Goal: Task Accomplishment & Management: Manage account settings

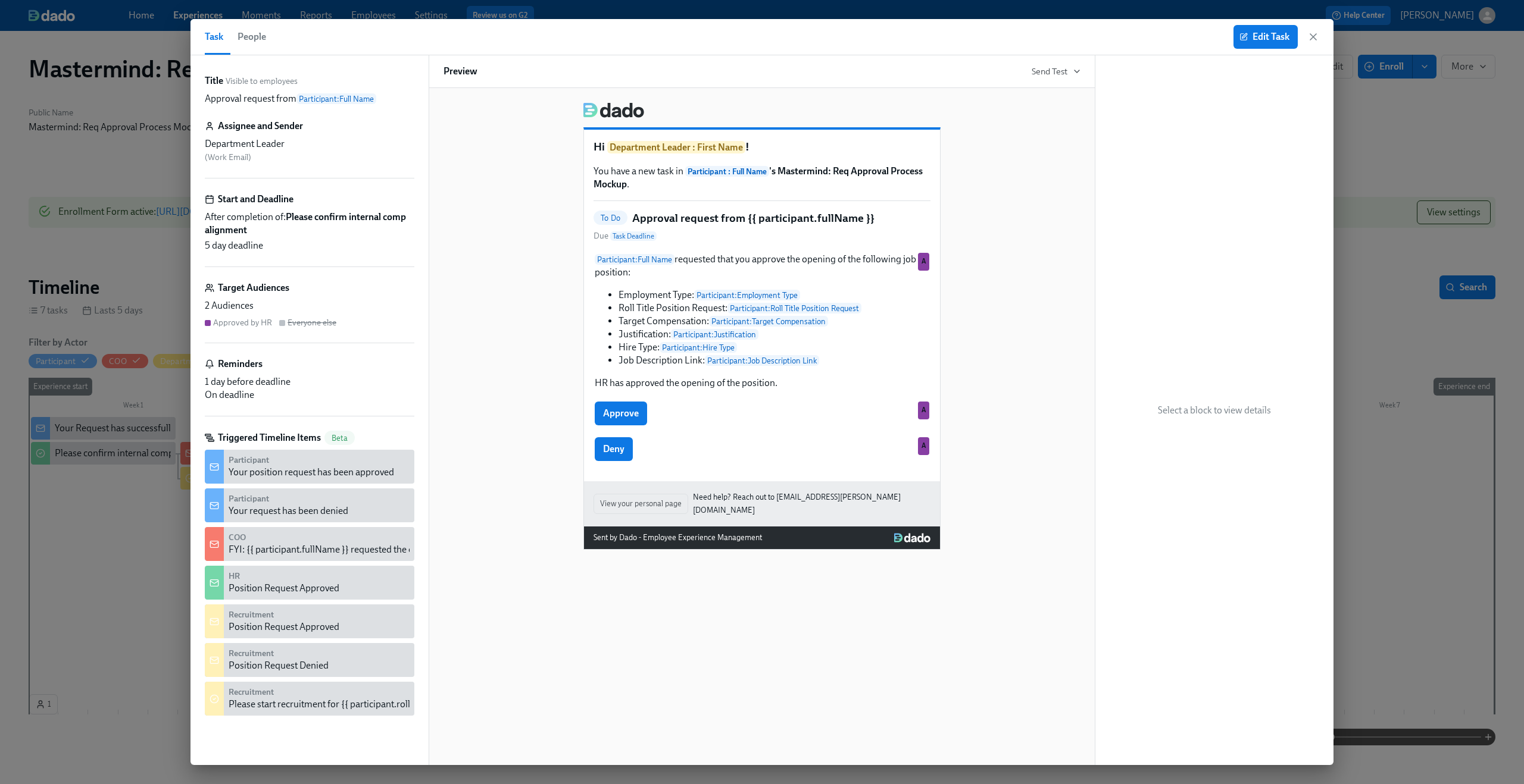
scroll to position [369, 0]
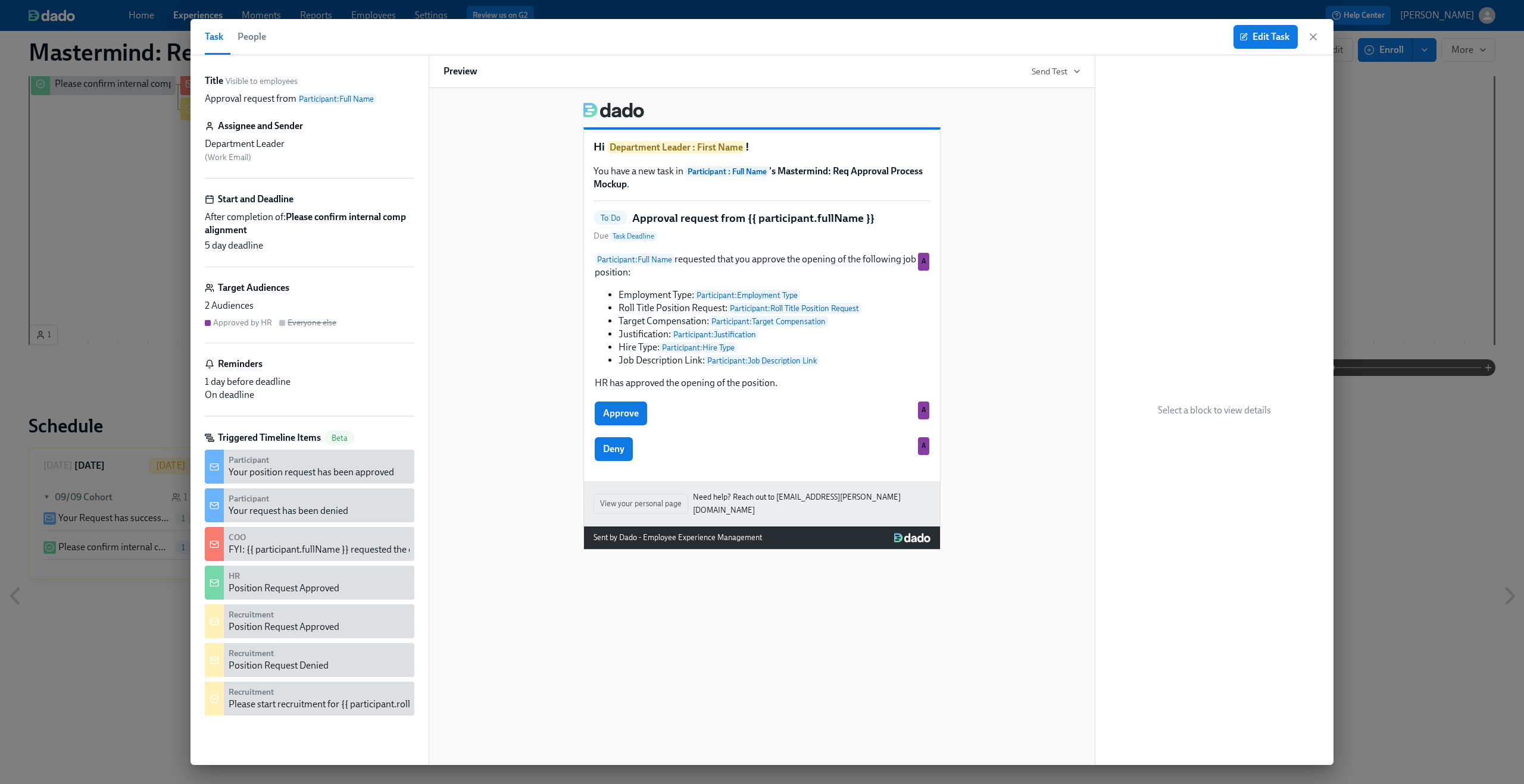
click at [293, 315] on div "2 Audiences Approved by HR Everyone else" at bounding box center [310, 314] width 210 height 29
click at [734, 414] on div "Approve A" at bounding box center [762, 414] width 336 height 26
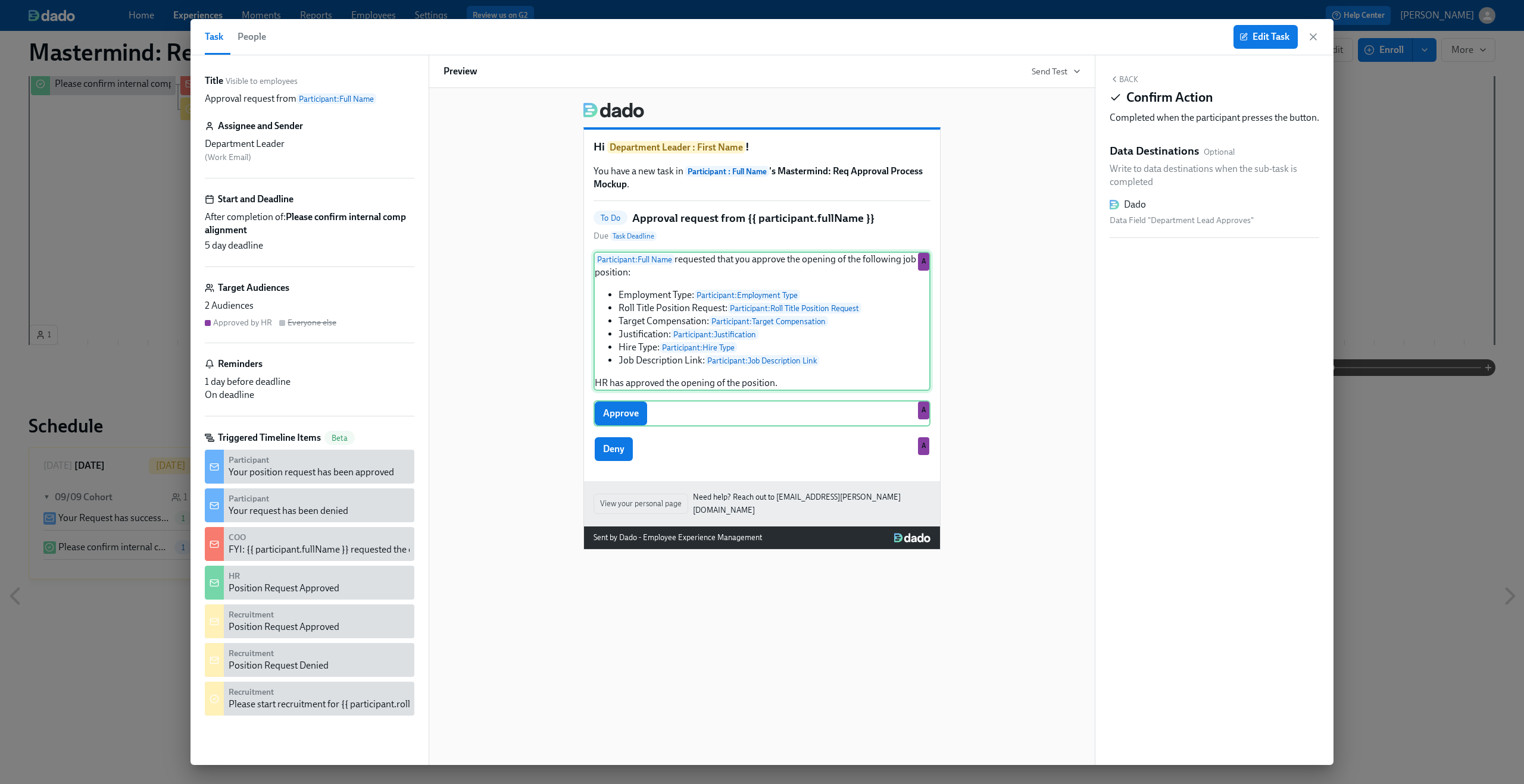
click at [707, 288] on div "Participant : Full Name requested that you approve the opening of the following…" at bounding box center [762, 322] width 336 height 140
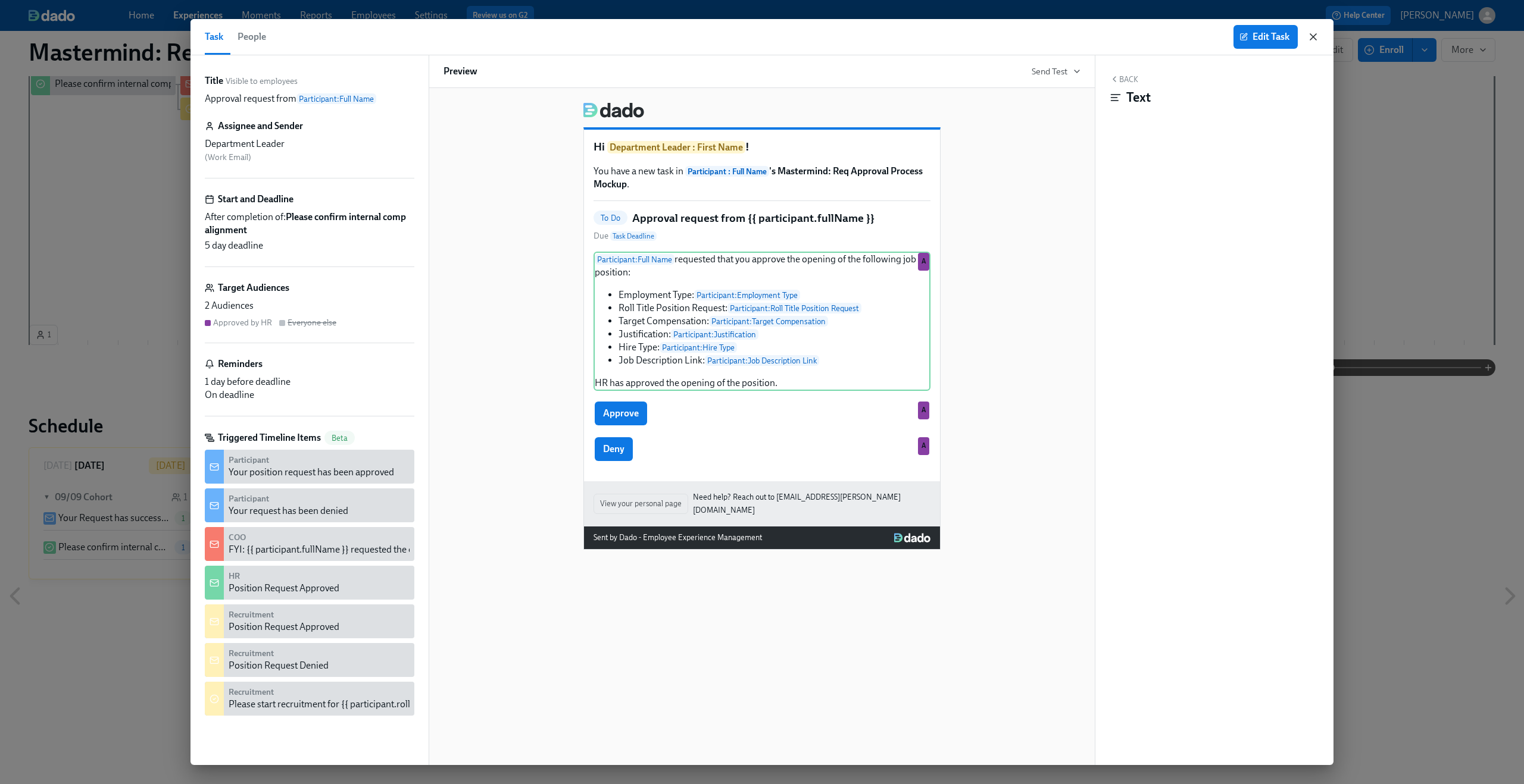
click at [1311, 37] on icon "button" at bounding box center [1313, 37] width 12 height 12
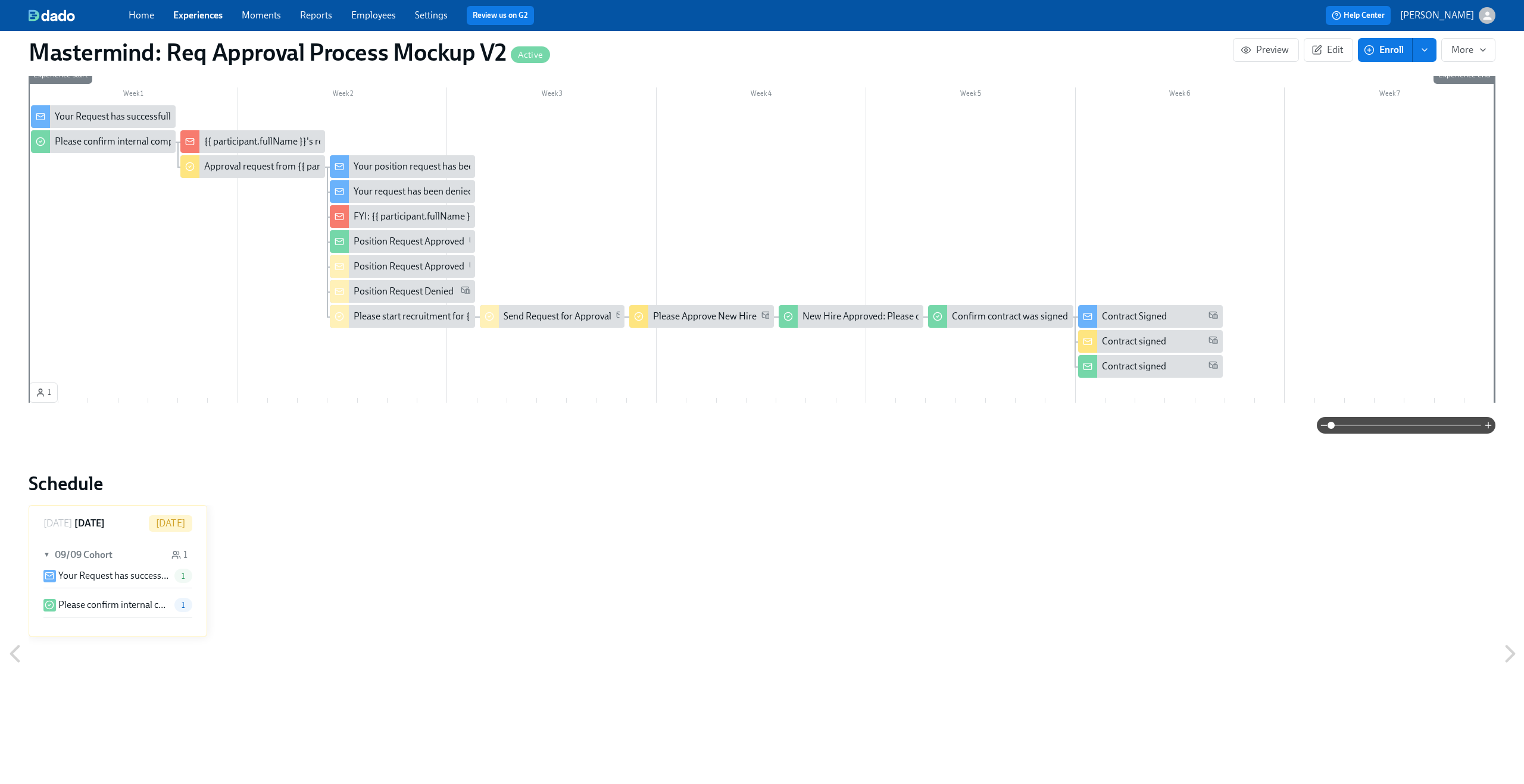
scroll to position [404, 0]
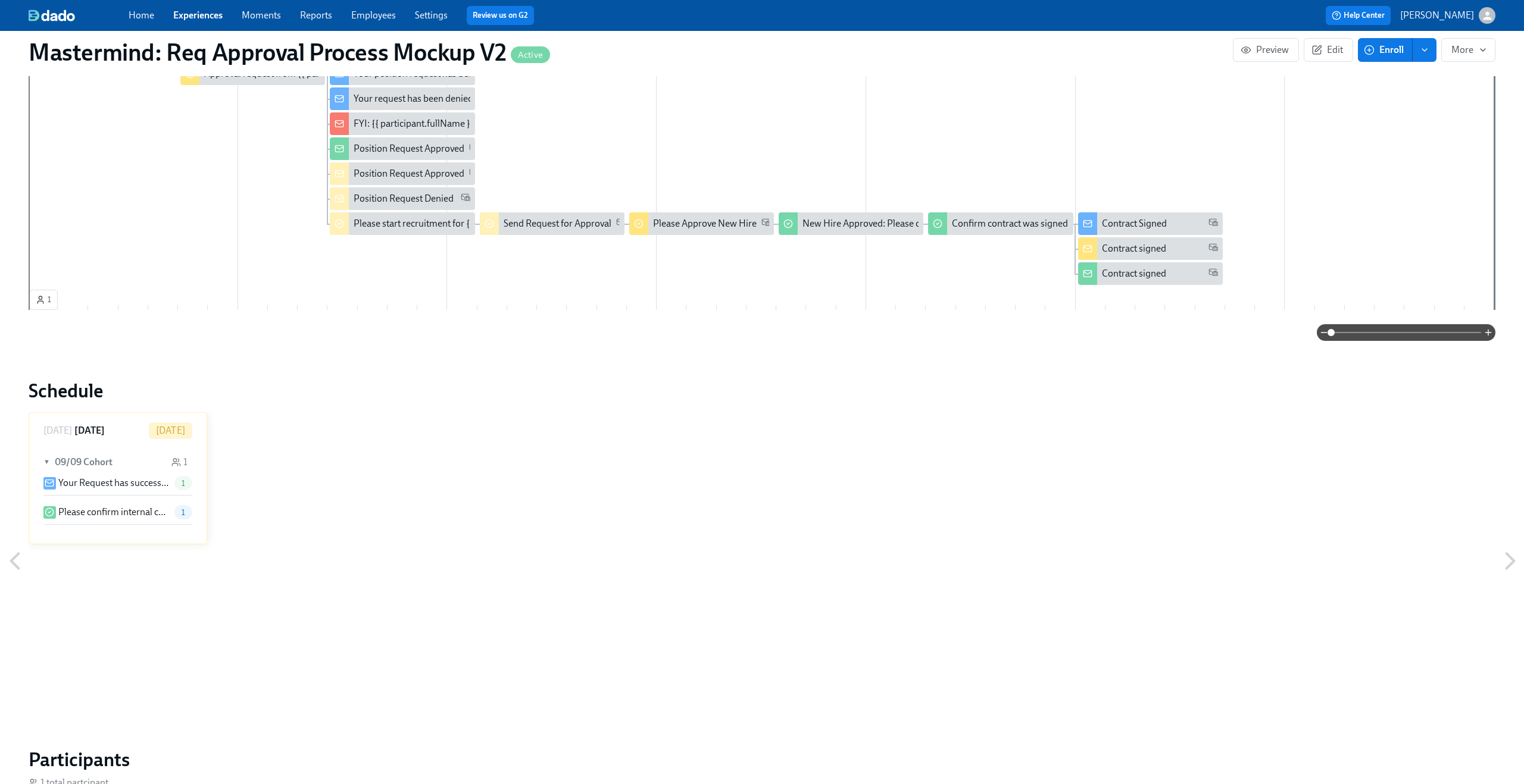
click at [110, 509] on p "Please confirm internal comp alignment" at bounding box center [113, 512] width 111 height 13
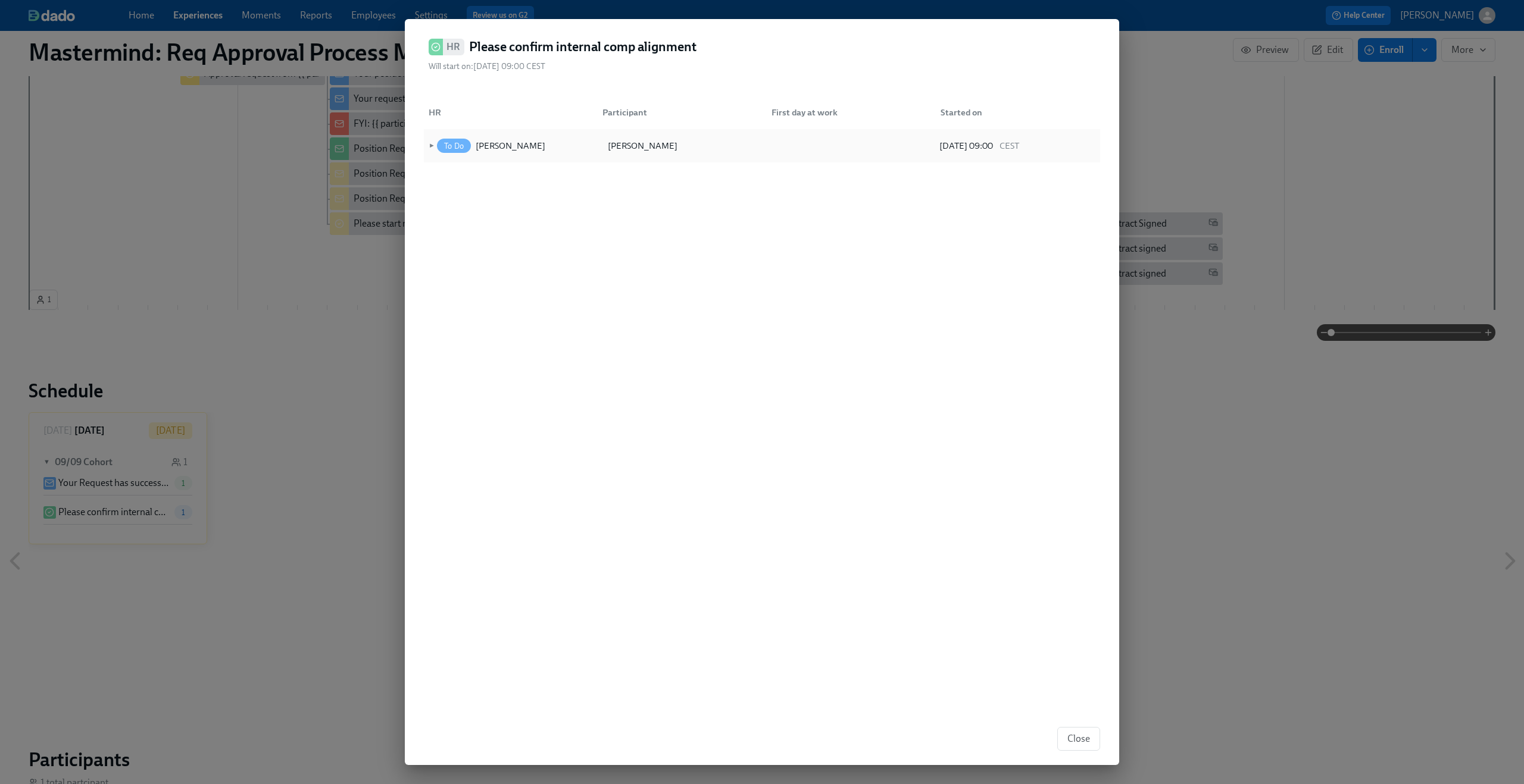
click at [677, 150] on div "[PERSON_NAME]" at bounding box center [683, 146] width 166 height 24
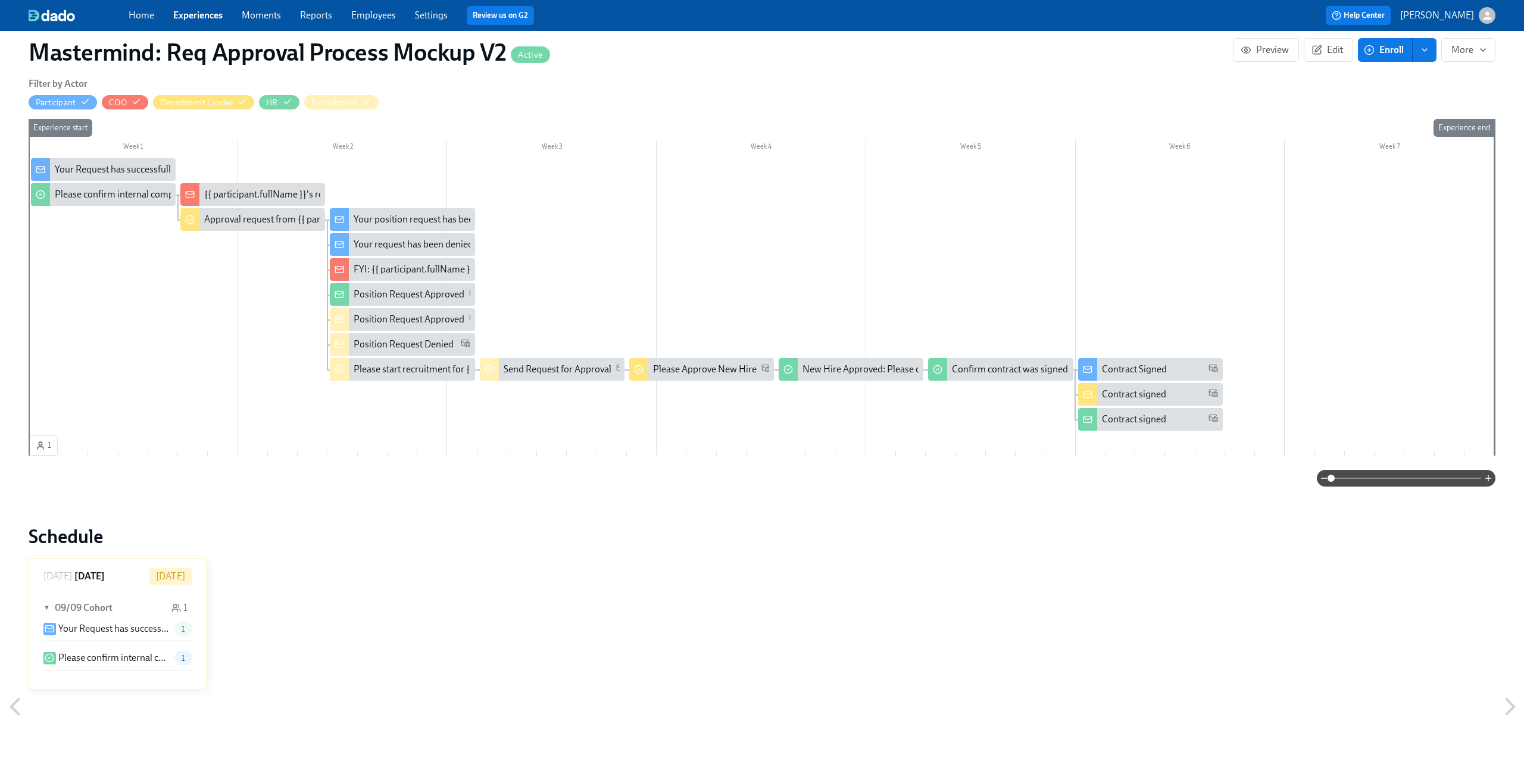
scroll to position [361, 0]
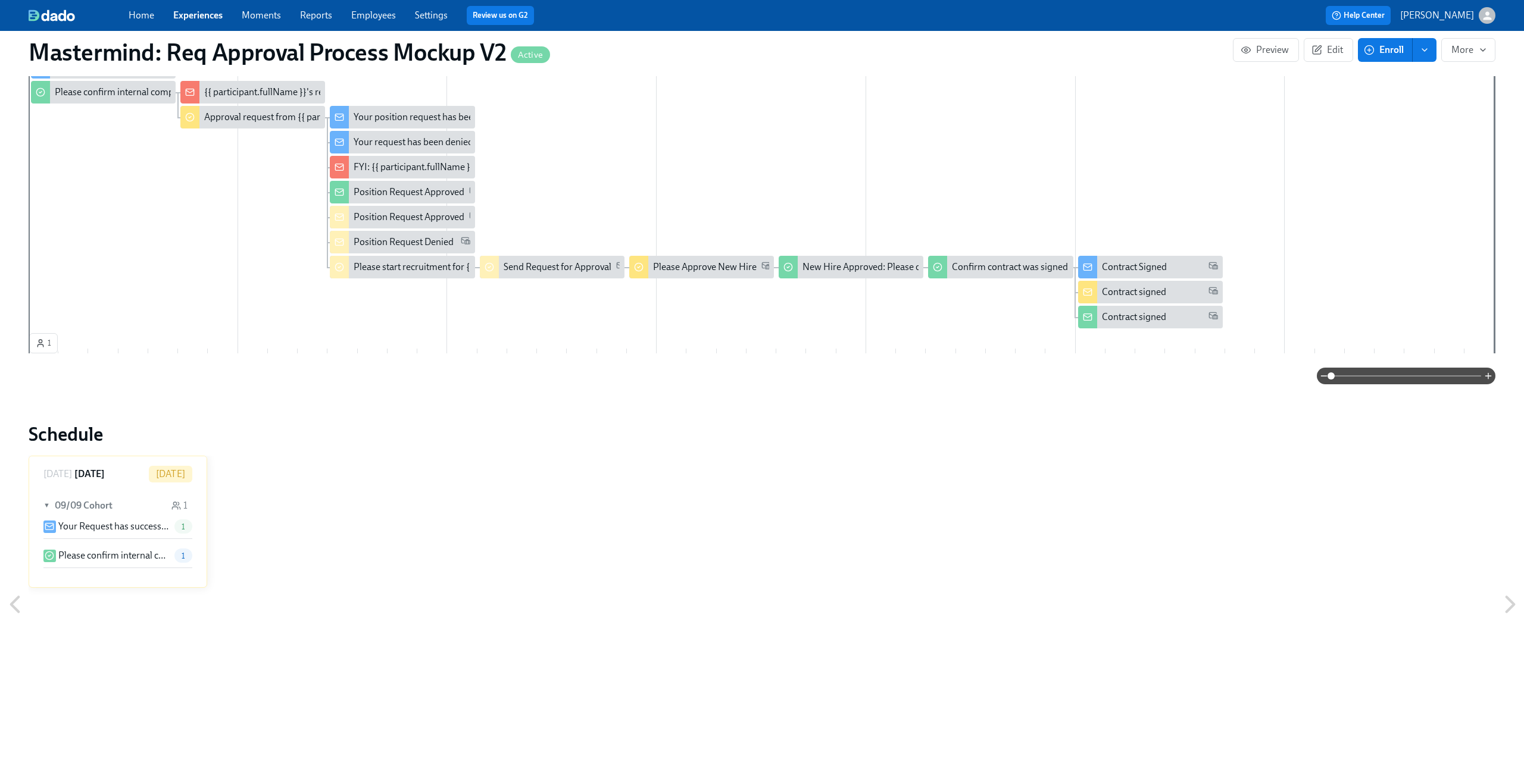
click at [134, 552] on p "Please confirm internal comp alignment" at bounding box center [113, 556] width 111 height 13
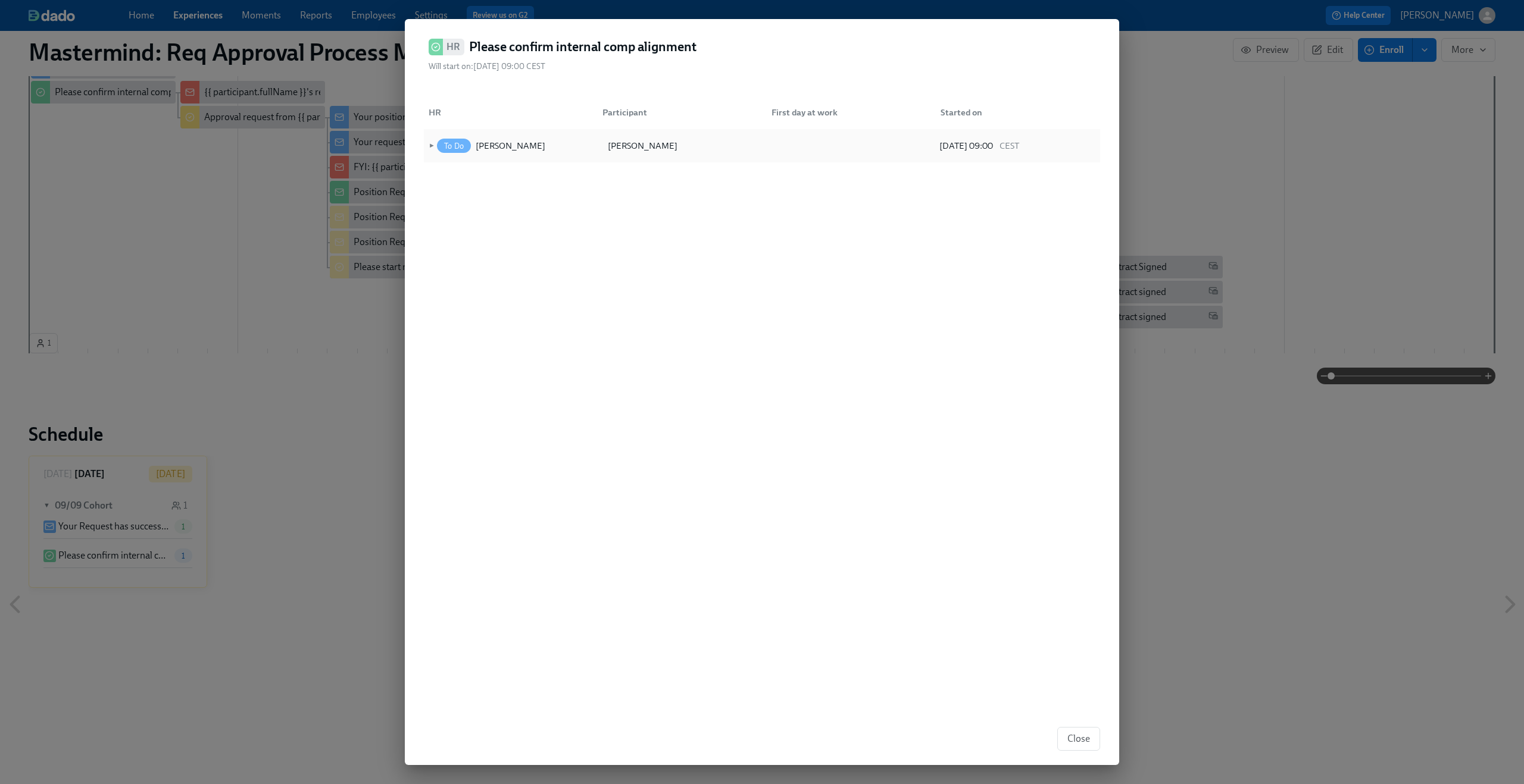
click at [429, 142] on span "►" at bounding box center [430, 146] width 8 height 13
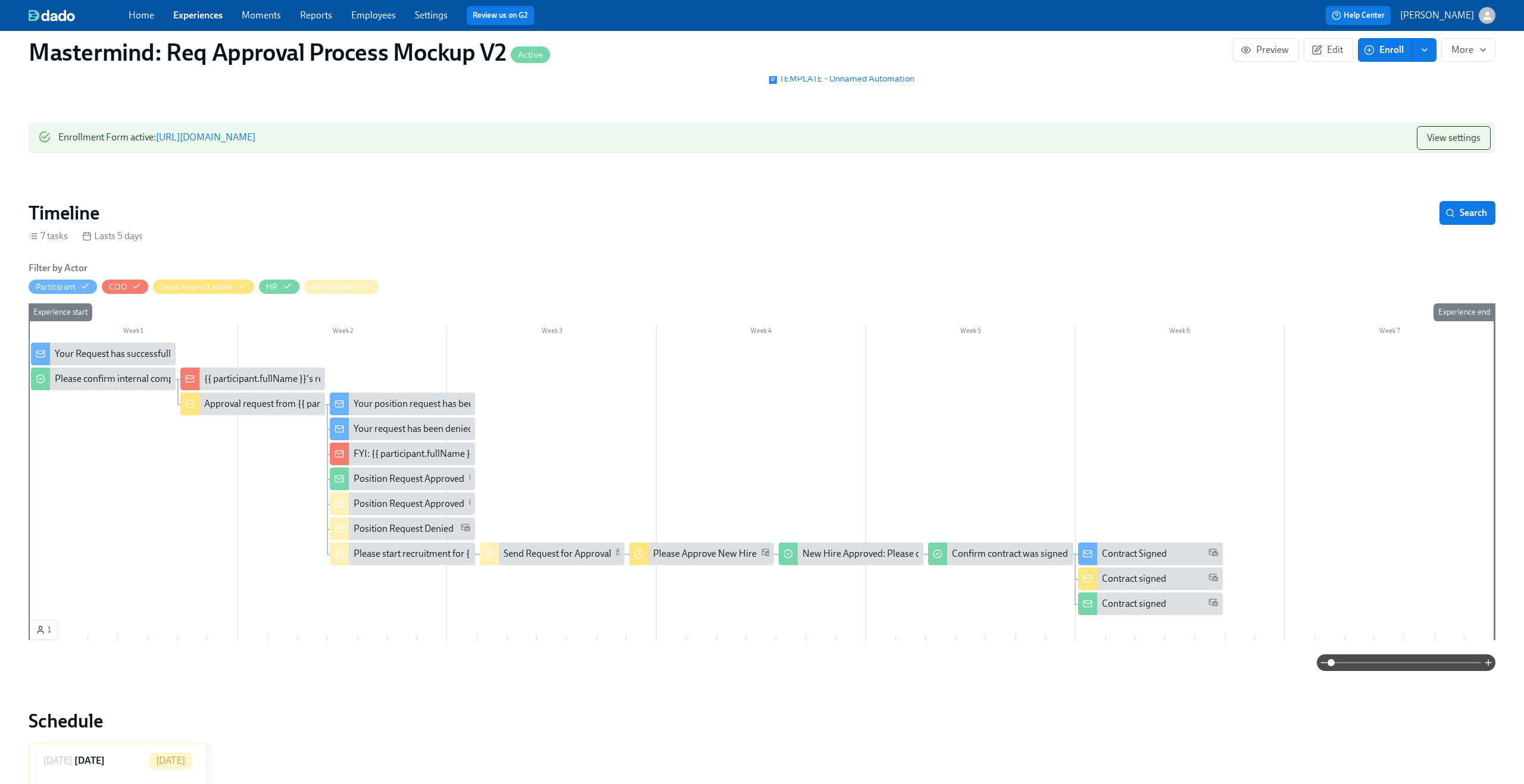
scroll to position [88, 0]
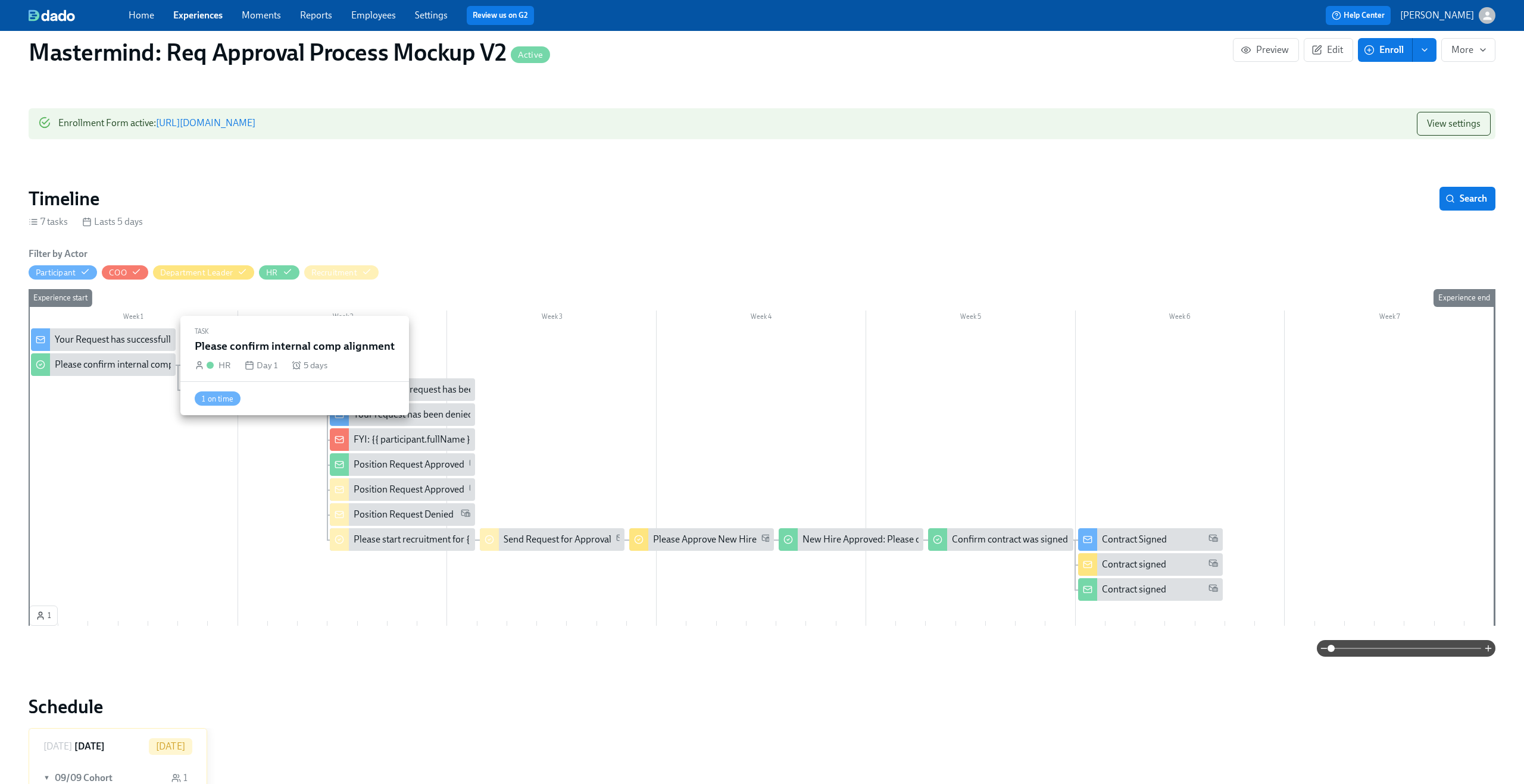
click at [108, 366] on div "Please confirm internal comp alignment" at bounding box center [136, 365] width 163 height 13
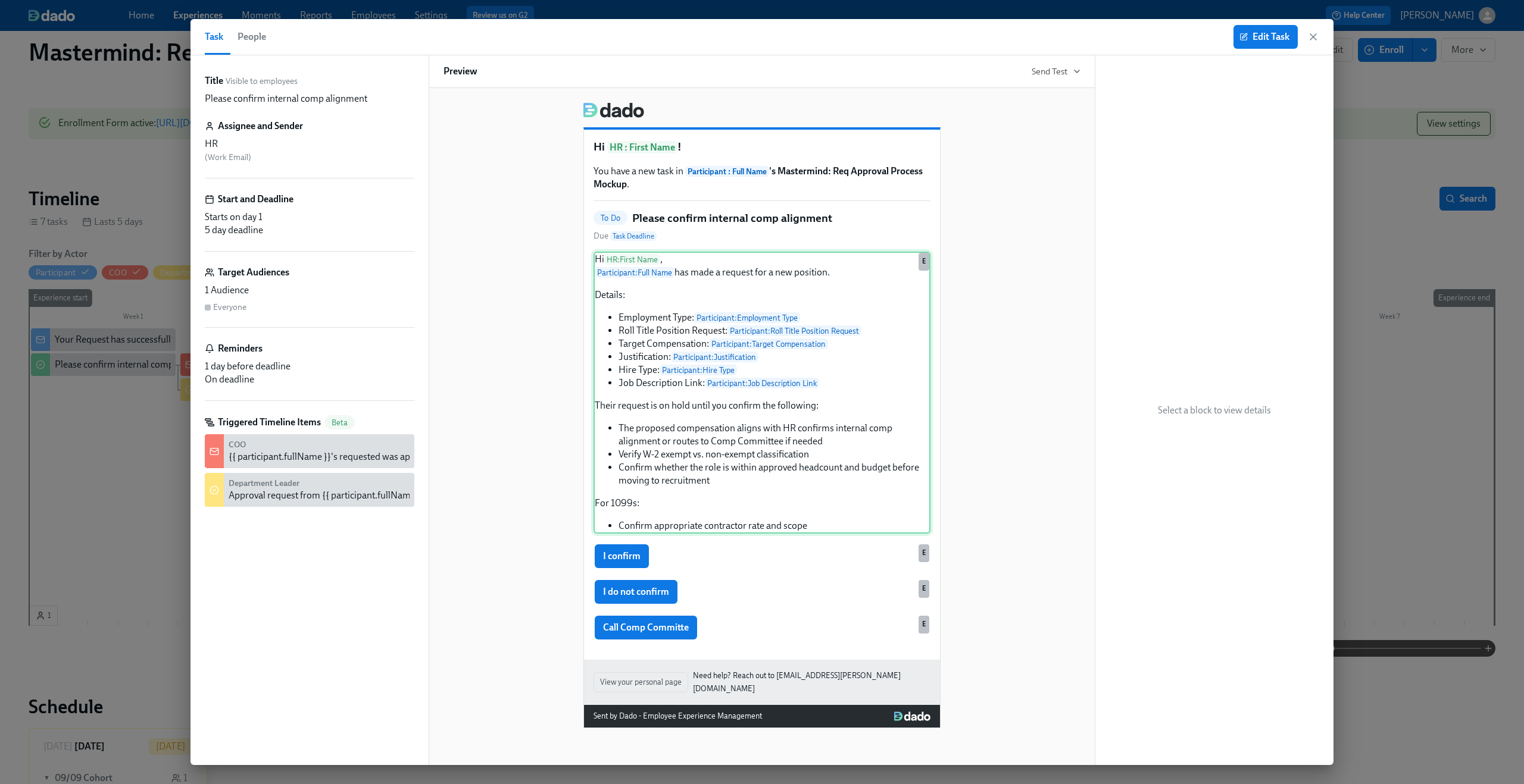
click at [747, 355] on div "Hi HR : First Name , Participant : Full Name has made a request for a new posit…" at bounding box center [762, 392] width 336 height 282
click at [712, 558] on div "I confirm E" at bounding box center [762, 556] width 336 height 26
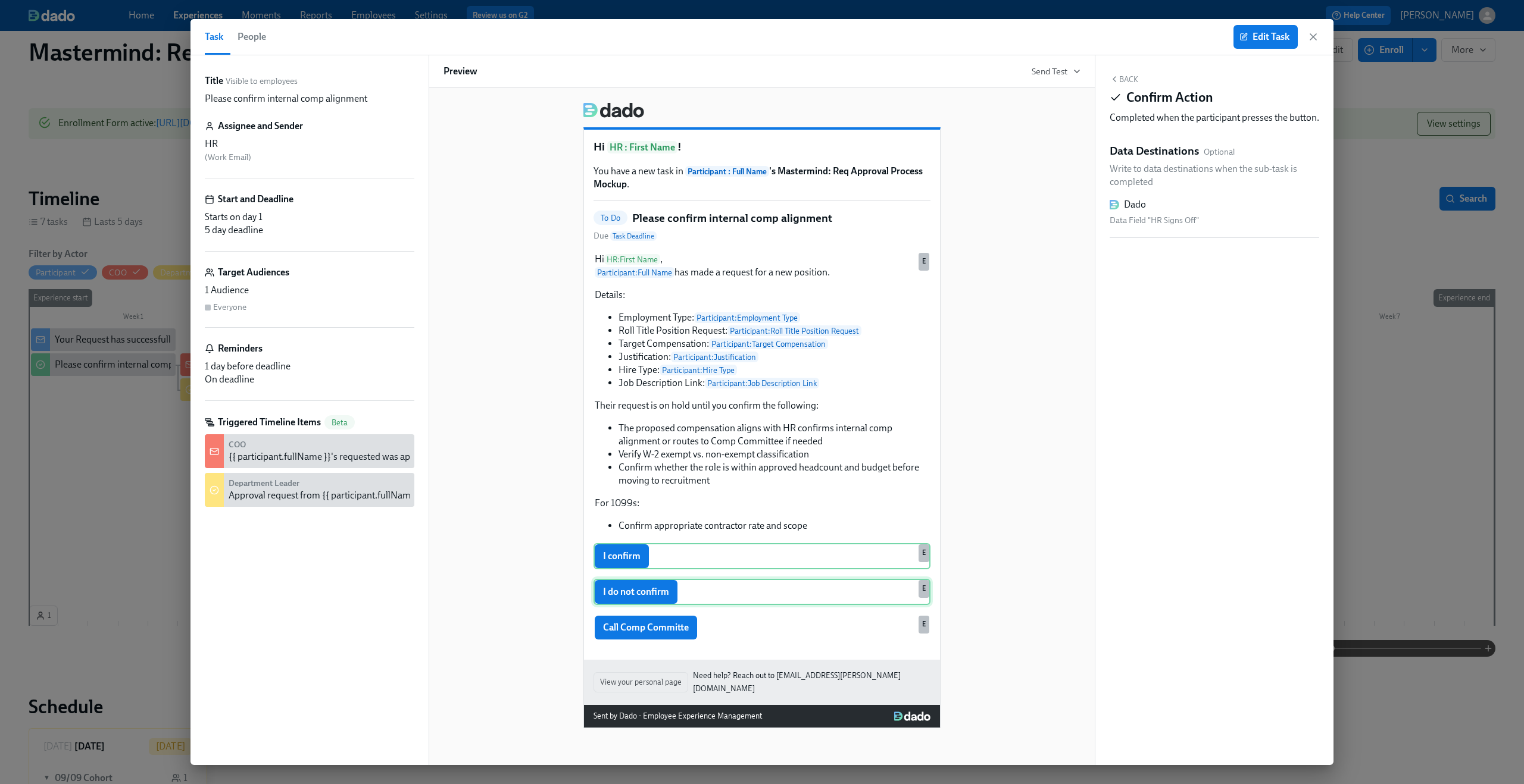
click at [721, 594] on div "I do not confirm E" at bounding box center [762, 592] width 336 height 26
click at [728, 549] on div "I confirm E" at bounding box center [762, 556] width 336 height 26
click at [1116, 74] on icon "button" at bounding box center [1114, 79] width 9 height 9
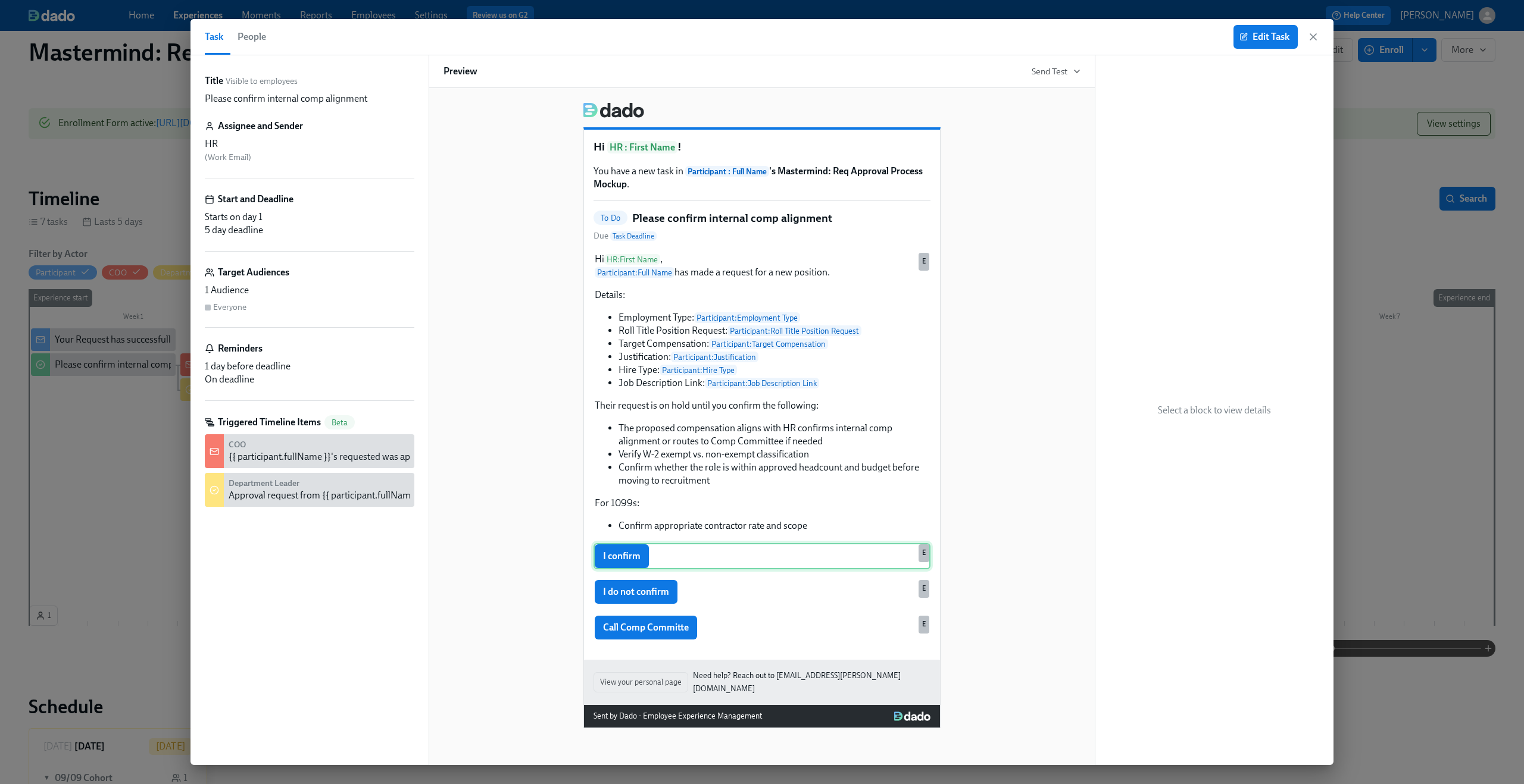
click at [683, 568] on div "I confirm E" at bounding box center [762, 556] width 336 height 26
click at [1157, 228] on div "Data Field "HR Signs Off"" at bounding box center [1214, 221] width 210 height 15
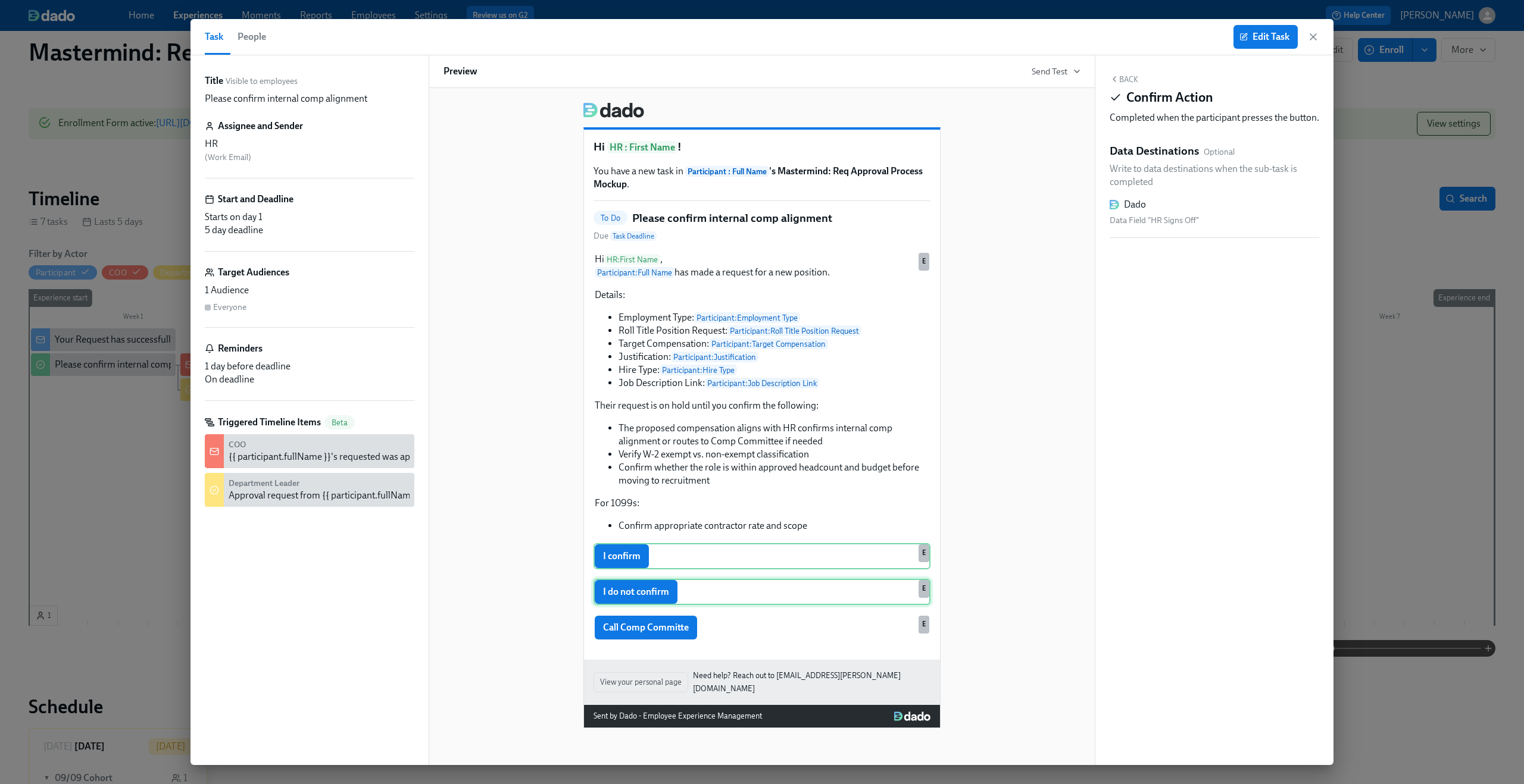
click at [689, 589] on div "I do not confirm E" at bounding box center [762, 592] width 336 height 26
click at [687, 551] on div "I confirm E" at bounding box center [762, 556] width 336 height 26
click at [686, 551] on div "I confirm E" at bounding box center [762, 556] width 336 height 26
click at [1258, 39] on span "Edit Task" at bounding box center [1266, 37] width 48 height 12
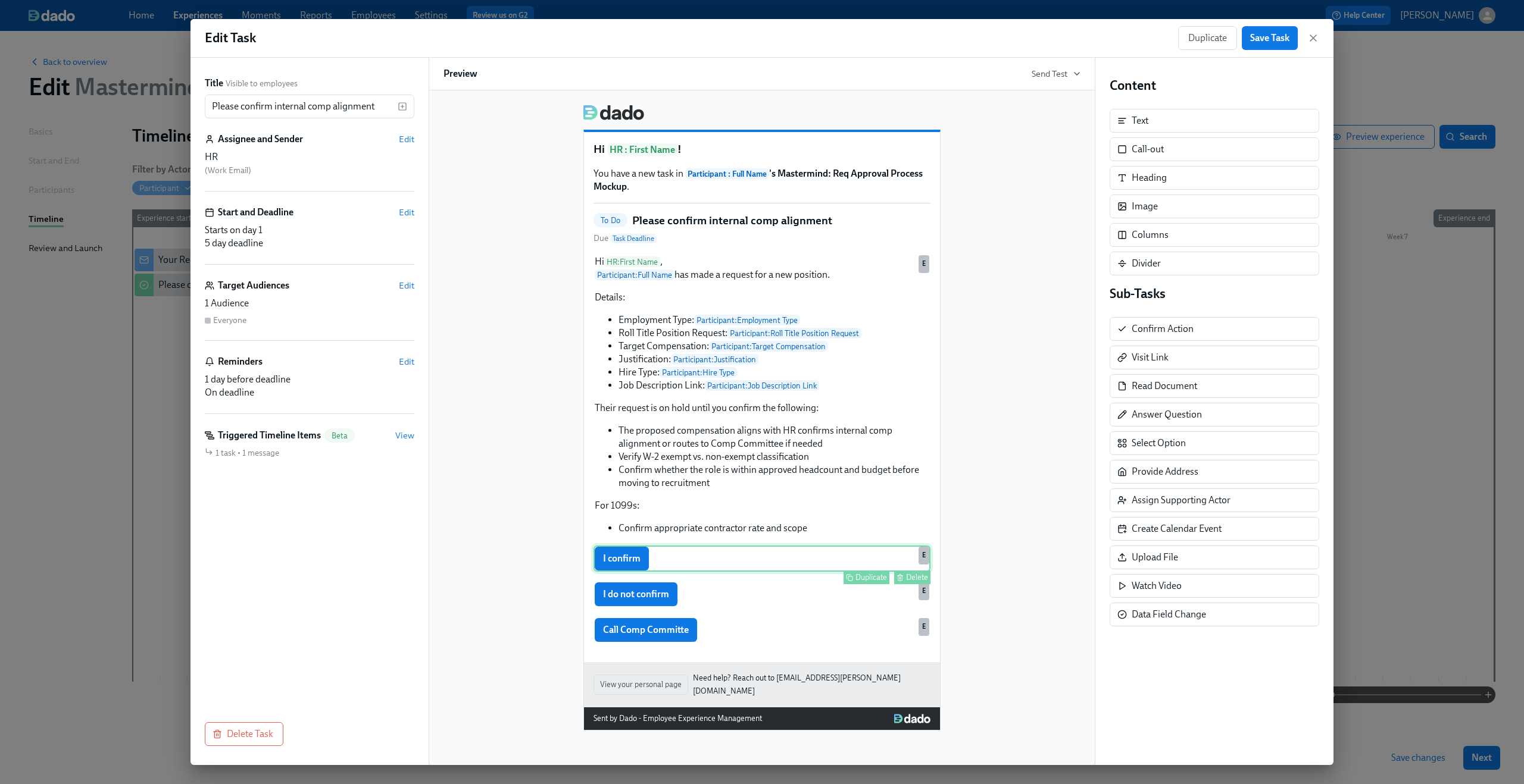
click at [790, 572] on div "I confirm Duplicate Delete E" at bounding box center [762, 559] width 336 height 26
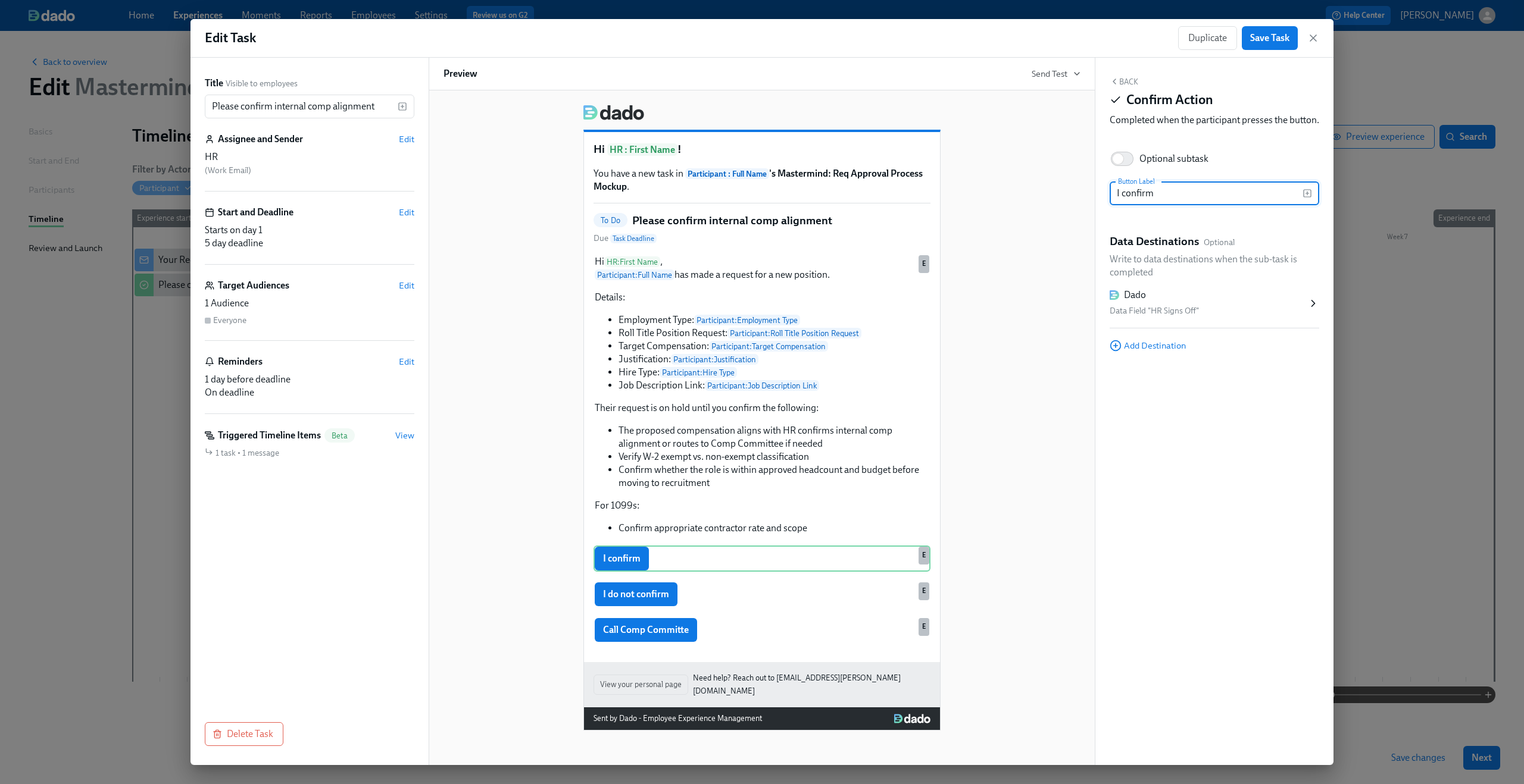
click at [1223, 318] on div "Data Field "HR Signs Off"" at bounding box center [1208, 312] width 198 height 15
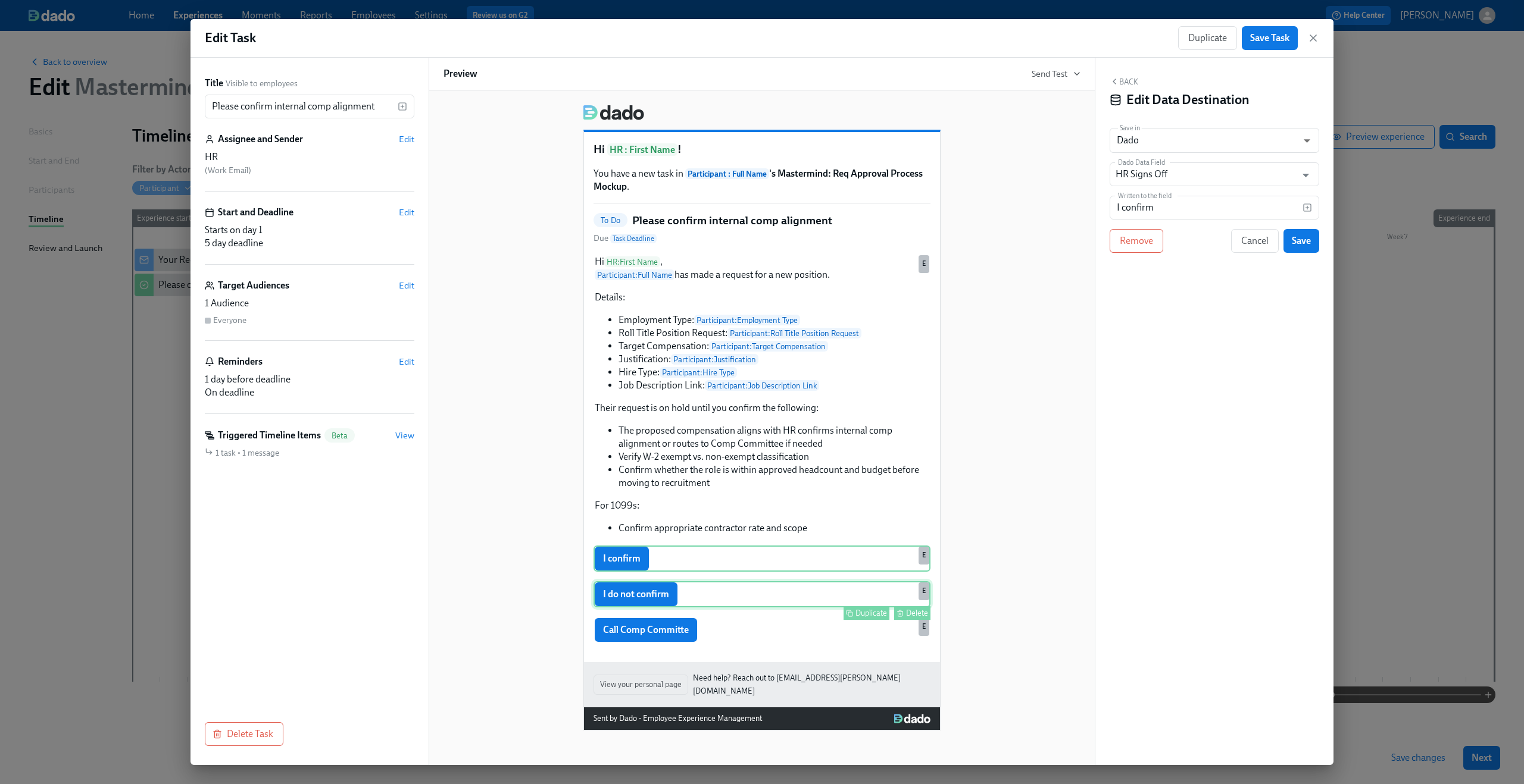
click at [788, 607] on div "I do not confirm Duplicate Delete E" at bounding box center [762, 595] width 336 height 26
click at [802, 560] on div "I confirm Duplicate Delete E" at bounding box center [762, 559] width 336 height 26
click at [774, 595] on div "I do not confirm Duplicate Delete E" at bounding box center [762, 595] width 336 height 26
click at [1137, 207] on input "I confirm" at bounding box center [1206, 208] width 193 height 24
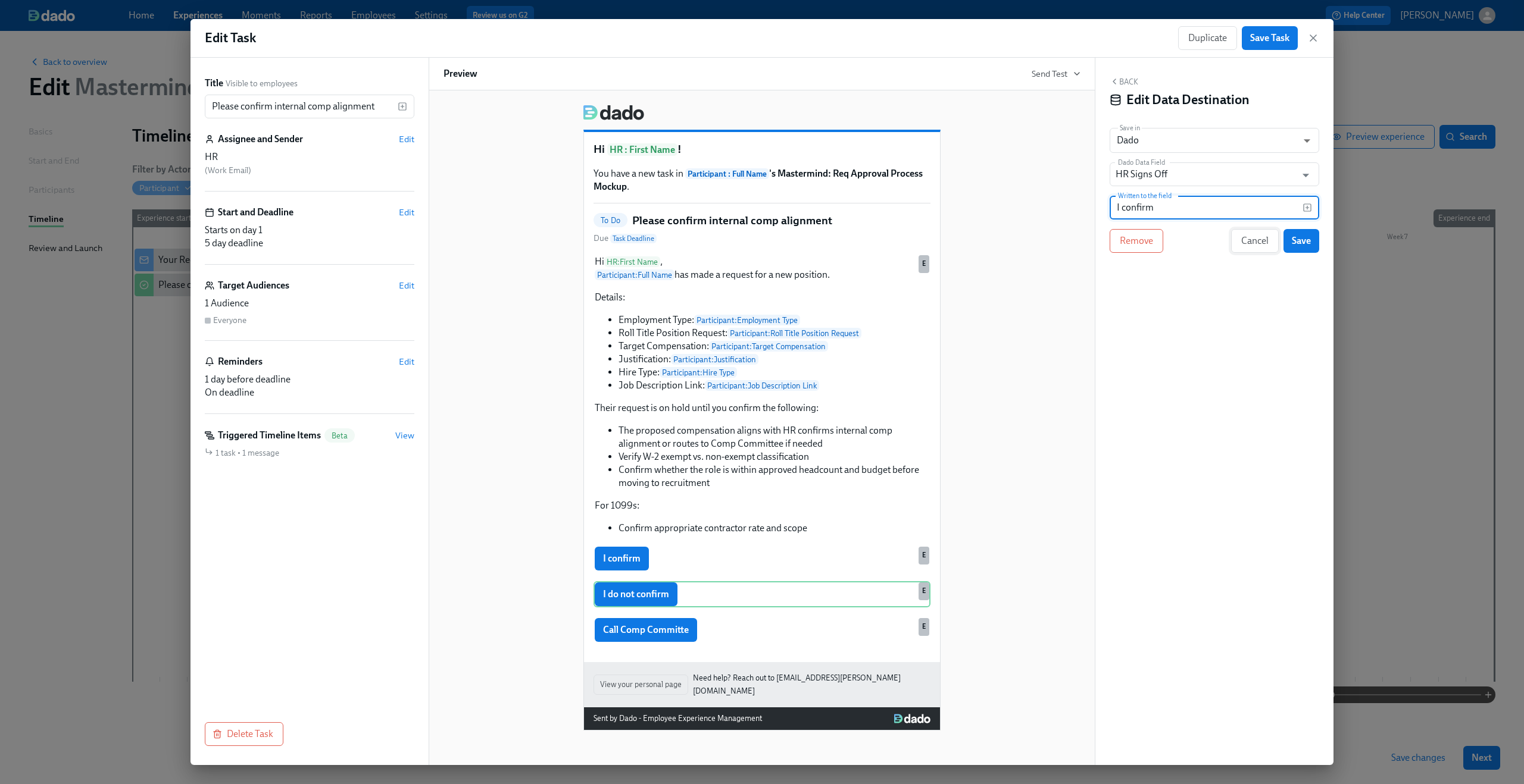
click at [1247, 239] on span "Cancel" at bounding box center [1255, 241] width 28 height 12
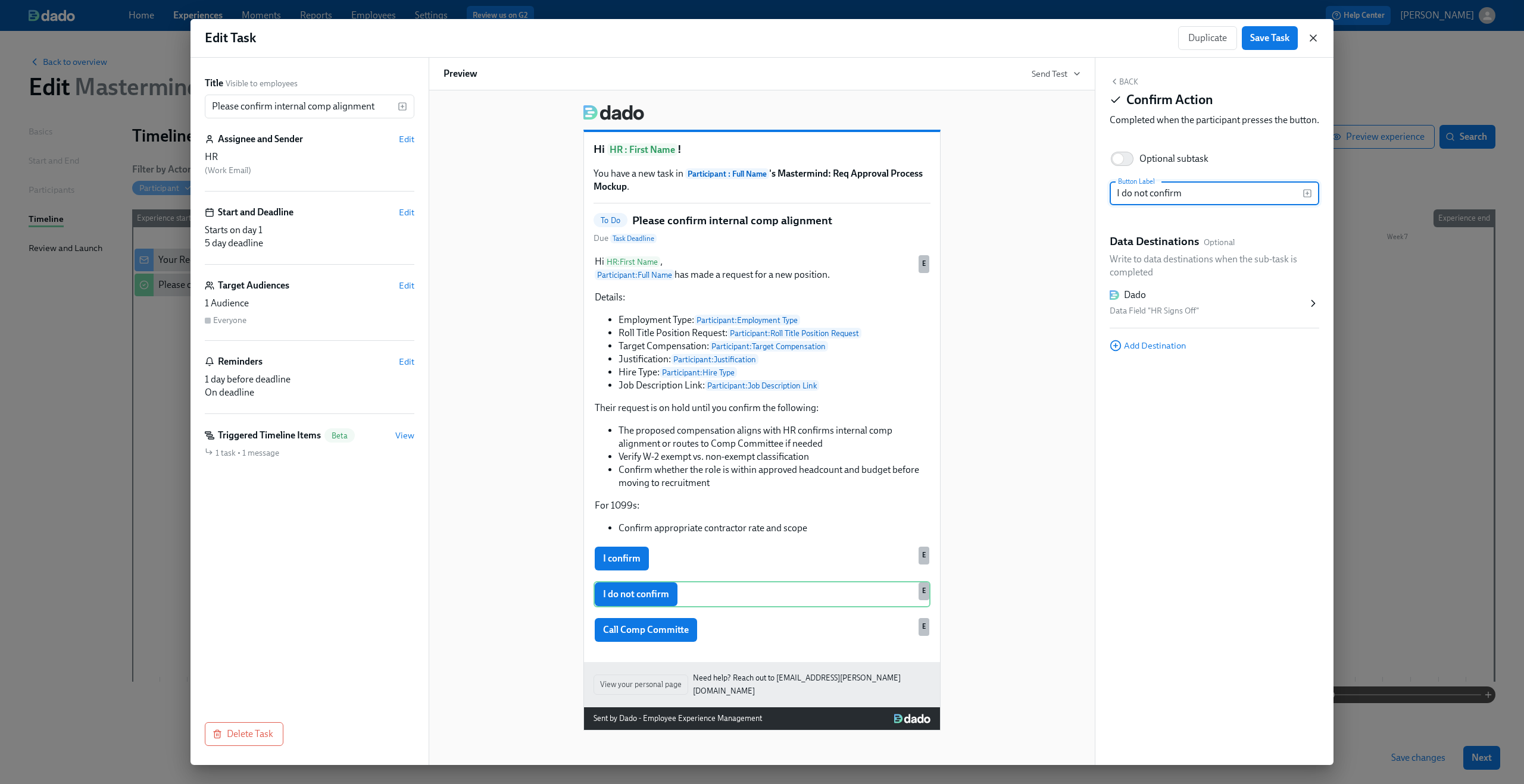
click at [1307, 39] on icon "button" at bounding box center [1313, 38] width 12 height 12
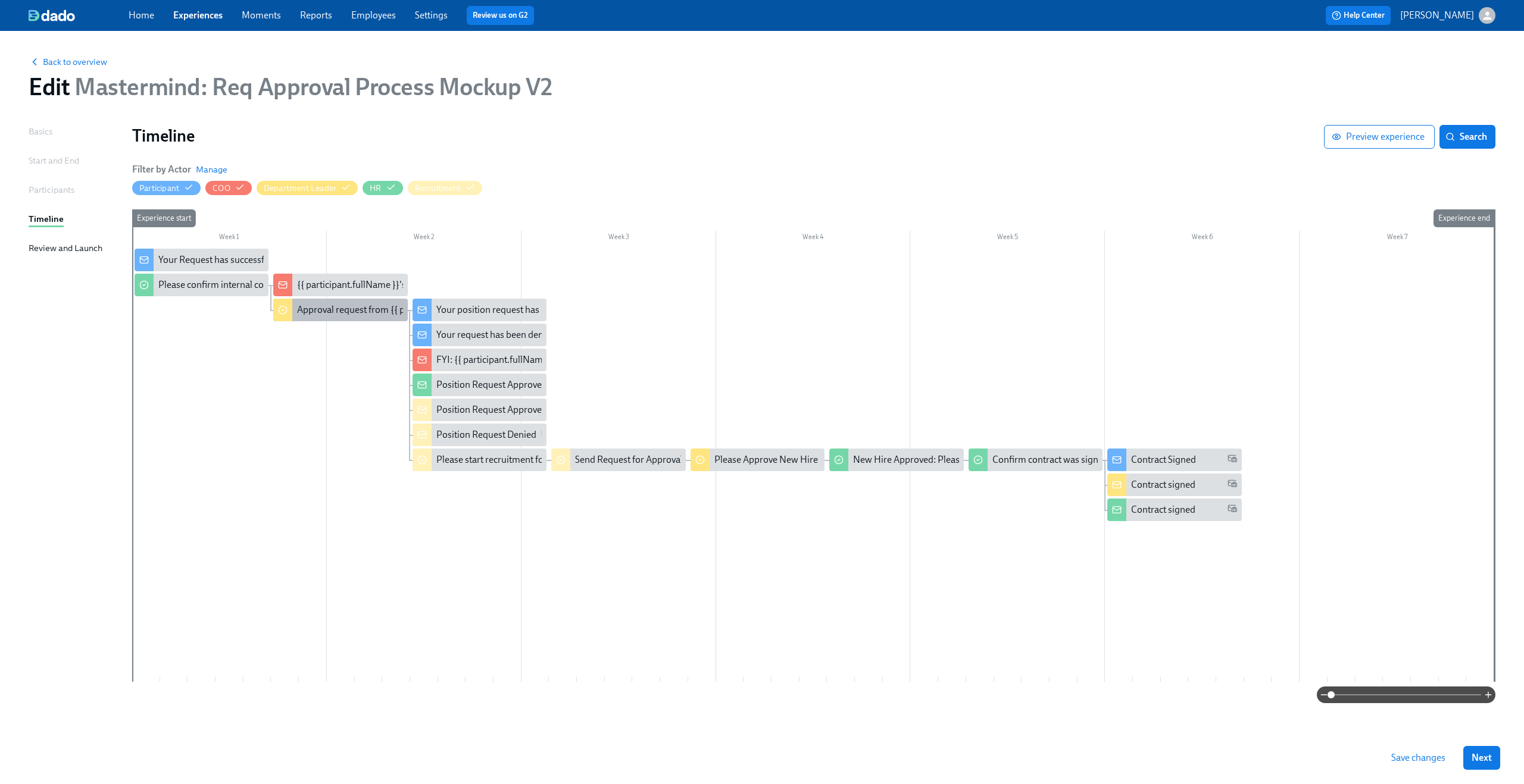
click at [332, 313] on div "Approval request from {{ participant.fullName }}" at bounding box center [394, 310] width 196 height 13
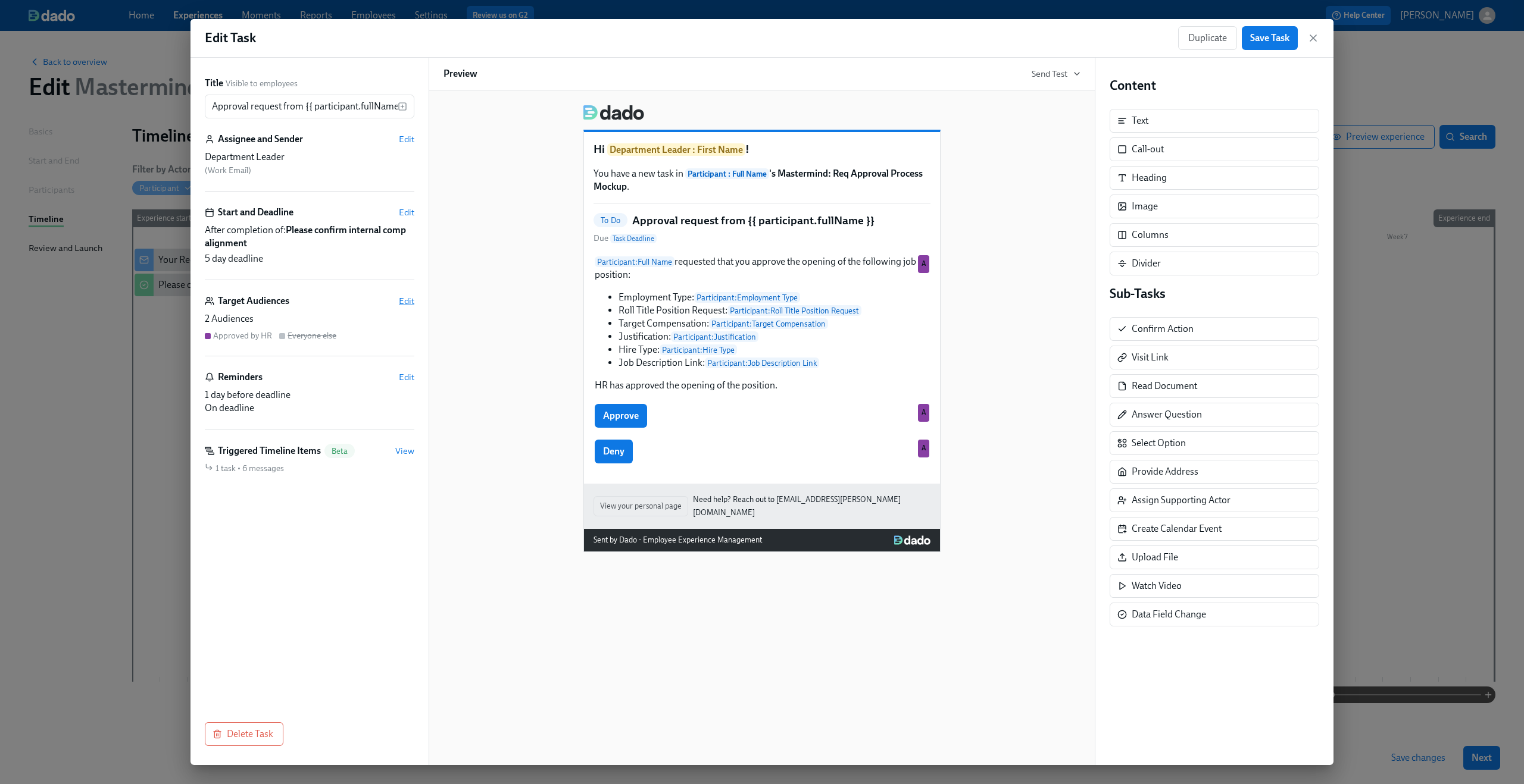
click at [413, 301] on span "Edit" at bounding box center [406, 301] width 16 height 12
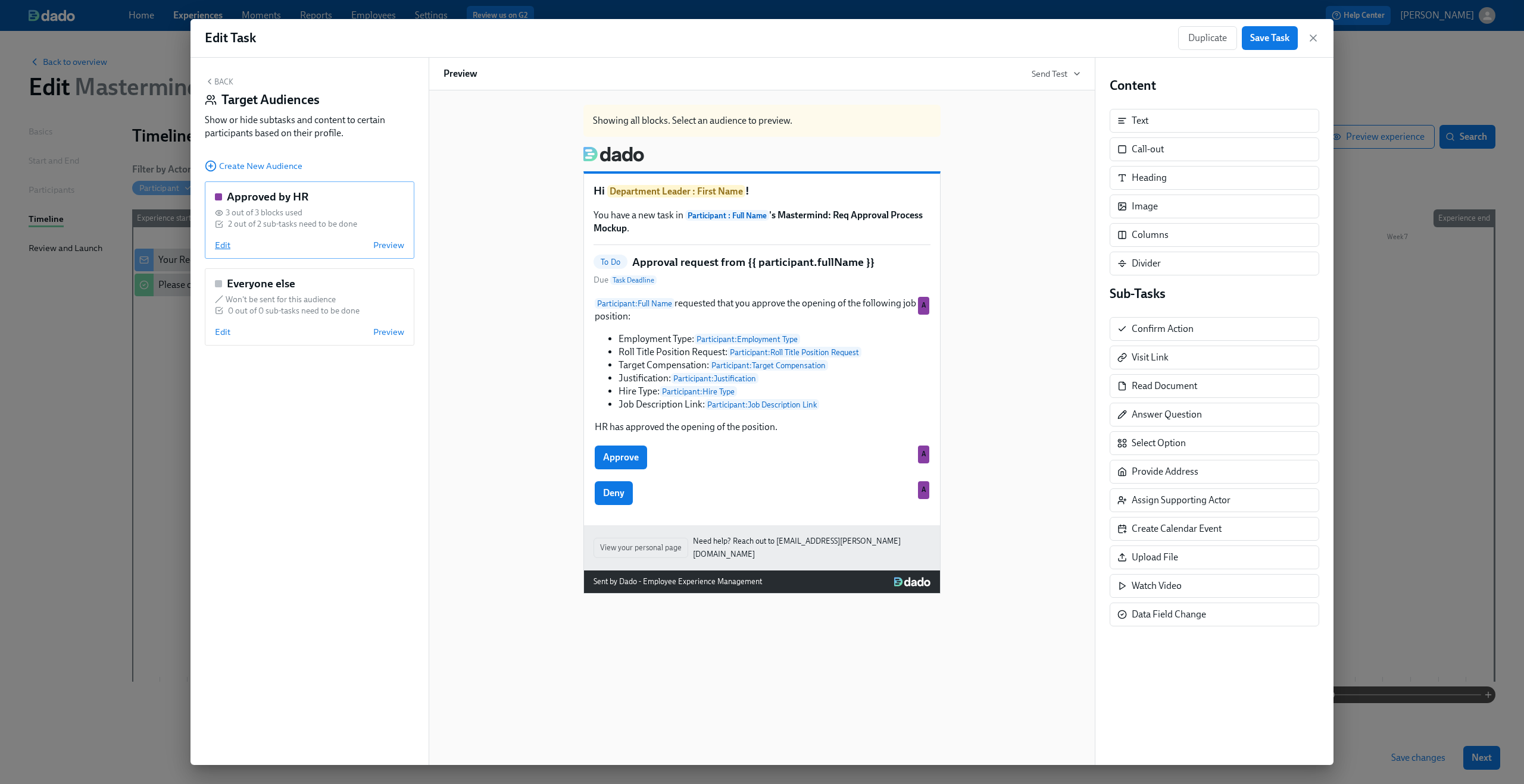
click at [221, 245] on span "Edit" at bounding box center [222, 244] width 16 height 12
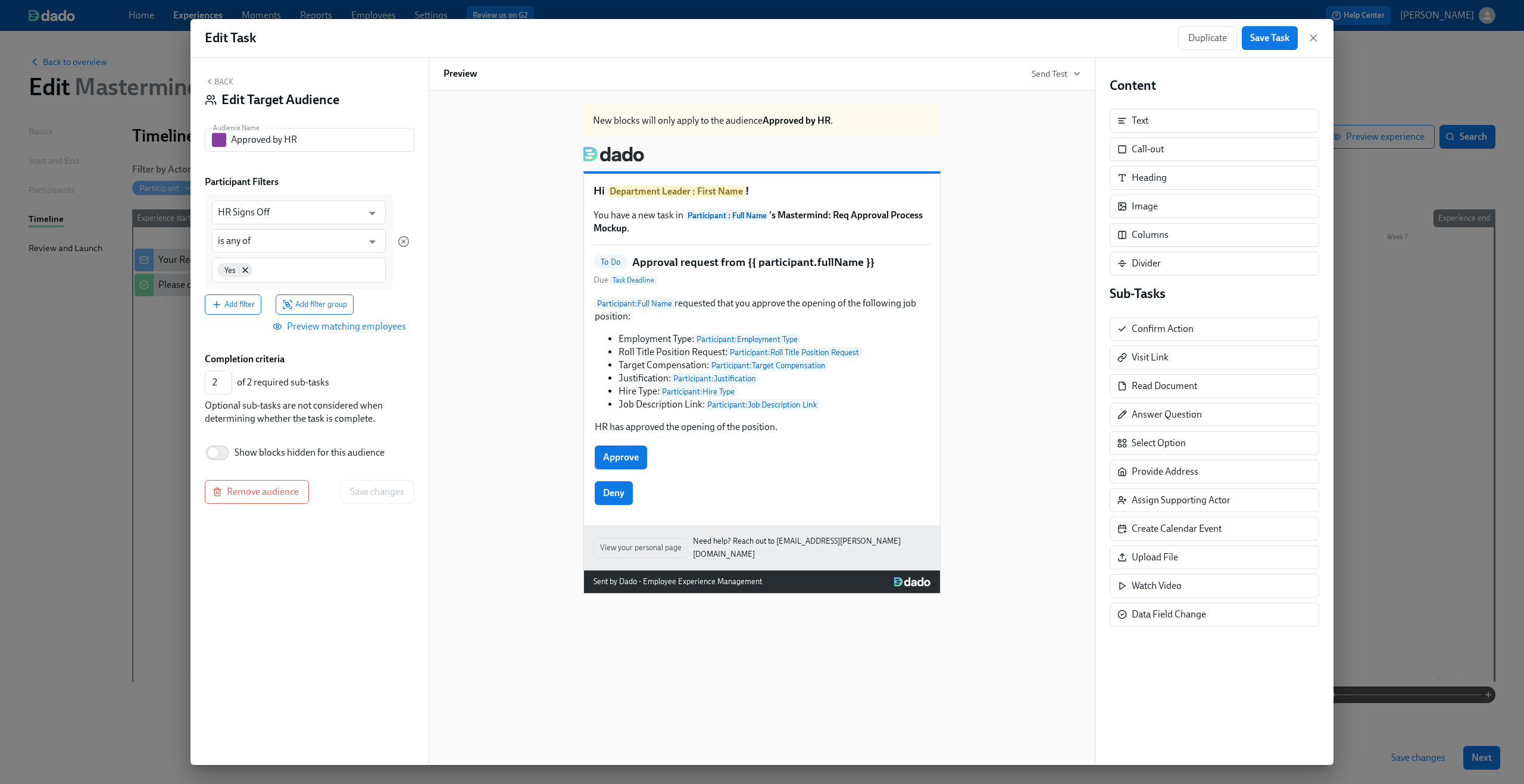
click at [1314, 31] on div "Duplicate Save Task" at bounding box center [1247, 38] width 141 height 24
click at [1313, 39] on icon "button" at bounding box center [1313, 38] width 6 height 6
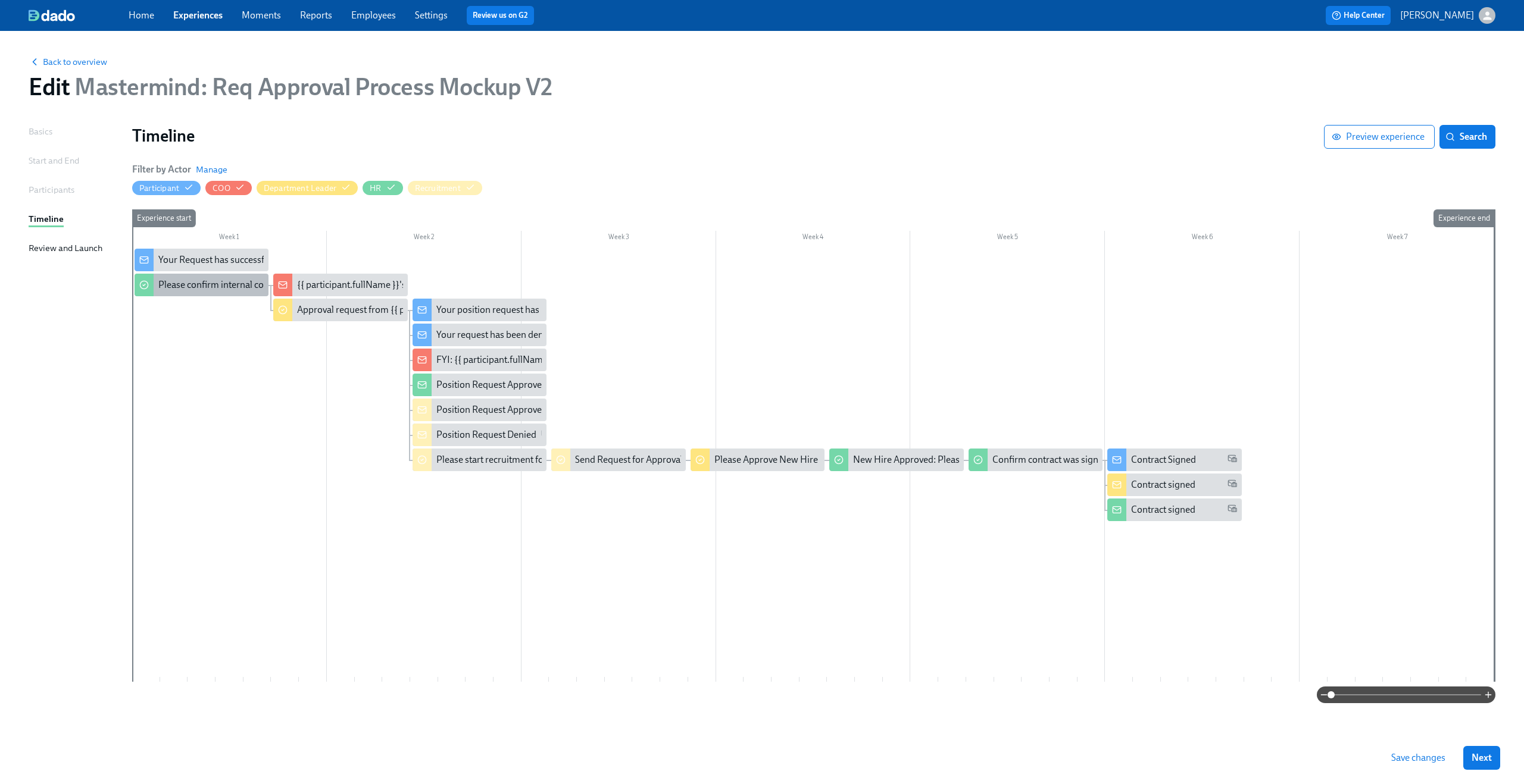
click at [206, 290] on div "Please confirm internal comp alignment" at bounding box center [239, 285] width 163 height 13
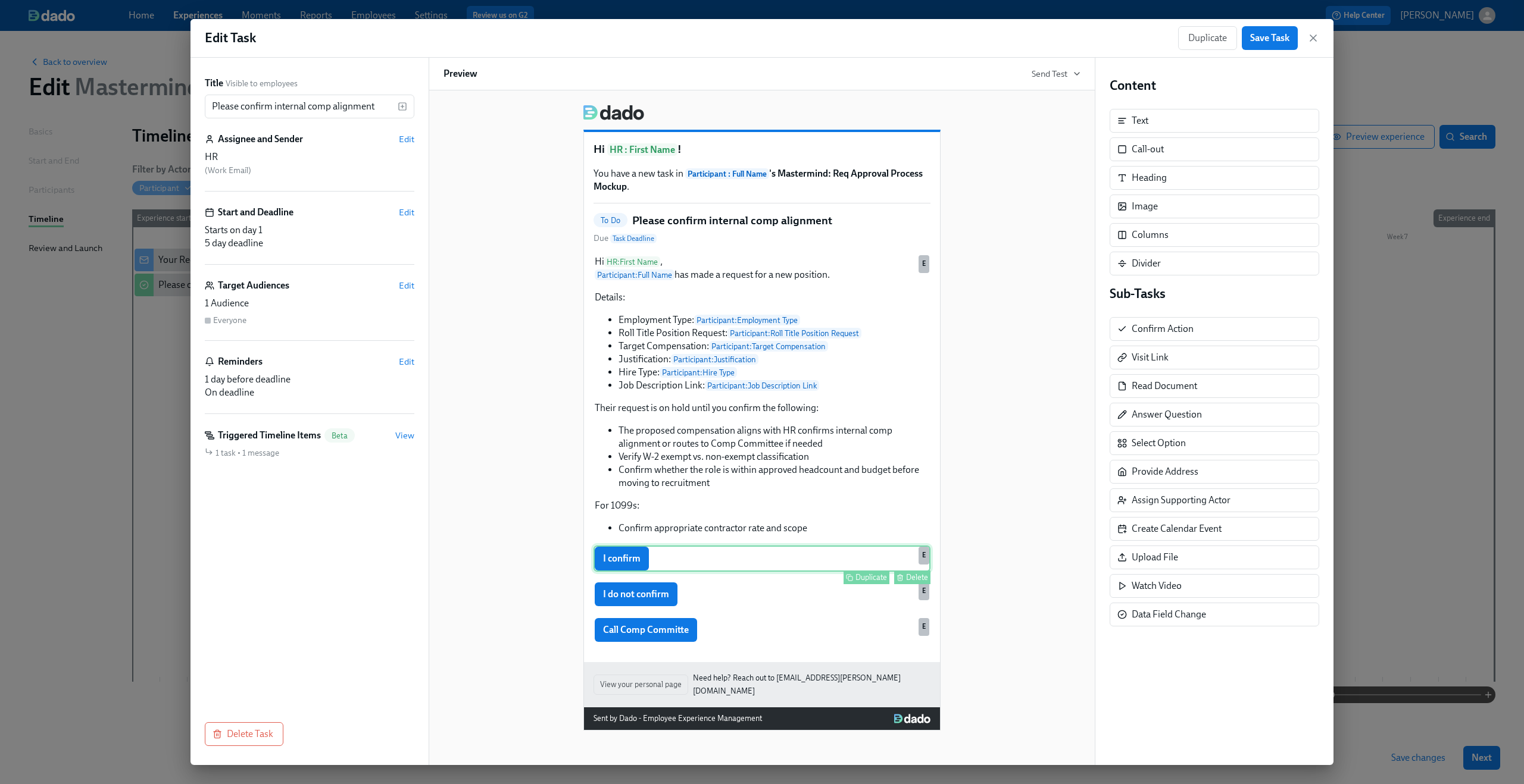
click at [732, 566] on div "I confirm Duplicate Delete E" at bounding box center [762, 559] width 336 height 26
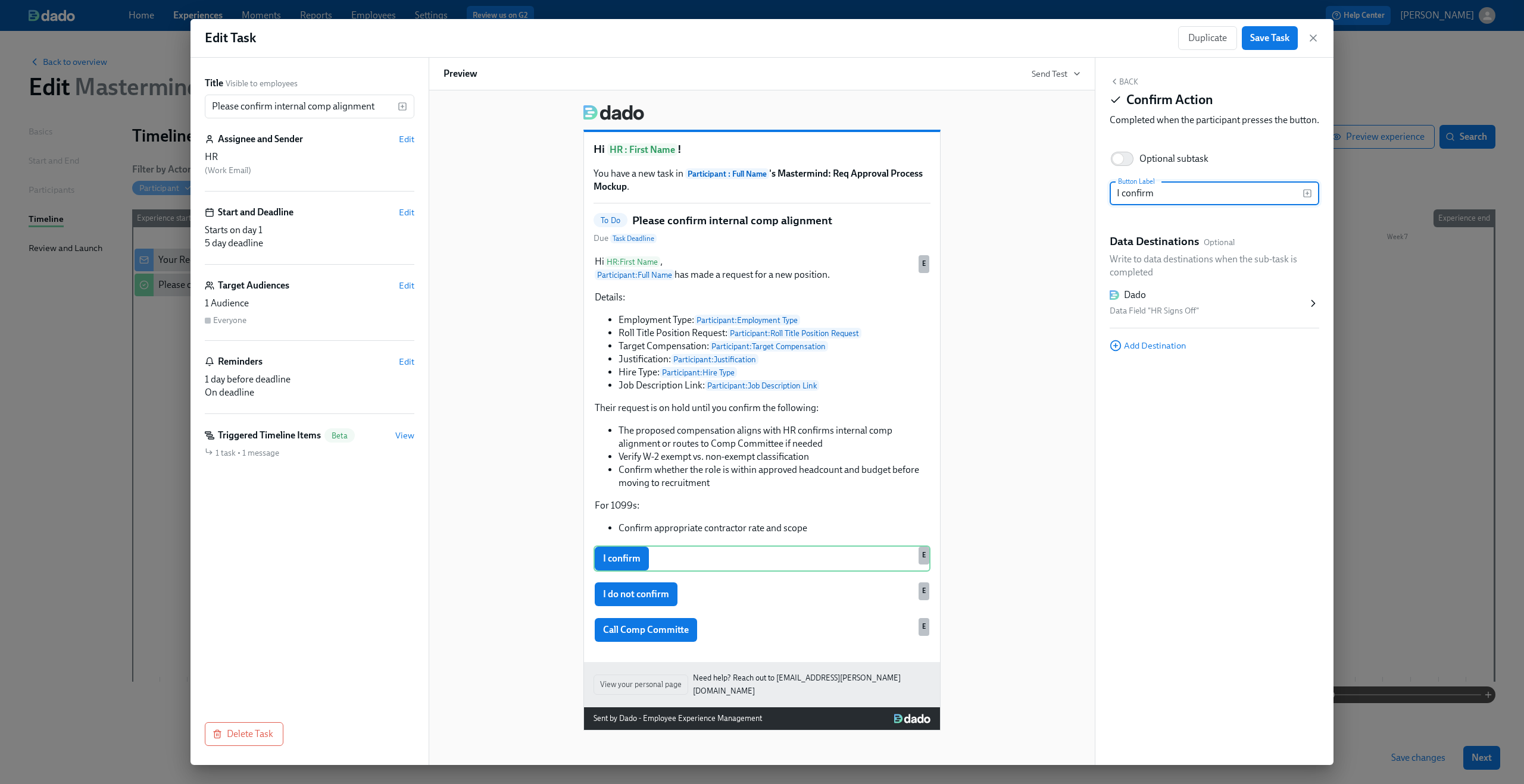
click at [1166, 301] on div "Dado" at bounding box center [1208, 295] width 198 height 13
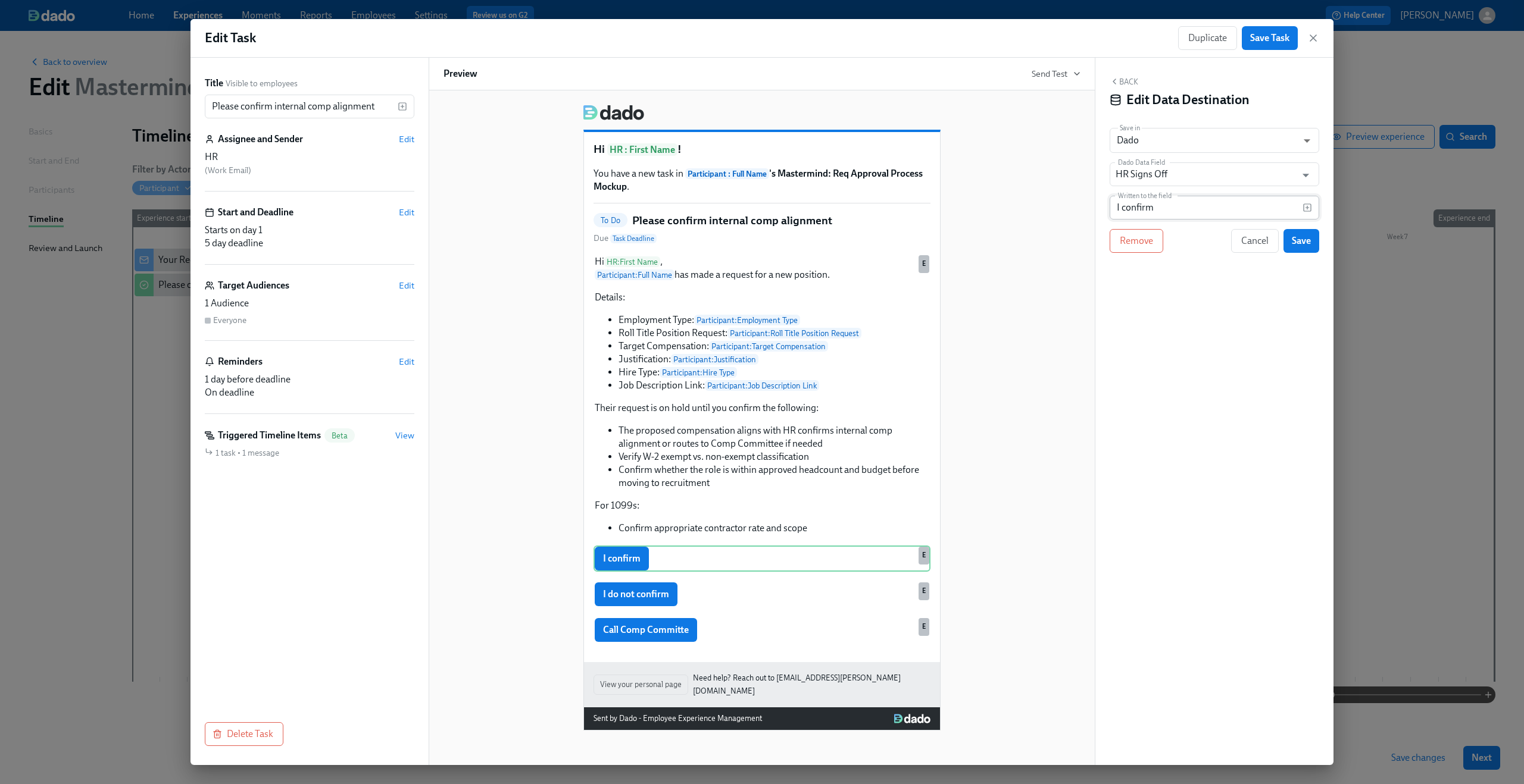
click at [1157, 207] on input "I confirm" at bounding box center [1206, 208] width 193 height 24
type input "Yes"
click at [1293, 236] on span "Save" at bounding box center [1301, 241] width 19 height 12
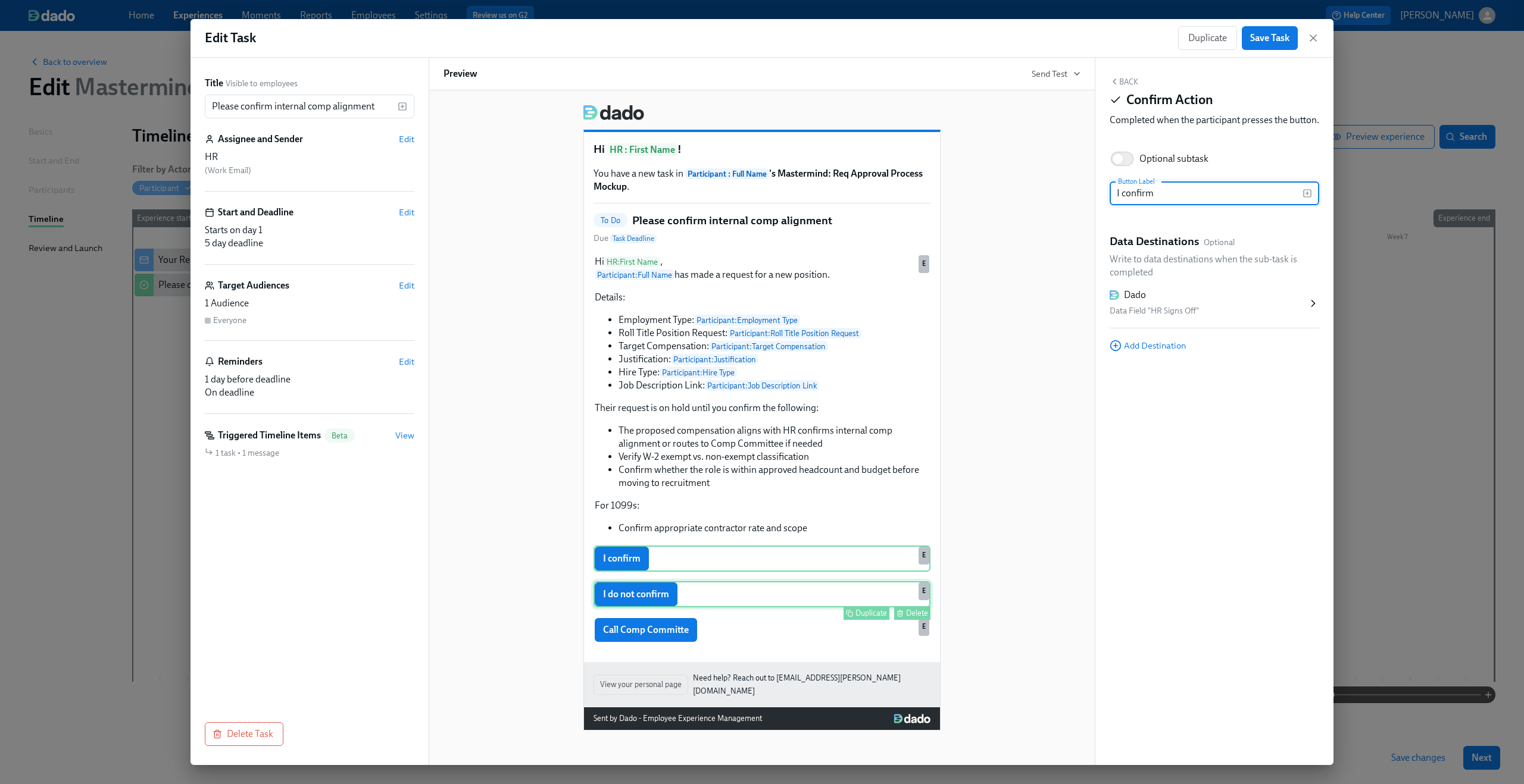
click at [711, 608] on div "I do not confirm Duplicate Delete E" at bounding box center [762, 595] width 336 height 26
click at [1200, 199] on input "I do not confirm" at bounding box center [1206, 193] width 193 height 24
click at [1276, 36] on span "Save Task" at bounding box center [1269, 38] width 40 height 12
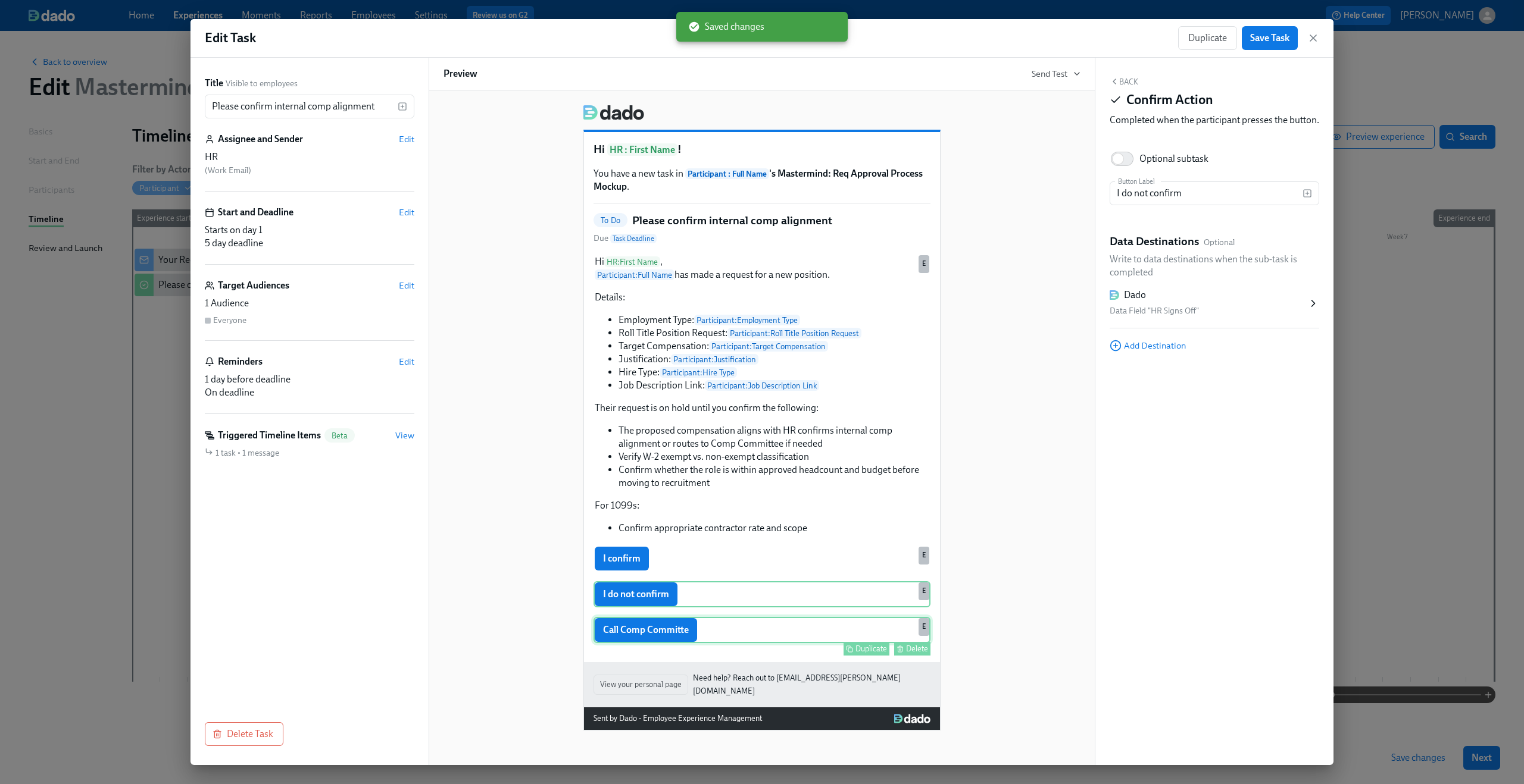
click at [819, 630] on div "Call Comp Committe Duplicate Delete E" at bounding box center [762, 630] width 336 height 26
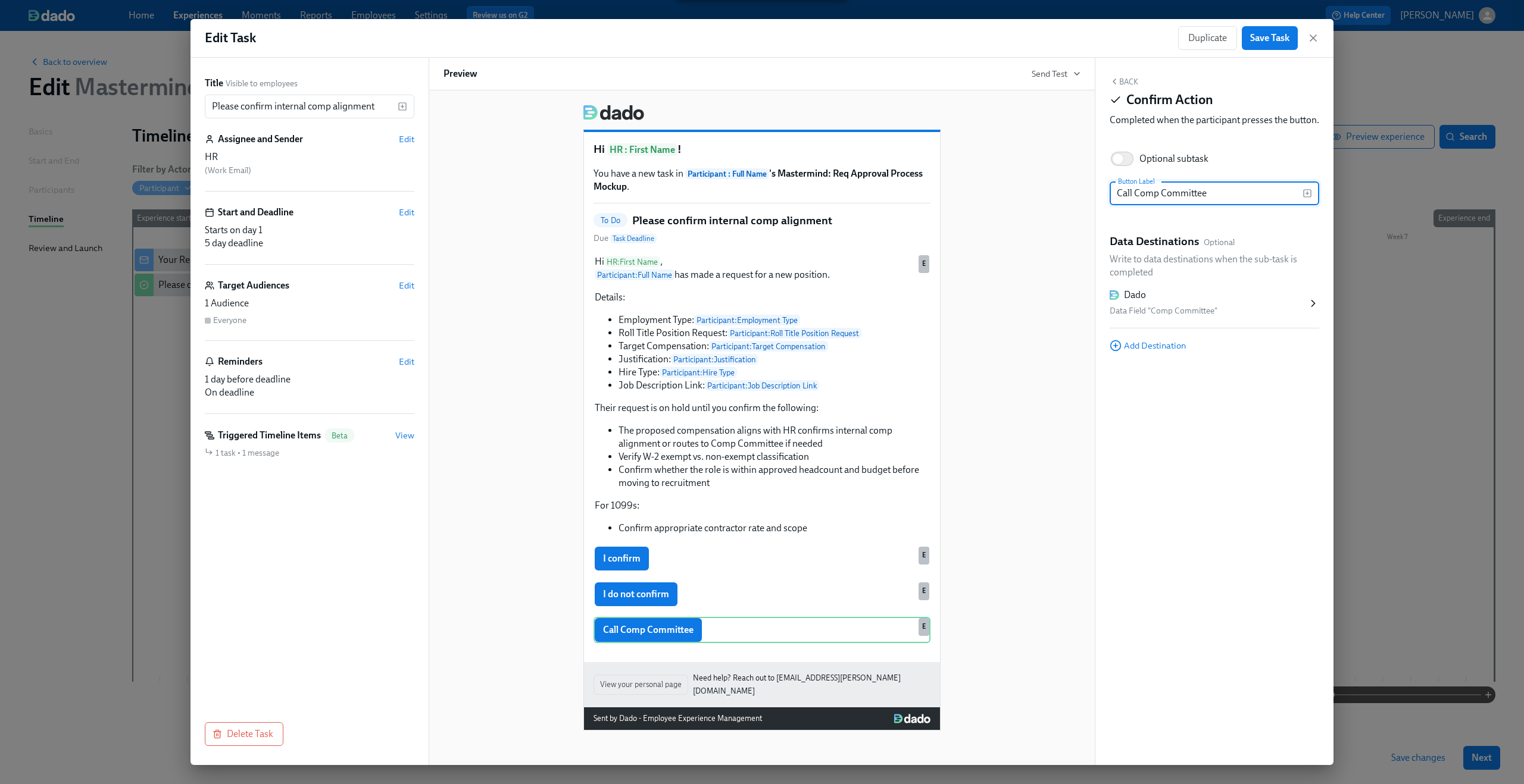
type input "Call Comp Committee"
click at [1198, 301] on div "Dado" at bounding box center [1208, 295] width 198 height 13
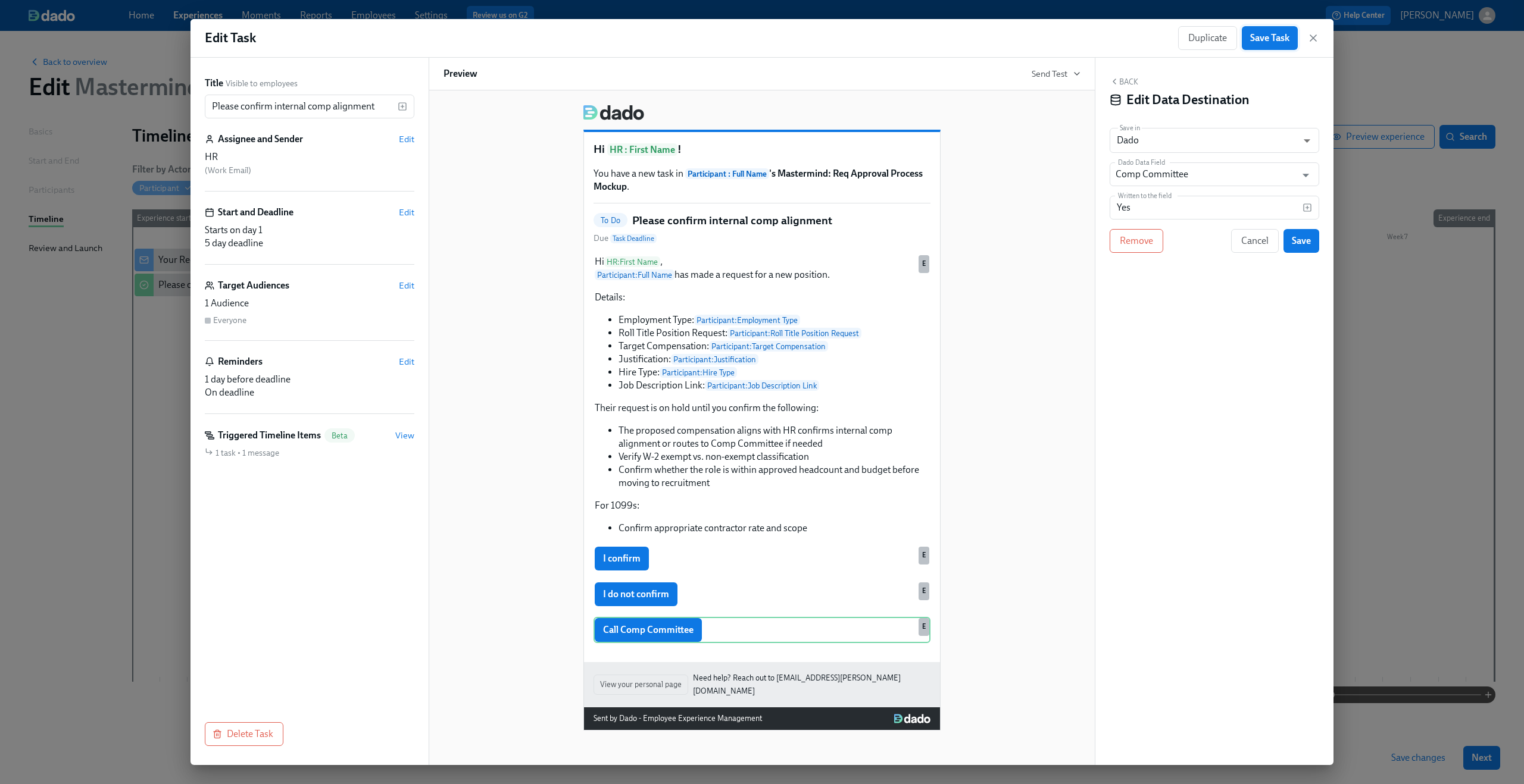
click at [1278, 30] on button "Save Task" at bounding box center [1269, 38] width 56 height 24
click at [1312, 34] on icon "button" at bounding box center [1313, 38] width 12 height 12
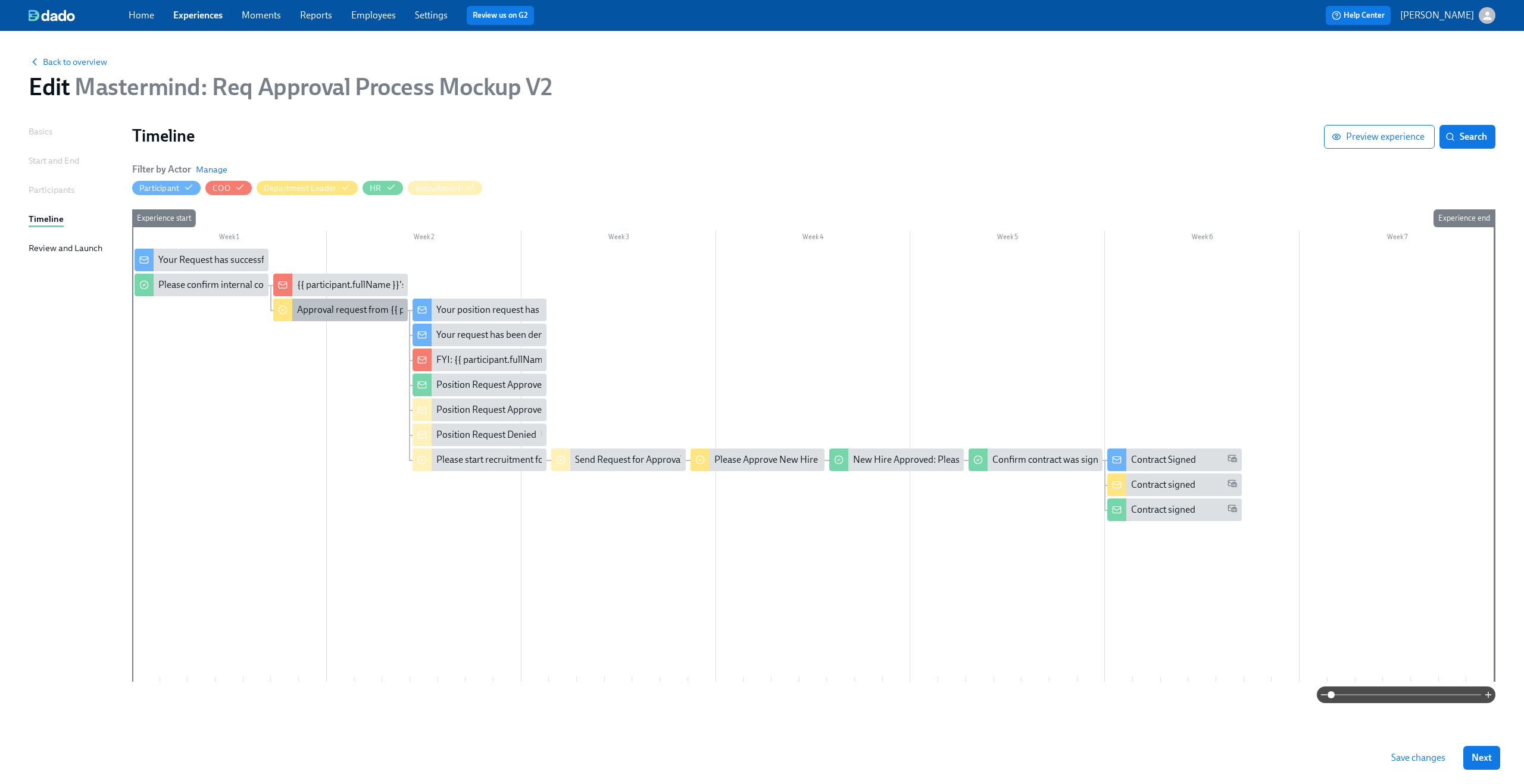
click at [362, 313] on div "Approval request from {{ participant.fullName }}" at bounding box center [394, 310] width 196 height 13
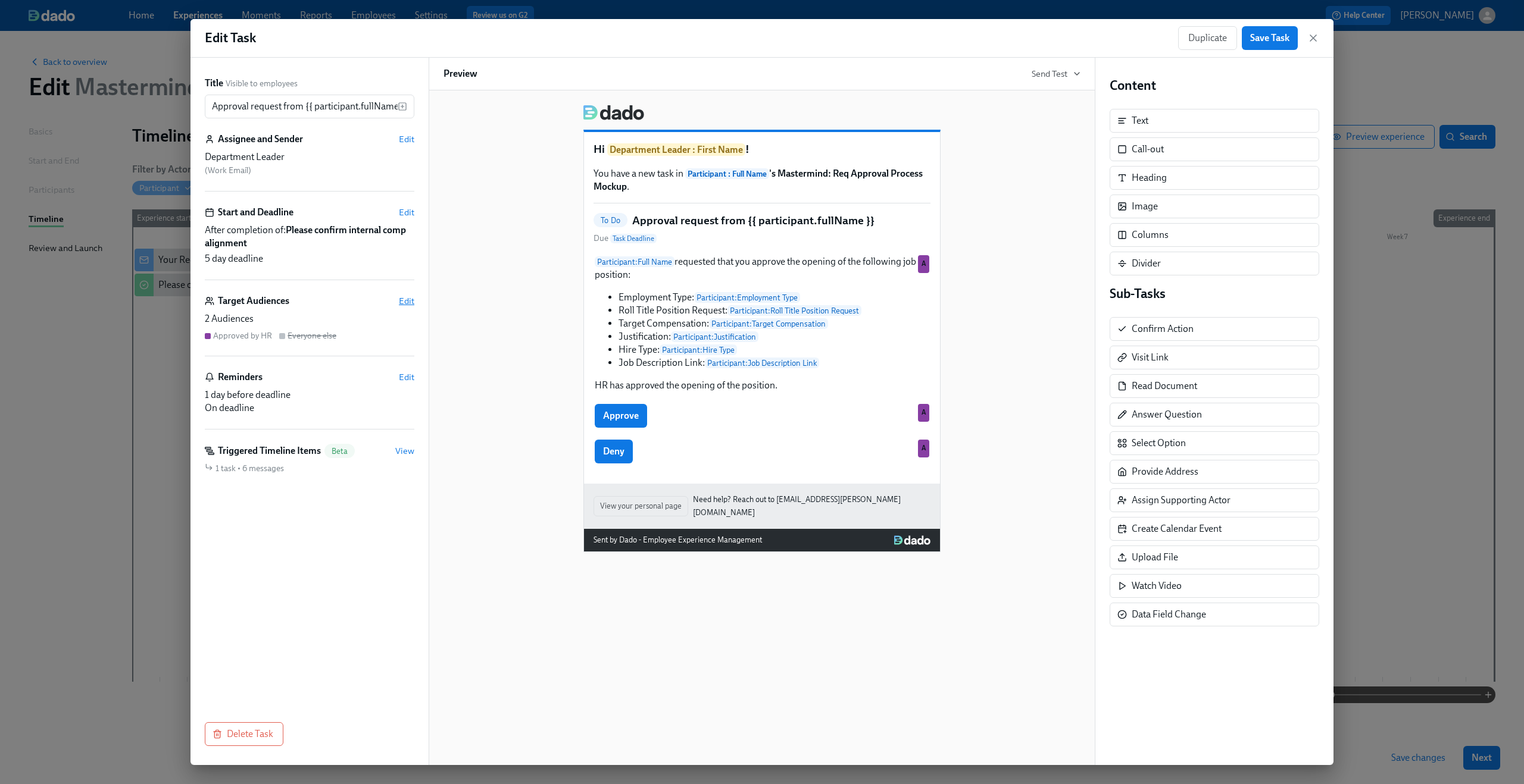
click at [400, 296] on span "Edit" at bounding box center [406, 301] width 16 height 12
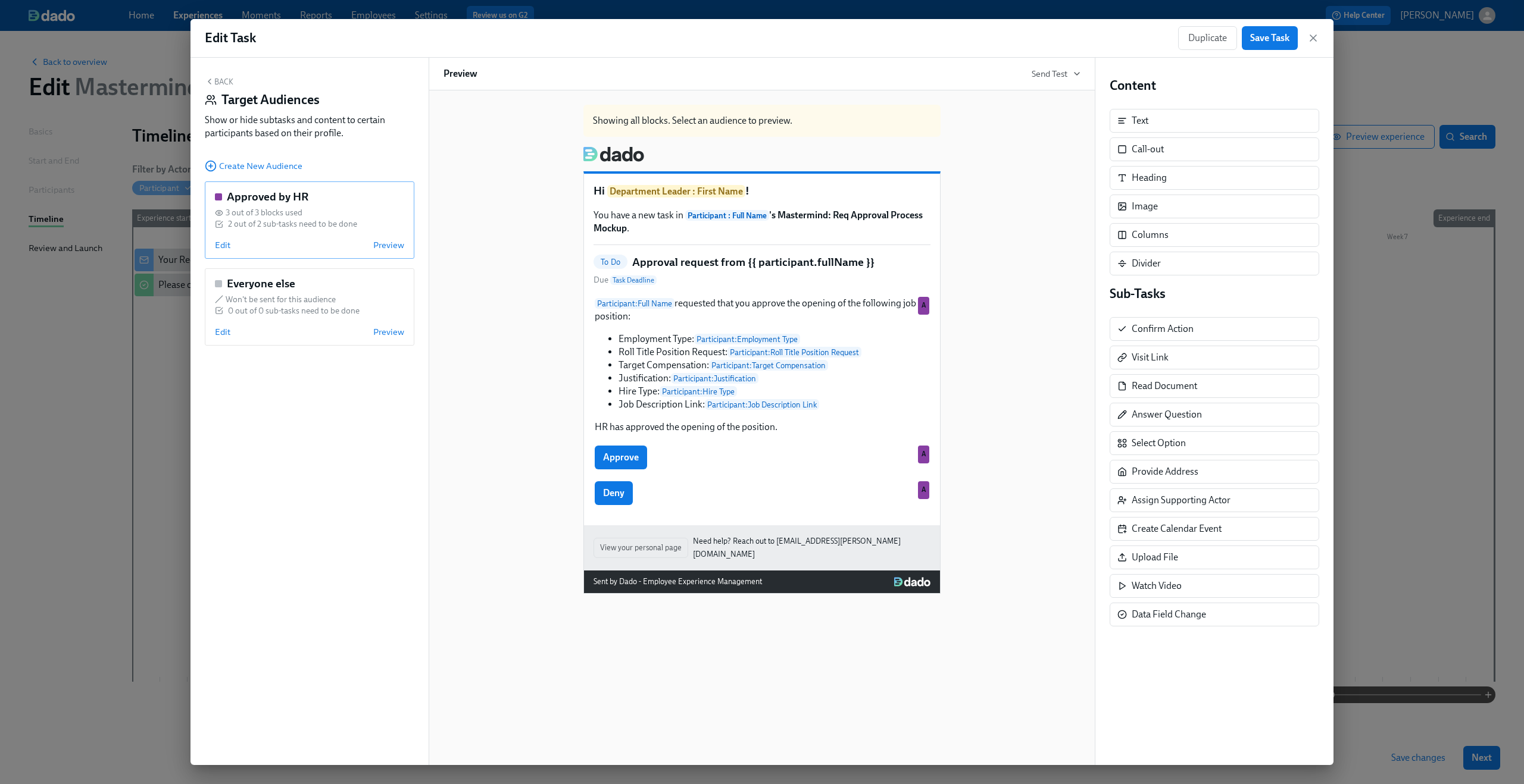
click at [264, 241] on div "Edit Preview" at bounding box center [310, 244] width 189 height 12
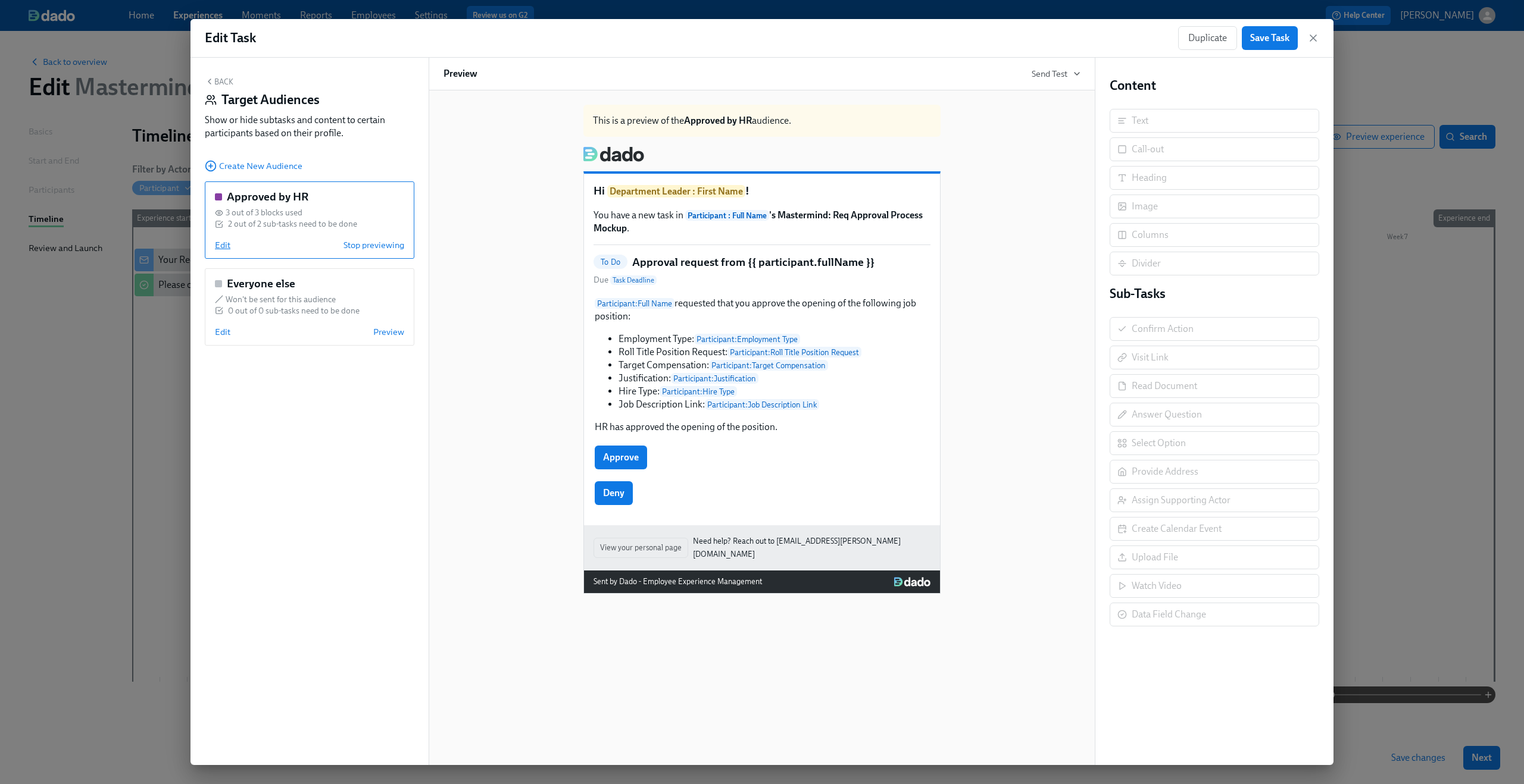
click at [227, 247] on span "Edit" at bounding box center [222, 244] width 16 height 12
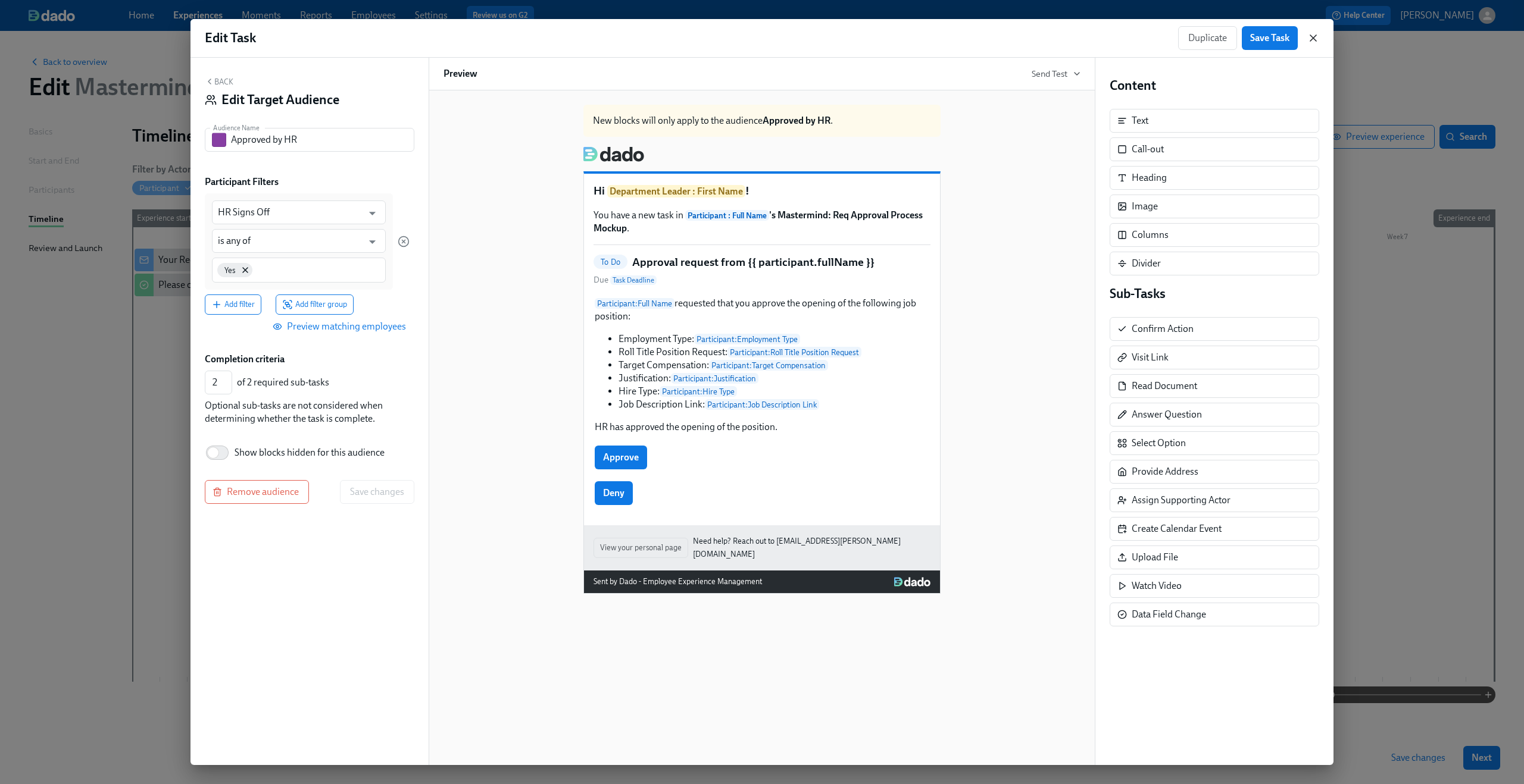
click at [1316, 36] on icon "button" at bounding box center [1313, 38] width 12 height 12
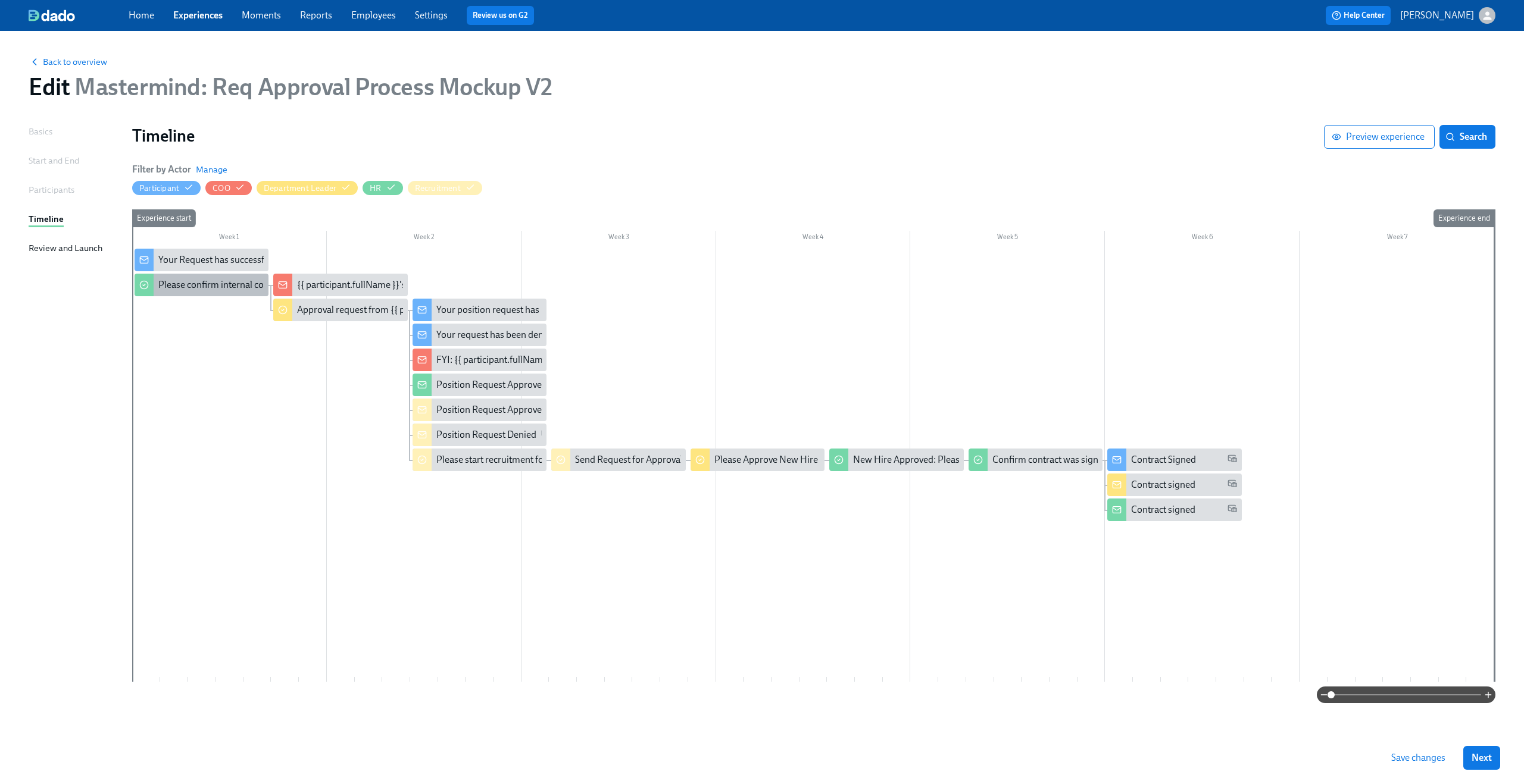
click at [197, 286] on div "Please confirm internal comp alignment" at bounding box center [239, 285] width 163 height 13
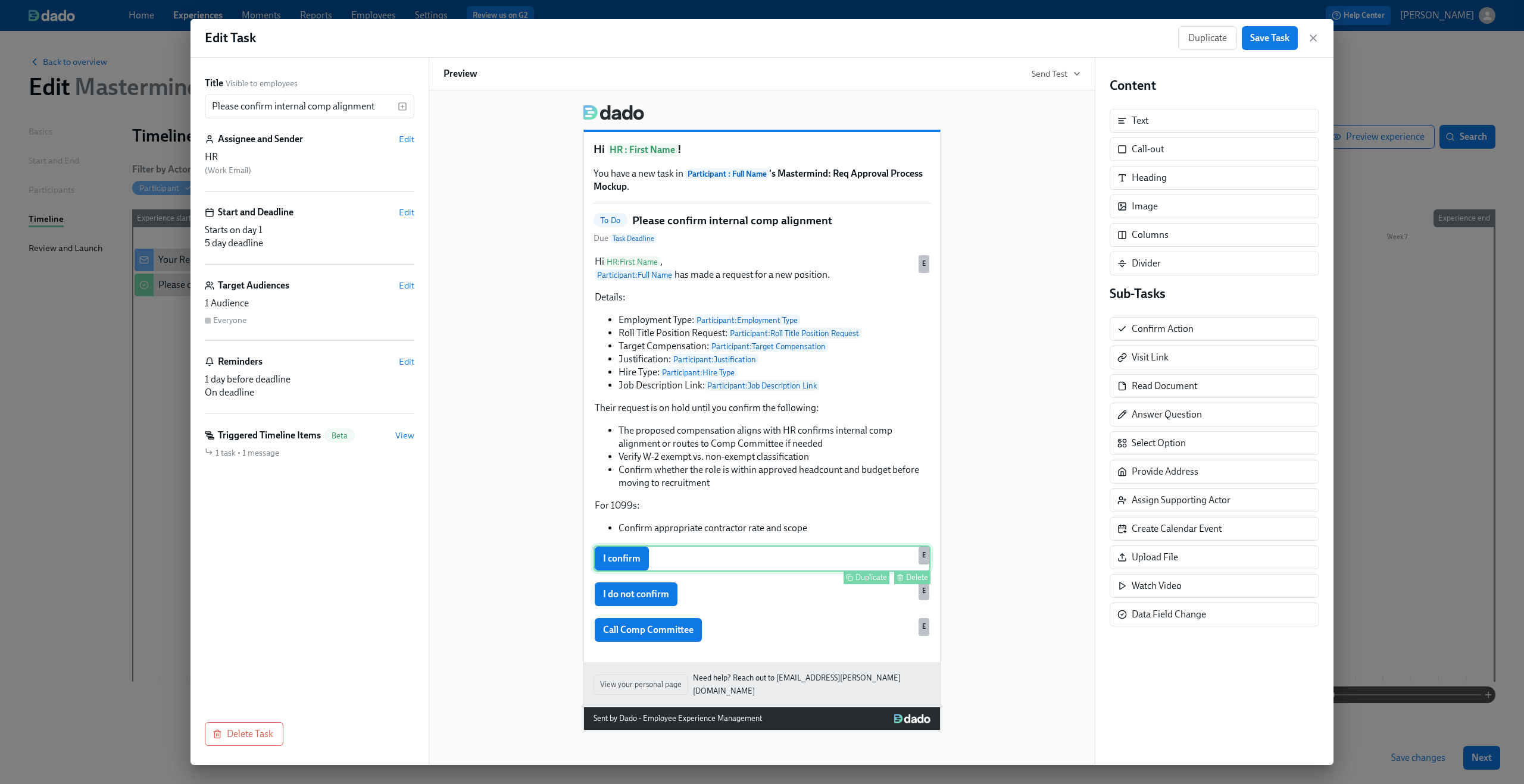
click at [657, 571] on div "I confirm Duplicate Delete E" at bounding box center [762, 559] width 336 height 26
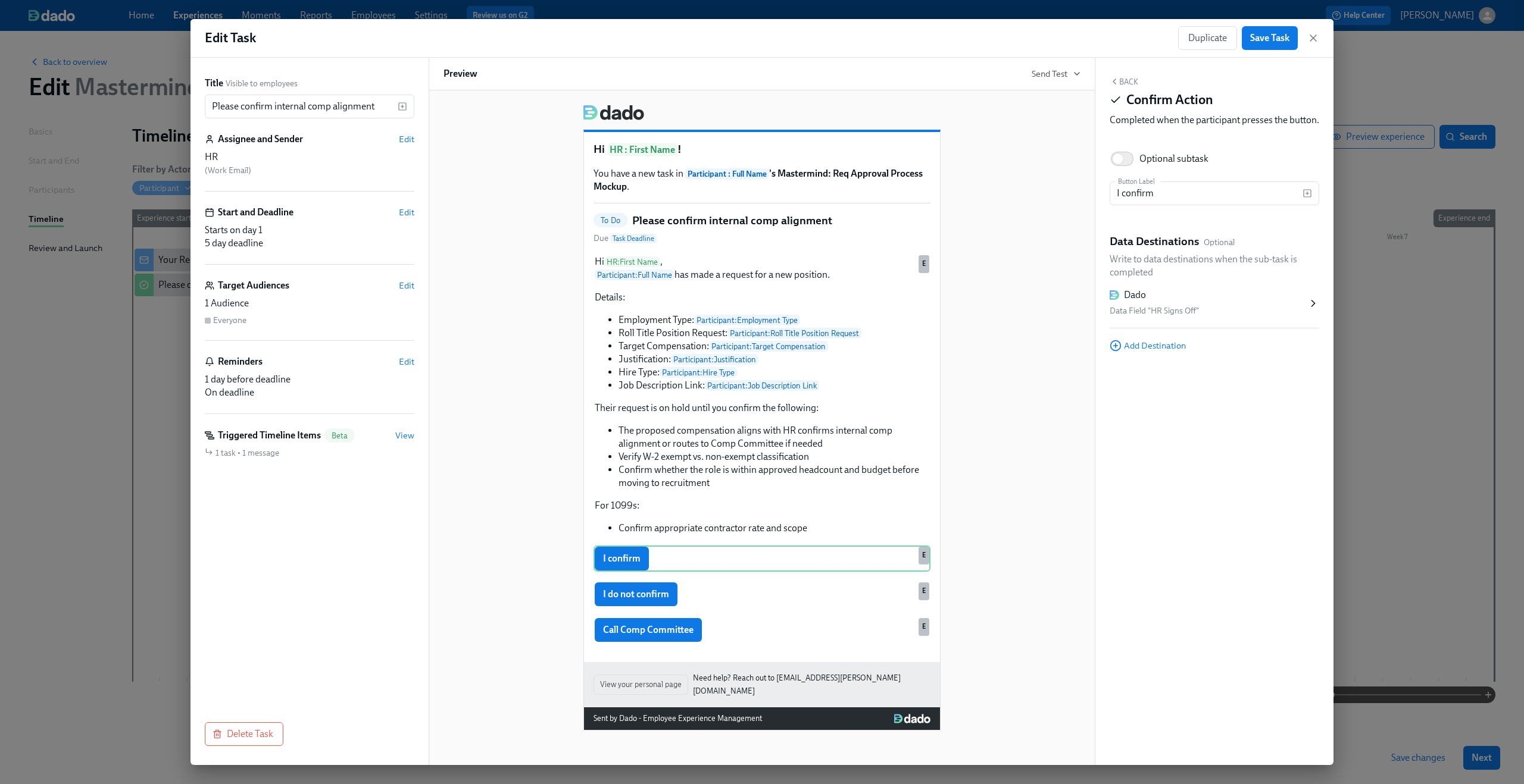
click at [1164, 328] on div "Dado Data Field "HR Signs Off"" at bounding box center [1214, 304] width 210 height 50
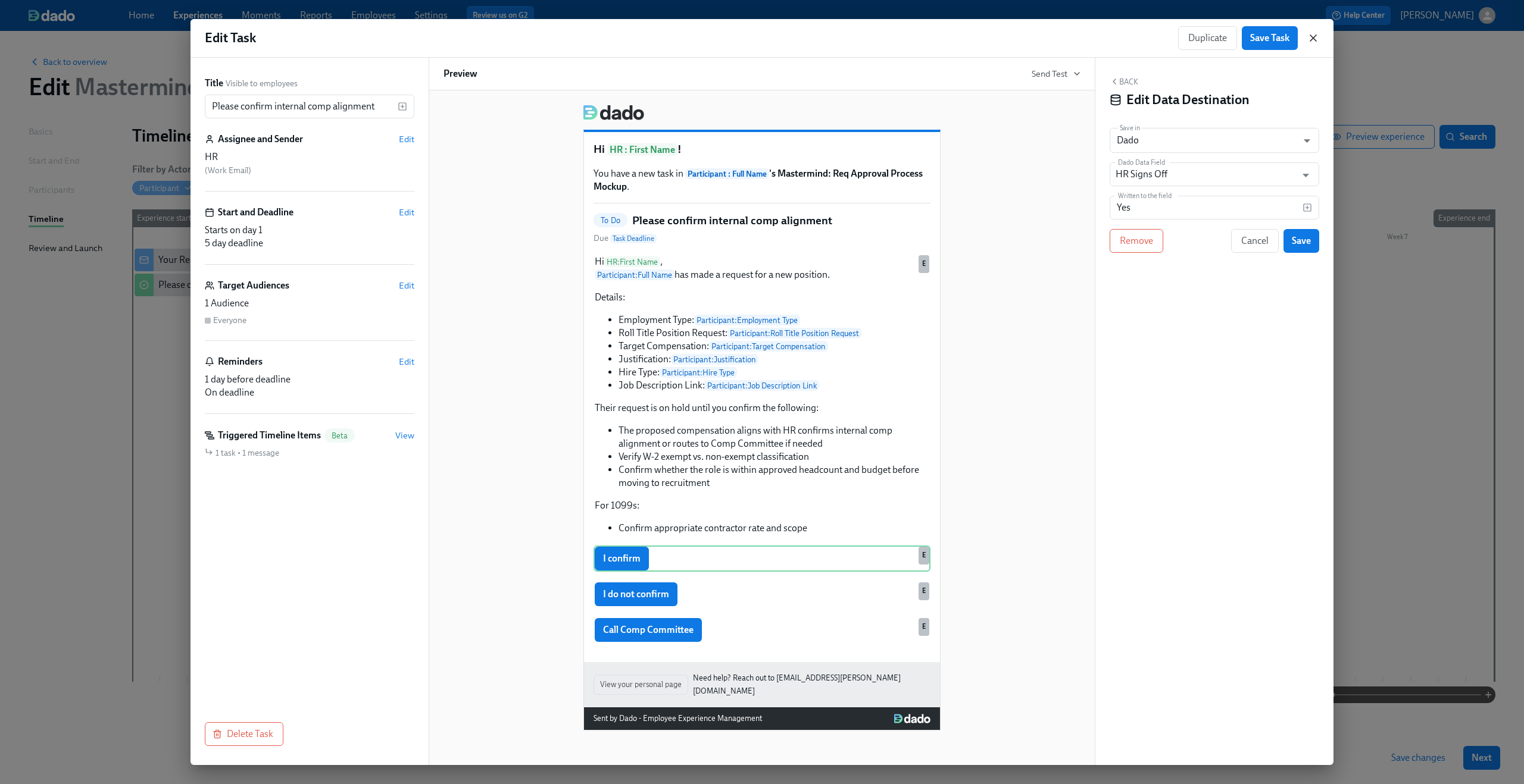
click at [1313, 42] on icon "button" at bounding box center [1313, 38] width 12 height 12
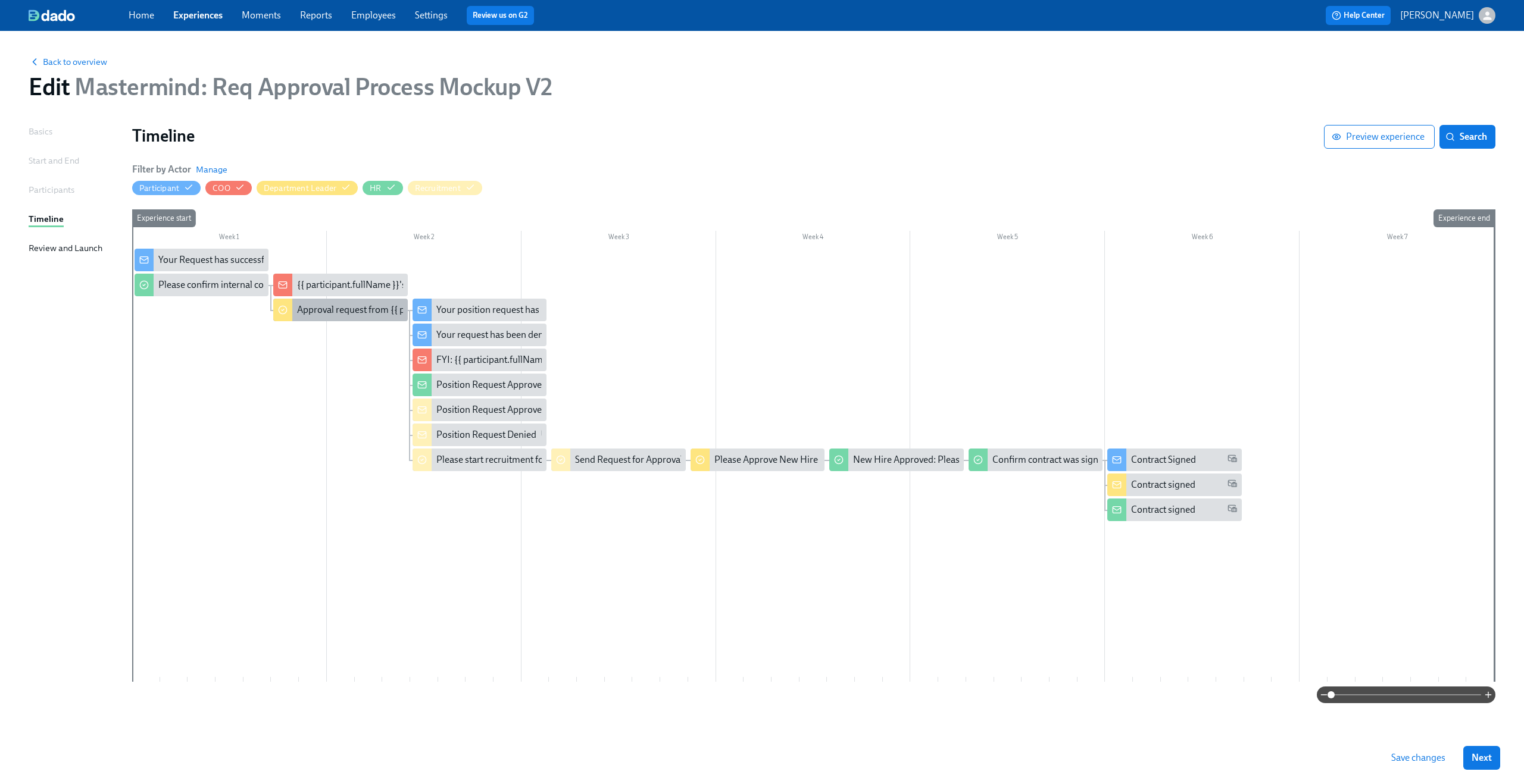
click at [330, 316] on div "Approval request from {{ participant.fullName }}" at bounding box center [394, 310] width 196 height 13
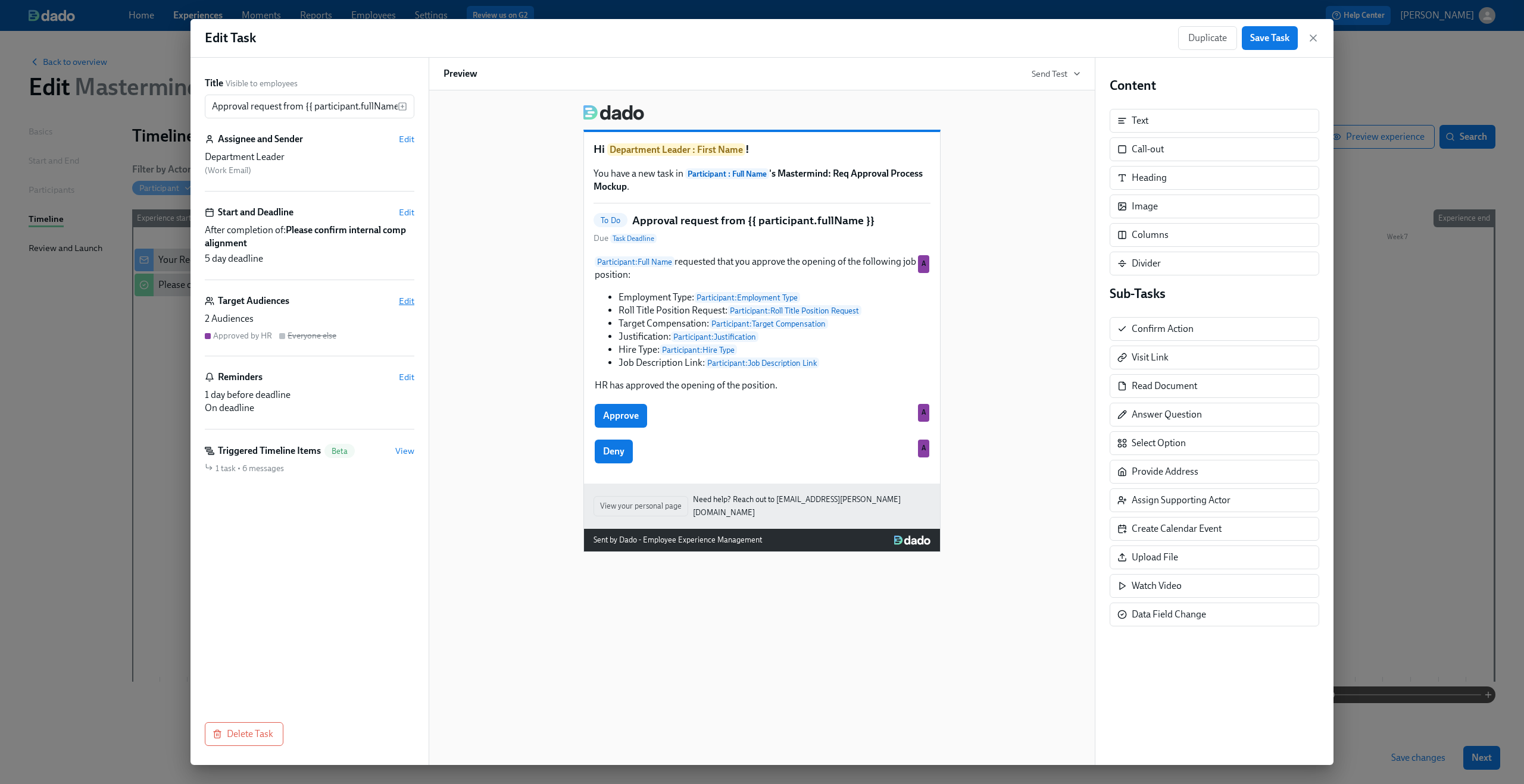
click at [403, 298] on span "Edit" at bounding box center [406, 301] width 16 height 12
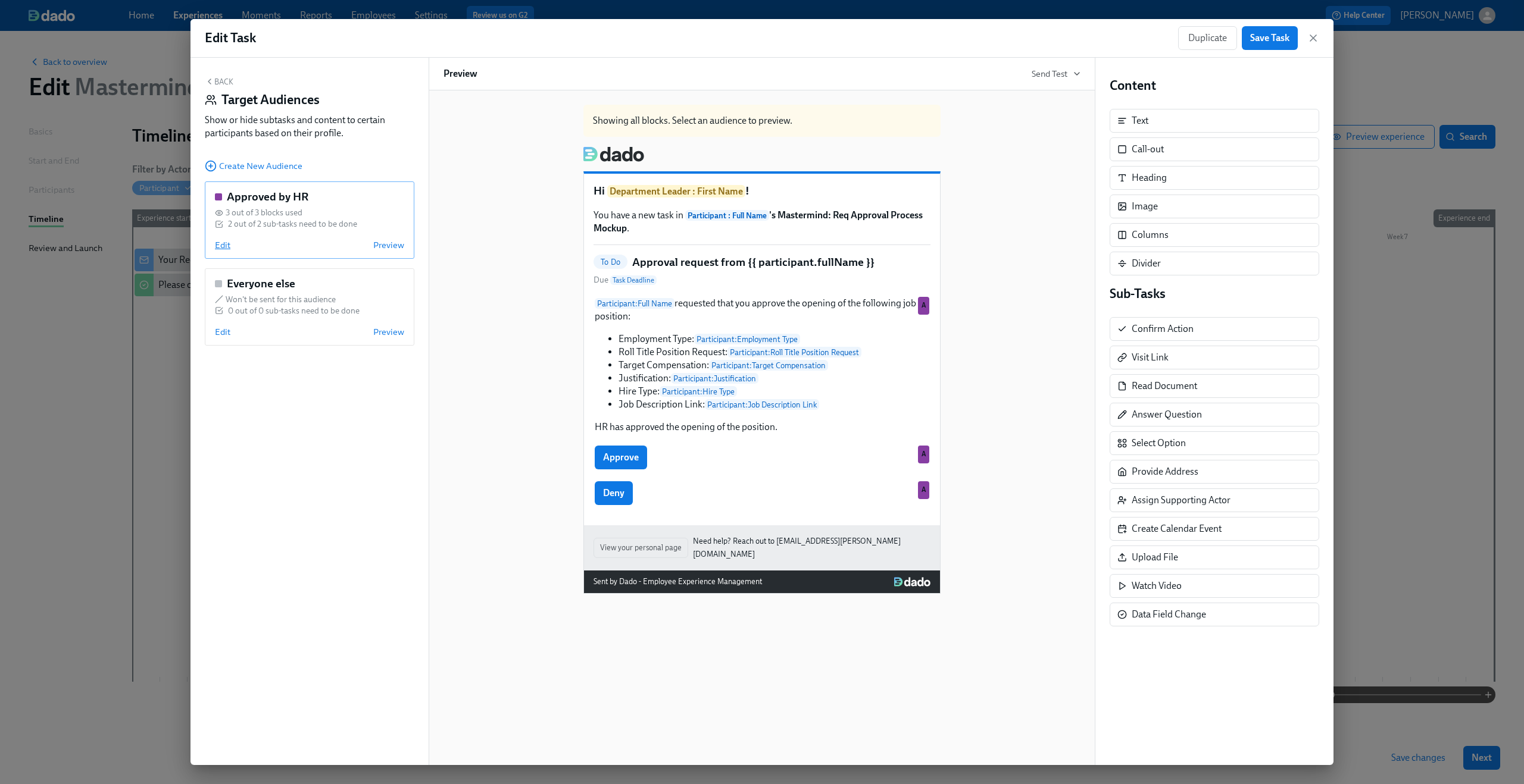
click at [225, 251] on span "Edit" at bounding box center [222, 244] width 16 height 12
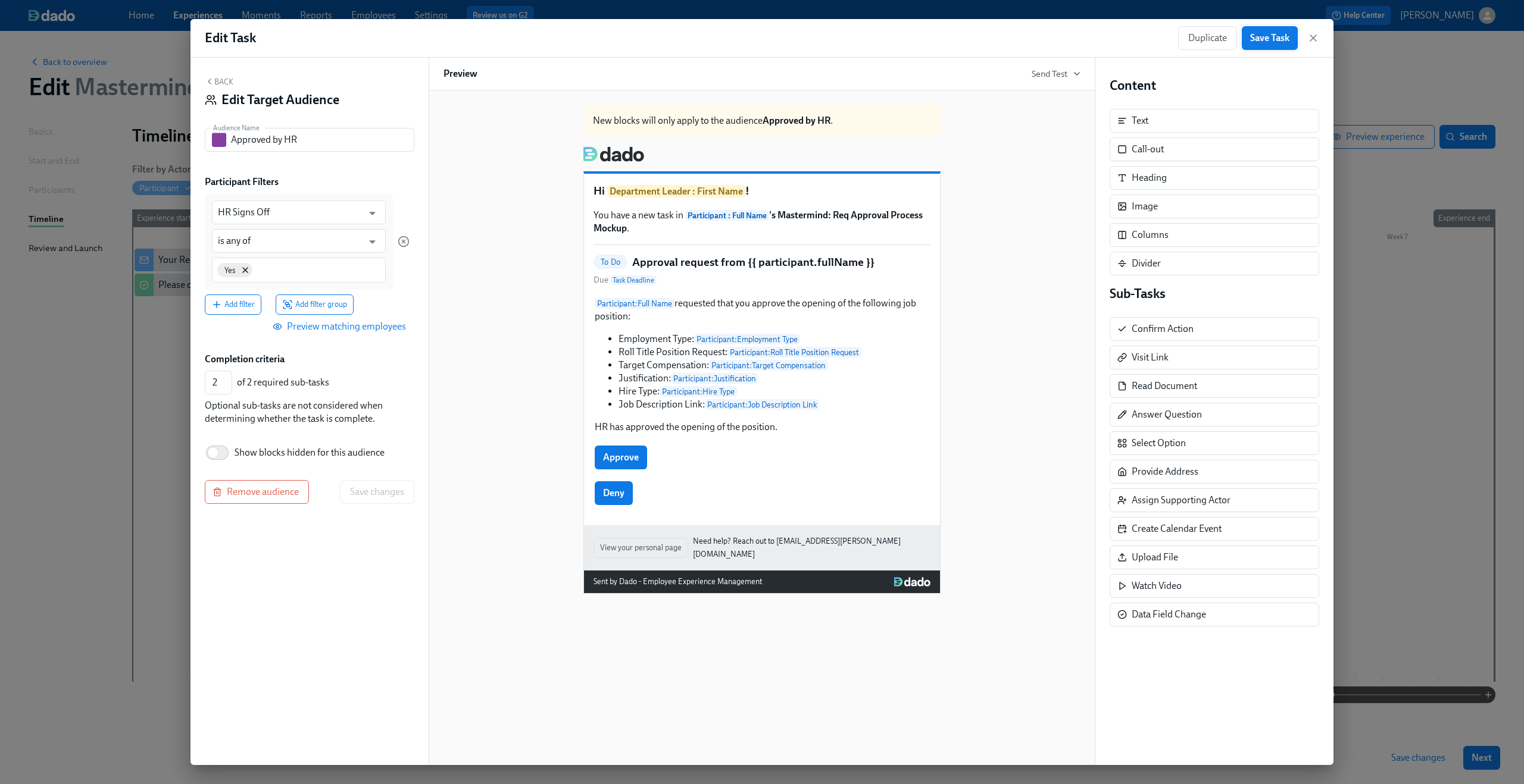
click at [1291, 36] on button "Save Task" at bounding box center [1269, 38] width 56 height 24
click at [1317, 38] on icon "button" at bounding box center [1313, 38] width 12 height 12
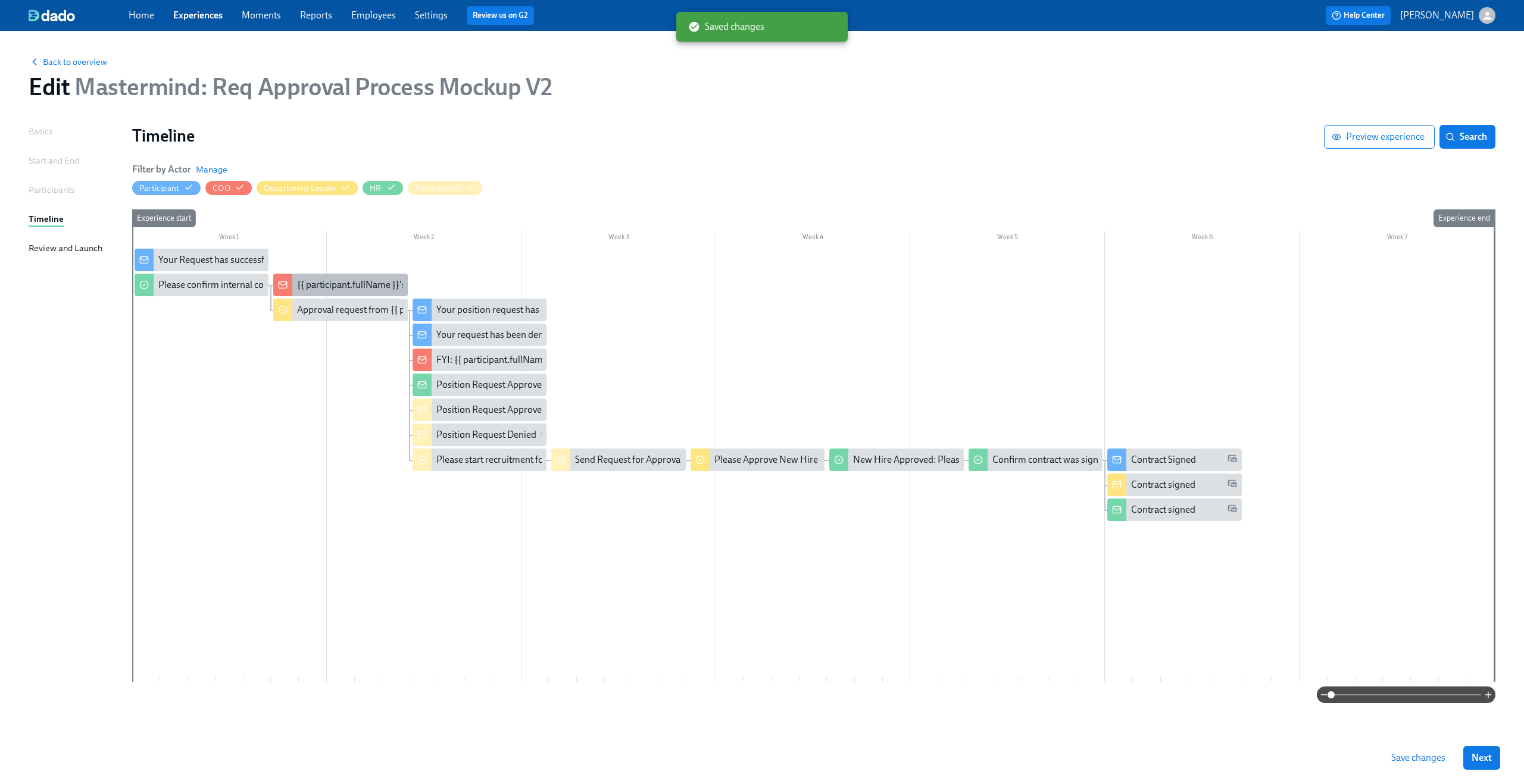
click at [366, 293] on div "{{ participant.fullName }}'s requested was approved" at bounding box center [340, 285] width 134 height 23
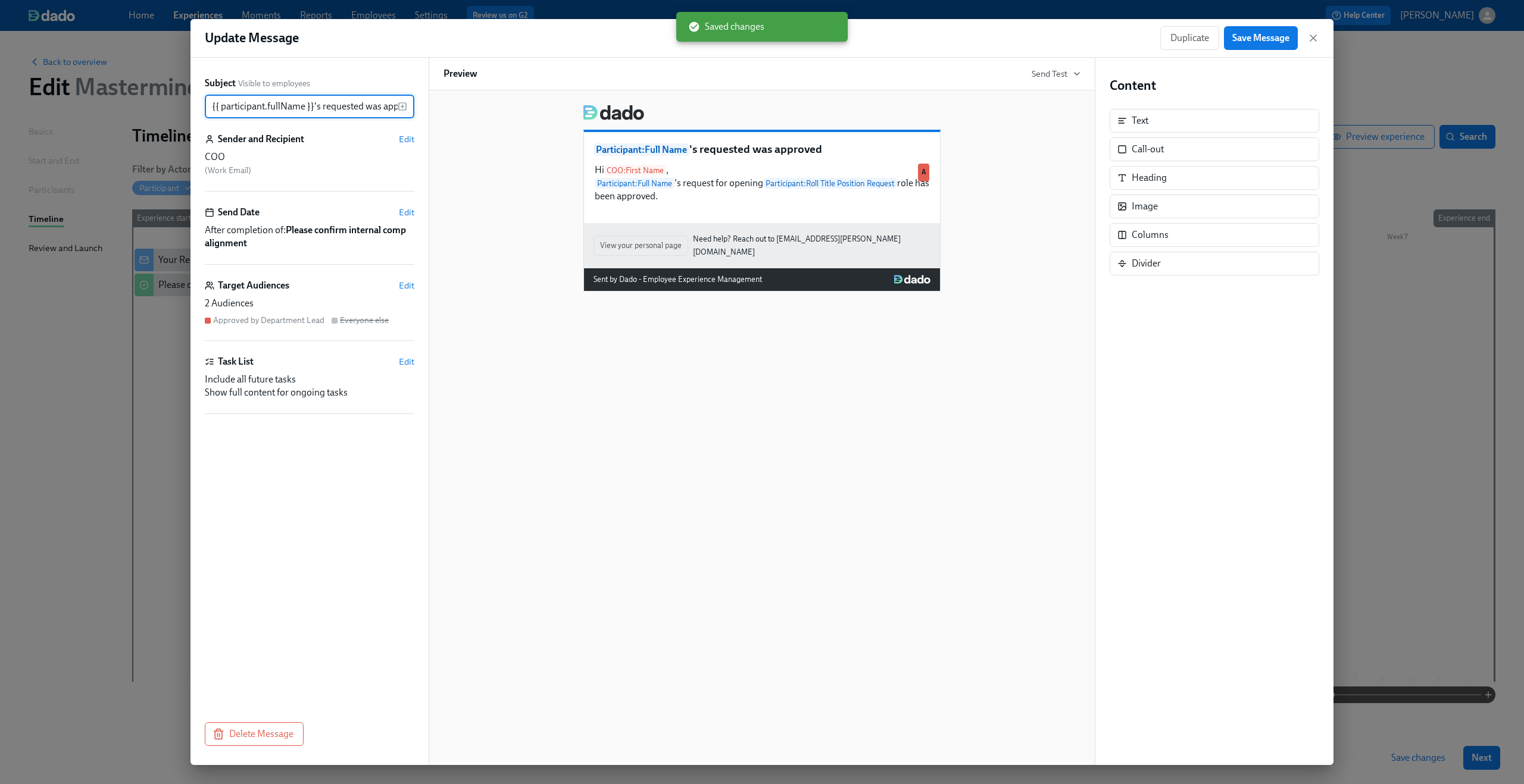
scroll to position [0, 23]
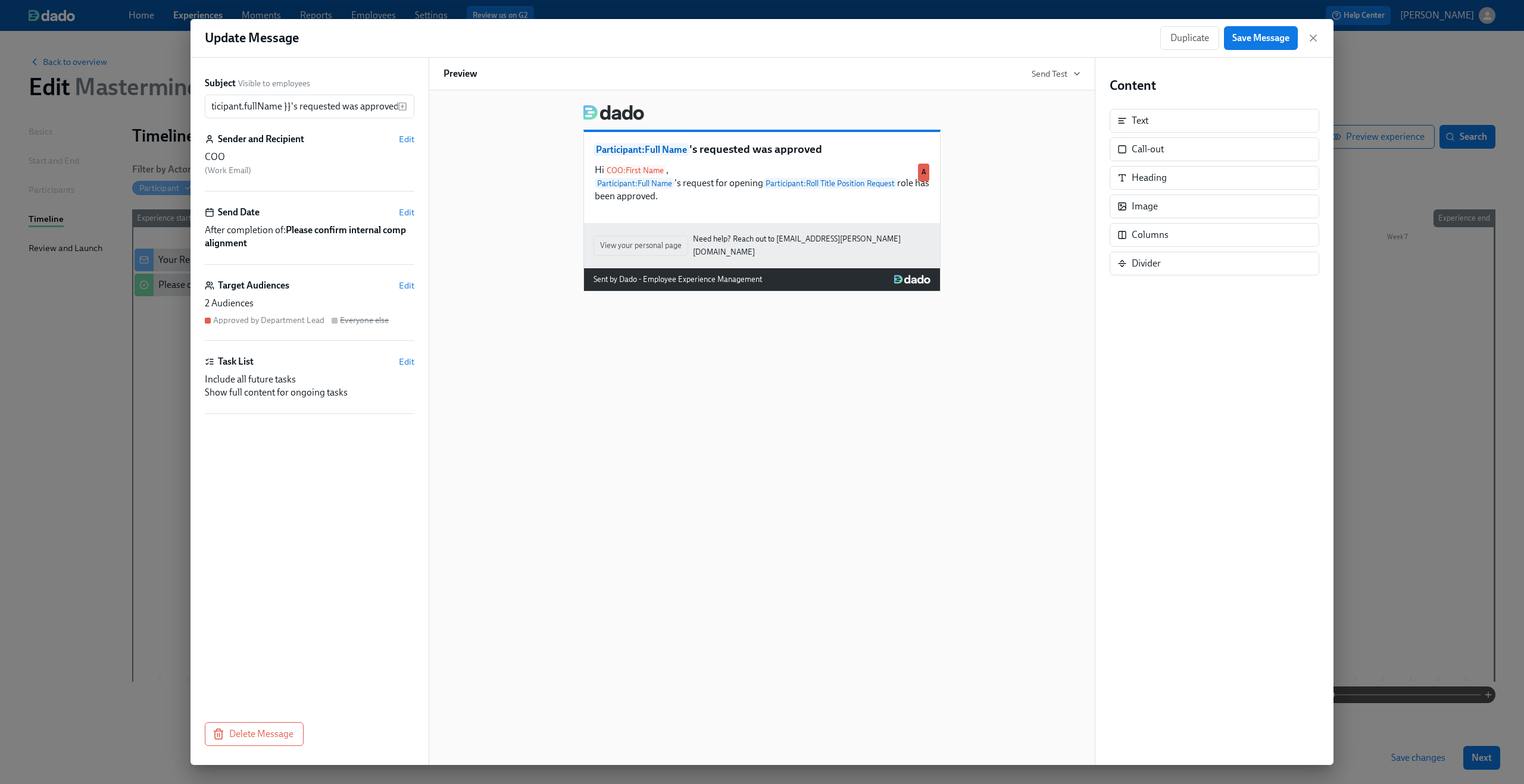
click at [1303, 41] on div "Duplicate Save Message" at bounding box center [1239, 38] width 159 height 24
click at [1313, 38] on icon "button" at bounding box center [1313, 38] width 6 height 6
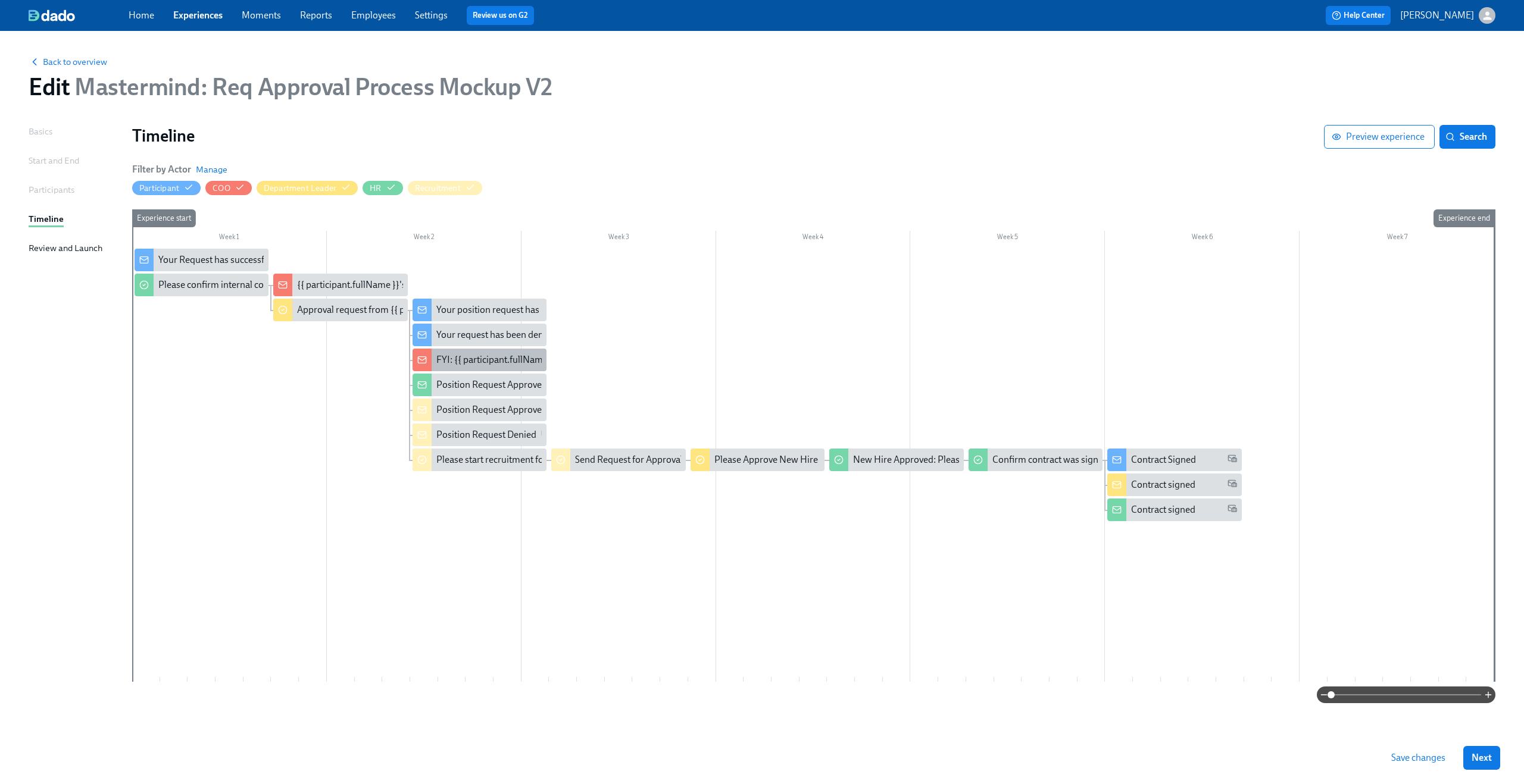
click at [472, 358] on div "FYI: {{ participant.fullName }} requested the opening of position X" at bounding box center [569, 360] width 266 height 13
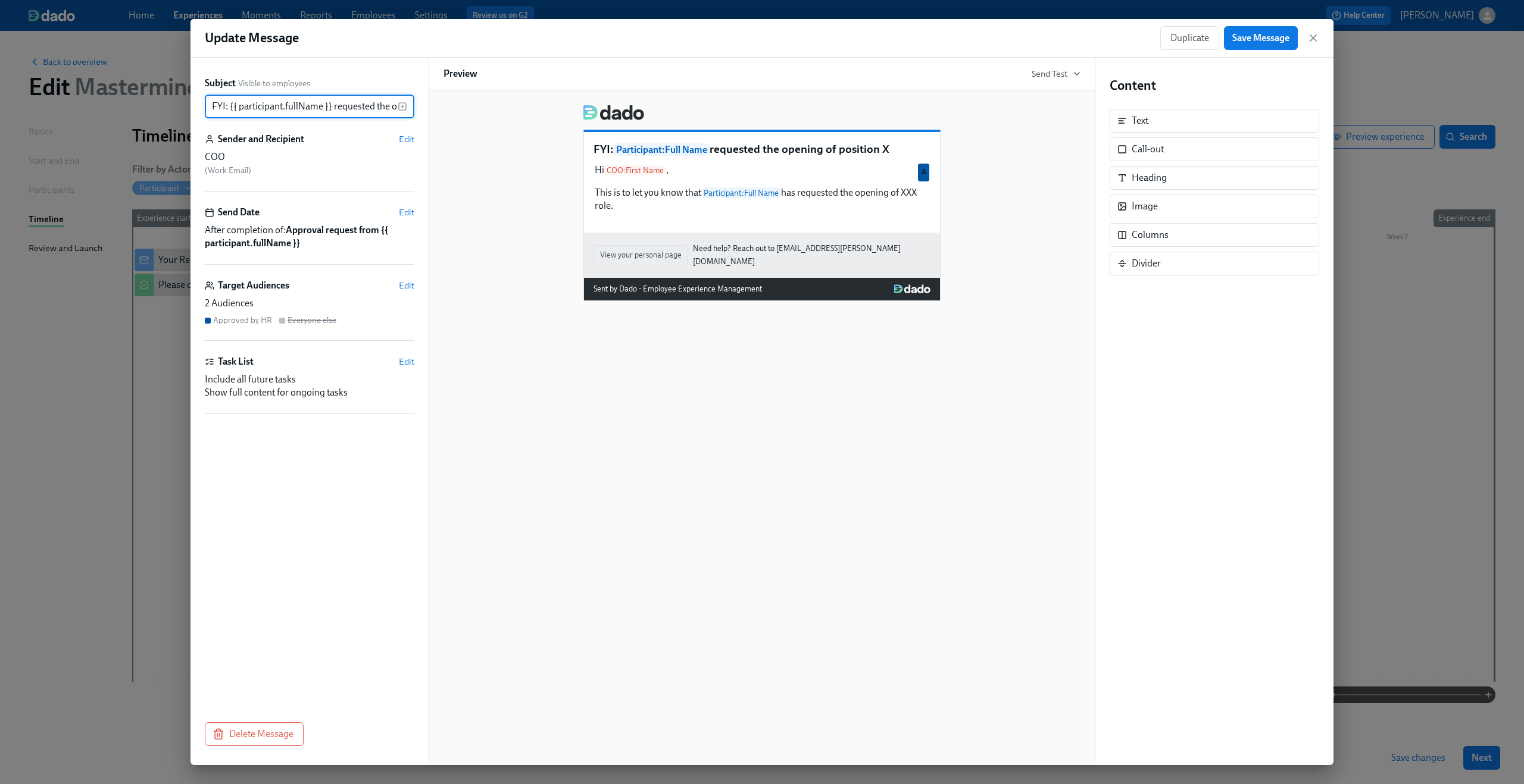
scroll to position [0, 80]
click at [641, 187] on div "Hi COO : First Name , This is to let you know that Participant : Full Name has …" at bounding box center [762, 188] width 336 height 51
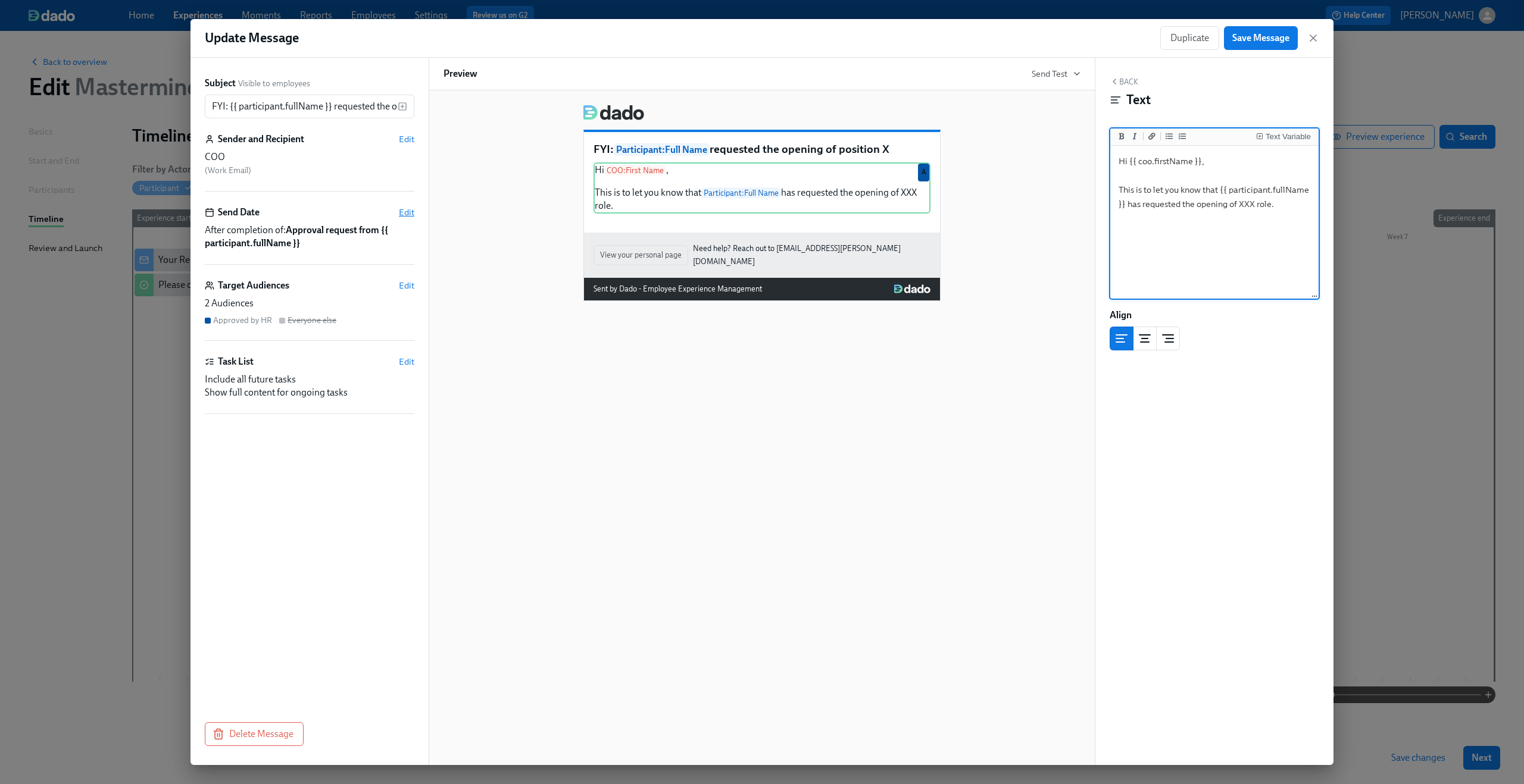
click at [409, 207] on span "Edit" at bounding box center [406, 212] width 16 height 12
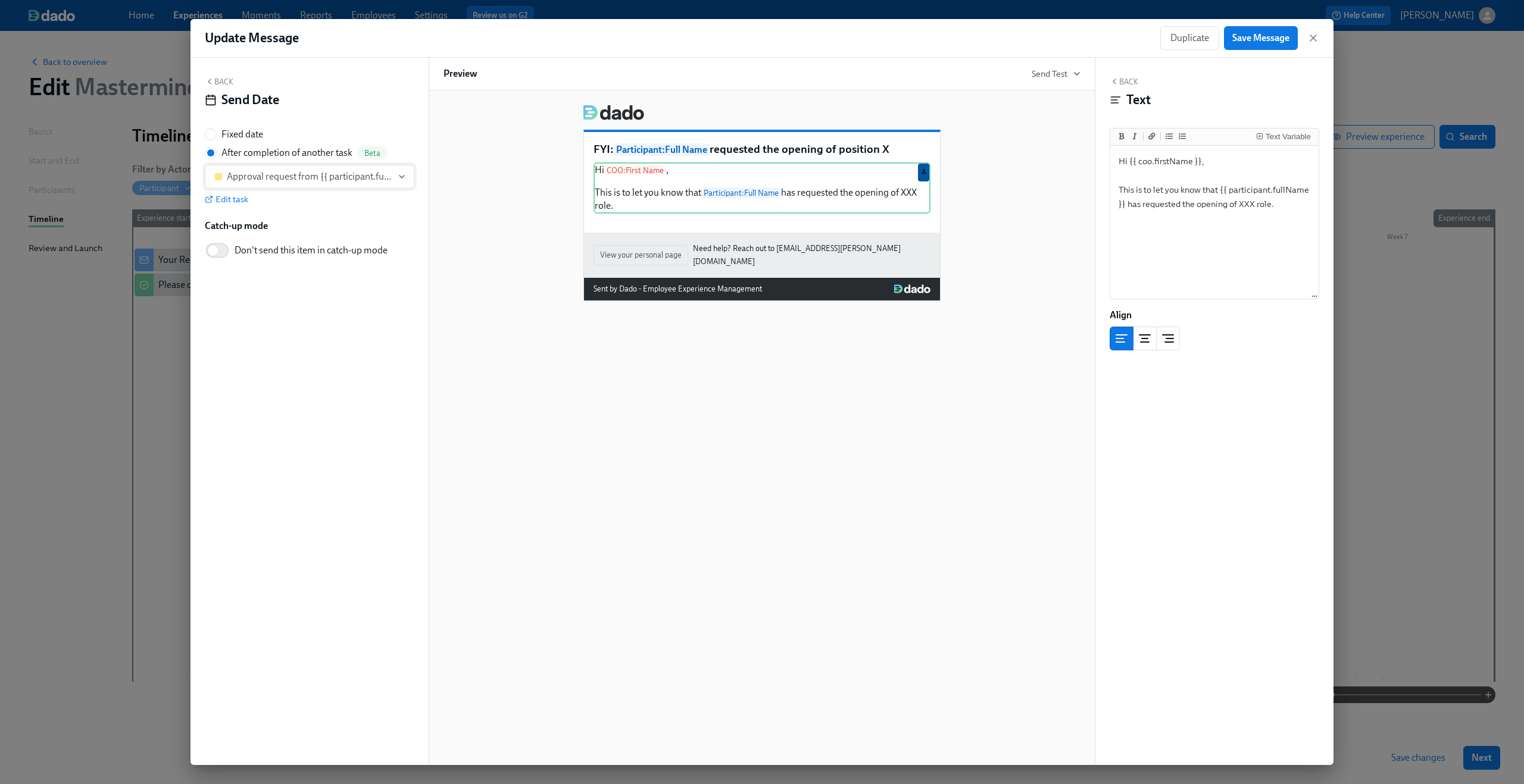
click at [332, 179] on div "Approval request from {{ participant.fullName }}" at bounding box center [310, 176] width 165 height 12
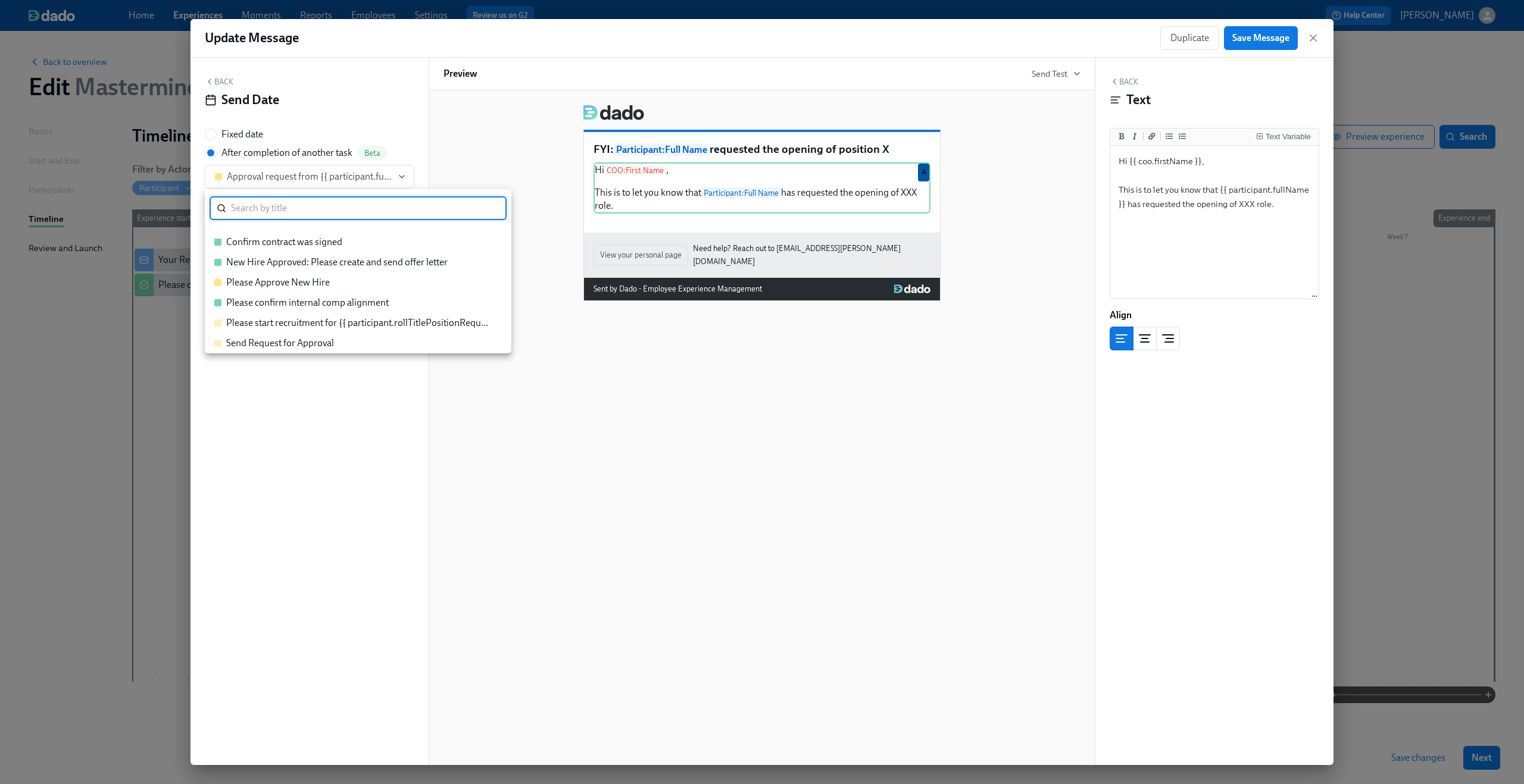
click at [315, 311] on li "Please confirm internal comp alignment" at bounding box center [358, 303] width 306 height 20
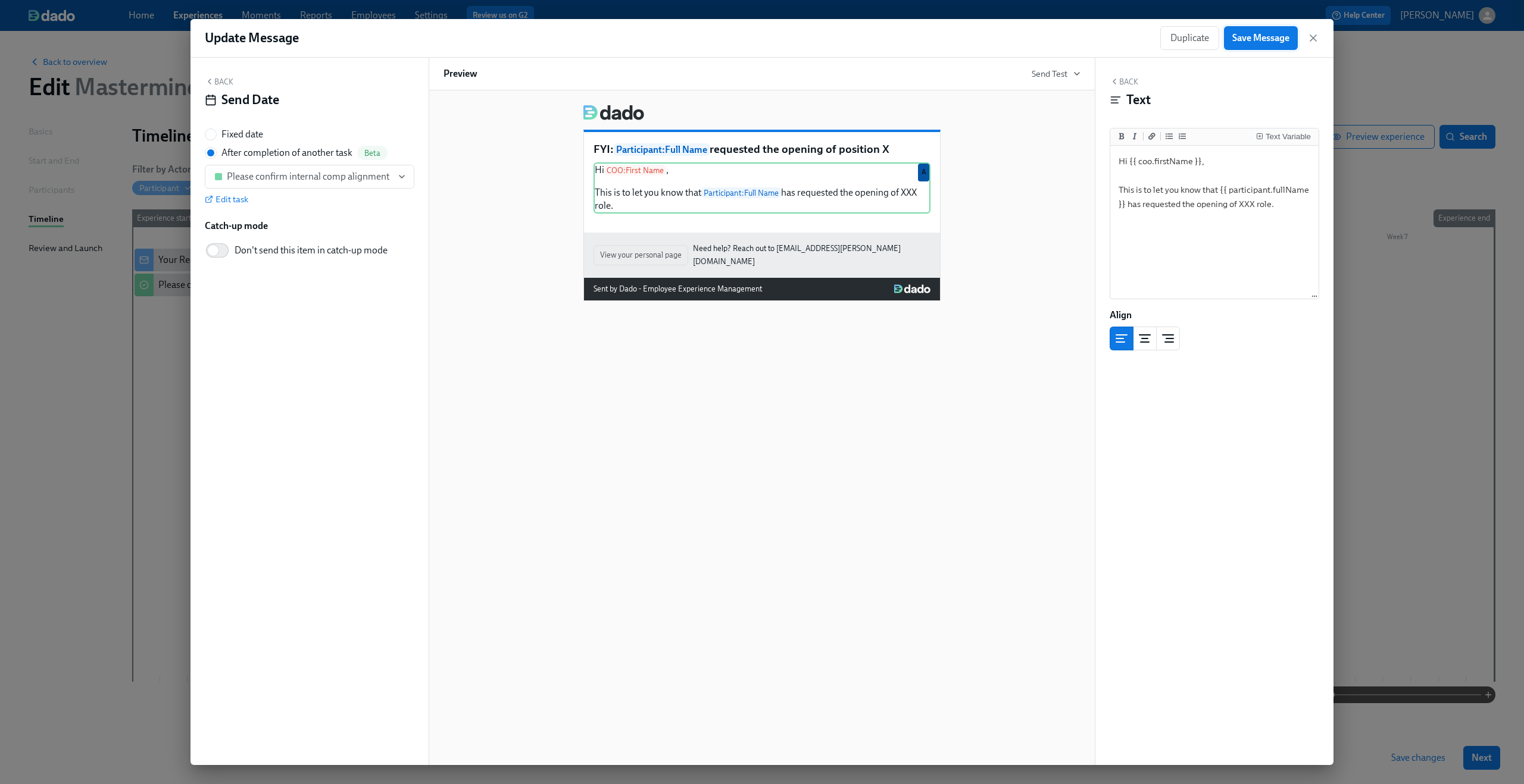
click at [1250, 40] on span "Save Message" at bounding box center [1260, 38] width 57 height 12
click at [1311, 35] on icon "button" at bounding box center [1313, 38] width 12 height 12
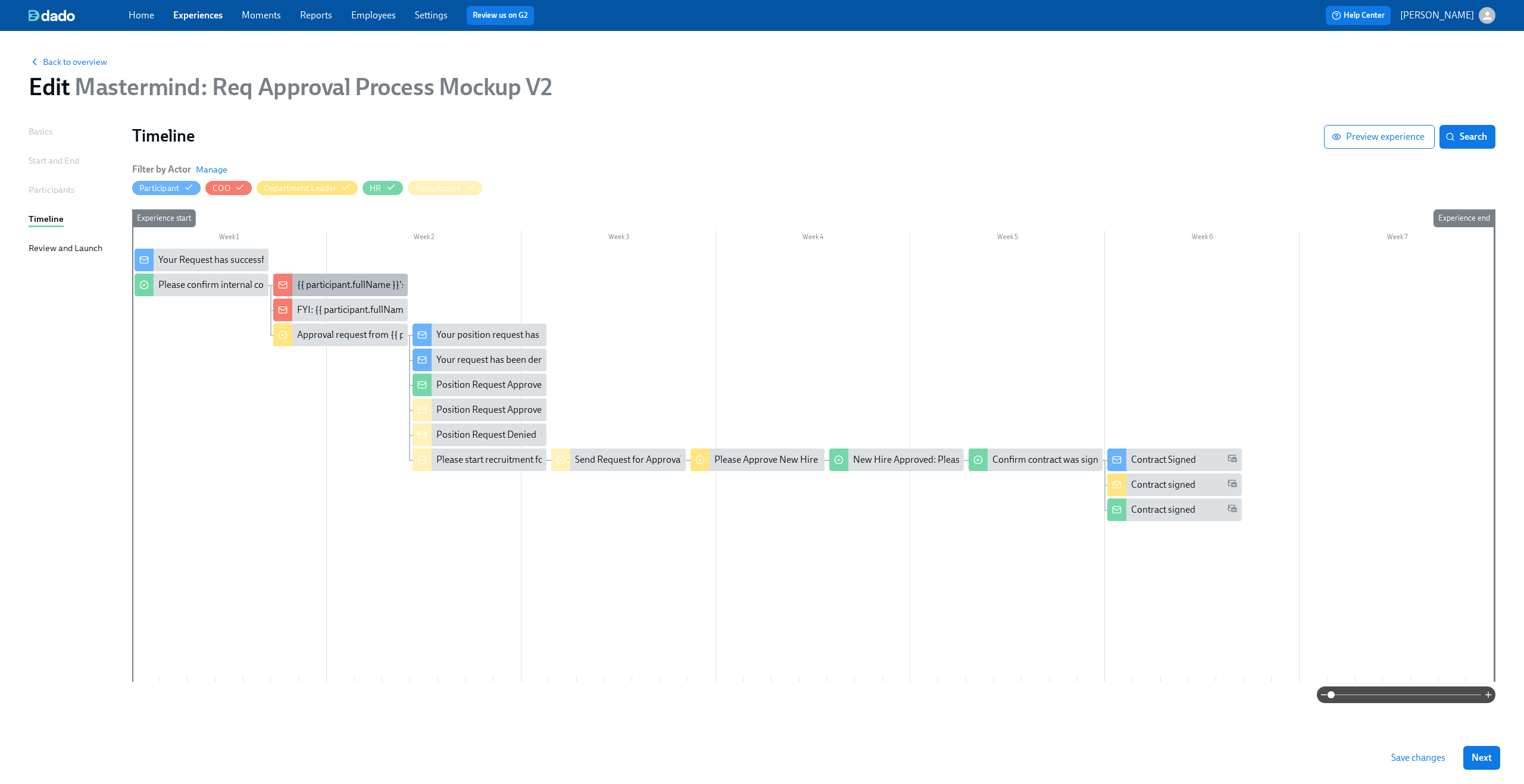
click at [340, 283] on div "{{ participant.fullName }}'s requested was approved" at bounding box center [402, 285] width 210 height 13
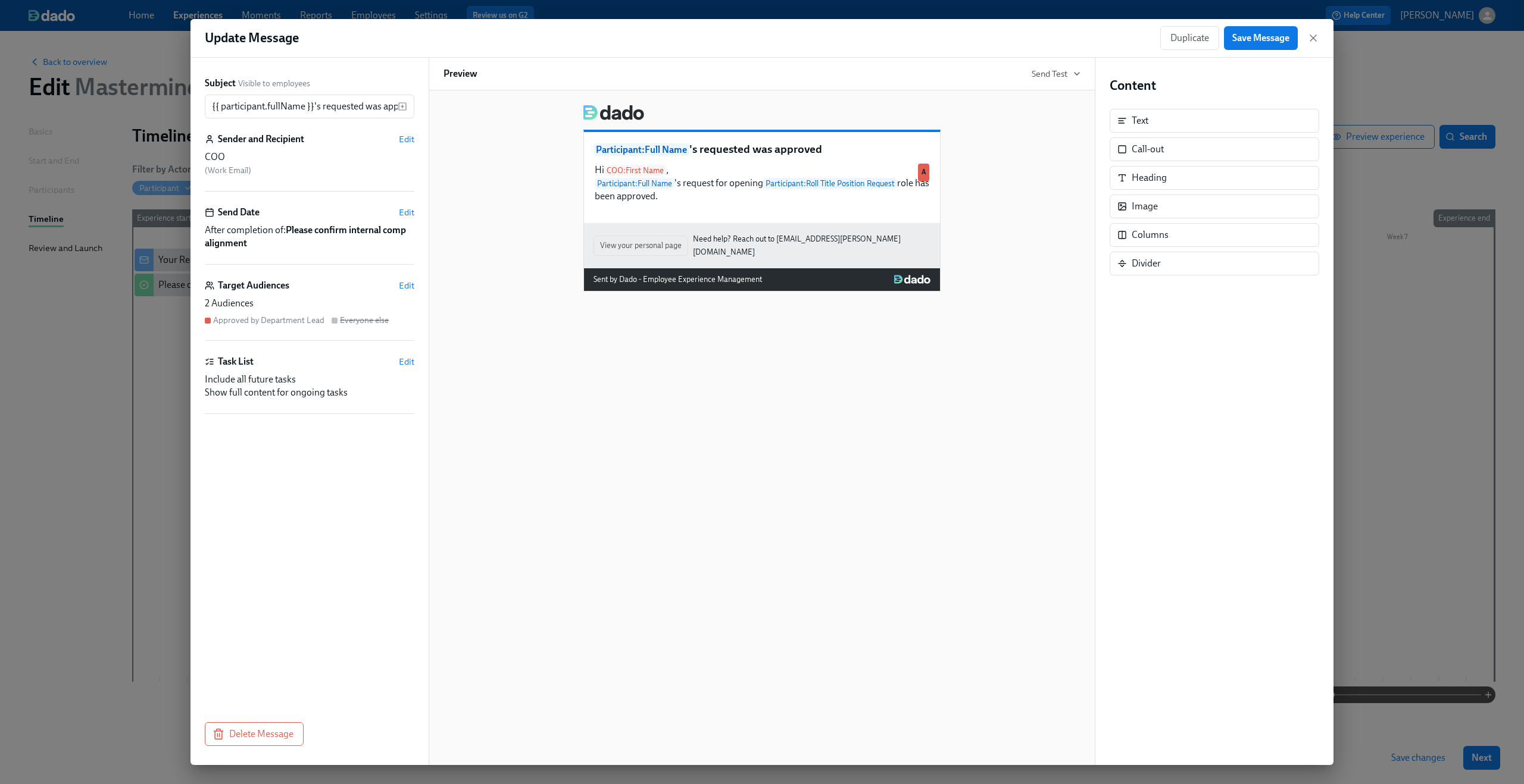
click at [396, 211] on div "Send Date Edit" at bounding box center [310, 212] width 210 height 13
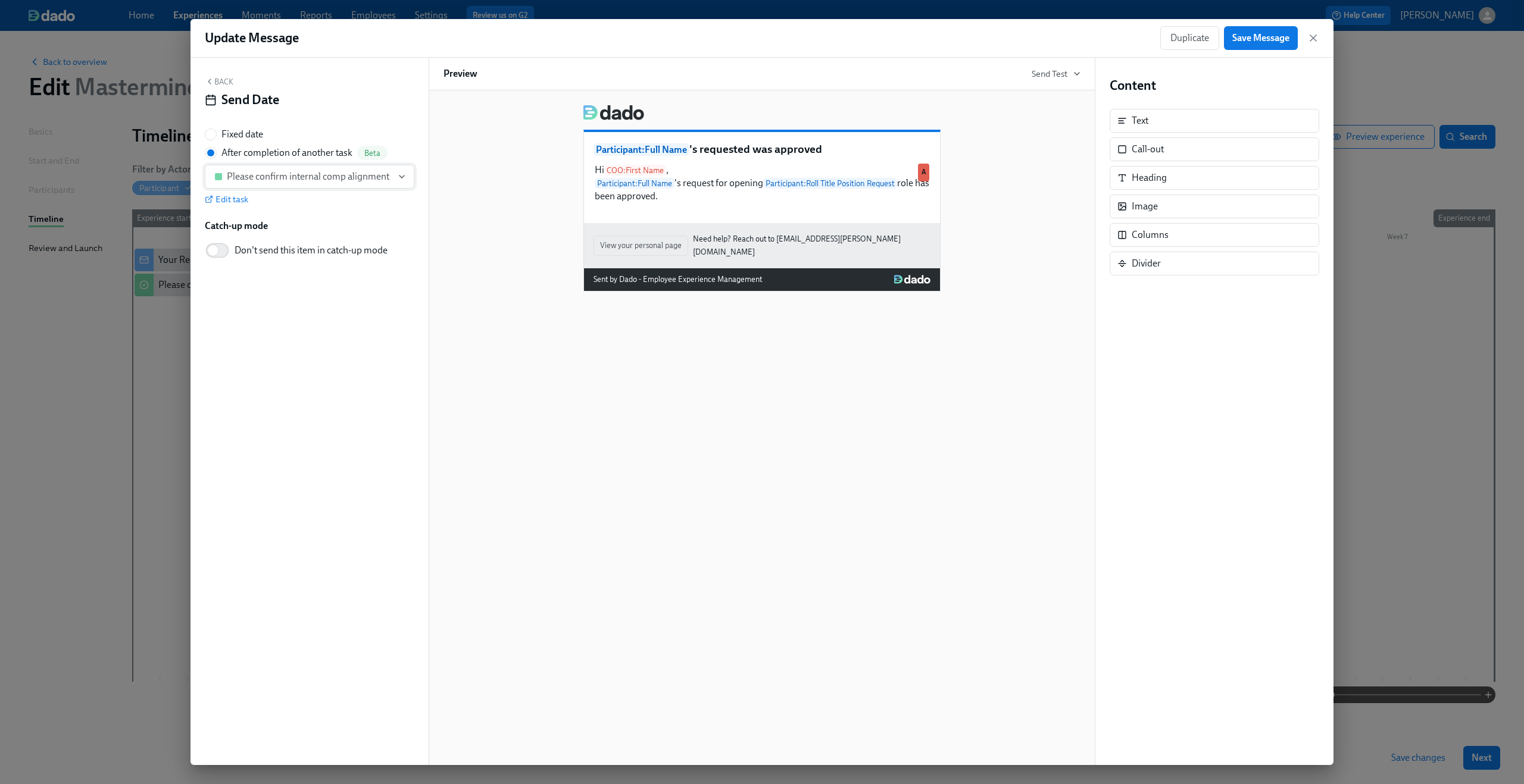
click at [376, 175] on div "Please confirm internal comp alignment" at bounding box center [308, 176] width 163 height 12
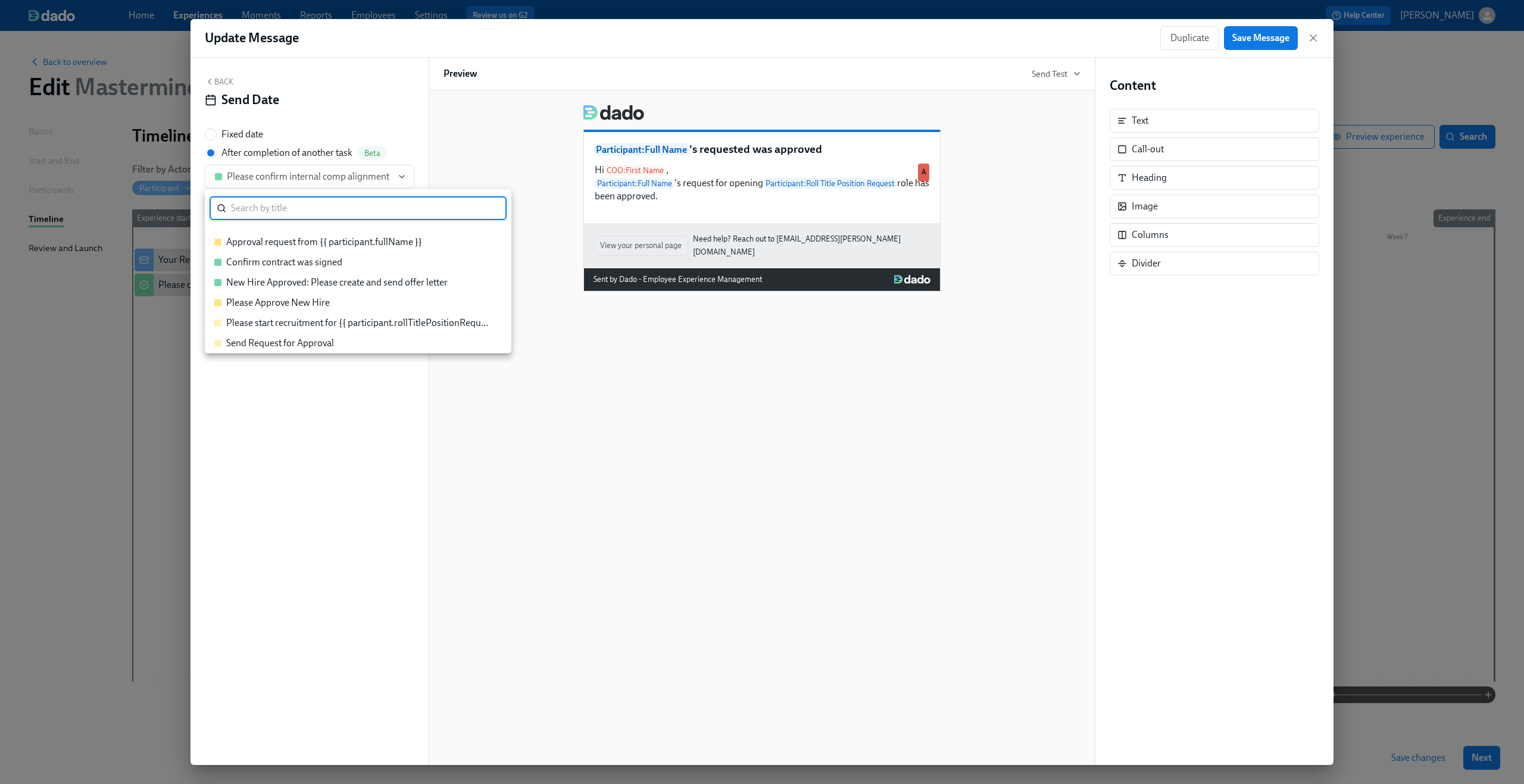
click at [538, 136] on div at bounding box center [762, 392] width 1524 height 784
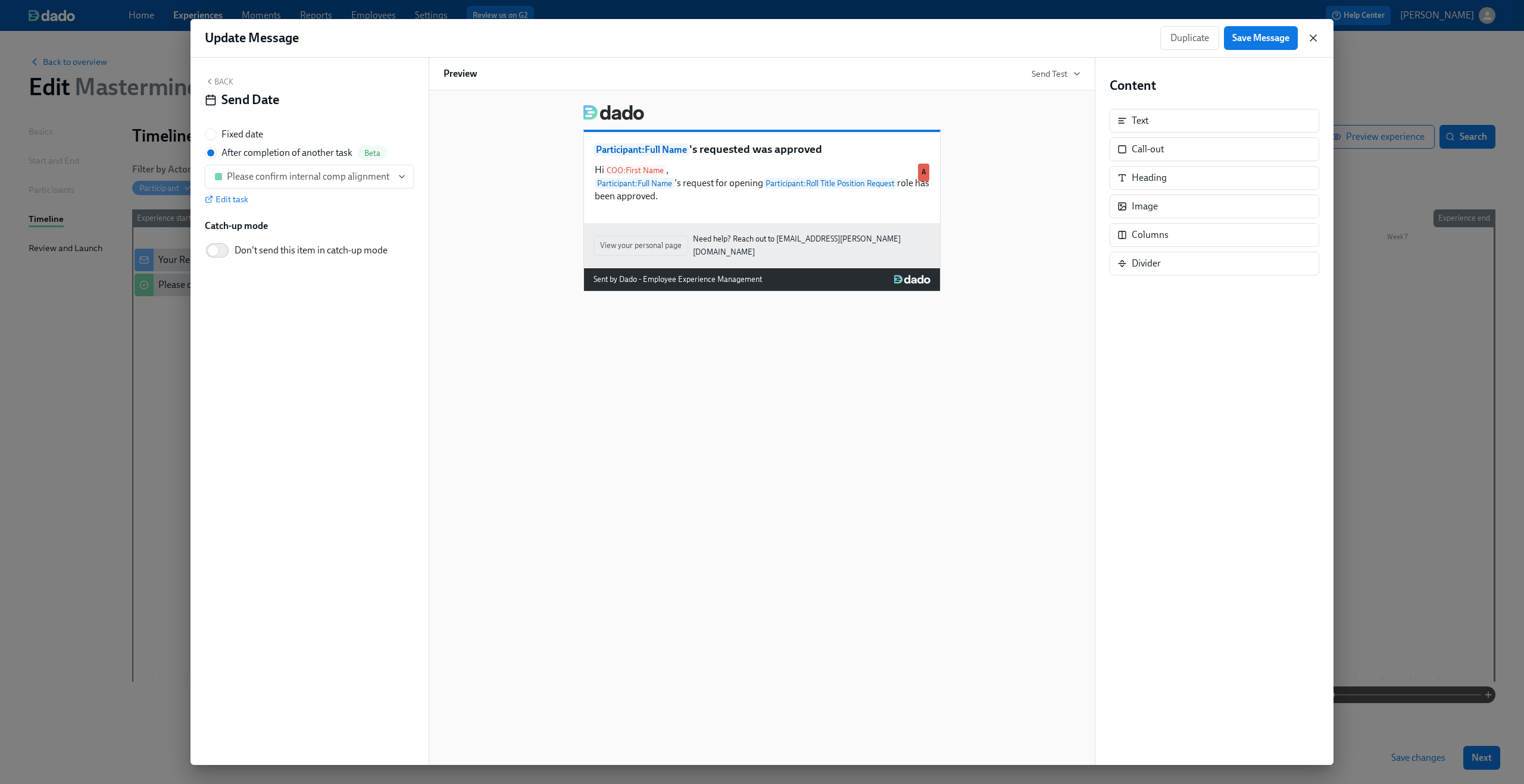
click at [1314, 38] on icon "button" at bounding box center [1313, 38] width 12 height 12
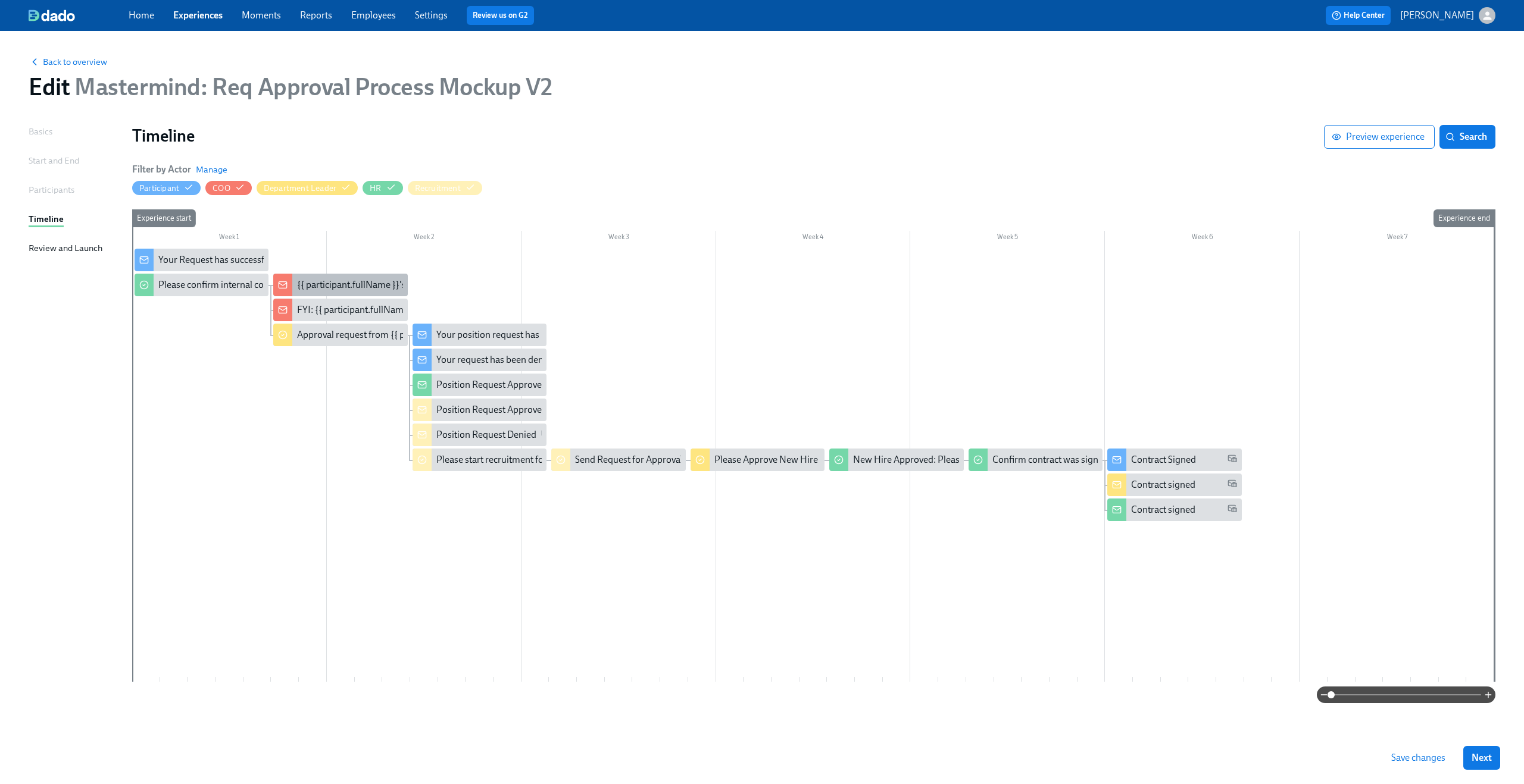
click at [375, 290] on div "{{ participant.fullName }}'s requested was approved" at bounding box center [402, 285] width 210 height 13
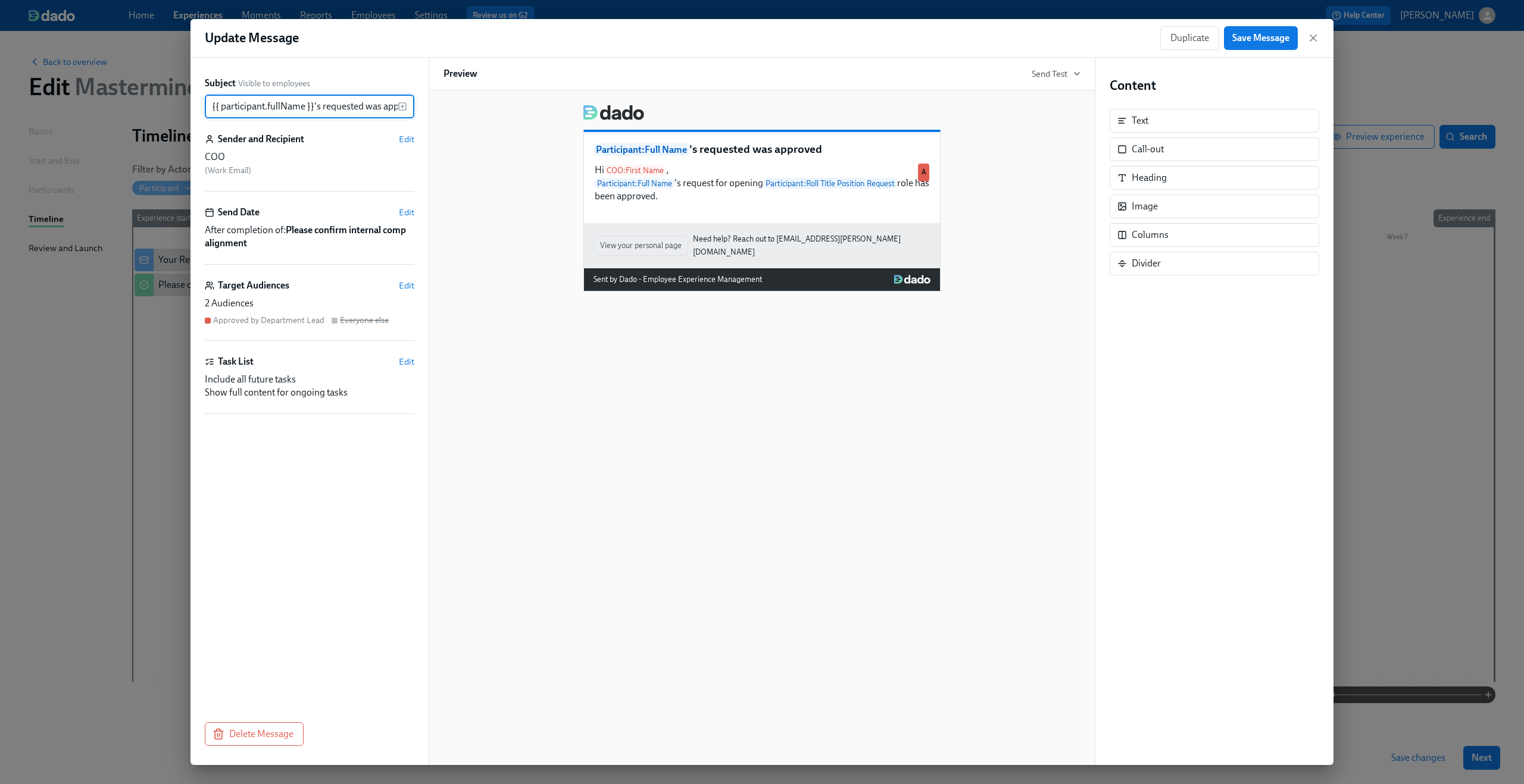
scroll to position [0, 23]
click at [1313, 41] on icon "button" at bounding box center [1313, 38] width 12 height 12
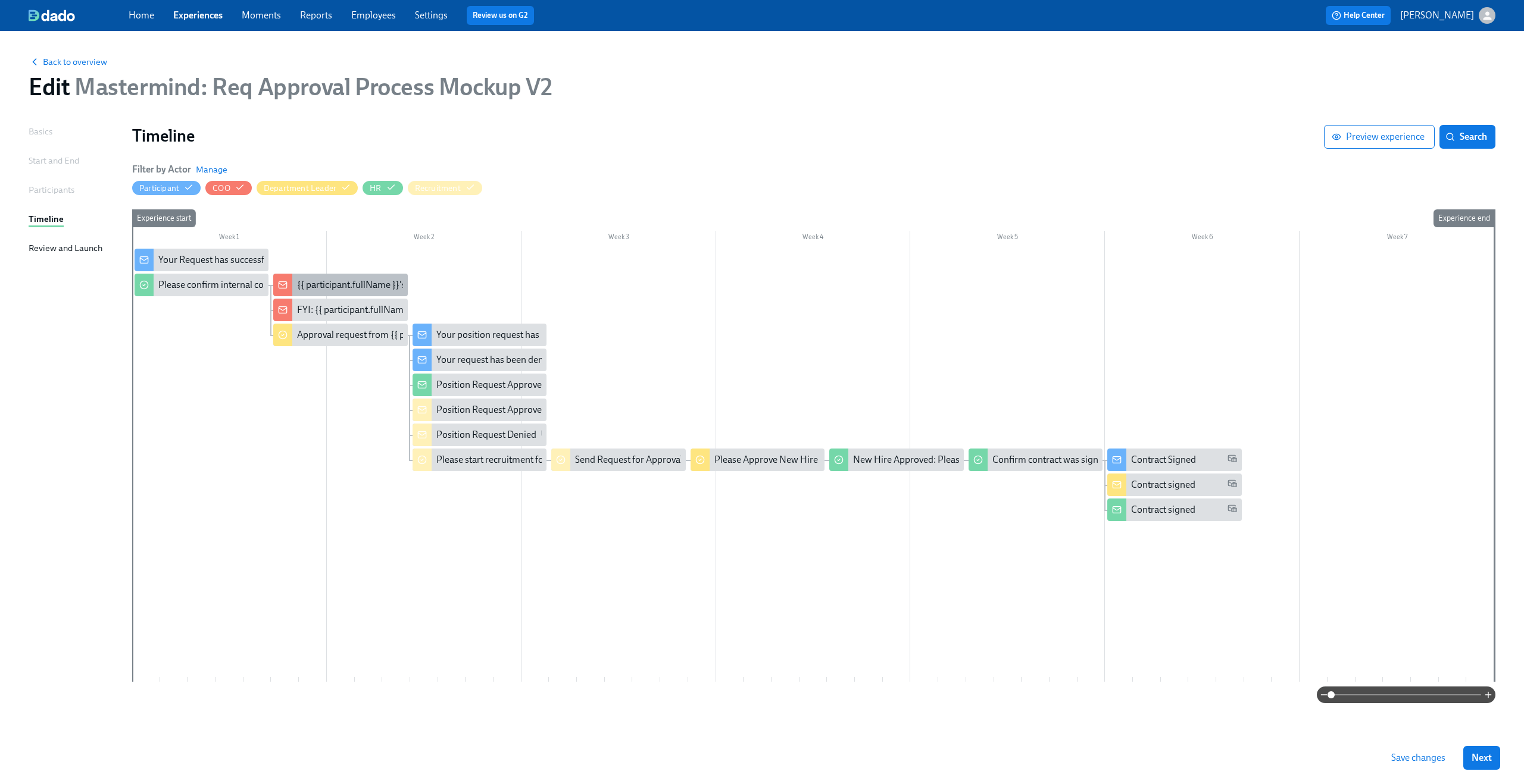
click at [332, 283] on div "{{ participant.fullName }}'s requested was approved" at bounding box center [402, 285] width 210 height 13
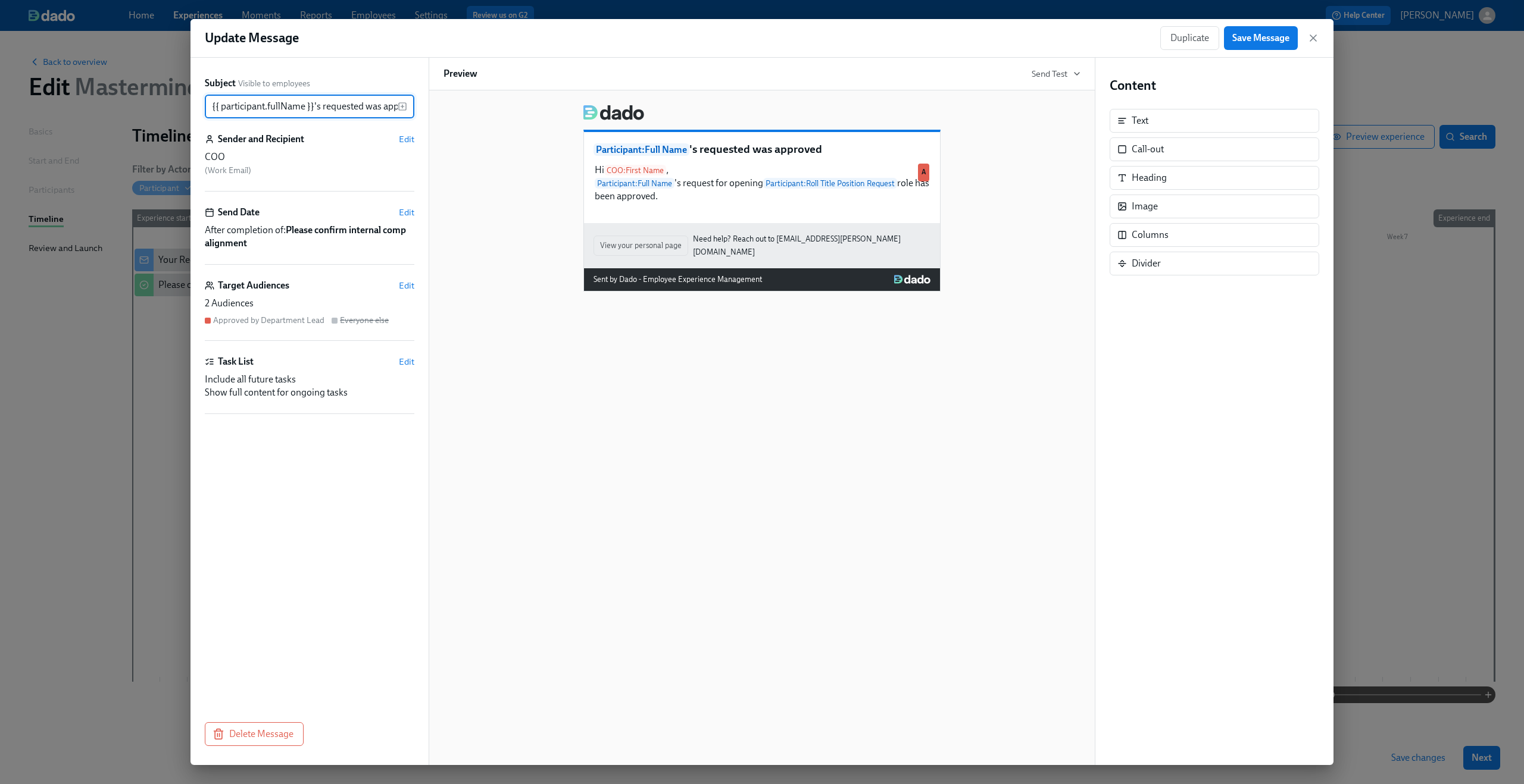
scroll to position [0, 23]
click at [409, 208] on span "Edit" at bounding box center [406, 212] width 16 height 12
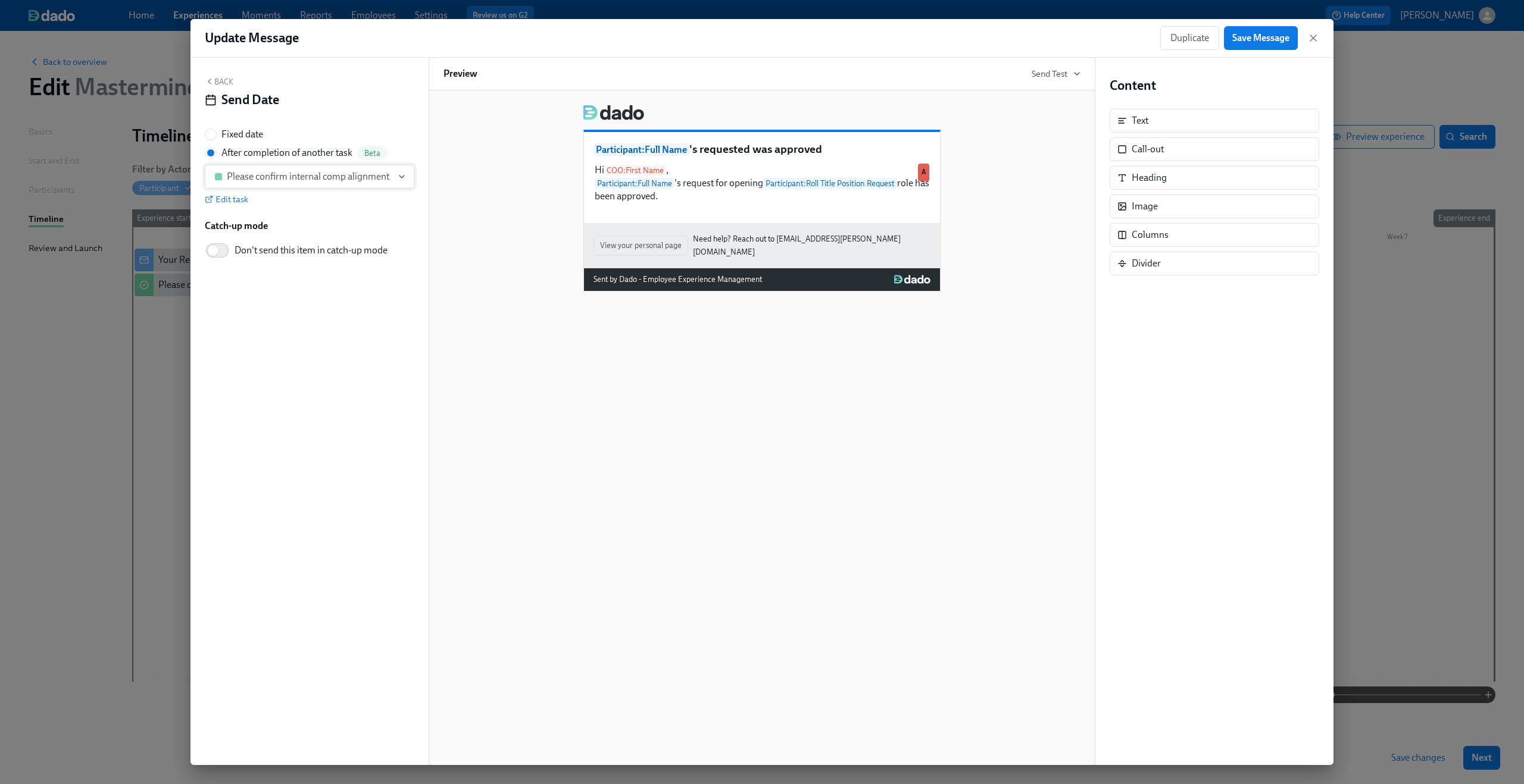
click at [340, 181] on div "Please confirm internal comp alignment" at bounding box center [308, 176] width 163 height 12
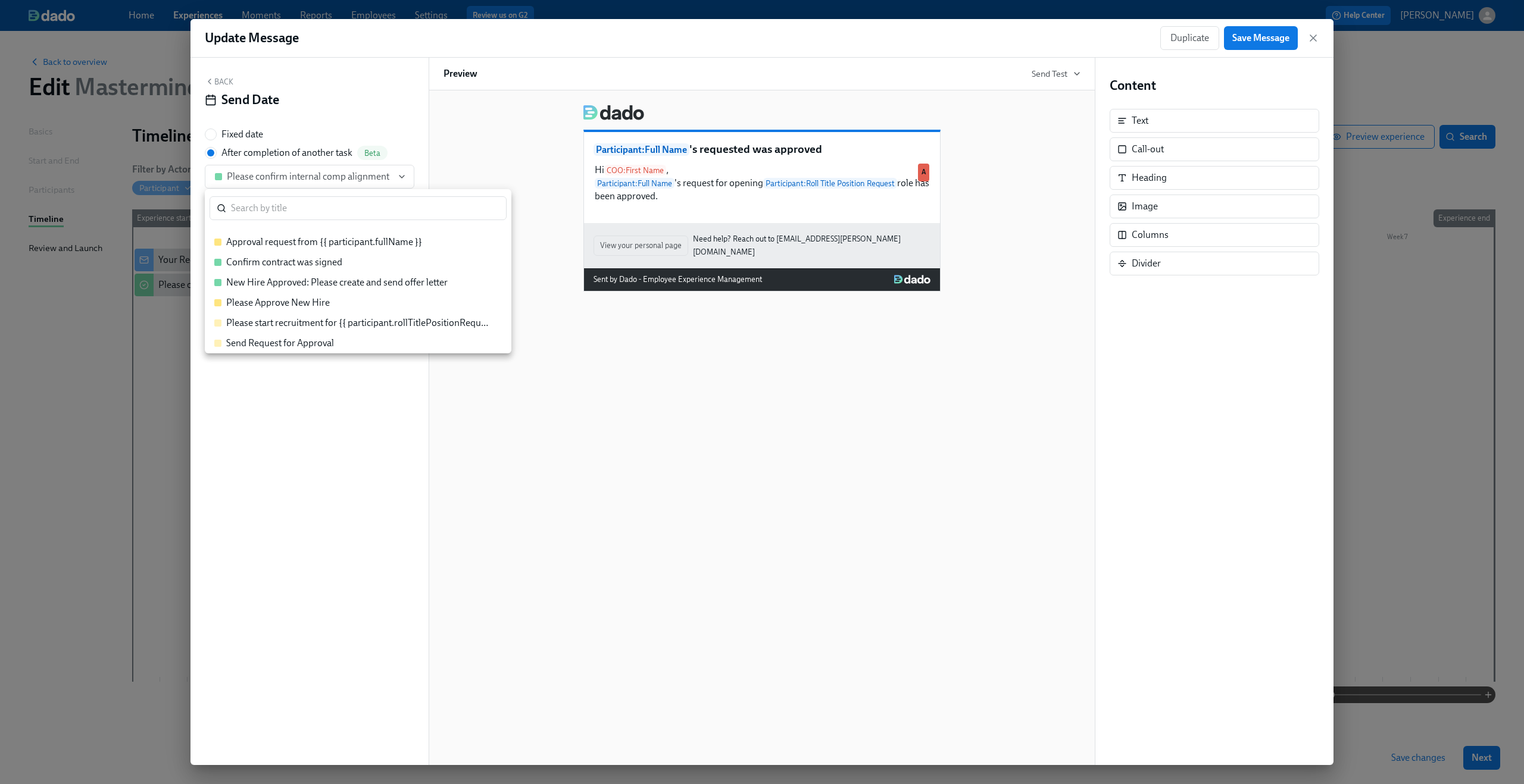
click at [329, 239] on div "Approval request from {{ participant.fullName }}" at bounding box center [324, 242] width 196 height 13
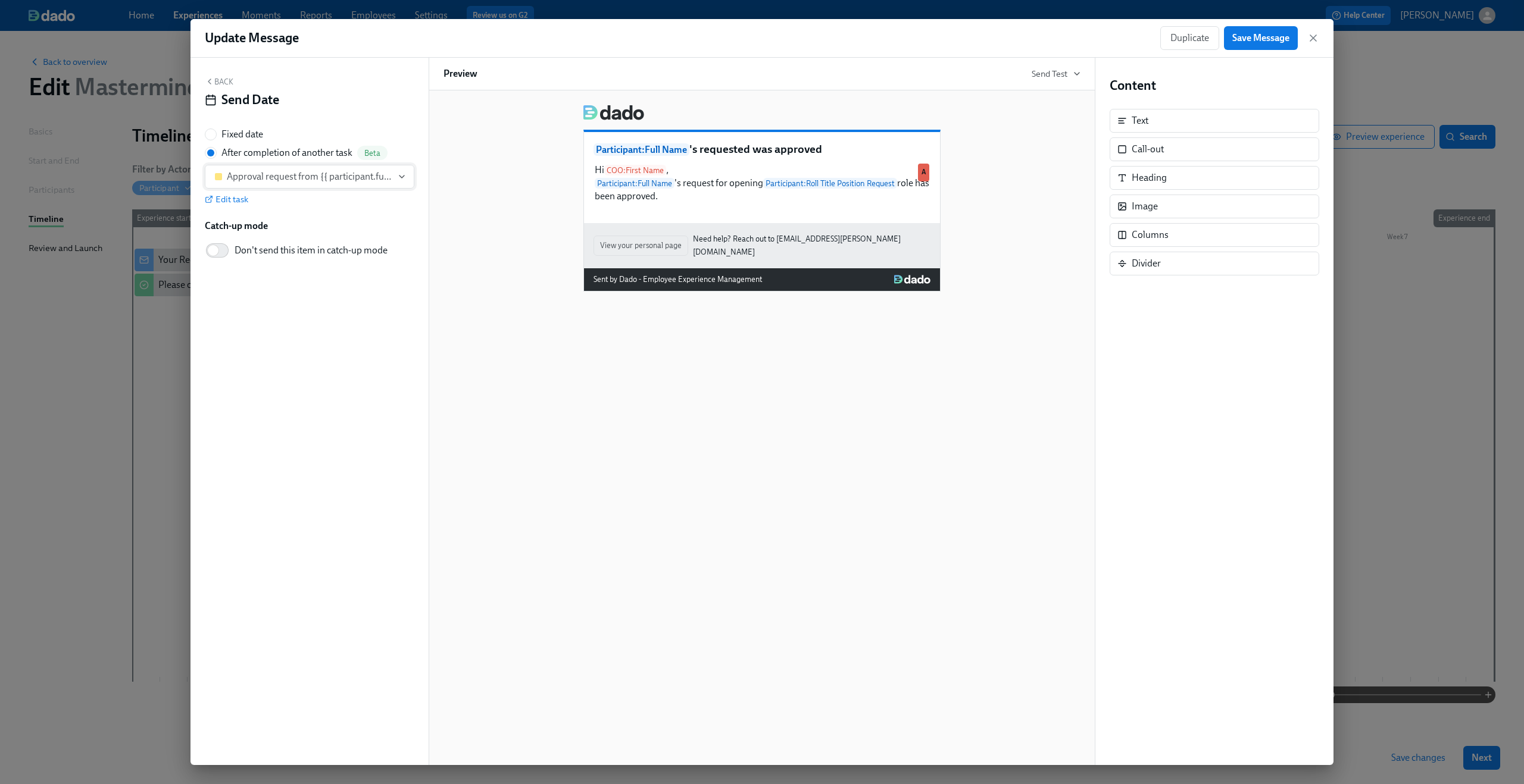
click at [381, 183] on div "Approval request from {{ participant.fullName }}" at bounding box center [310, 176] width 165 height 12
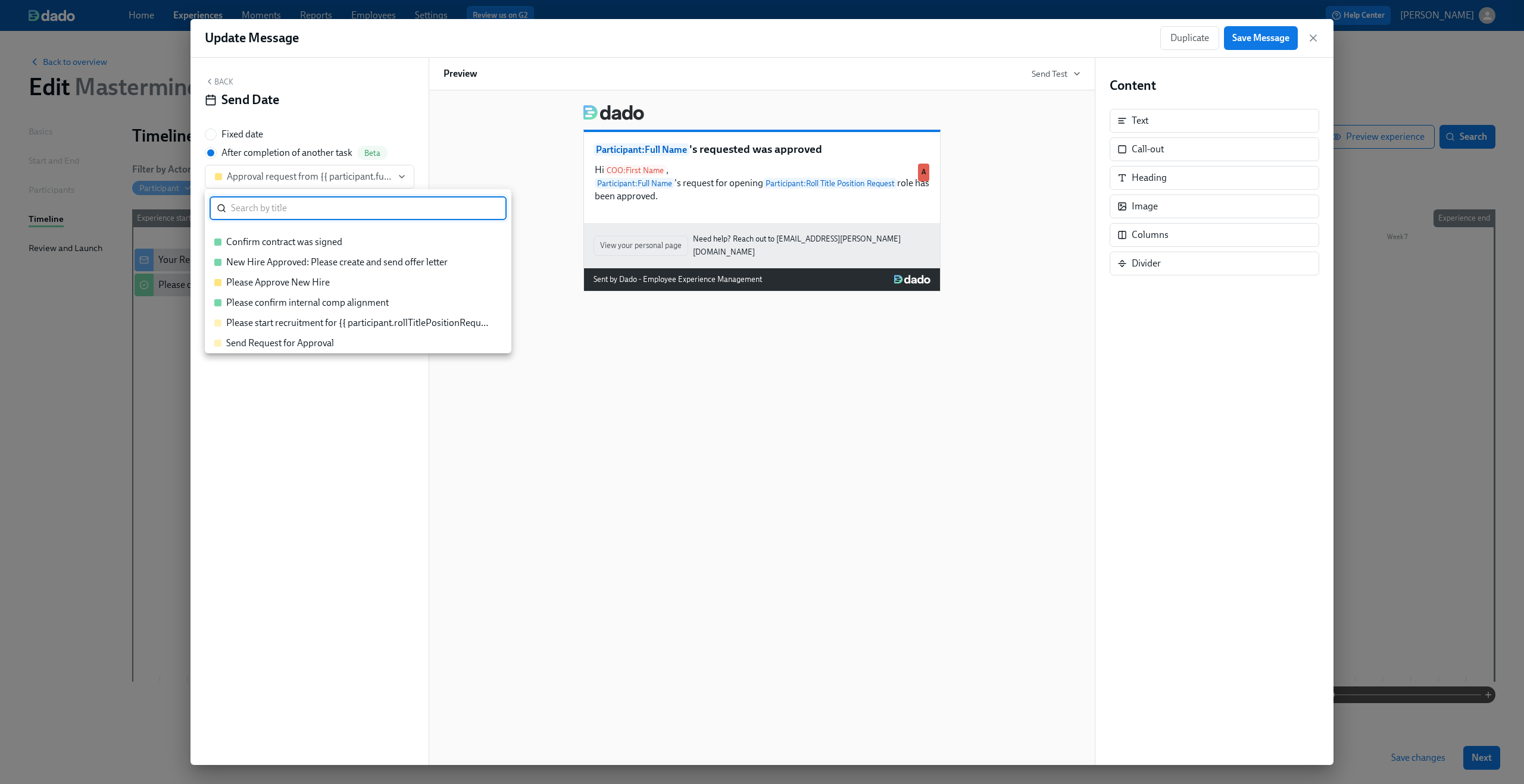
click at [522, 115] on div at bounding box center [762, 392] width 1524 height 784
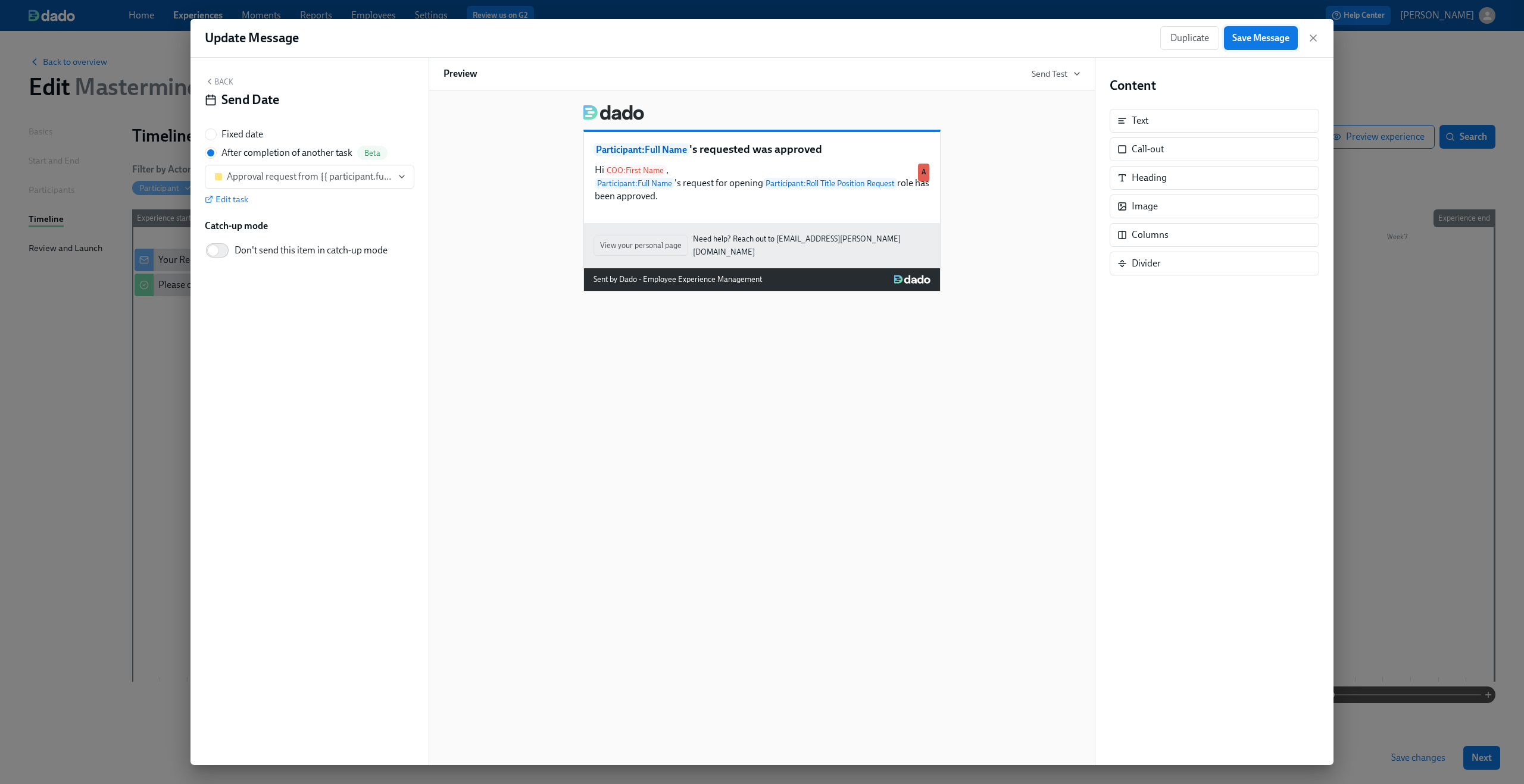
click at [1253, 42] on span "Save Message" at bounding box center [1260, 38] width 57 height 12
click at [1318, 35] on icon "button" at bounding box center [1313, 38] width 12 height 12
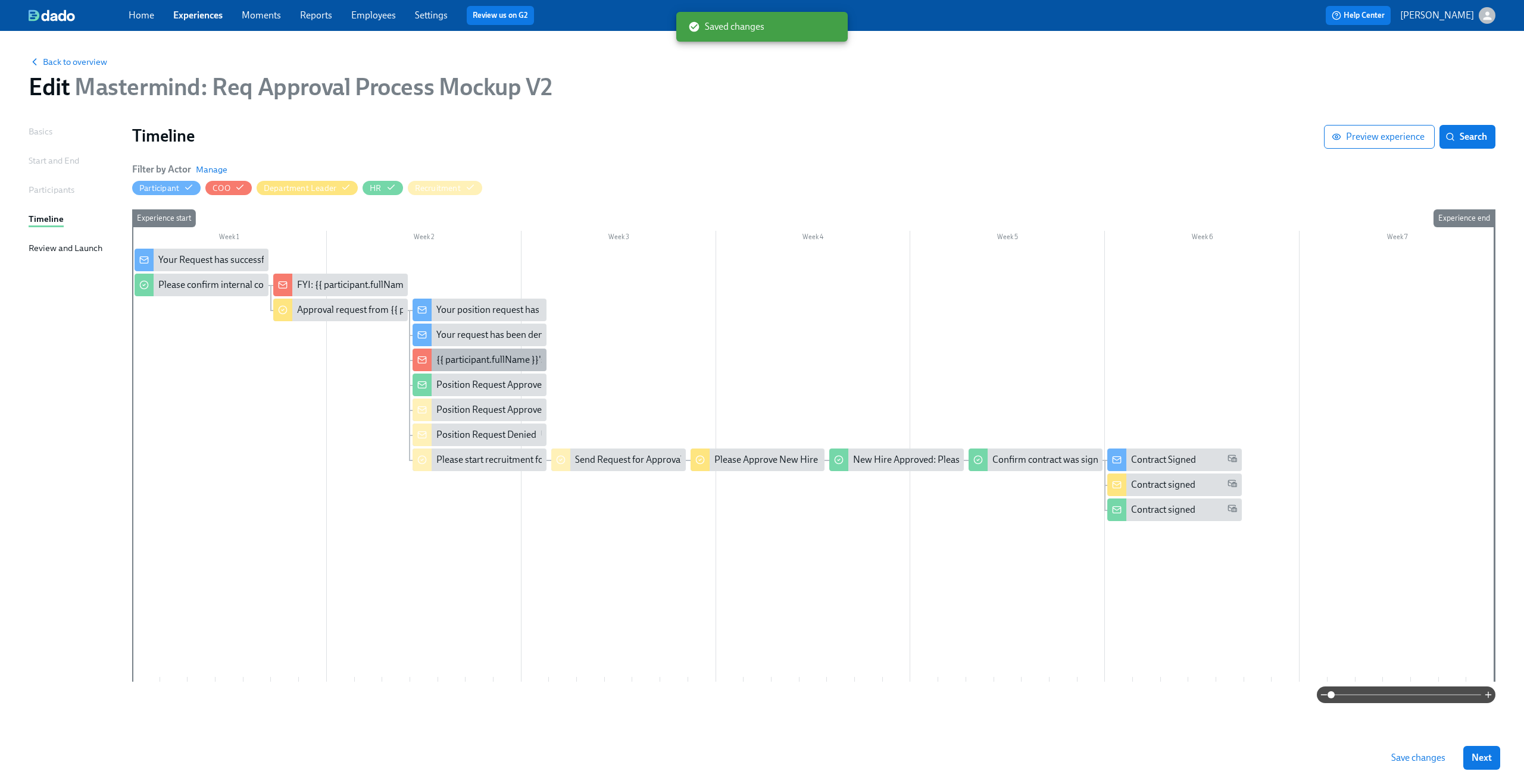
click at [482, 363] on div "{{ participant.fullName }}'s requested was approved" at bounding box center [541, 360] width 210 height 13
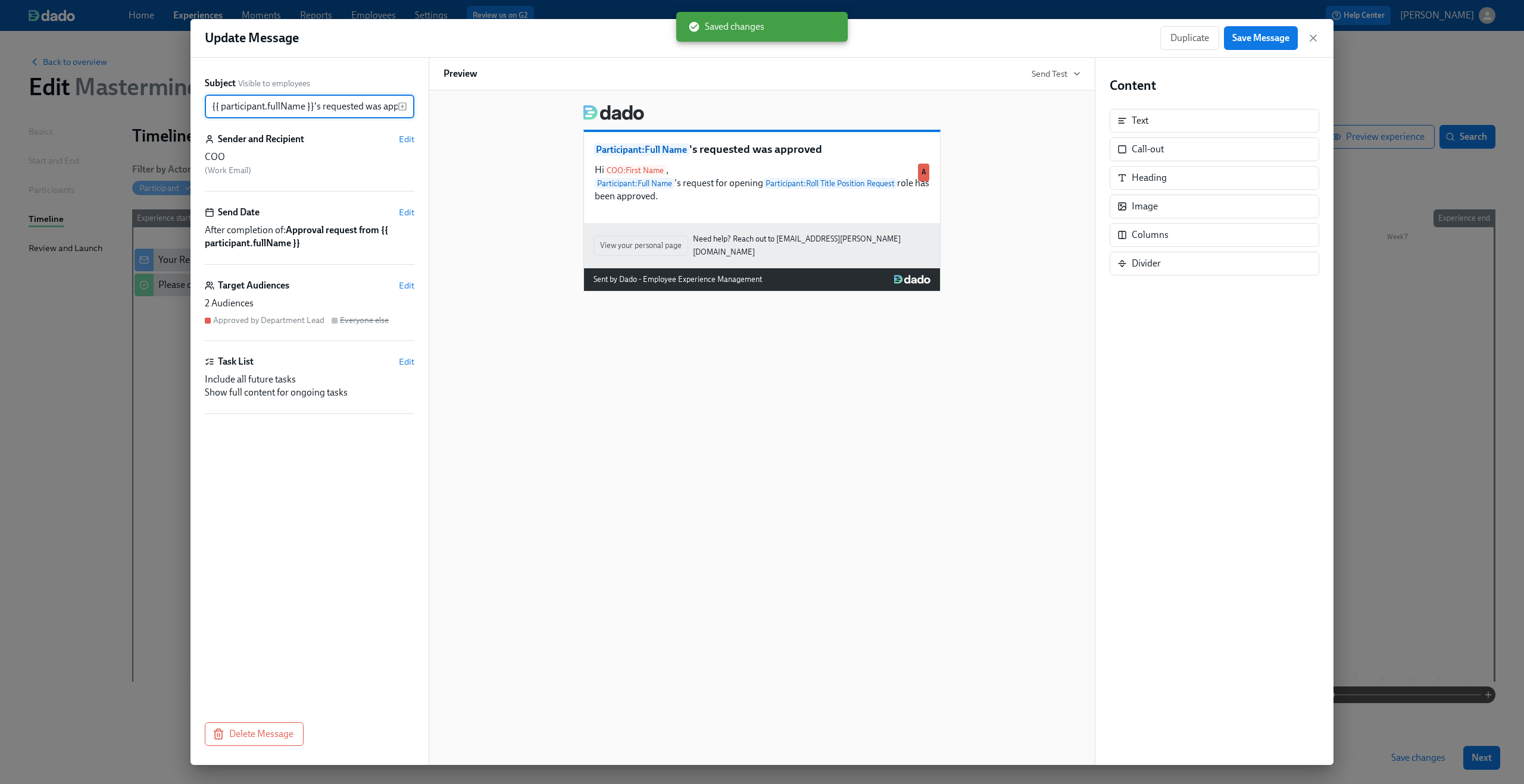
scroll to position [0, 23]
click at [1318, 36] on icon "button" at bounding box center [1313, 38] width 12 height 12
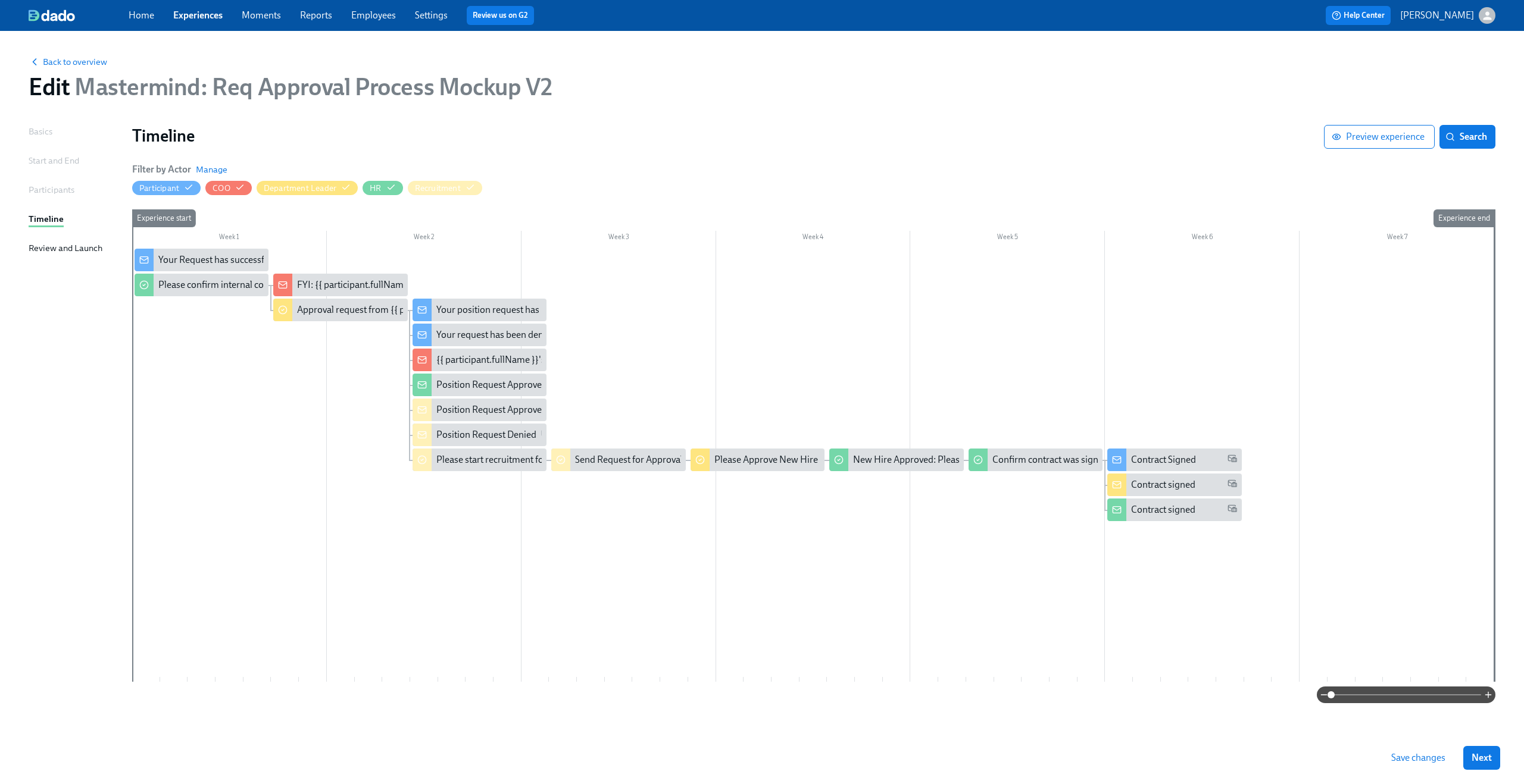
click at [294, 392] on div at bounding box center [813, 465] width 1361 height 433
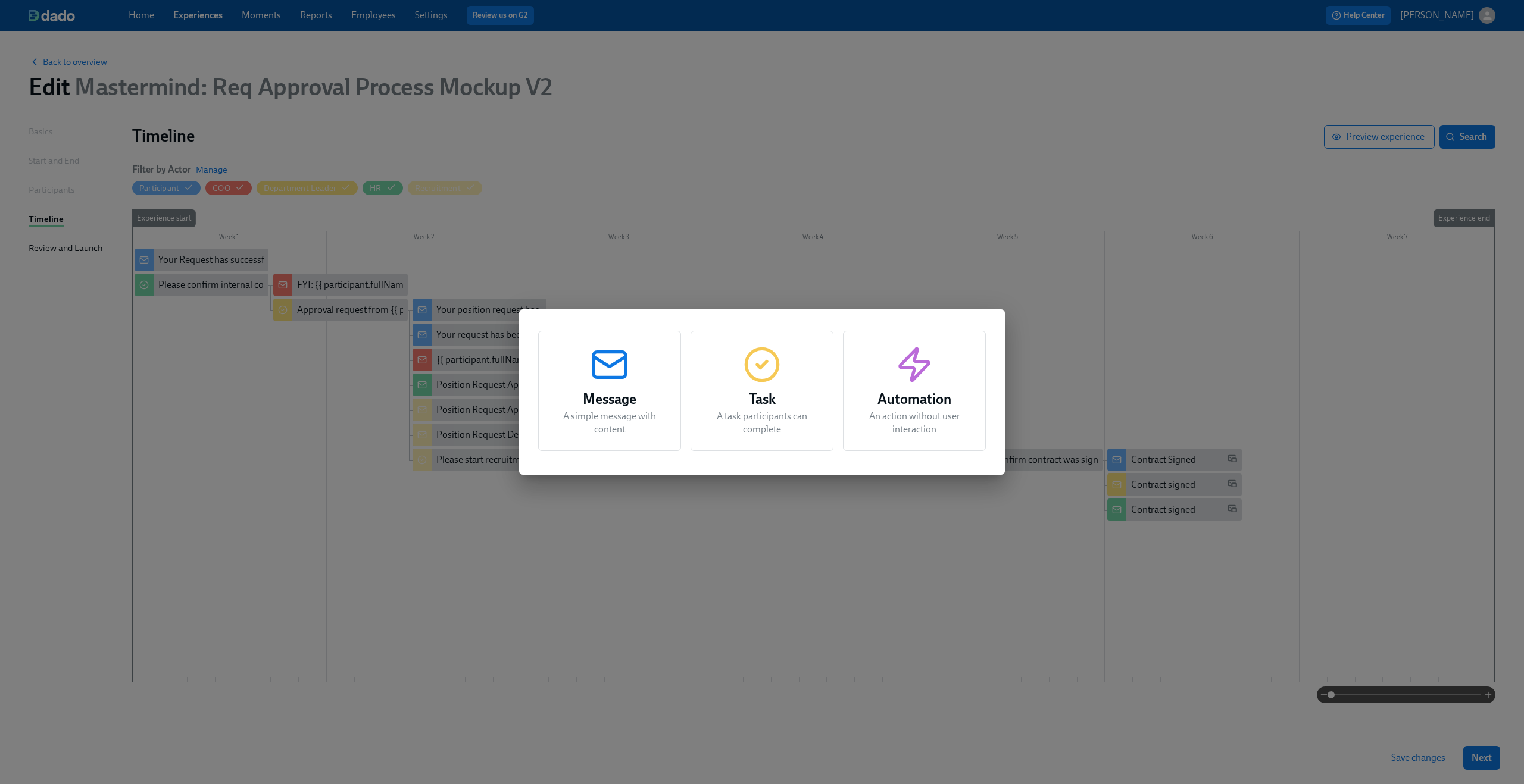
click at [273, 372] on div "Message A simple message with content Task A task participants can complete Aut…" at bounding box center [762, 392] width 1524 height 784
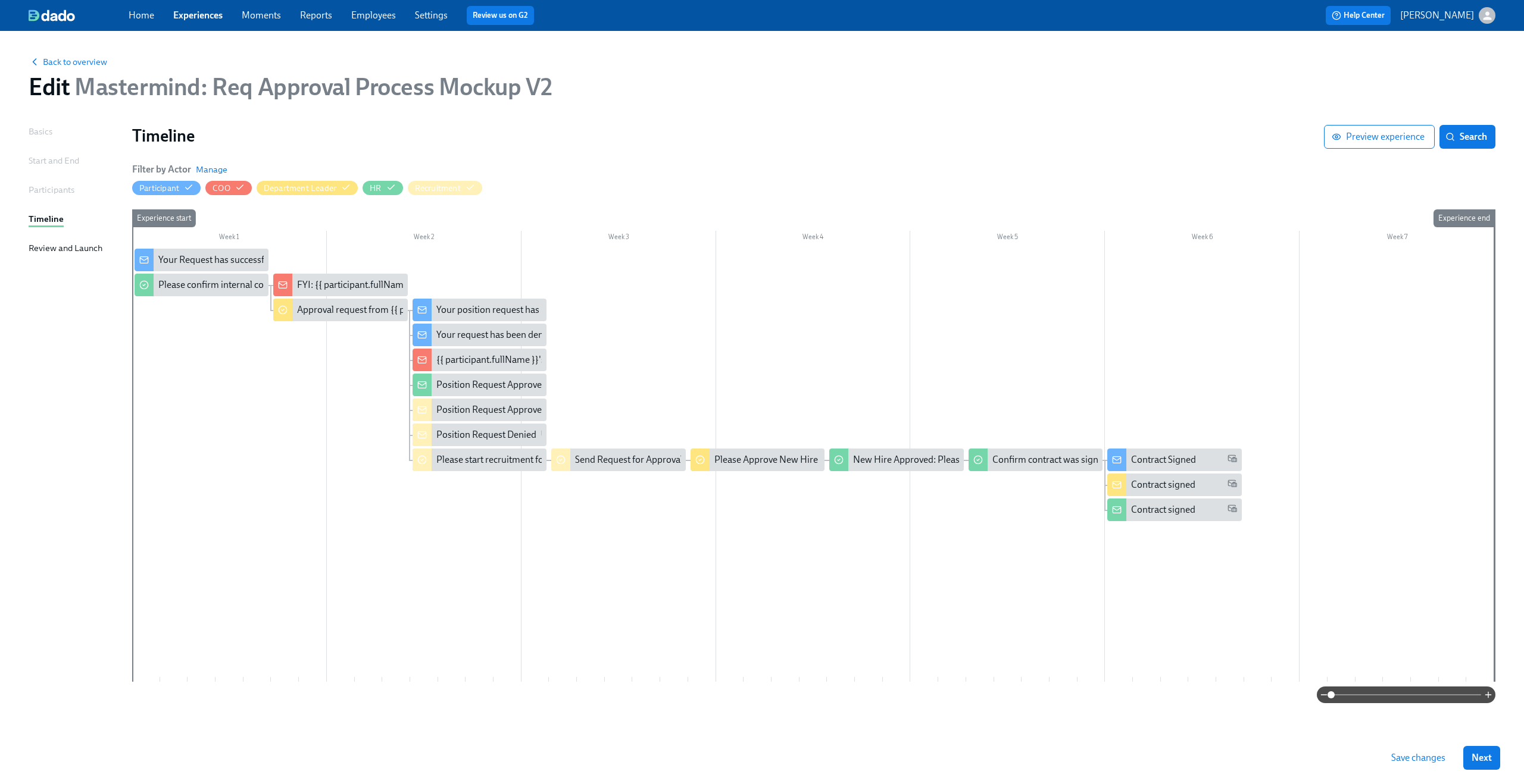
click at [1417, 756] on span "Save changes" at bounding box center [1417, 757] width 54 height 12
click at [104, 65] on span "Back to overview" at bounding box center [67, 62] width 78 height 12
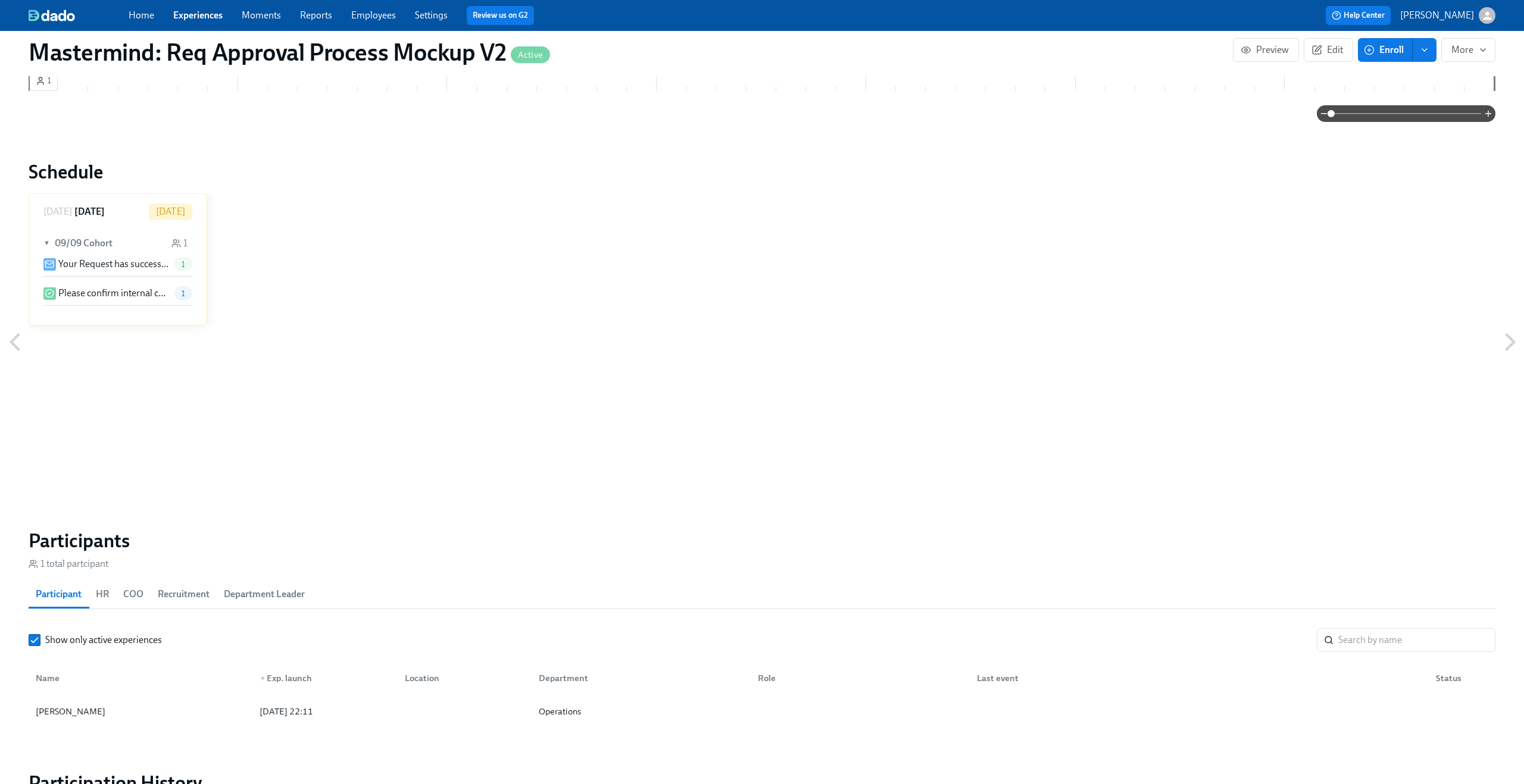
scroll to position [625, 0]
click at [131, 296] on p "Please confirm internal comp alignment" at bounding box center [113, 291] width 111 height 13
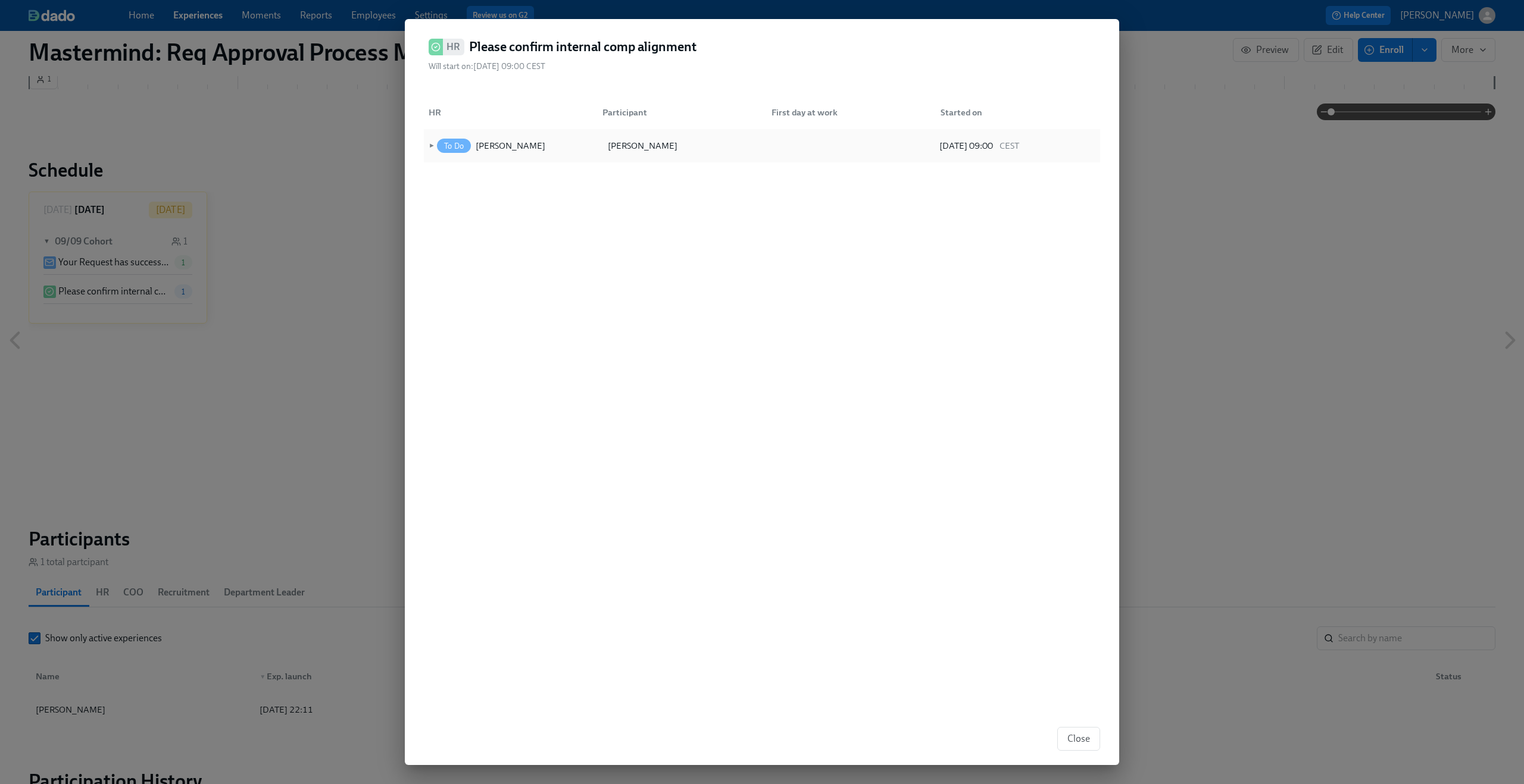
click at [432, 146] on span "►" at bounding box center [430, 146] width 8 height 13
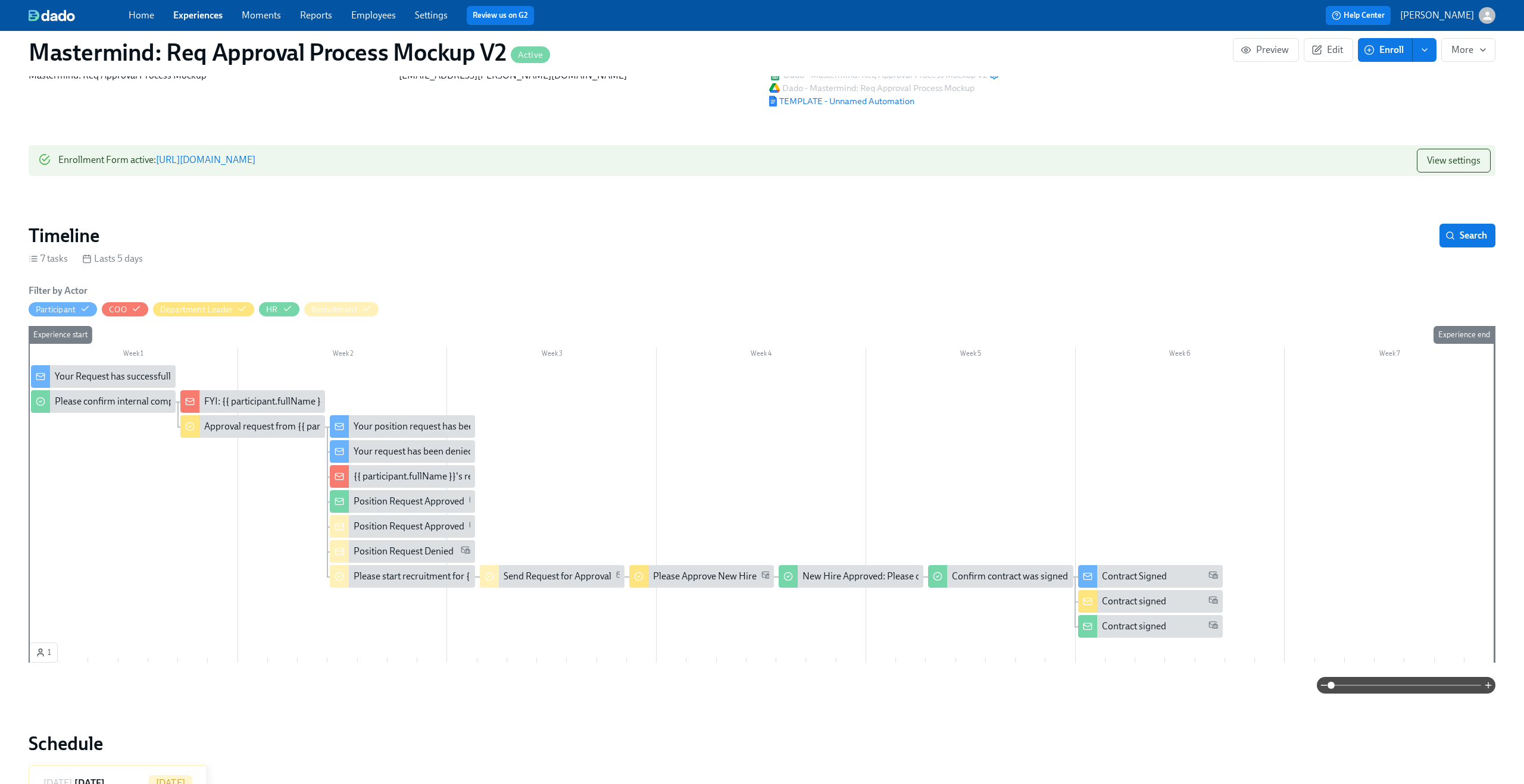
scroll to position [55, 0]
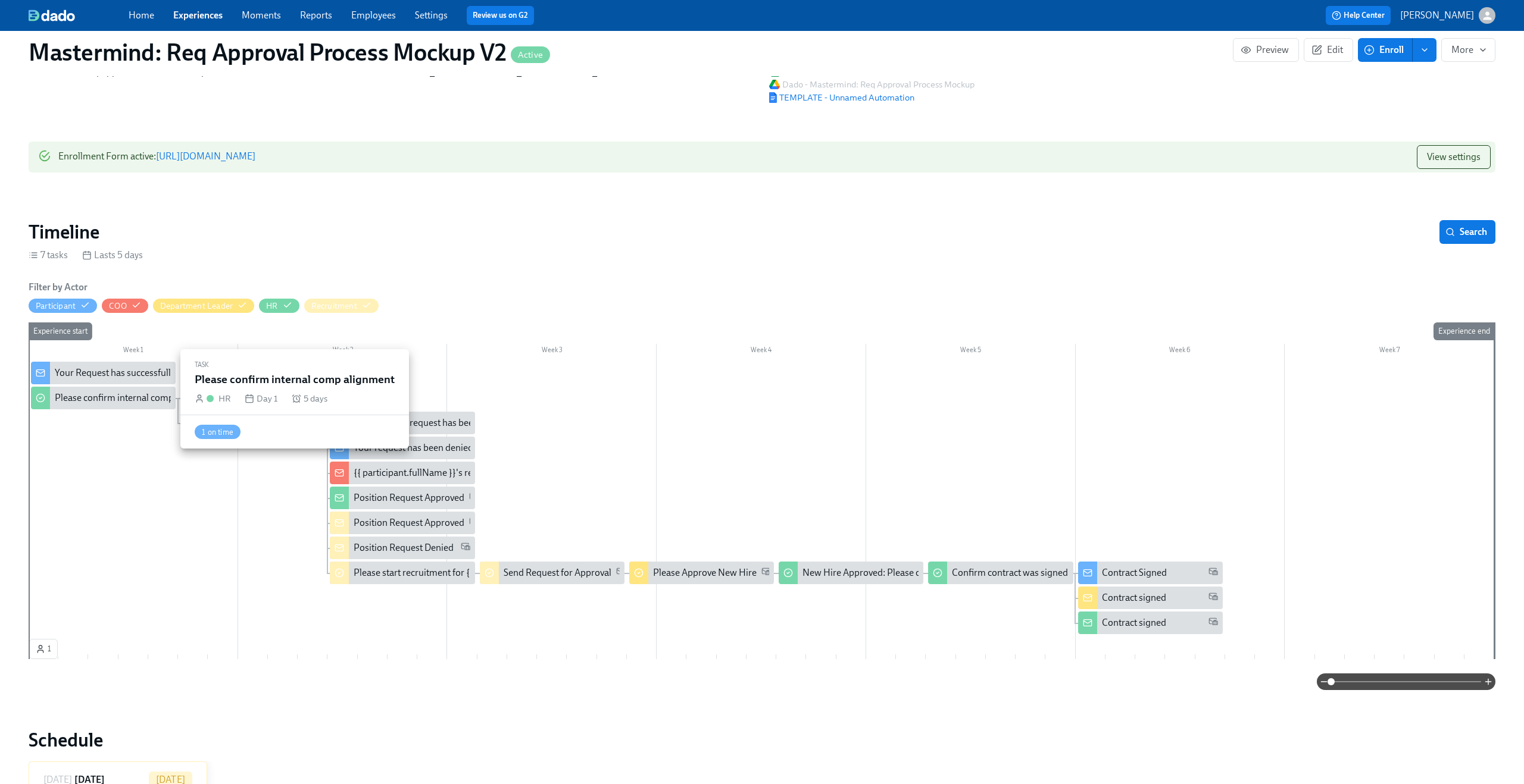
click at [143, 394] on div "Please confirm internal comp alignment" at bounding box center [136, 398] width 163 height 13
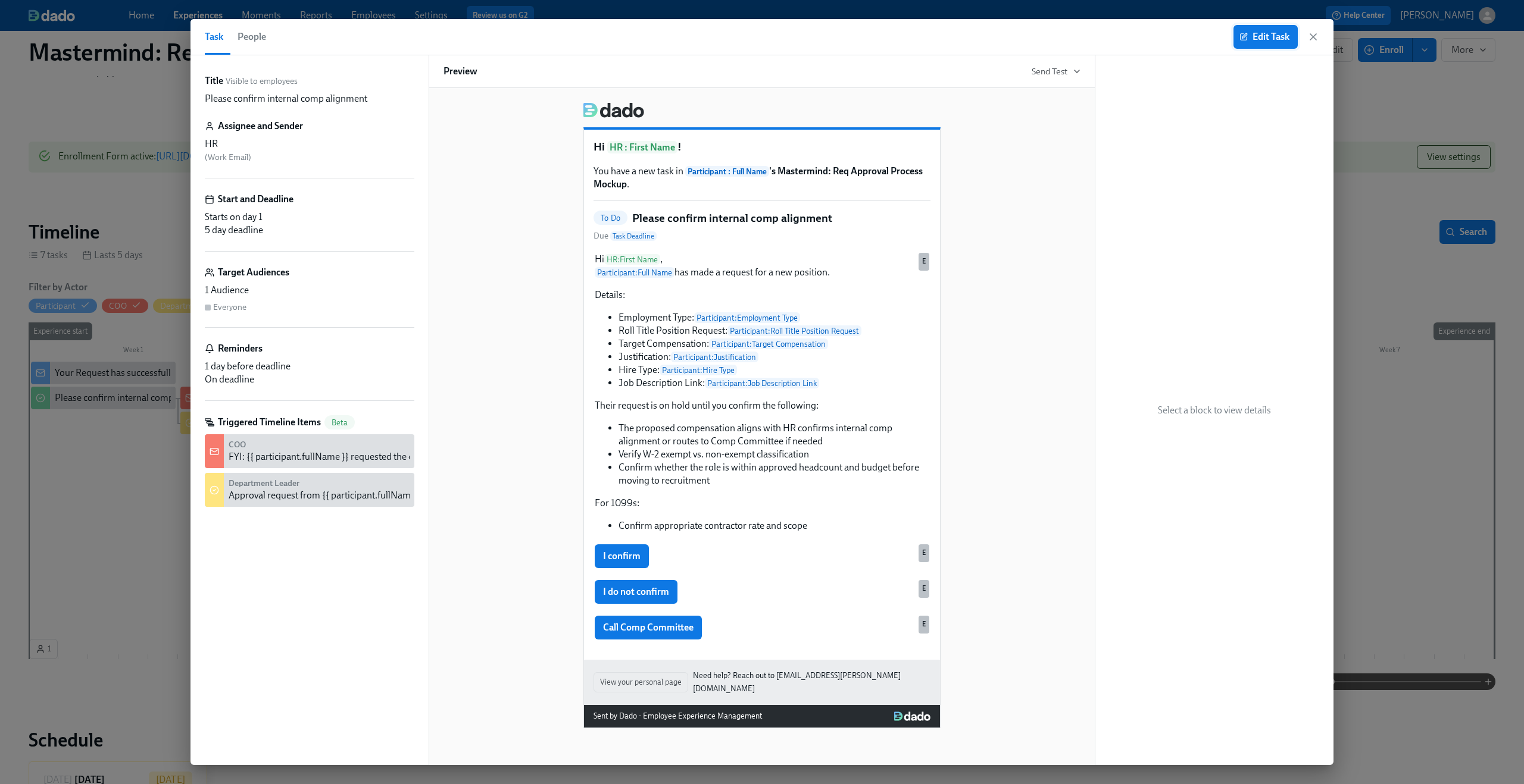
click at [1256, 31] on span "Edit Task" at bounding box center [1266, 37] width 48 height 12
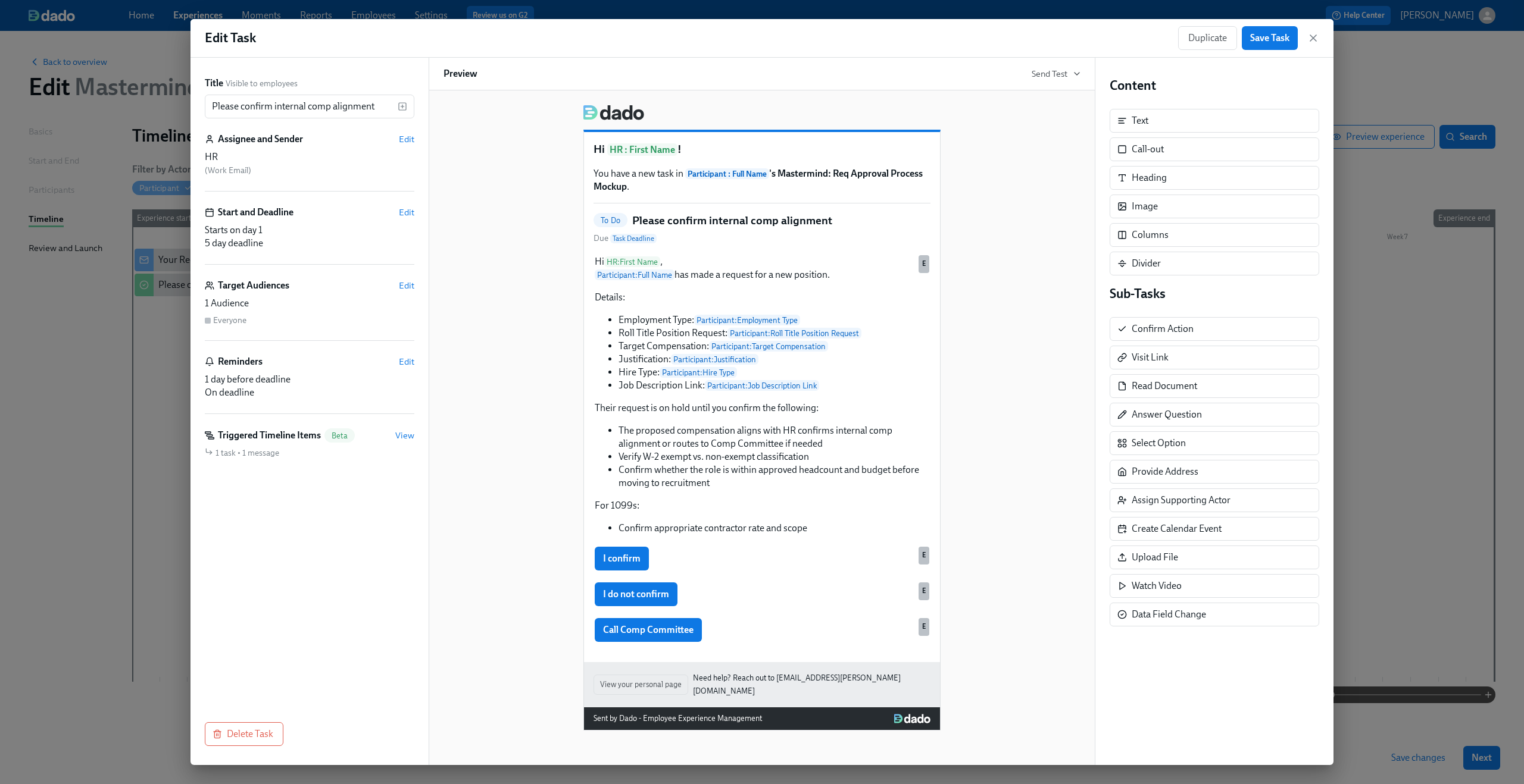
click at [328, 237] on div "Starts on day 1 5 day deadline" at bounding box center [310, 236] width 210 height 26
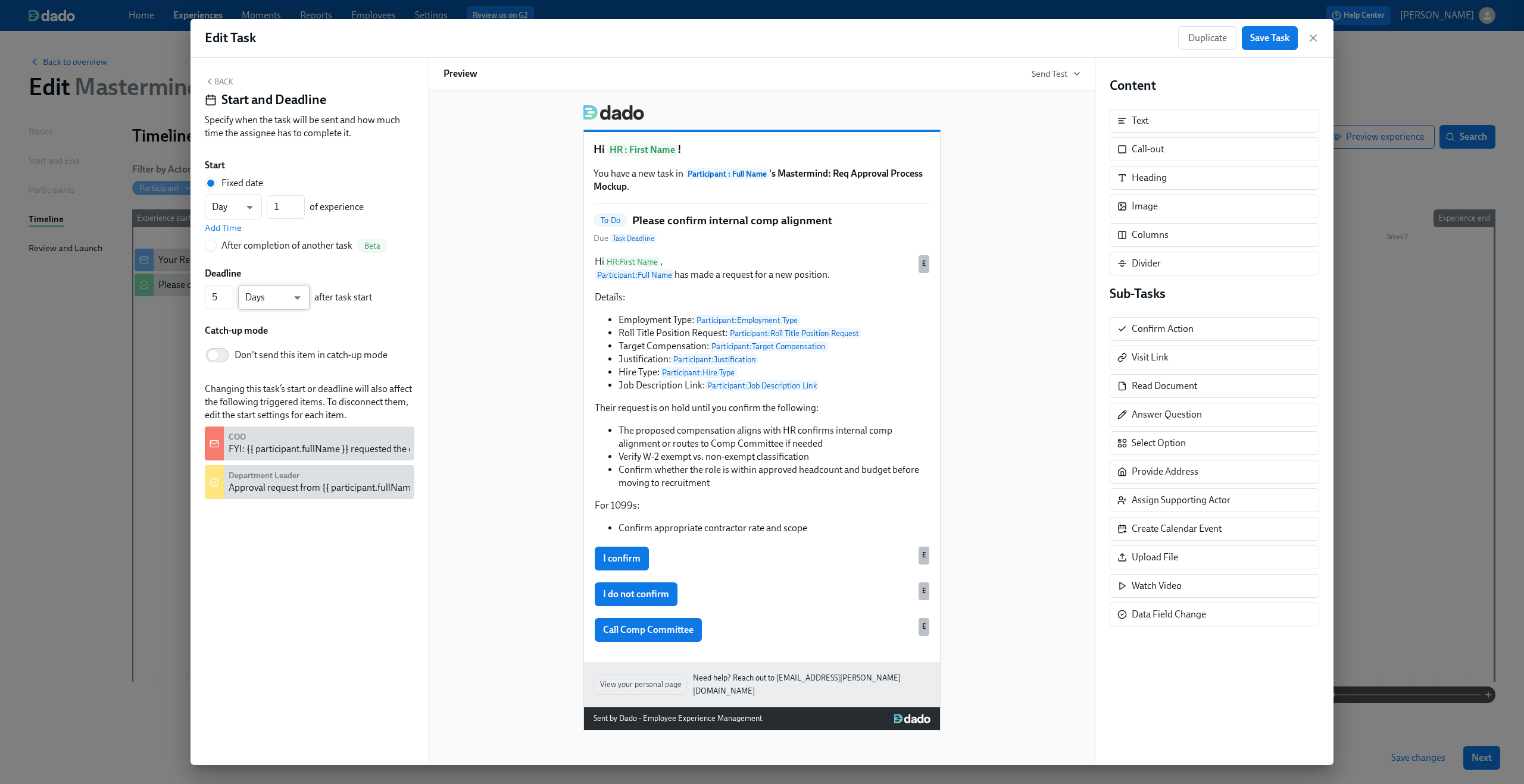
click at [296, 294] on body "Home Experiences Moments Reports Employees Settings Review us on G2 Help Center…" at bounding box center [762, 392] width 1524 height 784
click at [296, 294] on li "Days" at bounding box center [274, 298] width 72 height 20
click at [222, 300] on input "5" at bounding box center [219, 298] width 28 height 24
click at [227, 301] on input "4" at bounding box center [219, 298] width 28 height 24
click at [227, 301] on input "3" at bounding box center [219, 298] width 28 height 24
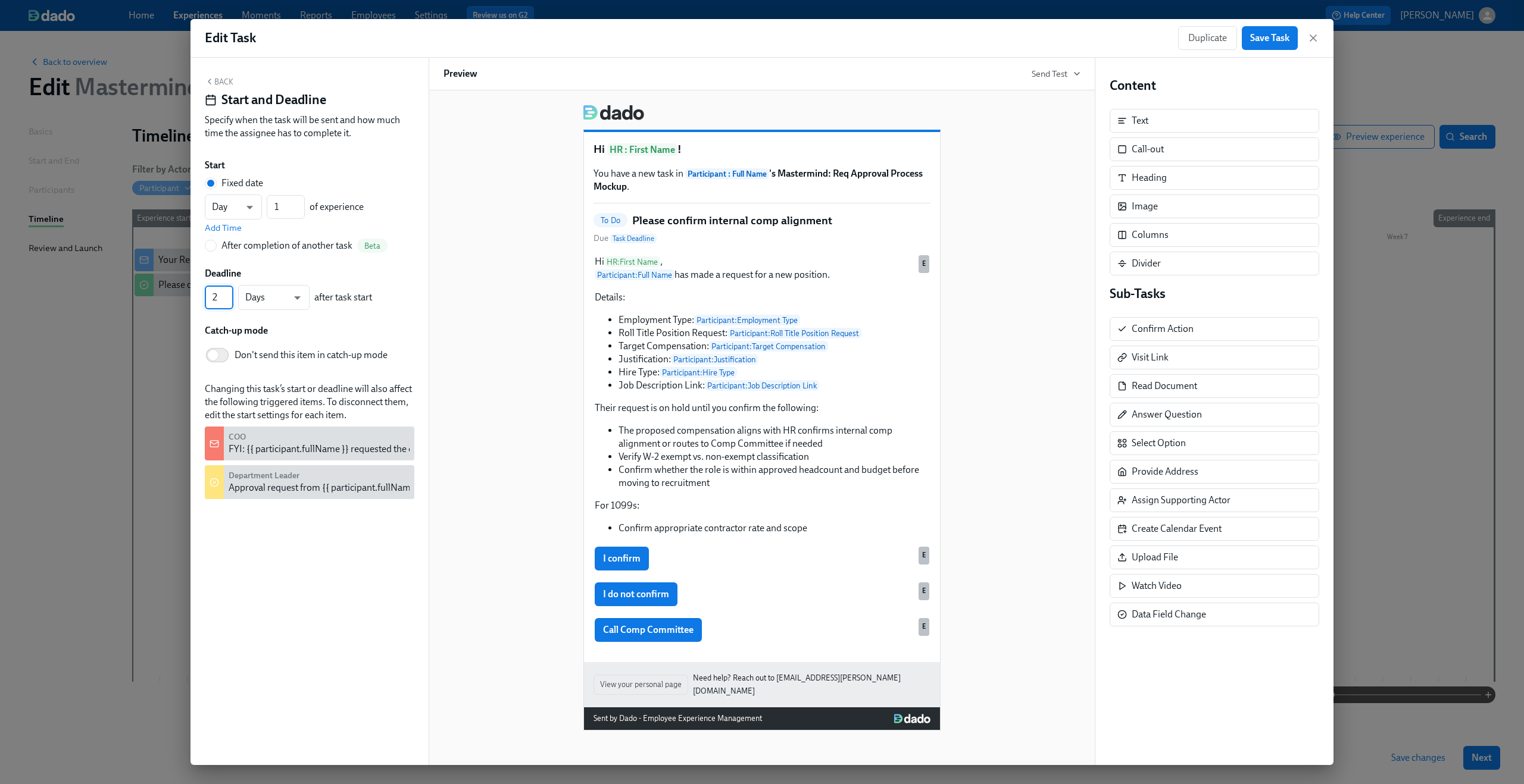
type input "2"
click at [227, 301] on input "2" at bounding box center [219, 298] width 28 height 24
click at [1267, 36] on span "Save Task" at bounding box center [1269, 38] width 40 height 12
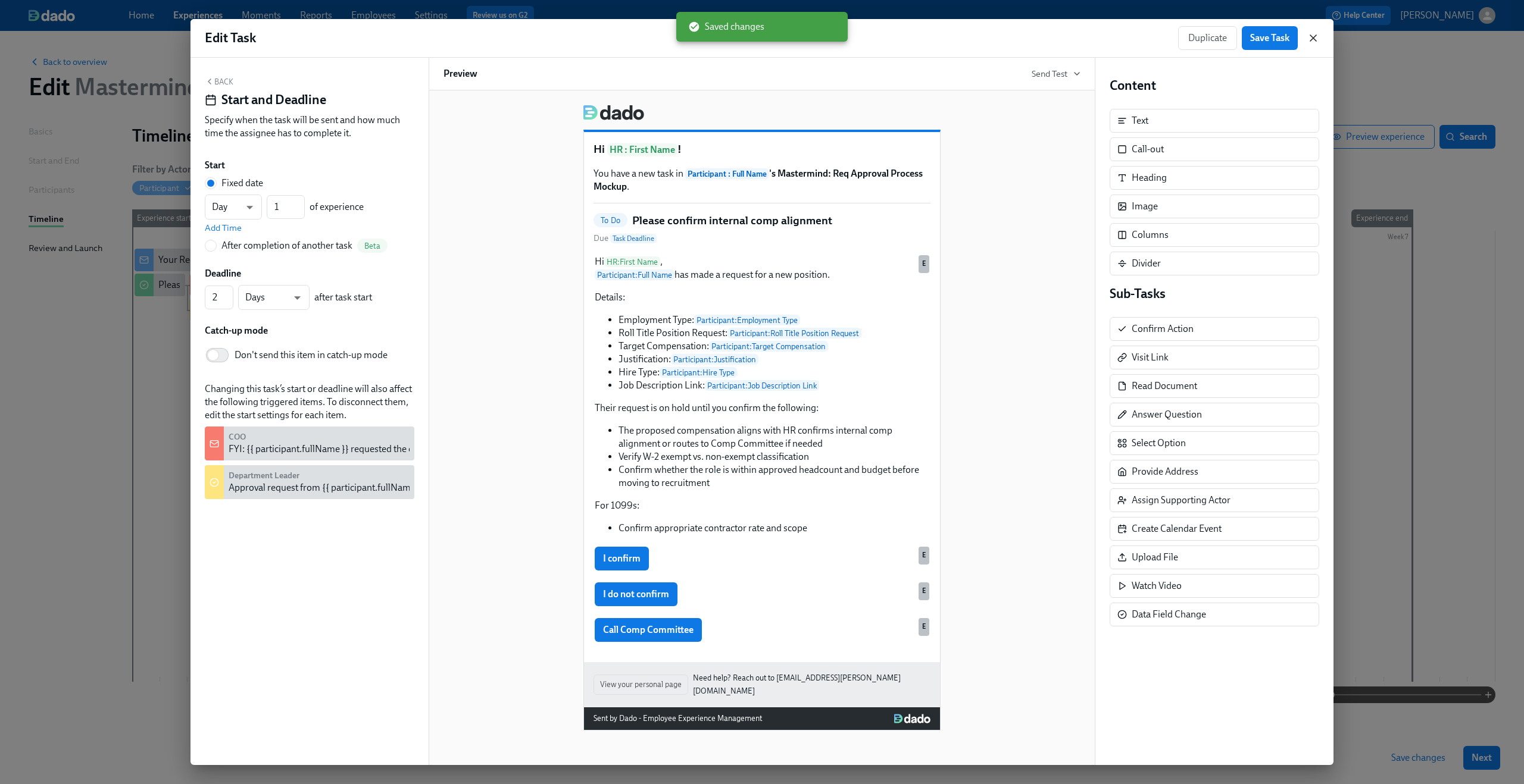
click at [1311, 40] on icon "button" at bounding box center [1313, 38] width 6 height 6
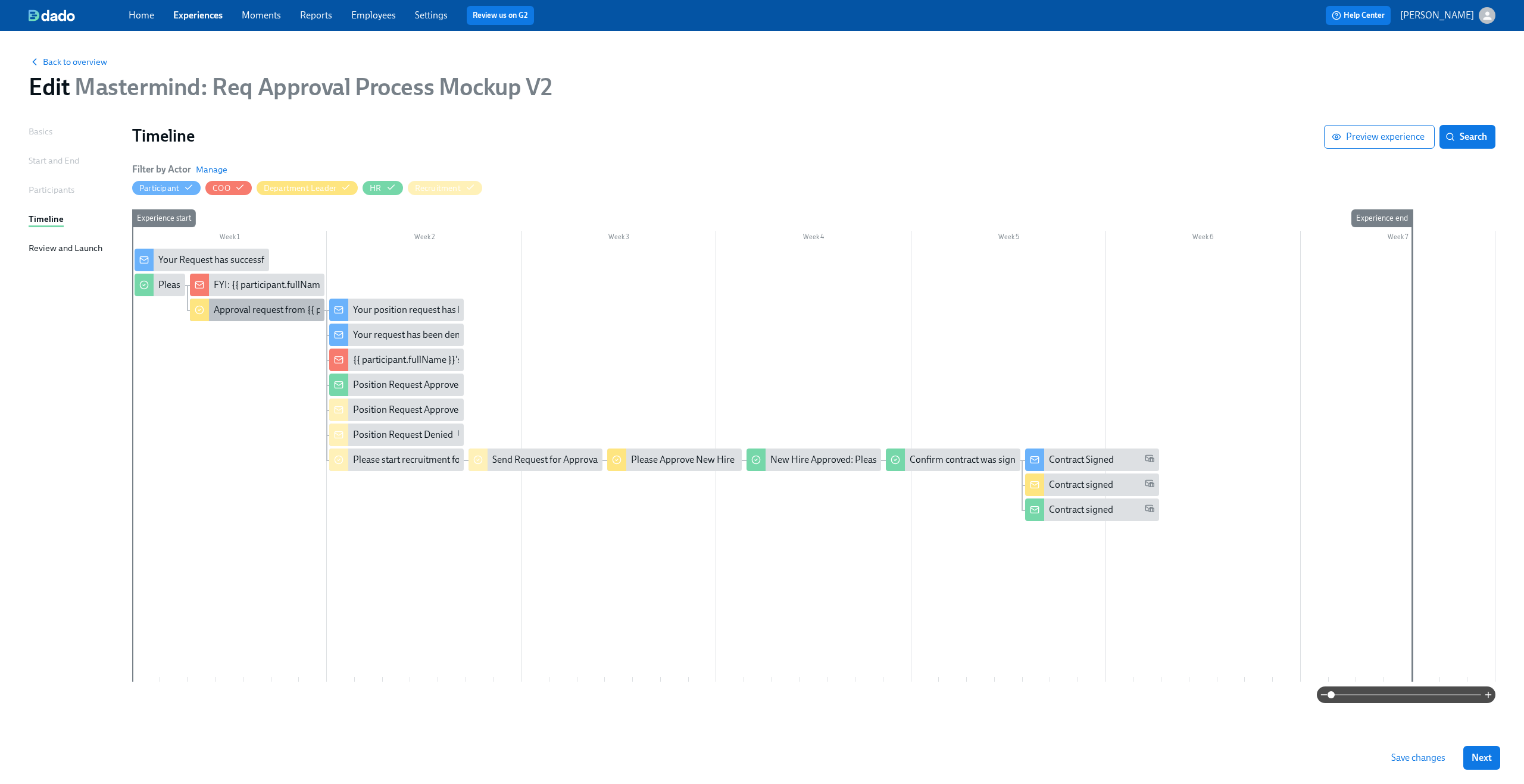
click at [251, 305] on div "Approval request from {{ participant.fullName }}" at bounding box center [311, 310] width 196 height 13
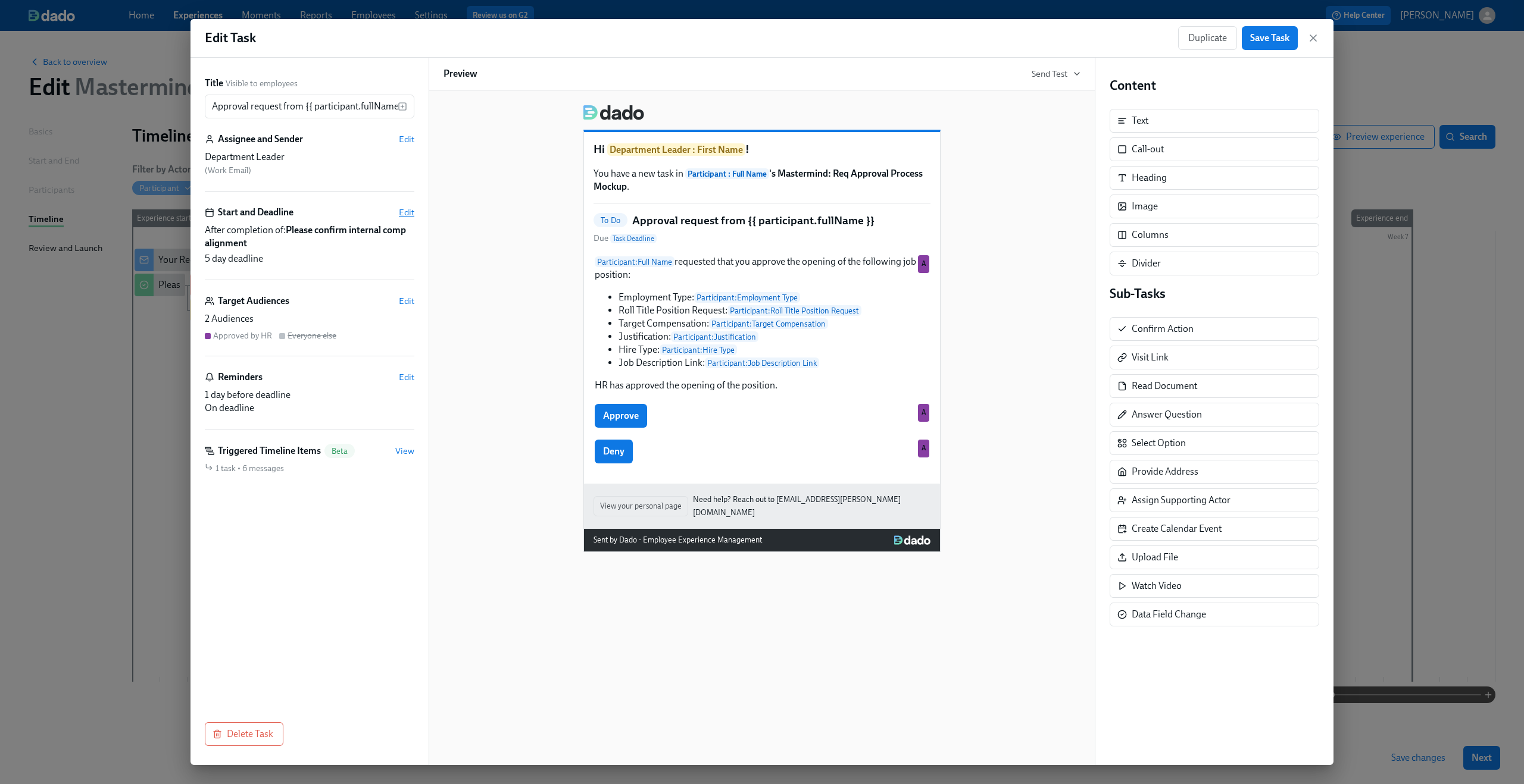
click at [406, 208] on span "Edit" at bounding box center [406, 212] width 16 height 12
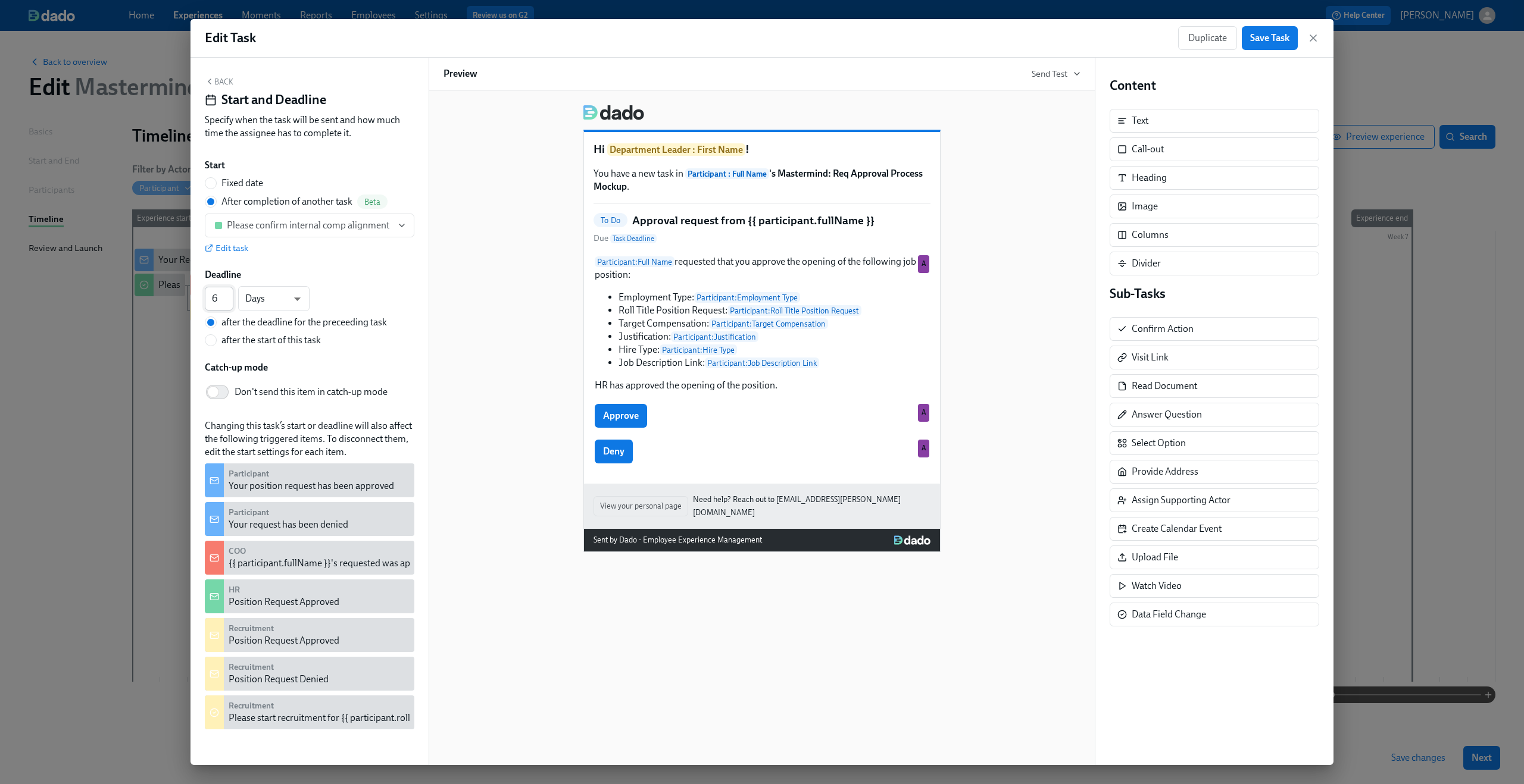
click at [224, 298] on input "6" at bounding box center [219, 299] width 28 height 24
click at [225, 306] on input "6" at bounding box center [219, 299] width 28 height 24
click at [227, 301] on input "5" at bounding box center [219, 299] width 28 height 24
click at [227, 301] on input "4" at bounding box center [219, 299] width 28 height 24
type input "3"
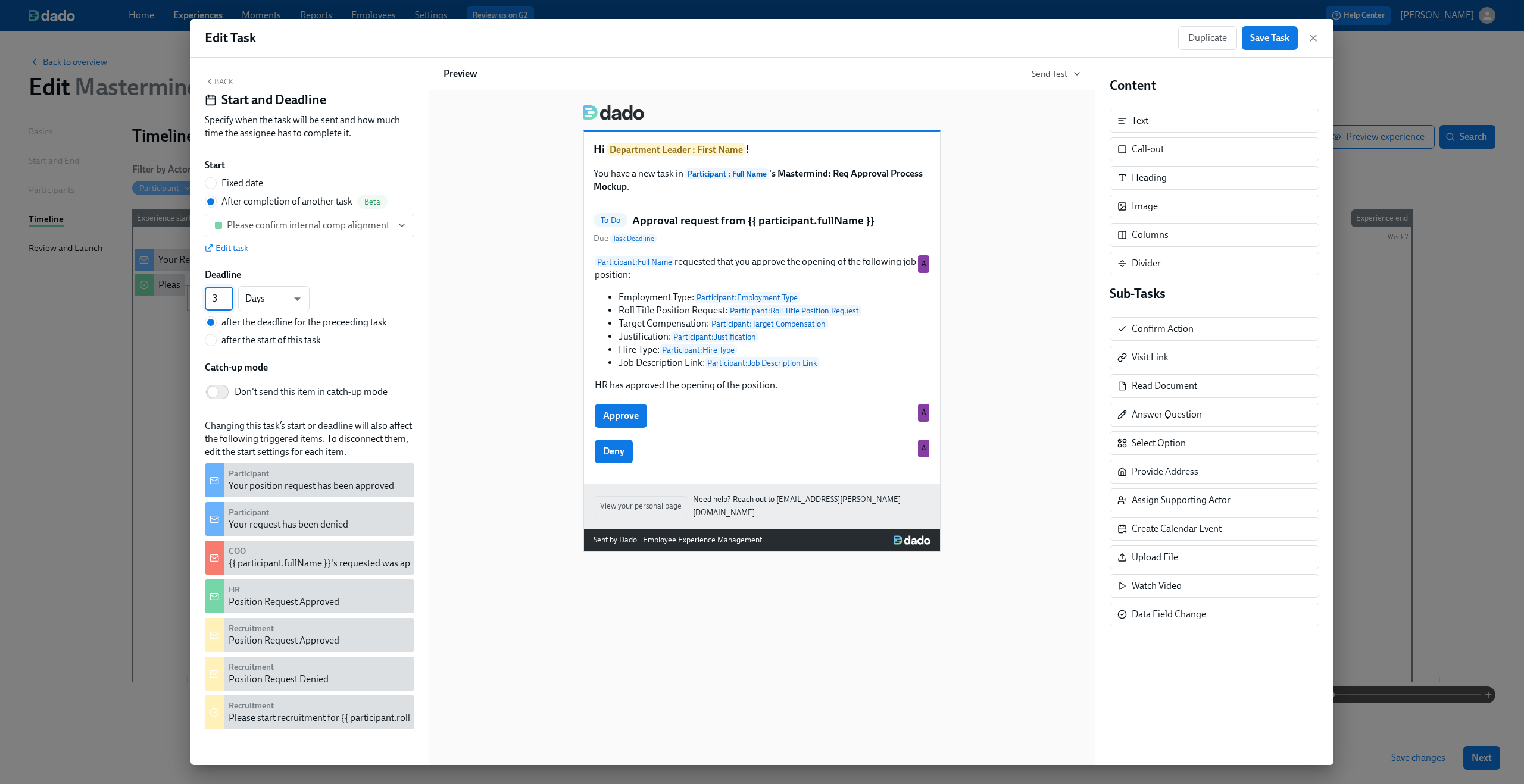
click at [227, 301] on input "3" at bounding box center [219, 299] width 28 height 24
click at [396, 343] on div "3 ​ Days d ​ after the deadline for the preceeding task after the start of this…" at bounding box center [310, 316] width 210 height 61
click at [310, 342] on span "after the start of this task" at bounding box center [271, 340] width 99 height 13
click at [216, 342] on input "after the start of this task" at bounding box center [210, 341] width 11 height 11
radio input "true"
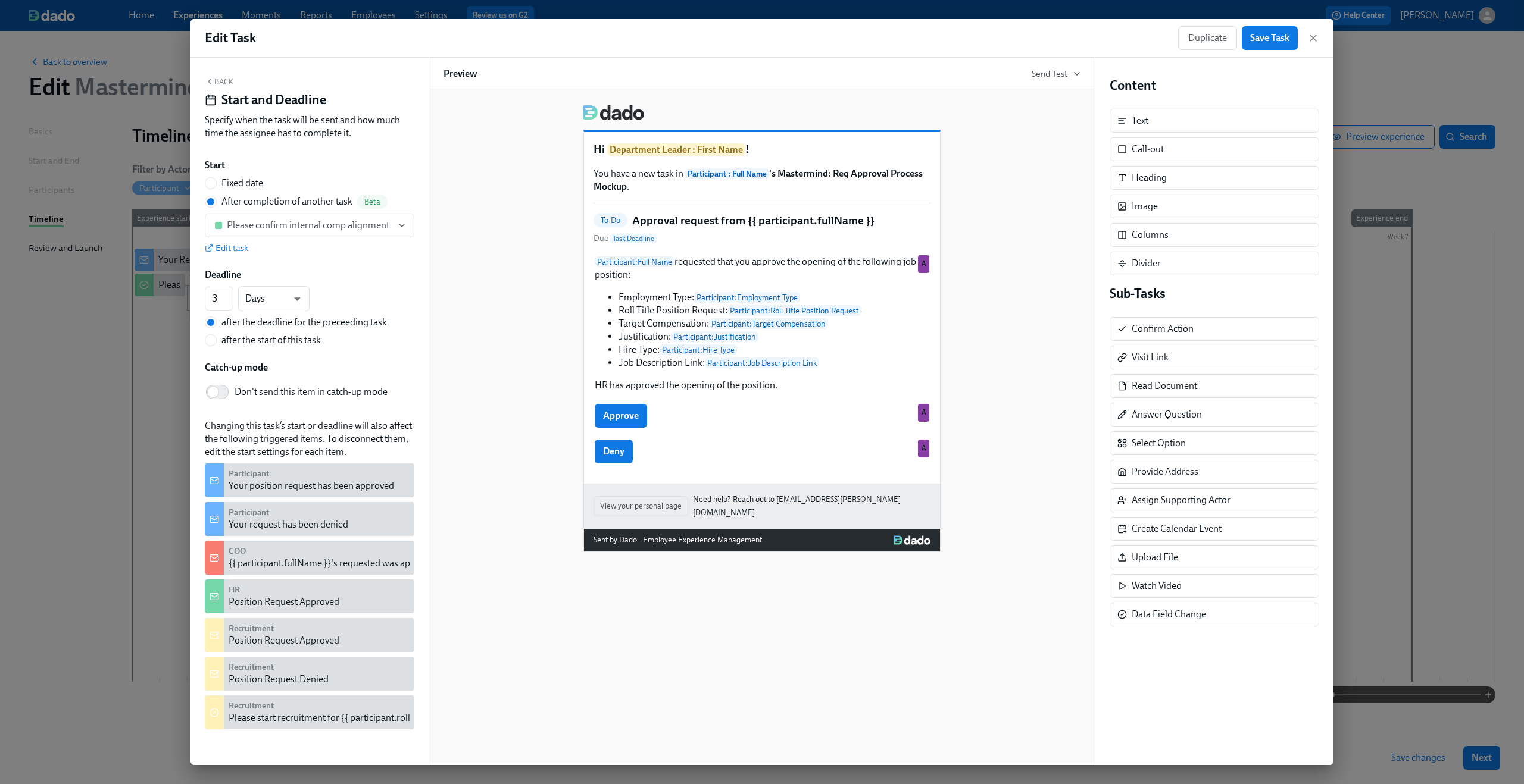
radio input "false"
click at [1281, 56] on div "Edit Task Duplicate Save Task" at bounding box center [761, 39] width 1143 height 39
click at [1277, 40] on span "Save Task" at bounding box center [1269, 38] width 40 height 12
click at [1310, 33] on icon "button" at bounding box center [1313, 38] width 12 height 12
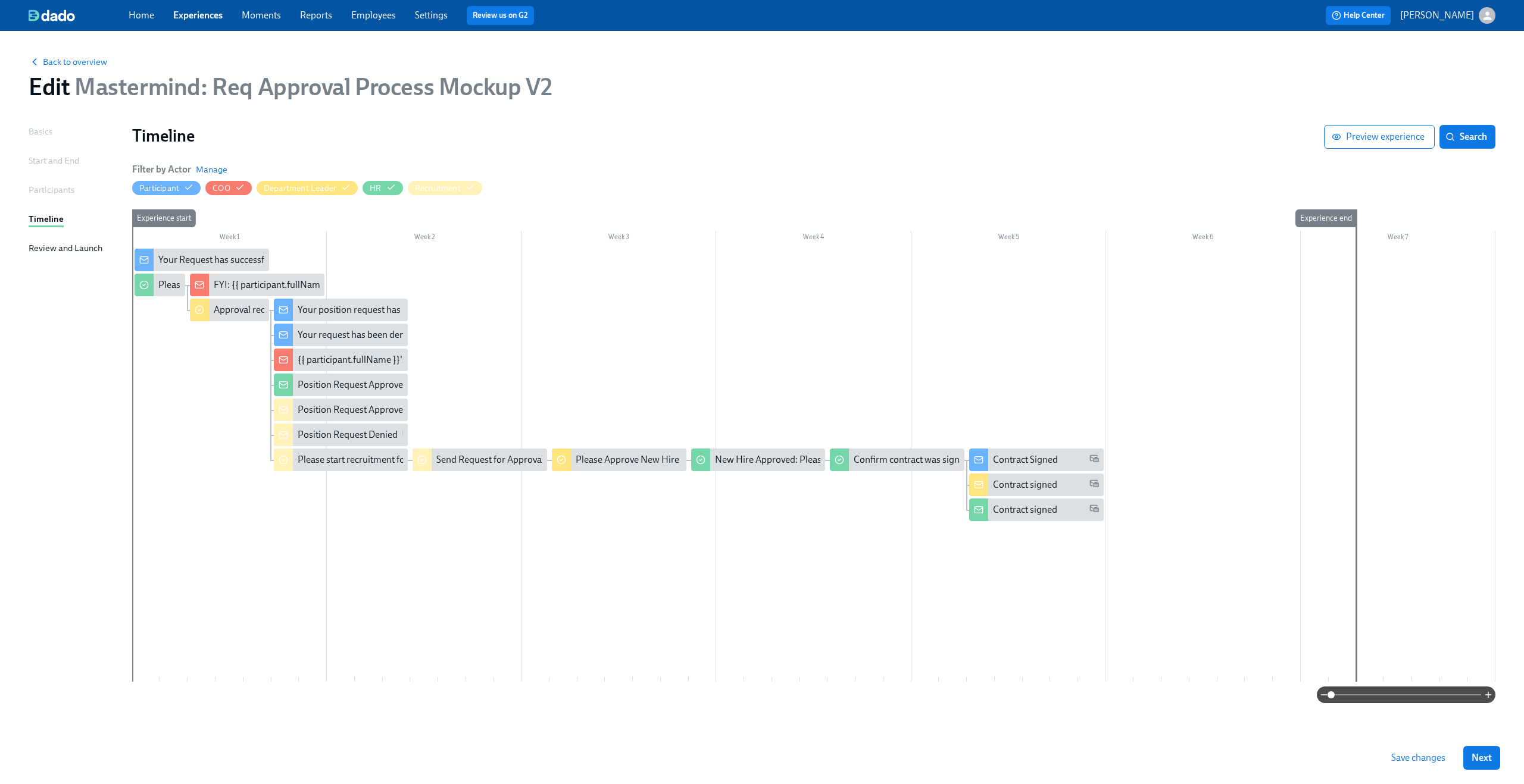
click at [1411, 693] on span at bounding box center [1405, 695] width 150 height 17
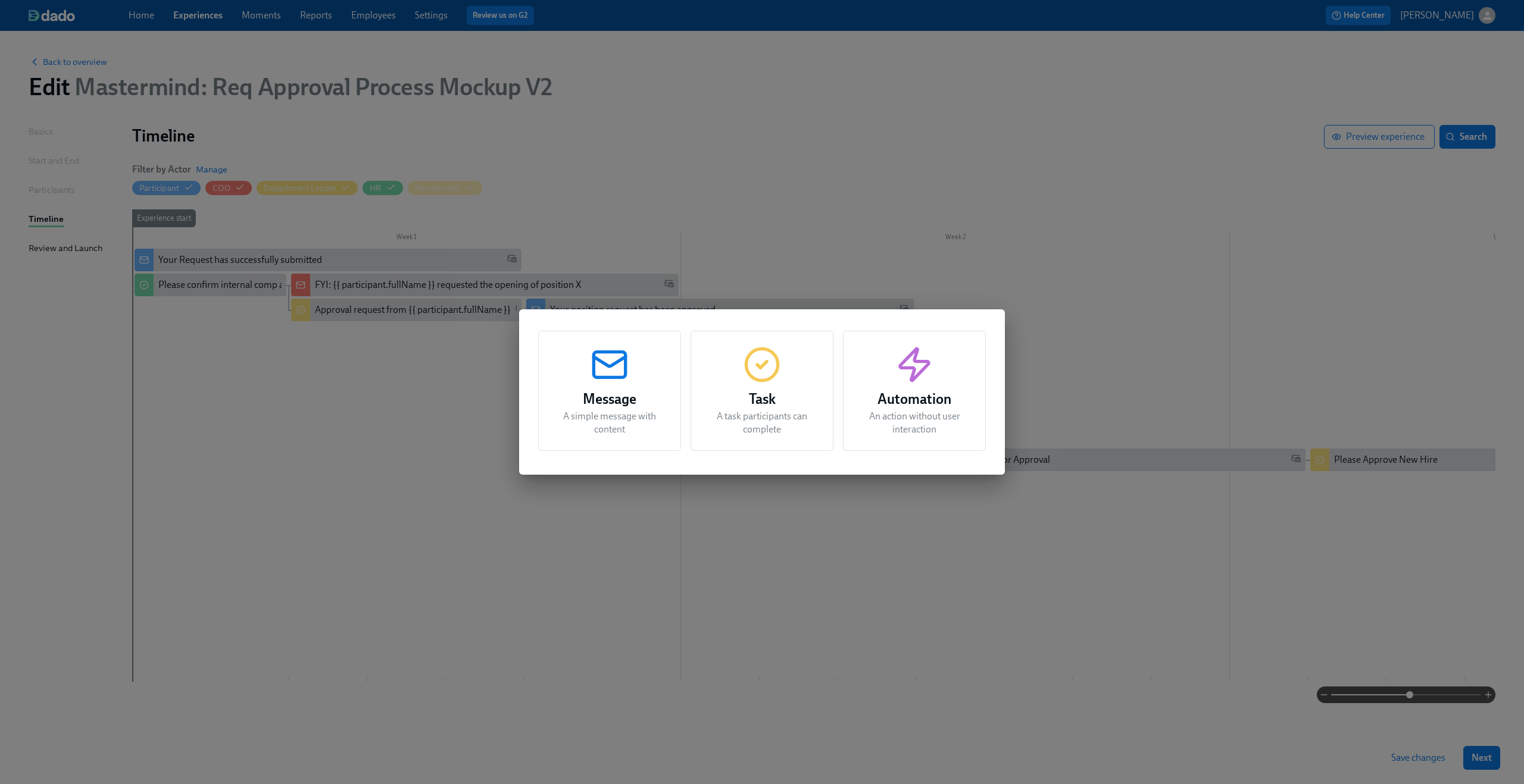
click at [382, 342] on div "Message A simple message with content Task A task participants can complete Aut…" at bounding box center [762, 392] width 1524 height 784
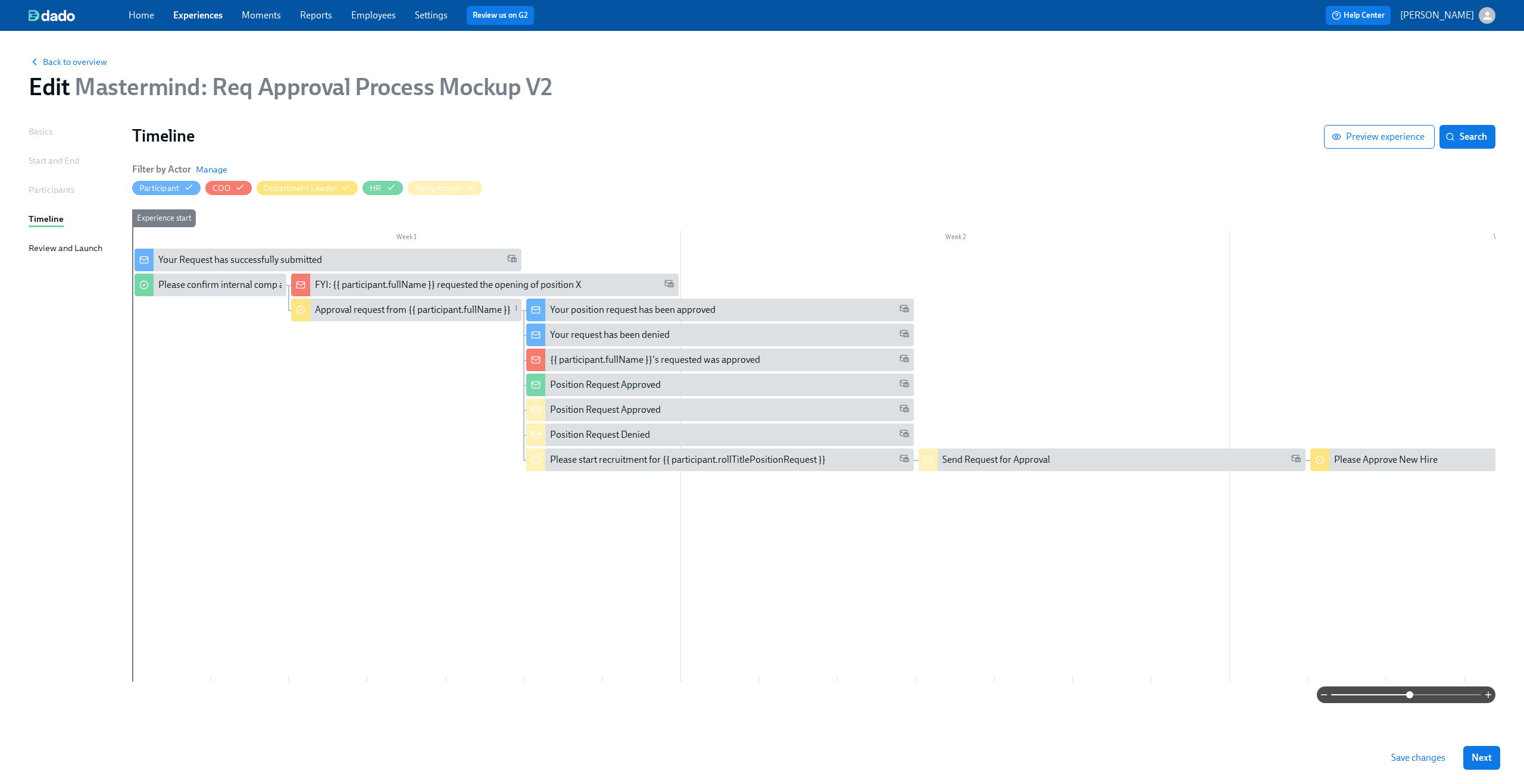
click at [1400, 760] on span "Save changes" at bounding box center [1417, 757] width 54 height 12
click at [246, 286] on div "Please confirm internal comp alignment" at bounding box center [239, 285] width 163 height 13
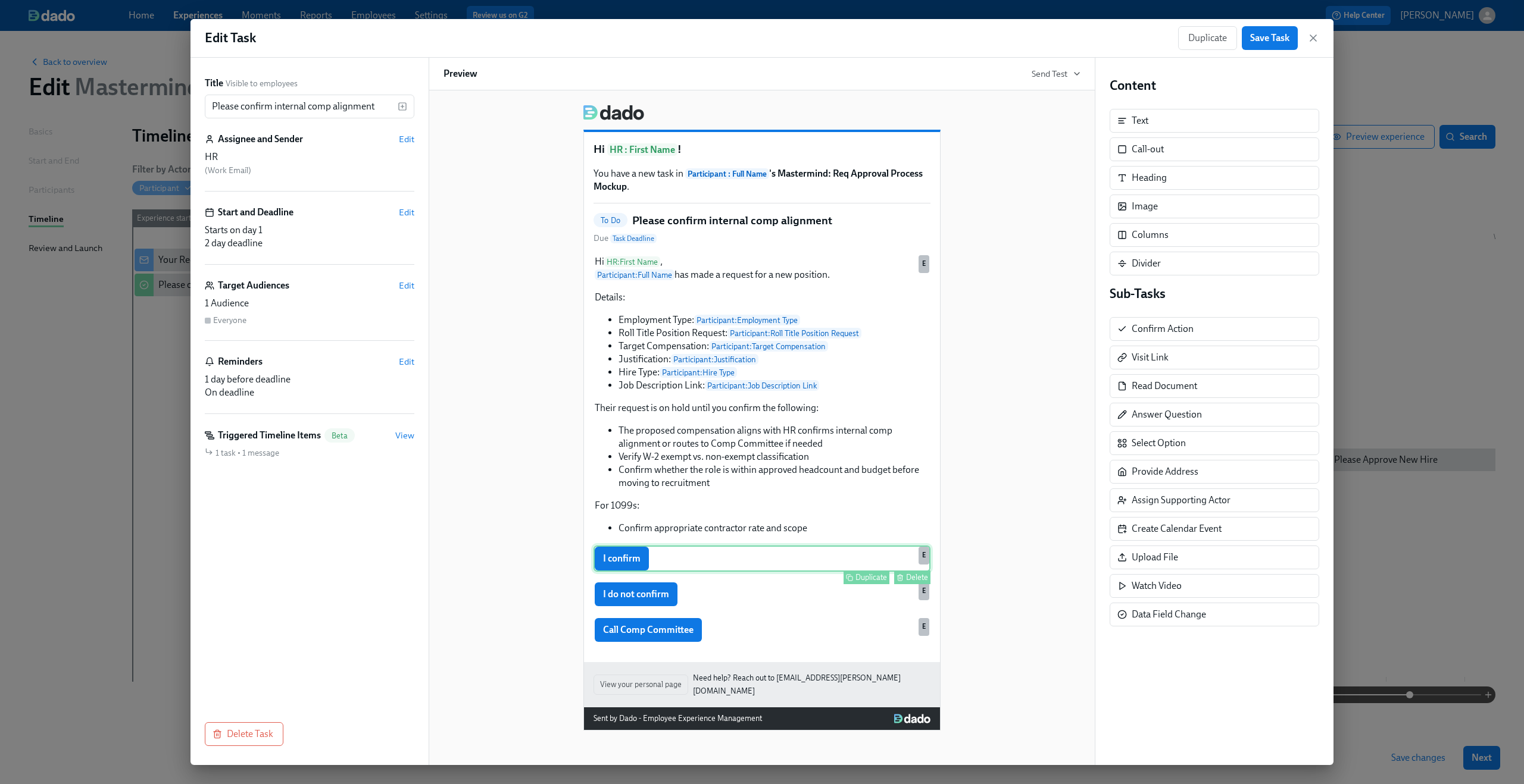
click at [717, 555] on div "I confirm Duplicate Delete E" at bounding box center [762, 559] width 336 height 26
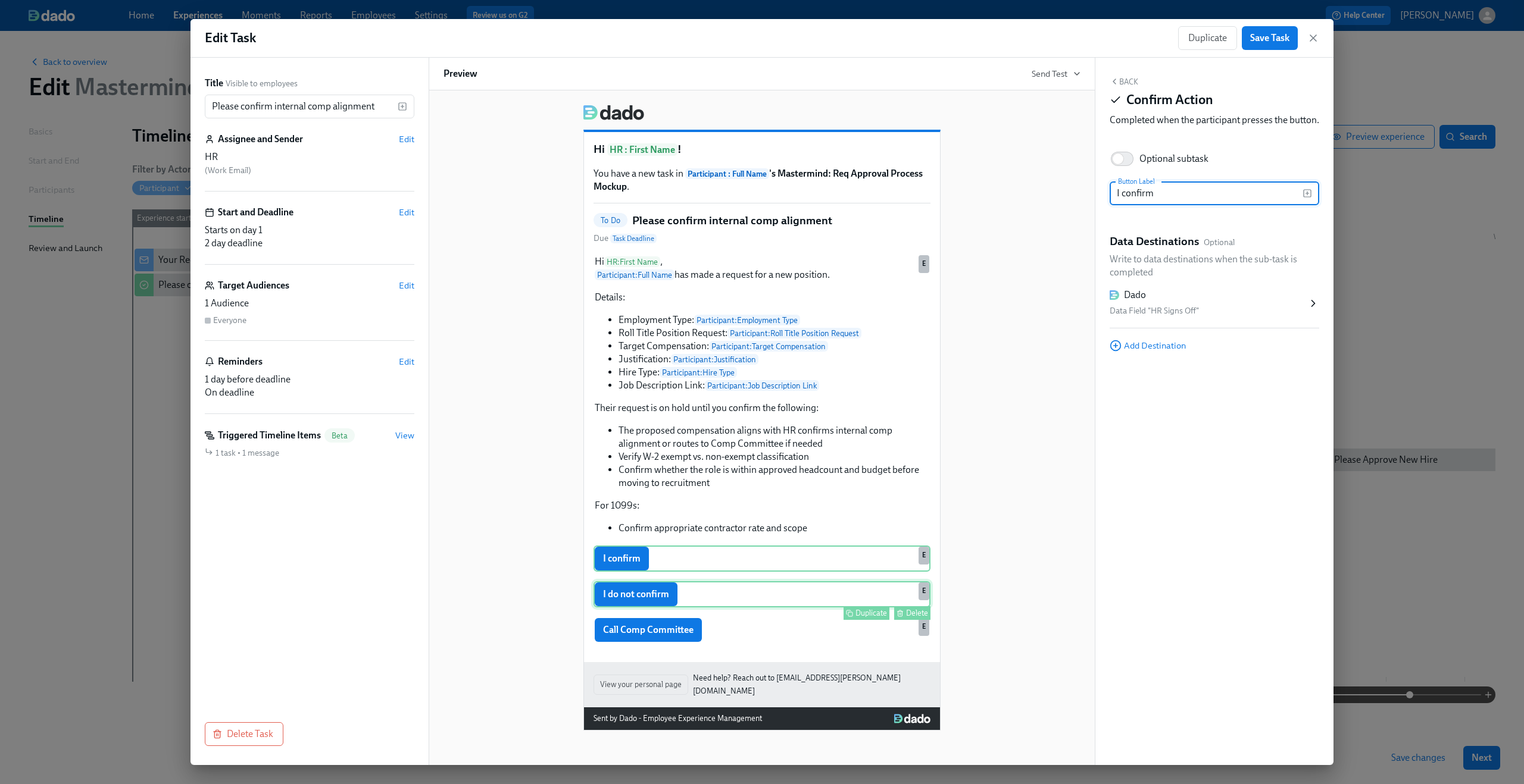
click at [722, 602] on div "I do not confirm Duplicate Delete E" at bounding box center [762, 595] width 336 height 26
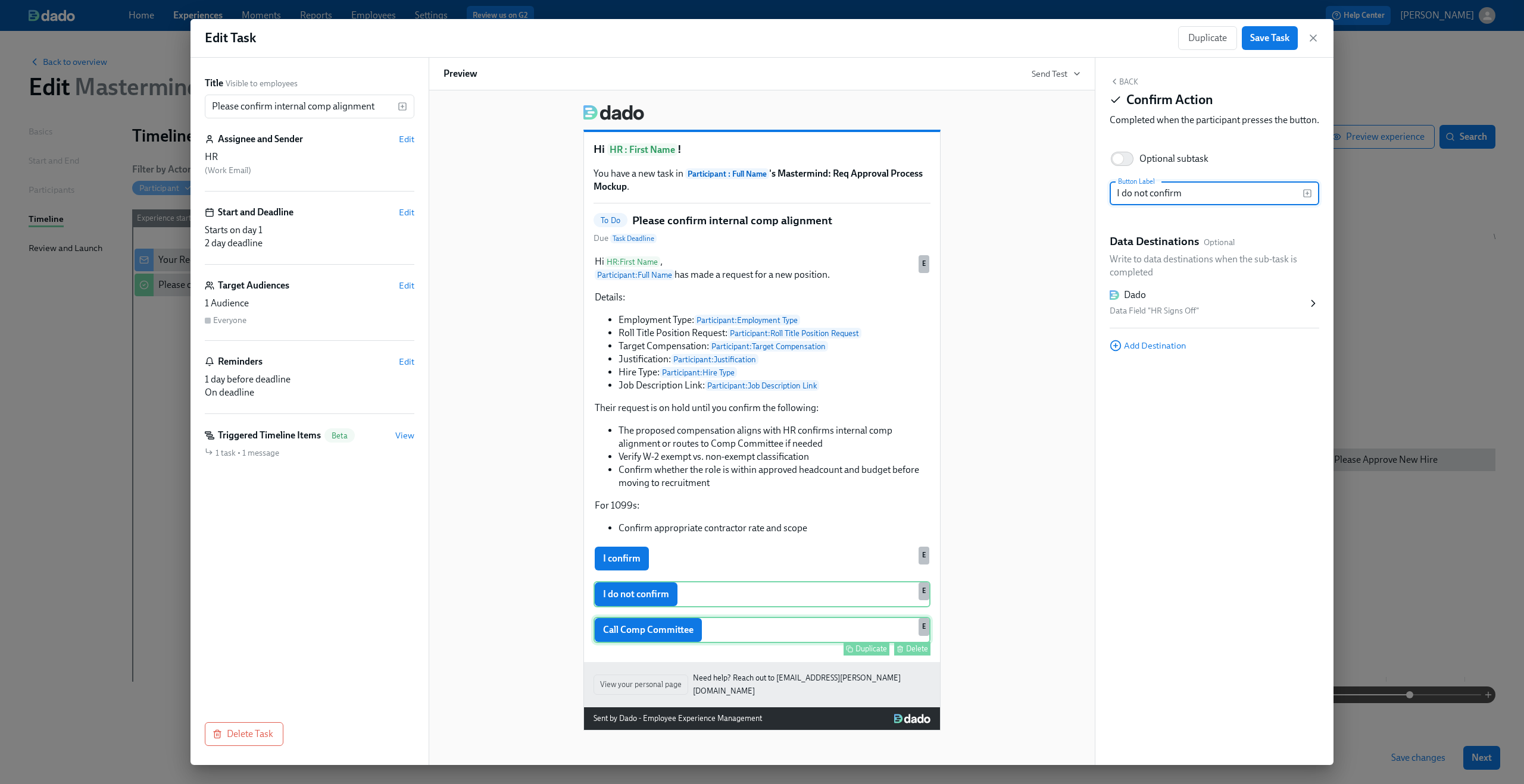
click at [716, 633] on div "Call Comp Committee Duplicate Delete E" at bounding box center [762, 630] width 336 height 26
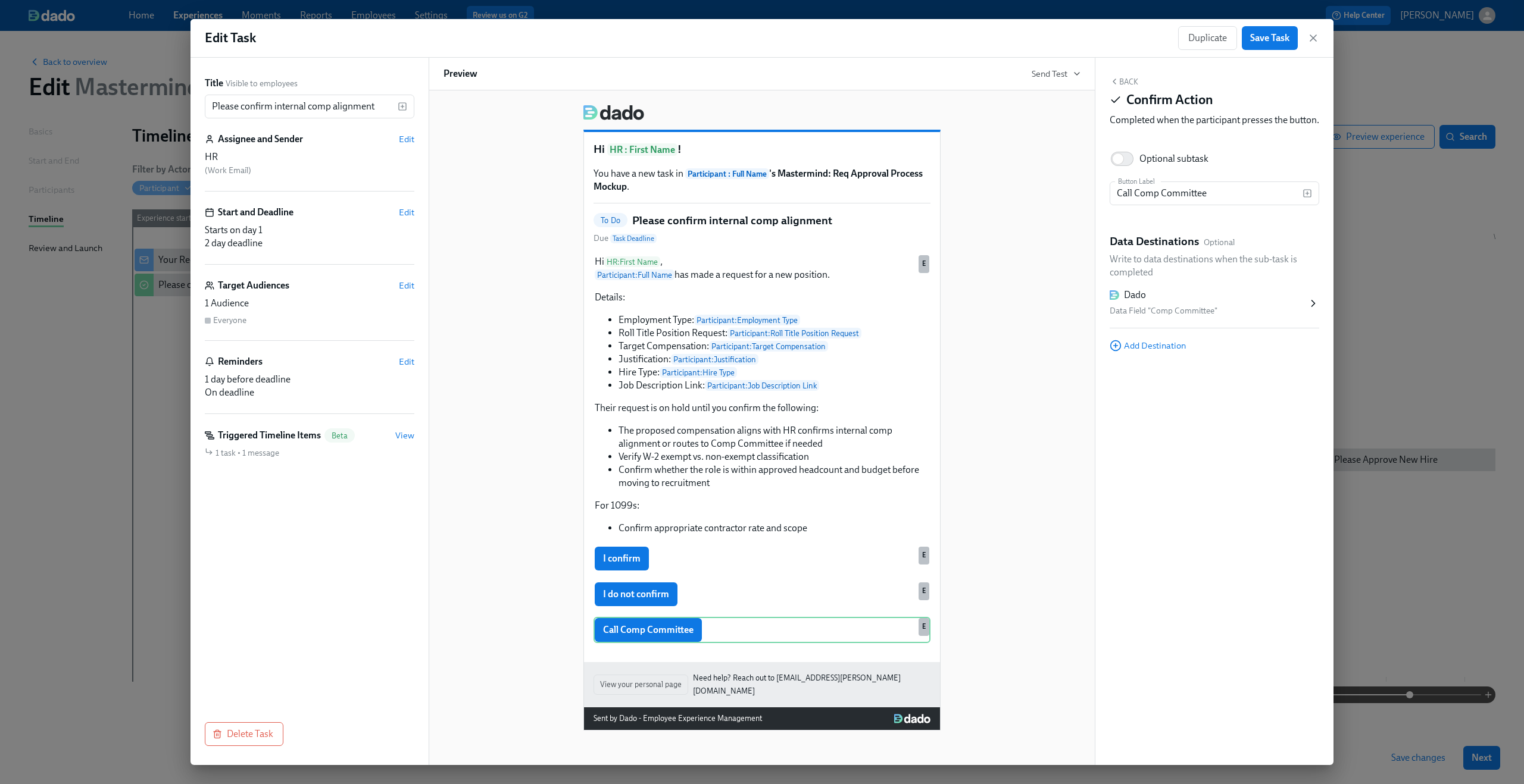
click at [503, 551] on div "Hi HR : First Name ! You have a new task in Participant : Full Name 's Mastermi…" at bounding box center [761, 413] width 637 height 635
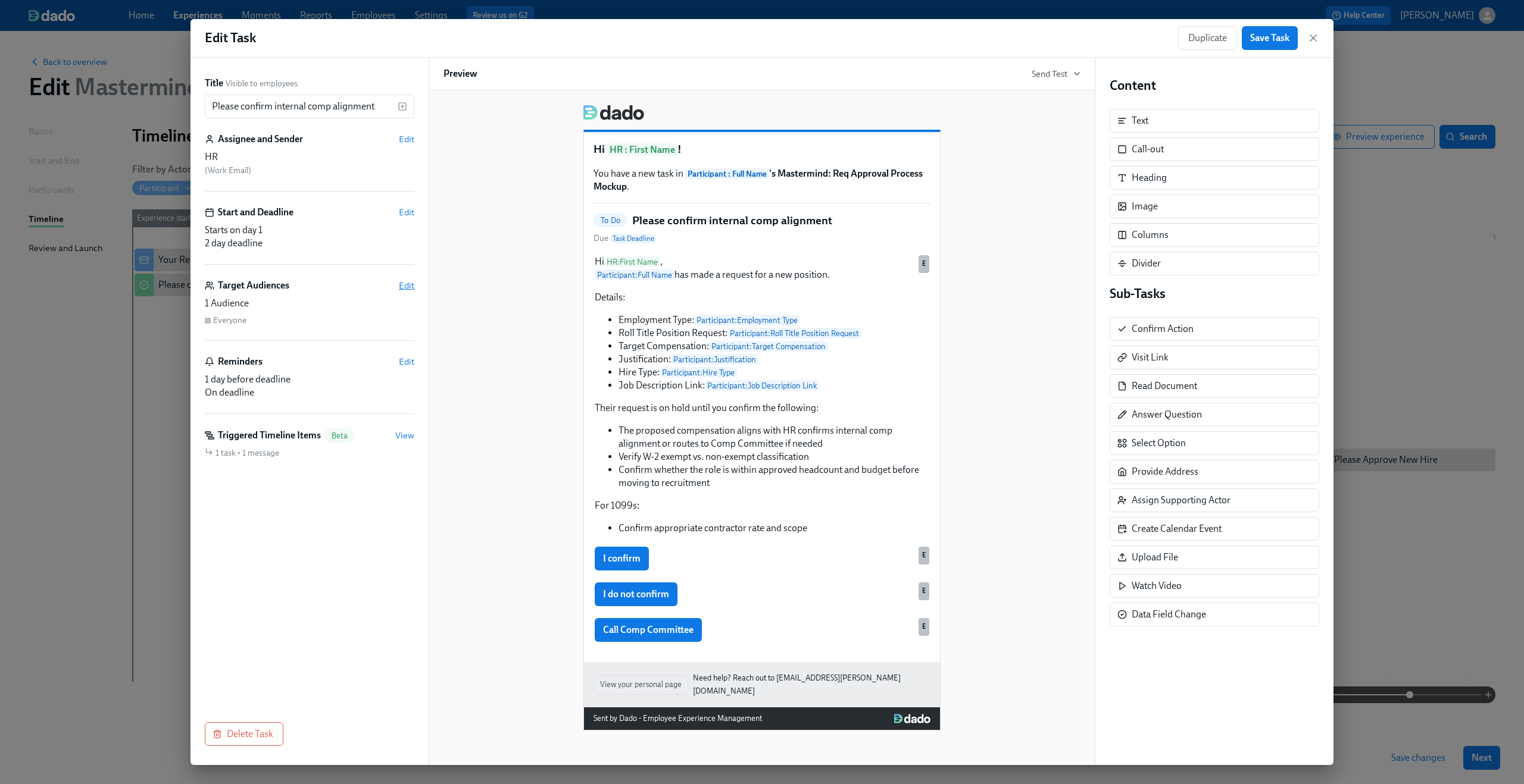
click at [401, 281] on span "Edit" at bounding box center [406, 285] width 16 height 12
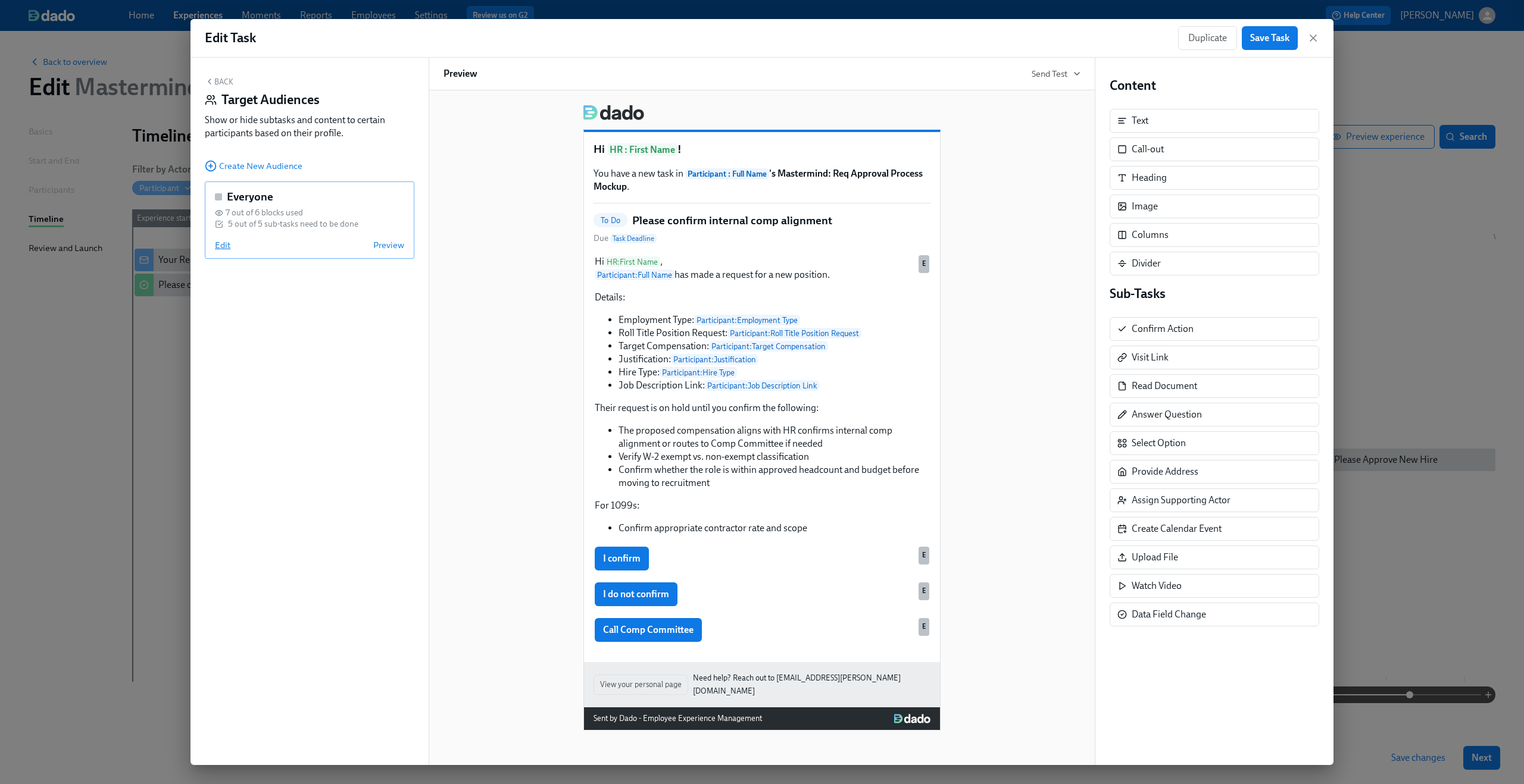
click at [223, 243] on span "Edit" at bounding box center [222, 244] width 16 height 12
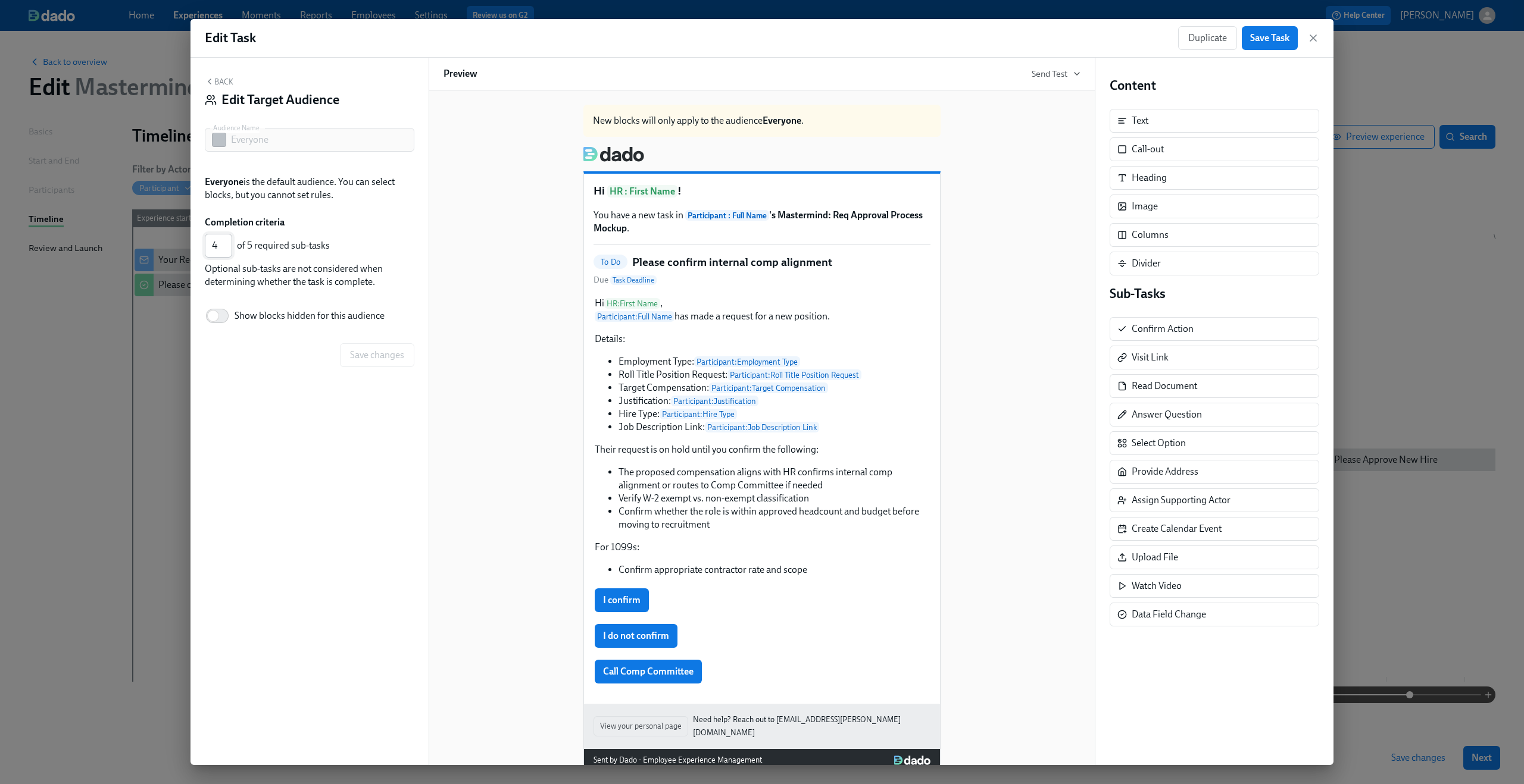
click at [225, 248] on input "4" at bounding box center [219, 245] width 28 height 24
click at [225, 248] on input "3" at bounding box center [219, 245] width 28 height 24
click at [225, 248] on input "2" at bounding box center [219, 245] width 28 height 24
type input "1"
click at [225, 248] on input "1" at bounding box center [219, 245] width 28 height 24
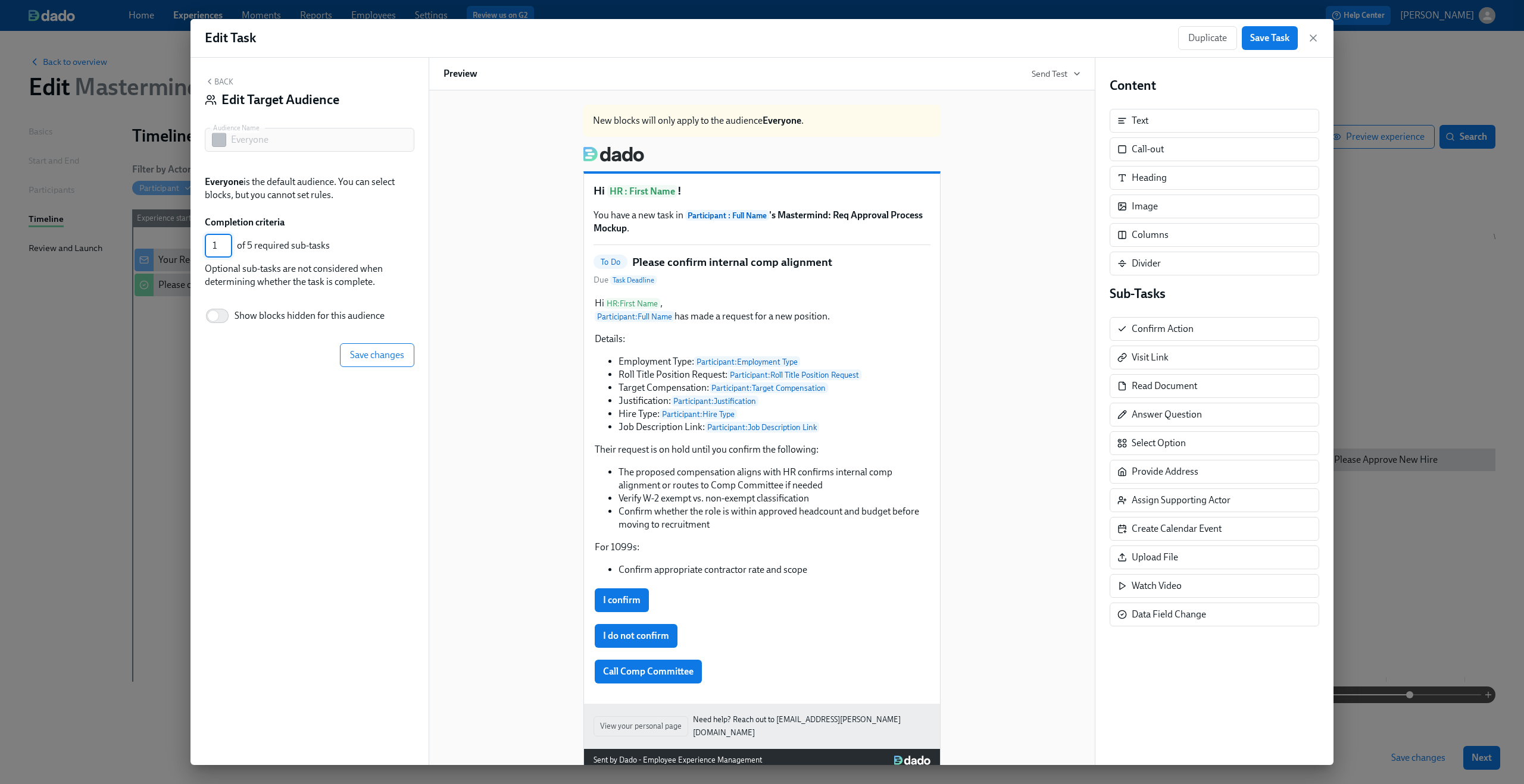
click at [225, 248] on input "1" at bounding box center [219, 245] width 28 height 24
click at [210, 73] on div "Back Edit Target Audience Audience Name Everyone Audience Name Everyone is the …" at bounding box center [309, 412] width 238 height 708
click at [210, 82] on icon "button" at bounding box center [210, 82] width 9 height 9
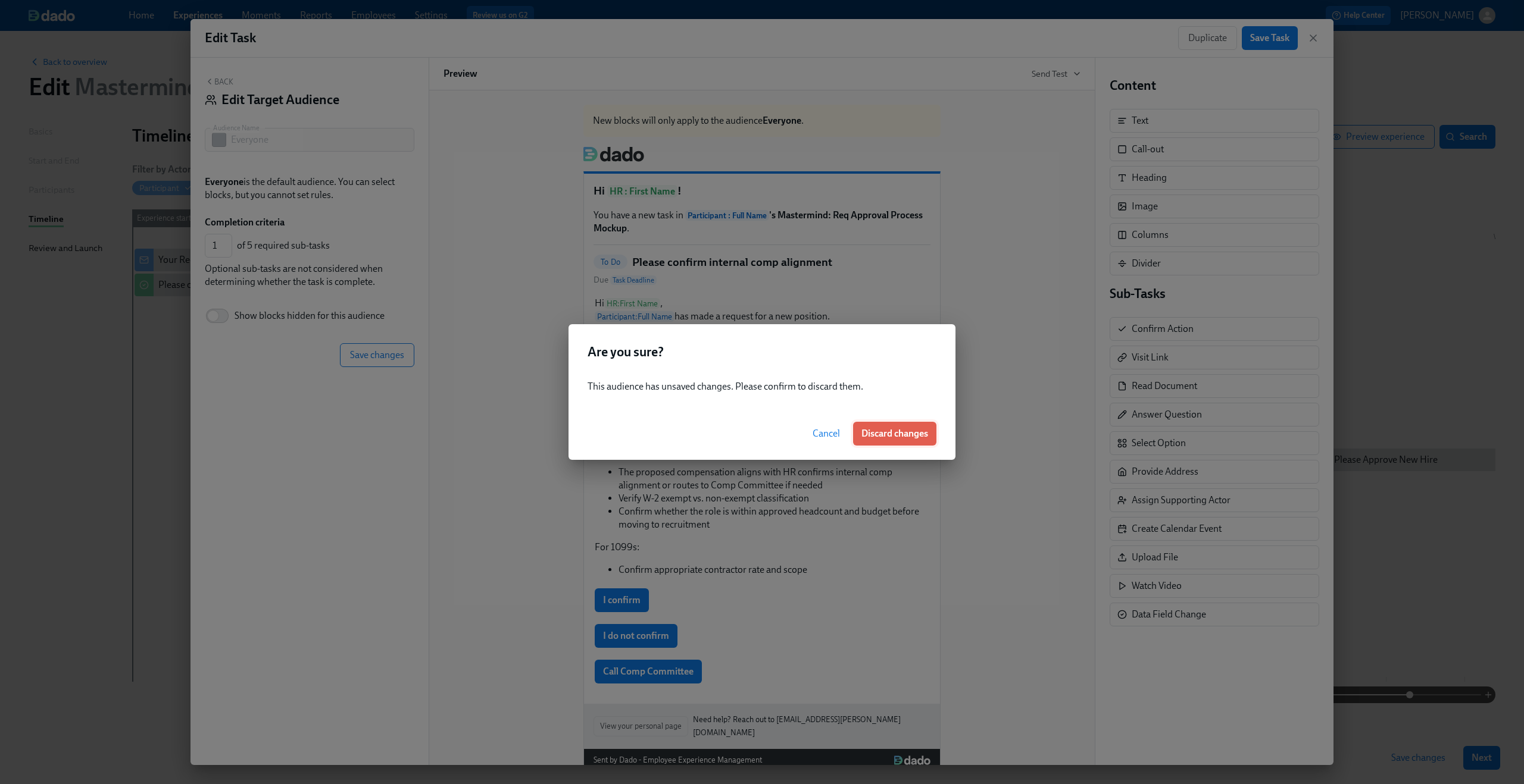
click at [881, 435] on span "Discard changes" at bounding box center [894, 434] width 67 height 12
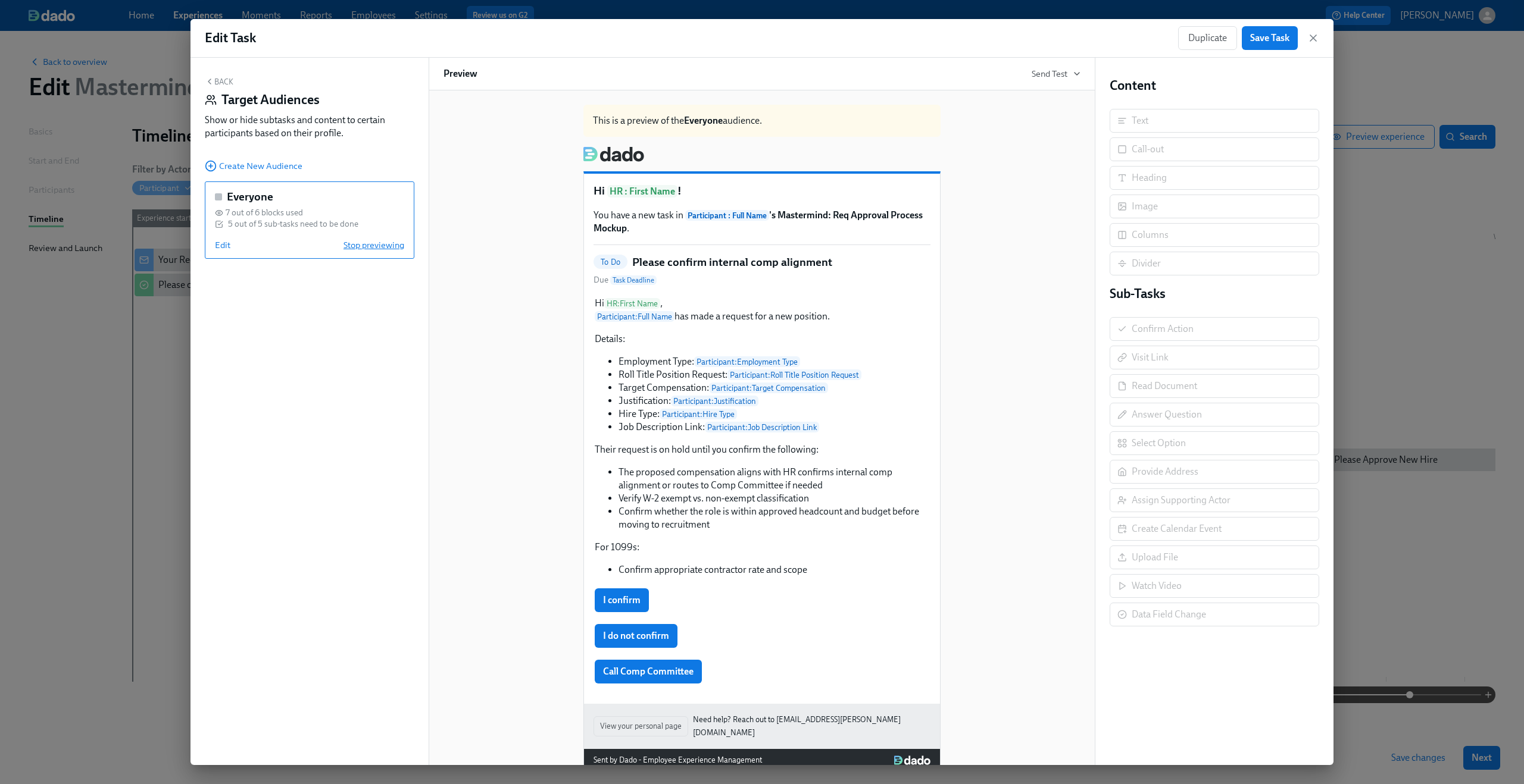
click at [380, 251] on span "Stop previewing" at bounding box center [374, 244] width 61 height 12
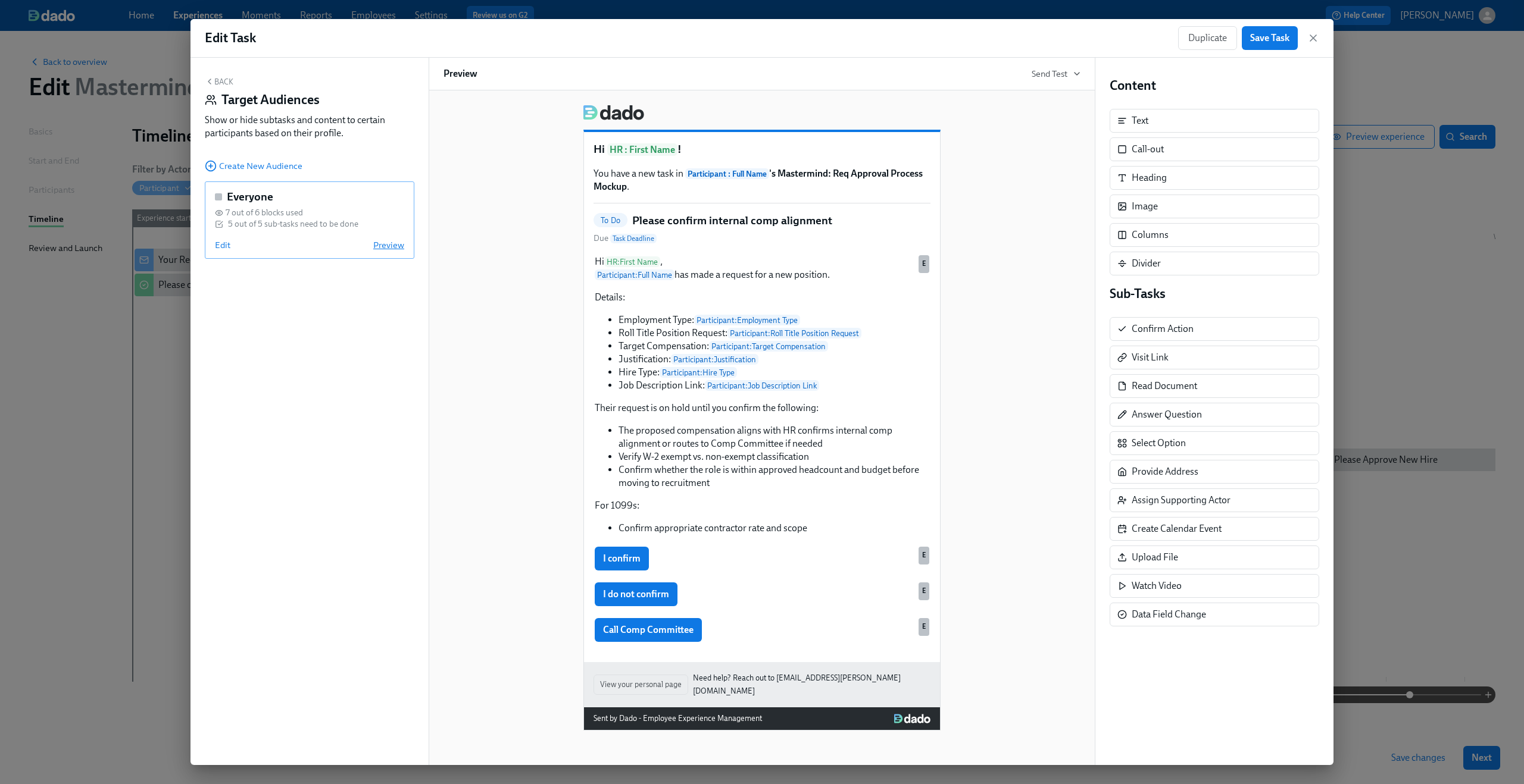
click at [380, 251] on span "Preview" at bounding box center [389, 244] width 31 height 12
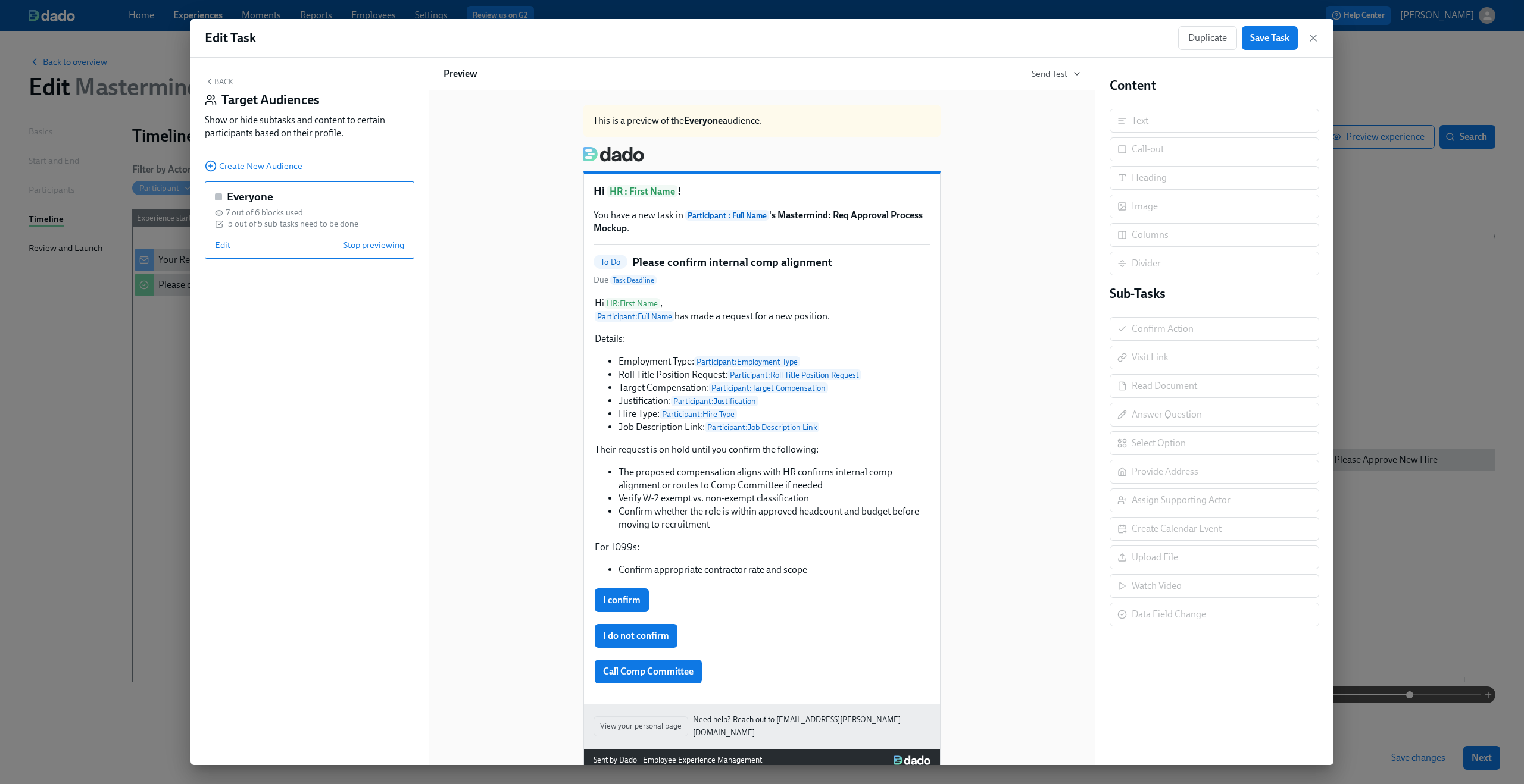
click at [380, 251] on span "Stop previewing" at bounding box center [374, 244] width 61 height 12
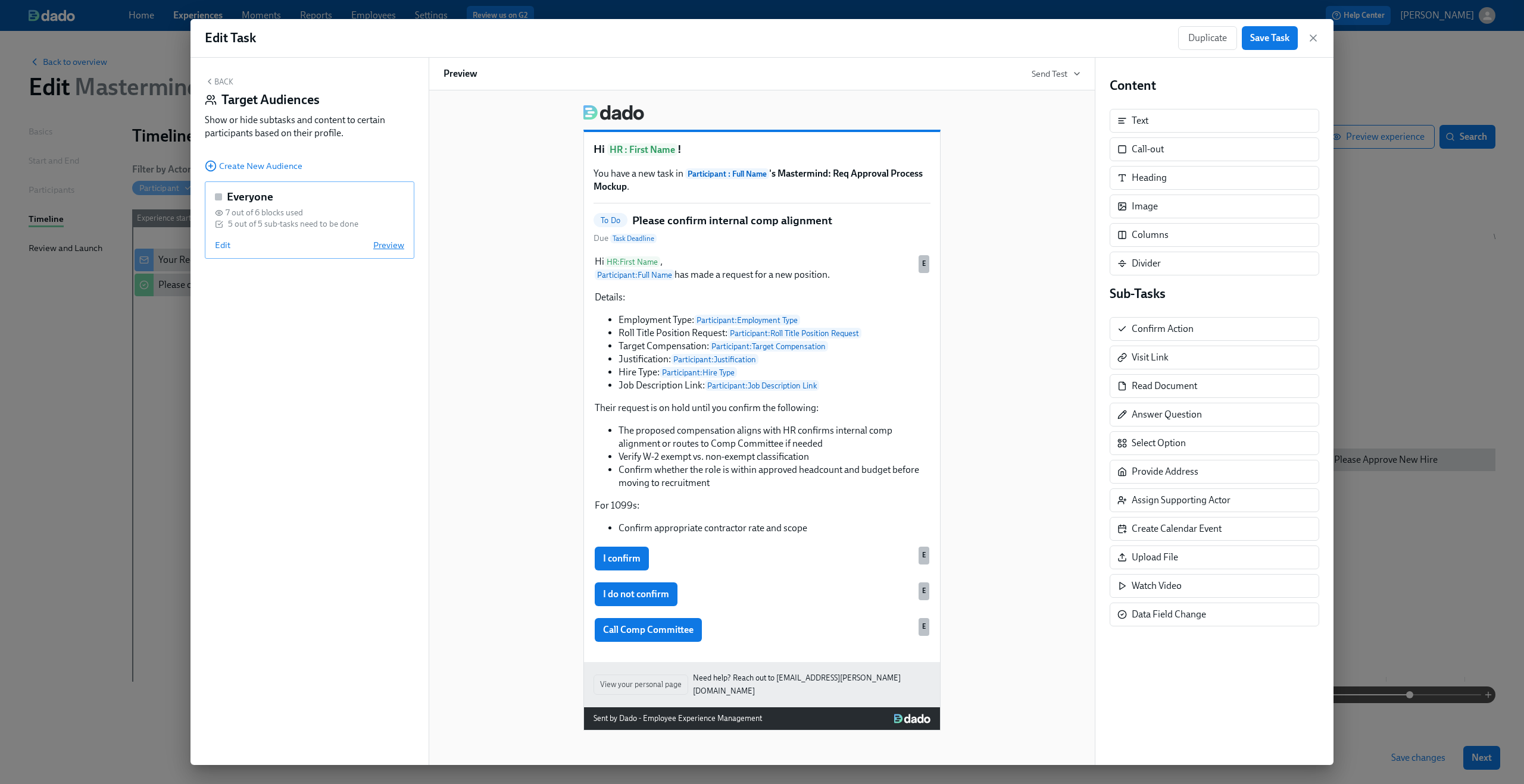
click at [380, 251] on span "Preview" at bounding box center [389, 244] width 31 height 12
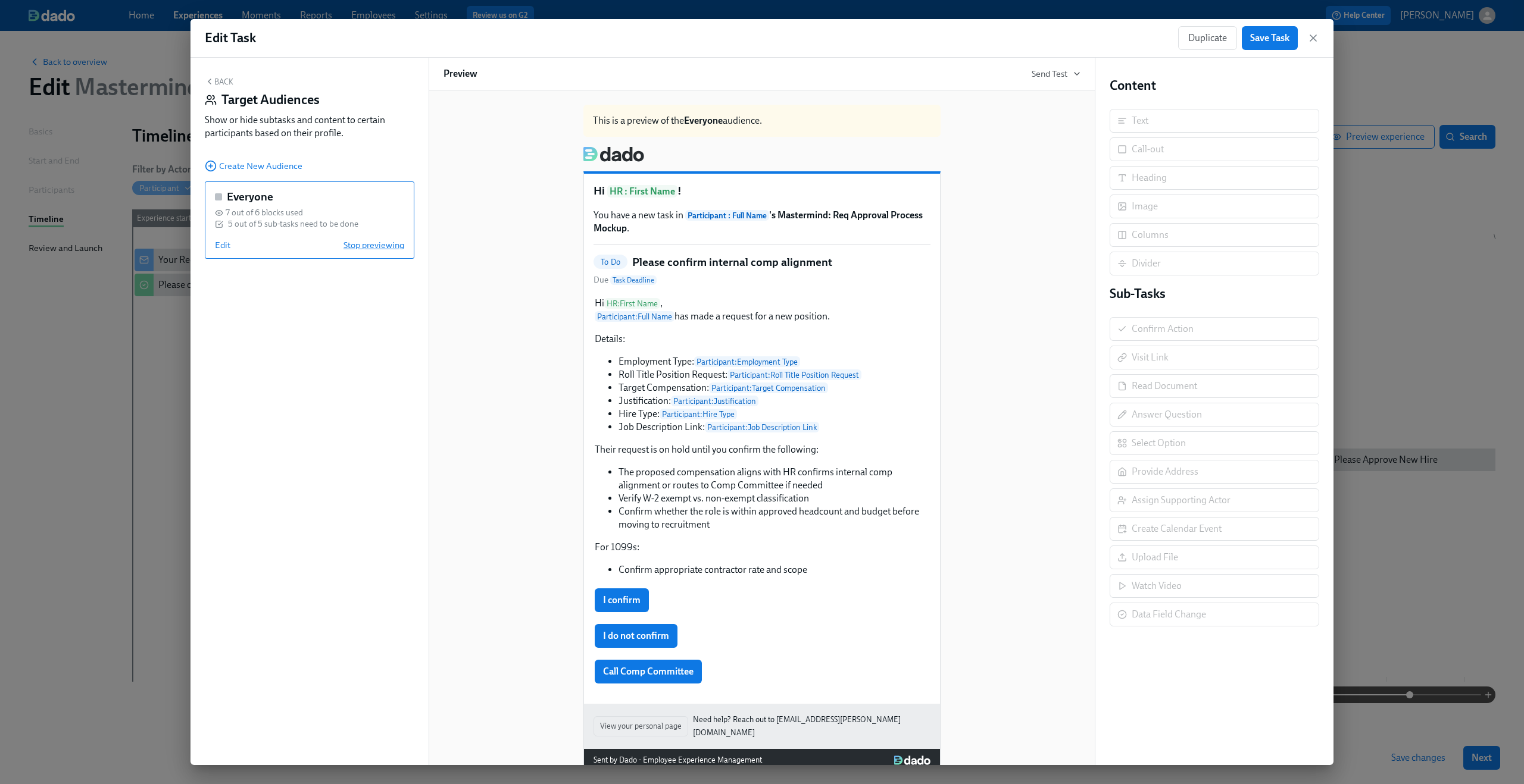
click at [380, 251] on span "Stop previewing" at bounding box center [374, 244] width 61 height 12
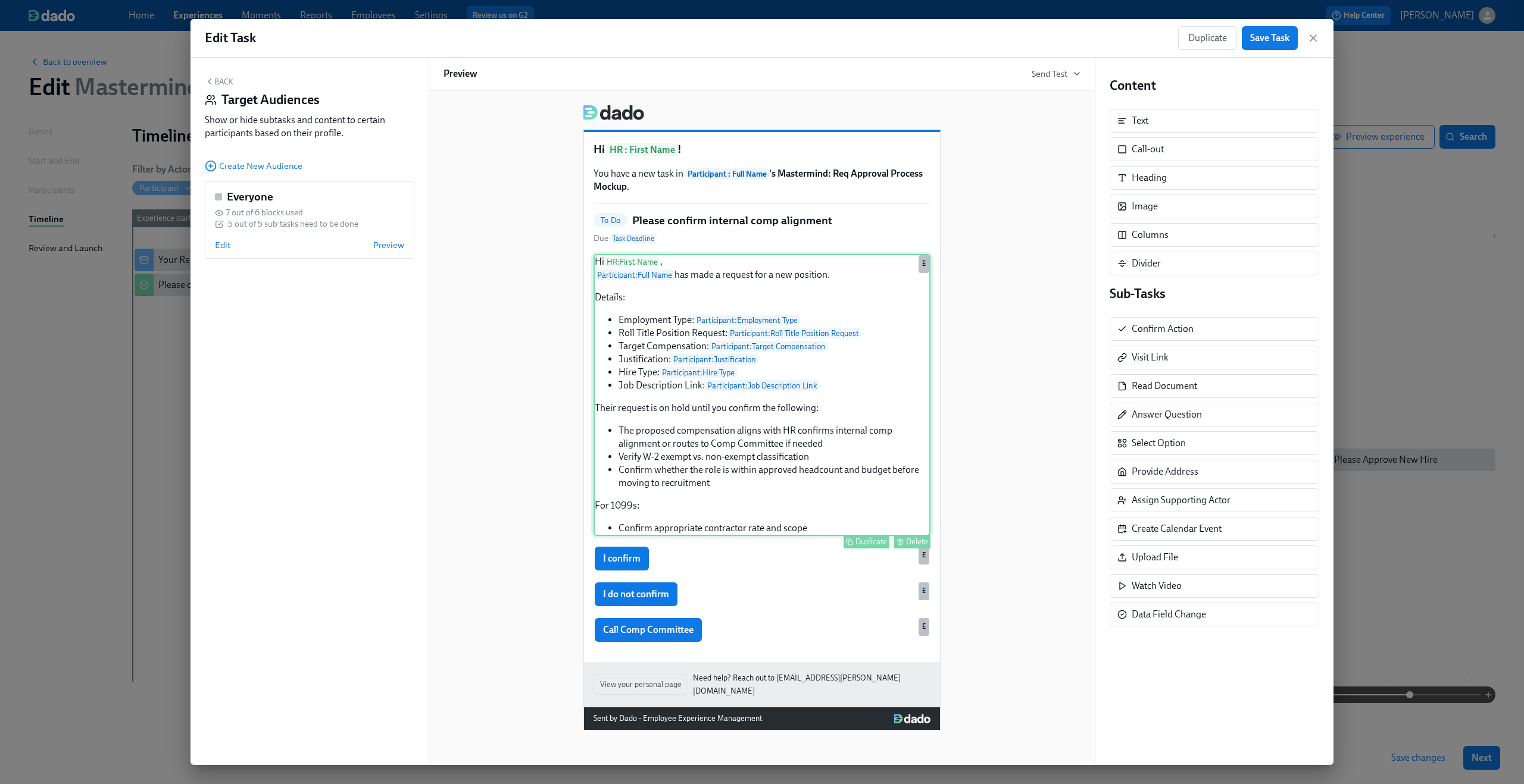
click at [718, 318] on div "Hi HR : First Name , Participant : Full Name has made a request for a new posit…" at bounding box center [762, 394] width 336 height 282
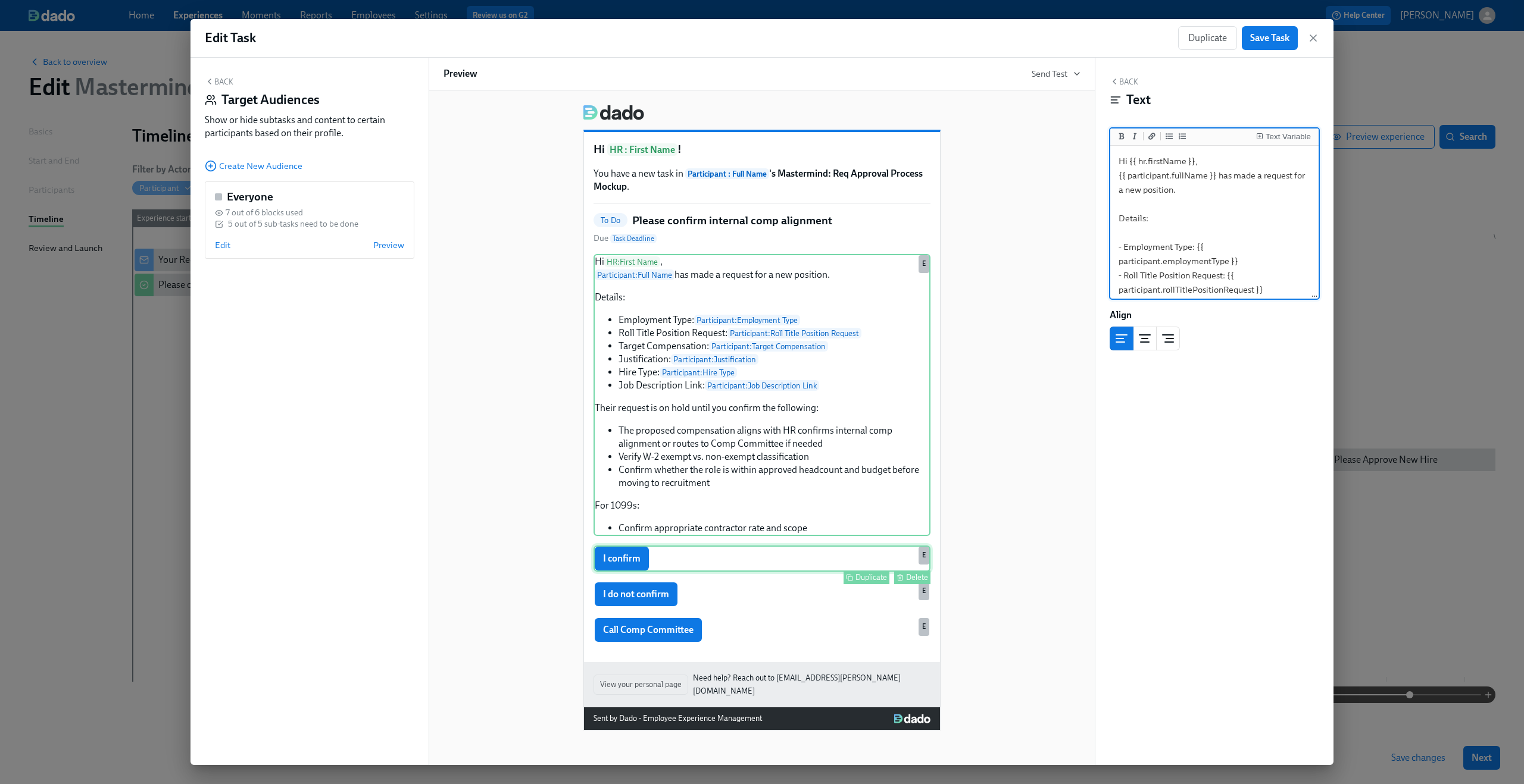
click at [671, 564] on div "I confirm Duplicate Delete E" at bounding box center [762, 559] width 336 height 26
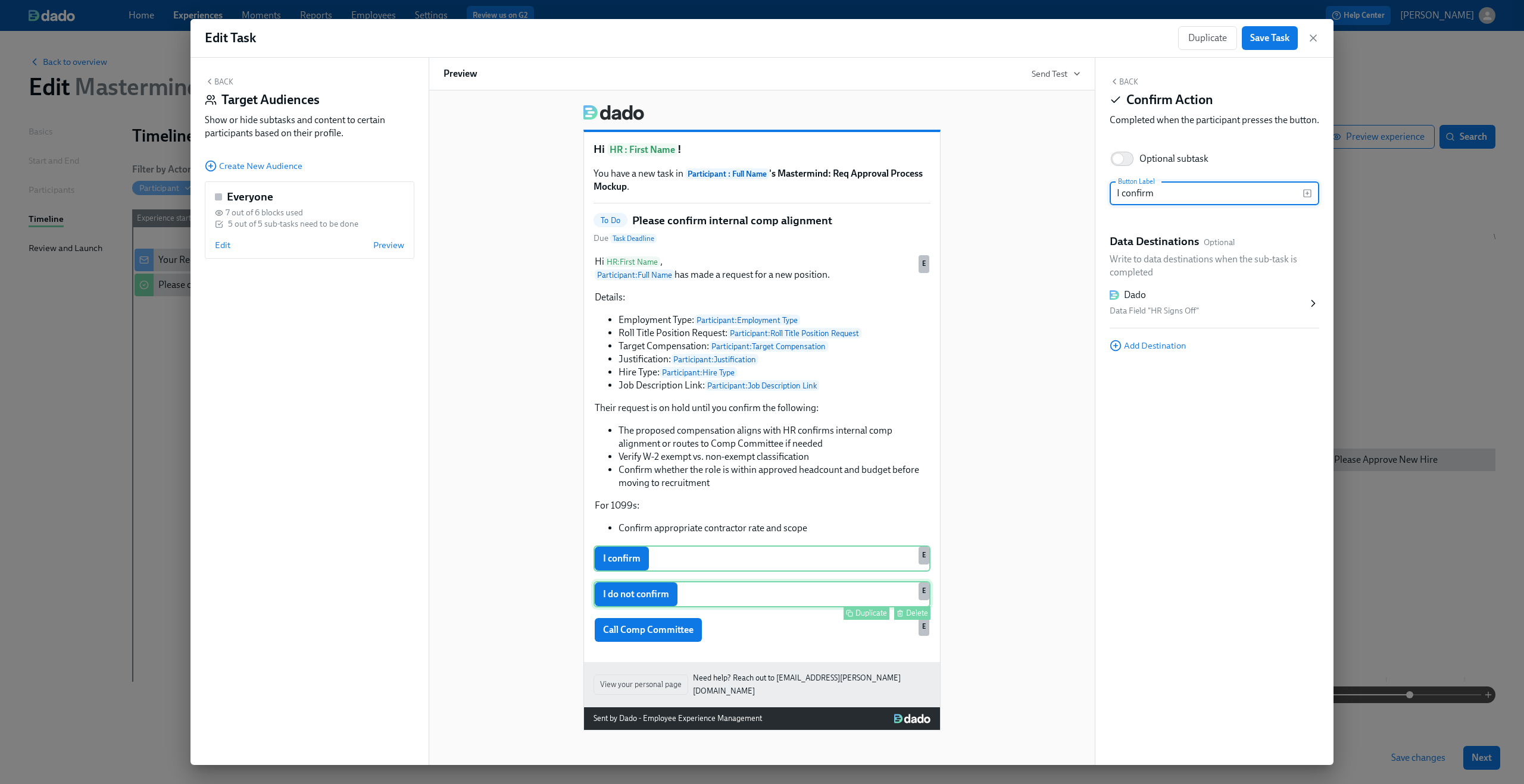
click at [677, 601] on div "I do not confirm Duplicate Delete E" at bounding box center [762, 595] width 336 height 26
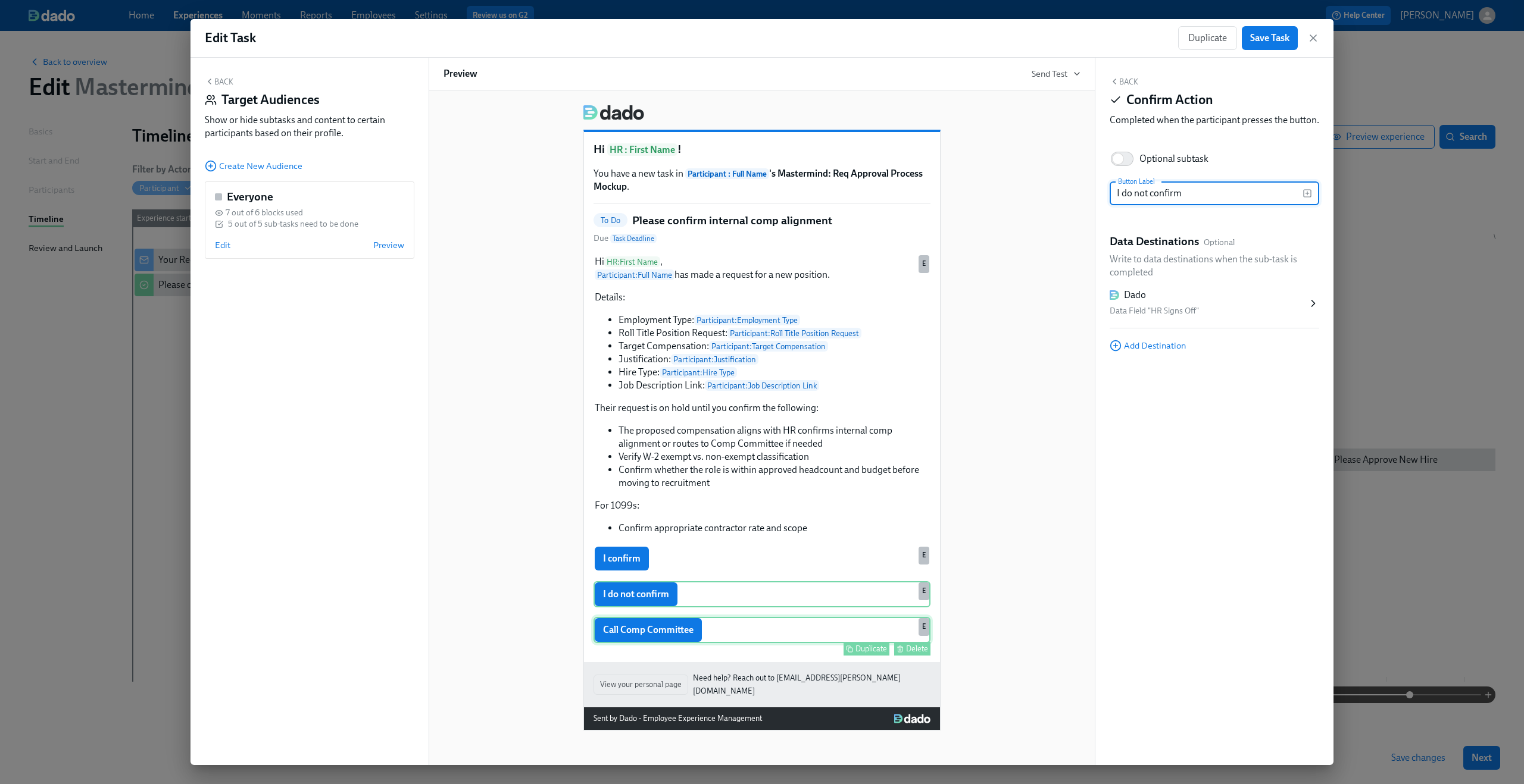
click at [673, 635] on div "Call Comp Committee Duplicate Delete E" at bounding box center [762, 630] width 336 height 26
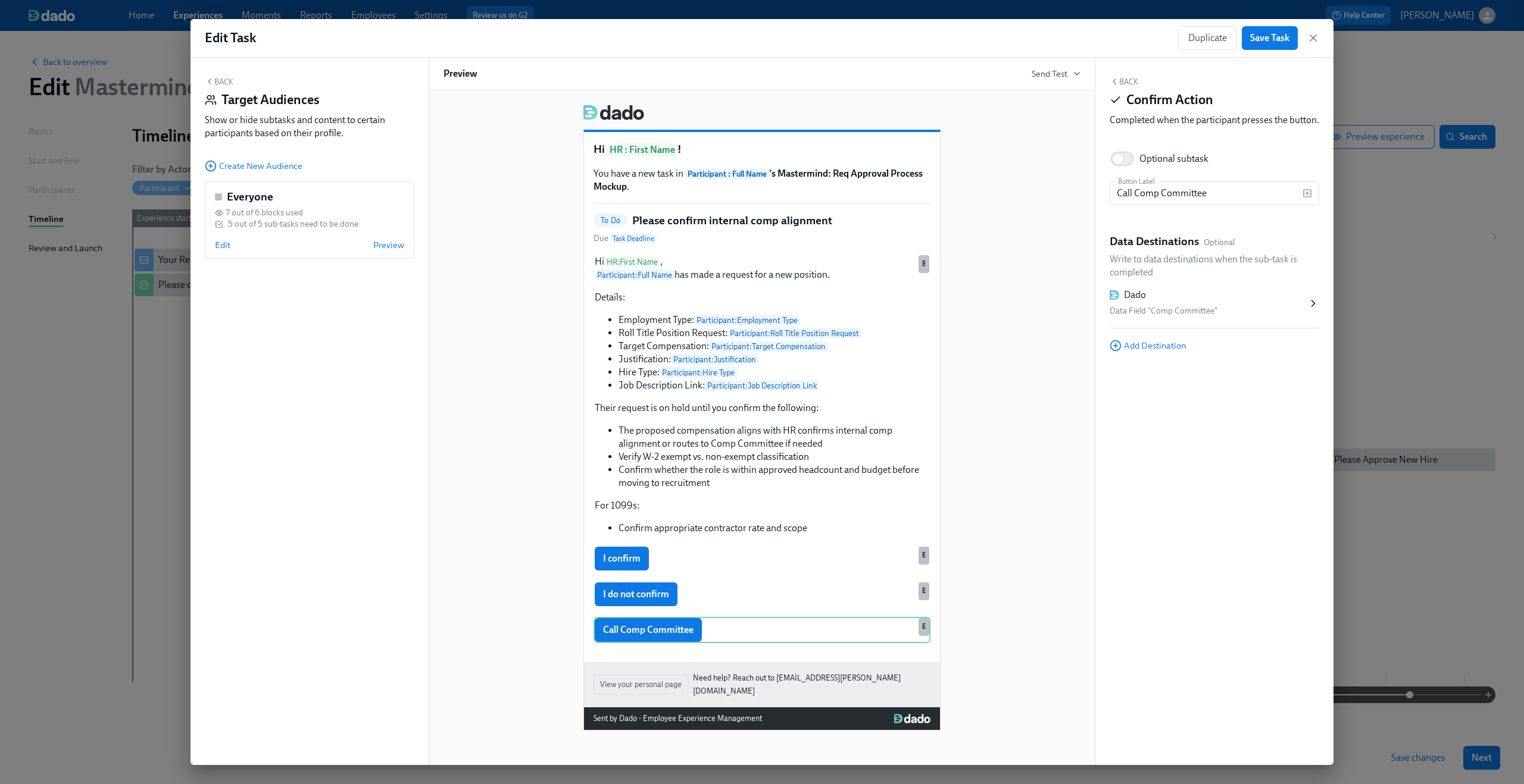
click at [485, 498] on div "Hi HR : First Name ! You have a new task in Participant : Full Name 's Mastermi…" at bounding box center [761, 413] width 637 height 635
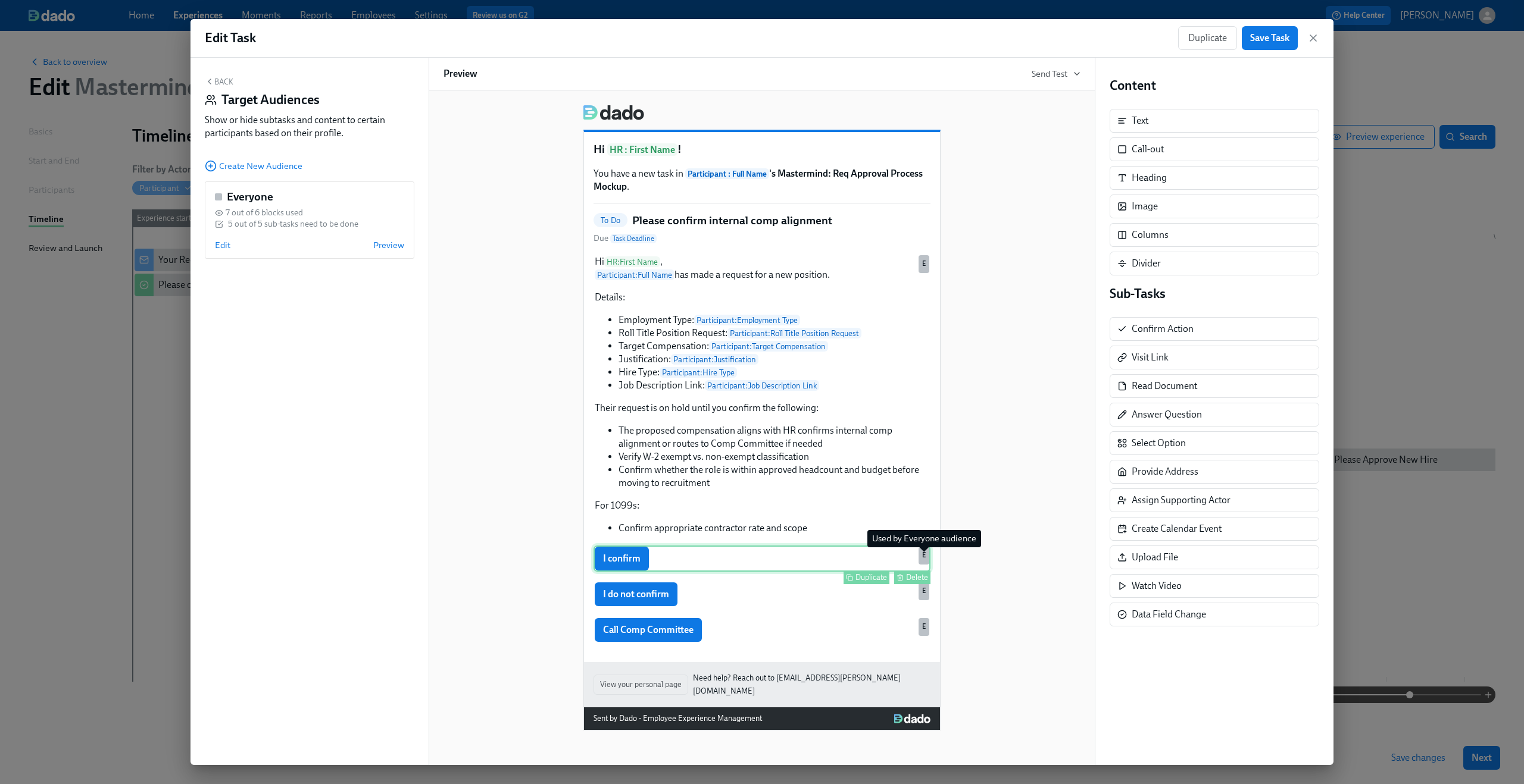
click at [921, 559] on div "E" at bounding box center [924, 555] width 11 height 17
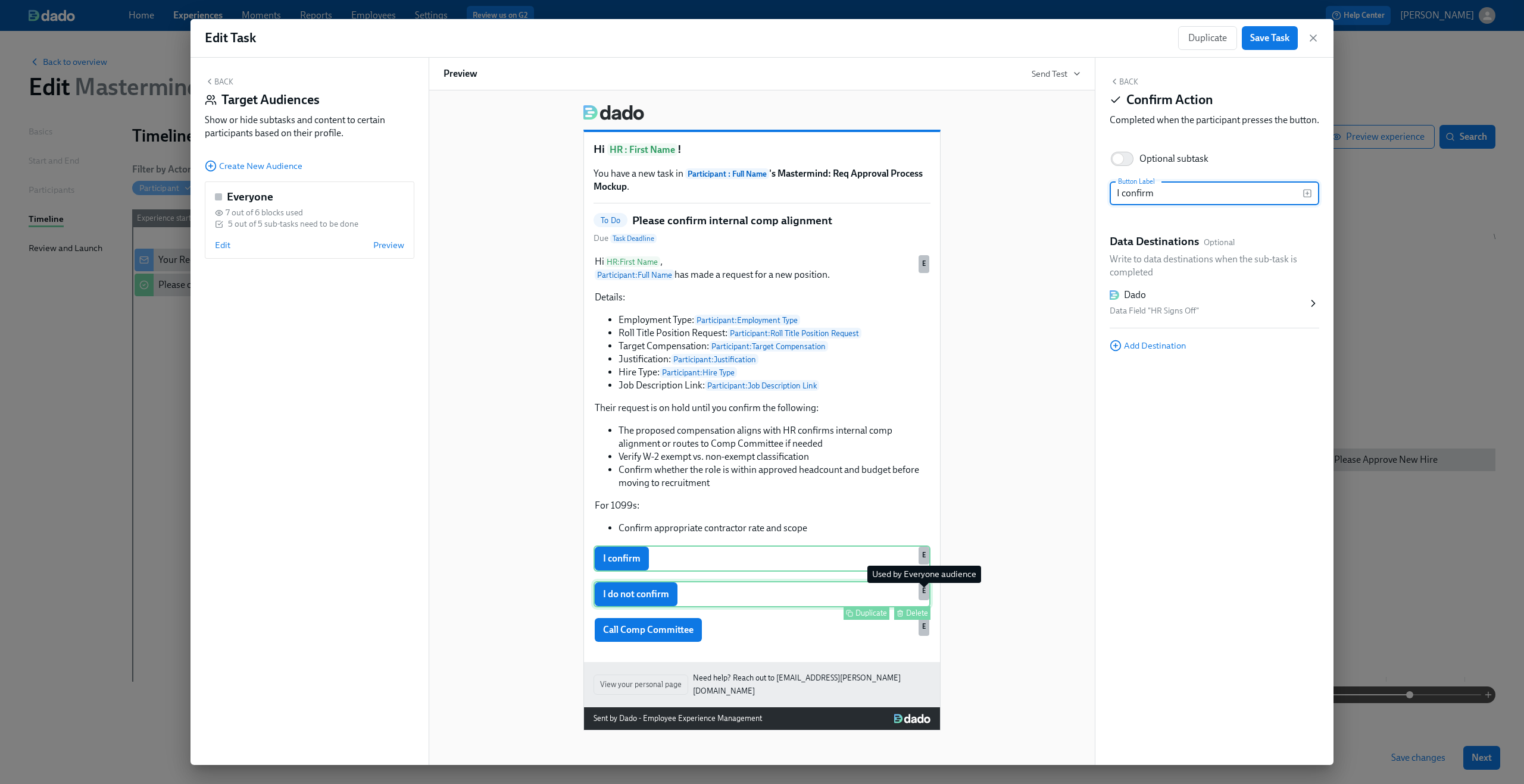
click at [925, 597] on div "E" at bounding box center [924, 591] width 11 height 17
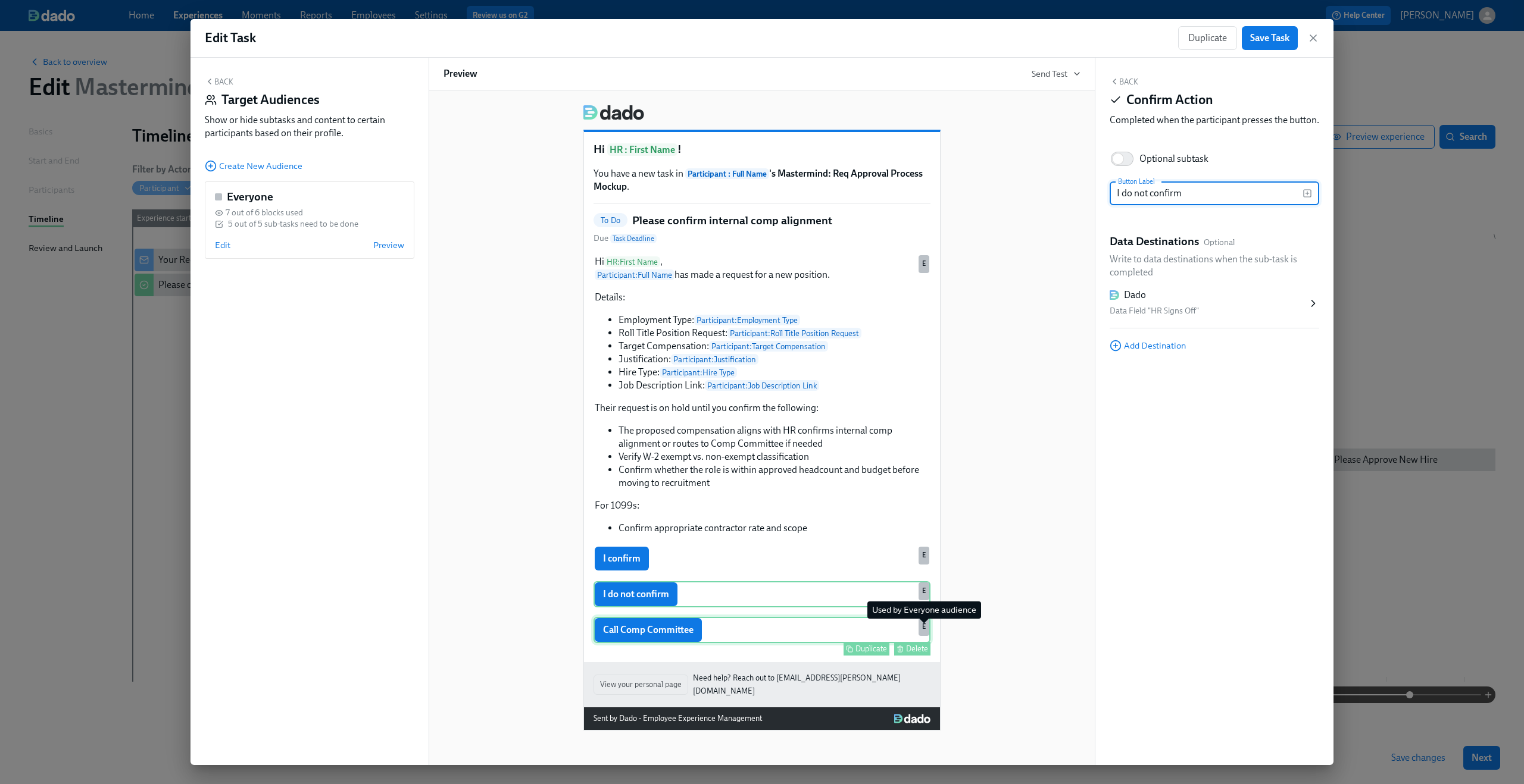
click at [927, 632] on div "E" at bounding box center [924, 627] width 11 height 17
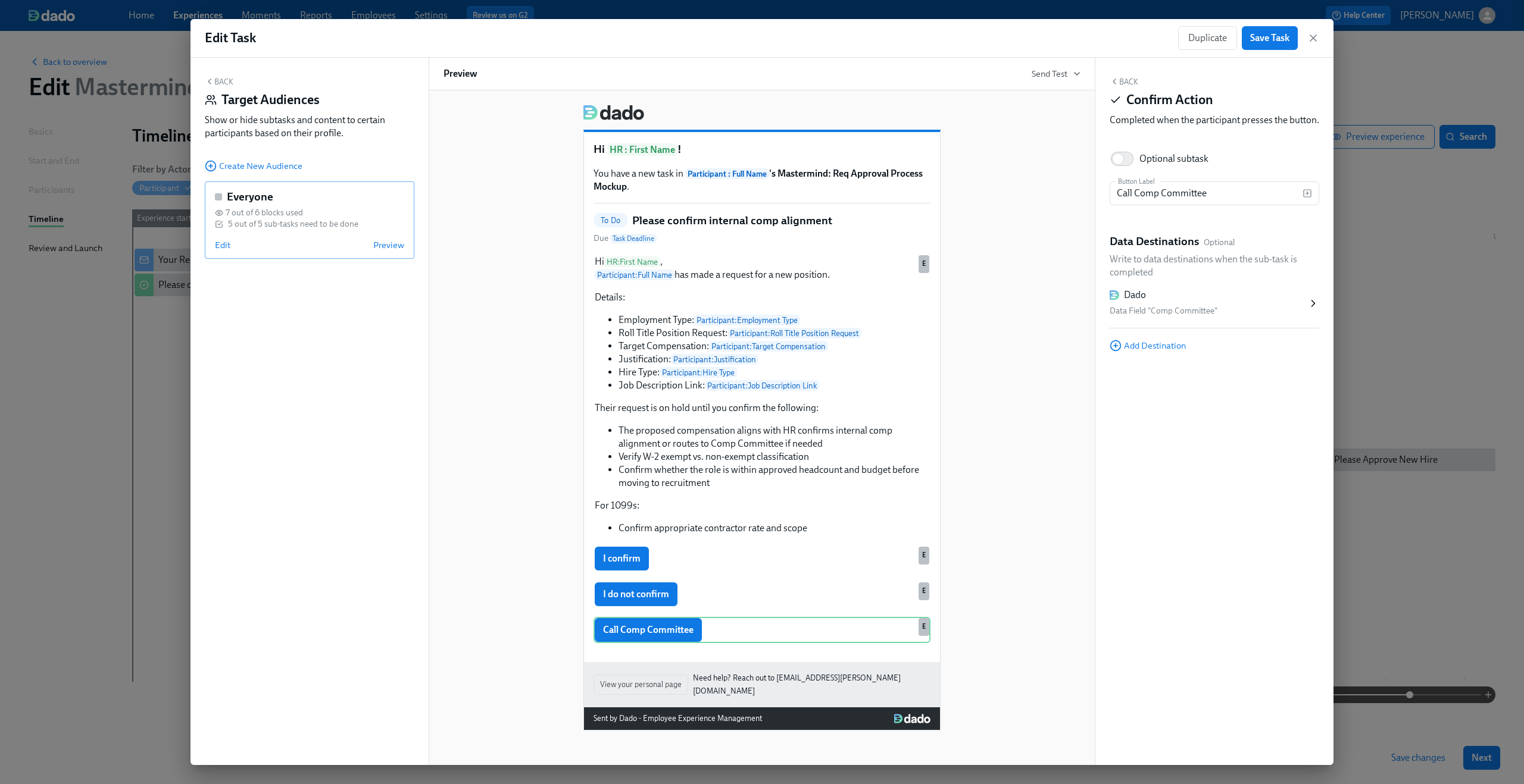
click at [342, 225] on div "5 out of 5 sub-tasks need to be done" at bounding box center [293, 224] width 131 height 11
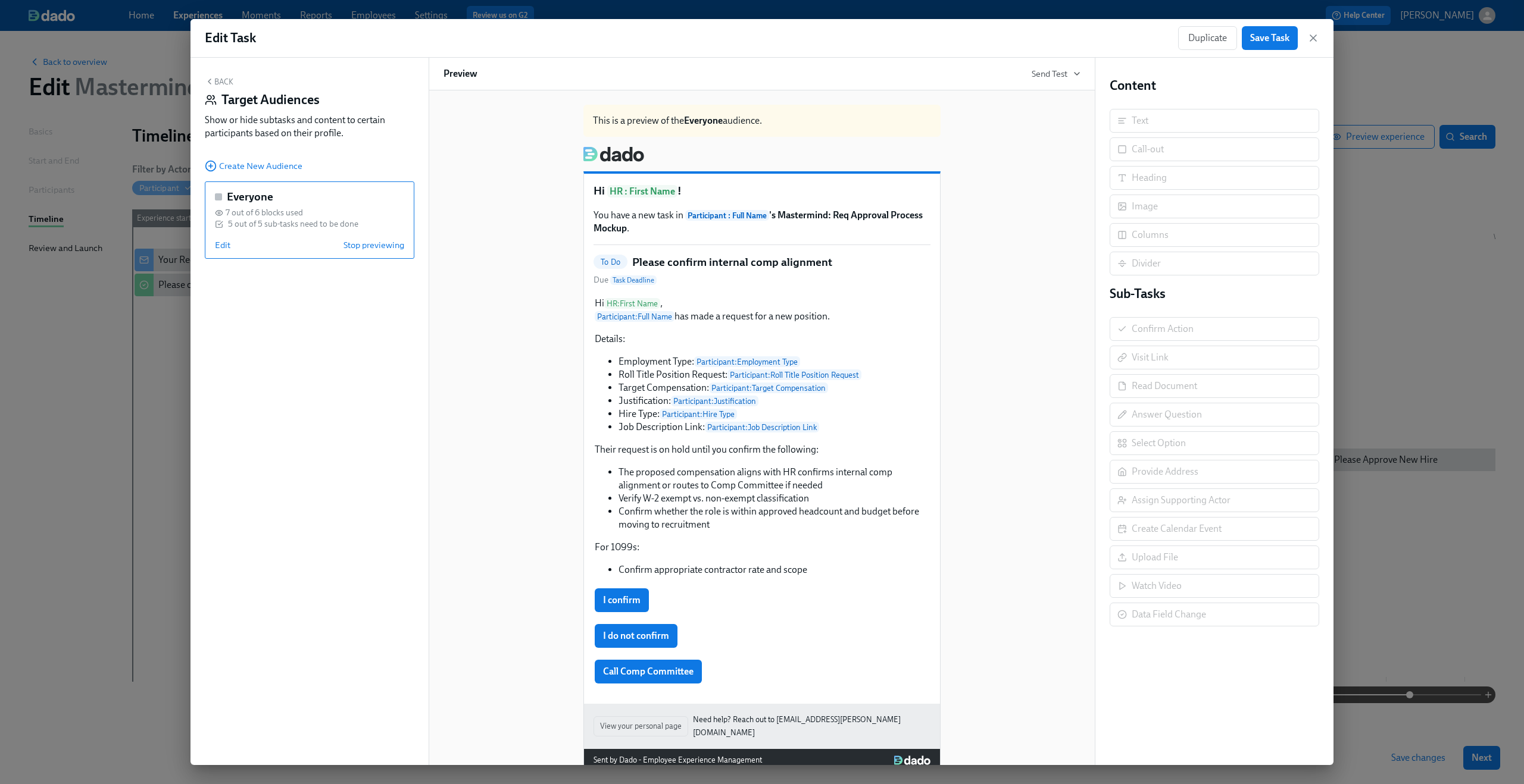
scroll to position [26, 0]
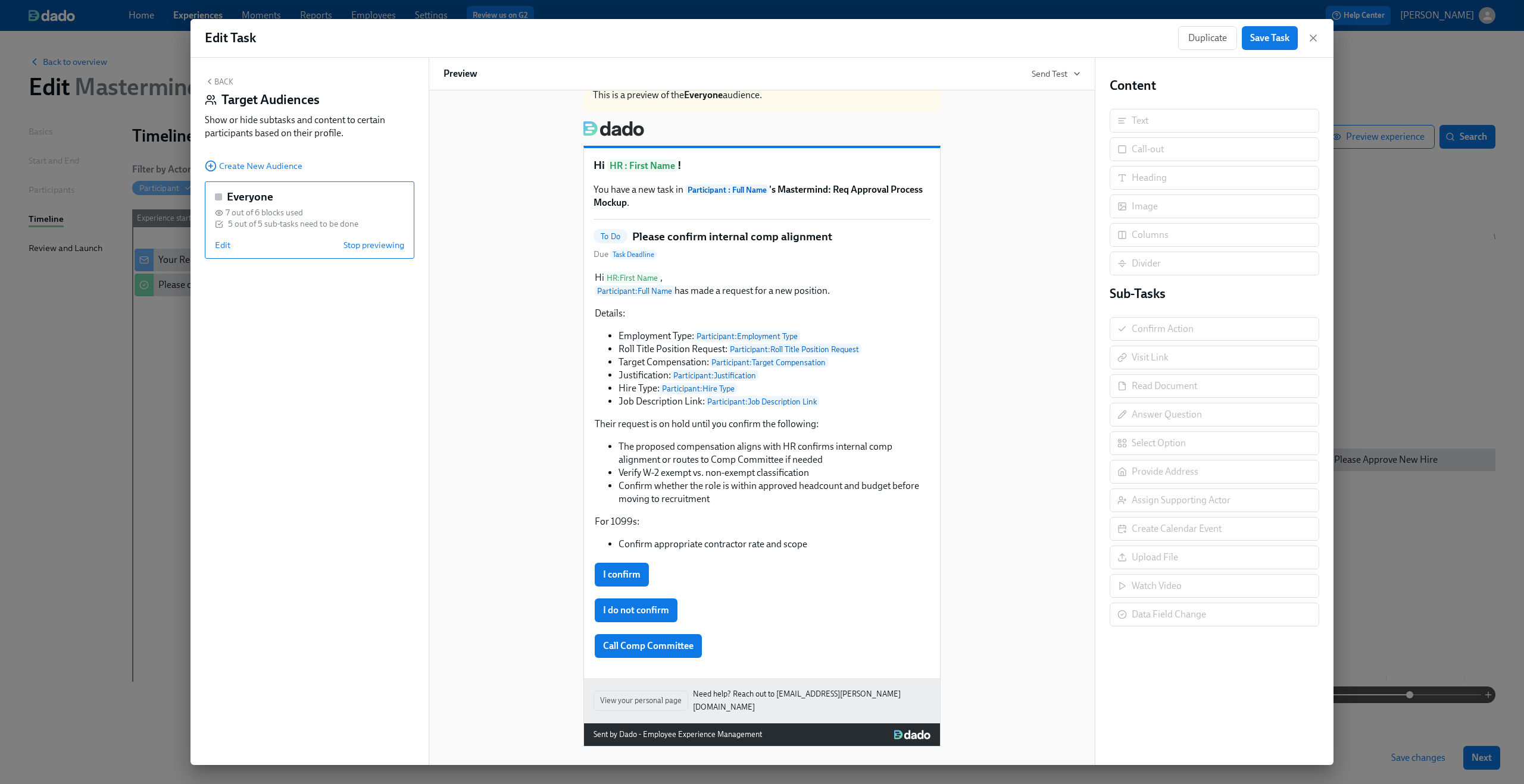
click at [766, 609] on div "I do not confirm Duplicate" at bounding box center [762, 610] width 336 height 26
click at [717, 585] on div "I confirm Duplicate" at bounding box center [762, 574] width 336 height 26
click at [678, 502] on div "Hi HR : First Name , Participant : Full Name has made a request for a new posit…" at bounding box center [762, 411] width 336 height 282
click at [222, 78] on button "Back" at bounding box center [219, 82] width 28 height 9
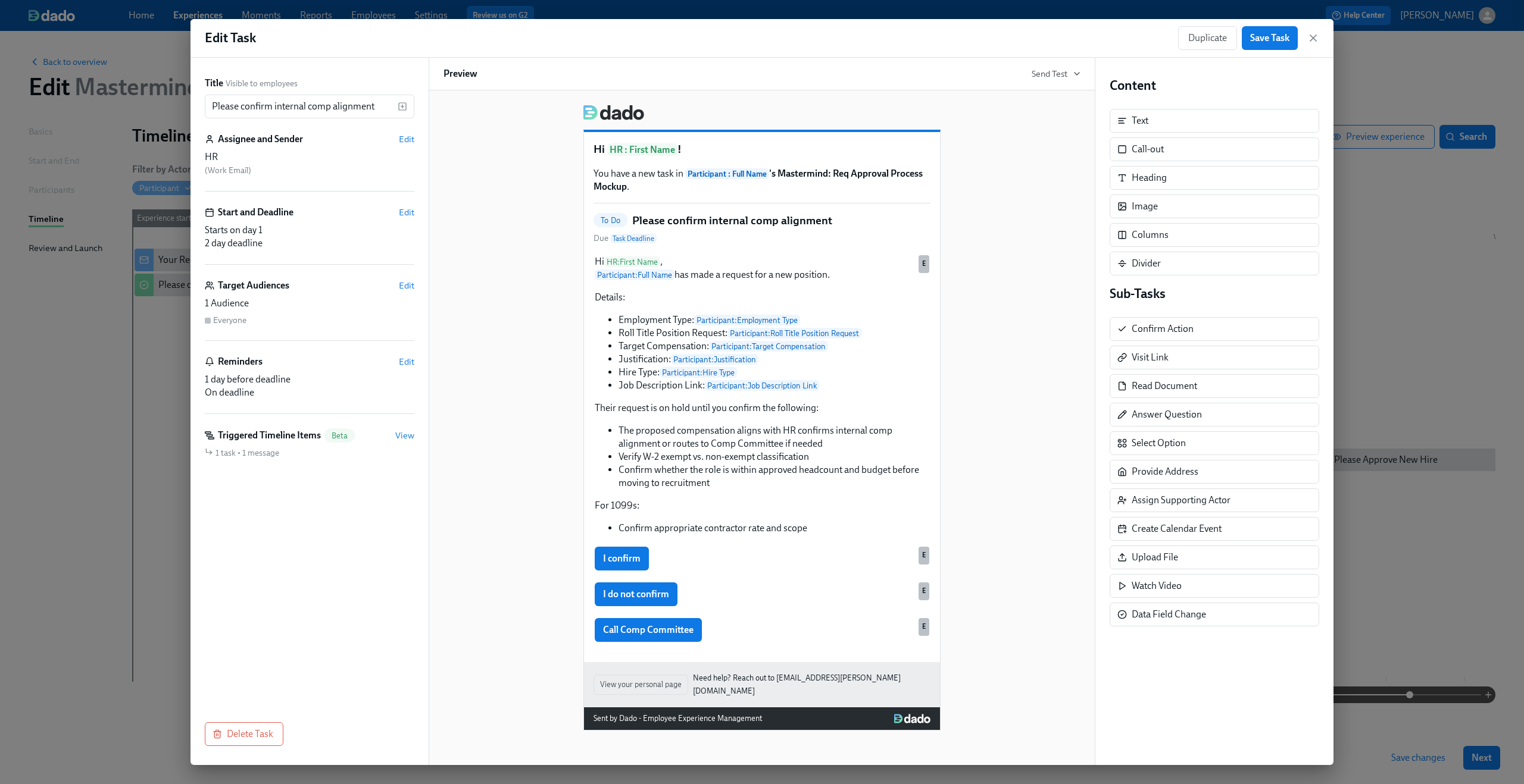
scroll to position [0, 0]
click at [735, 571] on div "I confirm Duplicate Delete E" at bounding box center [762, 559] width 336 height 26
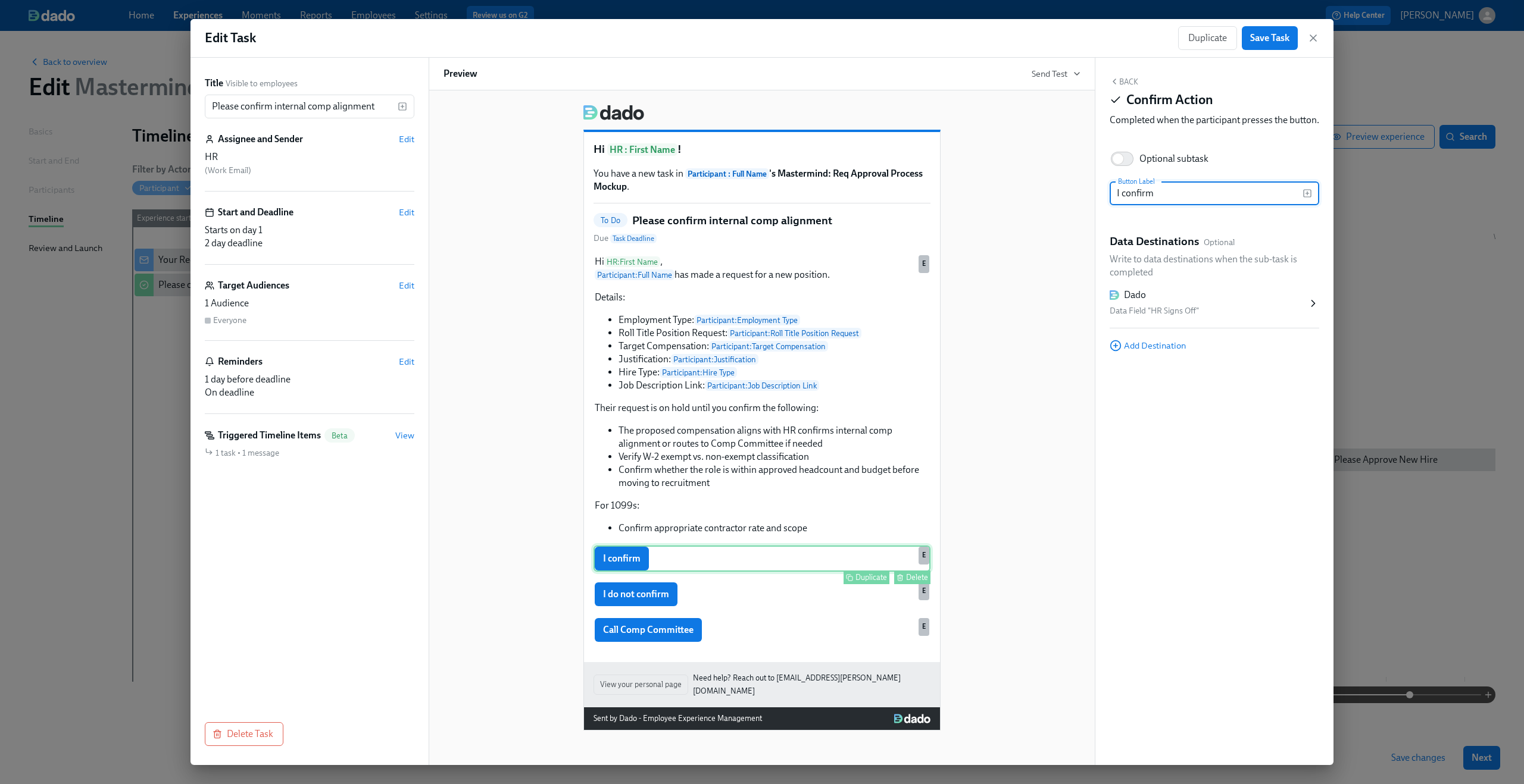
click at [736, 585] on div "Duplicate Delete" at bounding box center [763, 577] width 335 height 14
click at [735, 602] on div "I do not confirm Duplicate Delete E" at bounding box center [762, 595] width 336 height 26
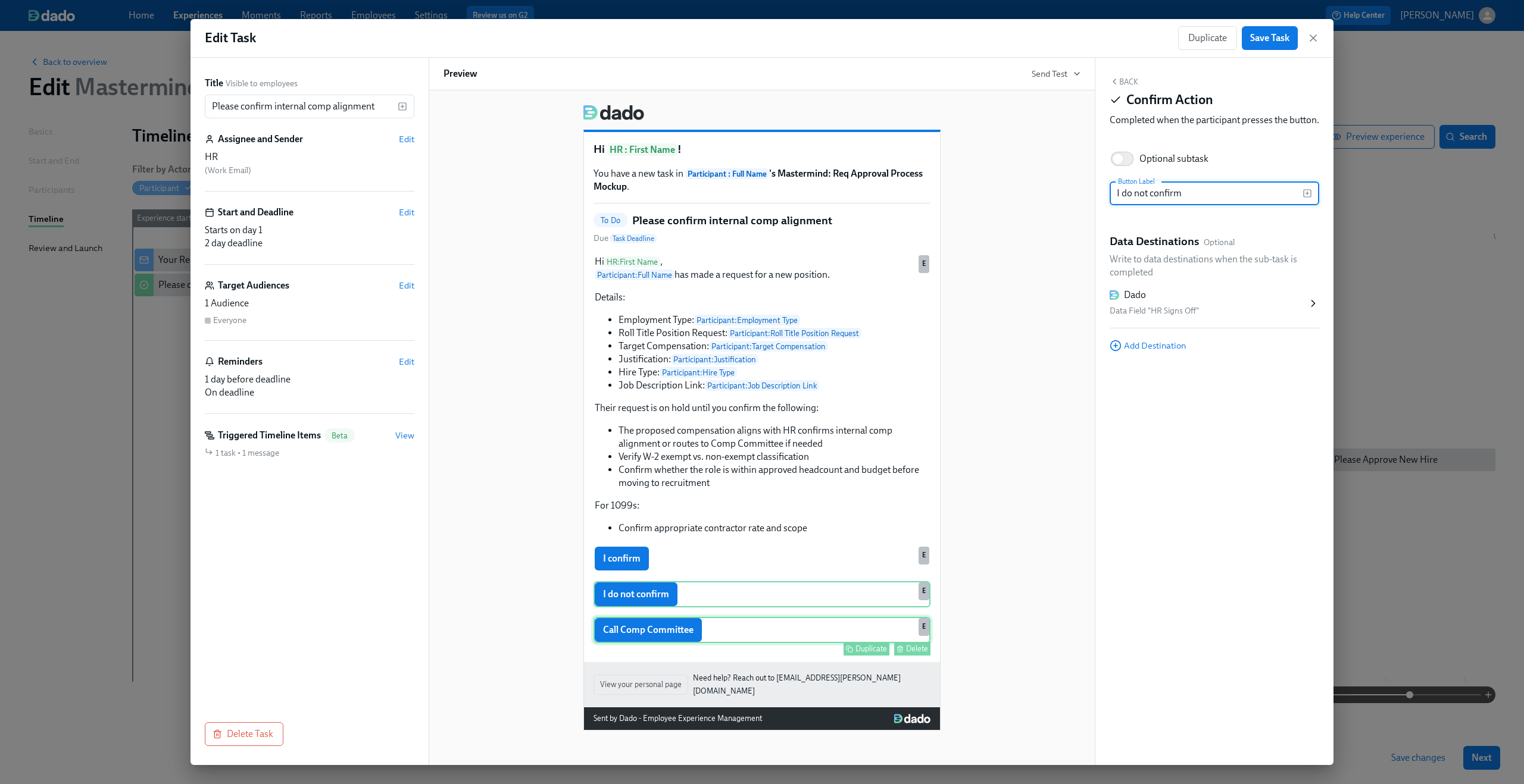
click at [749, 637] on div "Call Comp Committee Duplicate Delete E" at bounding box center [762, 630] width 336 height 26
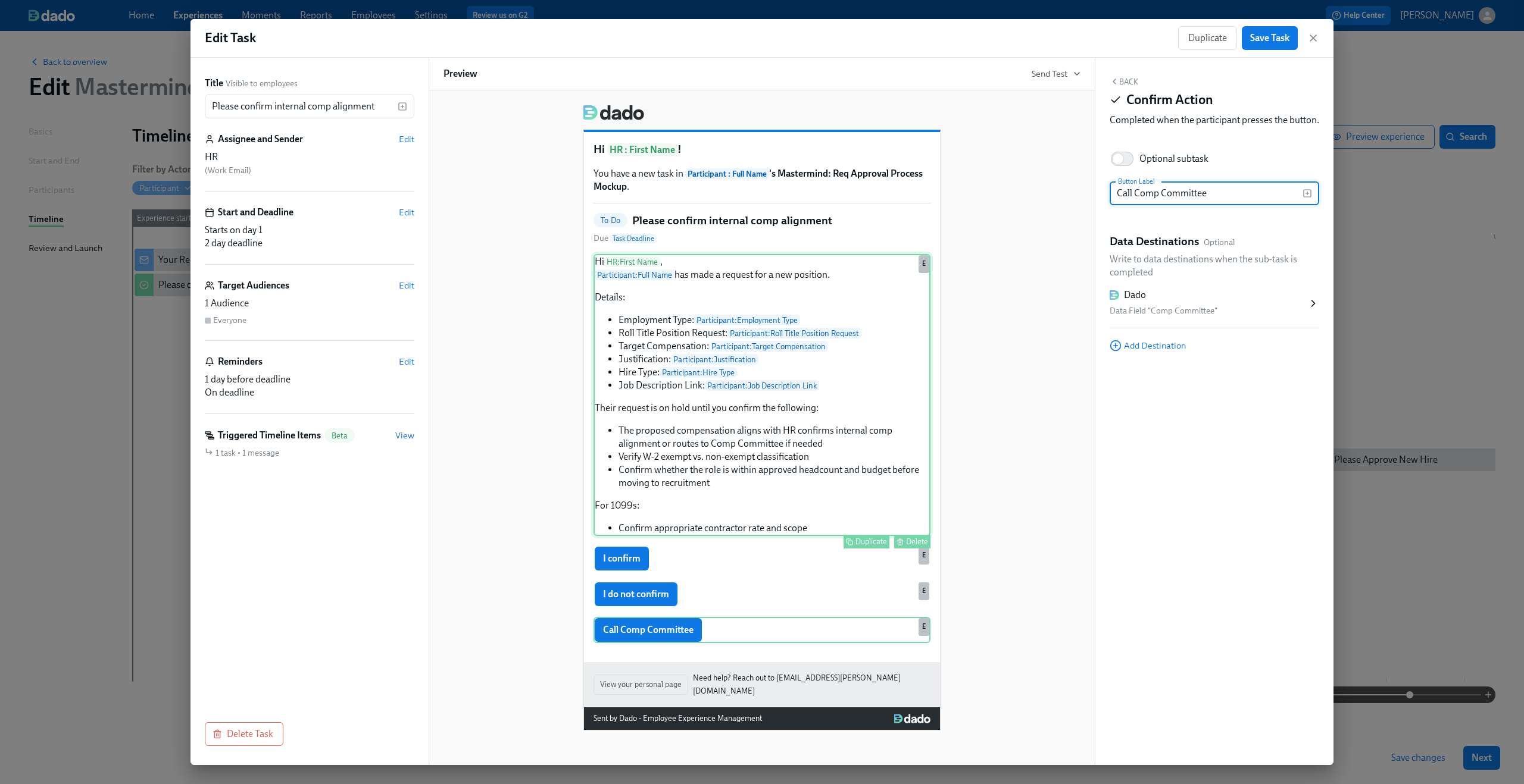
click at [776, 501] on div "Hi HR : First Name , Participant : Full Name has made a request for a new posit…" at bounding box center [762, 394] width 336 height 282
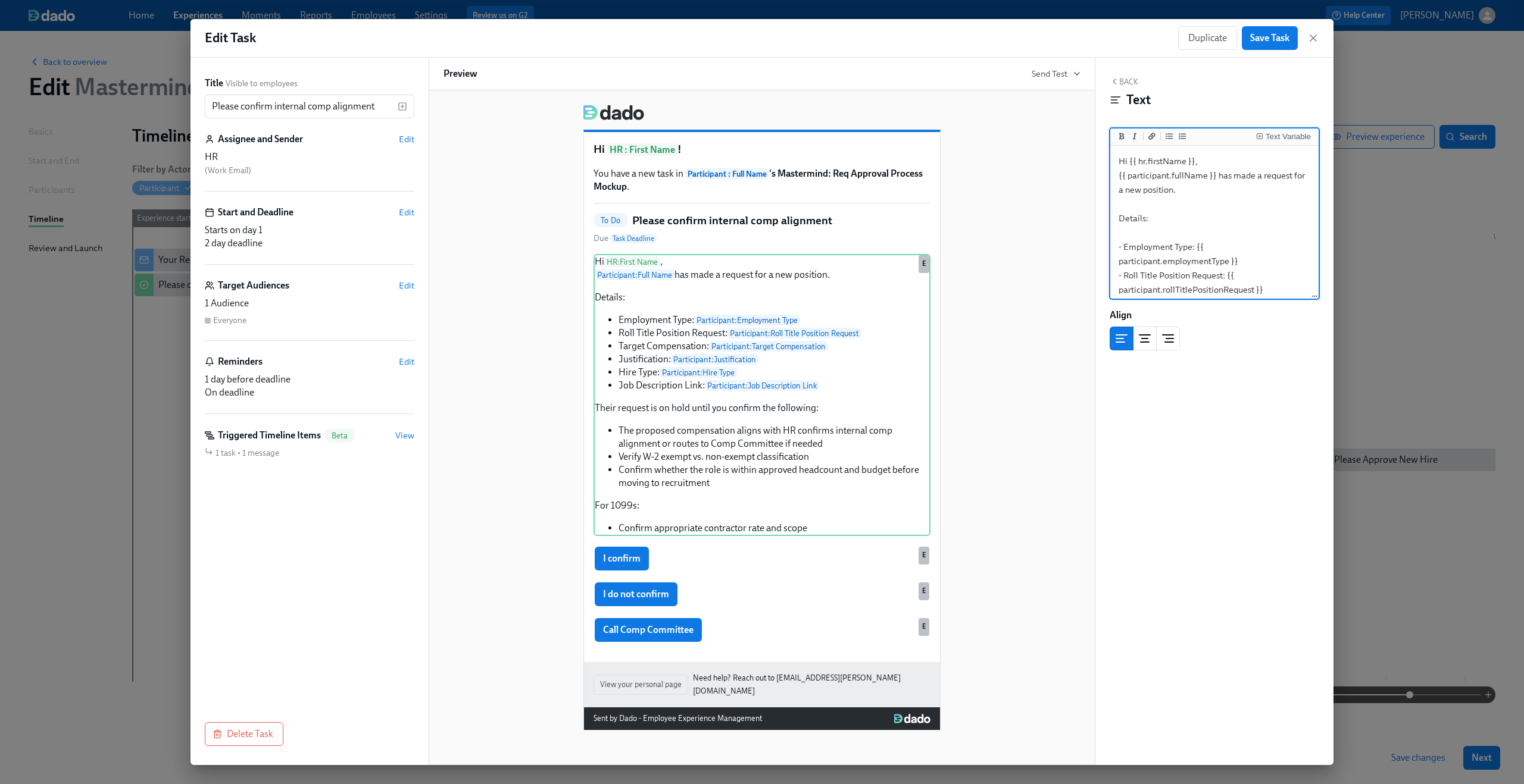
click at [832, 223] on div "To Do Please confirm internal comp alignment Due Task Deadline" at bounding box center [762, 229] width 336 height 32
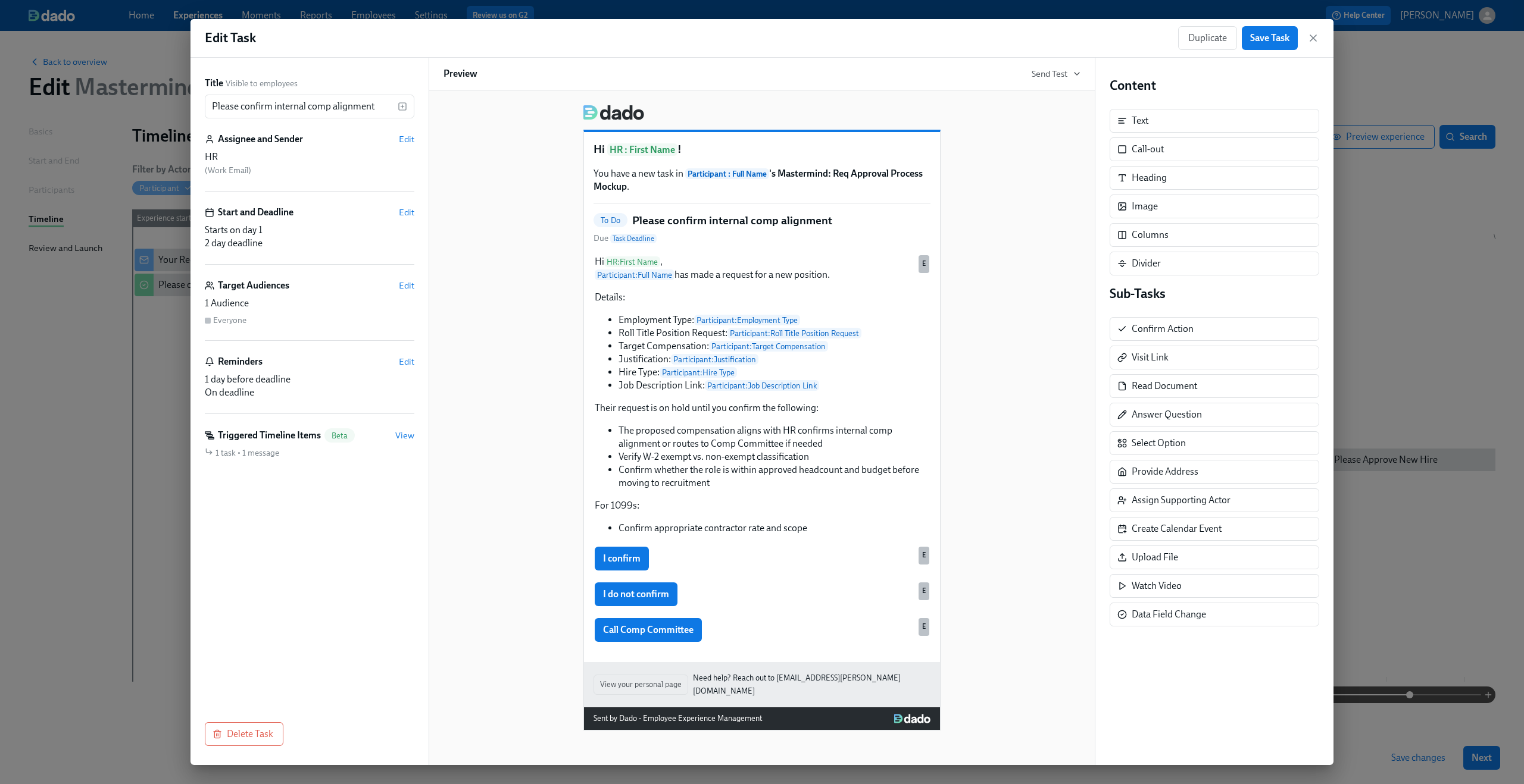
click at [318, 172] on div "HR ( Work Email )" at bounding box center [310, 164] width 210 height 26
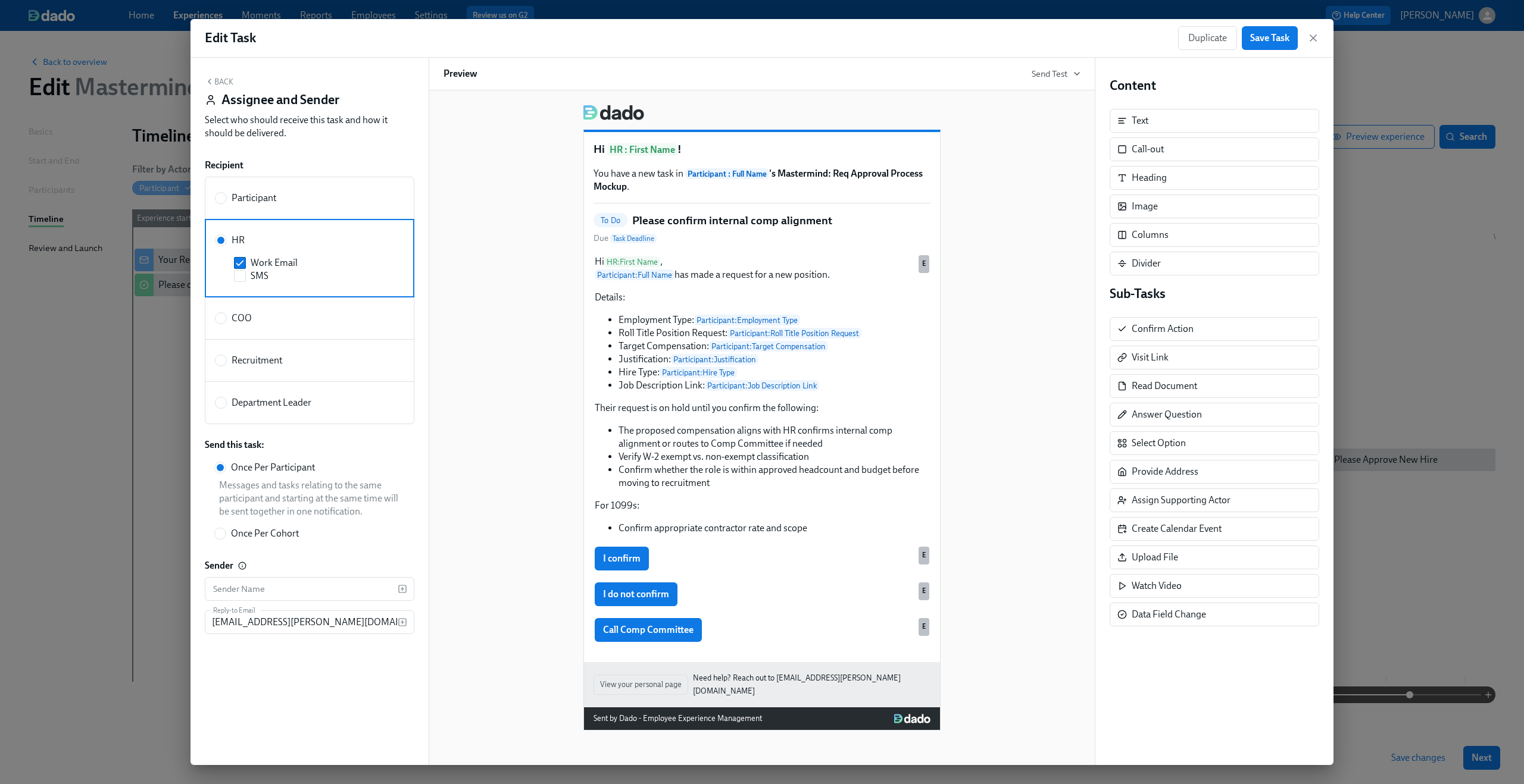
click at [463, 151] on div "Hi HR : First Name ! You have a new task in Participant : Full Name 's Mastermi…" at bounding box center [761, 413] width 637 height 635
click at [1268, 31] on button "Save Task" at bounding box center [1269, 38] width 56 height 24
click at [1315, 40] on icon "button" at bounding box center [1313, 38] width 12 height 12
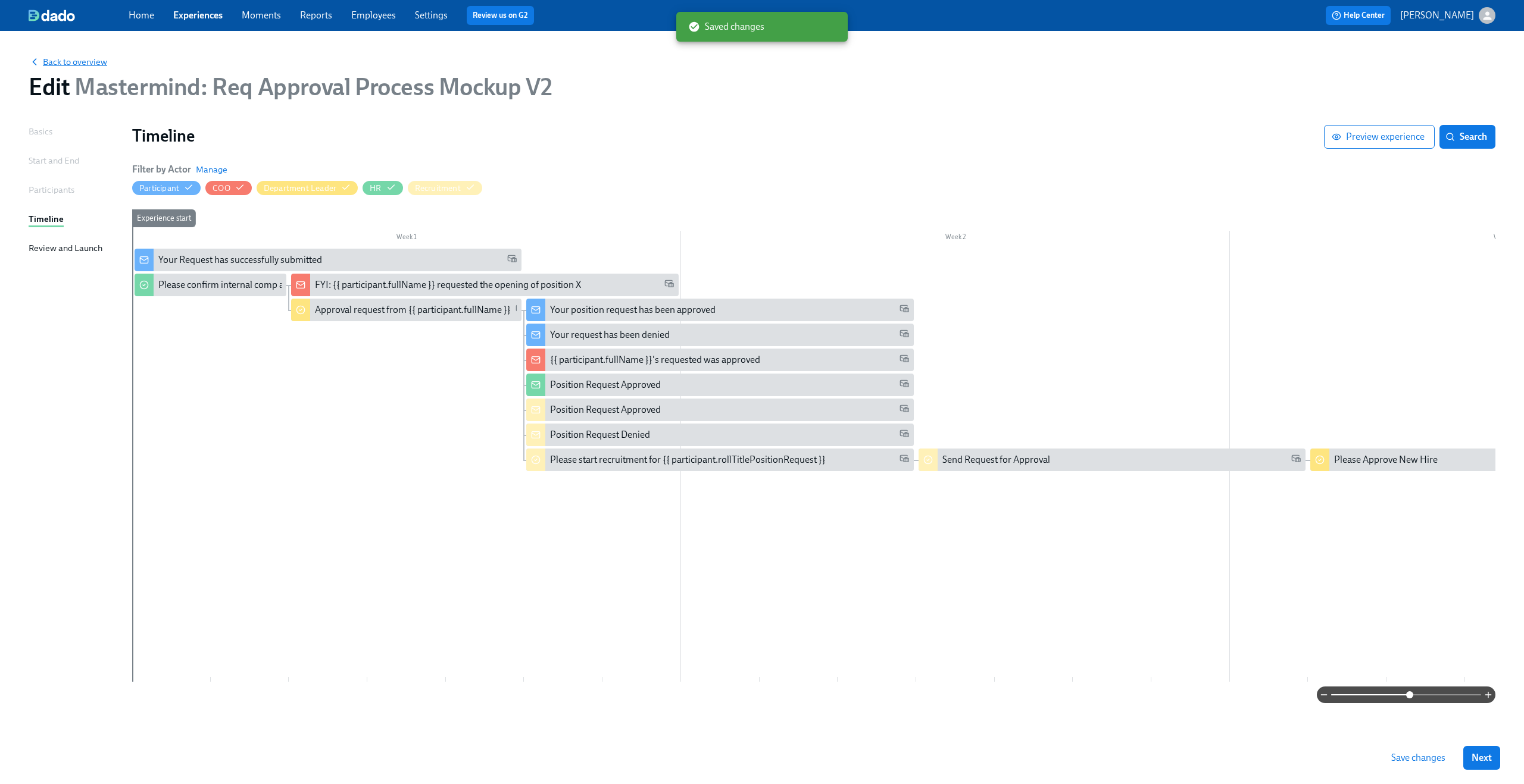
click at [70, 62] on span "Back to overview" at bounding box center [67, 62] width 78 height 12
click at [1416, 760] on span "Save changes" at bounding box center [1417, 757] width 54 height 12
click at [72, 60] on span "Back to overview" at bounding box center [67, 62] width 78 height 12
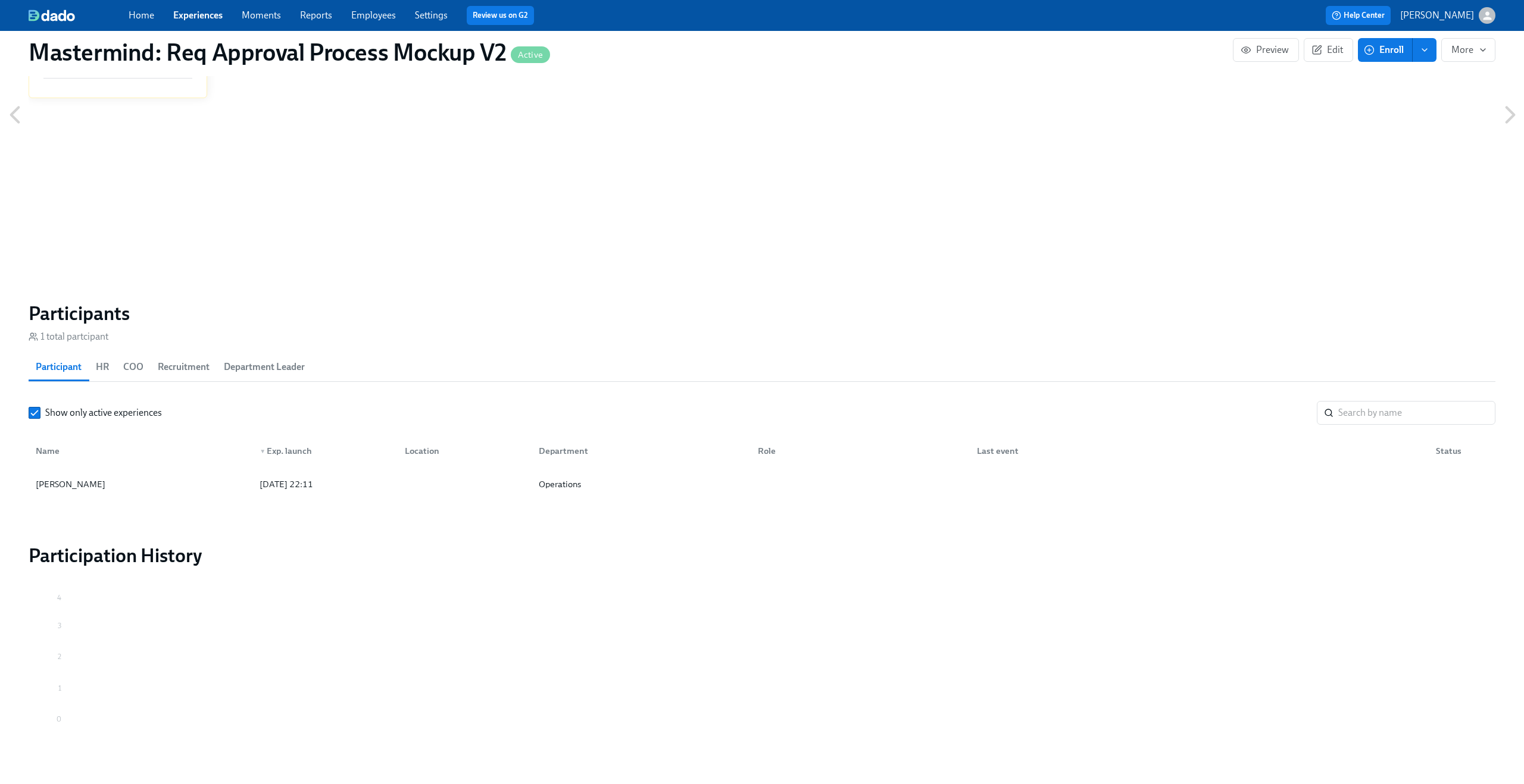
scroll to position [874, 0]
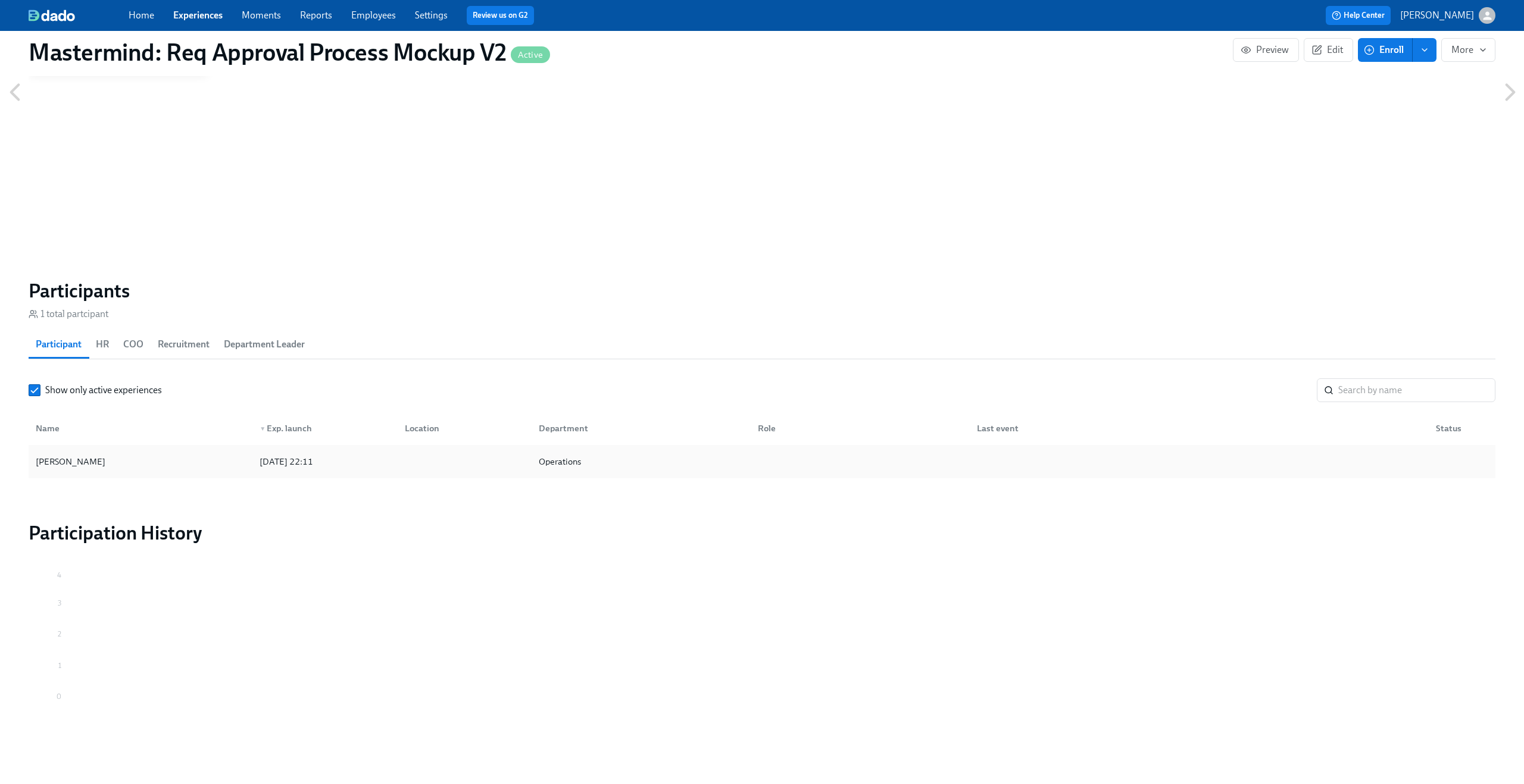
click at [128, 456] on div "[PERSON_NAME]" at bounding box center [141, 461] width 219 height 24
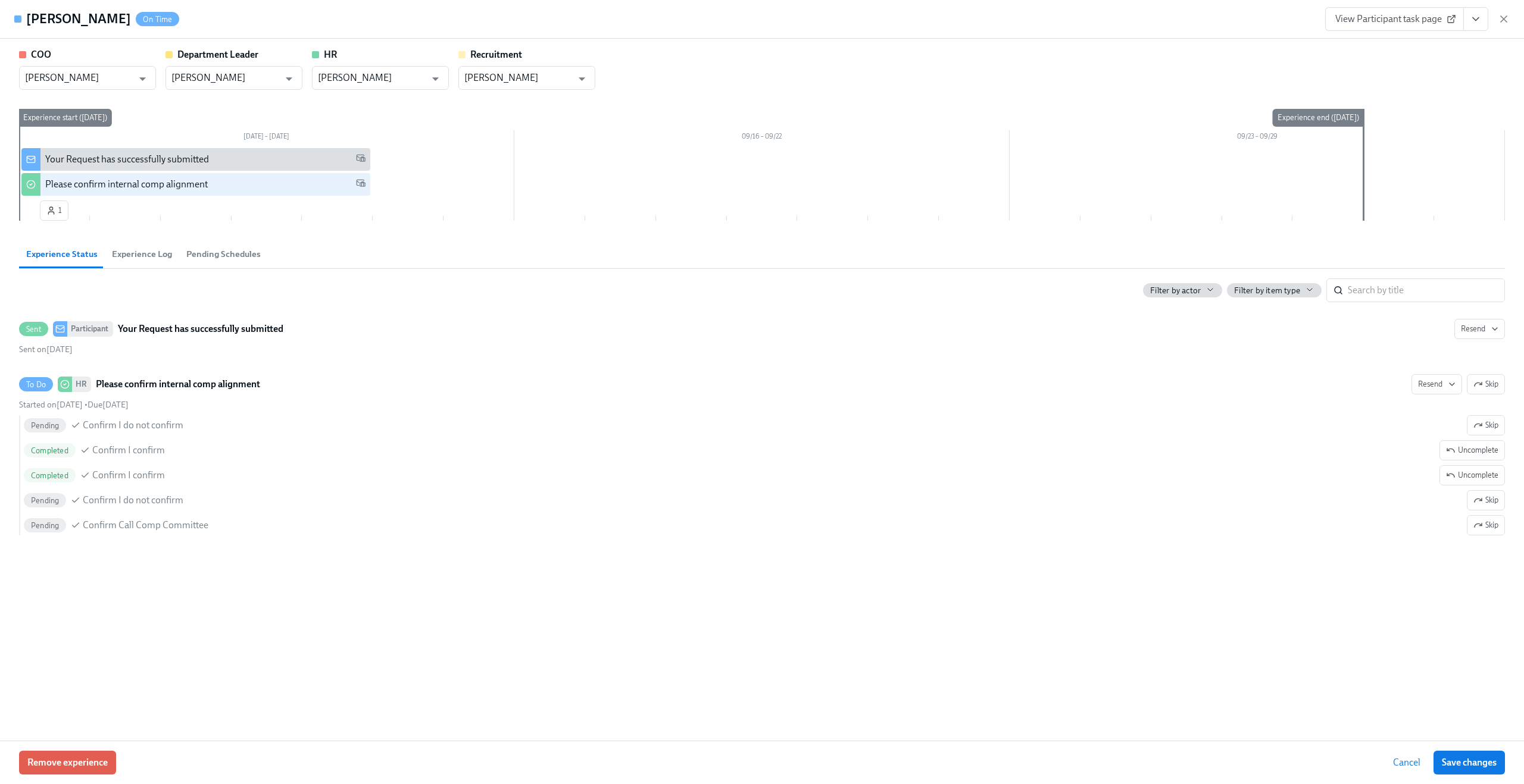
click at [74, 747] on div "Remove experience Cancel Save changes" at bounding box center [762, 762] width 1524 height 43
click at [1504, 19] on icon "button" at bounding box center [1503, 18] width 6 height 6
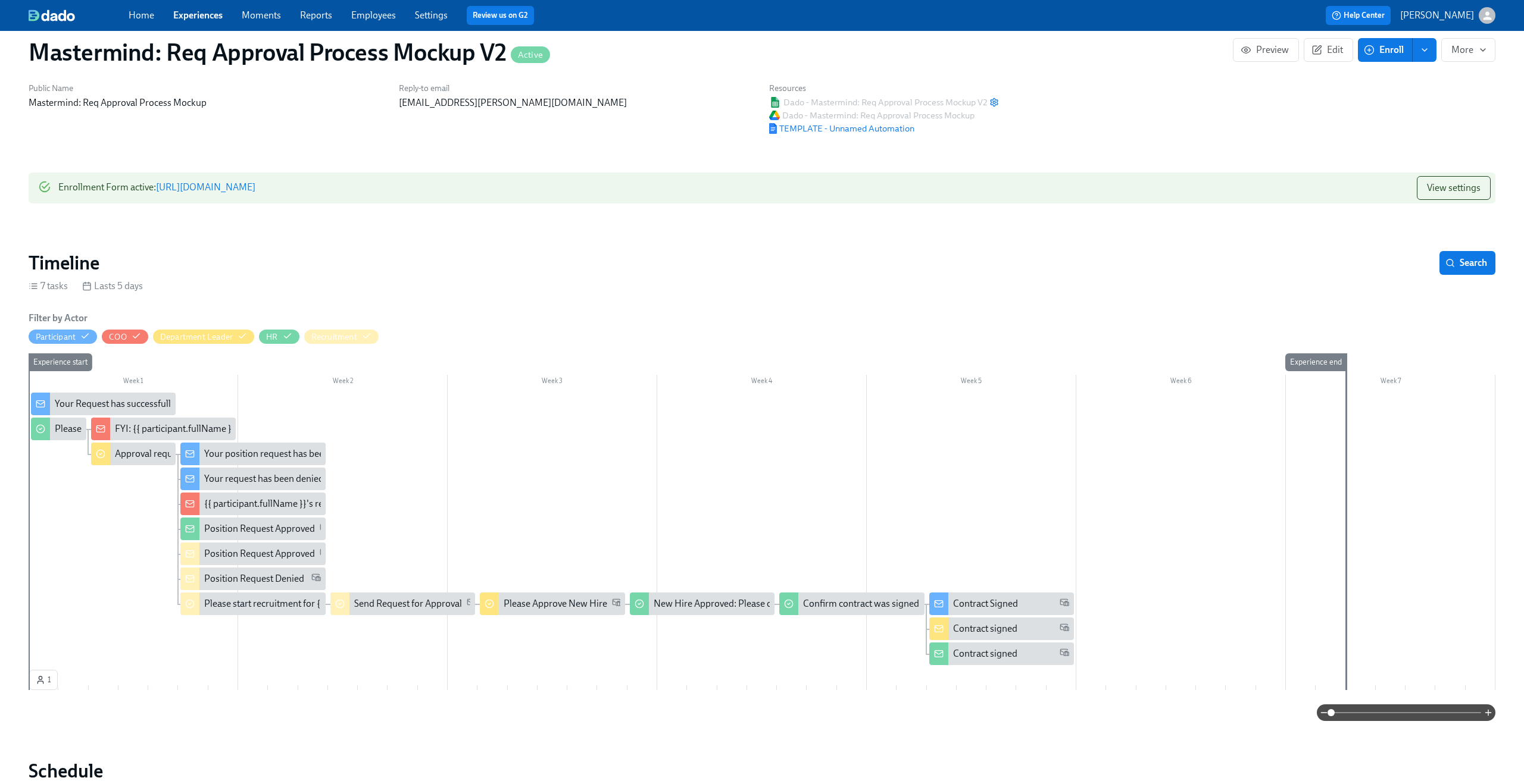
scroll to position [55, 0]
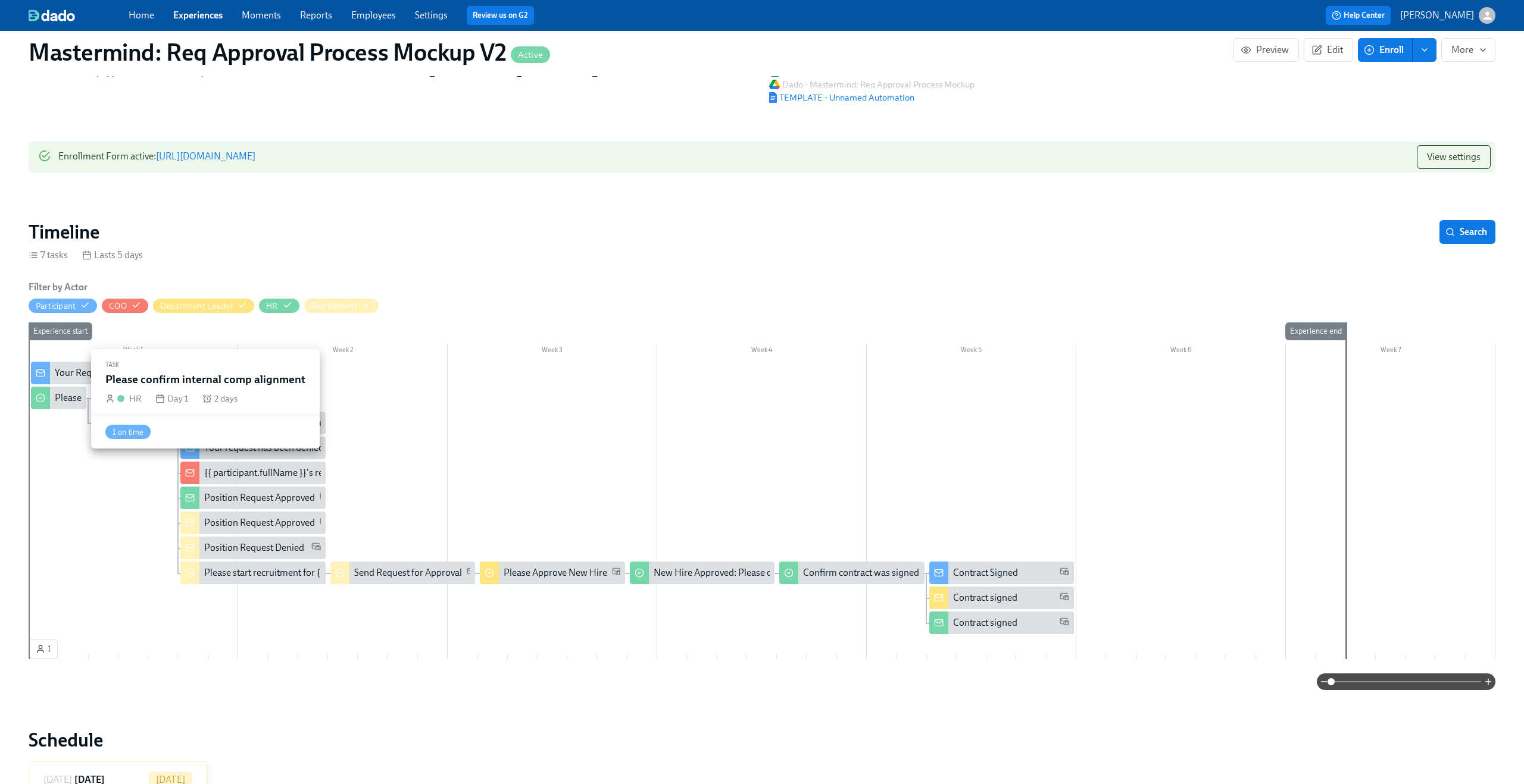
click at [53, 403] on div "Please confirm internal comp alignment" at bounding box center [59, 398] width 55 height 23
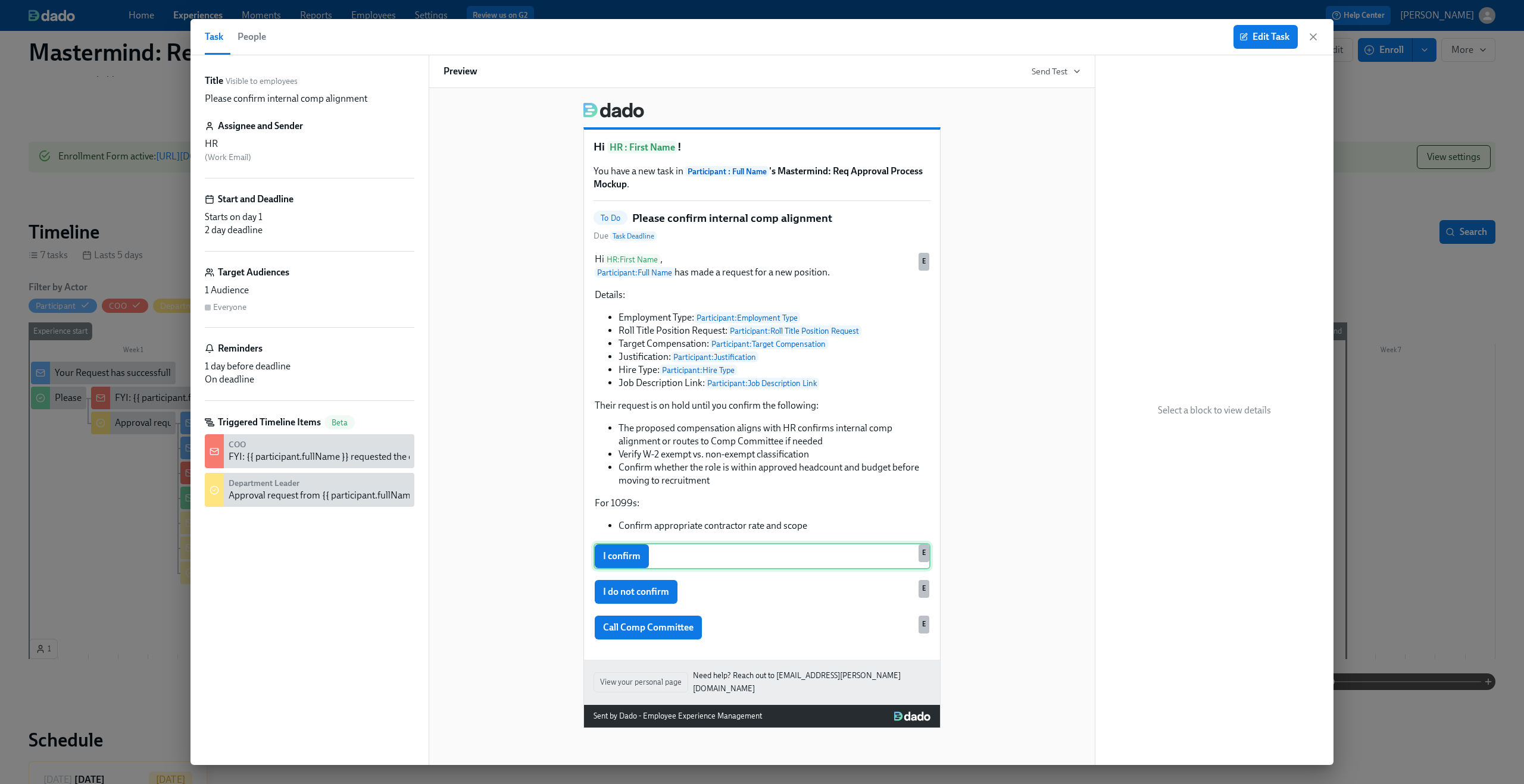
click at [757, 555] on div "I confirm E" at bounding box center [762, 556] width 336 height 26
click at [1145, 228] on div "Data Field "HR Signs Off"" at bounding box center [1214, 221] width 210 height 15
click at [1255, 50] on div "Task People Edit Task" at bounding box center [761, 37] width 1143 height 36
click at [1258, 40] on span "Edit Task" at bounding box center [1266, 37] width 48 height 12
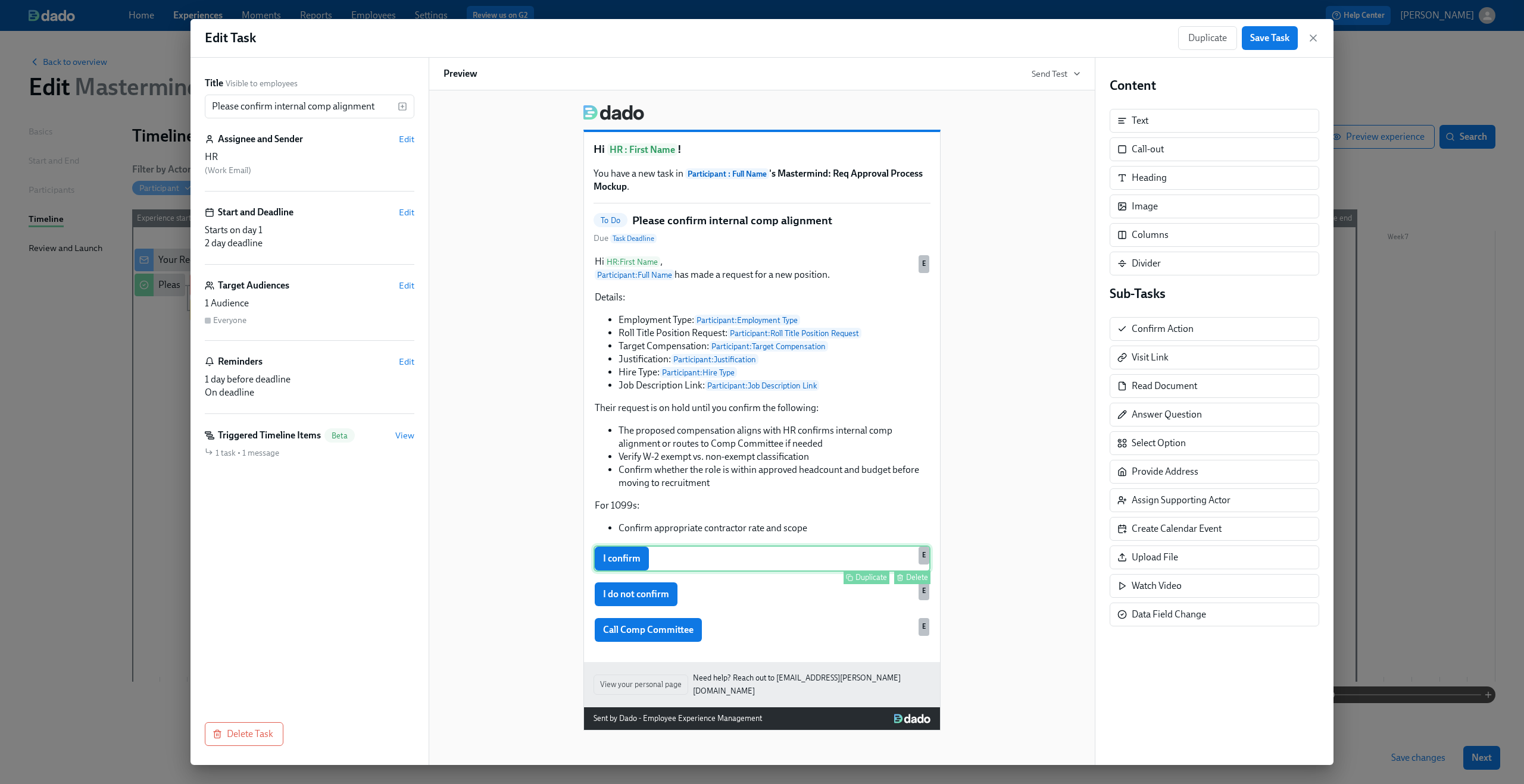
click at [784, 581] on div "Duplicate Delete" at bounding box center [763, 577] width 335 height 14
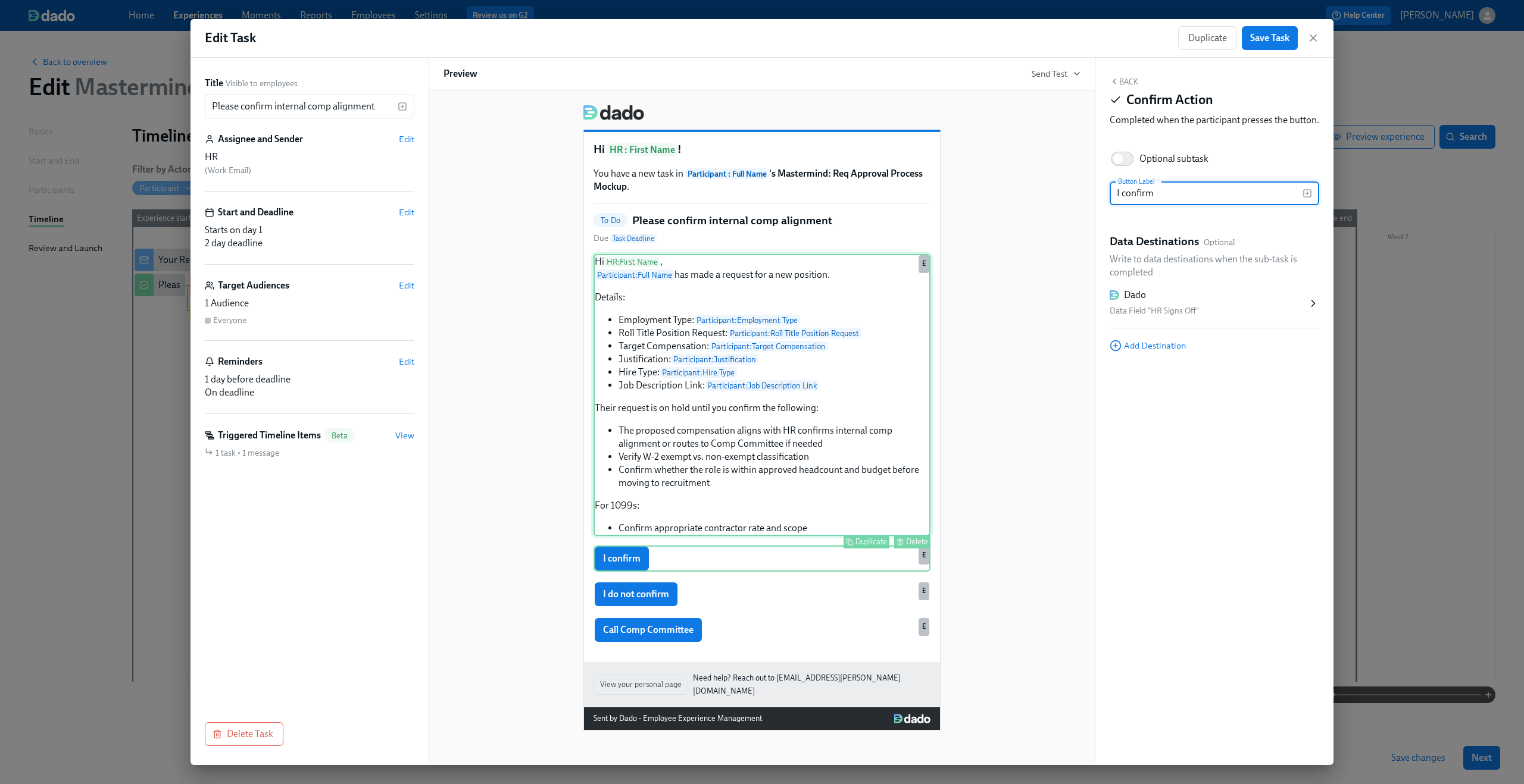
click at [707, 308] on div "Hi HR : First Name , Participant : Full Name has made a request for a new posit…" at bounding box center [762, 394] width 336 height 282
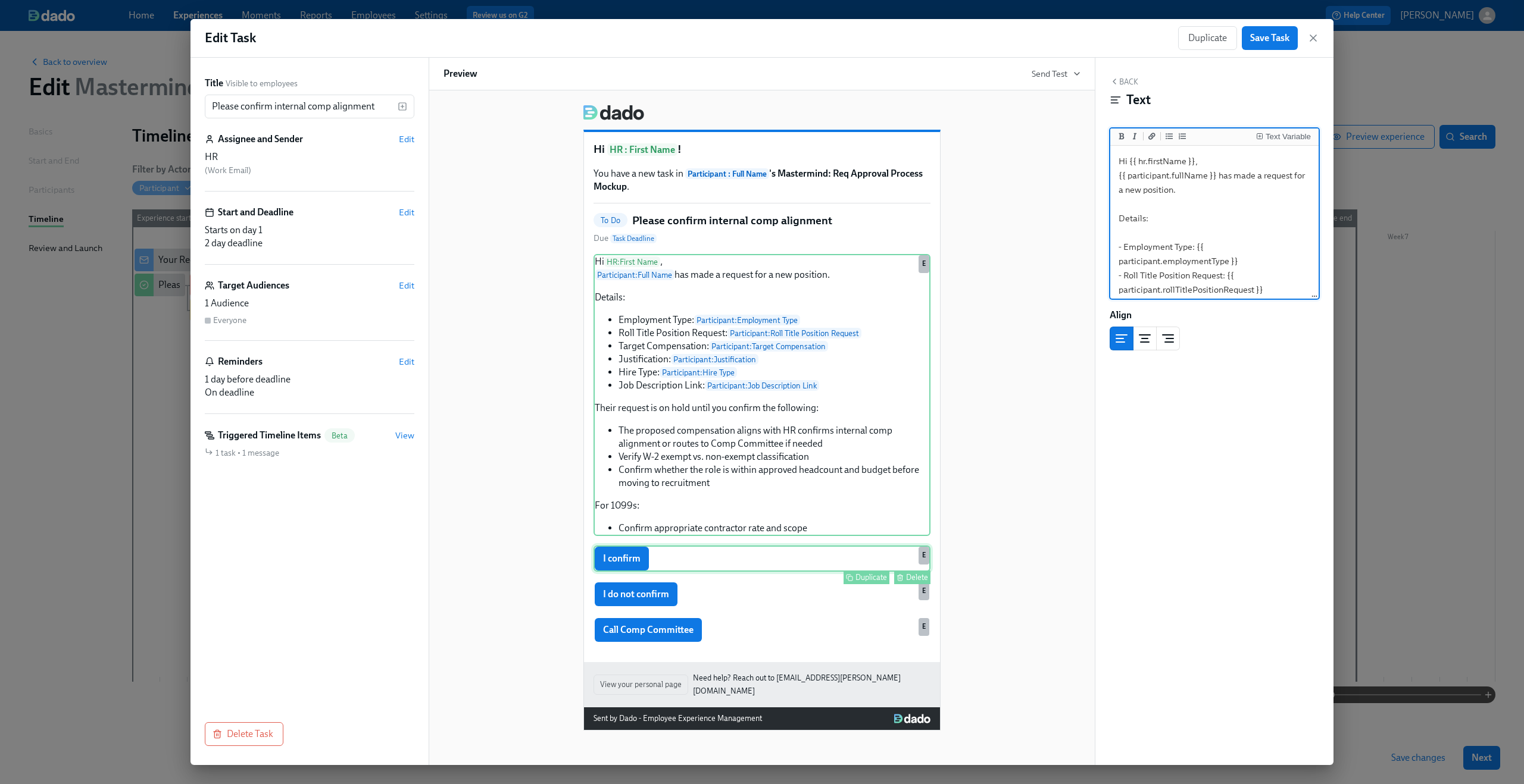
click at [698, 572] on div "I confirm Duplicate Delete E" at bounding box center [762, 559] width 336 height 26
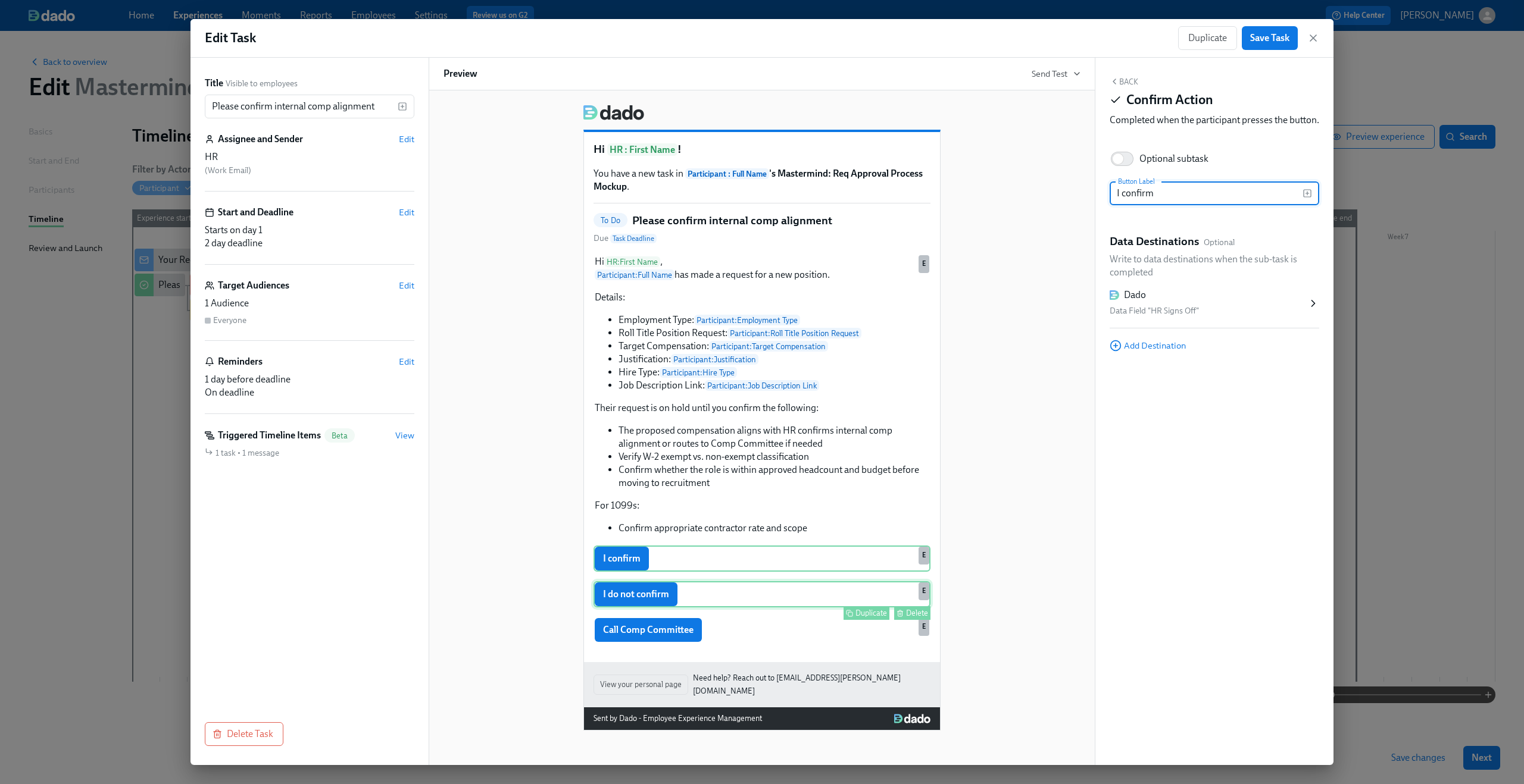
click at [785, 600] on div "I do not confirm Duplicate Delete E" at bounding box center [762, 595] width 336 height 26
click at [1130, 85] on button "Back" at bounding box center [1123, 82] width 28 height 9
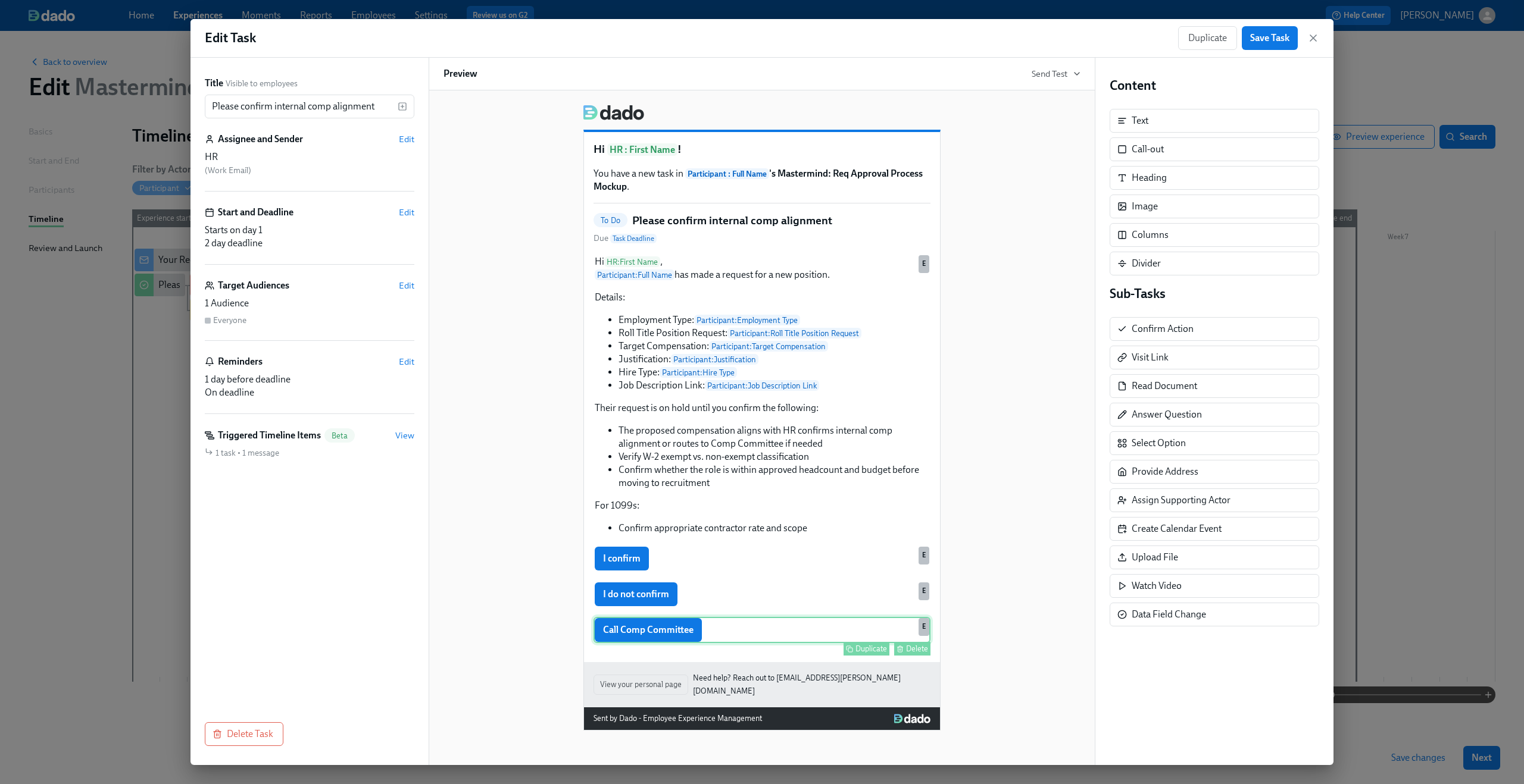
click at [728, 643] on div "Call Comp Committee Duplicate Delete E" at bounding box center [762, 630] width 336 height 26
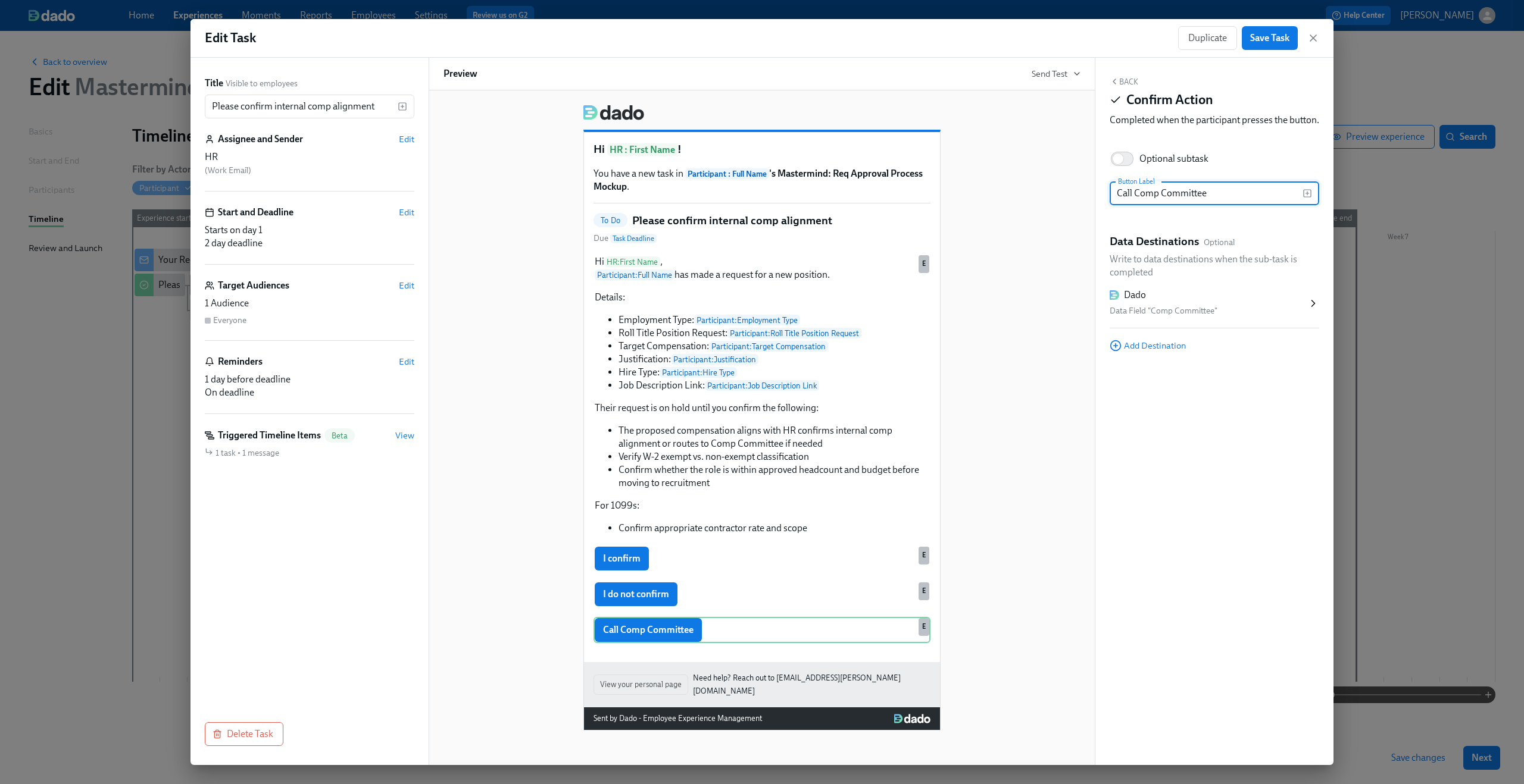
click at [1179, 301] on div "Dado" at bounding box center [1208, 295] width 198 height 13
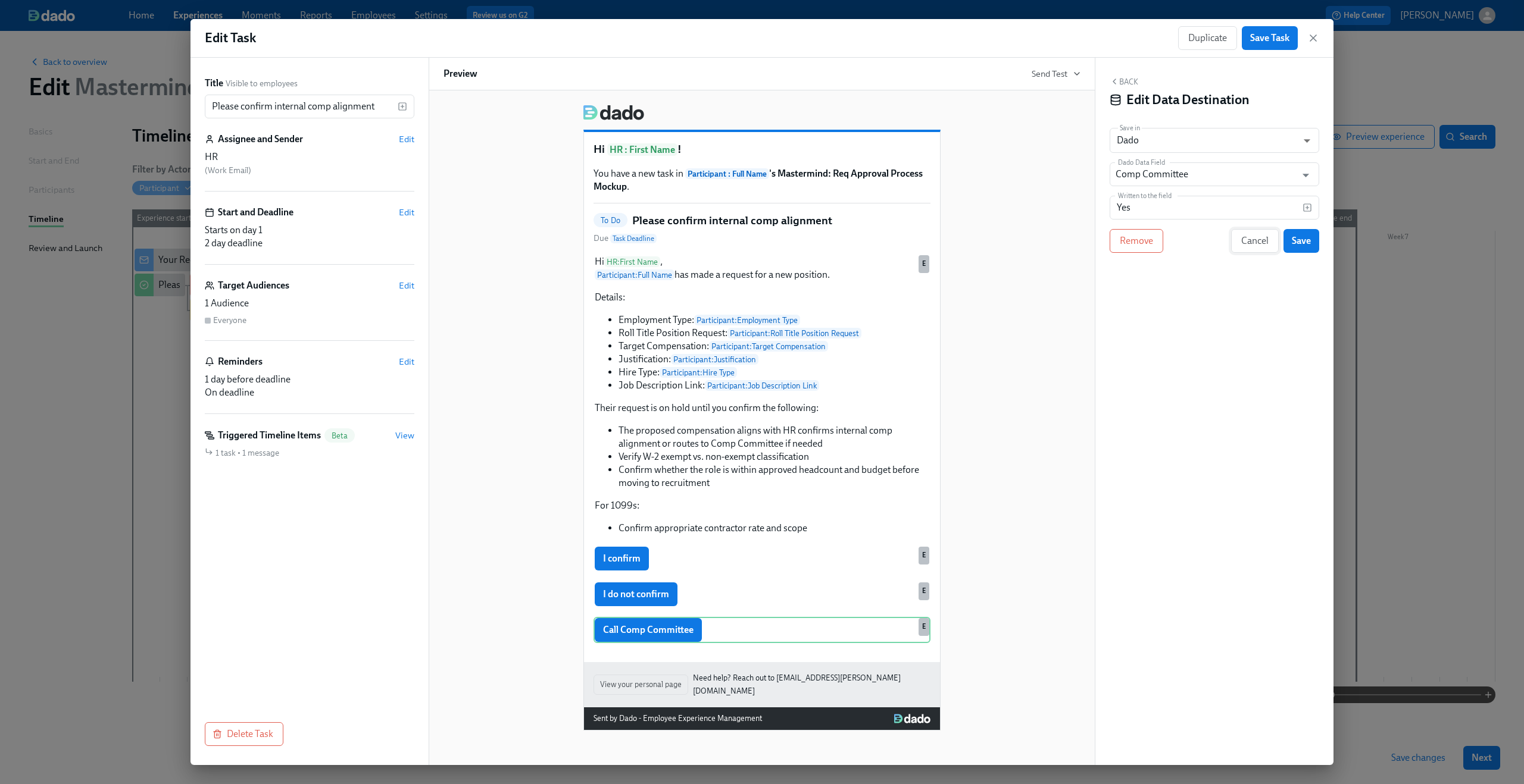
click at [1257, 238] on span "Cancel" at bounding box center [1255, 241] width 28 height 12
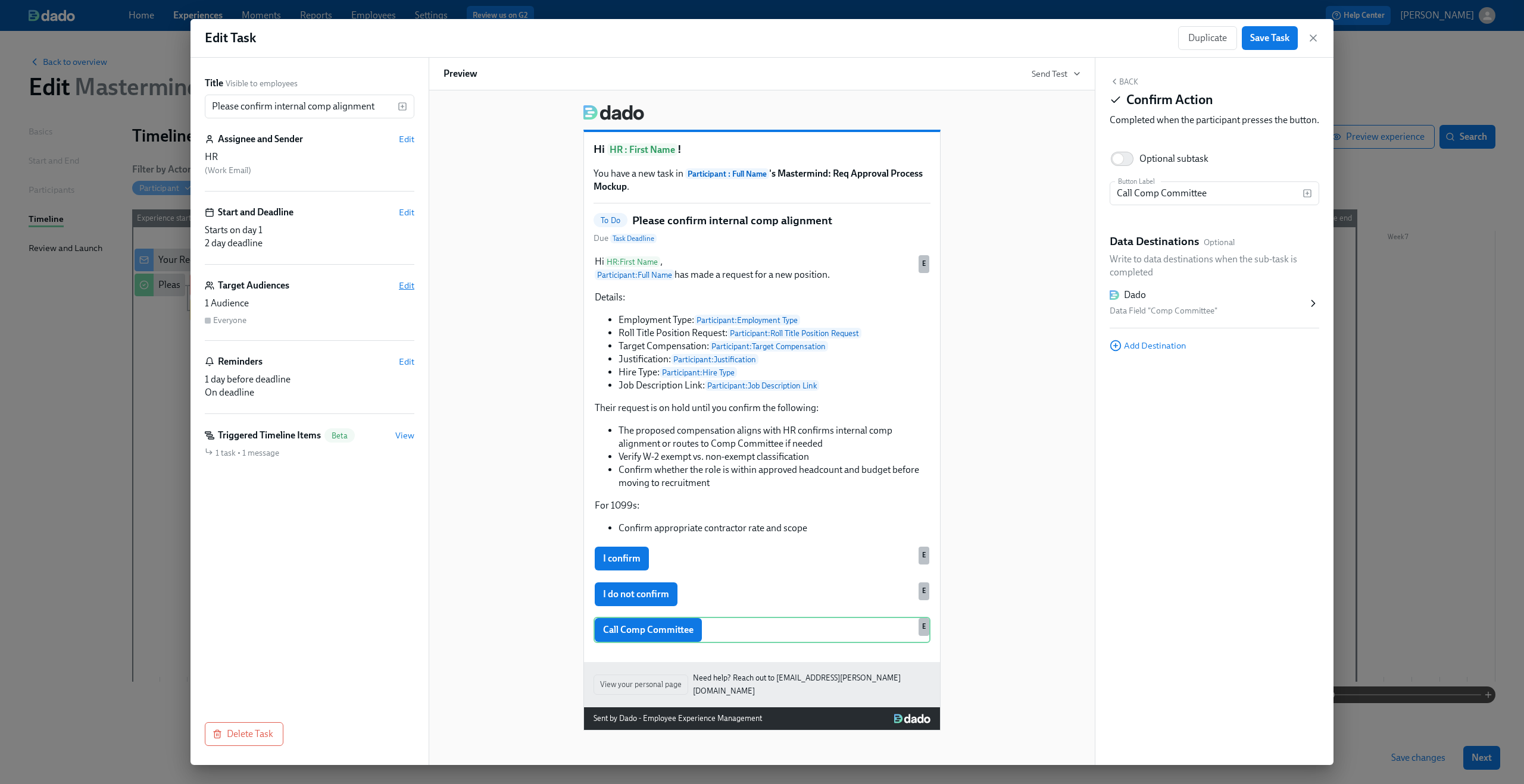
click at [408, 281] on span "Edit" at bounding box center [406, 285] width 16 height 12
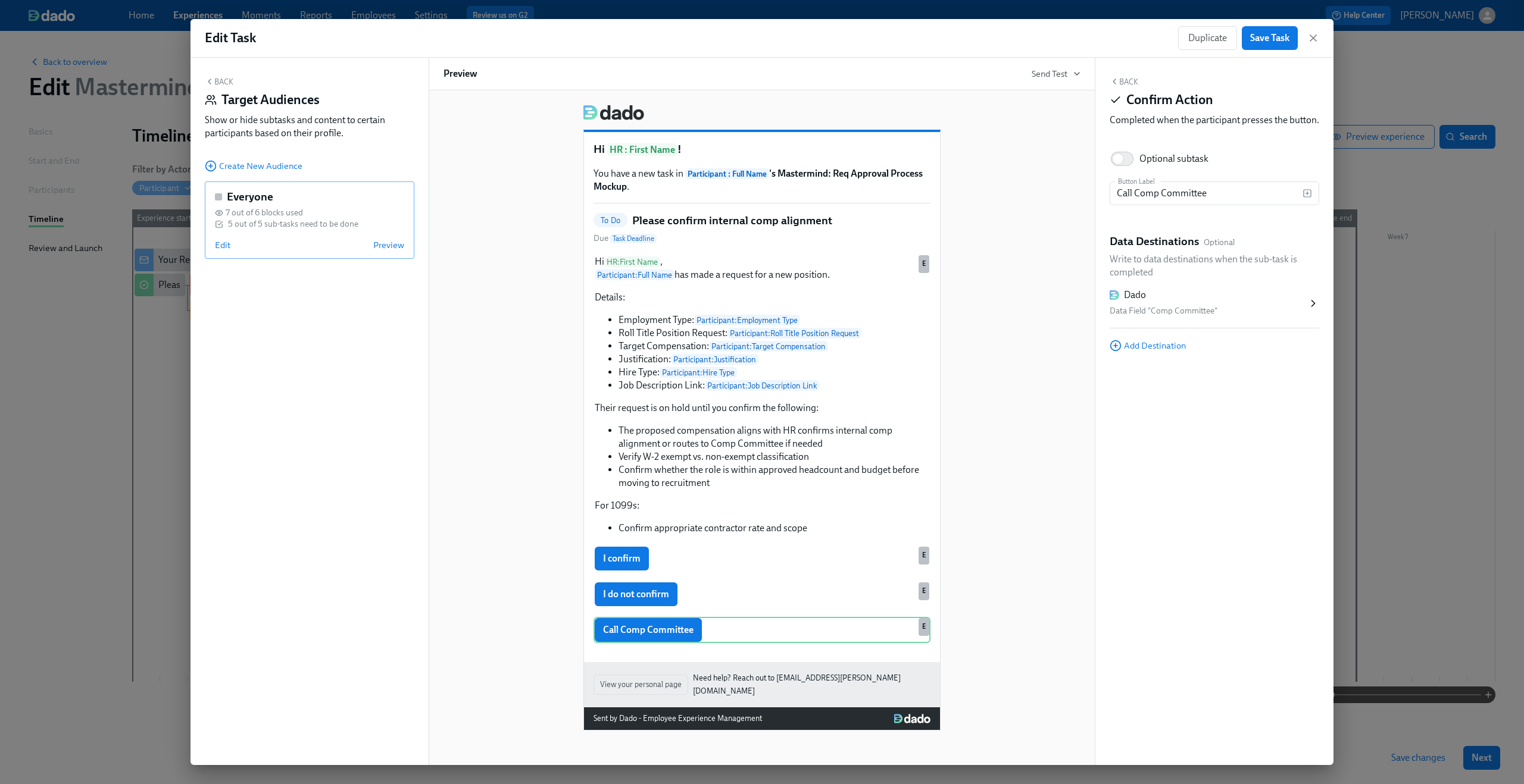
click at [261, 225] on div "5 out of 5 sub-tasks need to be done" at bounding box center [293, 224] width 131 height 11
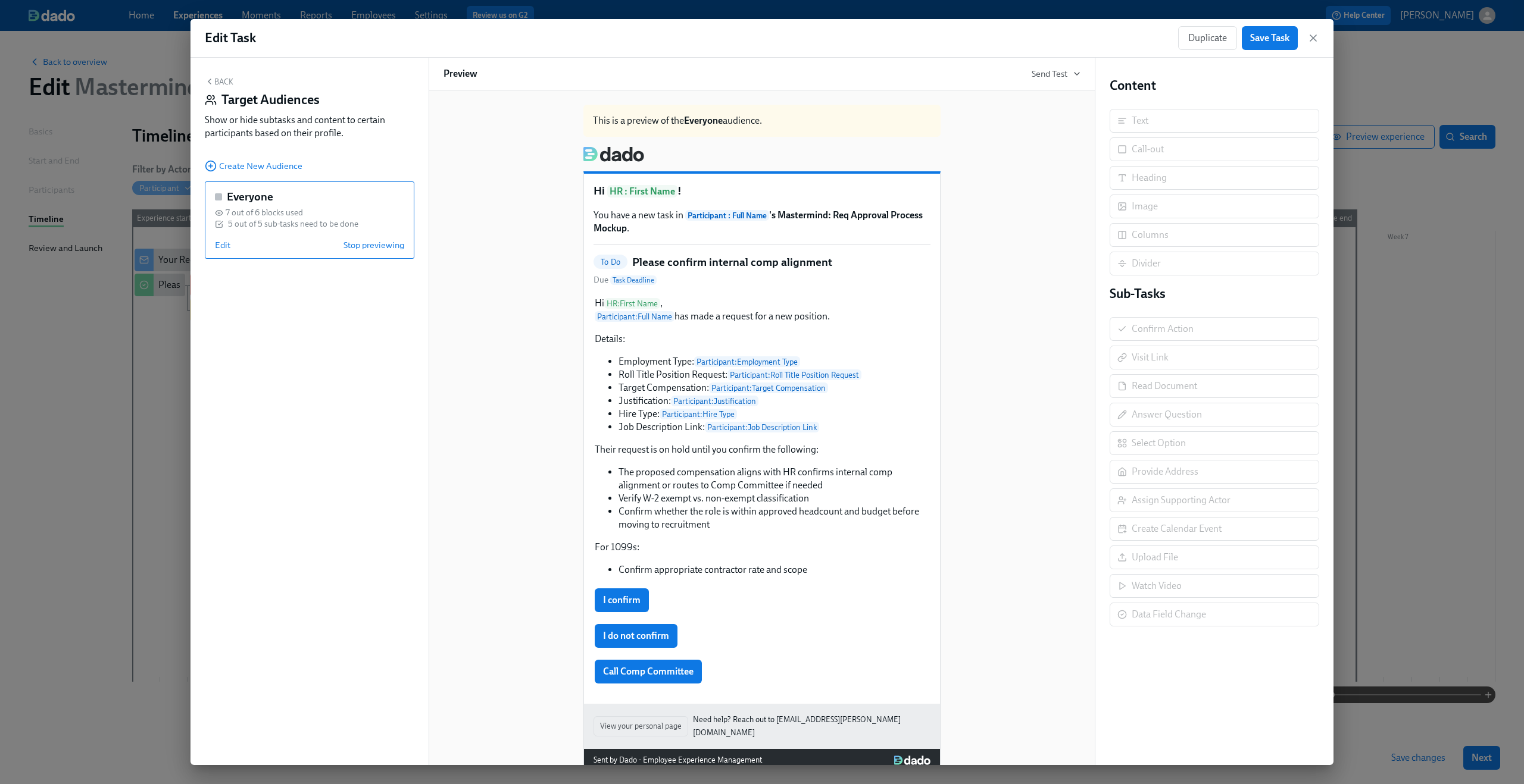
click at [261, 225] on div "5 out of 5 sub-tasks need to be done" at bounding box center [293, 224] width 131 height 11
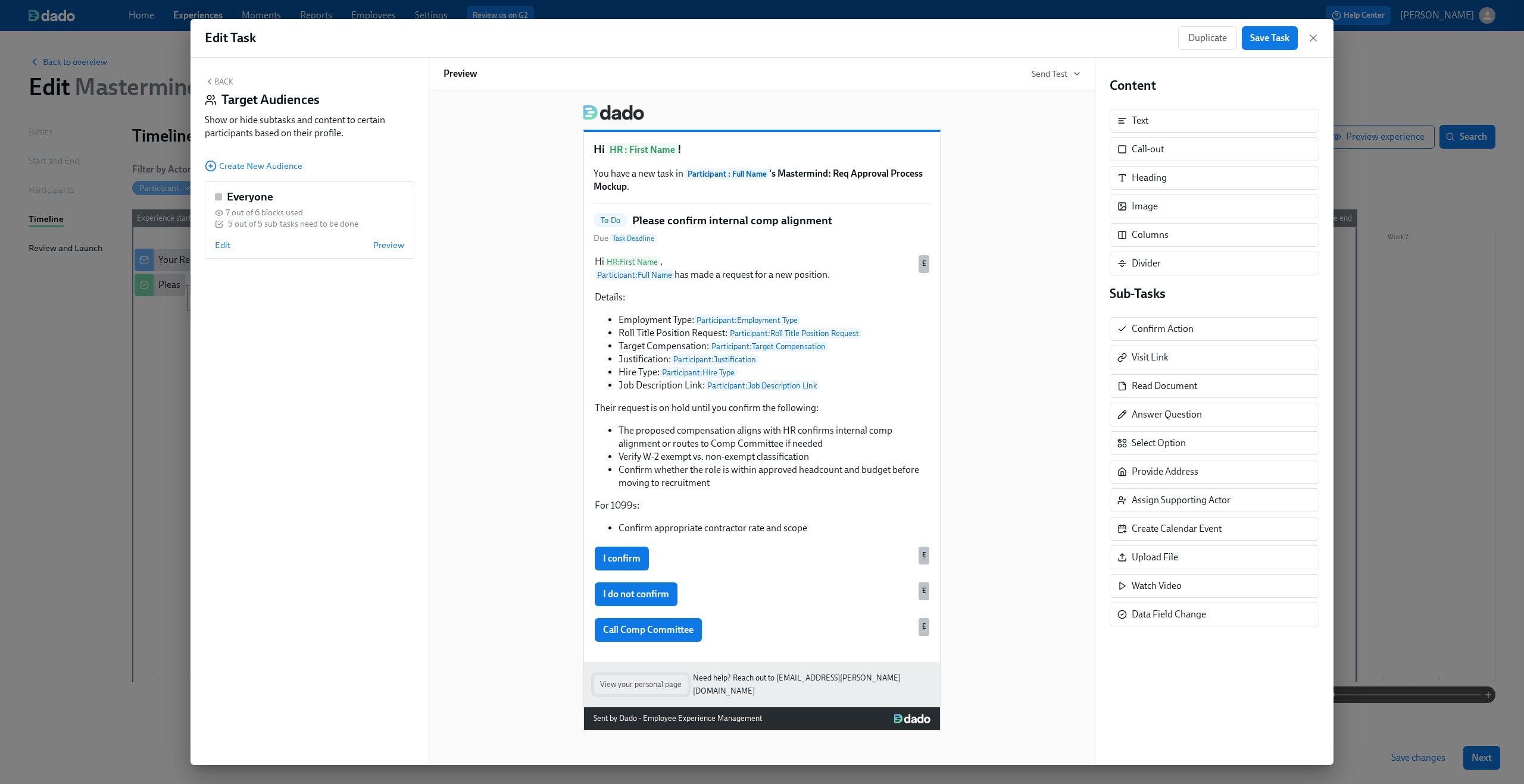
click at [656, 694] on button "View your personal page" at bounding box center [641, 685] width 95 height 20
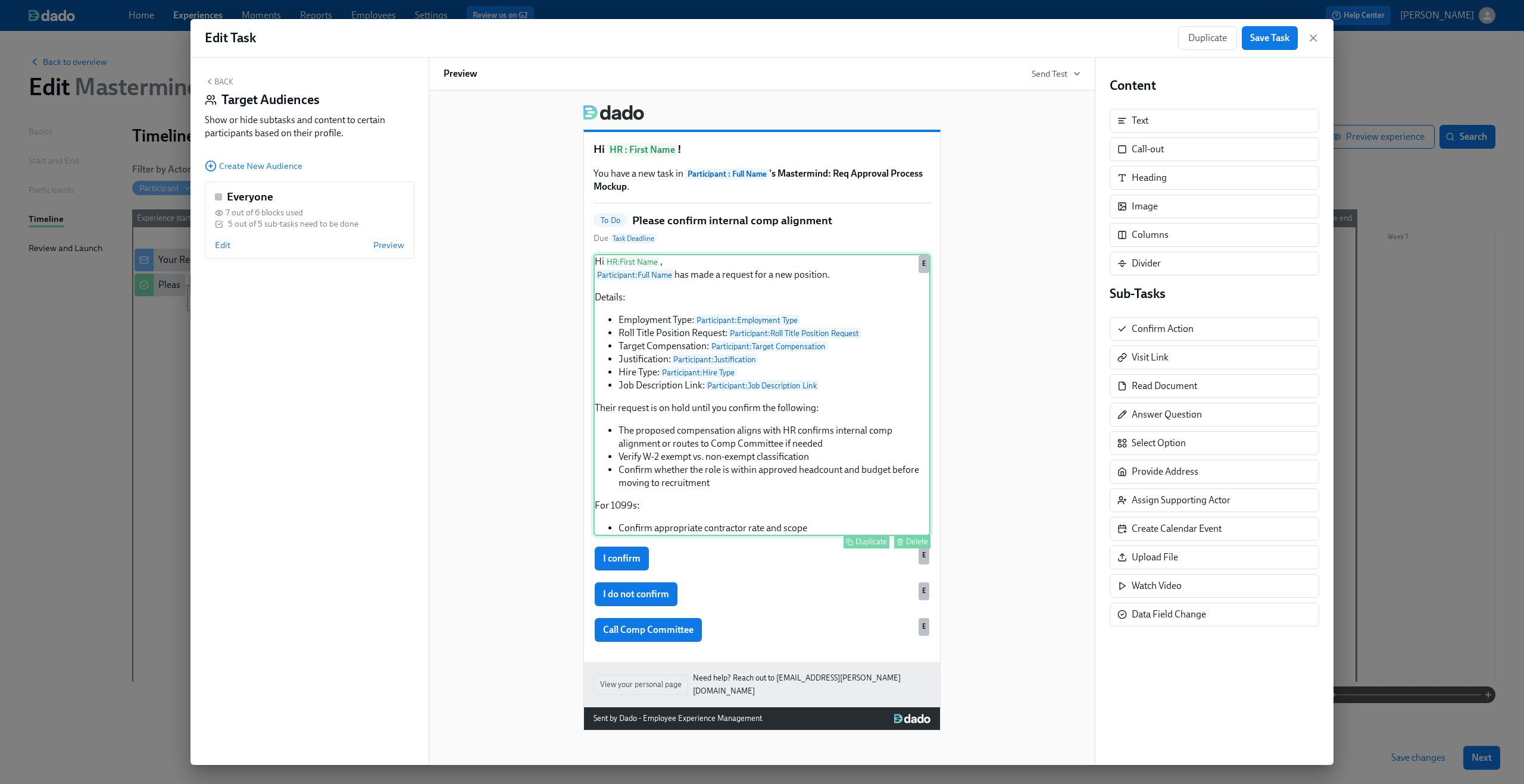
click at [761, 468] on div "Hi HR : First Name , Participant : Full Name has made a request for a new posit…" at bounding box center [762, 394] width 336 height 282
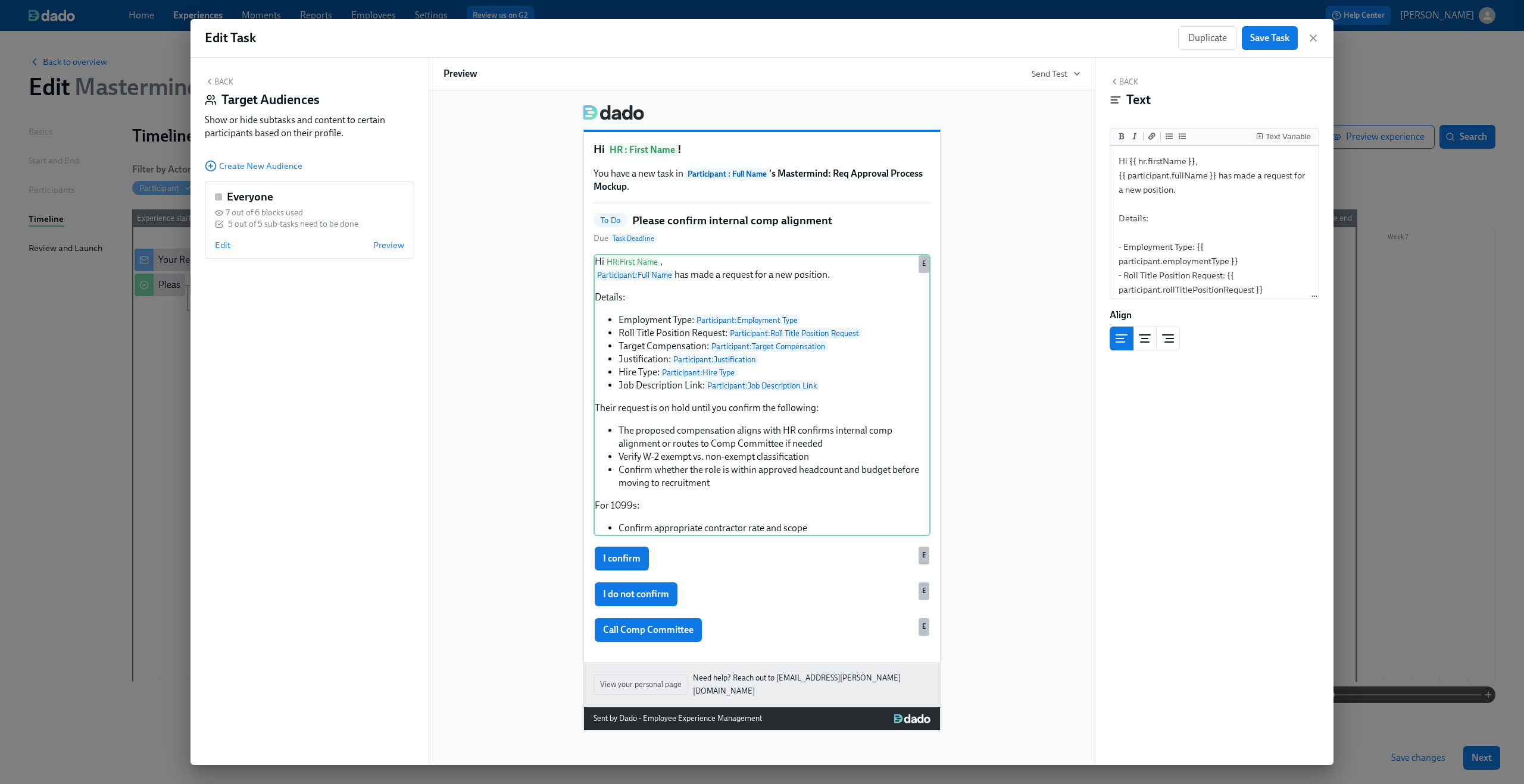
click at [1063, 425] on div "Hi HR : First Name ! You have a new task in Participant : Full Name 's Mastermi…" at bounding box center [761, 413] width 637 height 635
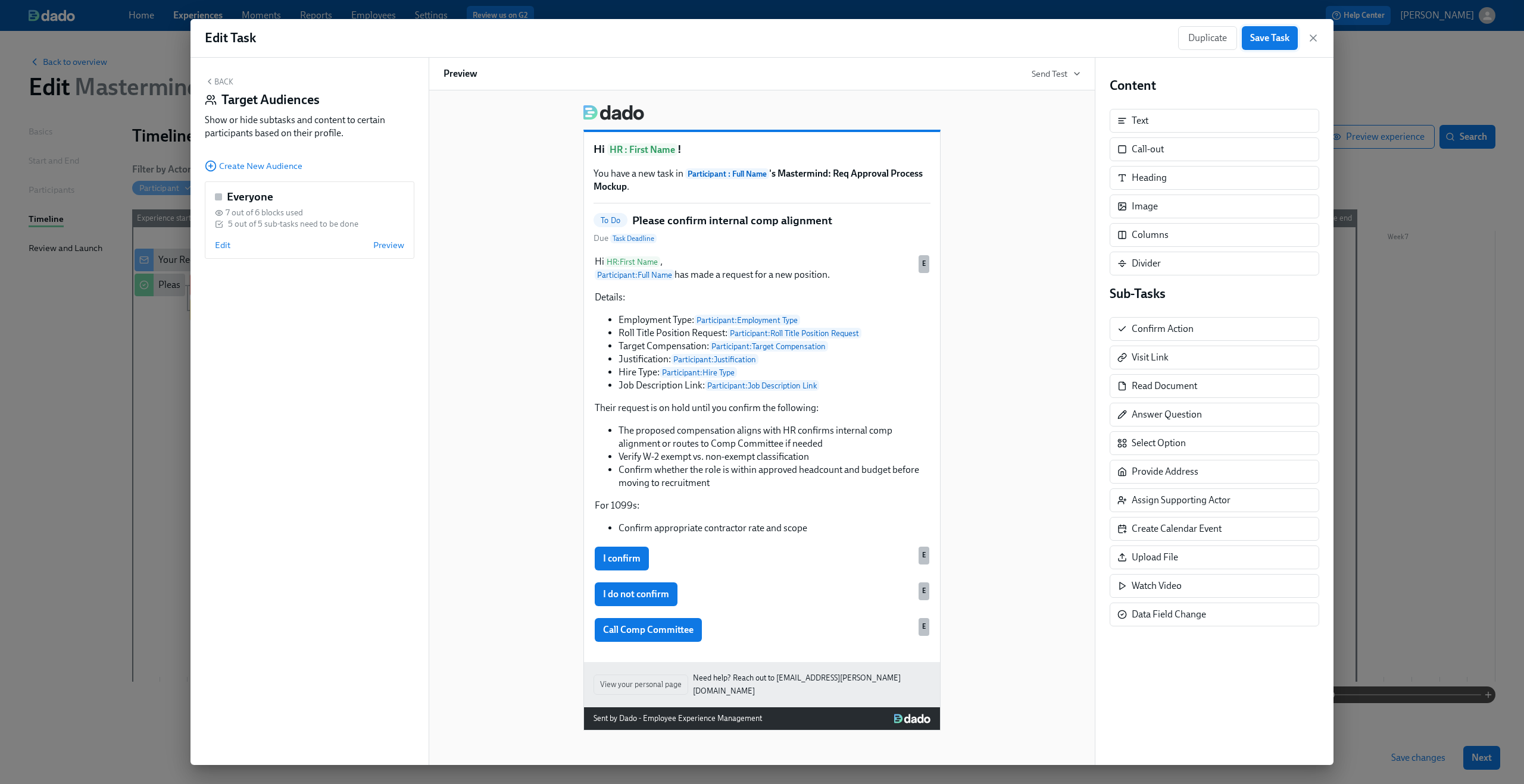
click at [1288, 30] on button "Save Task" at bounding box center [1269, 38] width 56 height 24
click at [1309, 35] on icon "button" at bounding box center [1313, 38] width 12 height 12
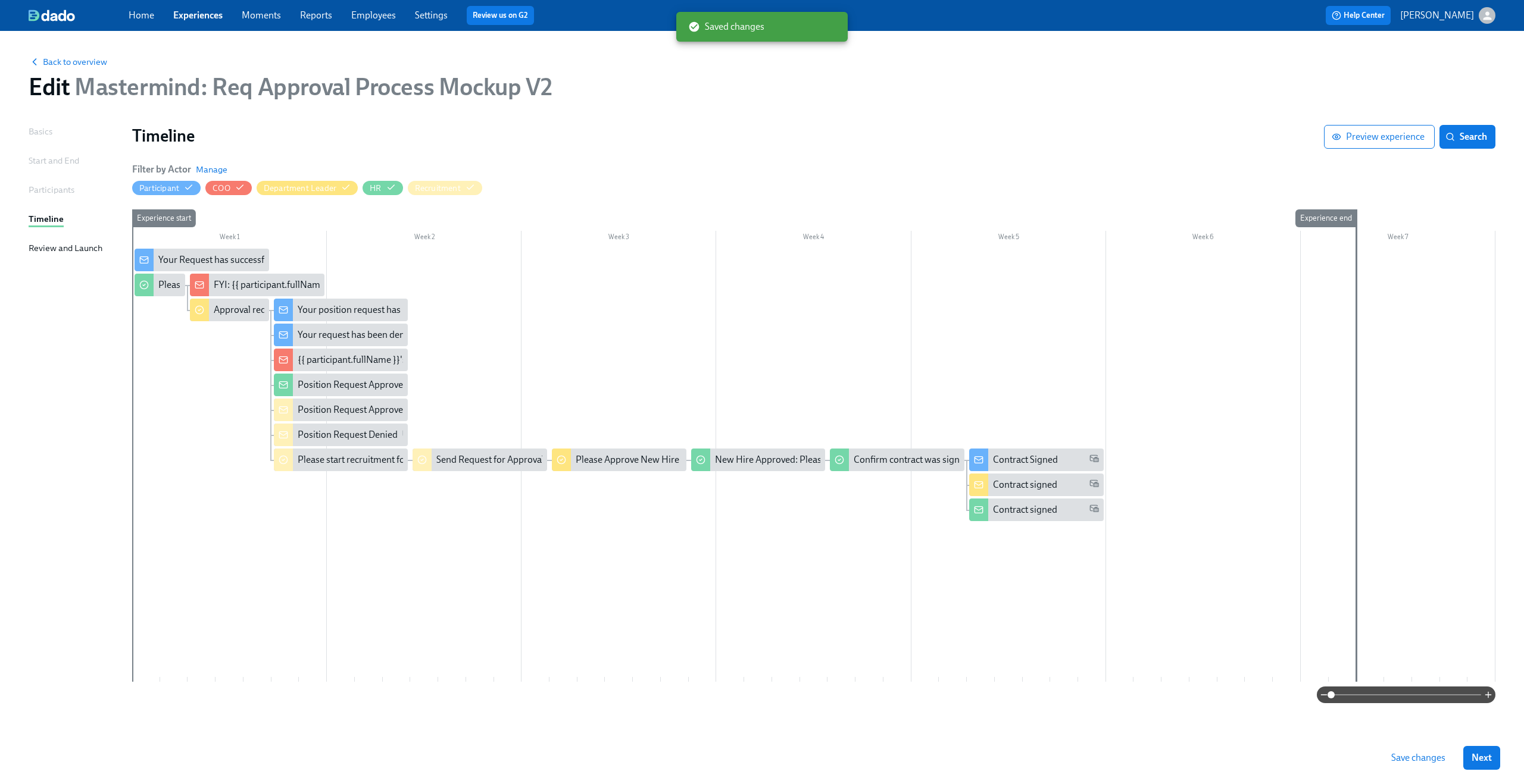
click at [1412, 760] on span "Save changes" at bounding box center [1417, 757] width 54 height 12
click at [70, 59] on span "Back to overview" at bounding box center [67, 62] width 78 height 12
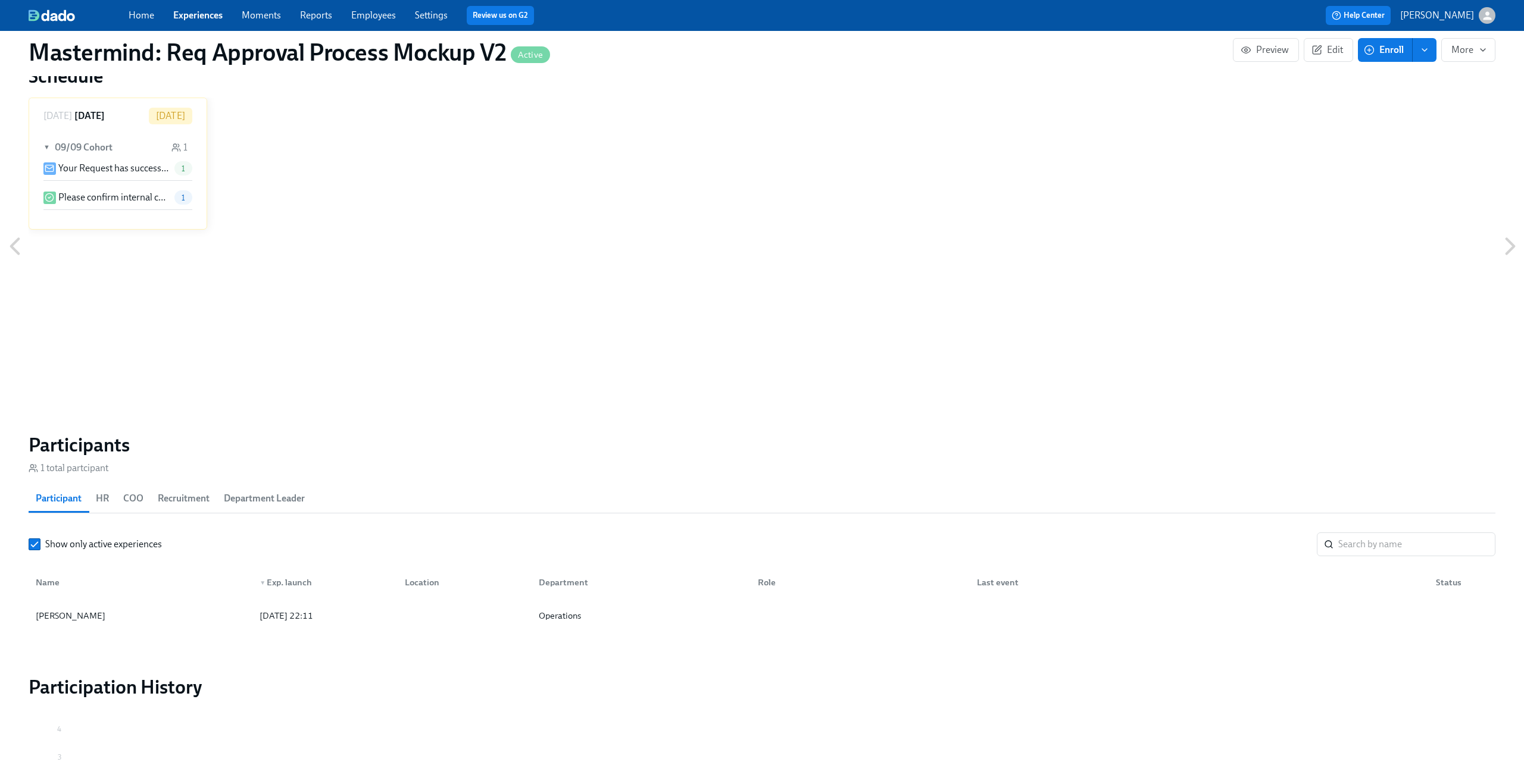
scroll to position [820, 0]
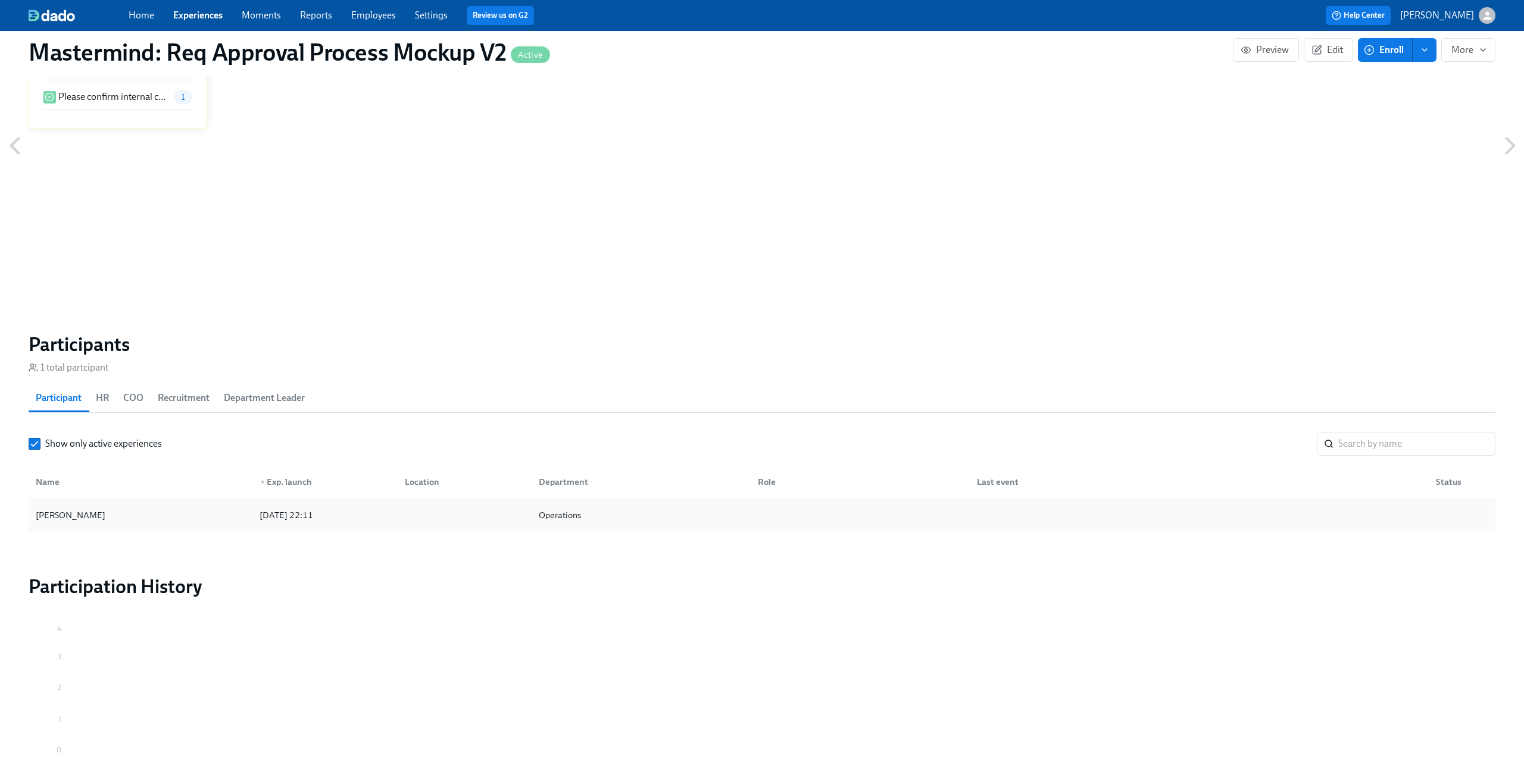
click at [92, 517] on div "[PERSON_NAME]" at bounding box center [141, 516] width 219 height 24
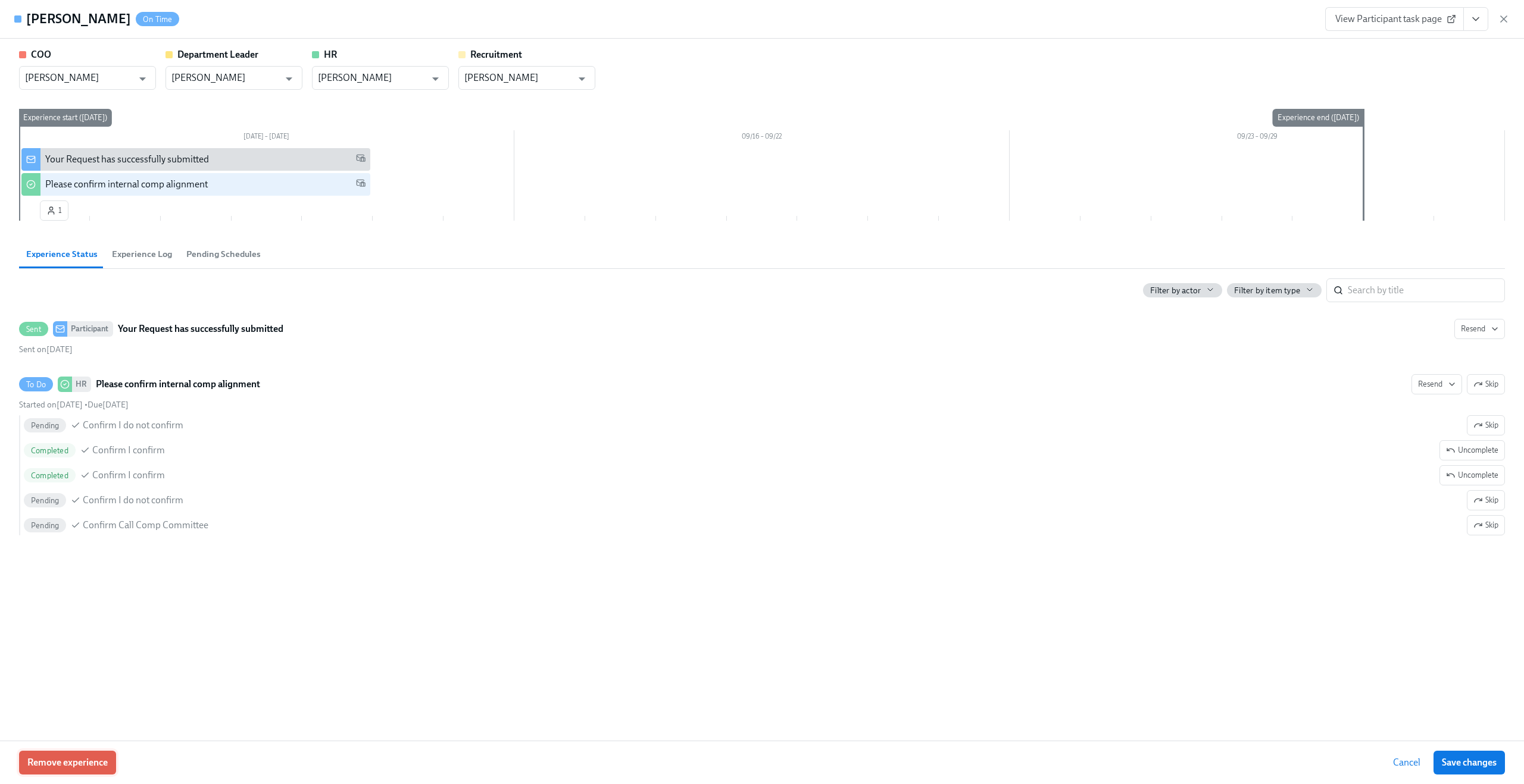
click at [71, 768] on span "Remove experience" at bounding box center [67, 763] width 80 height 12
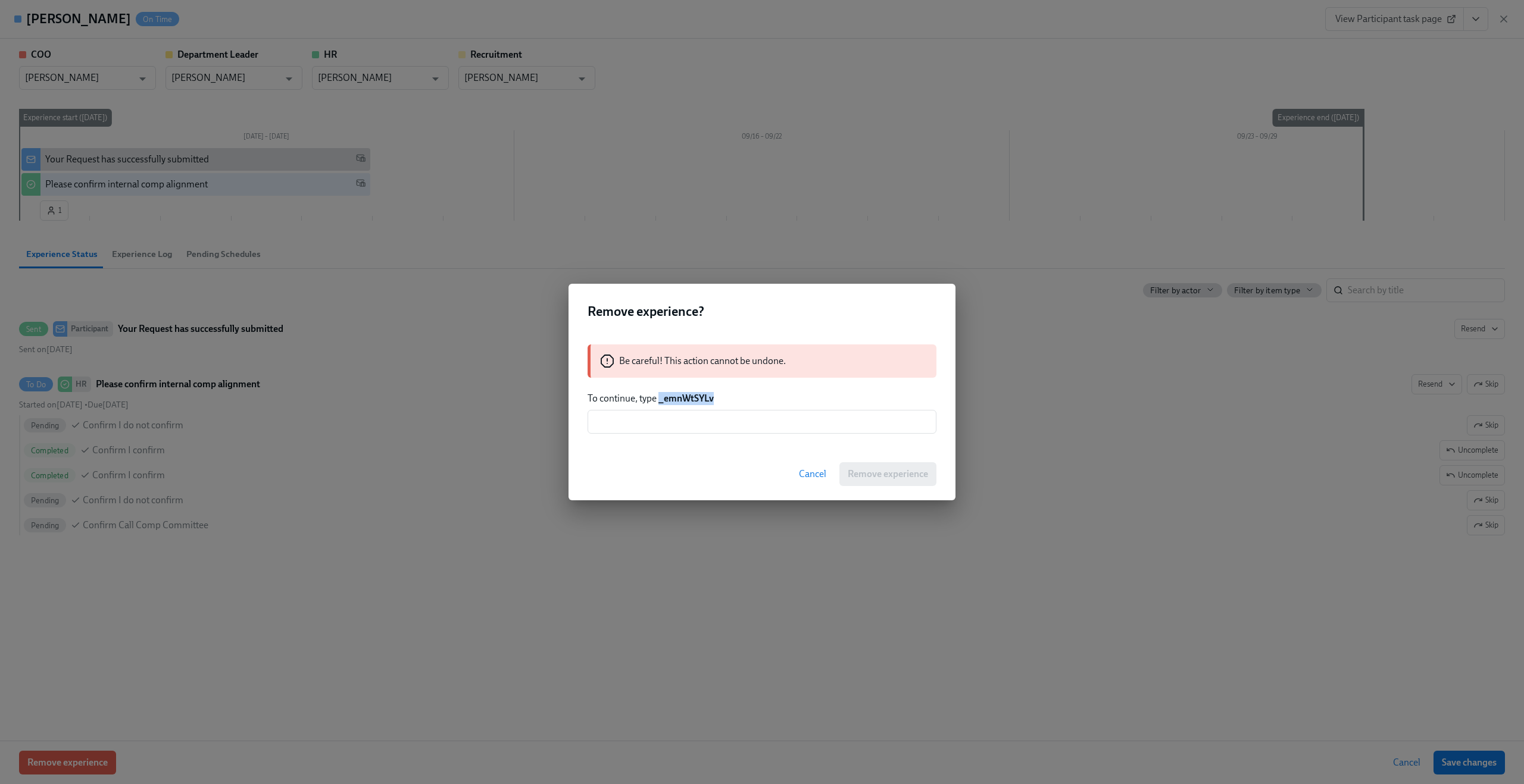
drag, startPoint x: 661, startPoint y: 403, endPoint x: 750, endPoint y: 402, distance: 89.0
click at [750, 402] on p "To continue, type _emnWtSYLv" at bounding box center [761, 399] width 348 height 13
copy strong "_emnWtSYLv"
click at [705, 435] on div "Be careful! This action cannot be undone. To continue, type _emnWtSYLv ​" at bounding box center [761, 389] width 387 height 118
click at [708, 419] on input "text" at bounding box center [761, 422] width 348 height 24
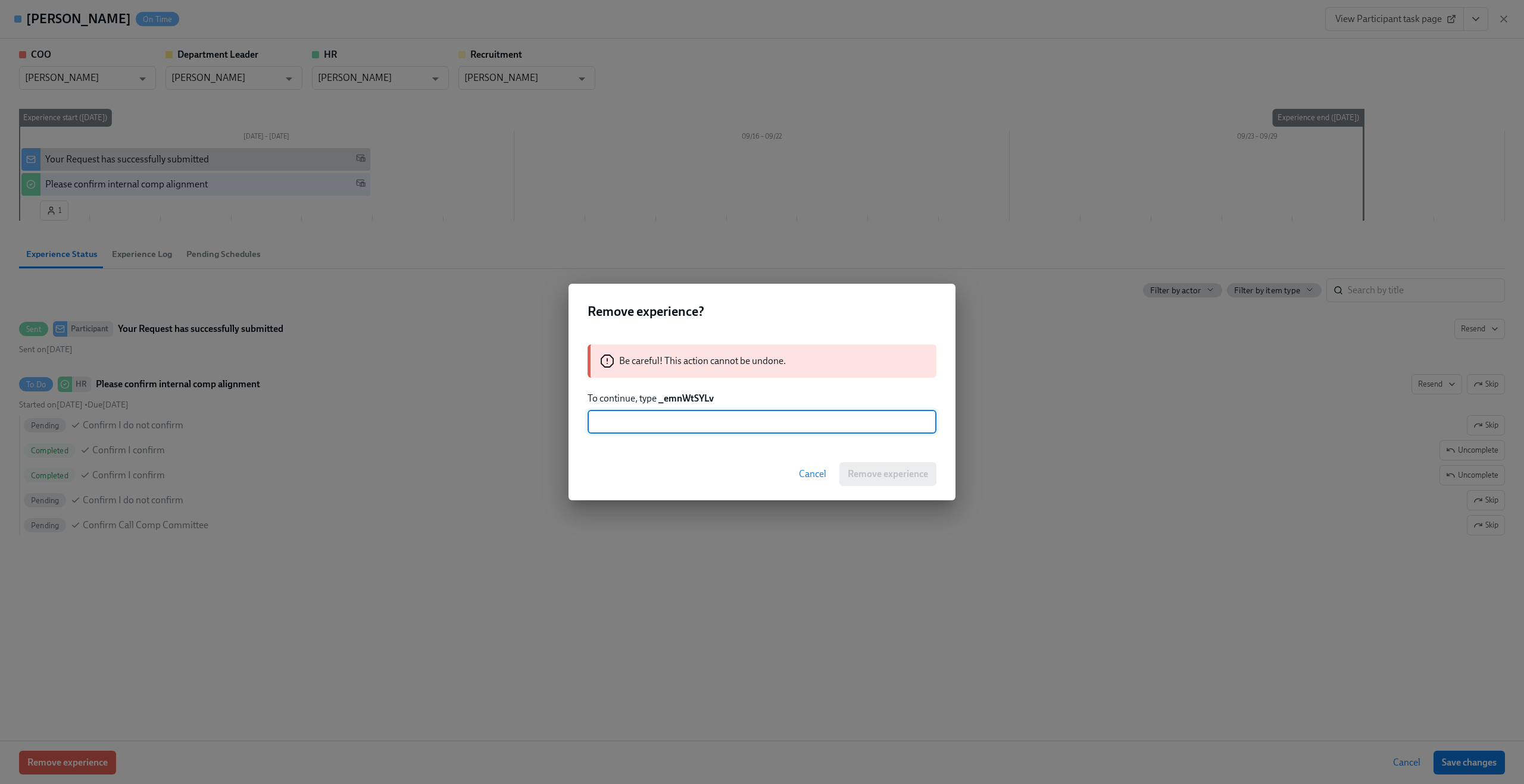
paste input "_emnWtSYLv"
type input "_emnWtSYLv"
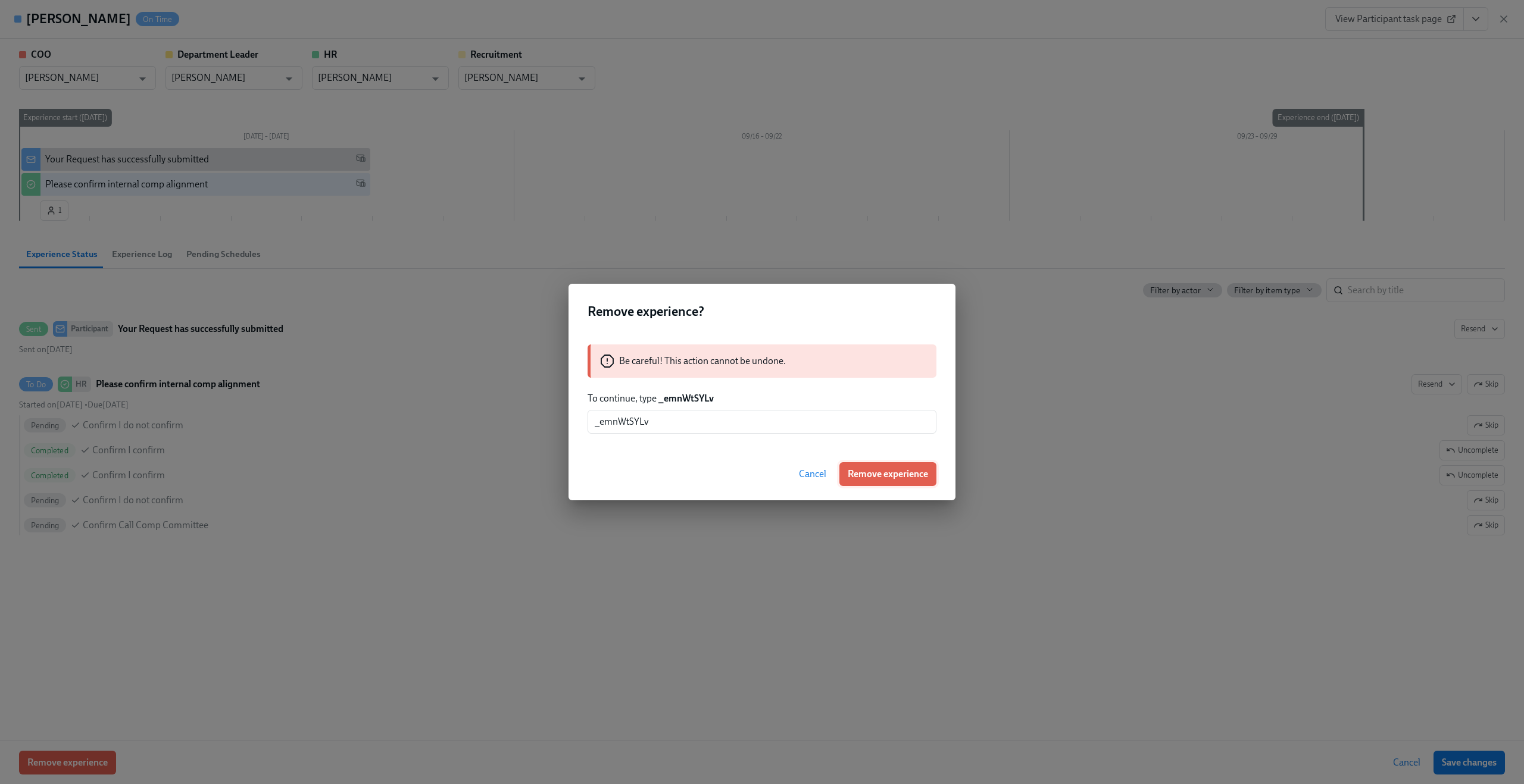
click at [872, 472] on span "Remove experience" at bounding box center [887, 474] width 80 height 12
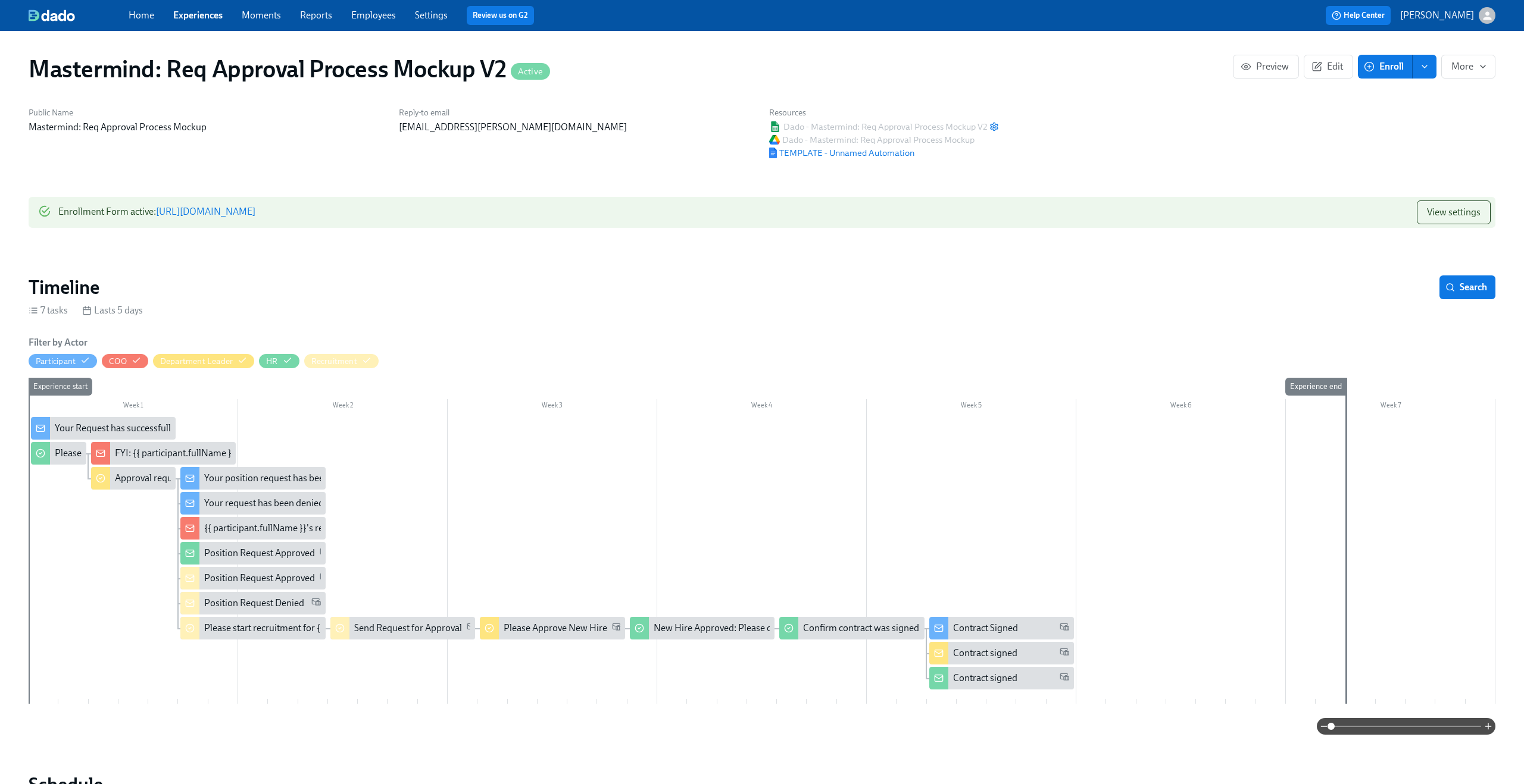
click at [256, 215] on link "[URL][DOMAIN_NAME]" at bounding box center [206, 211] width 99 height 11
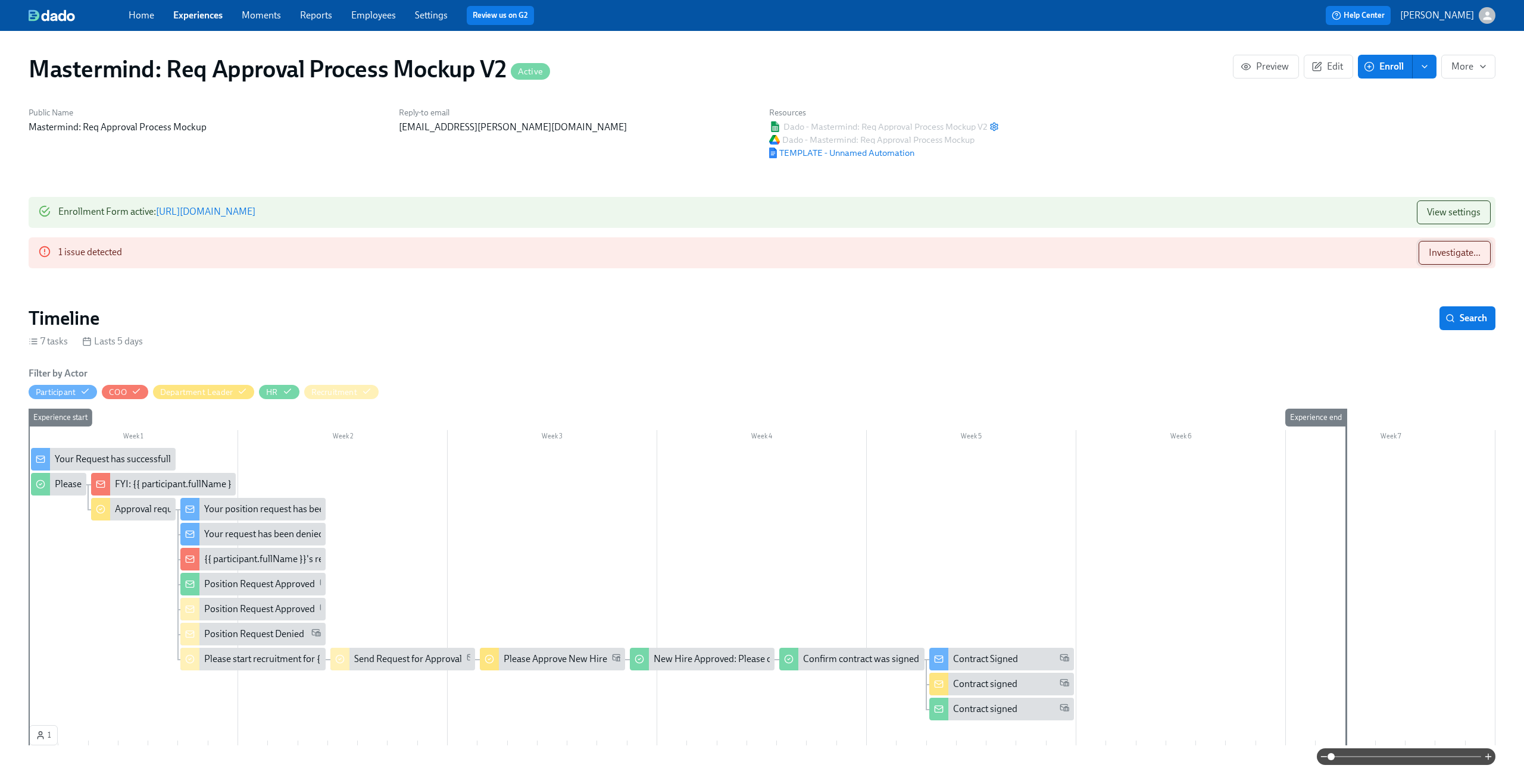
click at [1448, 255] on span "Investigate..." at bounding box center [1454, 253] width 51 height 12
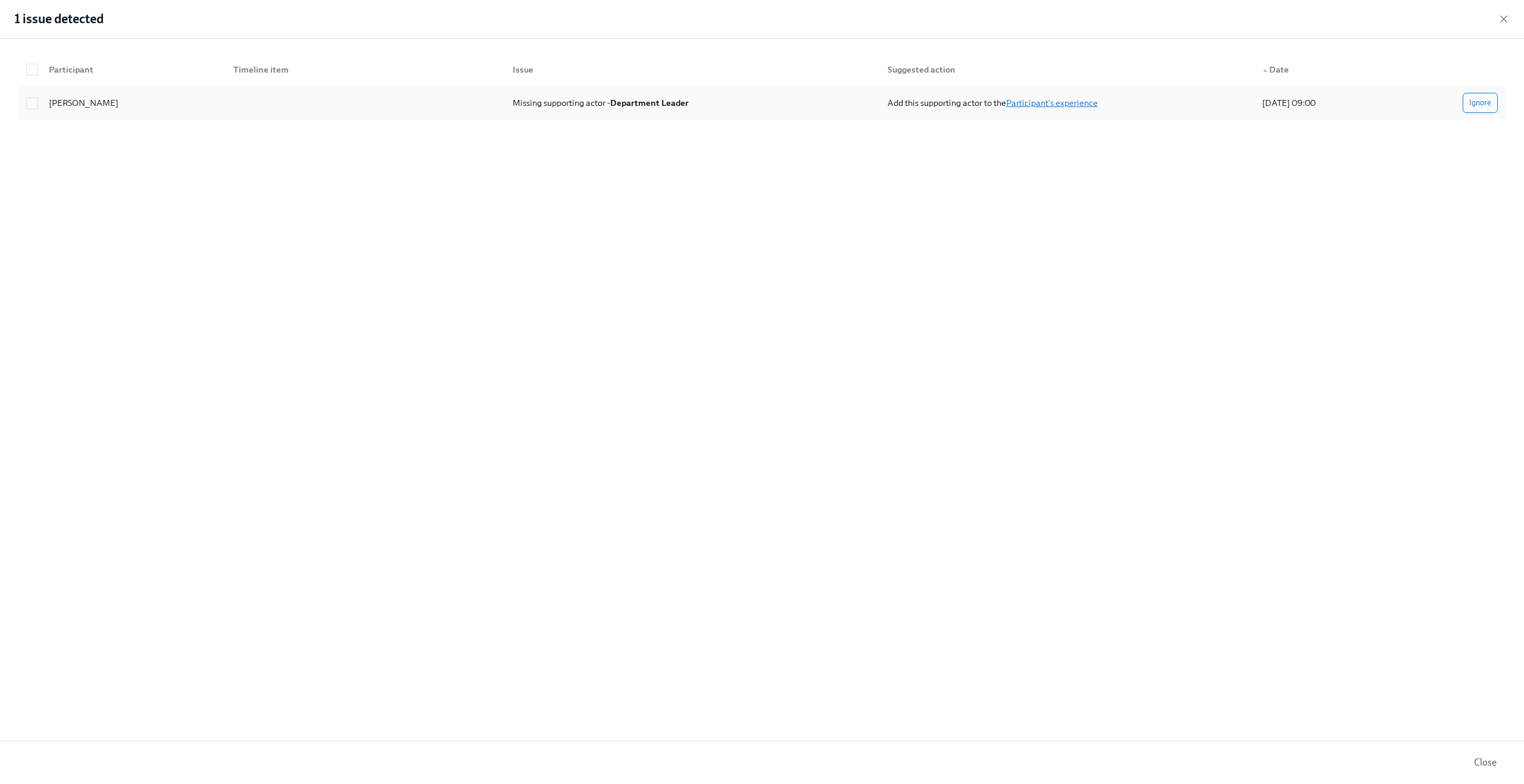
click at [1070, 105] on link "Participant's experience" at bounding box center [1052, 103] width 92 height 11
checkbox input "true"
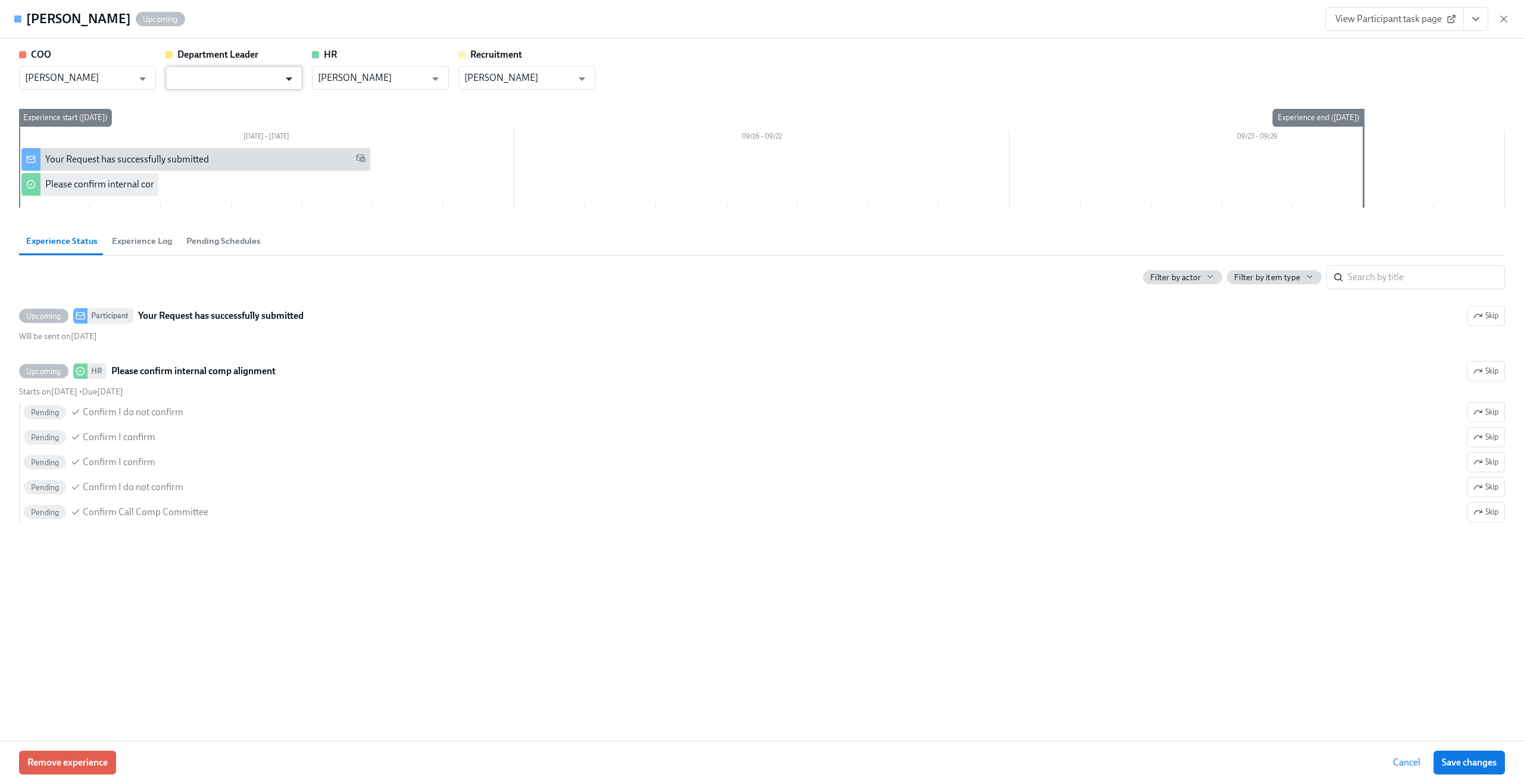
click at [283, 82] on icon "Open" at bounding box center [289, 78] width 16 height 16
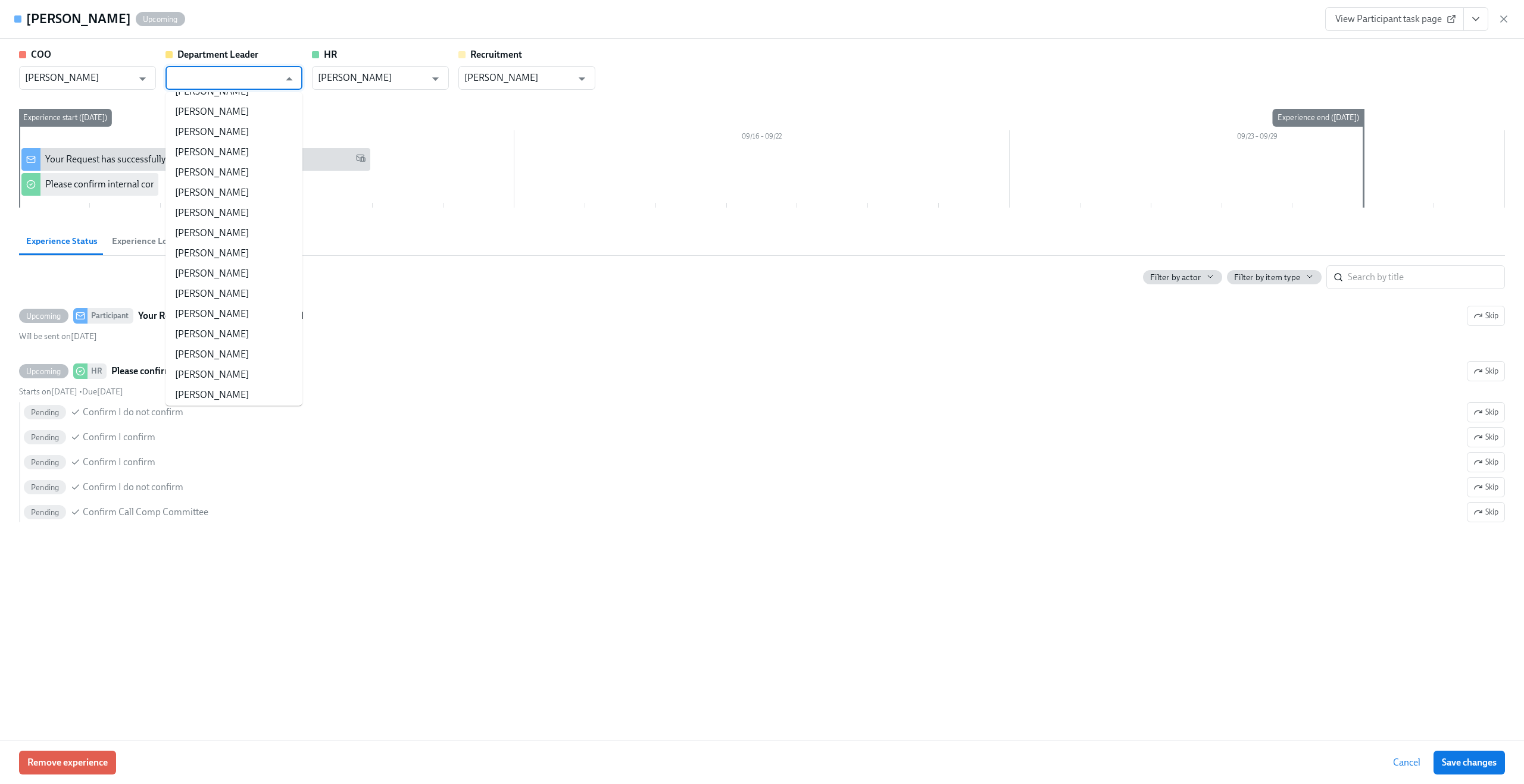
scroll to position [869, 0]
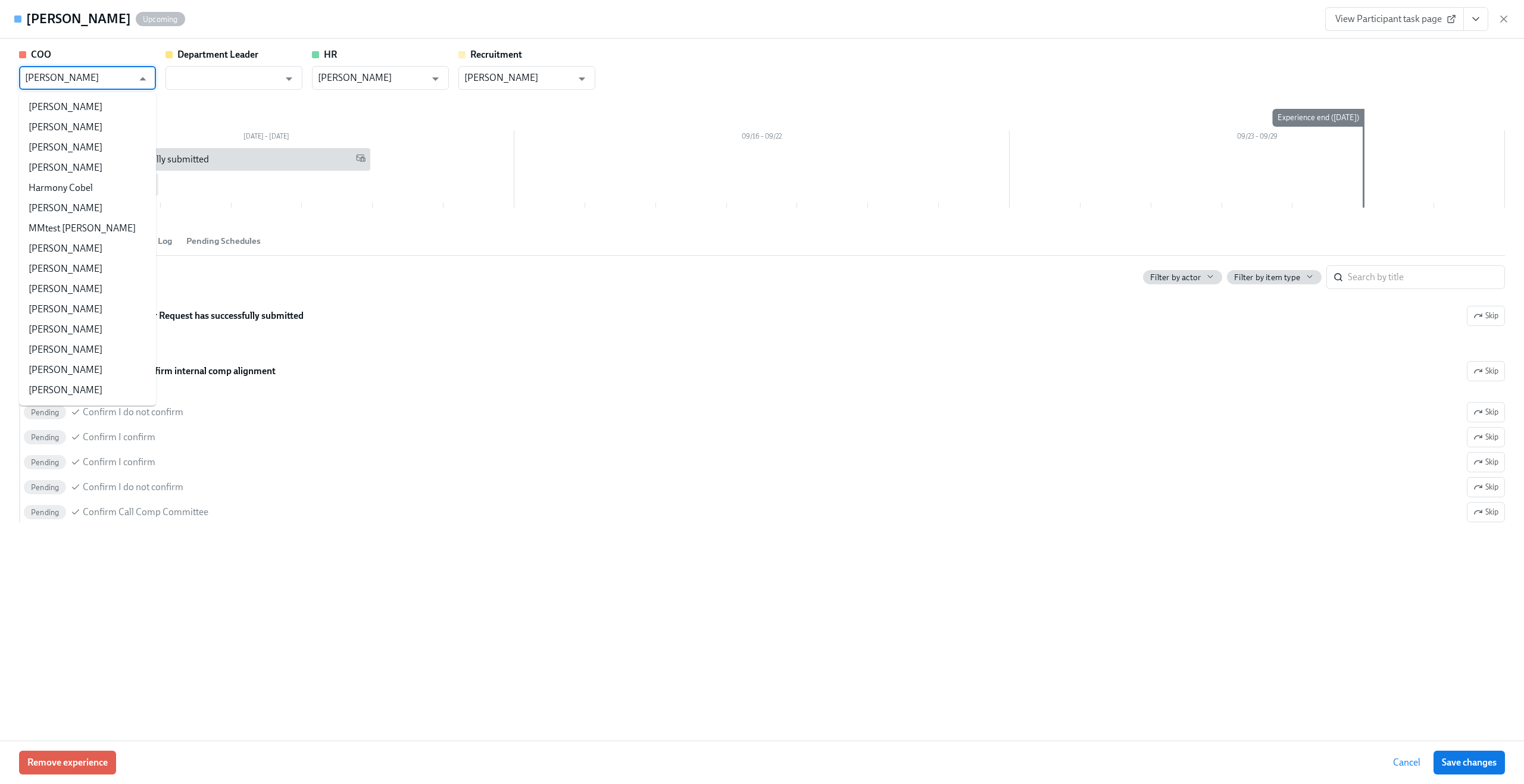
click at [129, 84] on input "[PERSON_NAME]" at bounding box center [78, 78] width 108 height 24
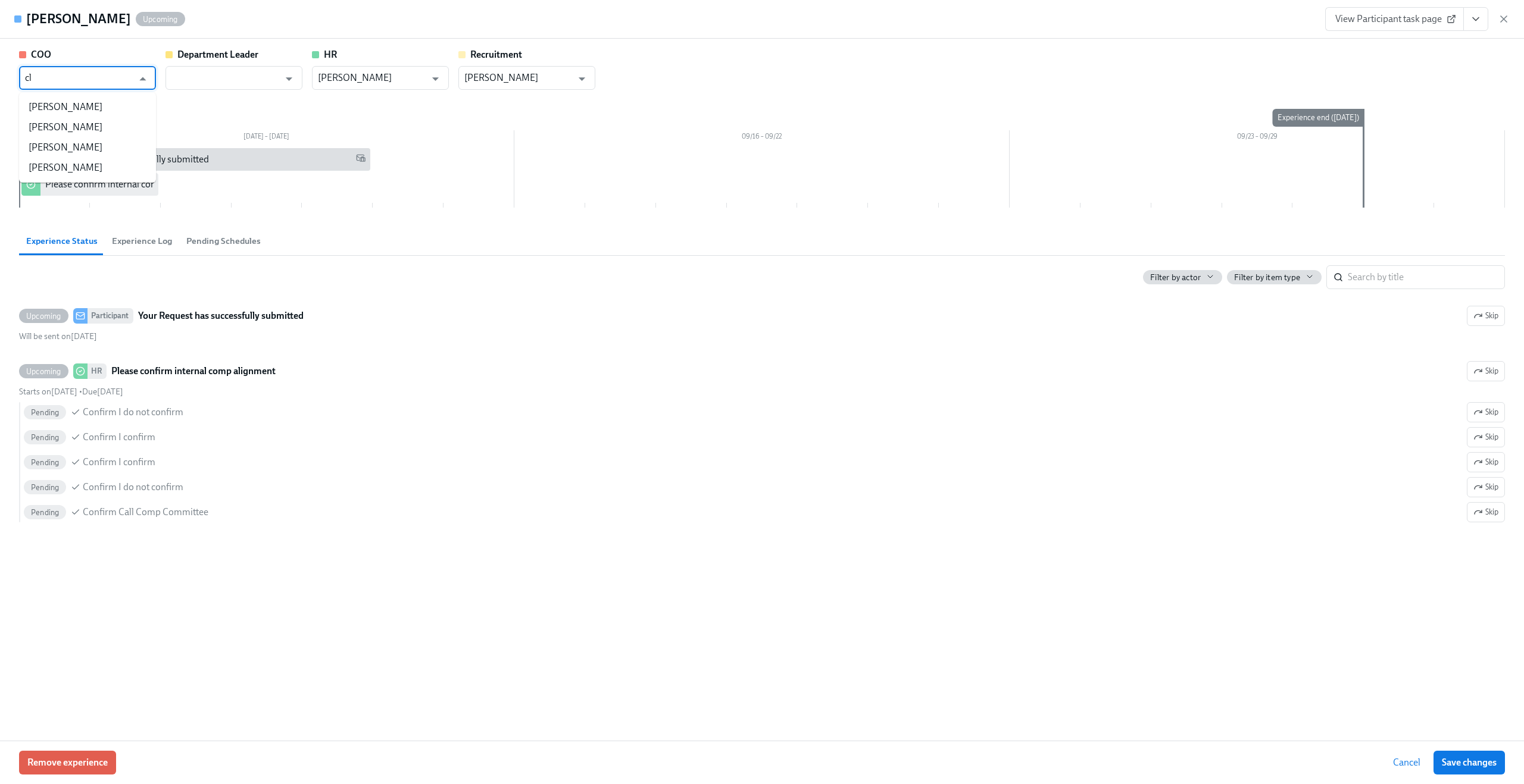
scroll to position [0, 0]
click at [98, 152] on li "[PERSON_NAME]" at bounding box center [87, 148] width 137 height 20
click at [296, 79] on icon "Open" at bounding box center [289, 78] width 16 height 16
type input "[PERSON_NAME]"
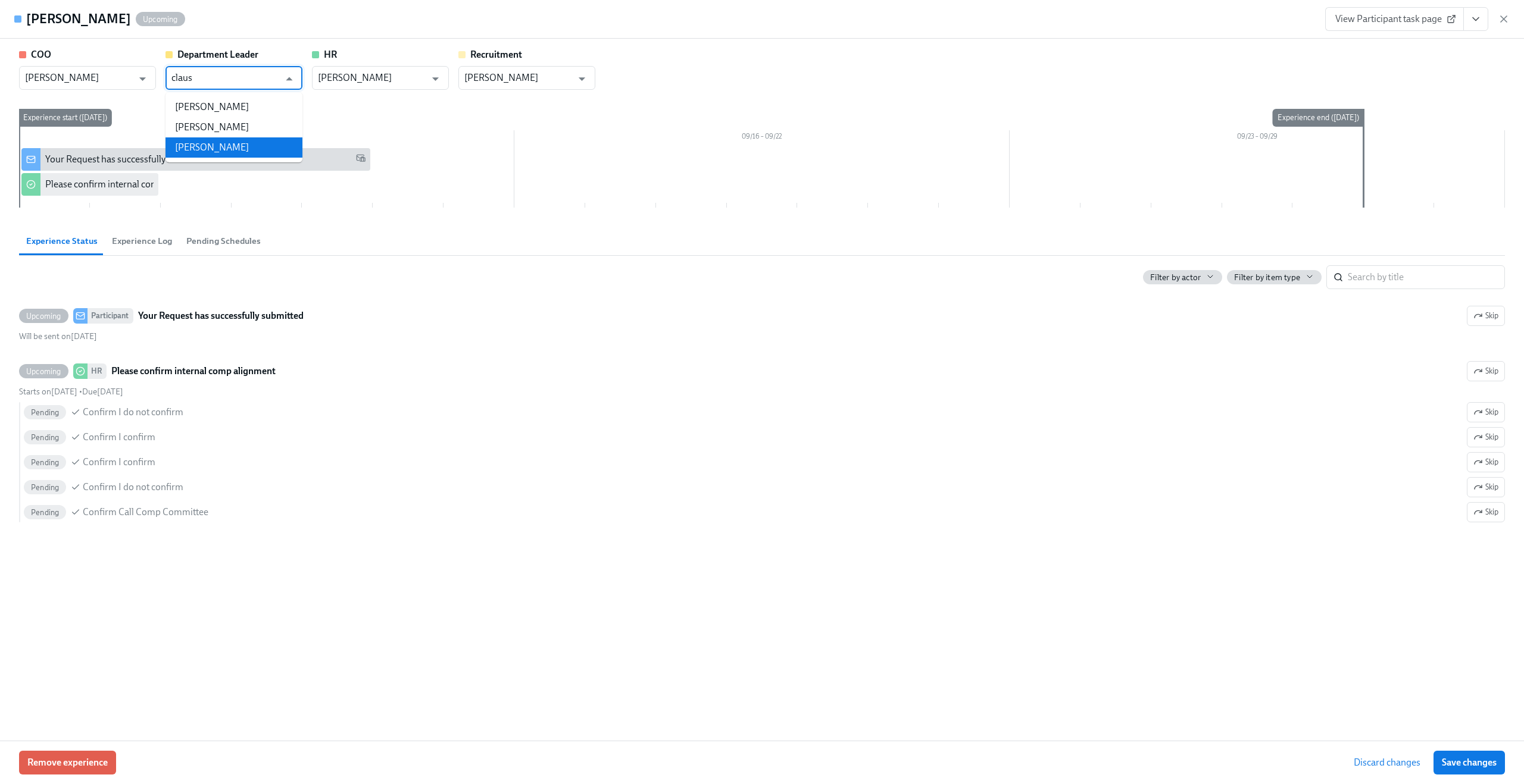
click at [267, 145] on li "[PERSON_NAME]" at bounding box center [233, 148] width 137 height 20
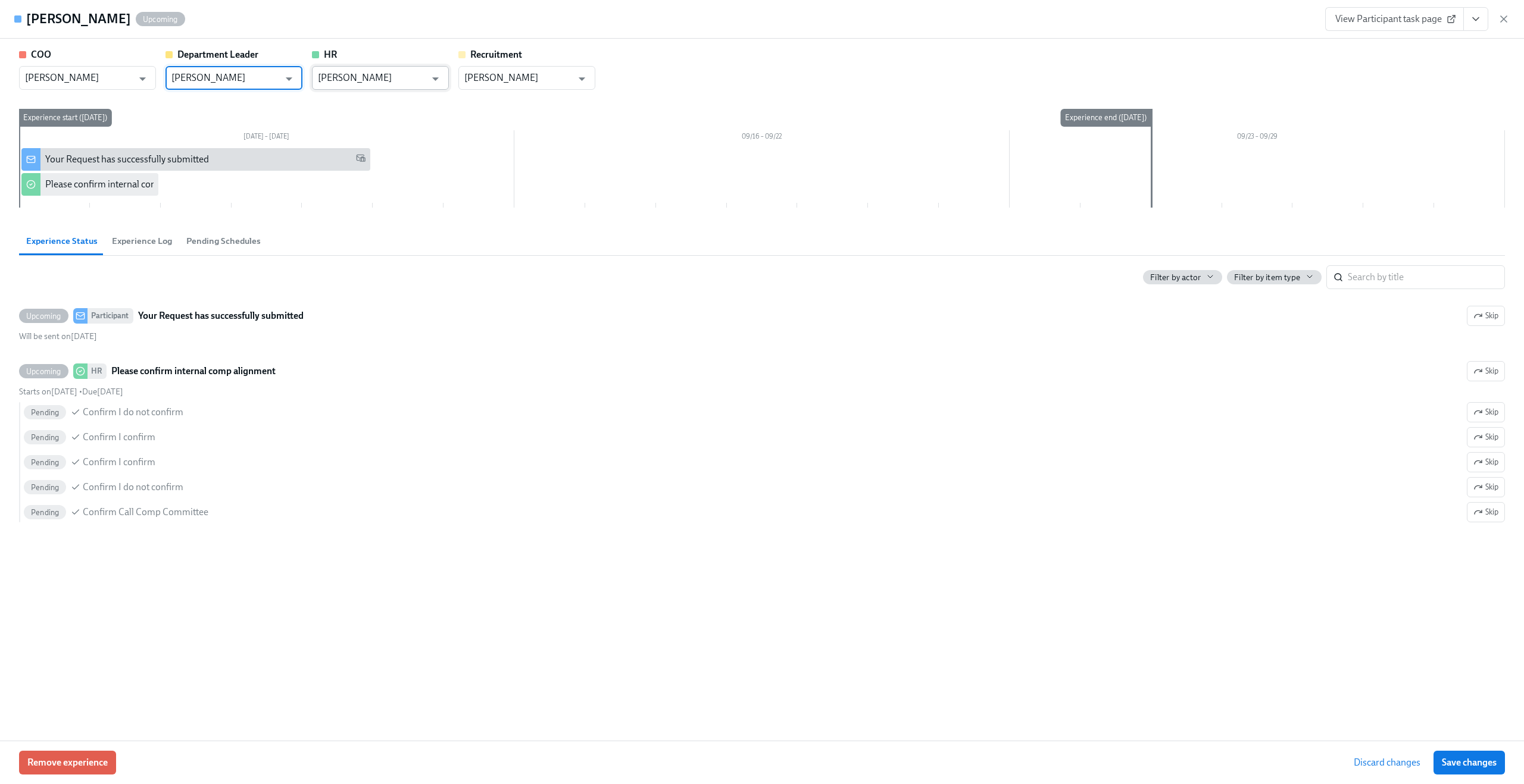
type input "[PERSON_NAME]"
click at [356, 78] on input "[PERSON_NAME]" at bounding box center [371, 78] width 108 height 24
click at [355, 140] on li "[PERSON_NAME]" at bounding box center [380, 148] width 137 height 20
type input "[PERSON_NAME]"
click at [506, 72] on input "[PERSON_NAME]" at bounding box center [517, 78] width 108 height 24
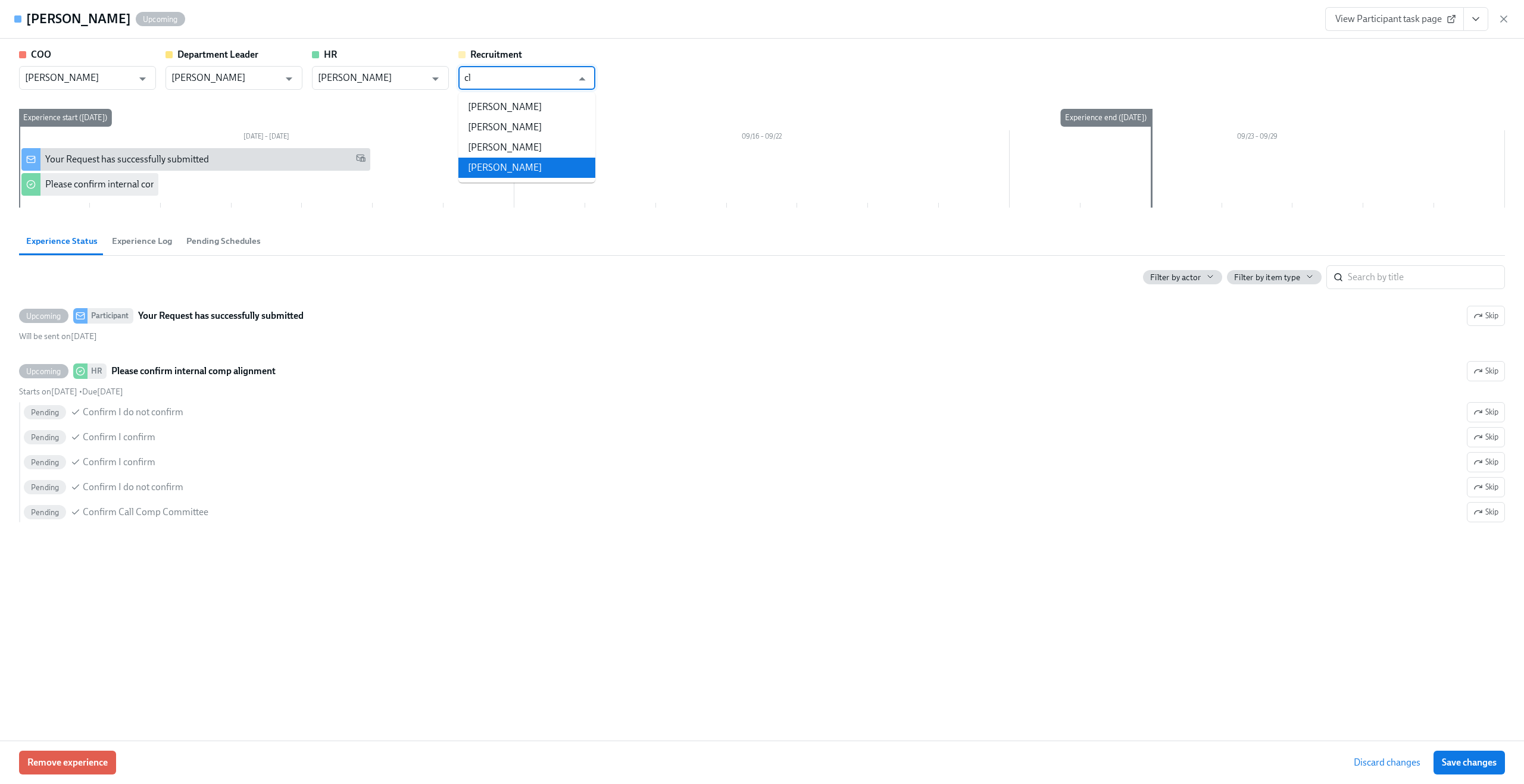
click at [507, 166] on li "[PERSON_NAME]" at bounding box center [527, 168] width 137 height 20
type input "[PERSON_NAME]"
click at [1481, 750] on div "Remove experience Discard changes Save changes" at bounding box center [762, 762] width 1524 height 43
click at [1475, 758] on span "Save changes" at bounding box center [1469, 763] width 55 height 12
type input "[PERSON_NAME]"
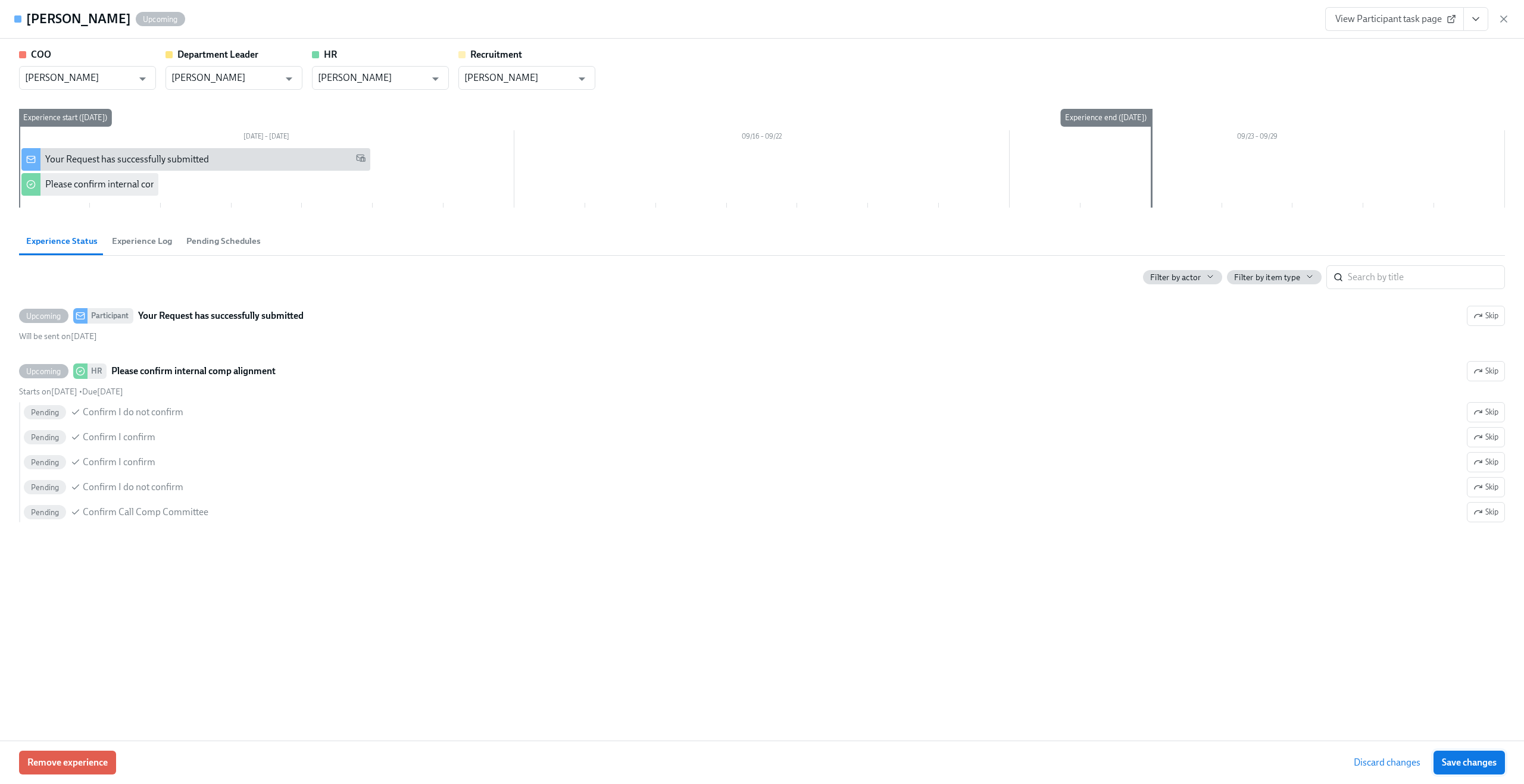
type input "[PERSON_NAME]"
click at [1426, 25] on link "View Participant task page" at bounding box center [1393, 19] width 139 height 24
click at [1505, 16] on icon "button" at bounding box center [1503, 18] width 6 height 6
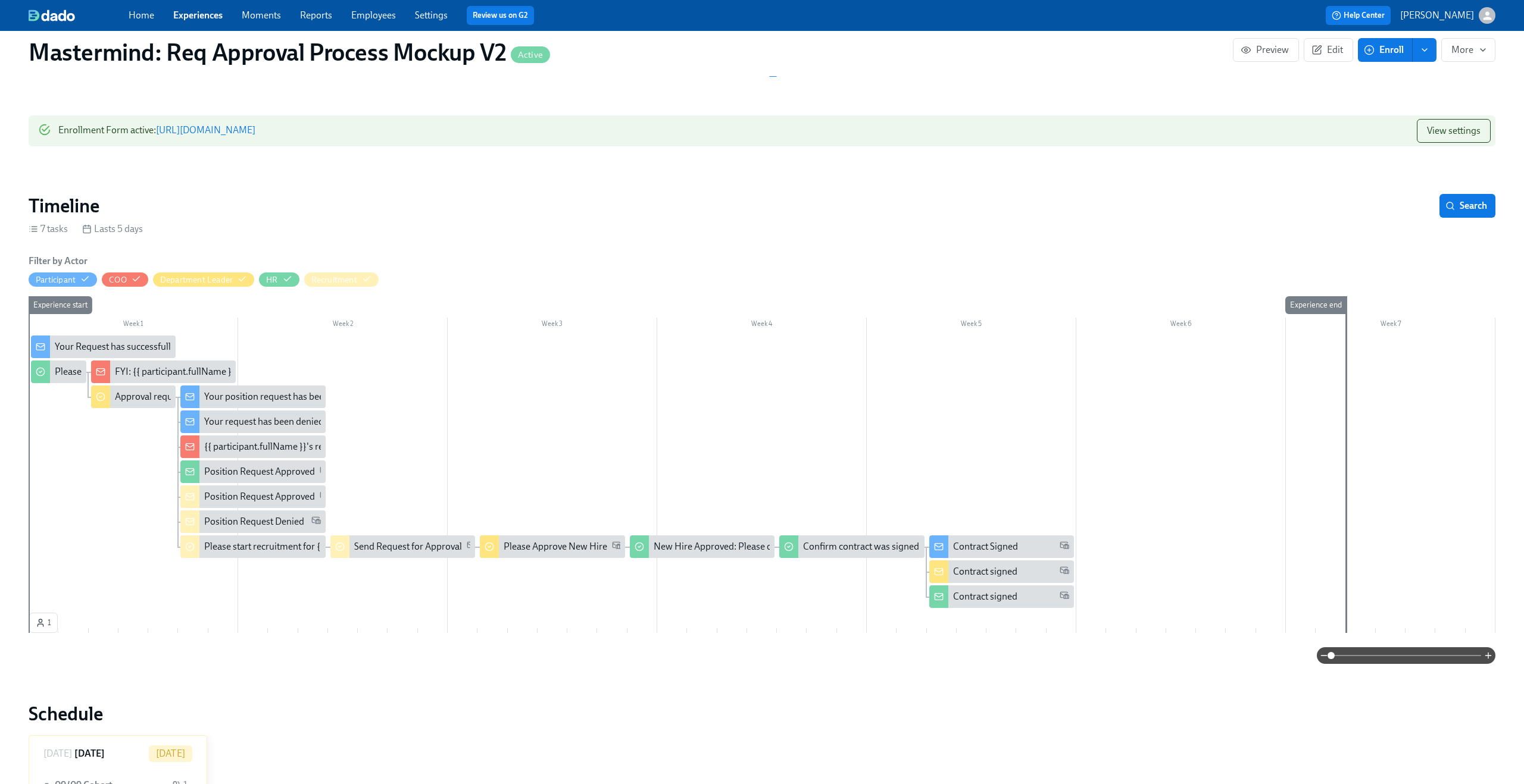
scroll to position [85, 0]
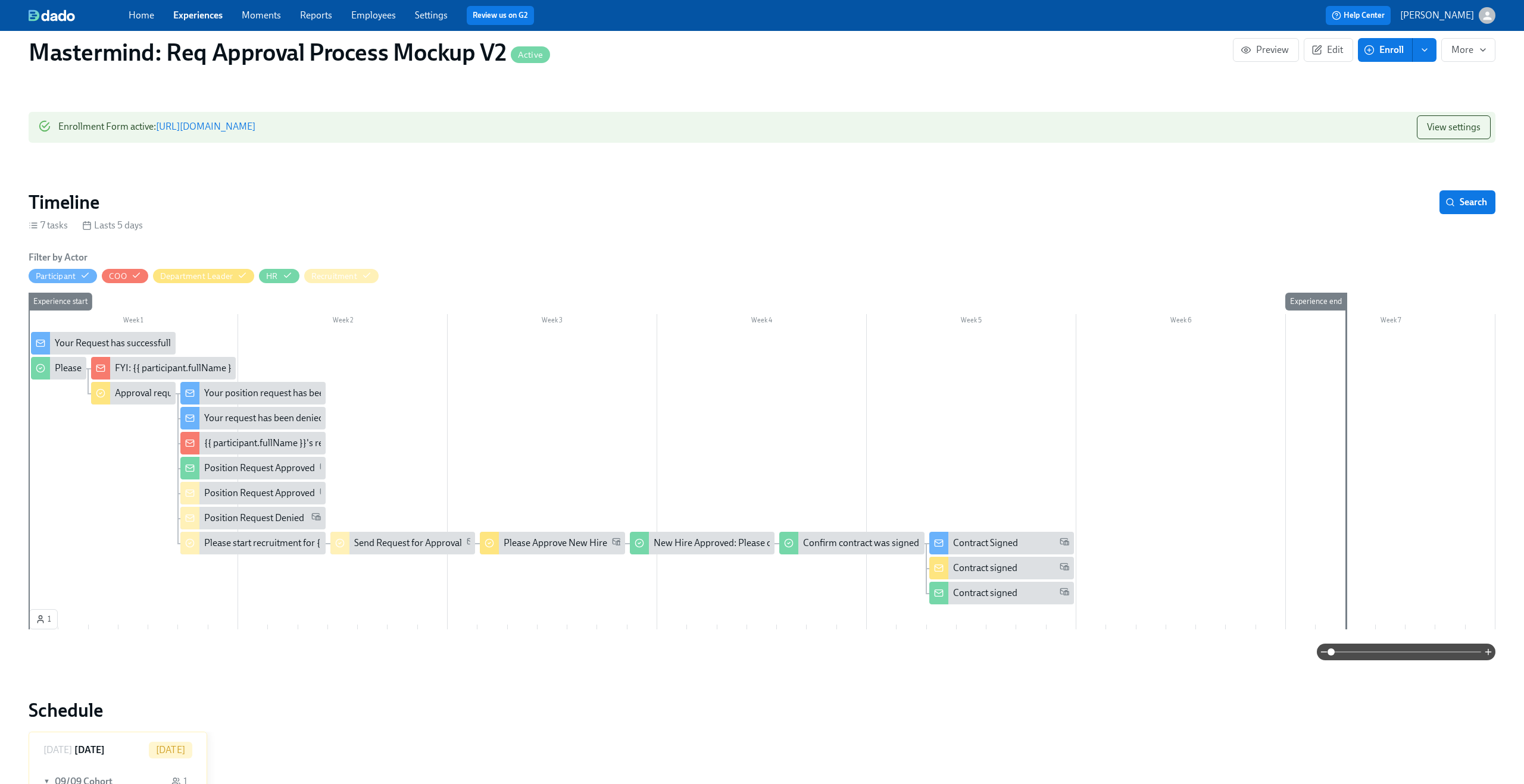
click at [1407, 647] on span at bounding box center [1405, 653] width 150 height 17
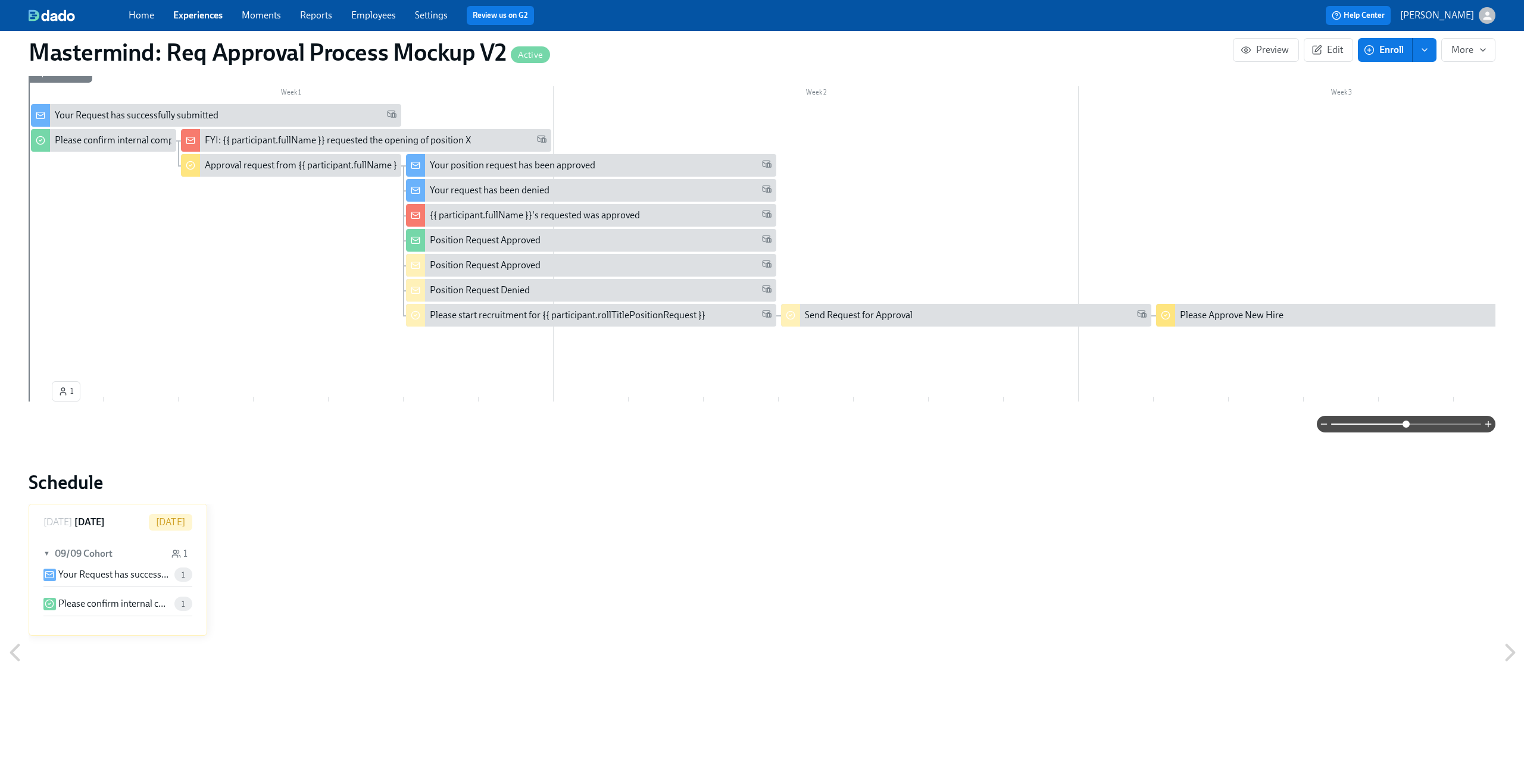
scroll to position [328, 0]
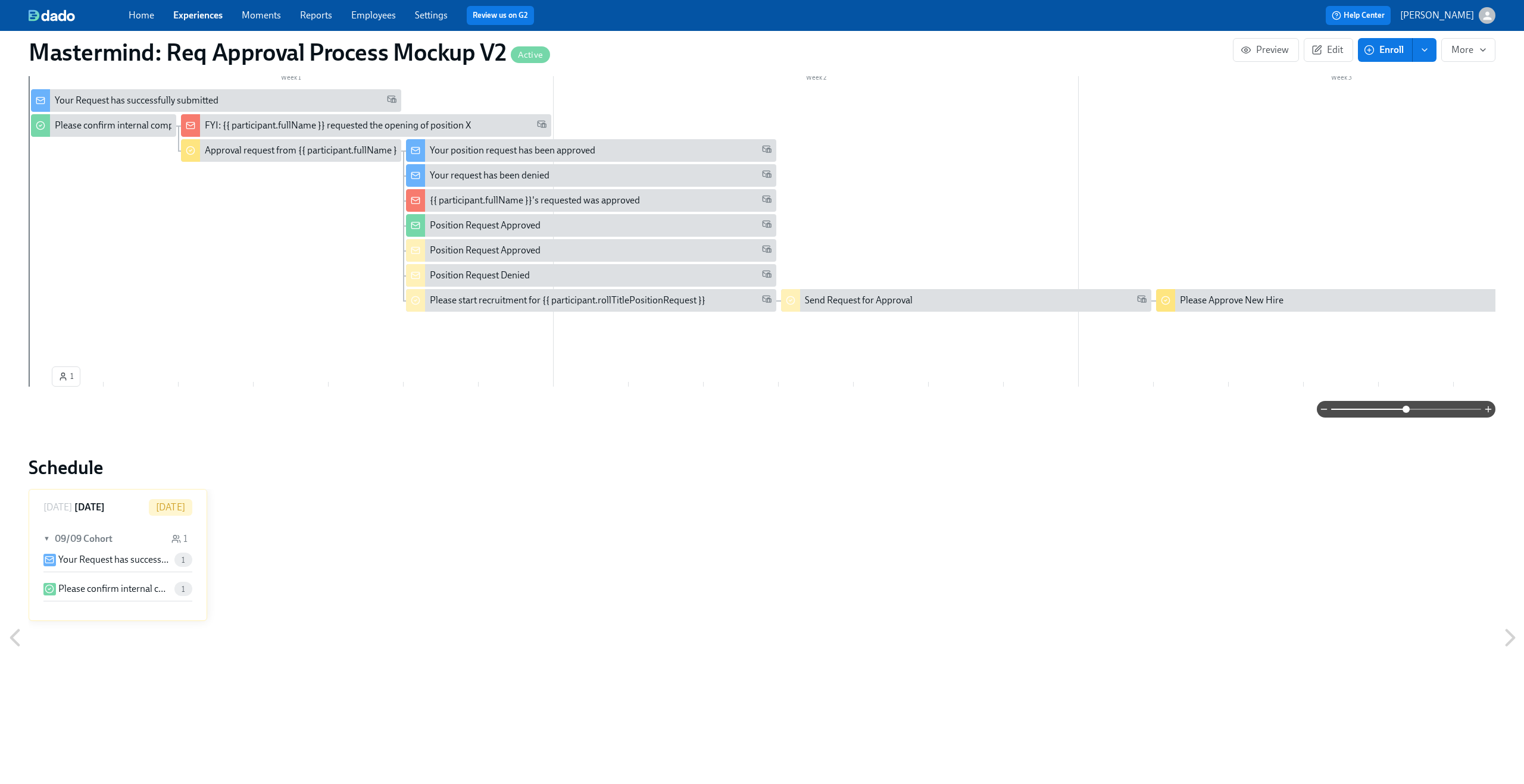
click at [140, 550] on div "▼ 09/09 Cohort 1" at bounding box center [118, 540] width 149 height 28
click at [140, 550] on div "► 09/09 Cohort 1" at bounding box center [118, 540] width 149 height 28
click at [112, 566] on p "Your Request has successfully submitted" at bounding box center [113, 560] width 111 height 13
click at [110, 592] on p "Please confirm internal comp alignment" at bounding box center [113, 589] width 111 height 13
click at [110, 104] on div "Your Request has successfully submitted" at bounding box center [137, 100] width 164 height 13
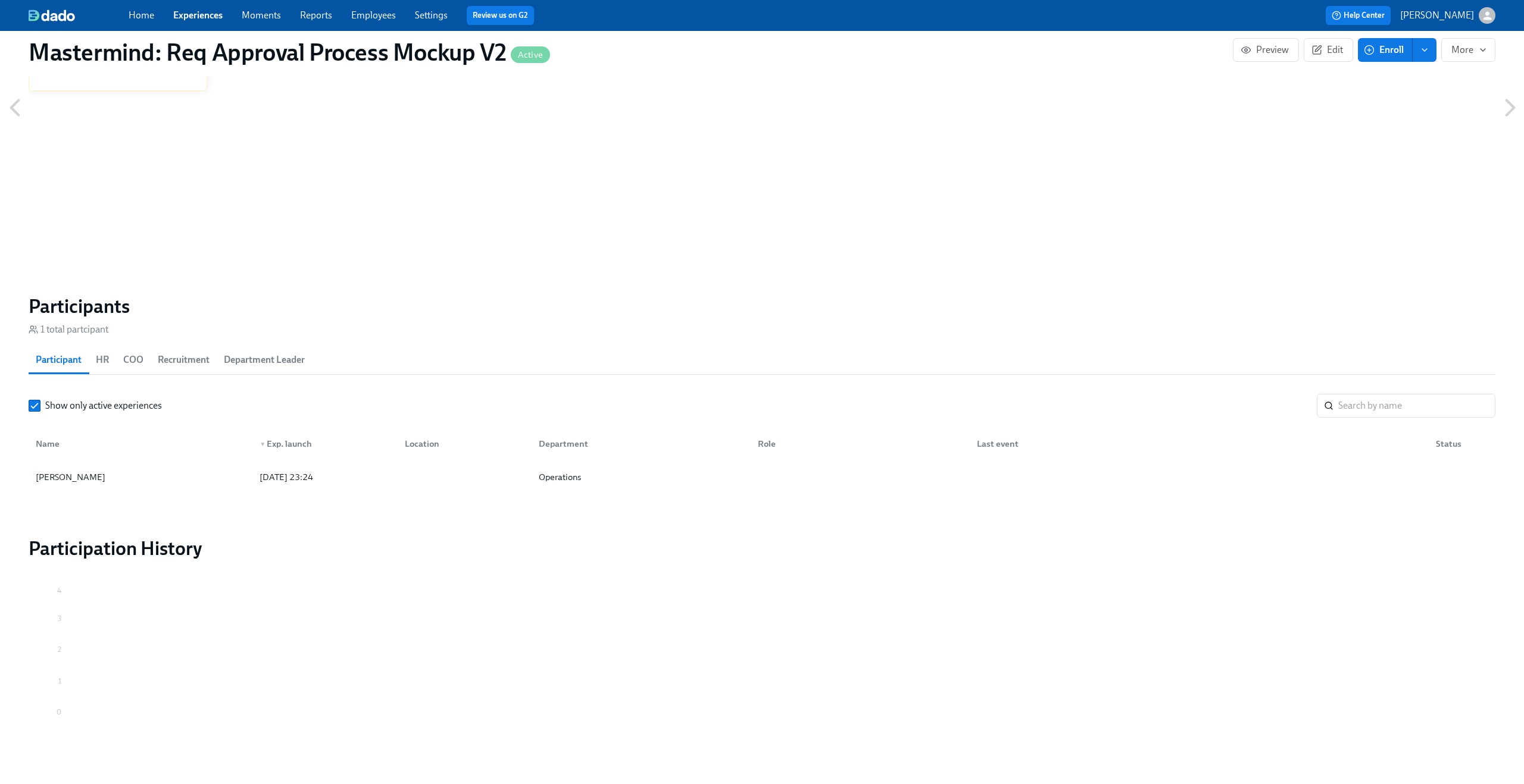
scroll to position [861, 0]
click at [230, 485] on div "[PERSON_NAME]" at bounding box center [141, 474] width 219 height 24
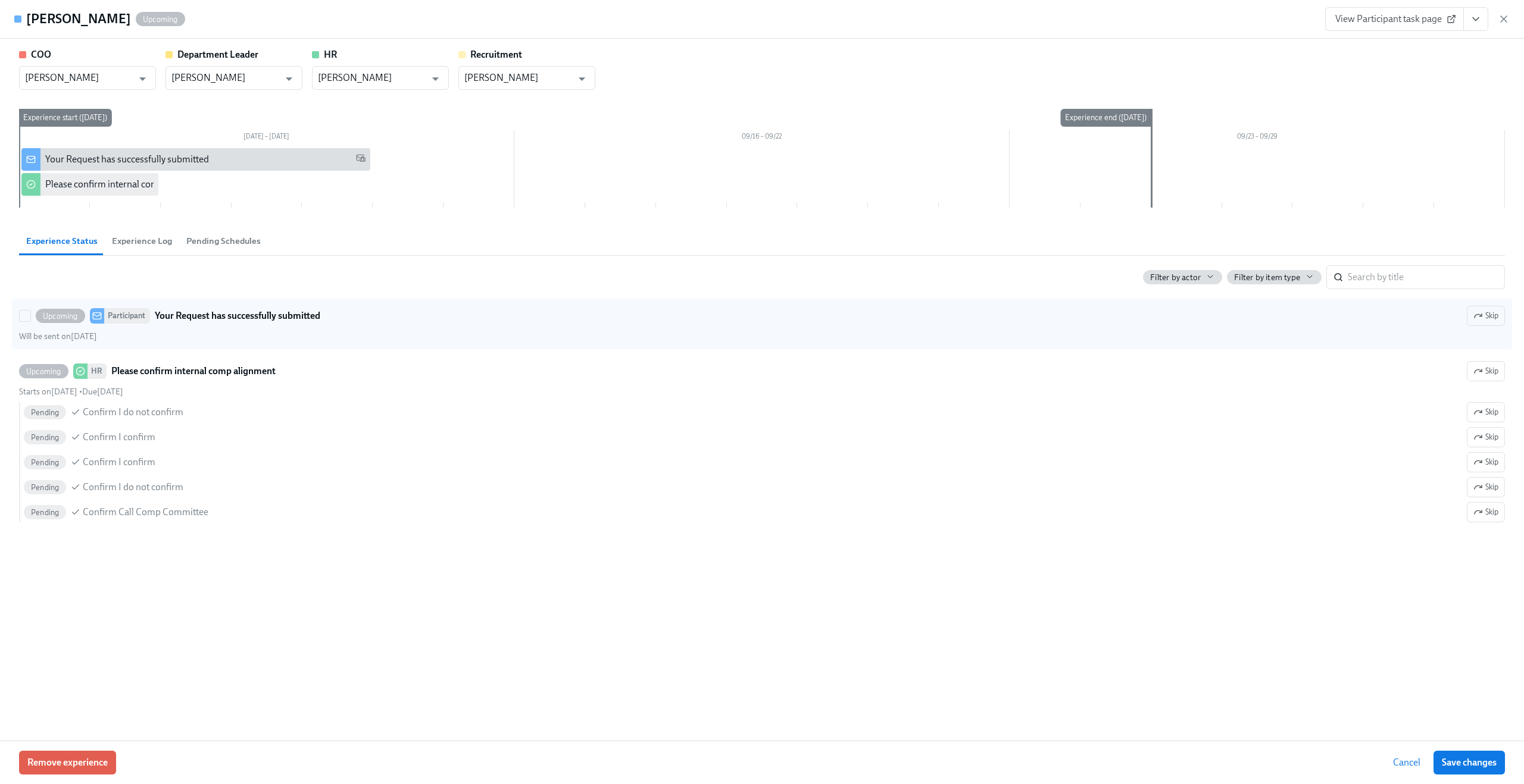
click at [142, 334] on div "Will be sent on [DATE]" at bounding box center [762, 336] width 1485 height 11
click at [30, 322] on input "Upcoming Participant Your Request has successfully submitted Skip Will be sent …" at bounding box center [25, 316] width 11 height 11
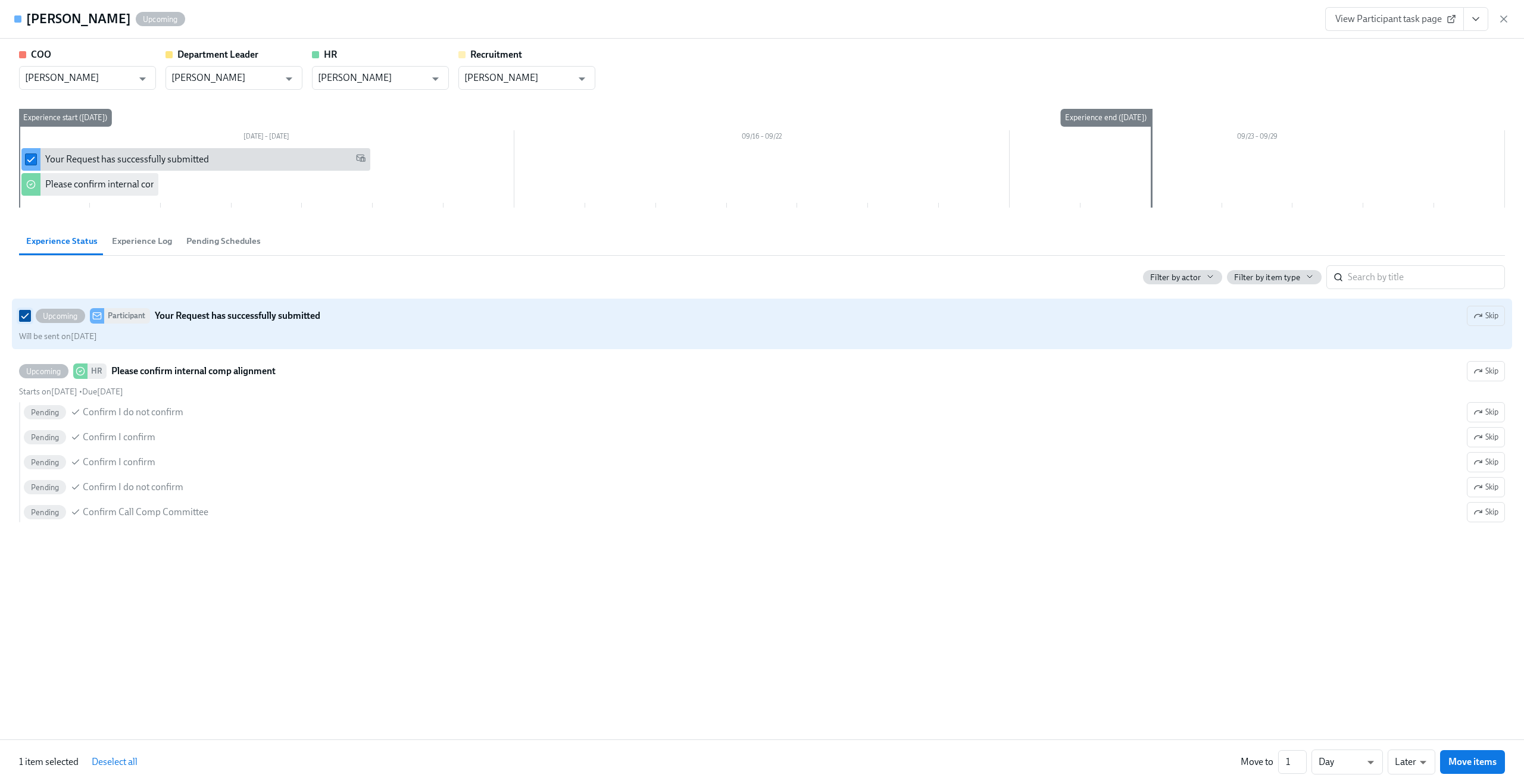
click at [26, 316] on input "Upcoming Participant Your Request has successfully submitted Skip Will be sent …" at bounding box center [25, 316] width 11 height 11
checkbox input "false"
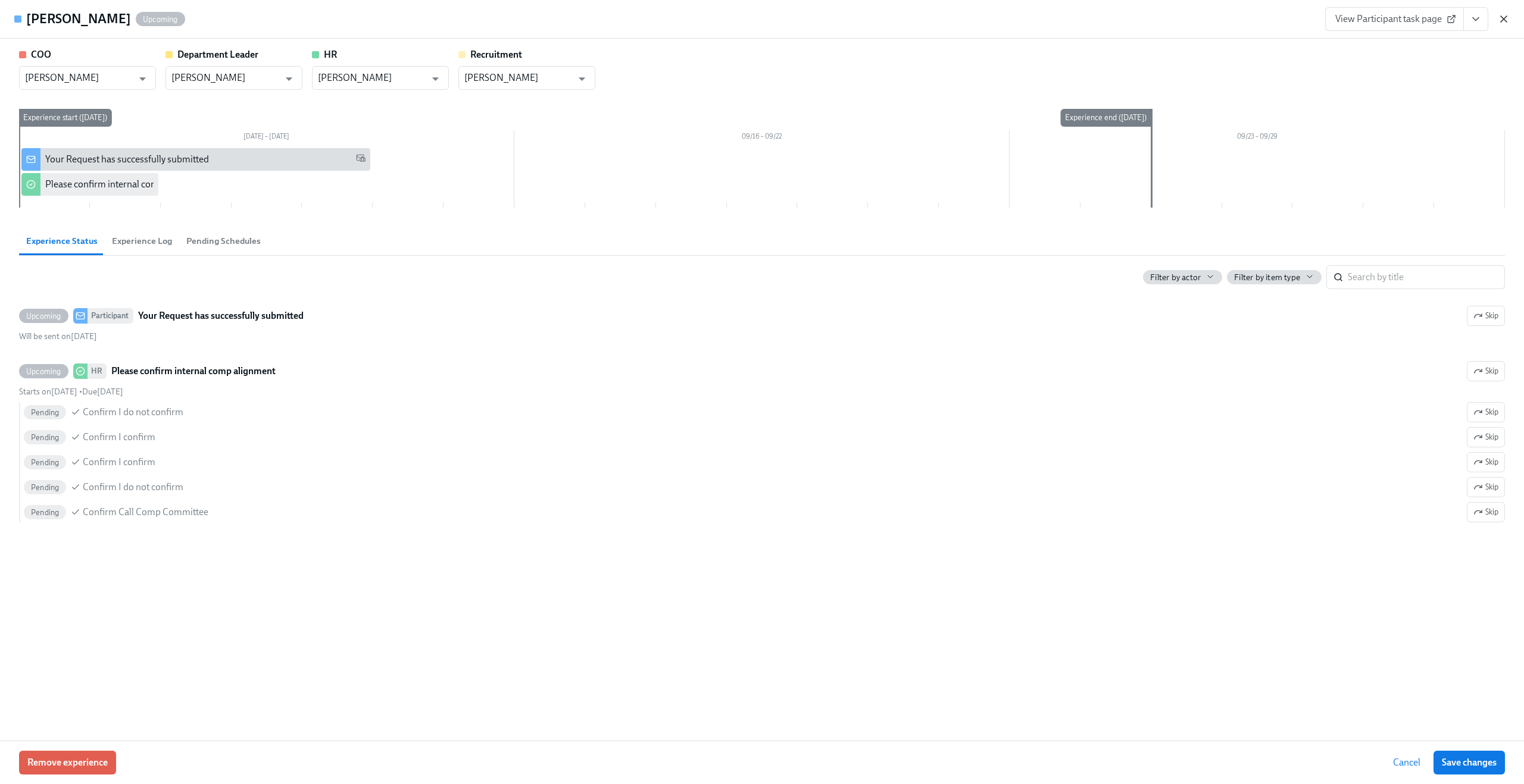
click at [1506, 19] on icon "button" at bounding box center [1503, 18] width 12 height 12
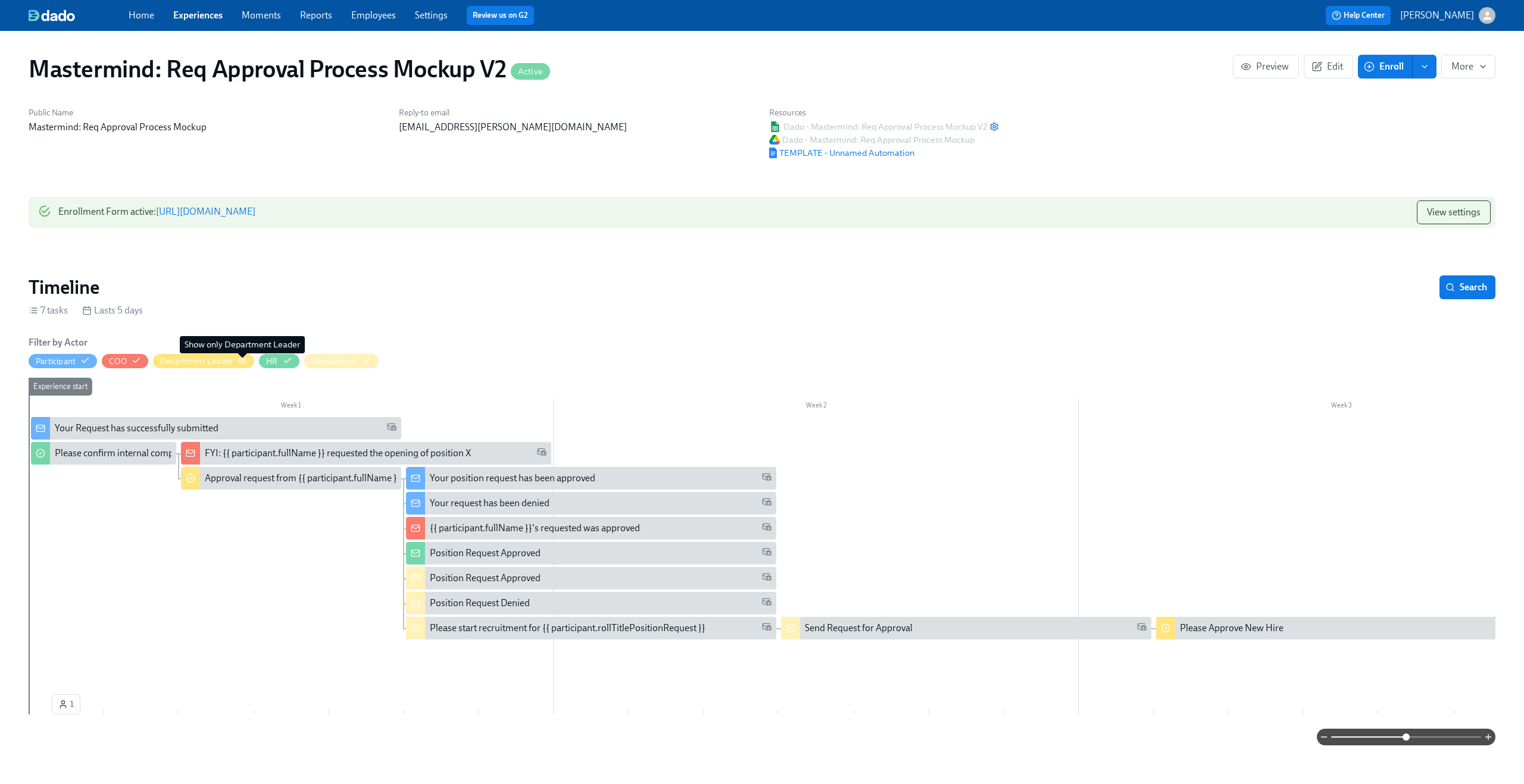
click at [245, 358] on icon "button" at bounding box center [242, 360] width 9 height 9
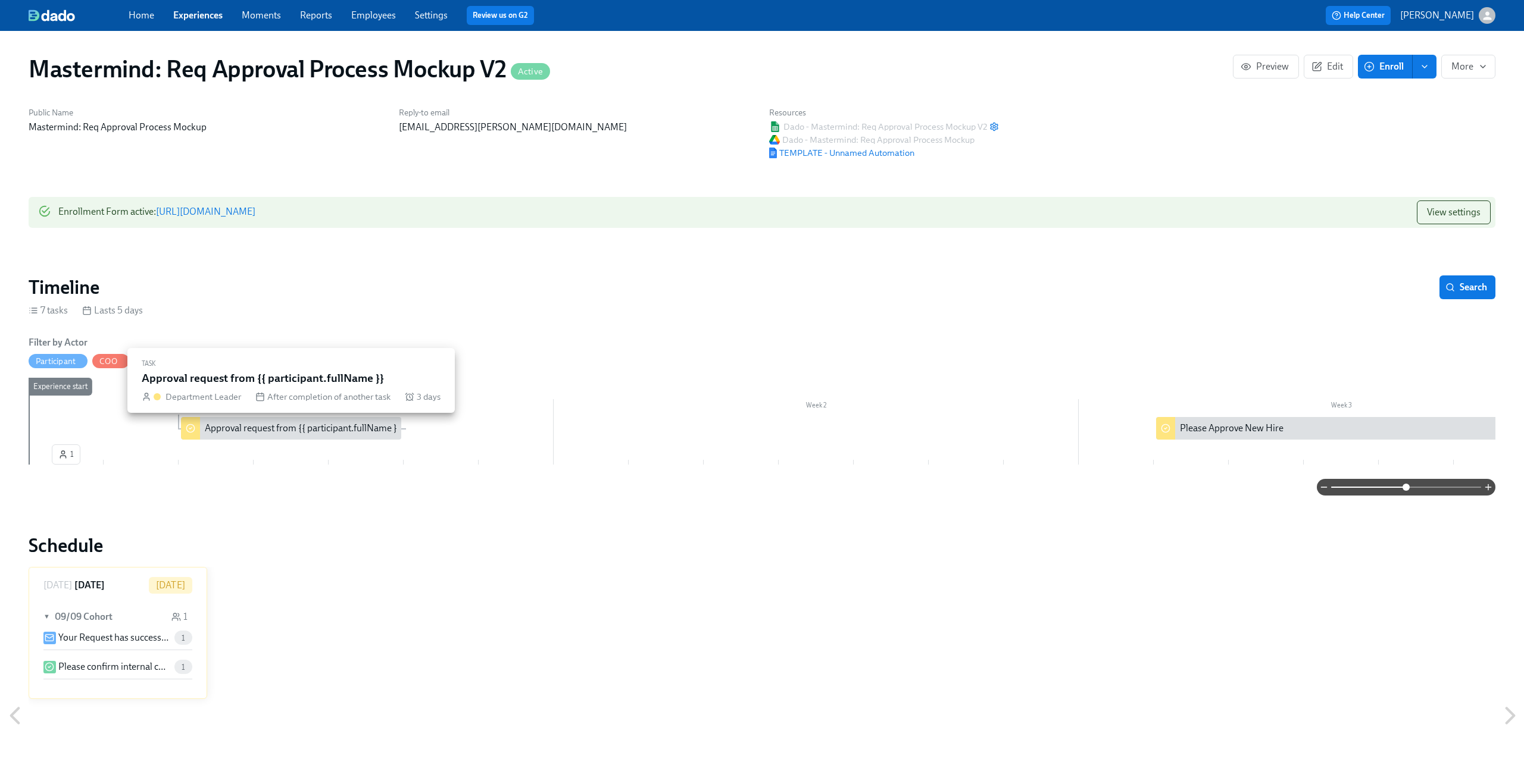
click at [258, 435] on div "Approval request from {{ participant.fullName }}" at bounding box center [302, 428] width 196 height 13
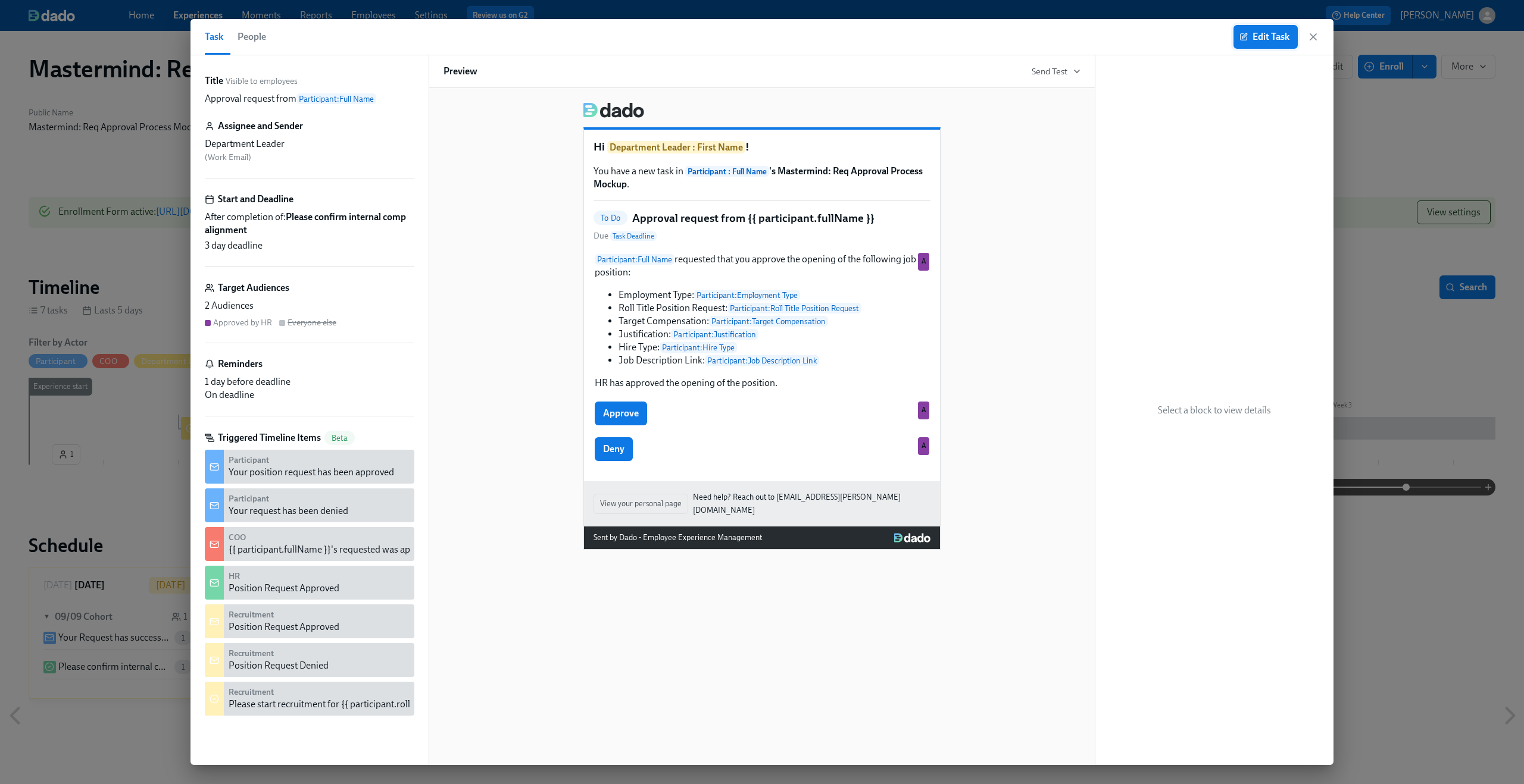
click at [1244, 38] on icon "button" at bounding box center [1243, 37] width 8 height 8
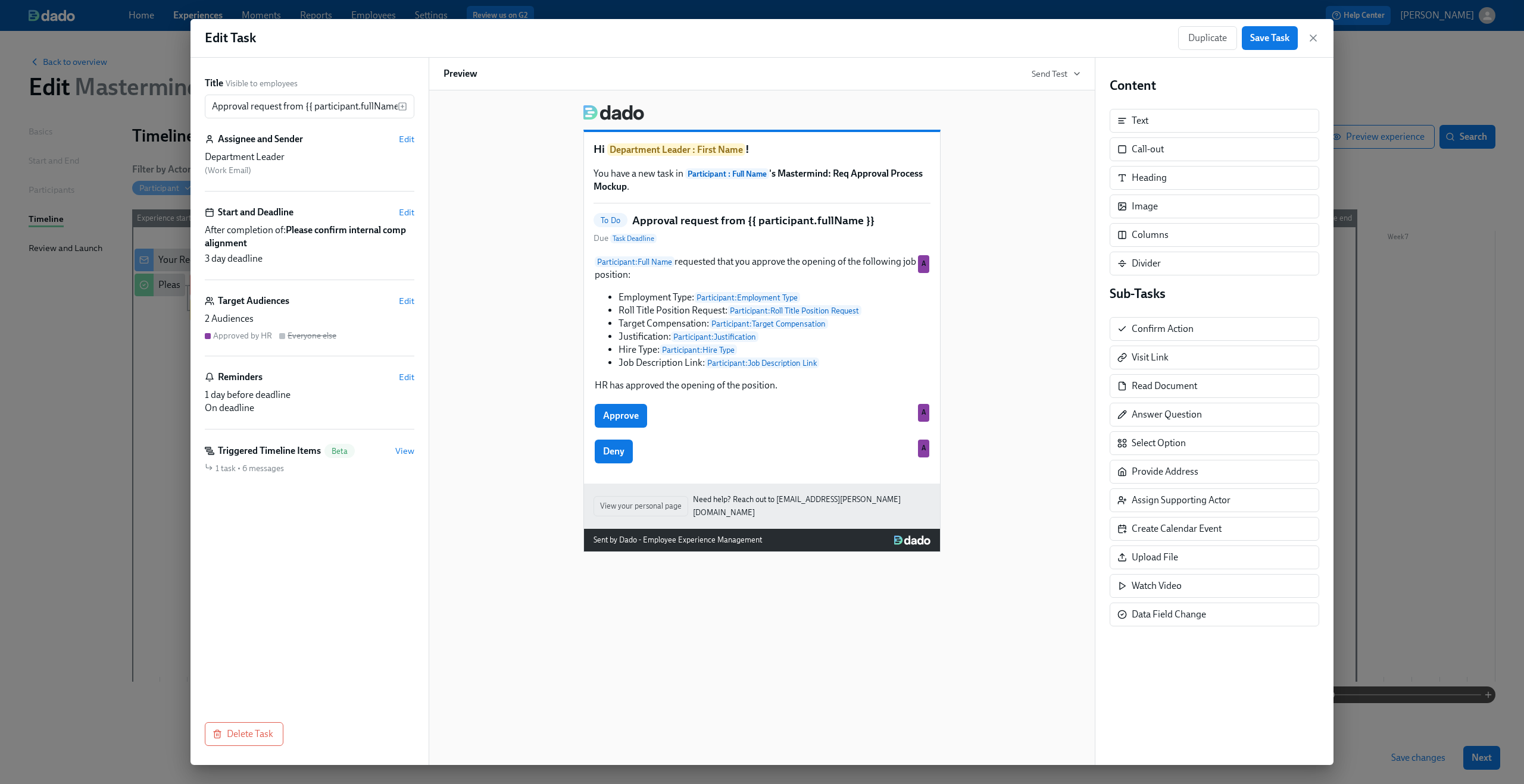
click at [330, 173] on div "Department Leader ( Work Email )" at bounding box center [310, 164] width 210 height 26
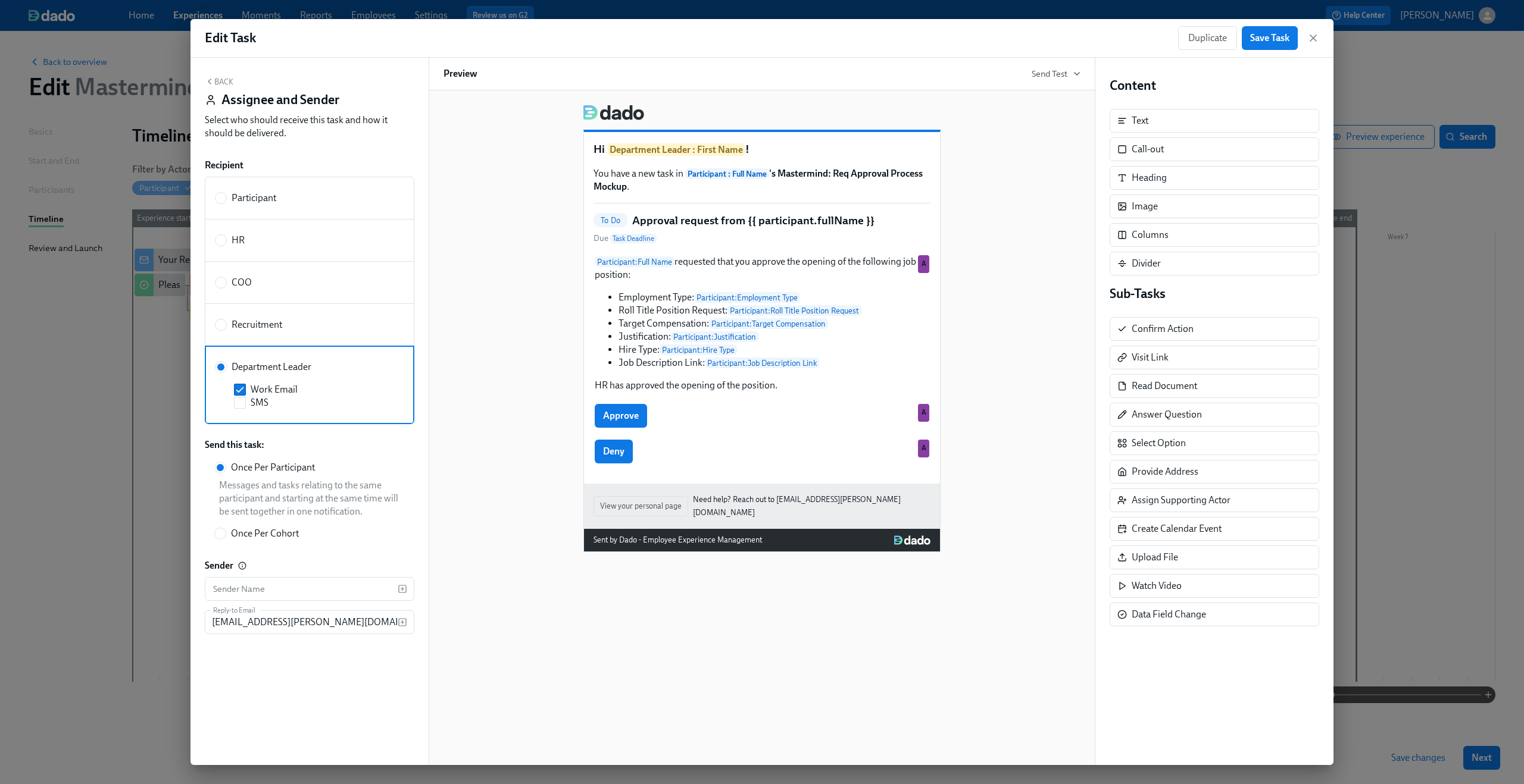
click at [284, 361] on span "Department Leader" at bounding box center [271, 367] width 80 height 13
click at [226, 362] on input "Department Leader" at bounding box center [221, 368] width 11 height 11
click at [1277, 33] on span "Save Task" at bounding box center [1269, 38] width 40 height 12
click at [1307, 35] on icon "button" at bounding box center [1313, 38] width 12 height 12
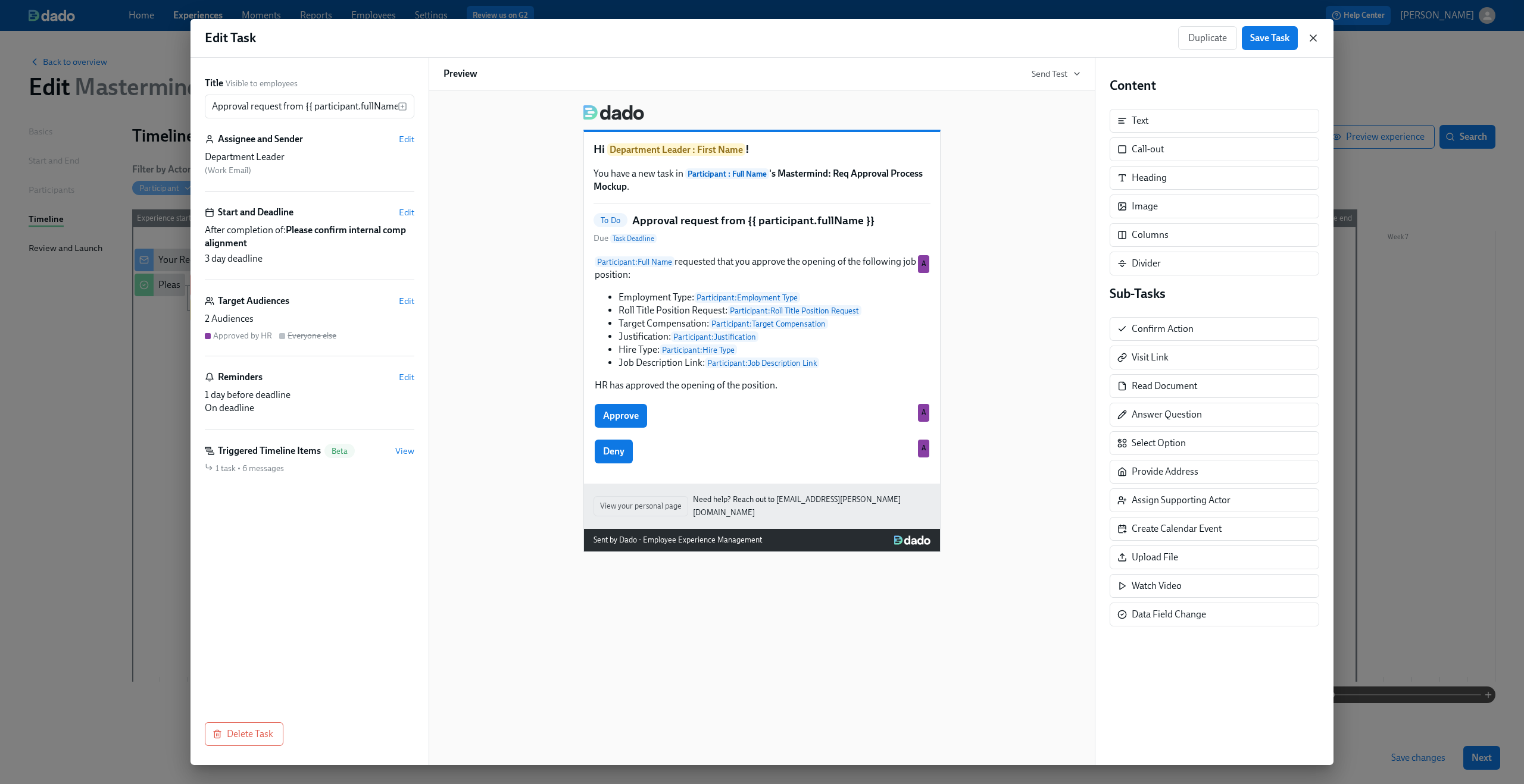
click at [1309, 38] on icon "button" at bounding box center [1313, 38] width 12 height 12
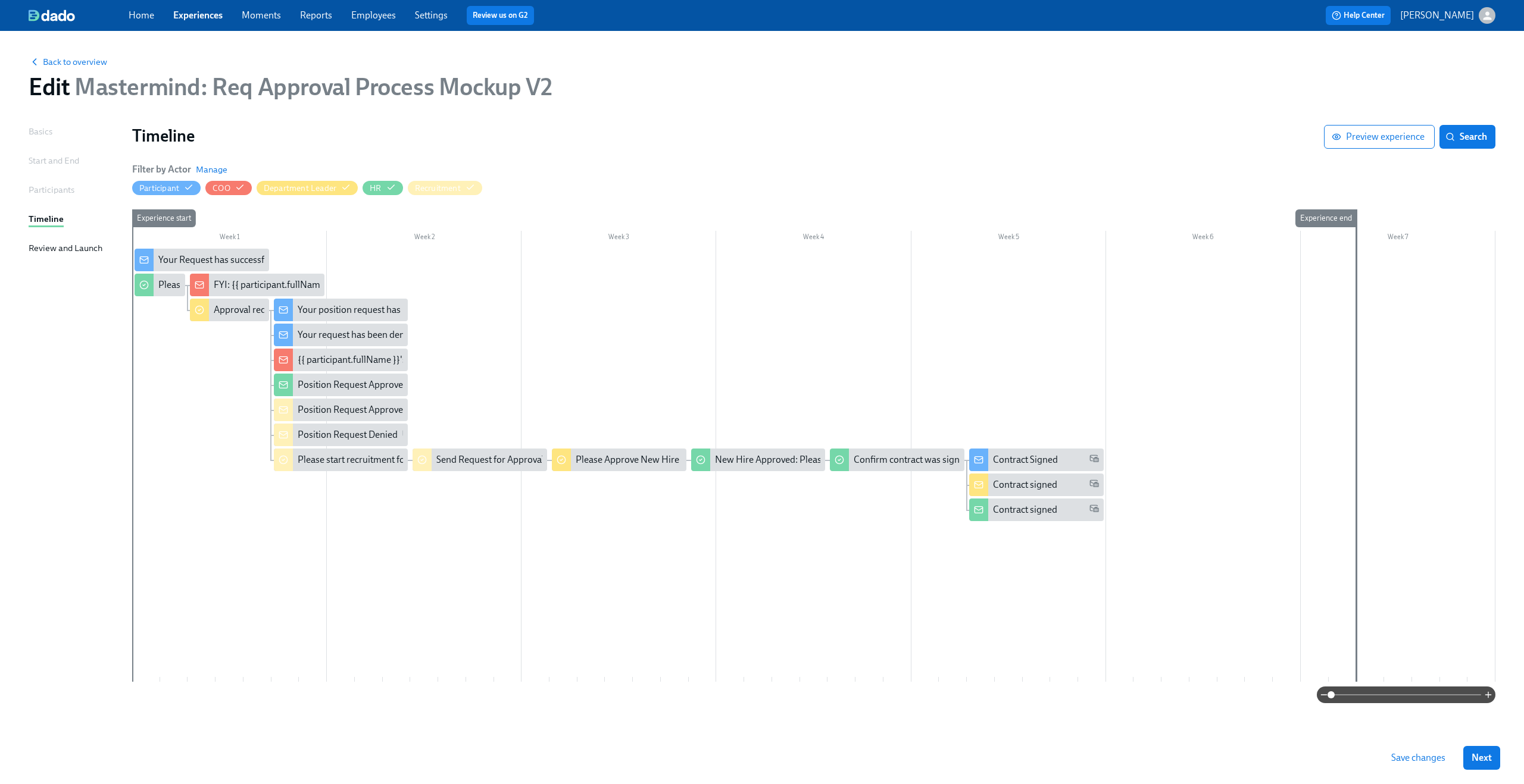
click at [85, 72] on div "Back to overview Edit Mastermind: Req Approval Process Mockup V2" at bounding box center [762, 77] width 1485 height 65
click at [80, 65] on span "Back to overview" at bounding box center [67, 62] width 78 height 12
click at [1400, 759] on span "Save changes" at bounding box center [1417, 757] width 54 height 12
click at [63, 66] on span "Back to overview" at bounding box center [67, 62] width 78 height 12
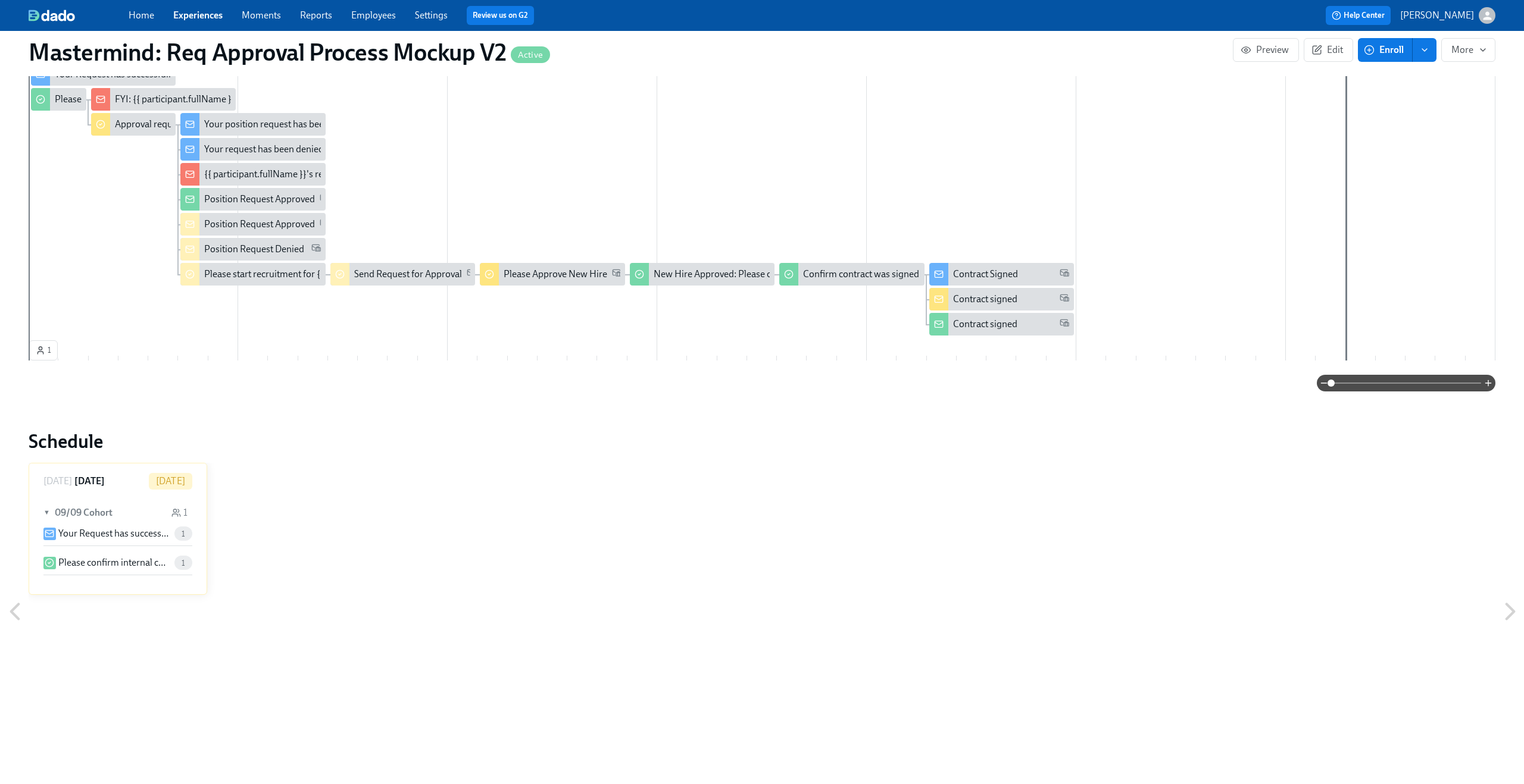
scroll to position [537, 0]
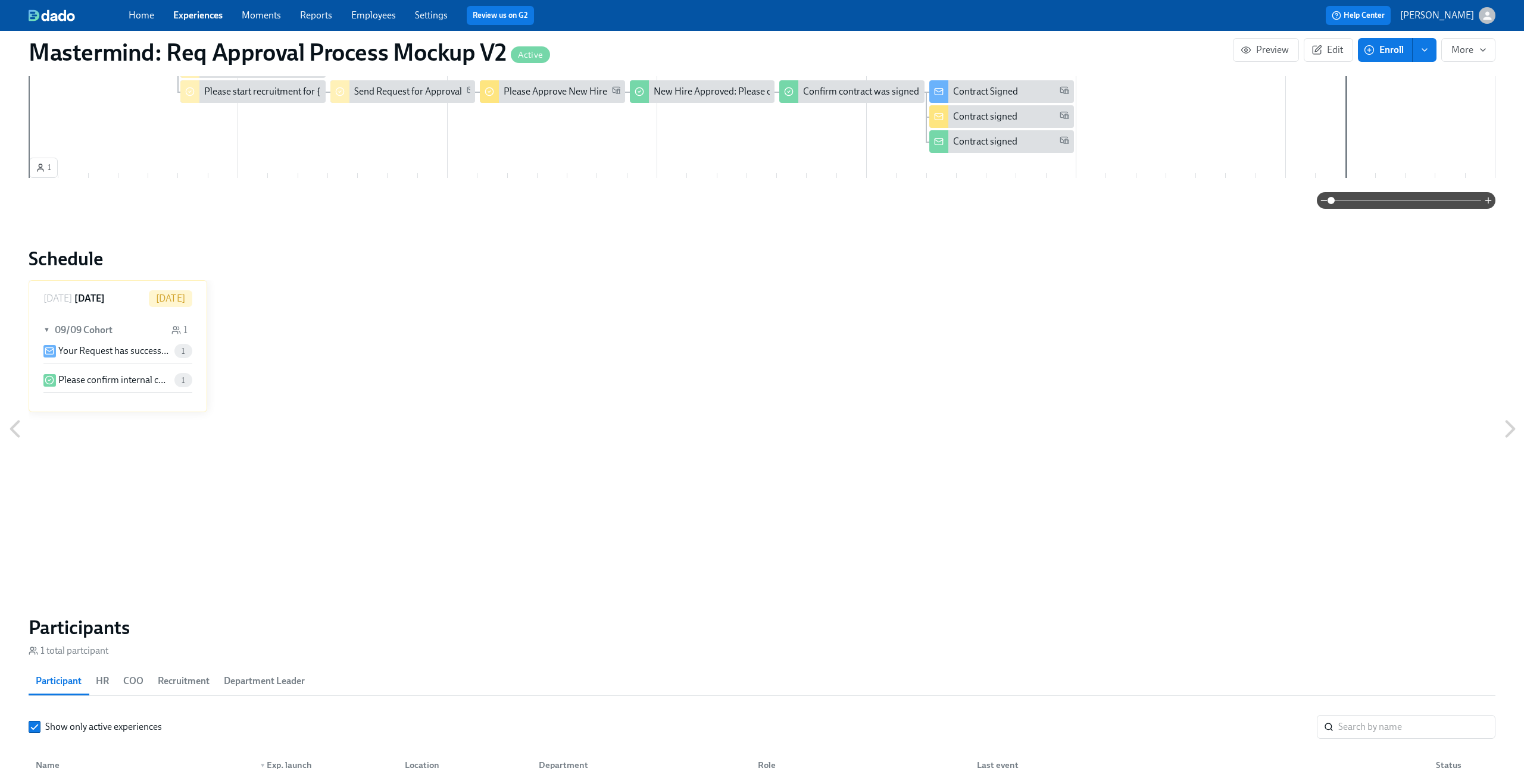
click at [136, 356] on p "Your Request has successfully submitted" at bounding box center [113, 351] width 111 height 13
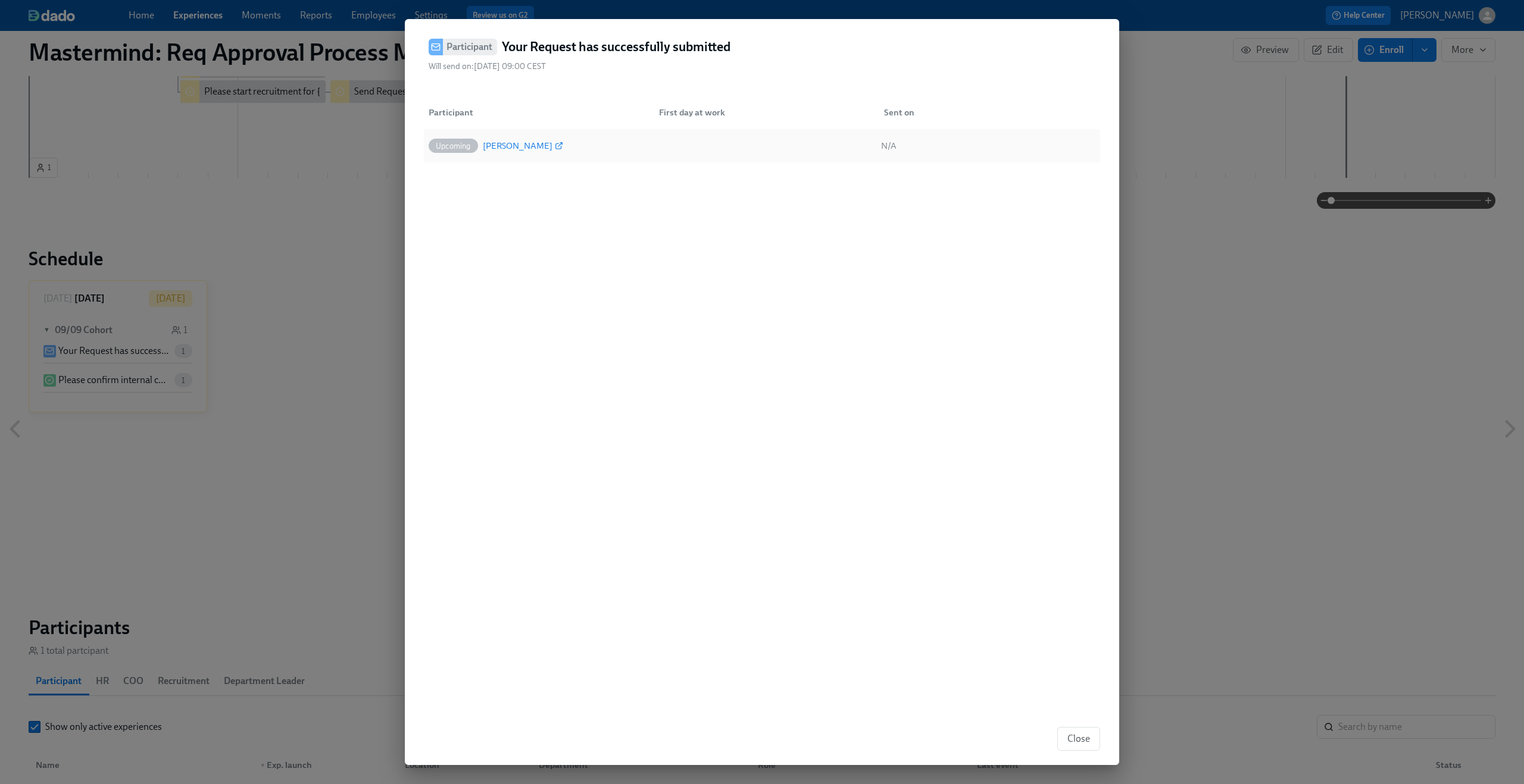
click at [512, 145] on div "[PERSON_NAME]" at bounding box center [517, 146] width 70 height 15
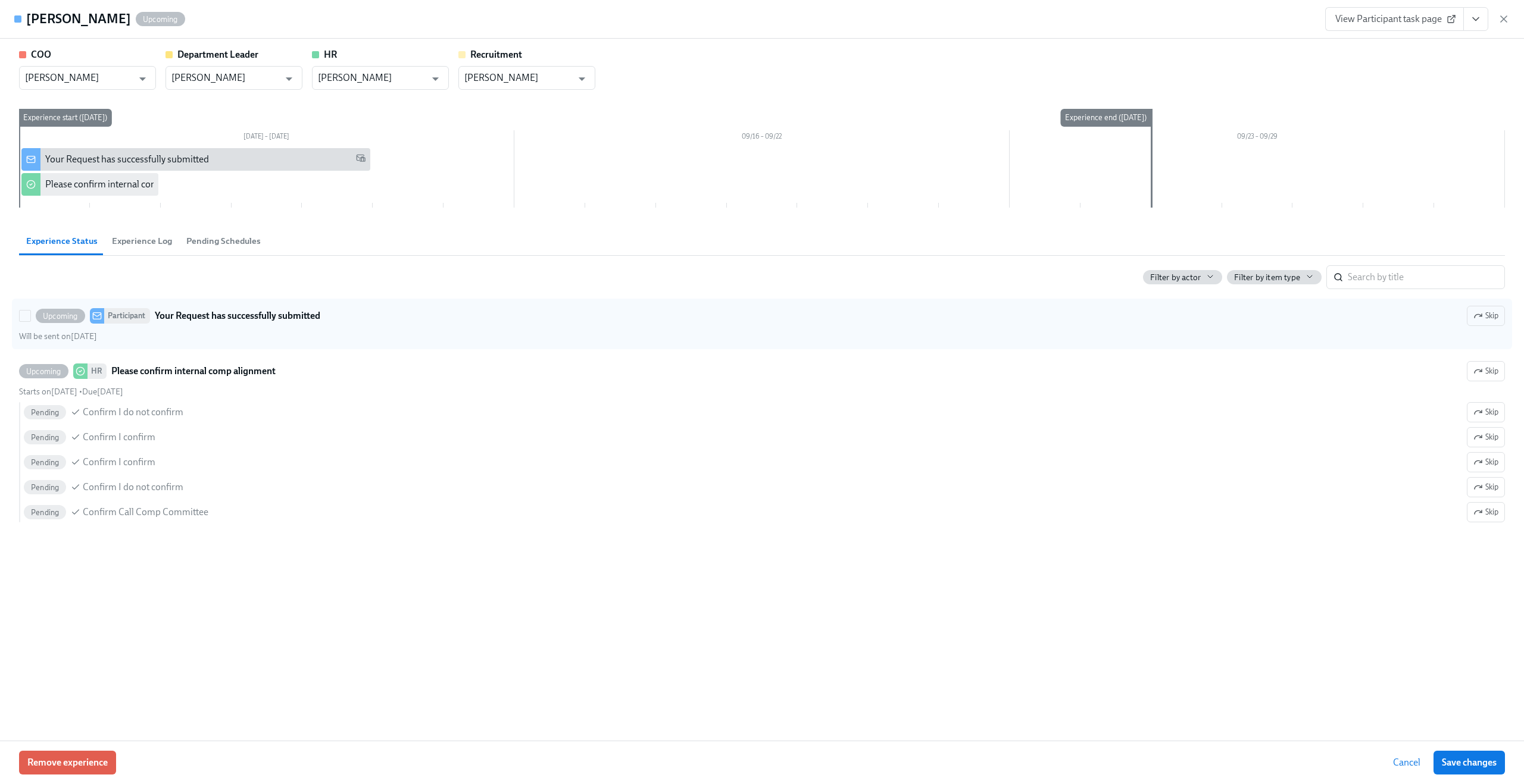
click at [1223, 332] on div "Will be sent on [DATE]" at bounding box center [762, 336] width 1485 height 11
click at [30, 322] on input "Upcoming Participant Your Request has successfully submitted Skip Will be sent …" at bounding box center [25, 316] width 11 height 11
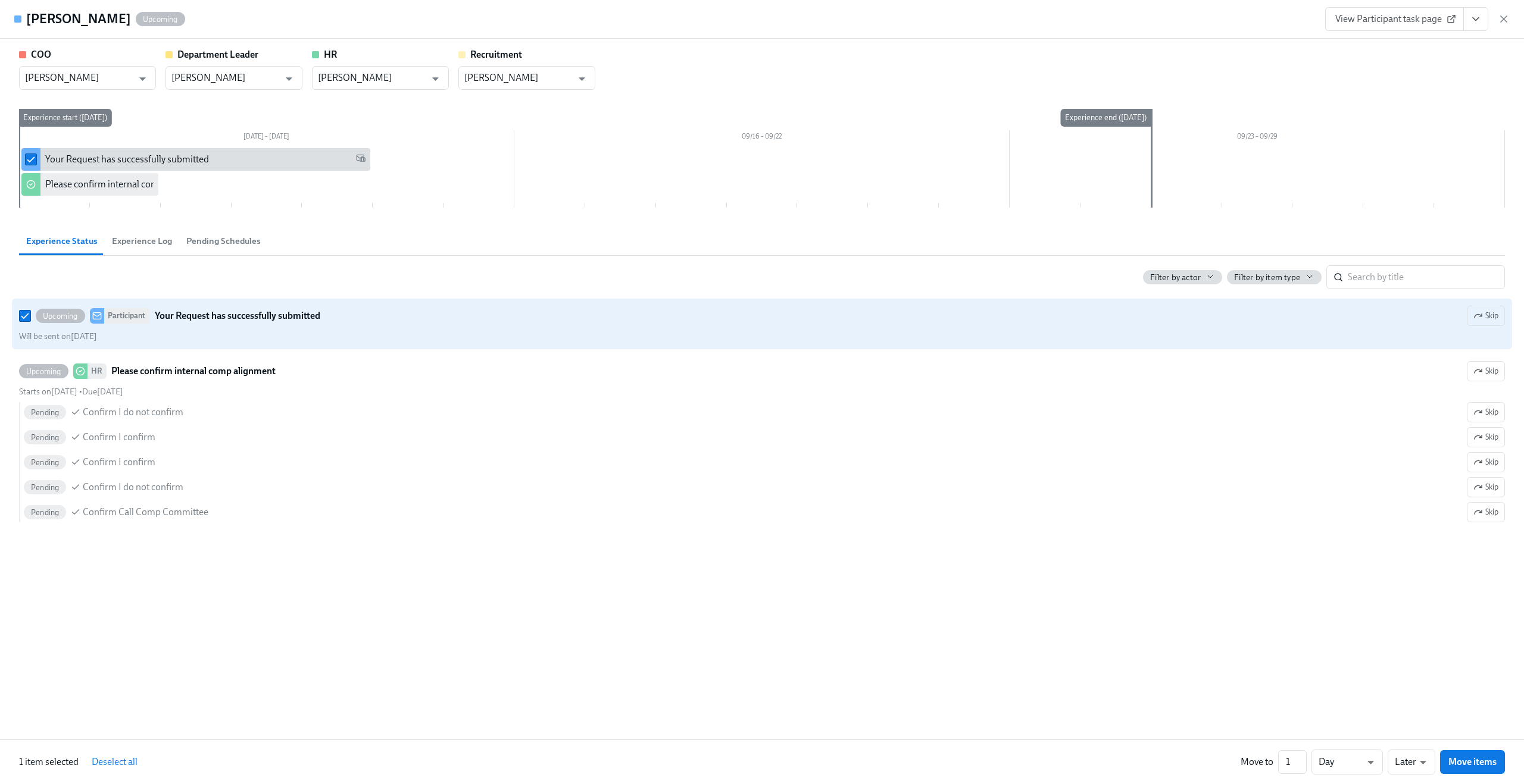
click at [1223, 332] on div "Will be sent on [DATE]" at bounding box center [762, 336] width 1485 height 11
click at [30, 322] on input "Upcoming Participant Your Request has successfully submitted Skip Will be sent …" at bounding box center [25, 316] width 11 height 11
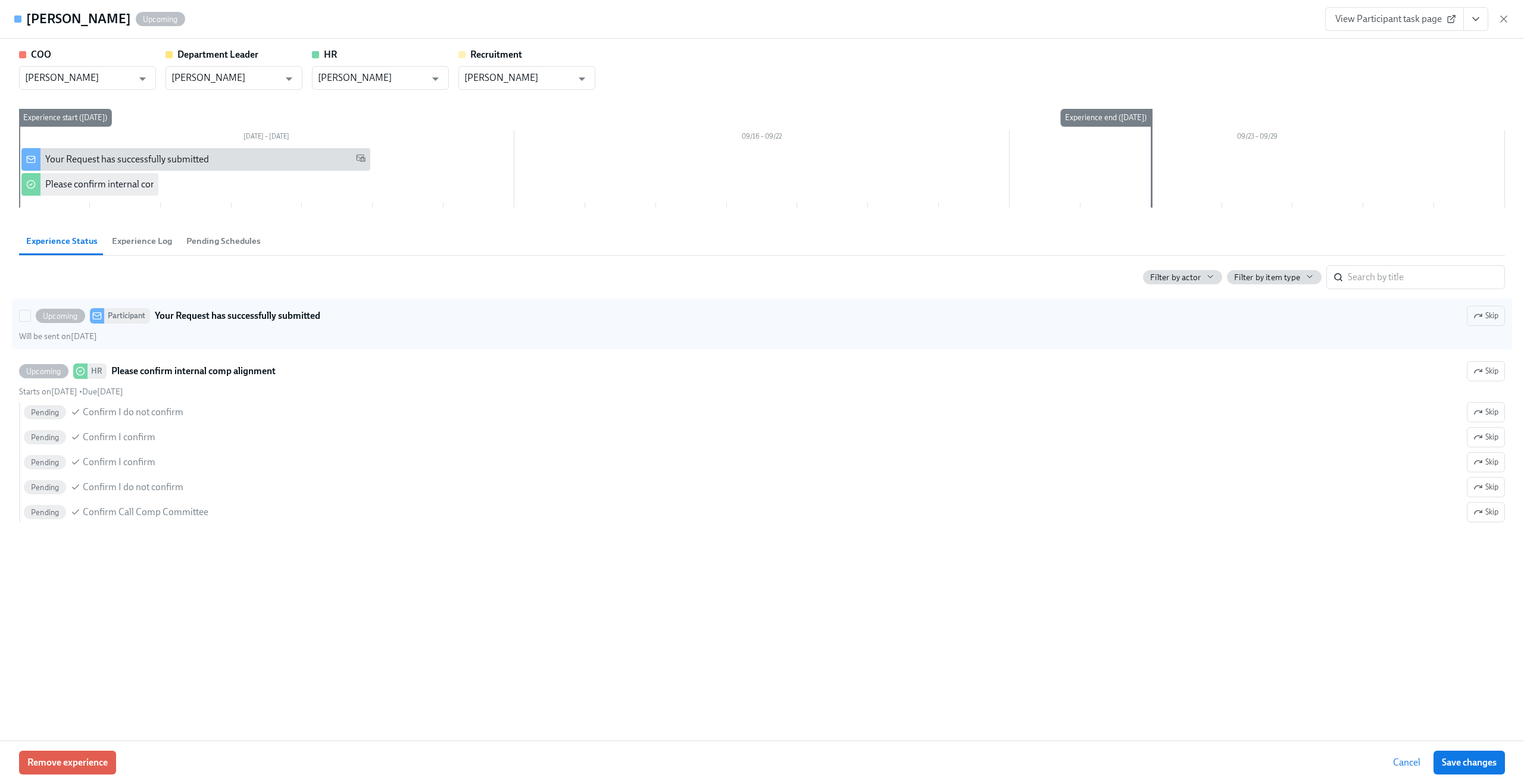
click at [1223, 332] on div "Will be sent on [DATE]" at bounding box center [762, 336] width 1485 height 11
click at [30, 322] on input "Upcoming Participant Your Request has successfully submitted Skip Will be sent …" at bounding box center [25, 316] width 11 height 11
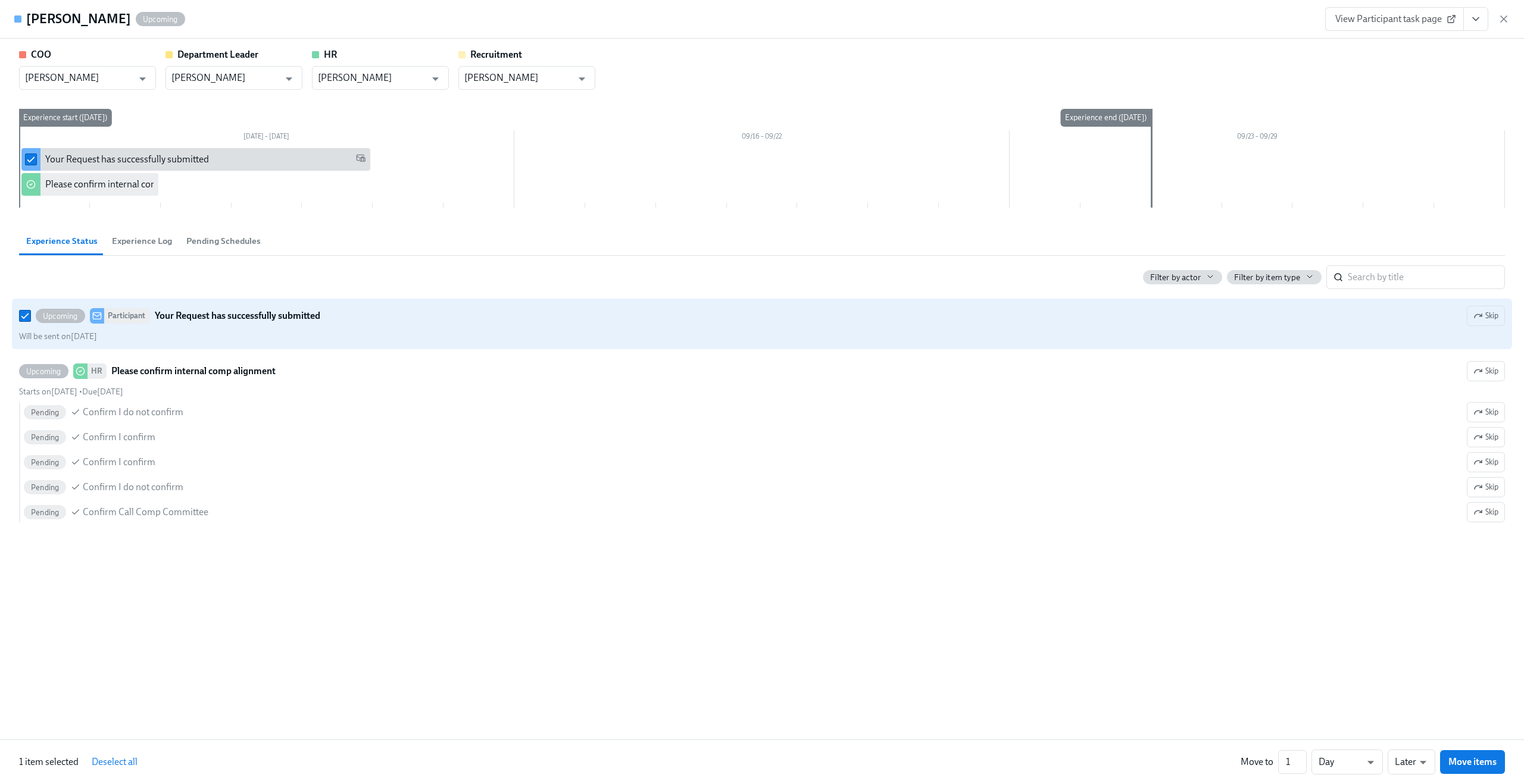
click at [1223, 332] on div "Will be sent on [DATE]" at bounding box center [762, 336] width 1485 height 11
click at [30, 322] on input "Upcoming Participant Your Request has successfully submitted Skip Will be sent …" at bounding box center [25, 316] width 11 height 11
checkbox input "false"
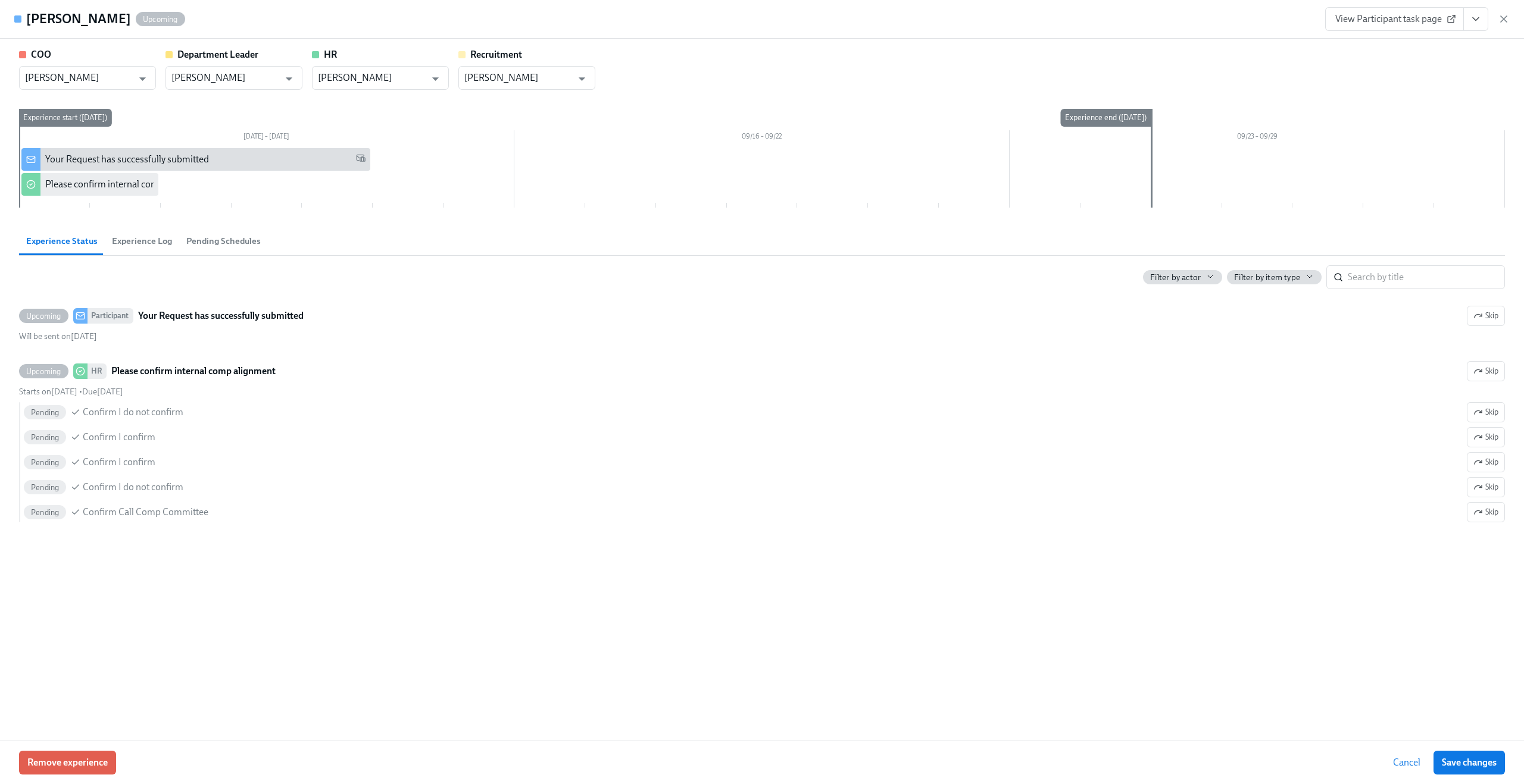
click at [1385, 19] on span "View Participant task page" at bounding box center [1393, 18] width 119 height 12
drag, startPoint x: 1506, startPoint y: 17, endPoint x: 1480, endPoint y: 33, distance: 30.5
click at [1480, 33] on div "[PERSON_NAME] Upcoming View Participant task page" at bounding box center [762, 19] width 1524 height 39
click at [1475, 20] on icon "View task page" at bounding box center [1475, 18] width 6 height 3
click at [1414, 44] on link "View COO task page" at bounding box center [1375, 46] width 82 height 13
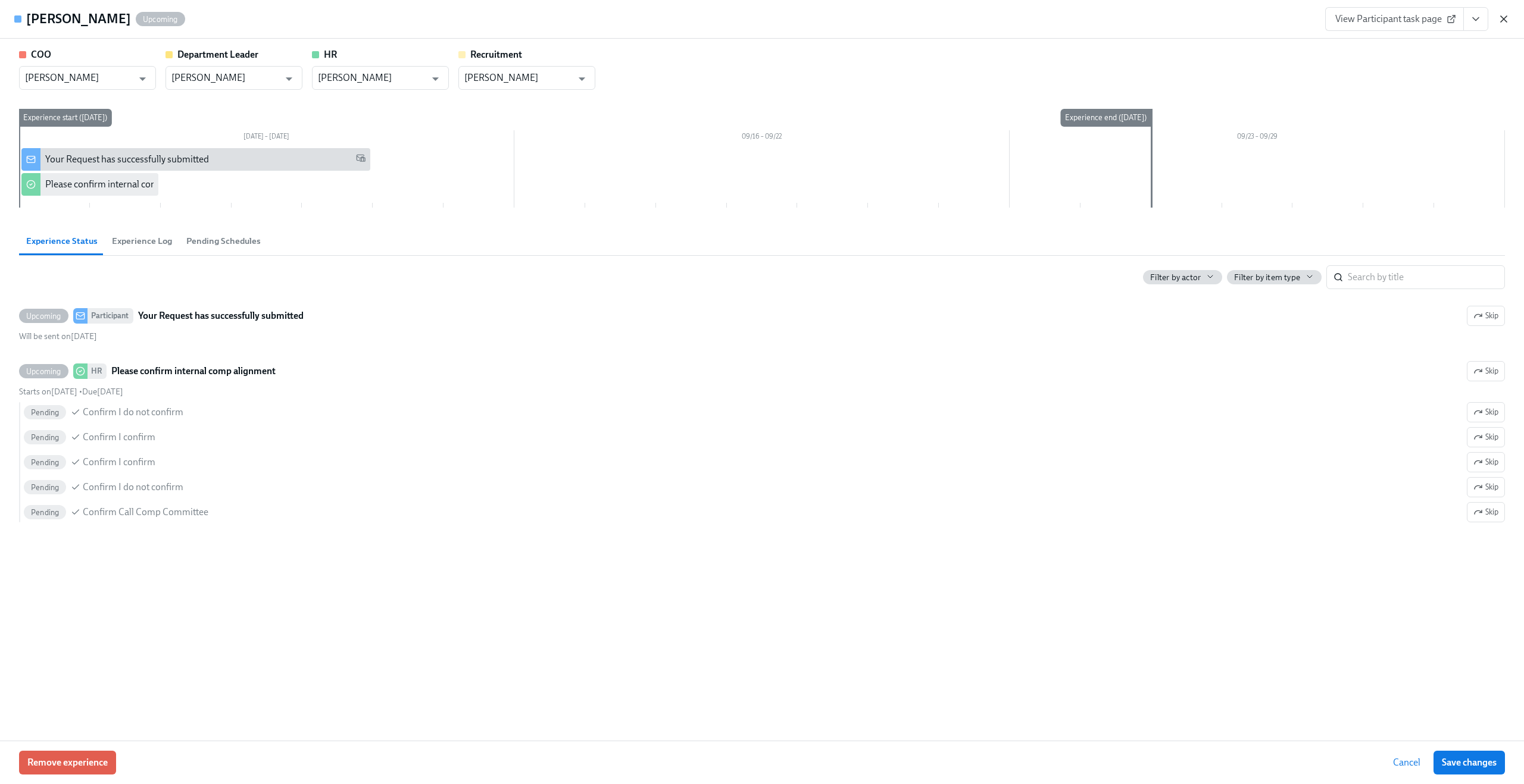
click at [1502, 20] on icon "button" at bounding box center [1503, 18] width 6 height 6
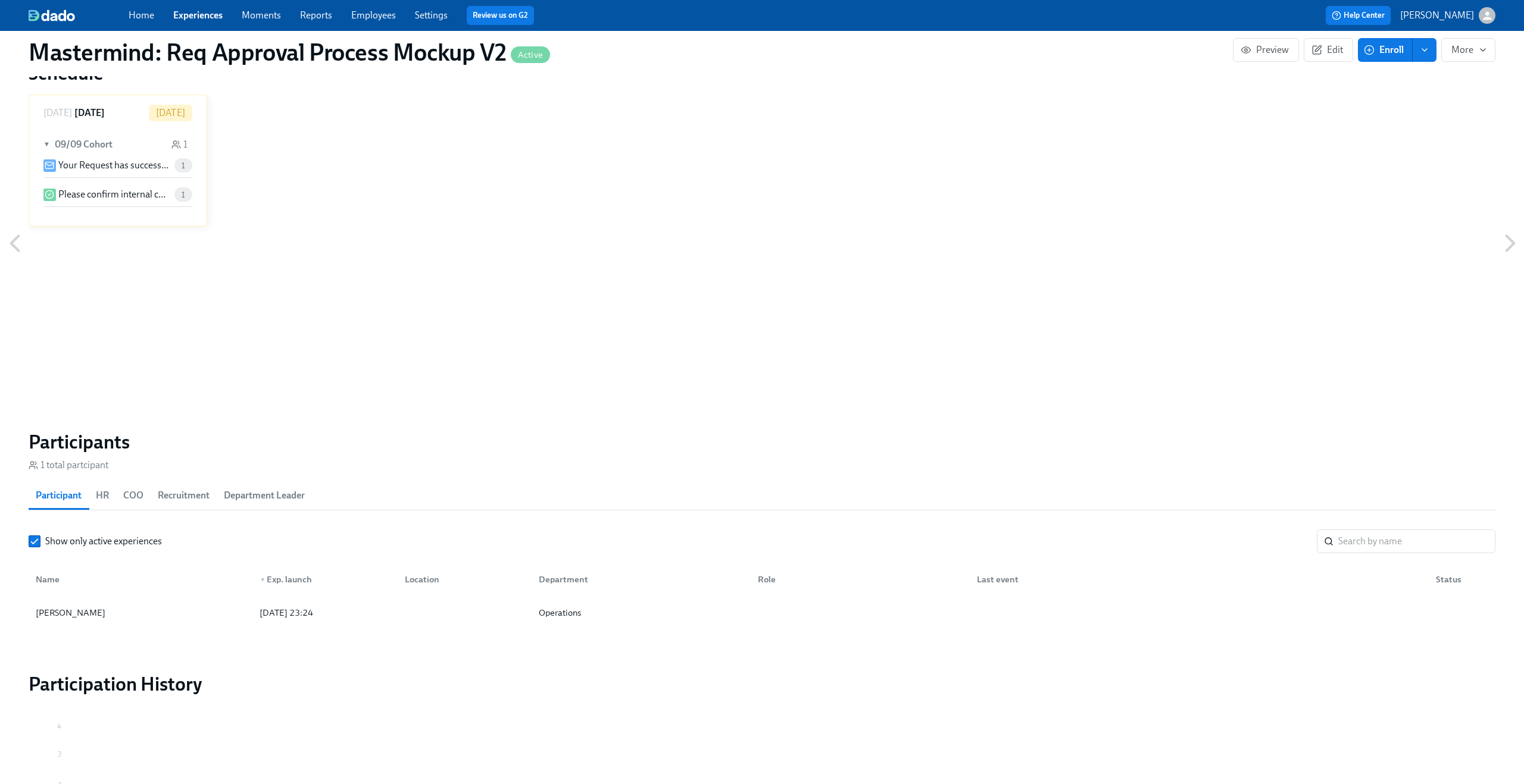
scroll to position [874, 0]
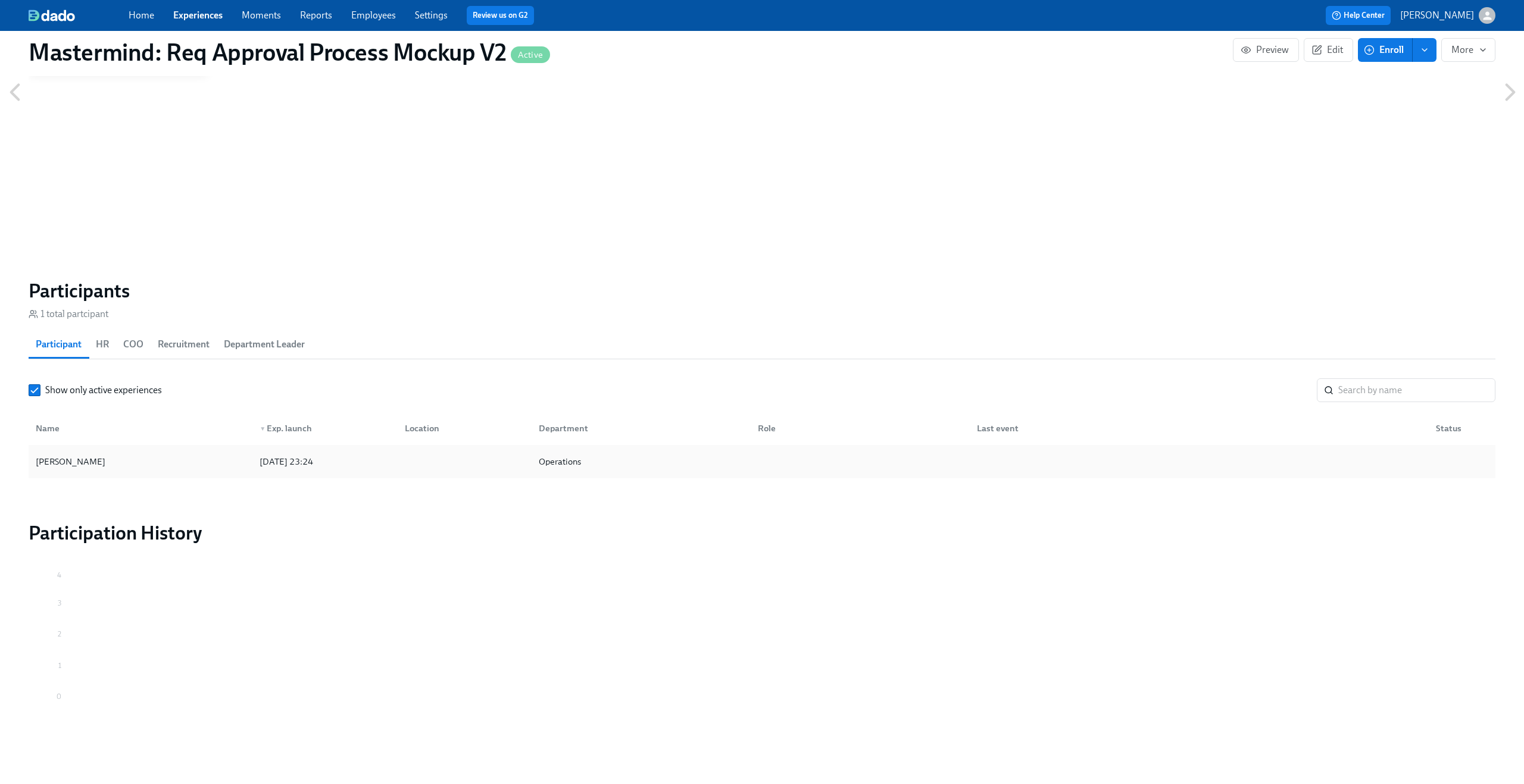
click at [92, 459] on div "[PERSON_NAME]" at bounding box center [141, 461] width 219 height 24
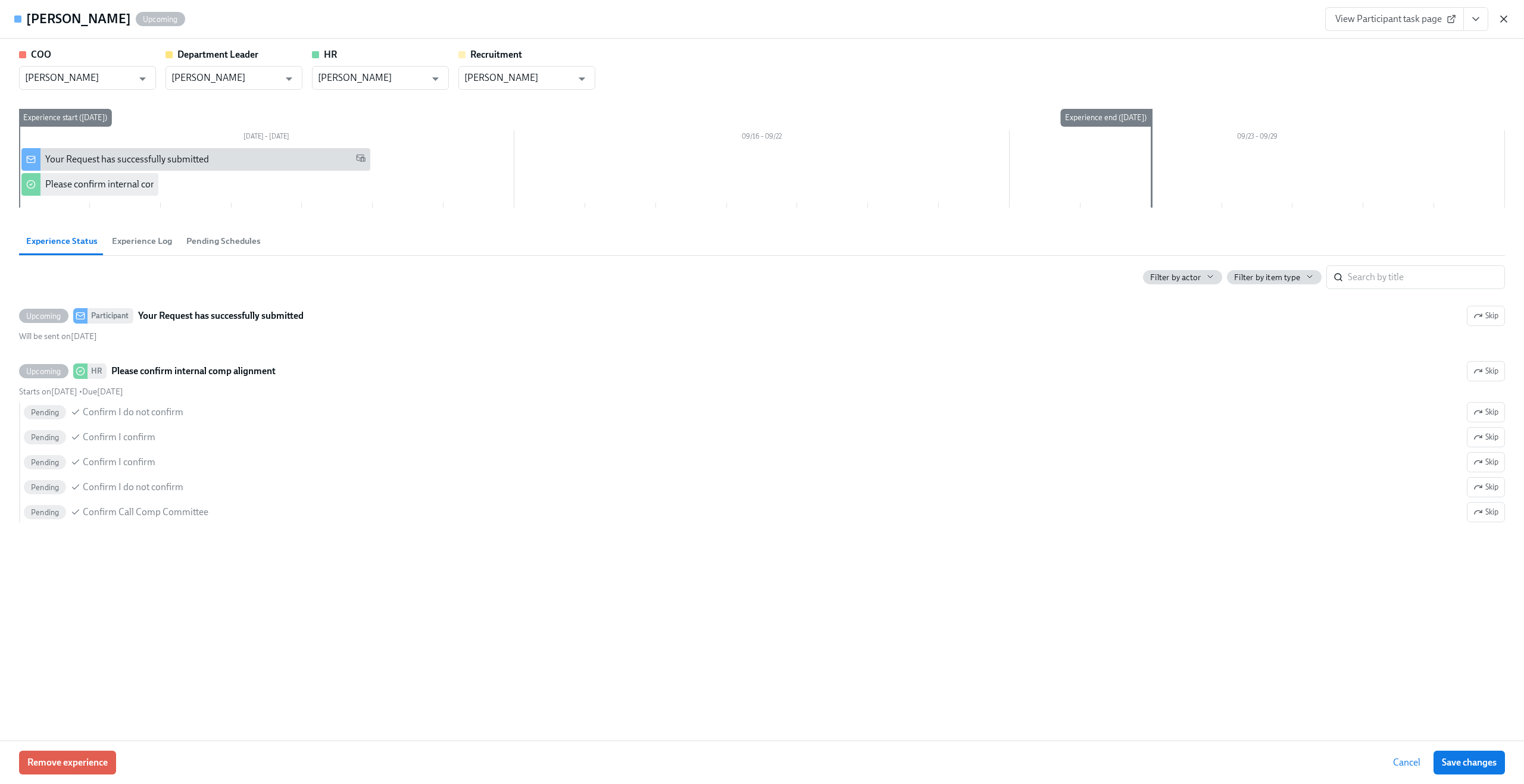
click at [1505, 25] on icon "button" at bounding box center [1503, 18] width 12 height 12
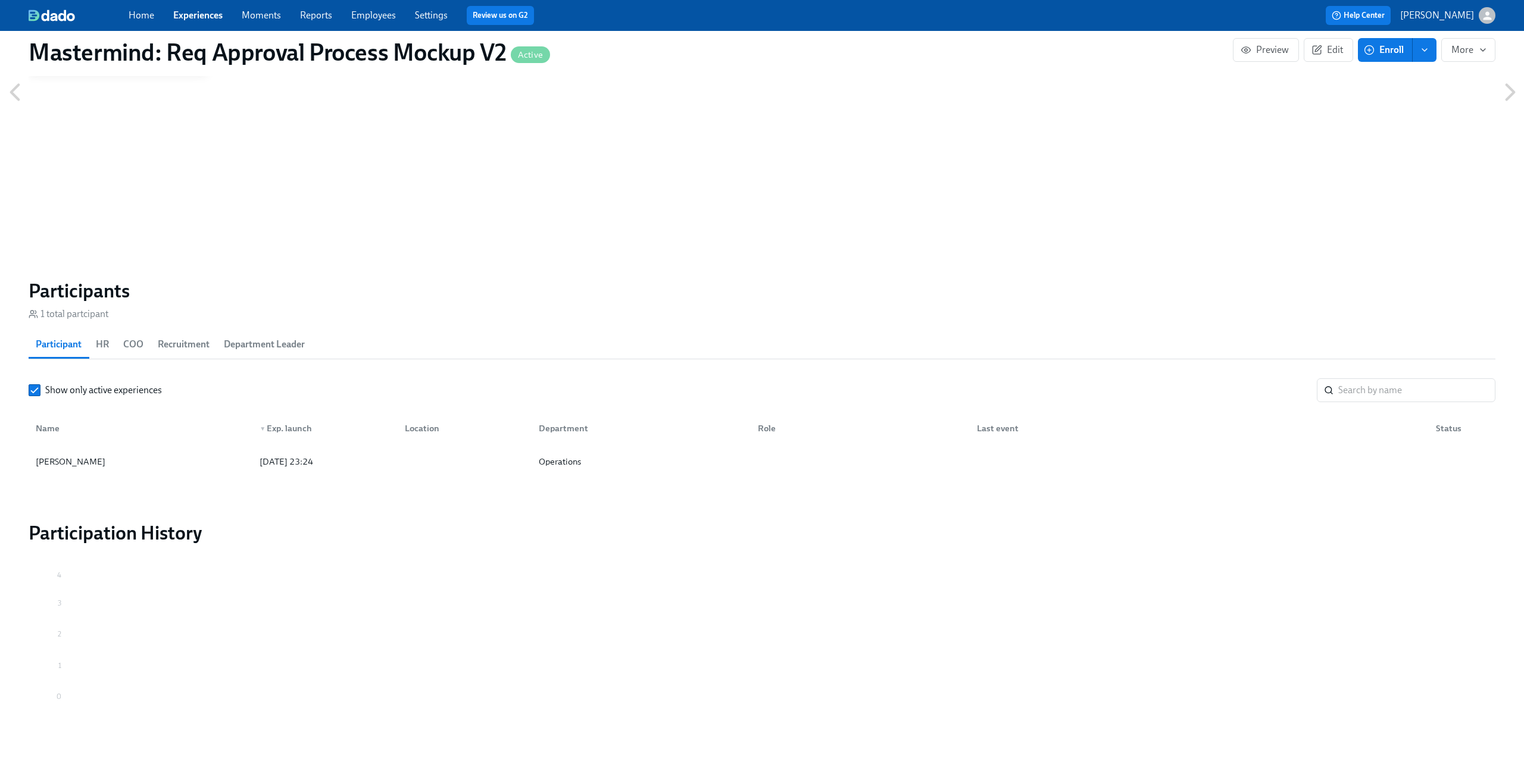
click at [153, 19] on link "Home" at bounding box center [142, 15] width 26 height 11
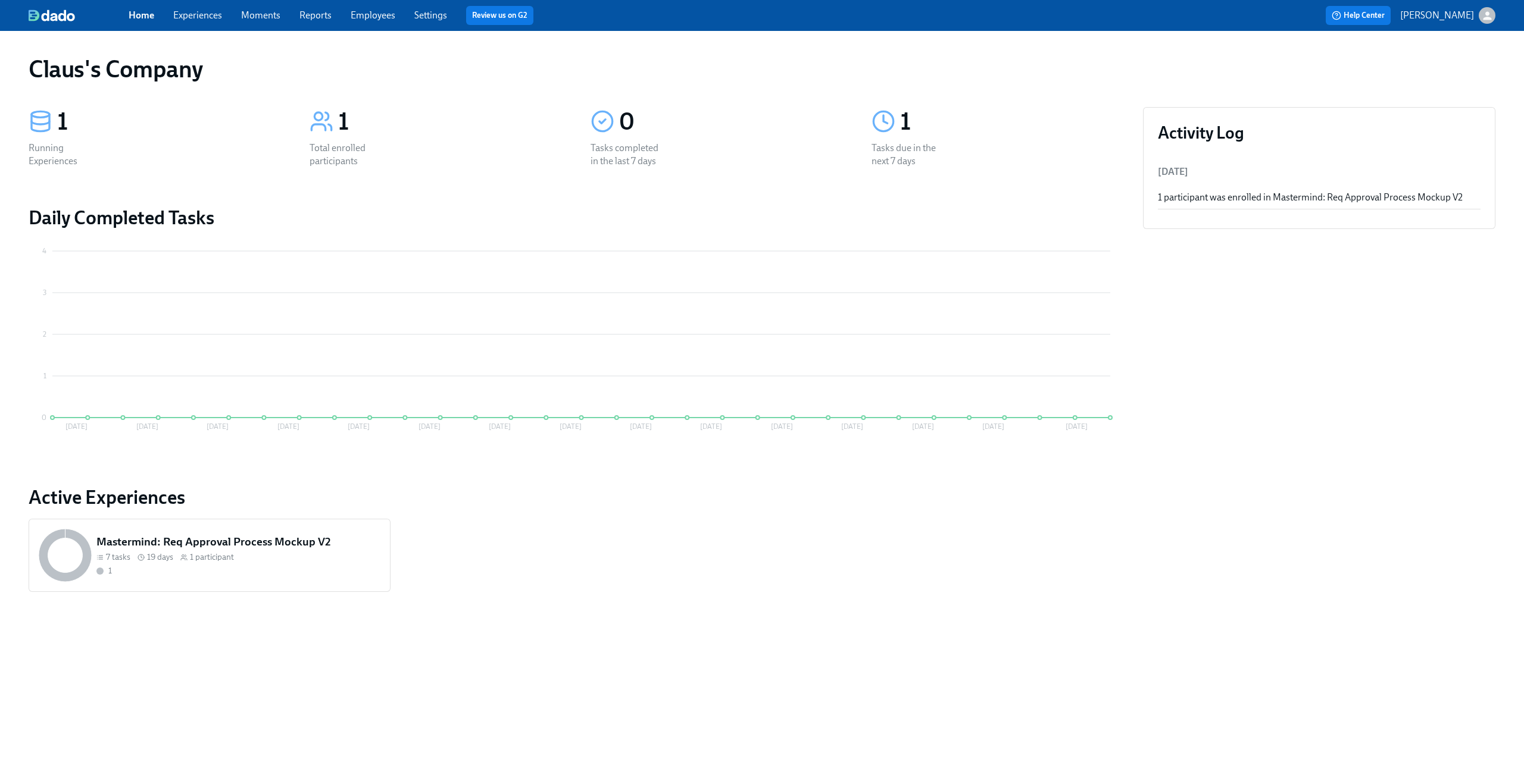
click at [199, 19] on link "Experiences" at bounding box center [197, 15] width 49 height 11
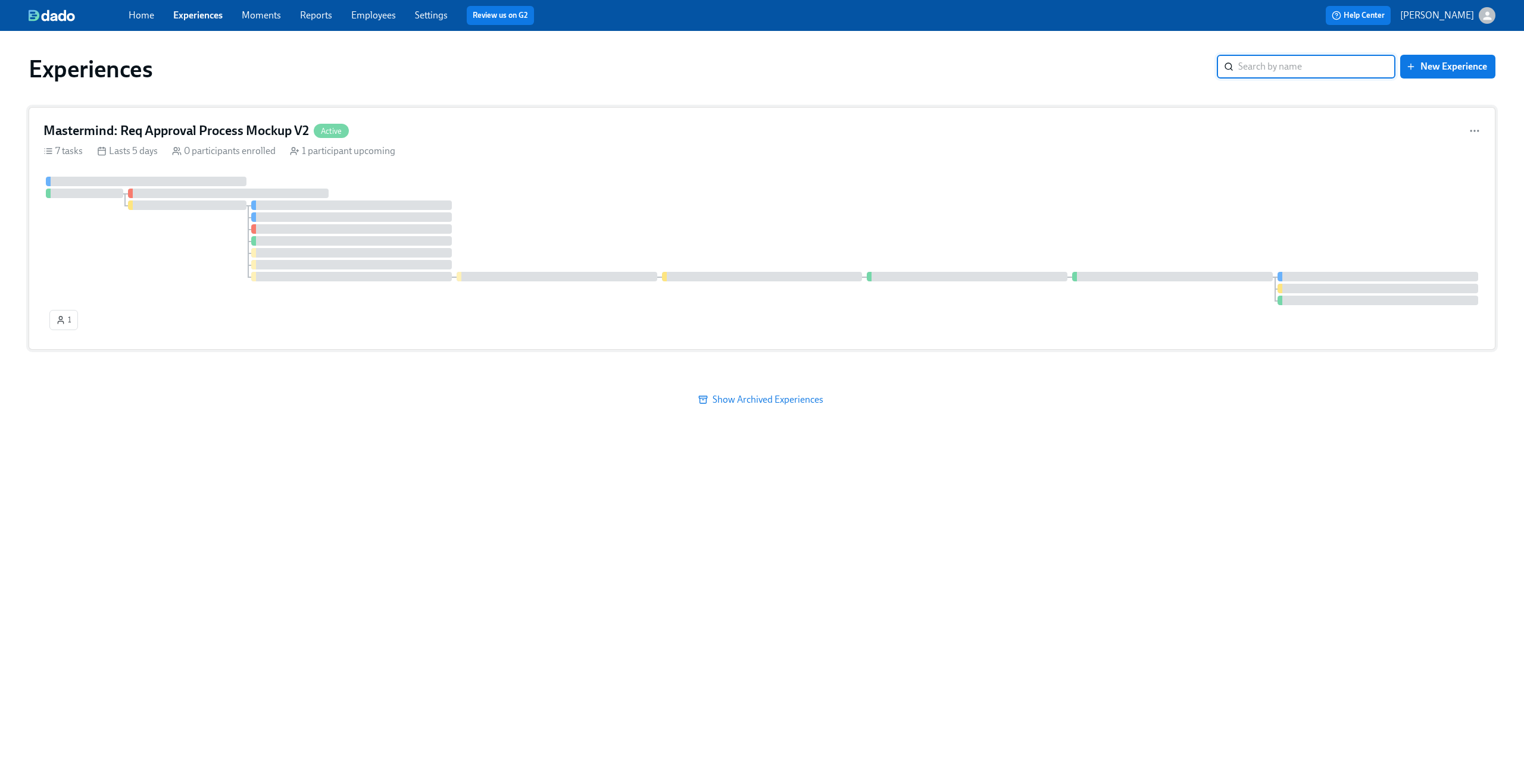
click at [455, 175] on div "Mastermind: Req Approval Process Mockup V2 Active 7 tasks Lasts 5 days 0 partic…" at bounding box center [761, 229] width 1466 height 243
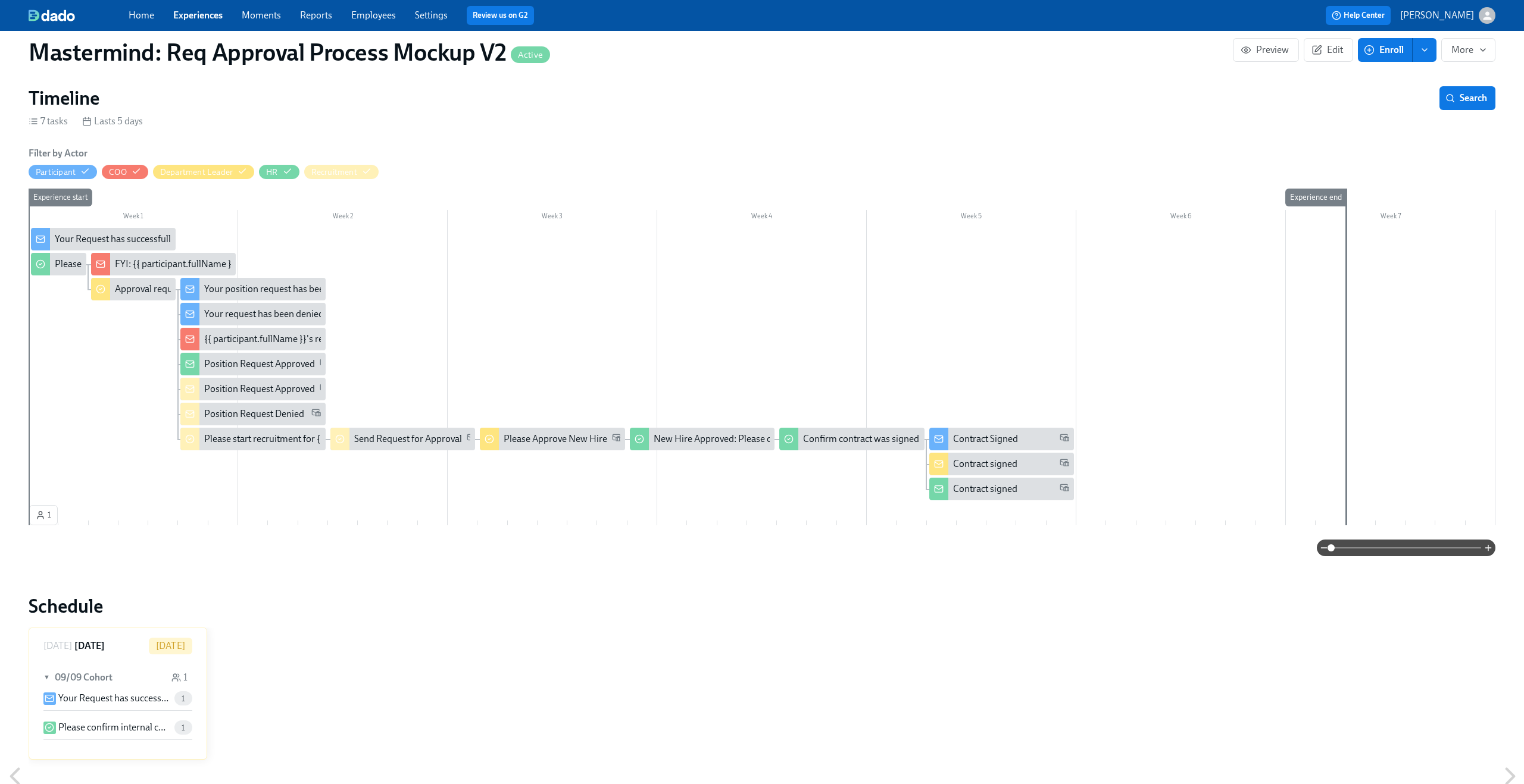
scroll to position [205, 0]
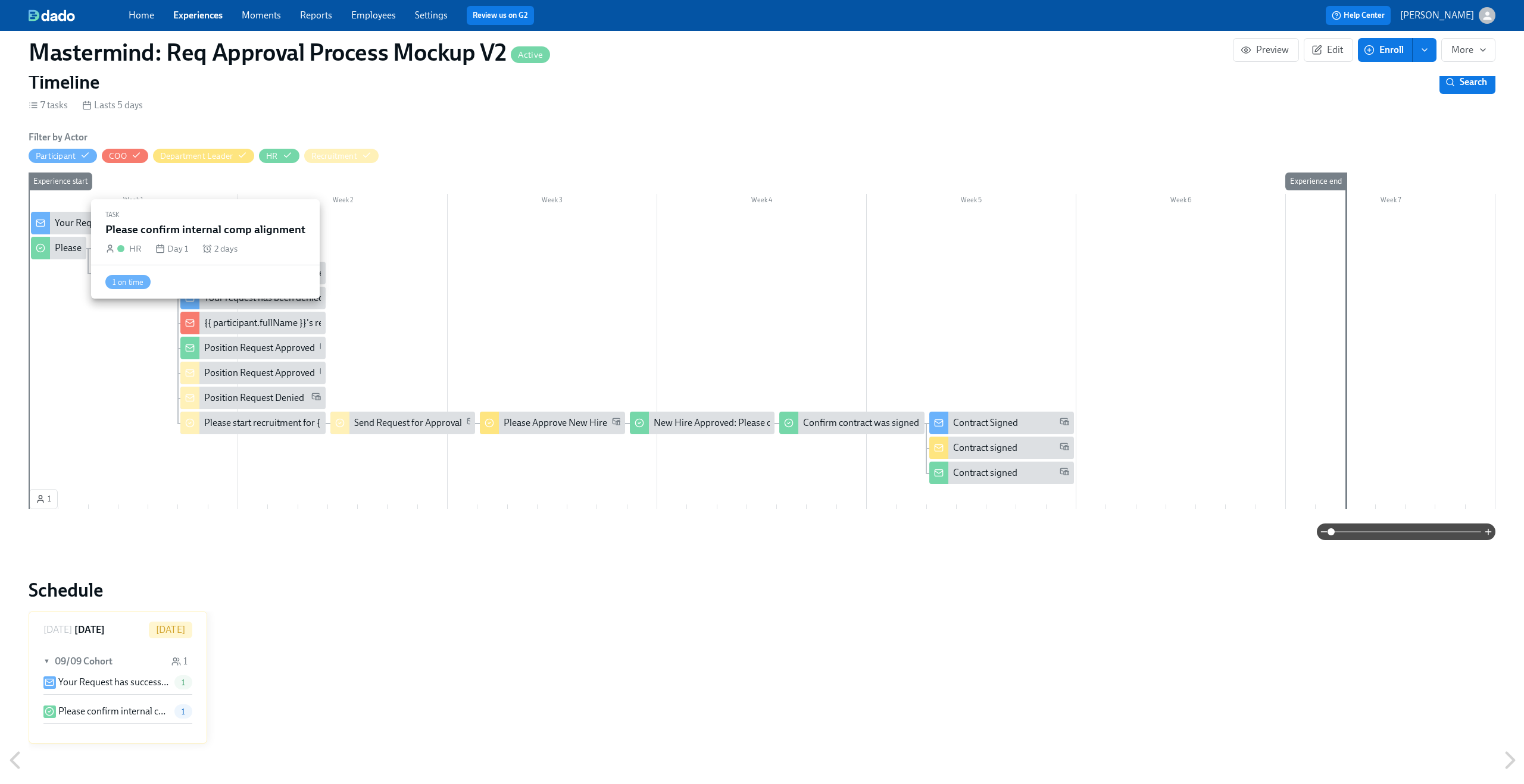
click at [63, 246] on div "Please confirm internal comp alignment" at bounding box center [136, 248] width 163 height 13
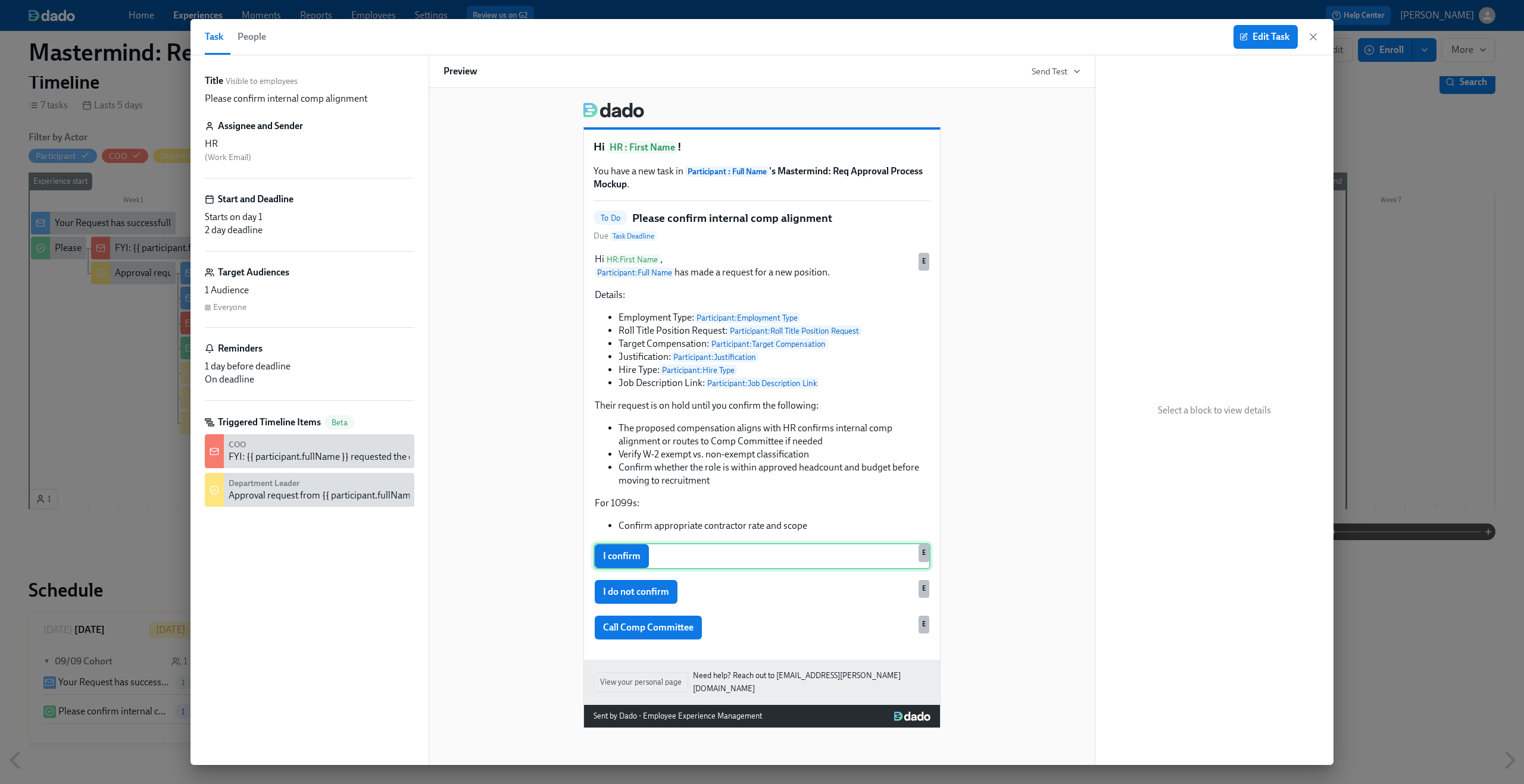
click at [774, 551] on div "I confirm E" at bounding box center [762, 556] width 336 height 26
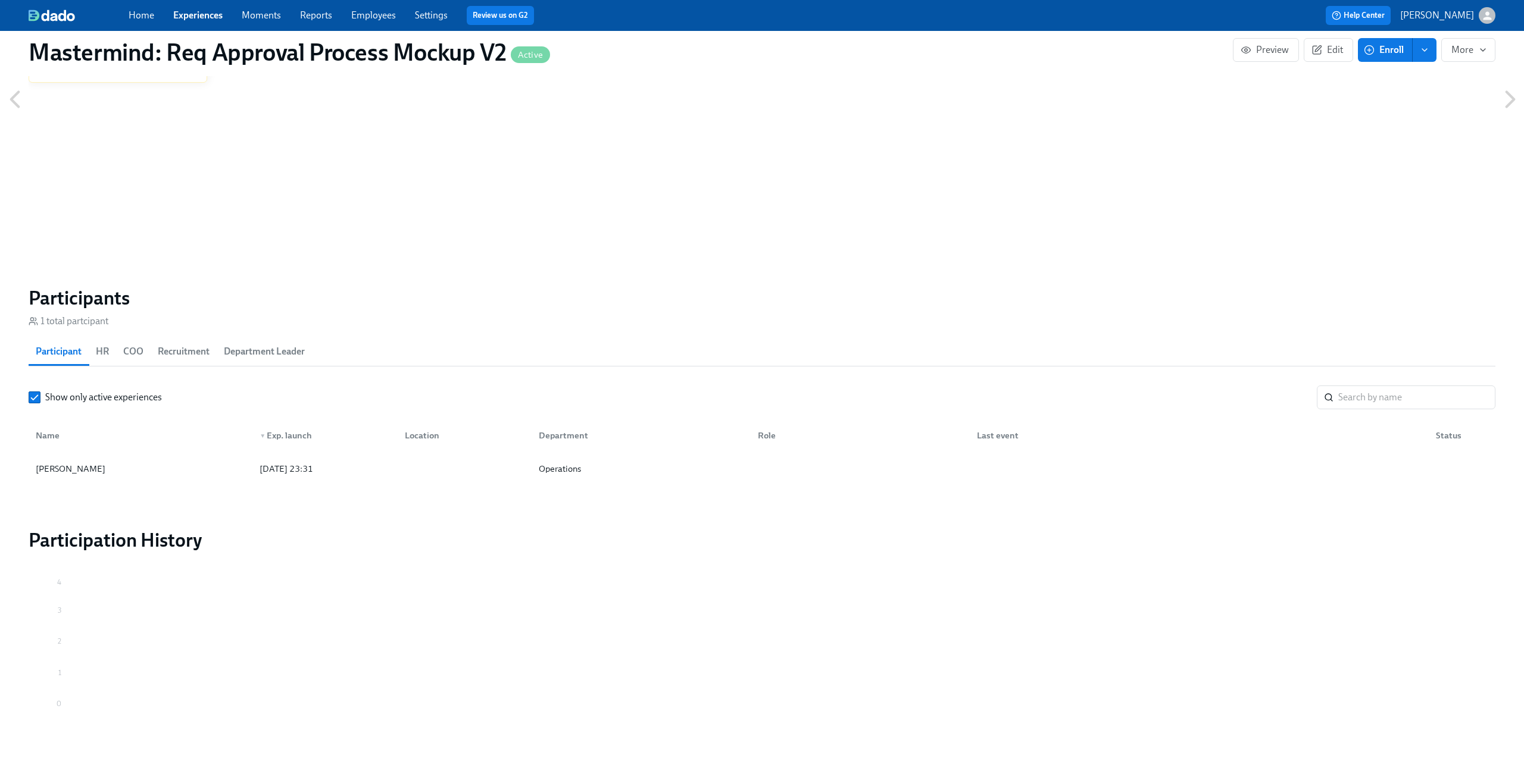
scroll to position [874, 0]
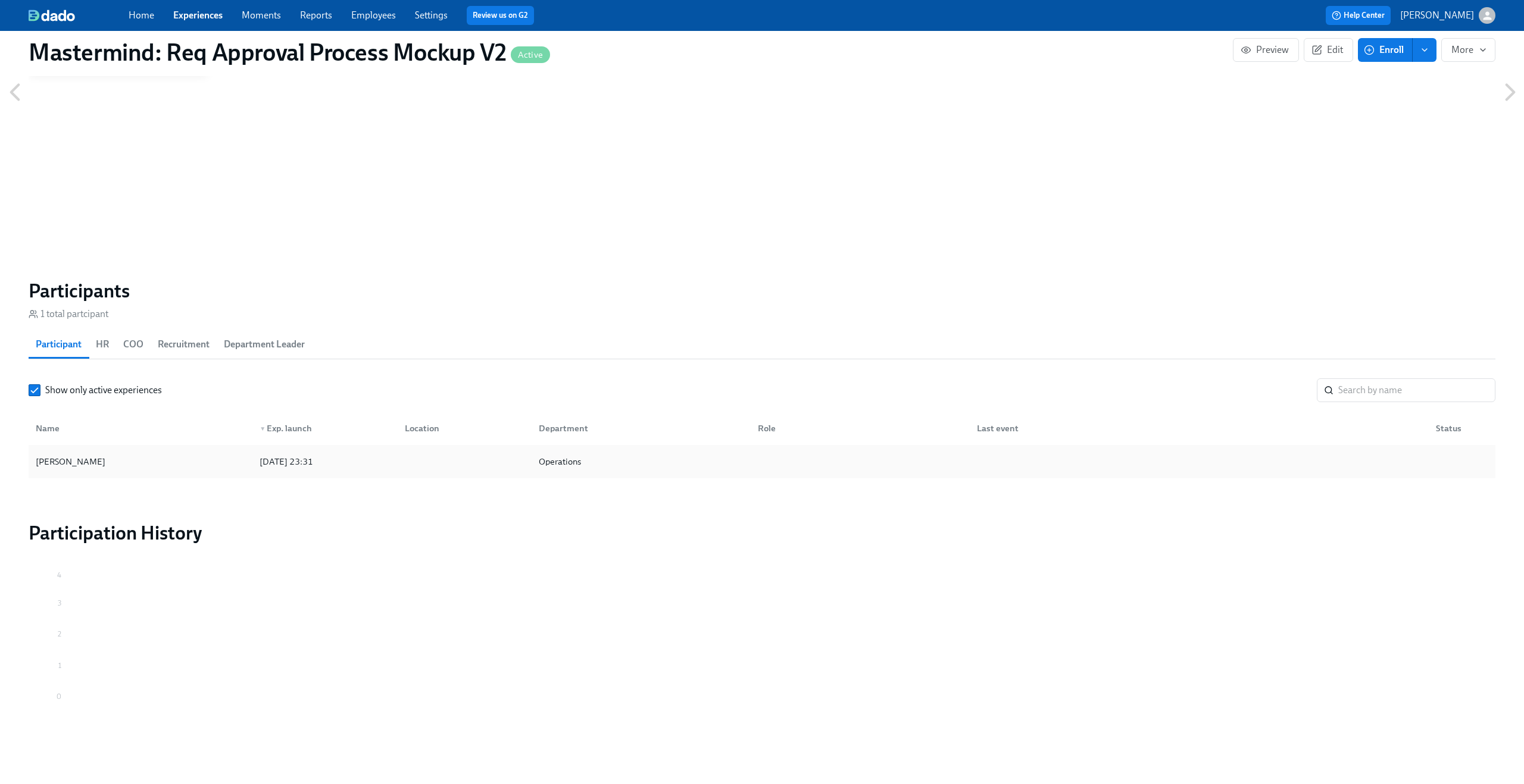
click at [132, 462] on div "[PERSON_NAME]" at bounding box center [141, 461] width 219 height 24
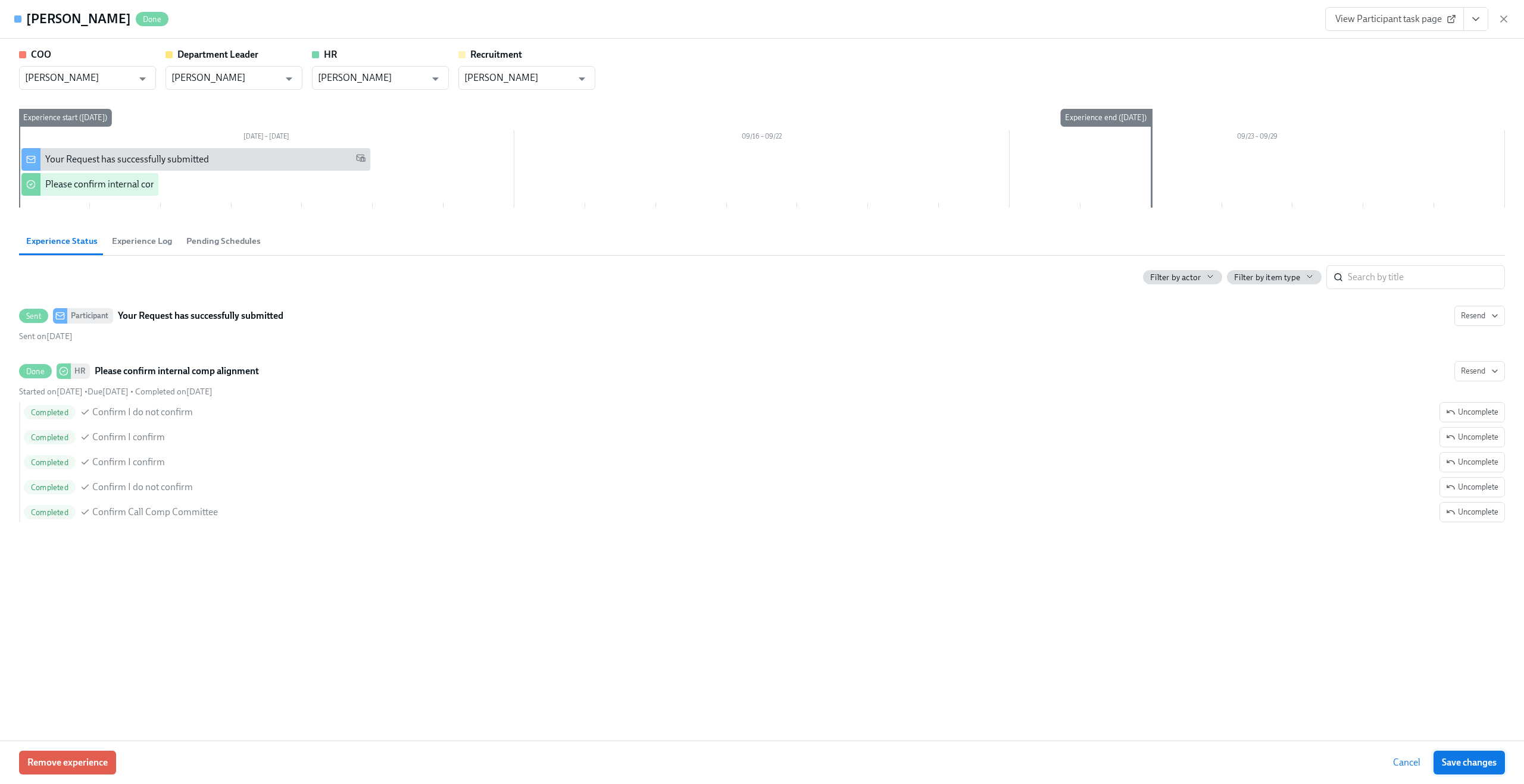
click at [1447, 755] on button "Save changes" at bounding box center [1469, 763] width 72 height 24
click at [1495, 12] on div "View Participant task page" at bounding box center [1416, 19] width 185 height 24
click at [1505, 17] on icon "button" at bounding box center [1503, 18] width 6 height 6
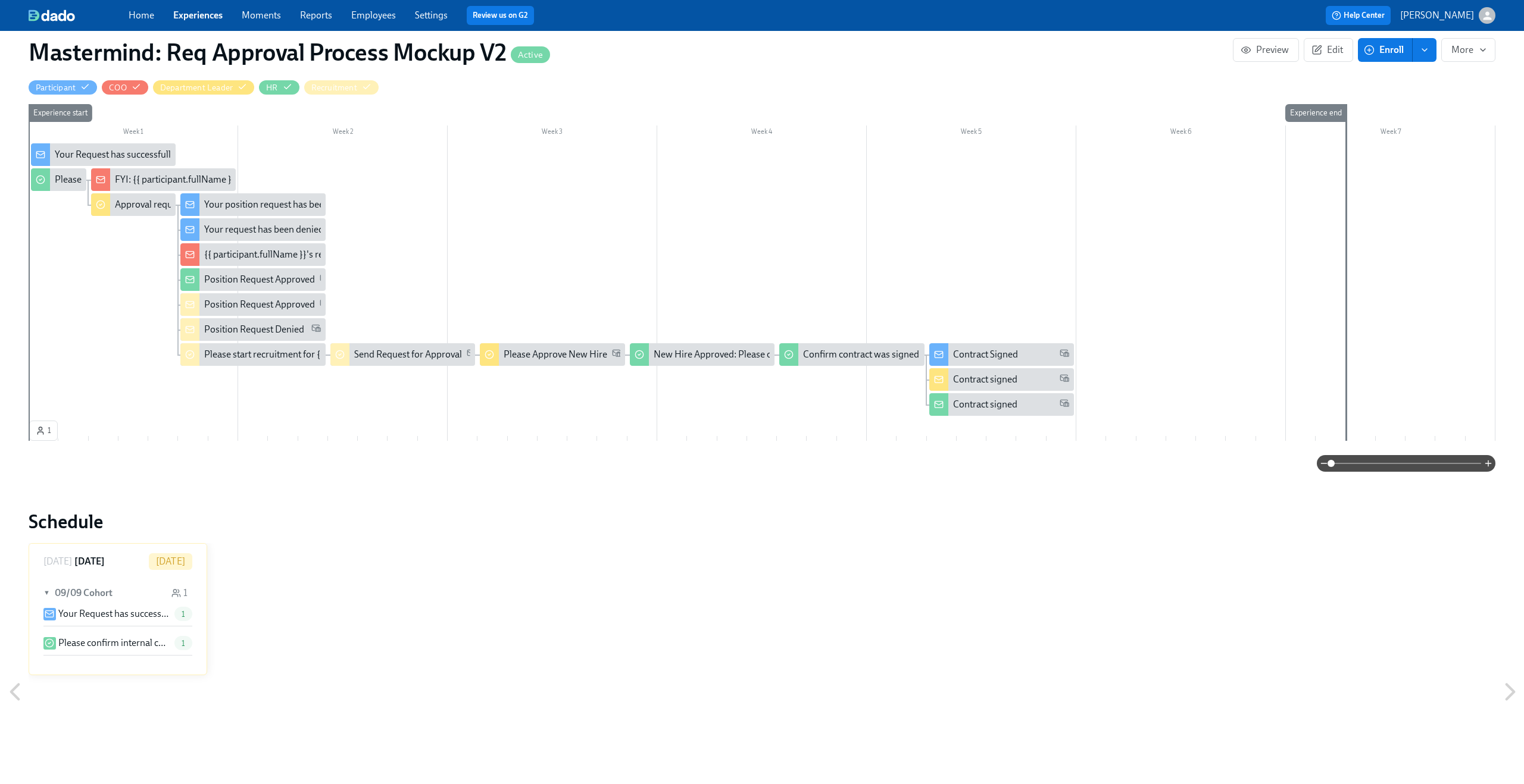
scroll to position [358, 0]
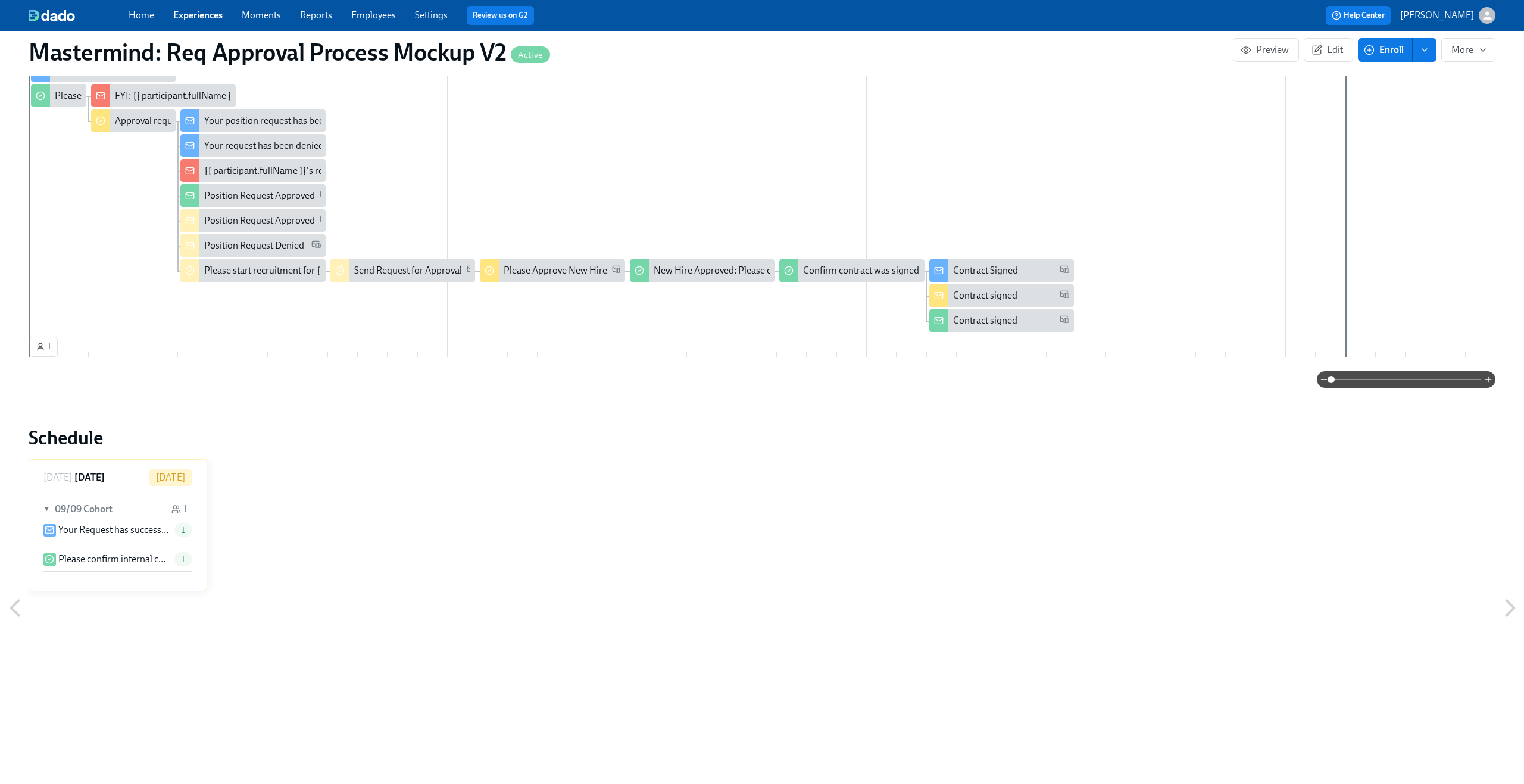
click at [166, 552] on div "Please confirm internal comp alignment 1" at bounding box center [118, 560] width 149 height 15
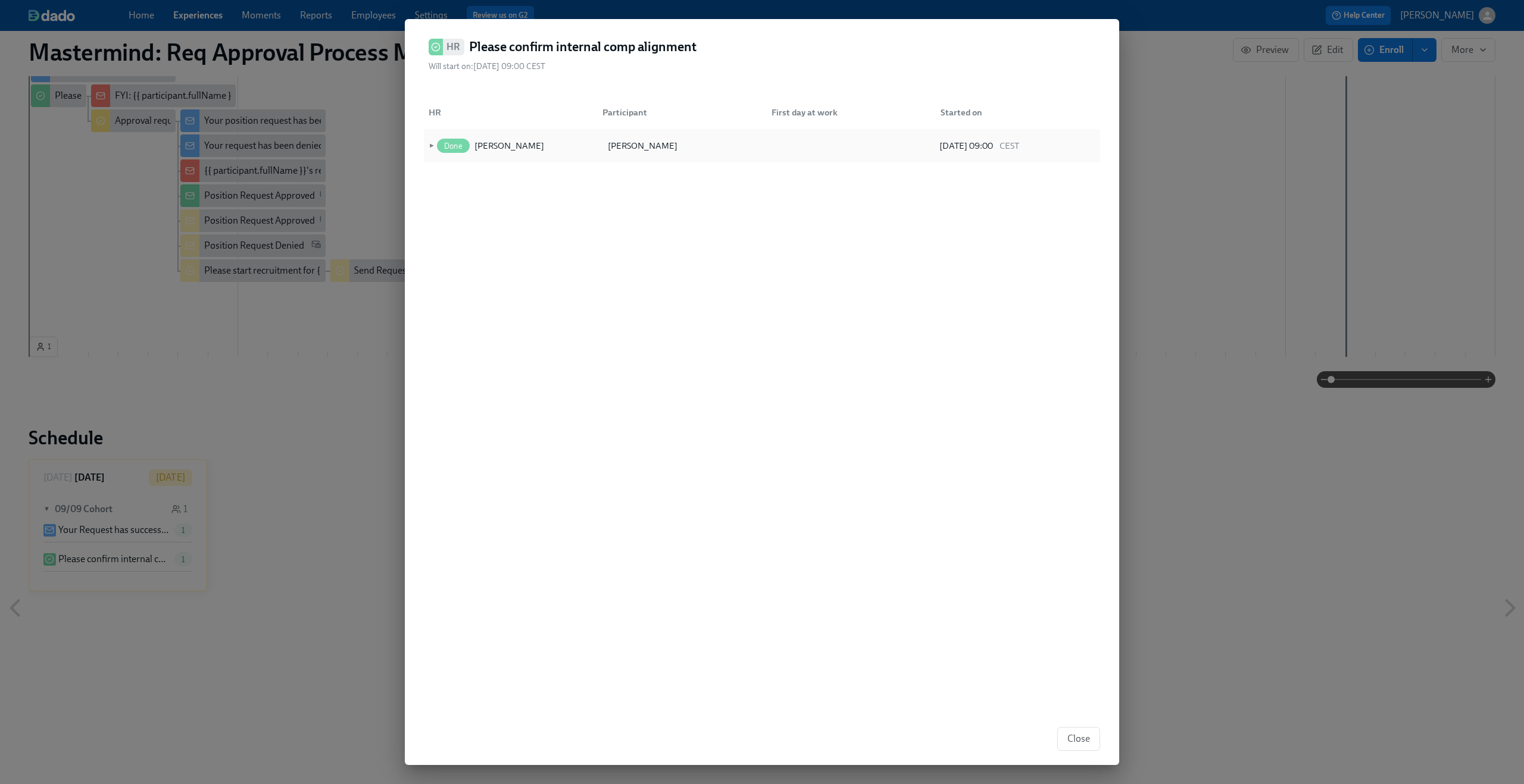
click at [425, 145] on div "► Done [PERSON_NAME] [PERSON_NAME] [DATE] 09:00 CEST" at bounding box center [762, 146] width 677 height 33
click at [426, 145] on span "►" at bounding box center [430, 146] width 8 height 13
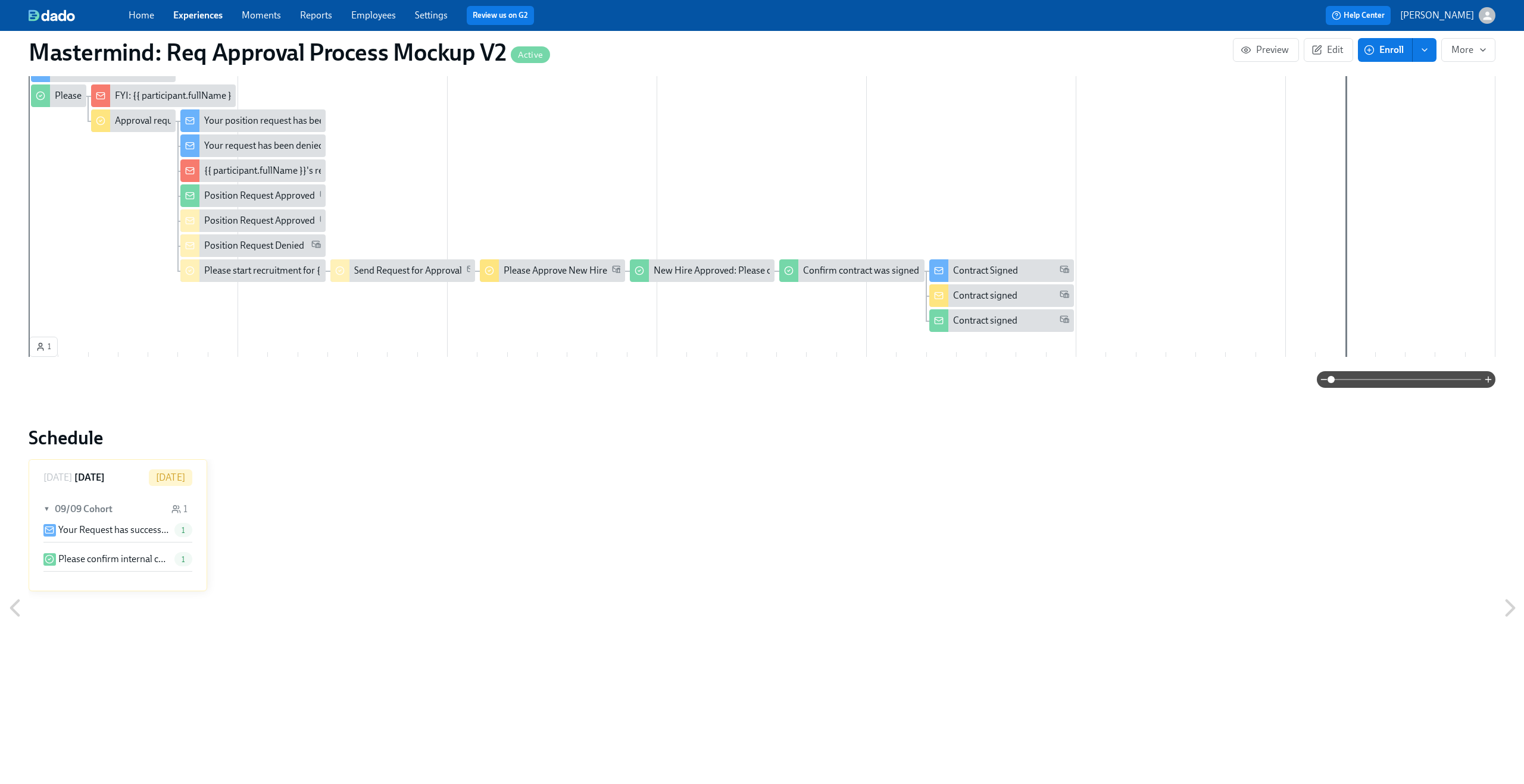
click at [247, 126] on div "Your position request has been approved" at bounding box center [287, 120] width 165 height 13
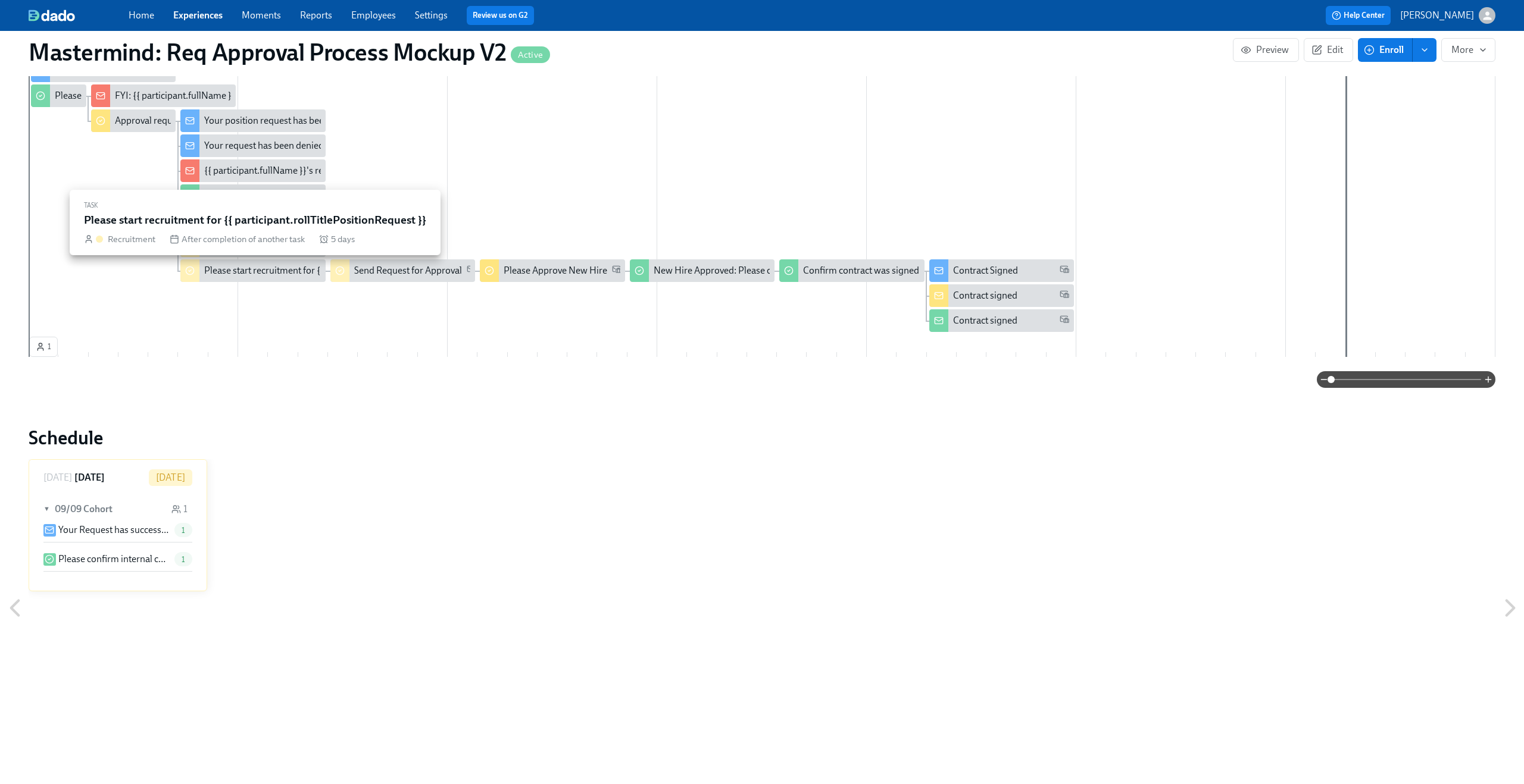
click at [231, 267] on div "Please start recruitment for {{ participant.rollTitlePositionRequest }}" at bounding box center [342, 270] width 276 height 13
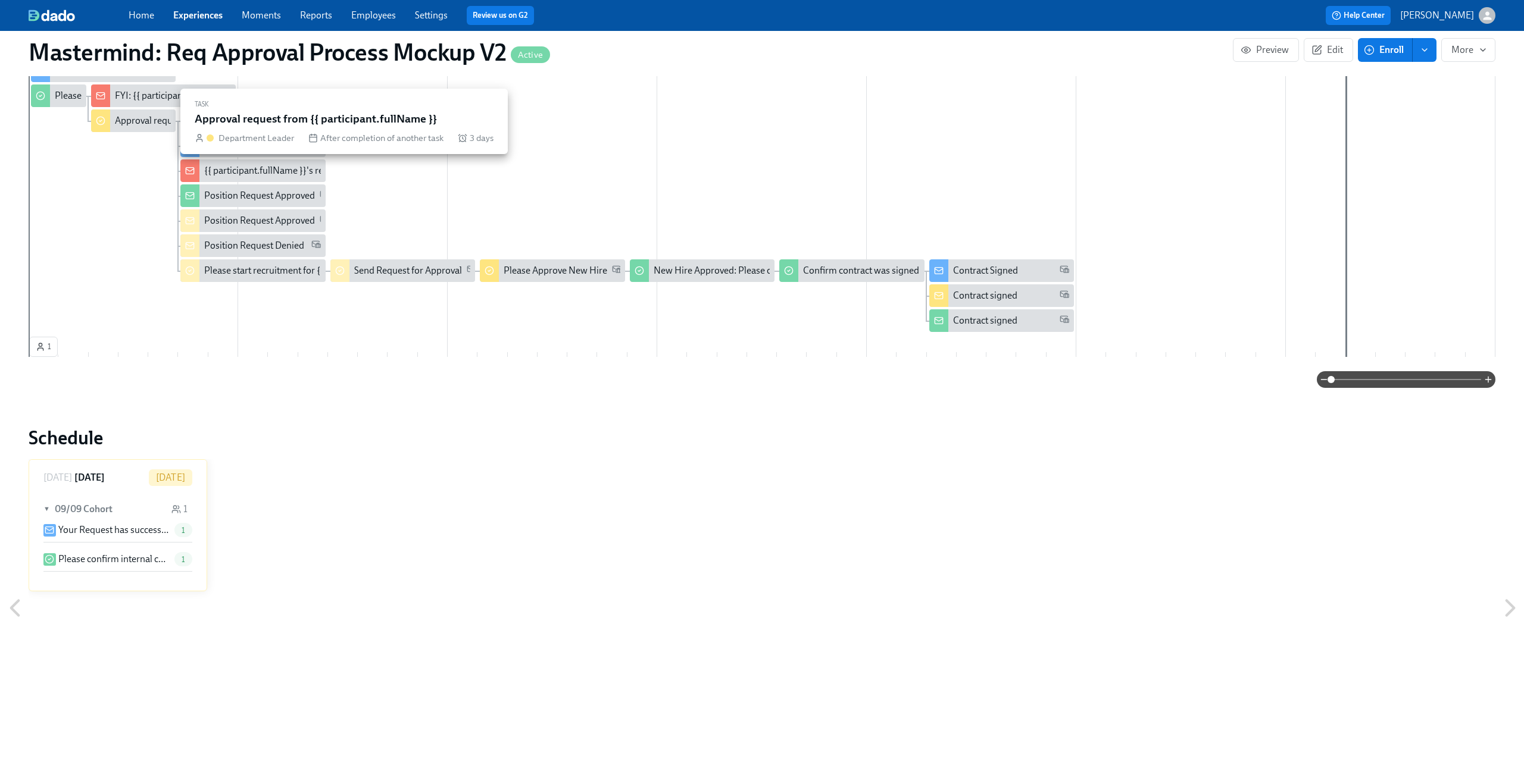
click at [120, 119] on div "Approval request from {{ participant.fullName }}" at bounding box center [212, 120] width 196 height 13
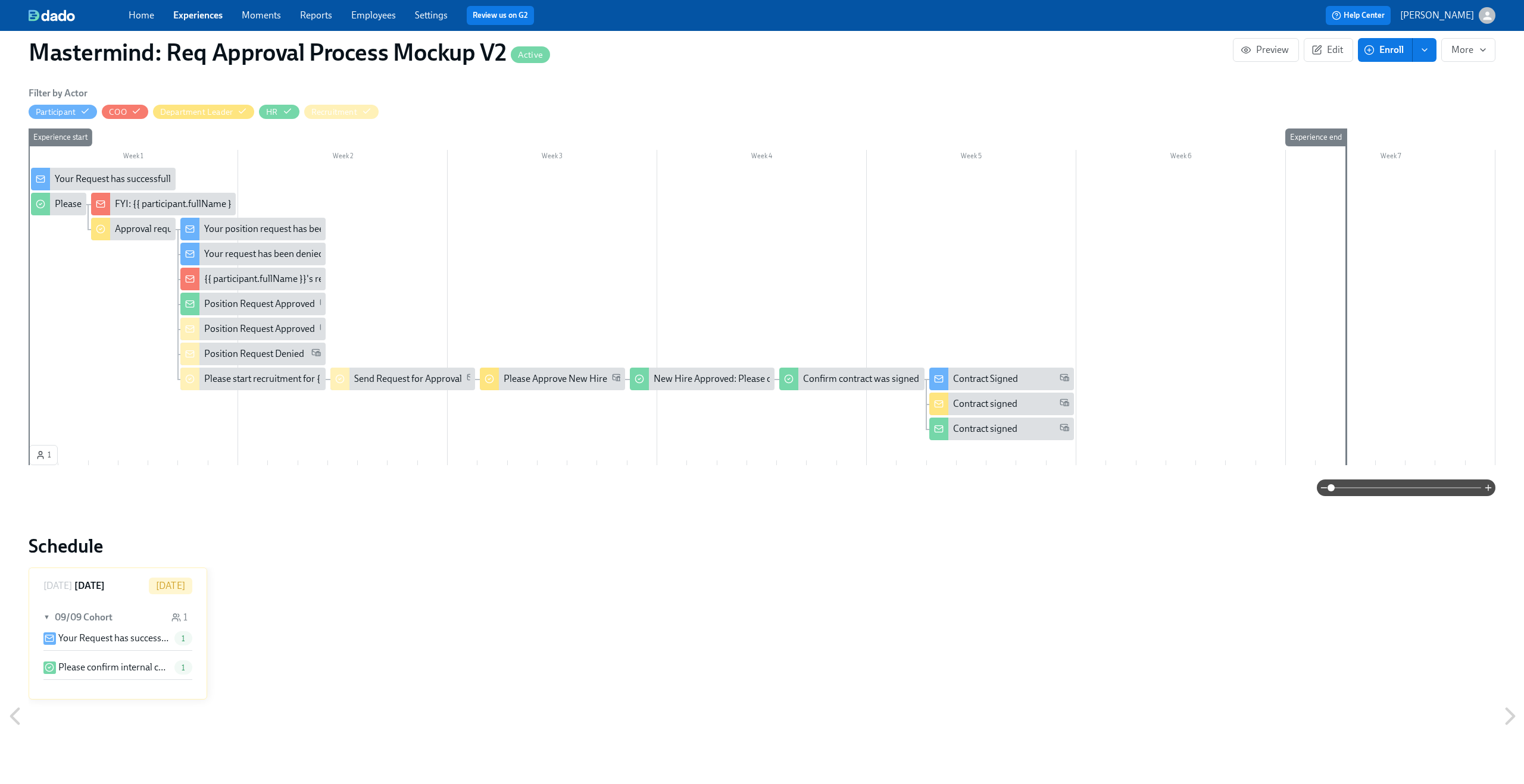
scroll to position [251, 0]
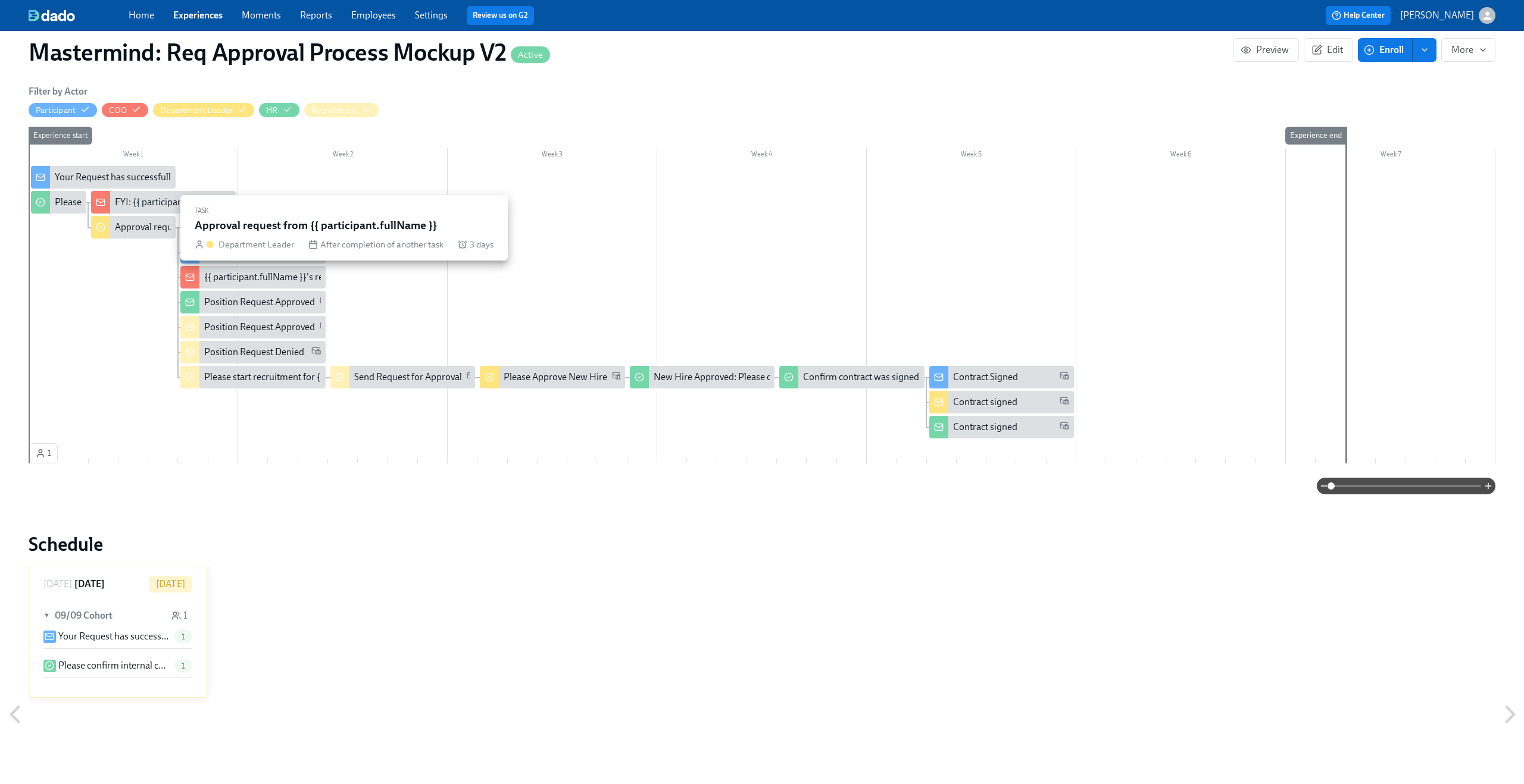
click at [132, 222] on div "Approval request from {{ participant.fullName }}" at bounding box center [212, 227] width 196 height 13
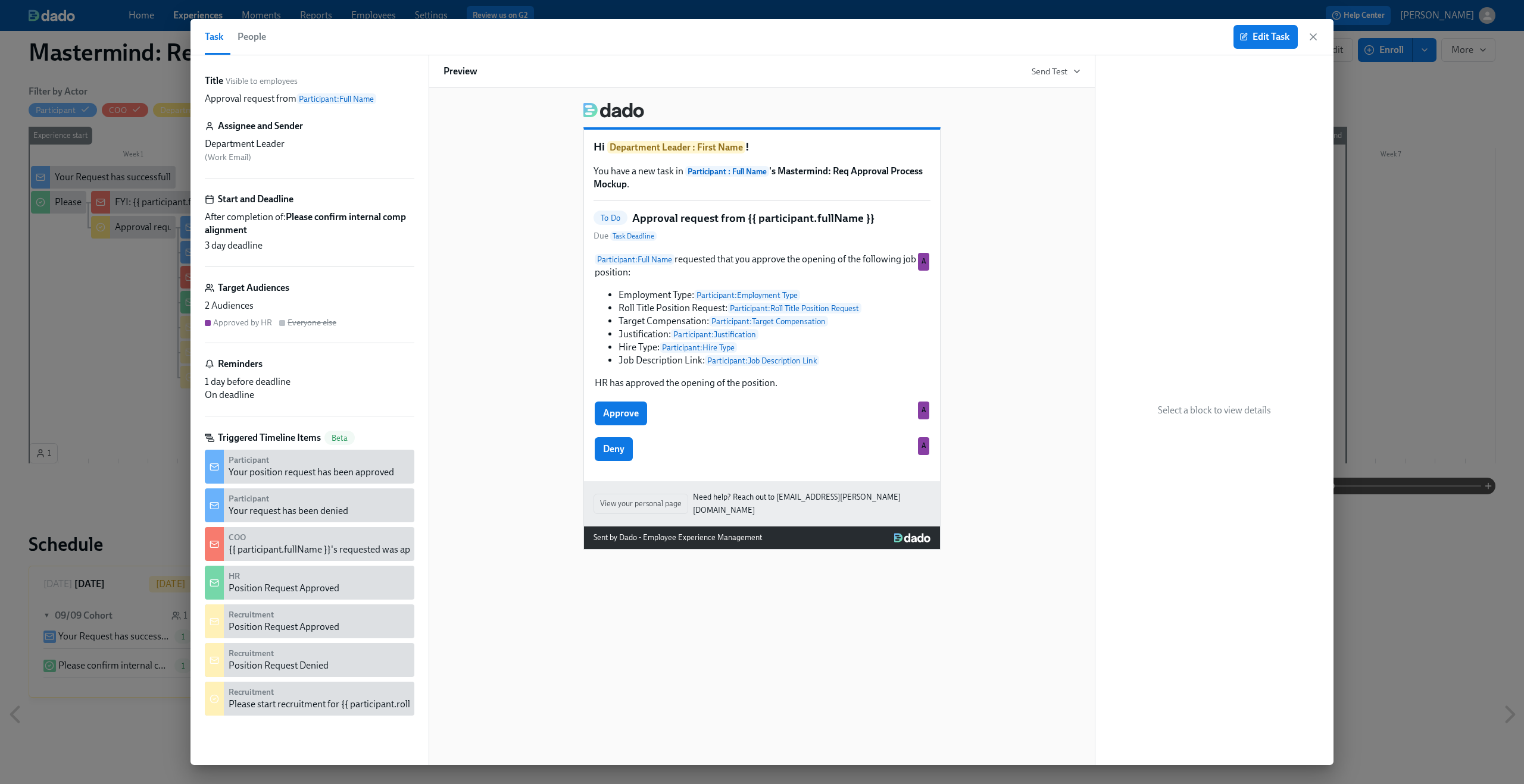
click at [259, 324] on div "Approved by HR" at bounding box center [243, 323] width 59 height 11
click at [1312, 39] on icon "button" at bounding box center [1313, 37] width 12 height 12
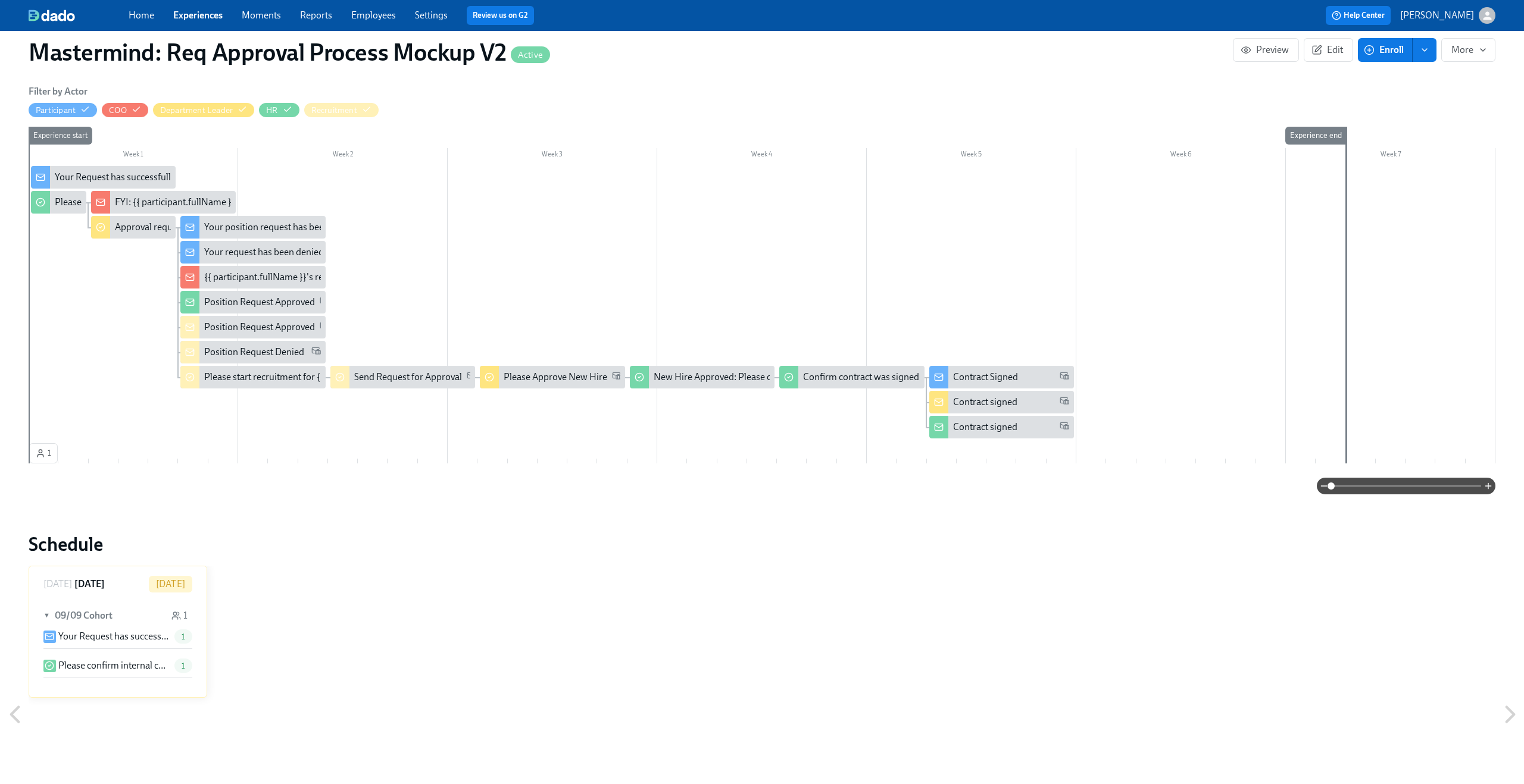
click at [148, 633] on p "Your Request has successfully submitted" at bounding box center [113, 637] width 111 height 13
click at [90, 666] on p "Please confirm internal comp alignment" at bounding box center [113, 665] width 111 height 13
click at [138, 233] on div "Approval request from {{ participant.fullName }}" at bounding box center [212, 227] width 196 height 13
click at [294, 455] on div "Week 1 Week 2 Week 3 Week 4 Week 5 Week 6 Week 7 1 Experience start Experience …" at bounding box center [761, 298] width 1466 height 342
click at [35, 449] on div "Experience start" at bounding box center [42, 295] width 30 height 336
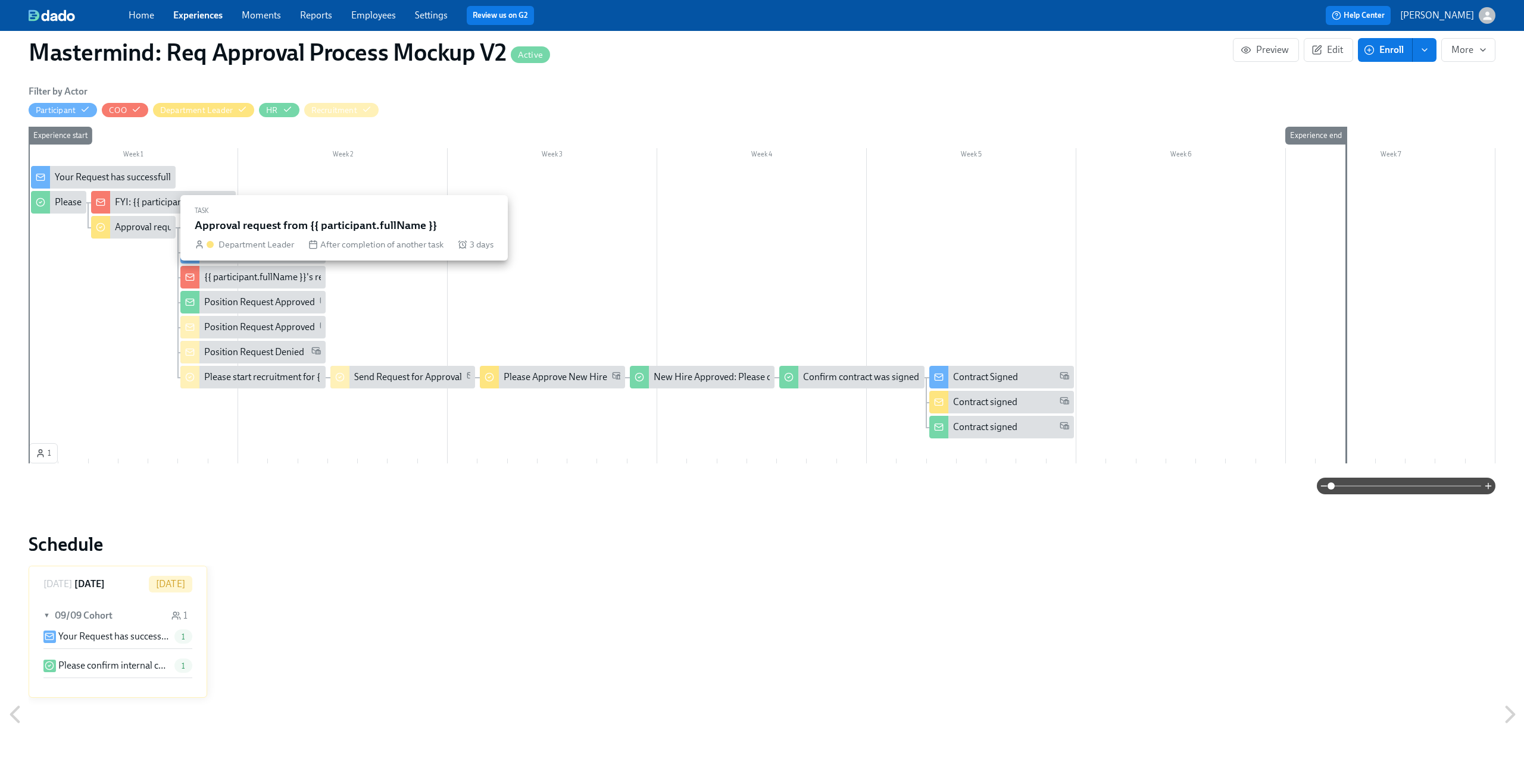
click at [151, 231] on div "Approval request from {{ participant.fullName }}" at bounding box center [212, 227] width 196 height 13
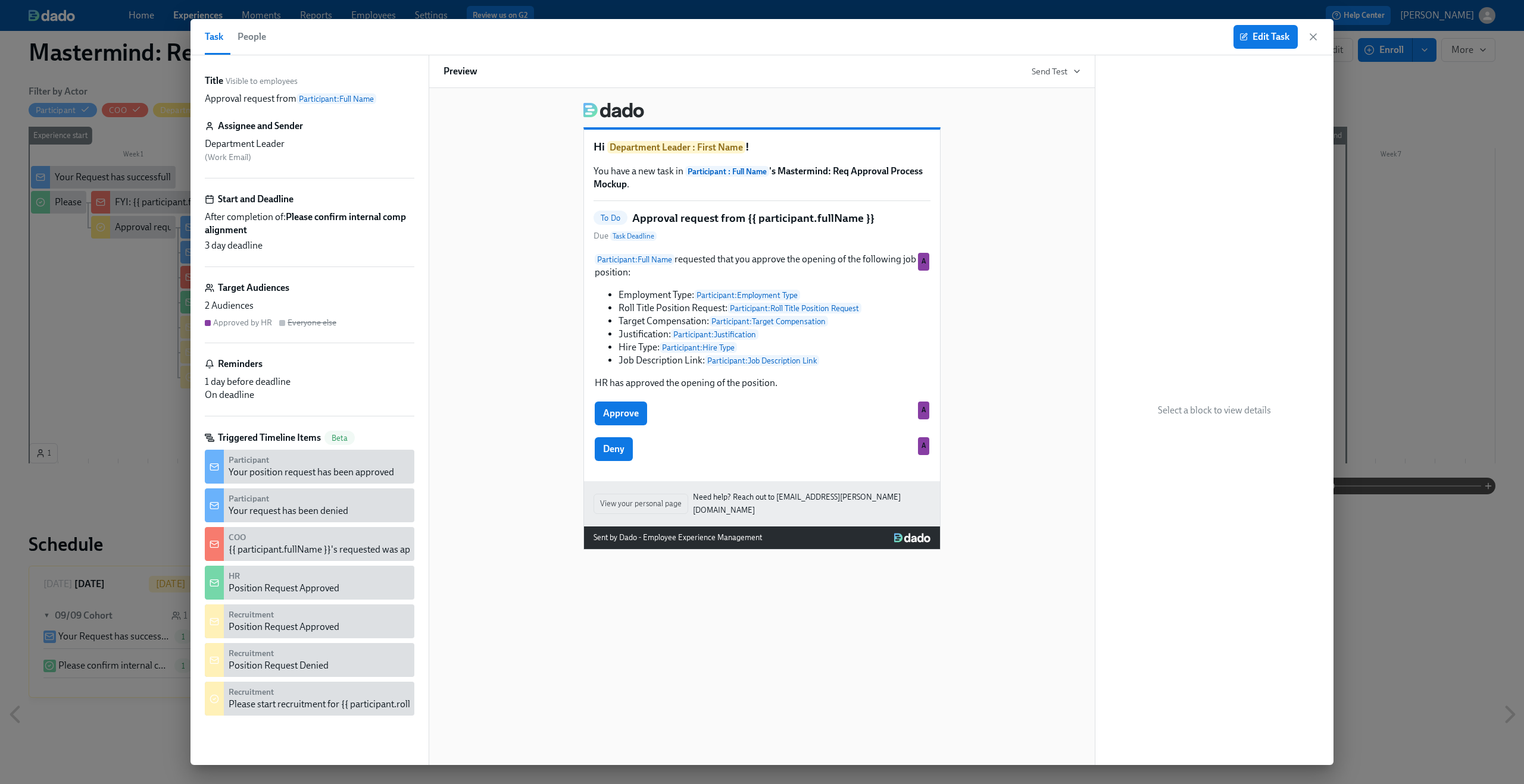
click at [1252, 66] on div "Select a block to view details" at bounding box center [1213, 410] width 238 height 710
click at [1258, 45] on button "Edit Task" at bounding box center [1266, 37] width 64 height 24
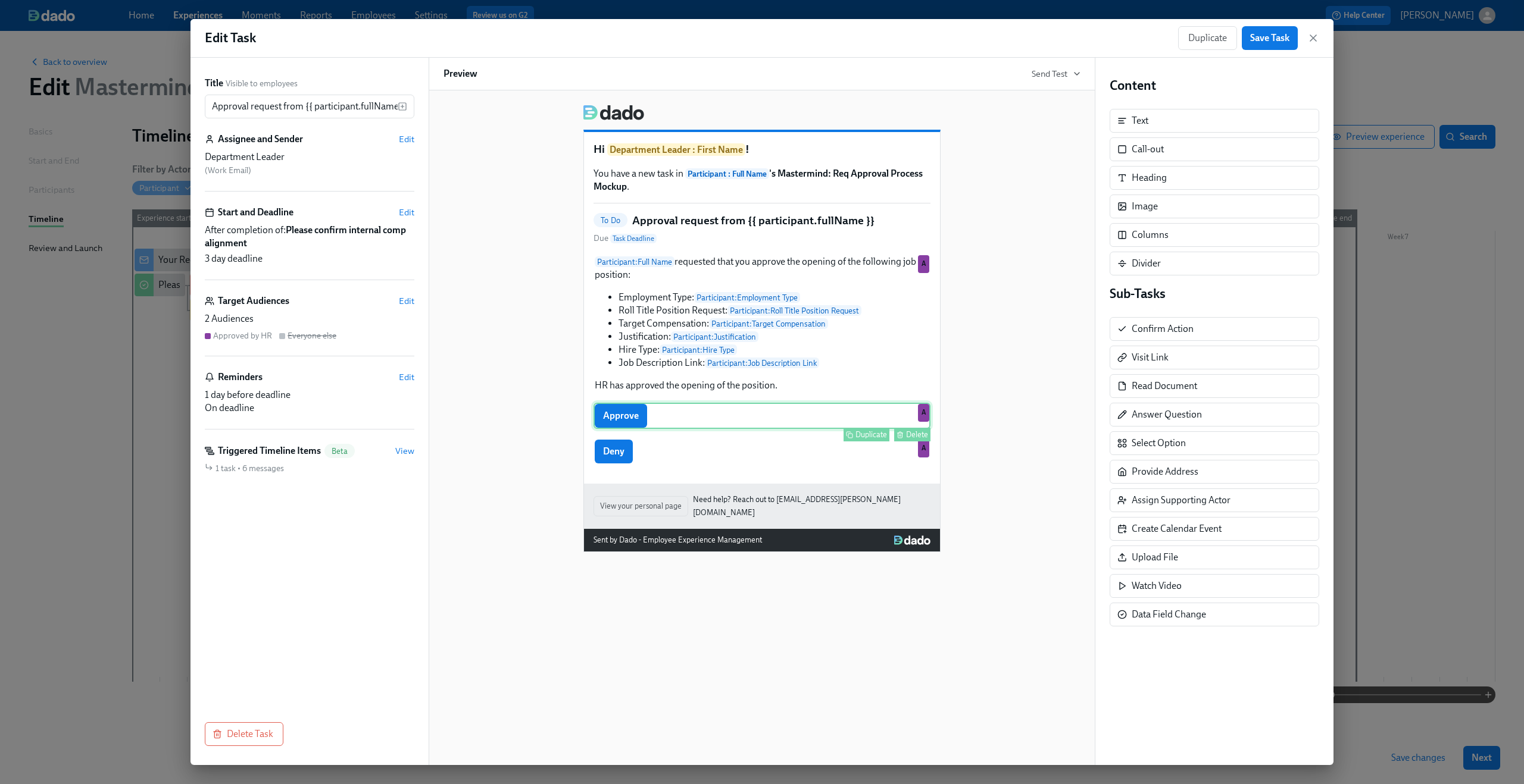
click at [656, 423] on div "Approve Duplicate Delete A" at bounding box center [762, 415] width 336 height 26
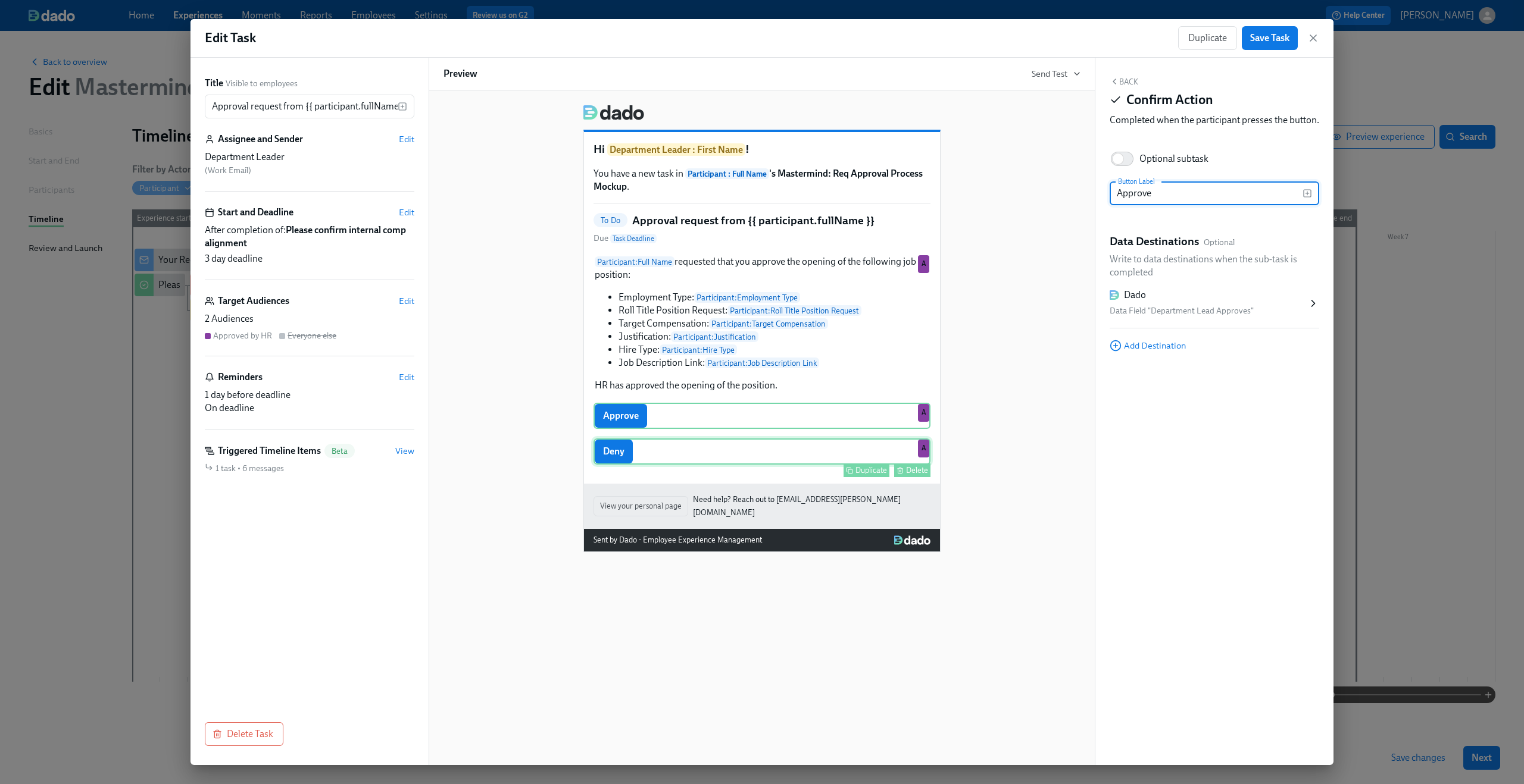
click at [661, 457] on div "Deny Duplicate Delete A" at bounding box center [762, 451] width 336 height 26
click at [1307, 42] on icon "button" at bounding box center [1313, 38] width 12 height 12
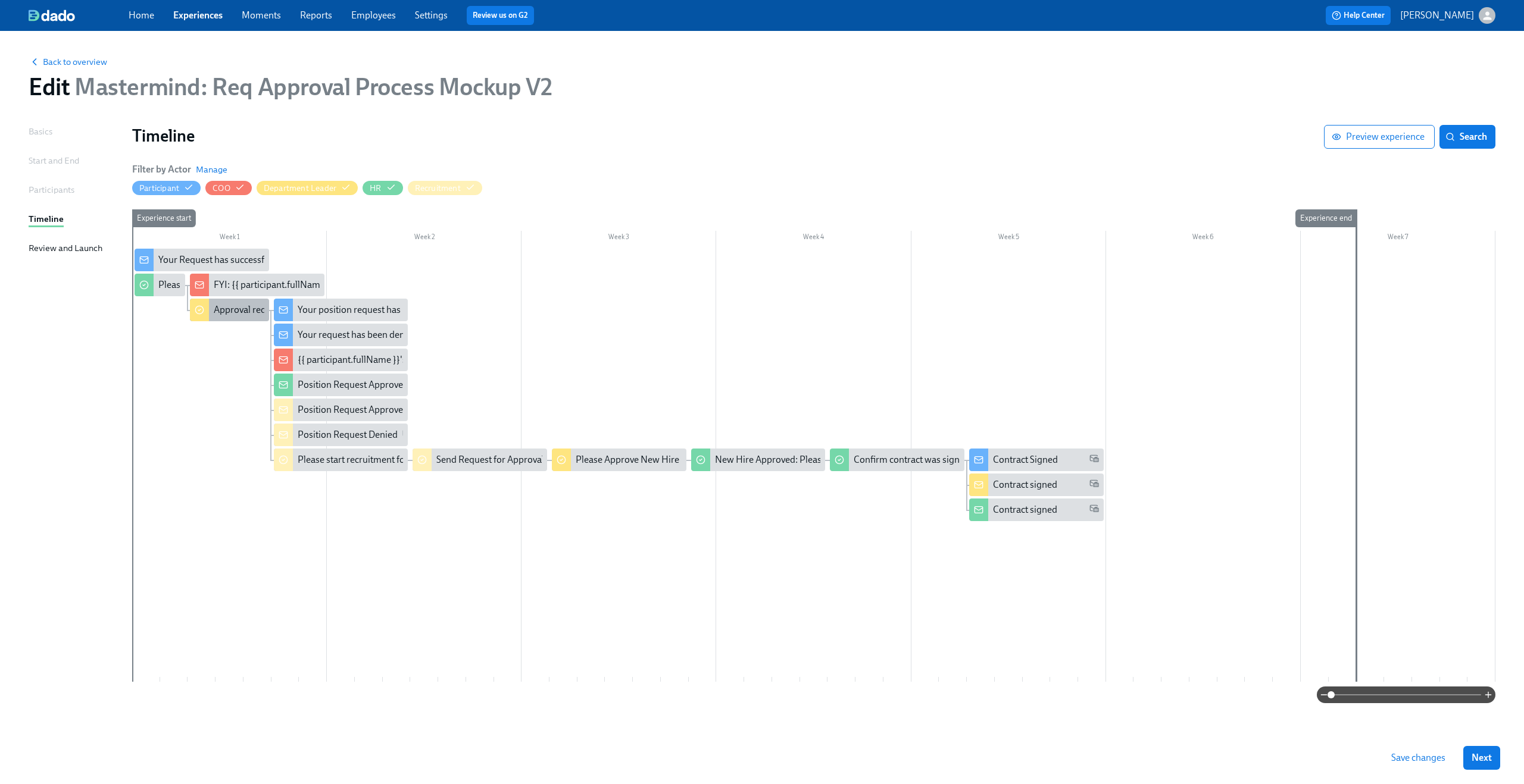
click at [231, 311] on div "Approval request from {{ participant.fullName }}" at bounding box center [311, 310] width 196 height 13
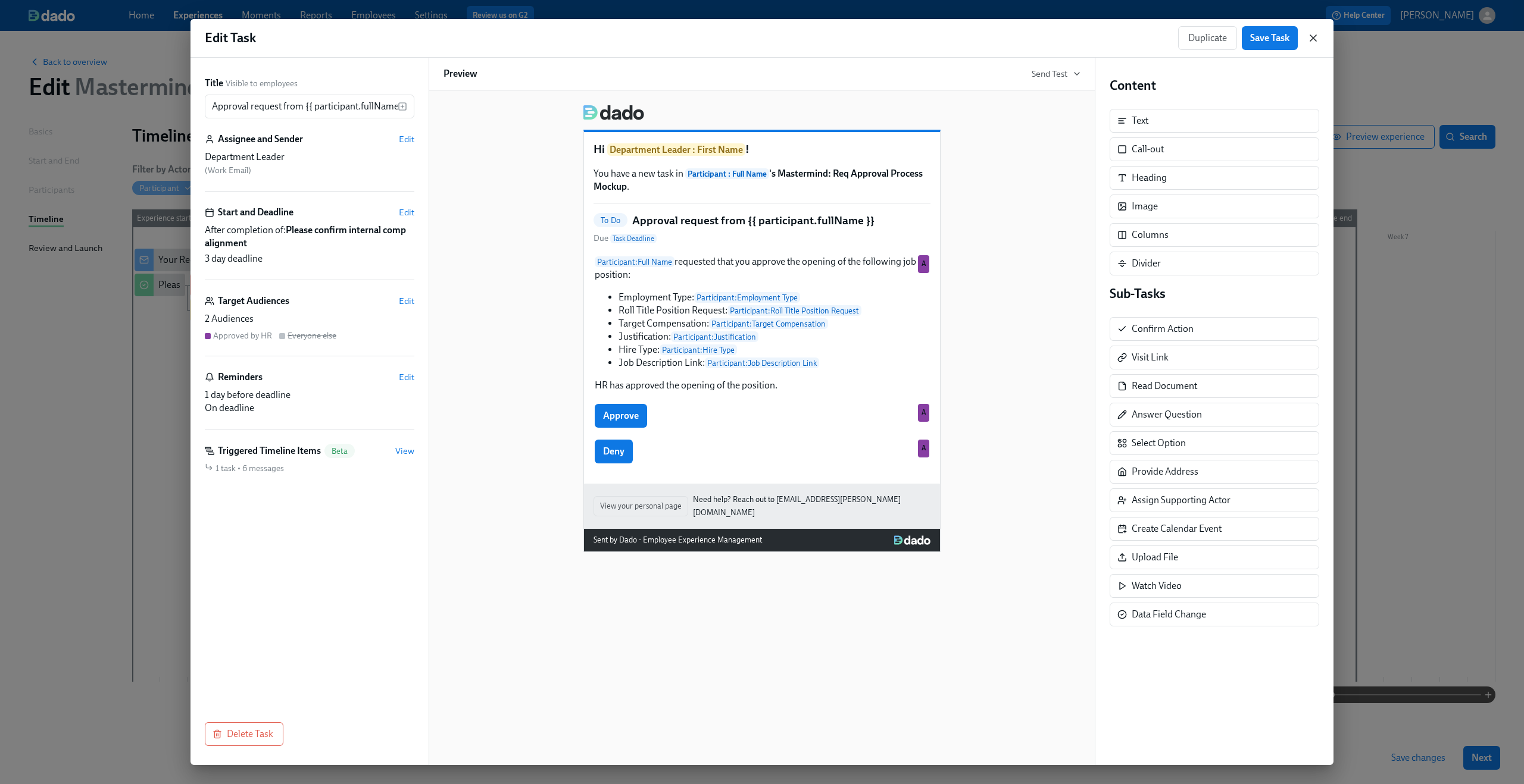
click at [1311, 37] on icon "button" at bounding box center [1313, 38] width 6 height 6
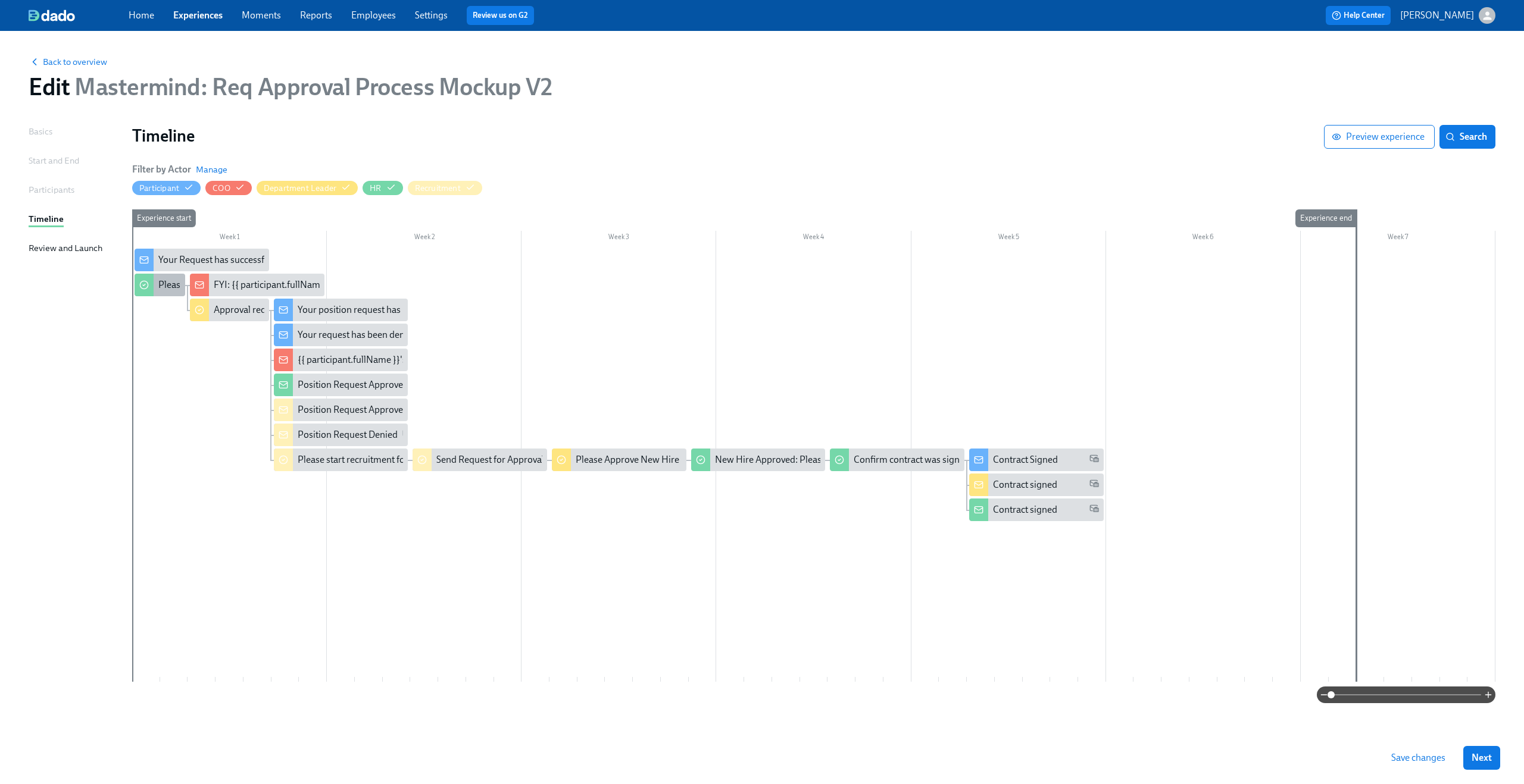
click at [168, 286] on div "Please confirm internal comp alignment" at bounding box center [239, 285] width 163 height 13
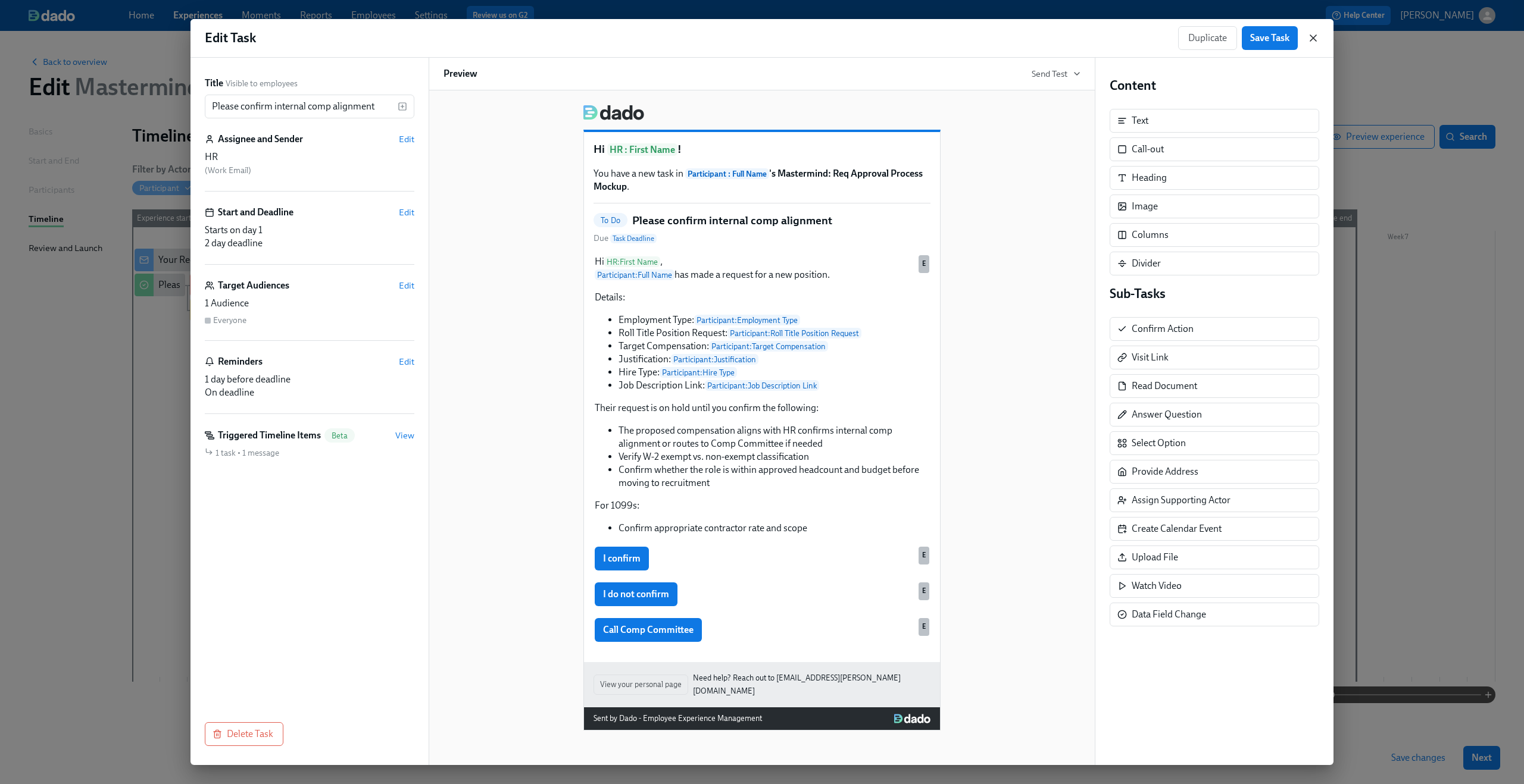
click at [1318, 40] on icon "button" at bounding box center [1313, 38] width 12 height 12
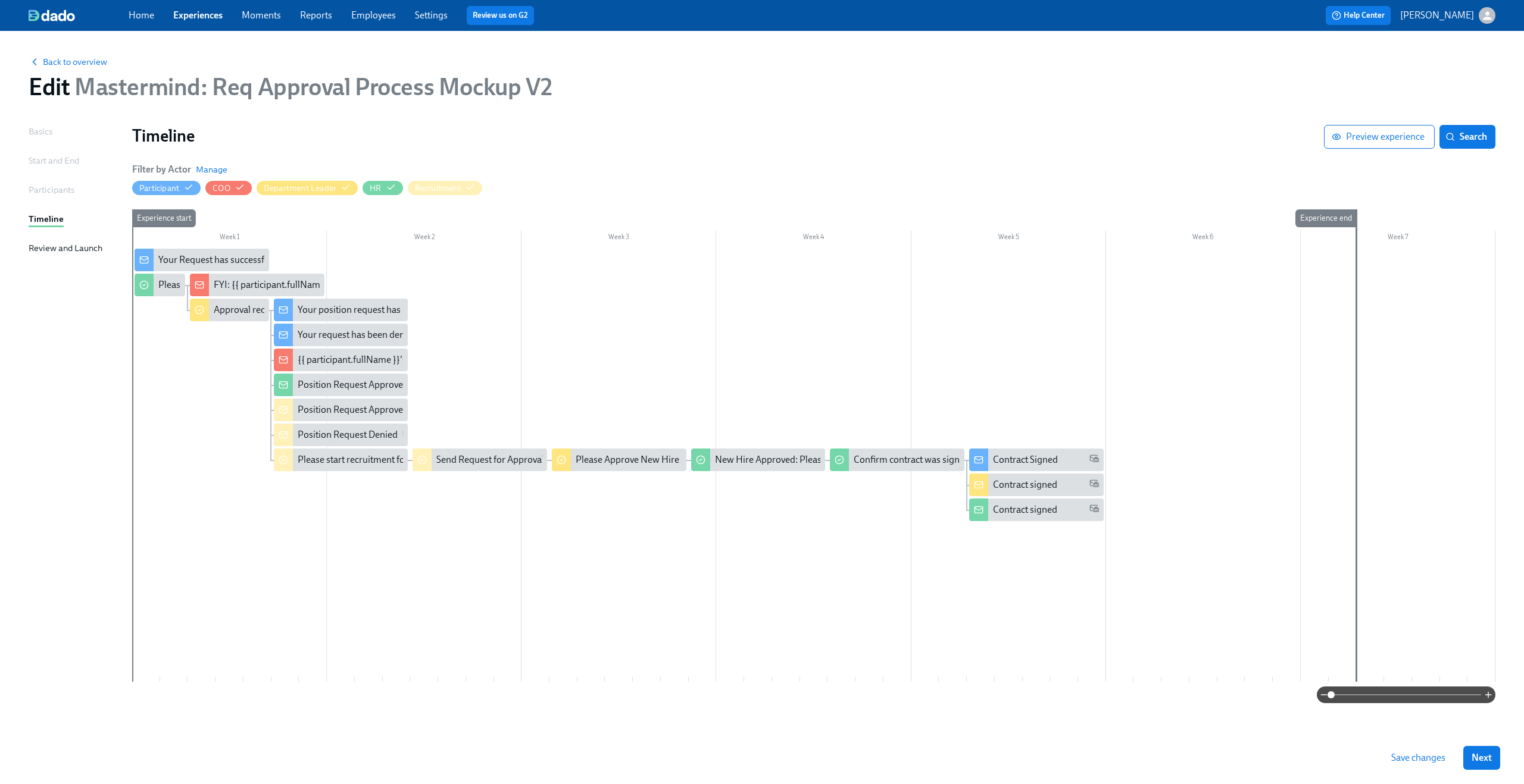
click at [164, 357] on div at bounding box center [813, 465] width 1363 height 433
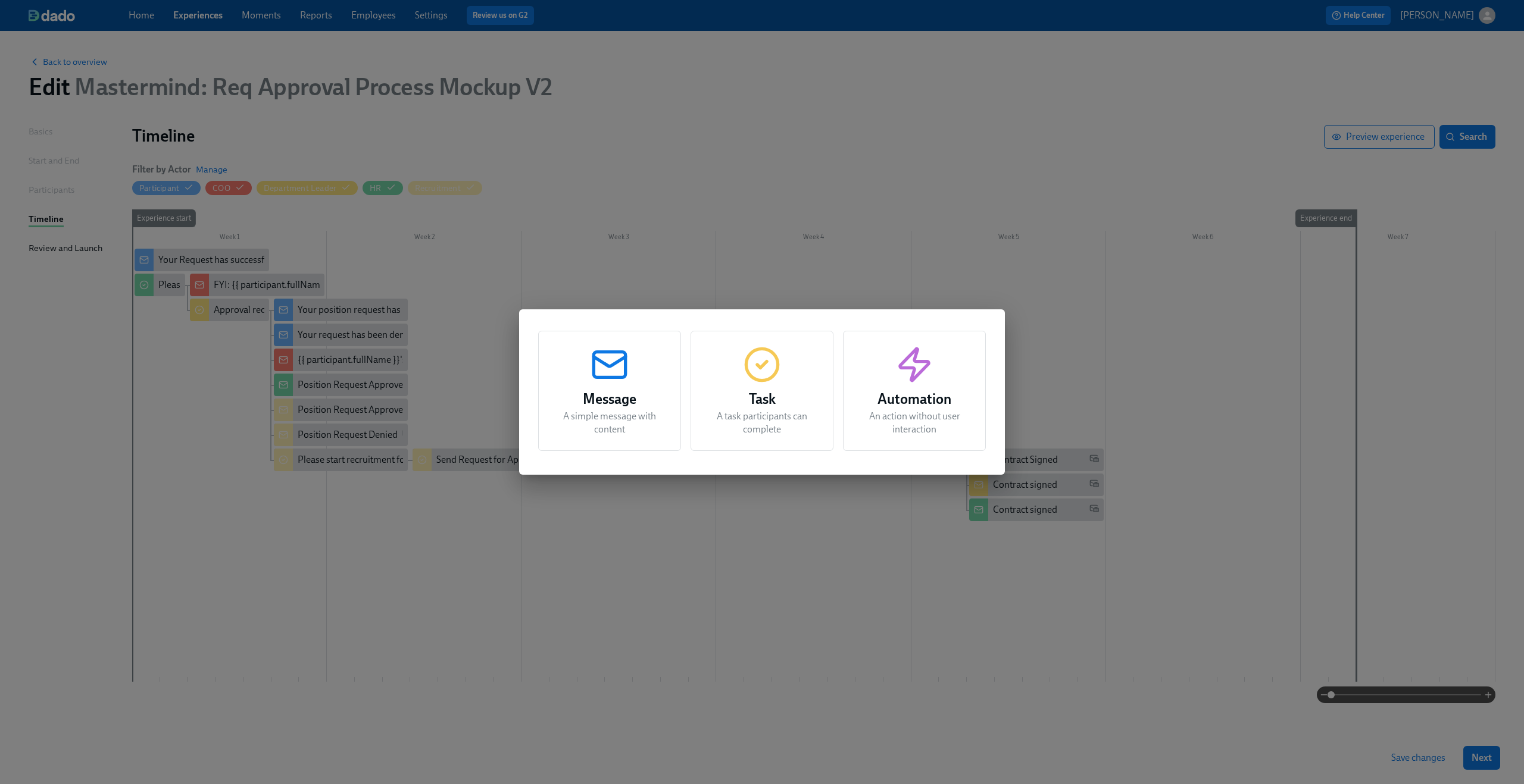
click at [782, 378] on div "Task A task participants can complete" at bounding box center [761, 391] width 142 height 120
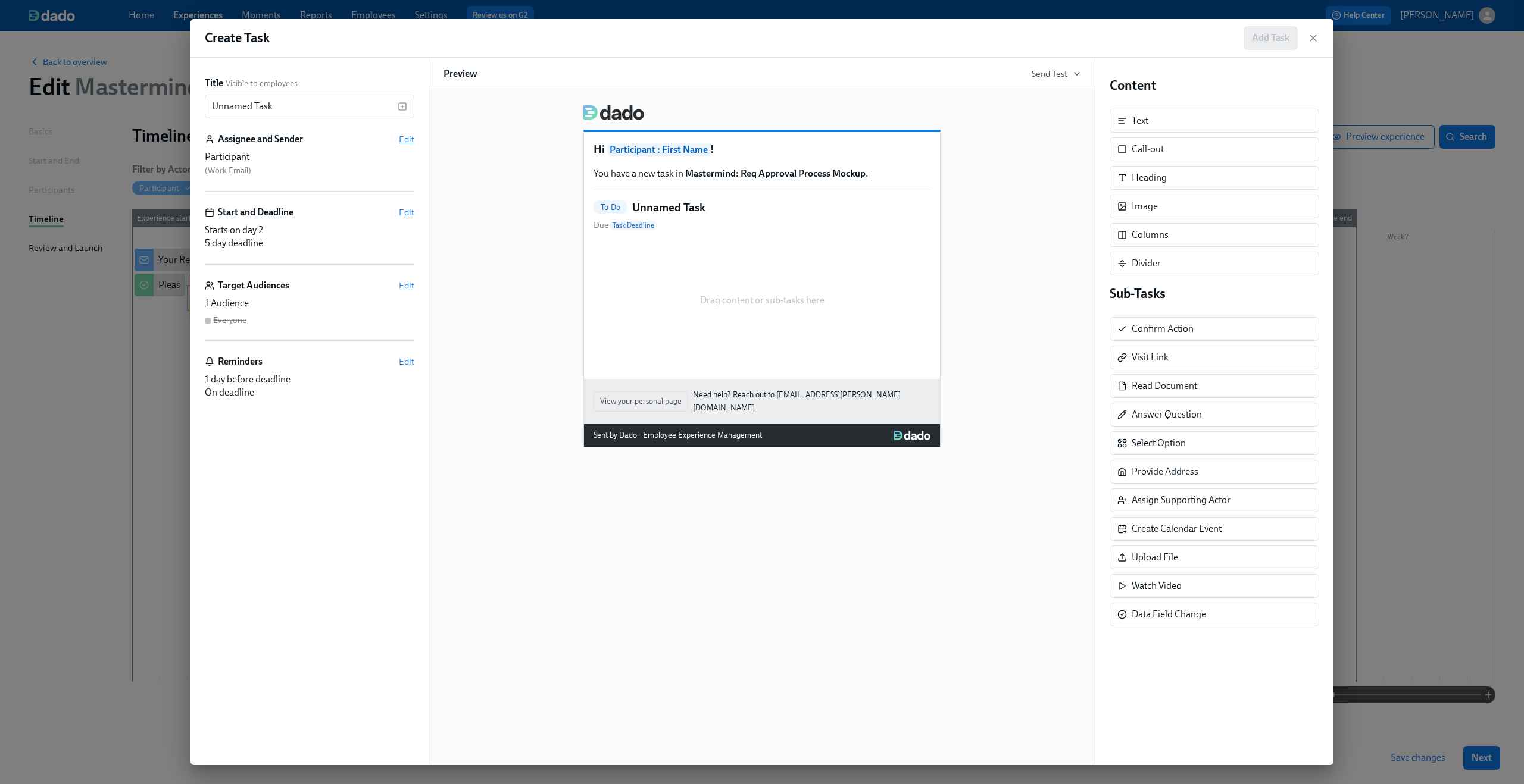
click at [403, 134] on span "Edit" at bounding box center [406, 139] width 16 height 12
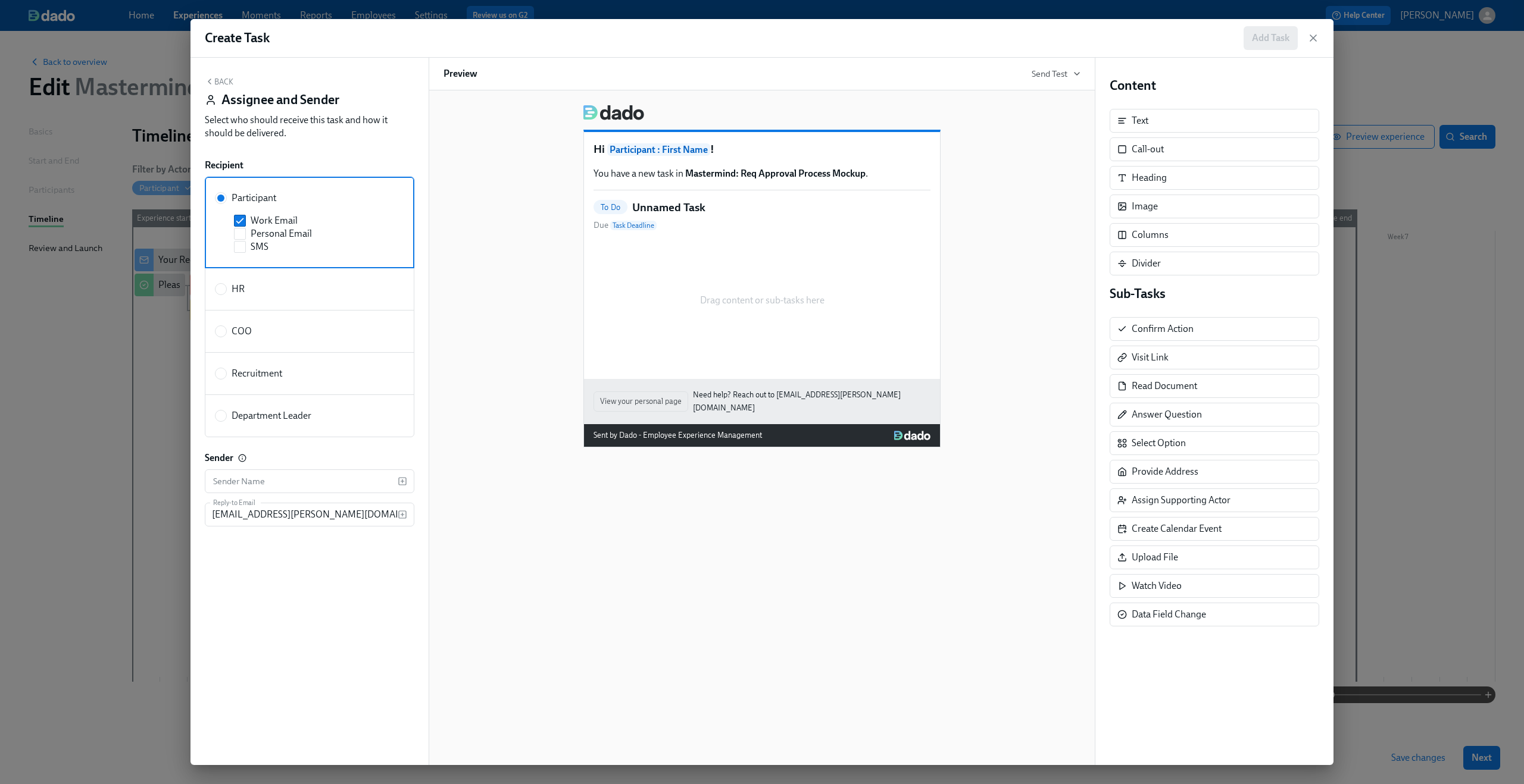
click at [237, 296] on span "HR" at bounding box center [238, 290] width 13 height 13
click at [226, 294] on input "HR" at bounding box center [221, 290] width 11 height 11
radio input "true"
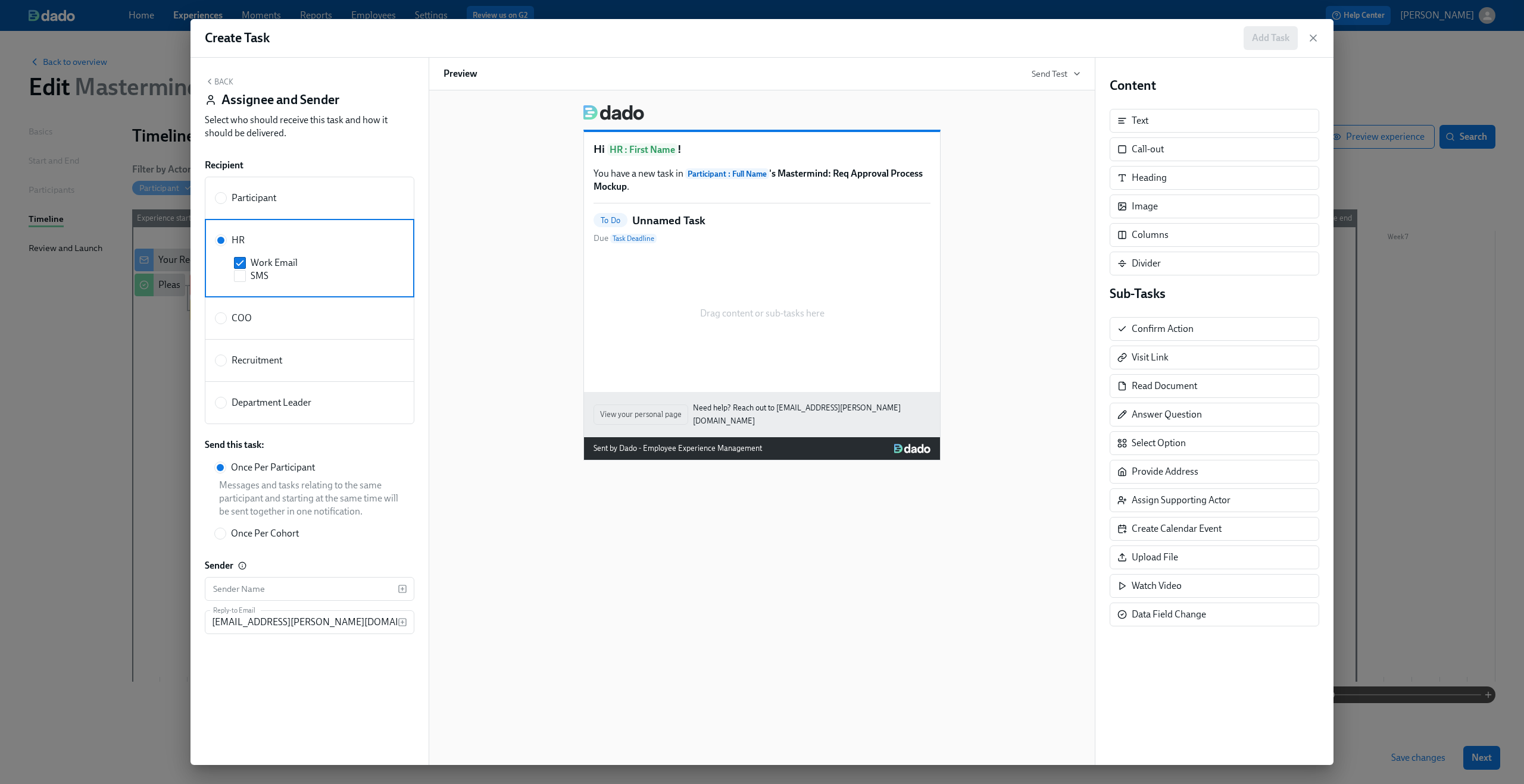
click at [499, 137] on div "Hi HR : First Name ! You have a new task in Participant : Full Name 's Mastermi…" at bounding box center [761, 278] width 637 height 366
click at [229, 89] on div "Back Assignee and Sender Select who should receive this task and how it should …" at bounding box center [310, 111] width 210 height 68
click at [221, 80] on button "Back" at bounding box center [219, 82] width 28 height 9
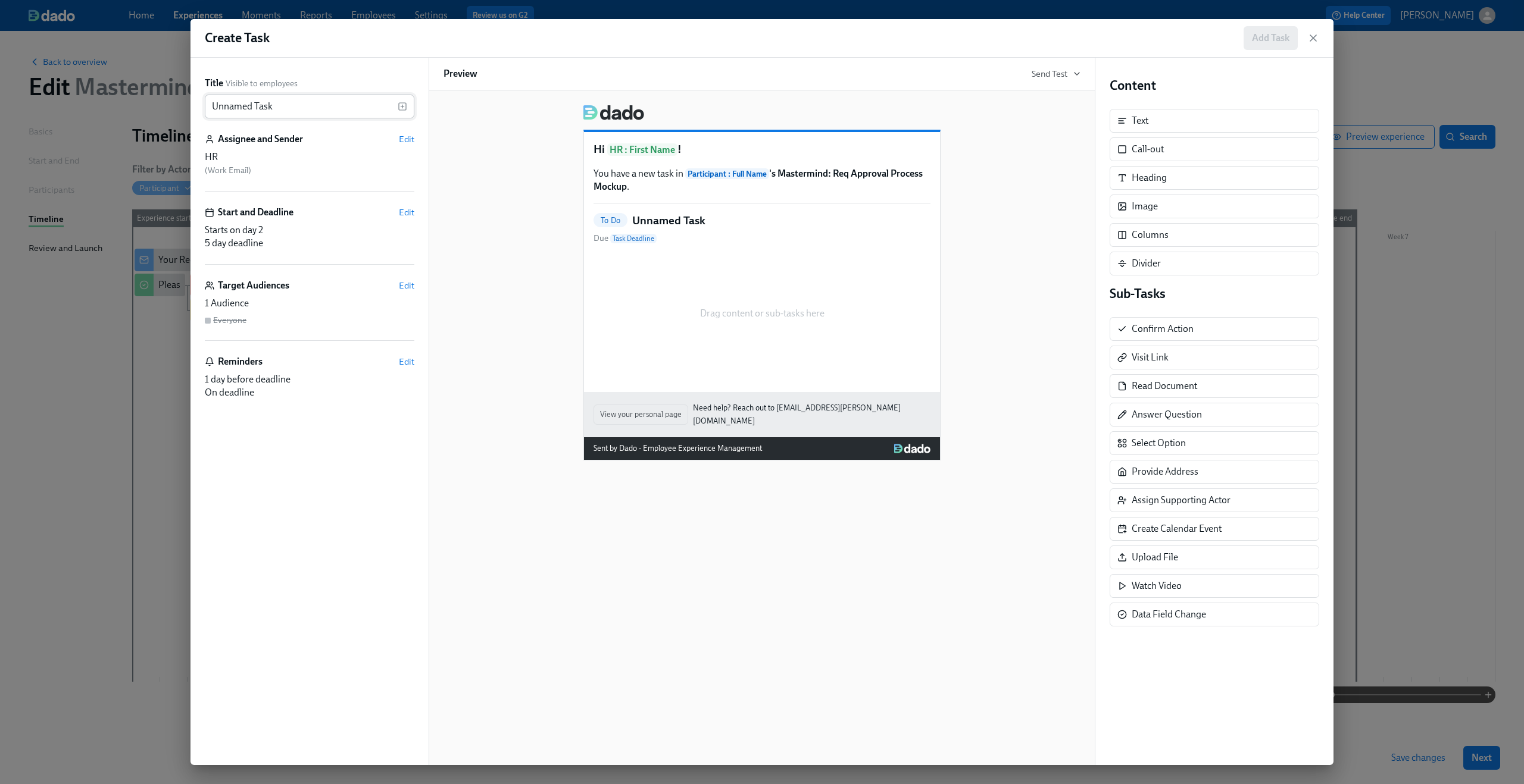
click at [255, 108] on input "Unnamed Task" at bounding box center [301, 107] width 193 height 24
click at [255, 108] on input "Unnamed sad" at bounding box center [301, 107] width 193 height 24
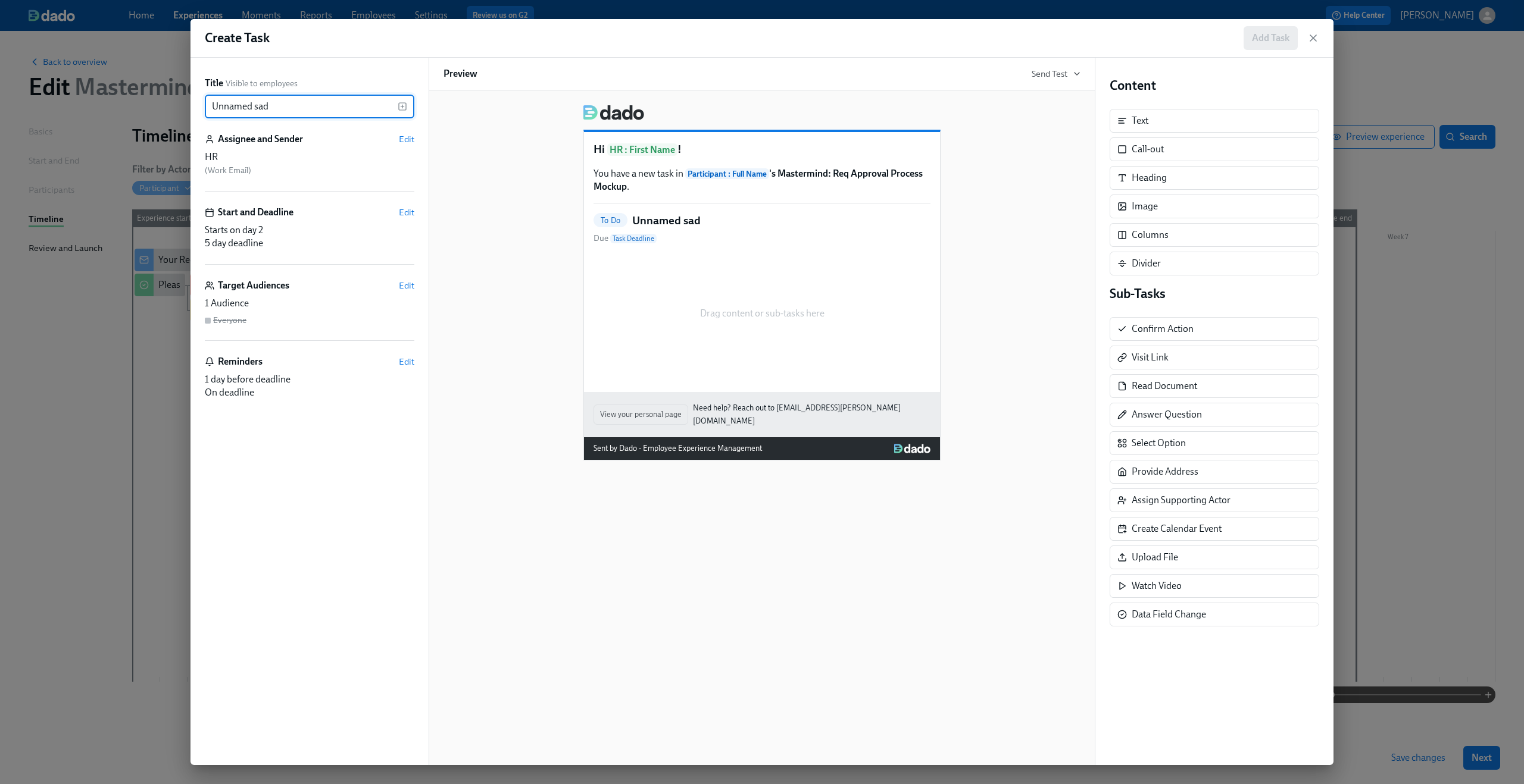
click at [255, 108] on input "Unnamed sad" at bounding box center [301, 107] width 193 height 24
type input "asd"
click at [513, 223] on div "Hi HR : First Name ! You have a new task in Participant : Full Name 's Mastermi…" at bounding box center [761, 278] width 637 height 366
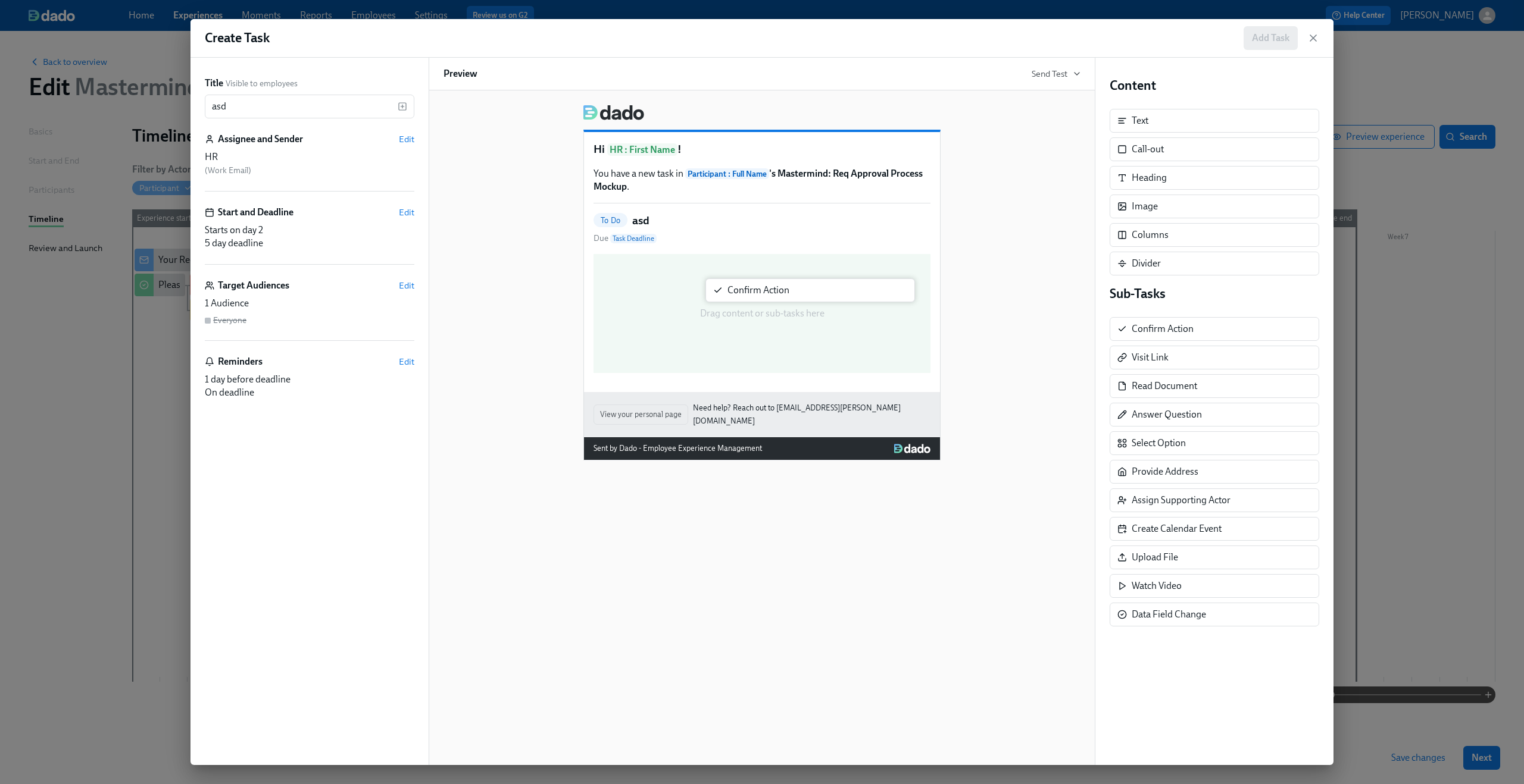
drag, startPoint x: 1166, startPoint y: 326, endPoint x: 758, endPoint y: 286, distance: 410.0
click at [758, 286] on div "Title Visible to employees asd ​ Assignee and Sender Edit HR ( Work Email ) Sta…" at bounding box center [761, 412] width 1143 height 708
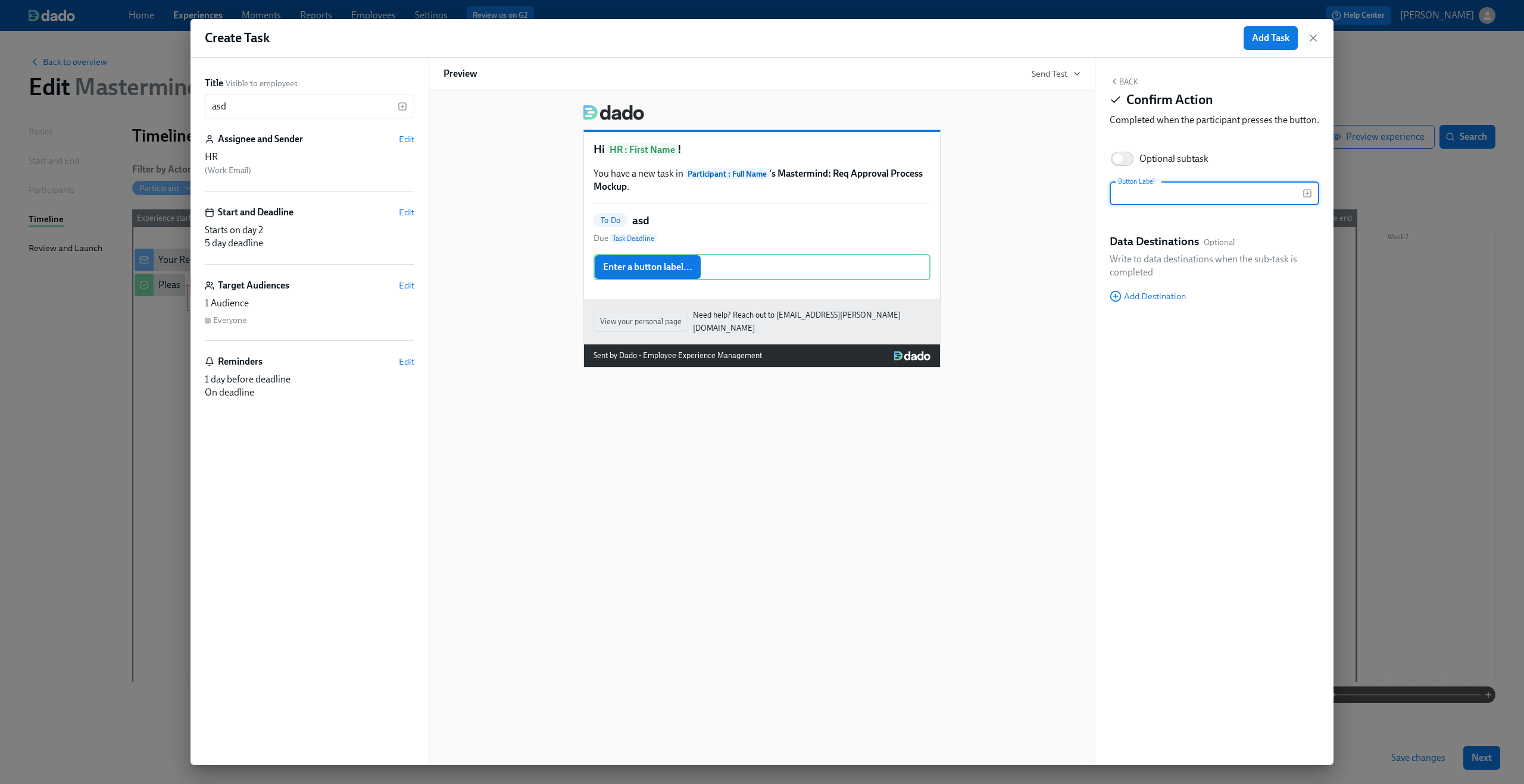
click at [1185, 205] on input "text" at bounding box center [1206, 193] width 193 height 24
type input "Confirm"
click at [1037, 213] on div "Hi HR : First Name ! You have a new task in Participant : Full Name 's Mastermi…" at bounding box center [761, 232] width 637 height 273
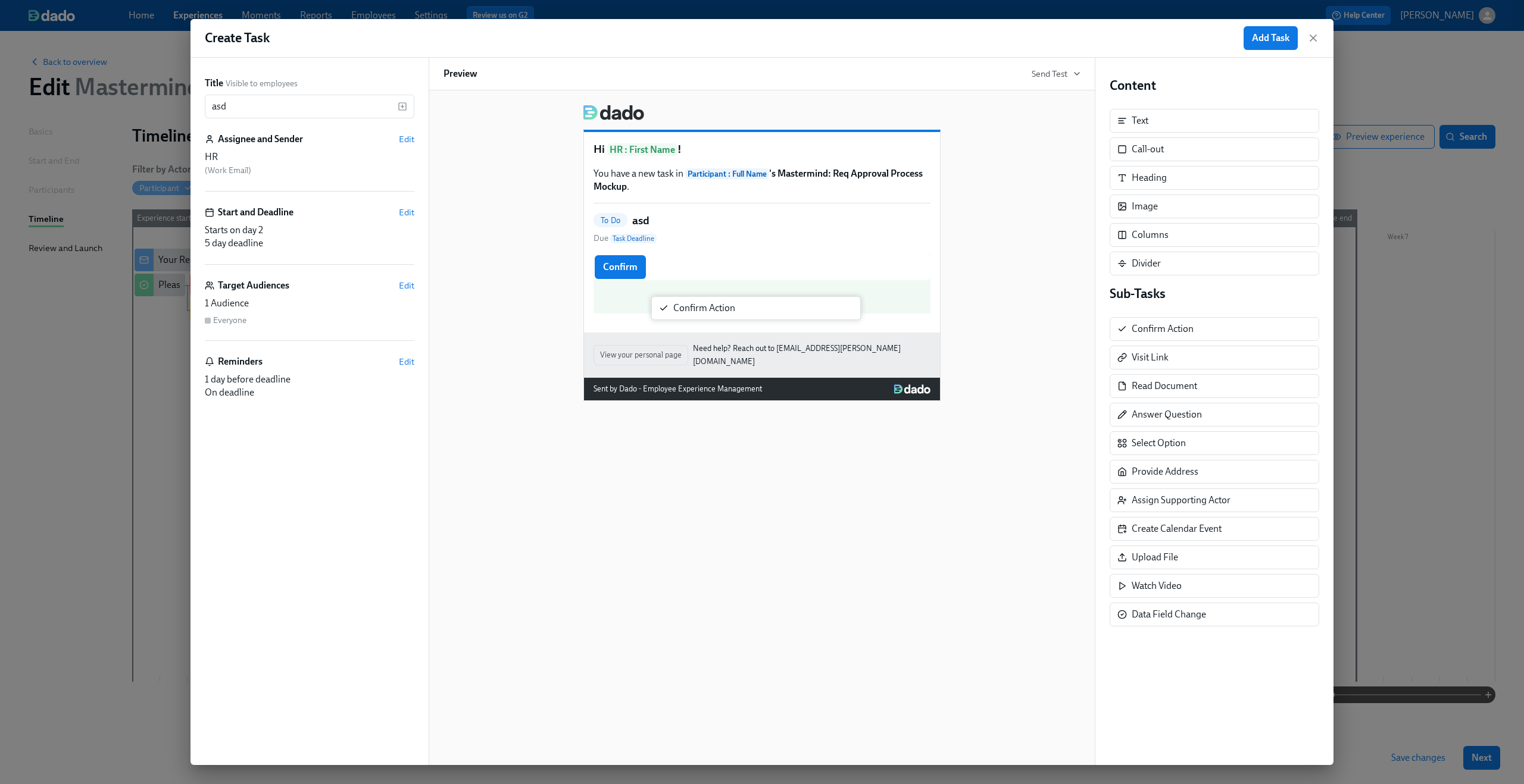
drag, startPoint x: 1139, startPoint y: 335, endPoint x: 677, endPoint y: 314, distance: 462.5
click at [677, 314] on div "Title Visible to employees asd ​ Assignee and Sender Edit HR ( Work Email ) Sta…" at bounding box center [761, 412] width 1143 height 708
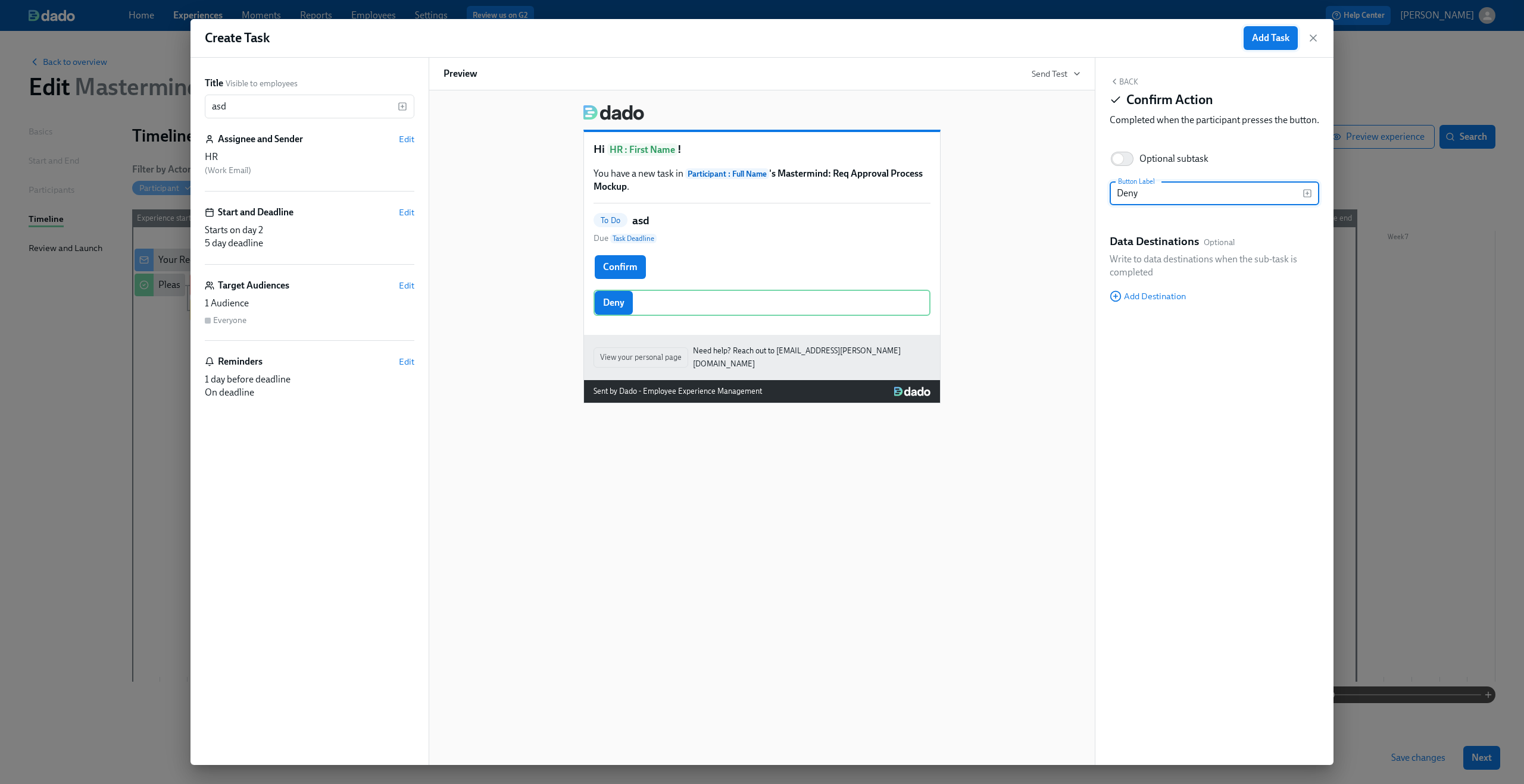
type input "Deny"
click at [1268, 40] on span "Add Task" at bounding box center [1270, 38] width 38 height 12
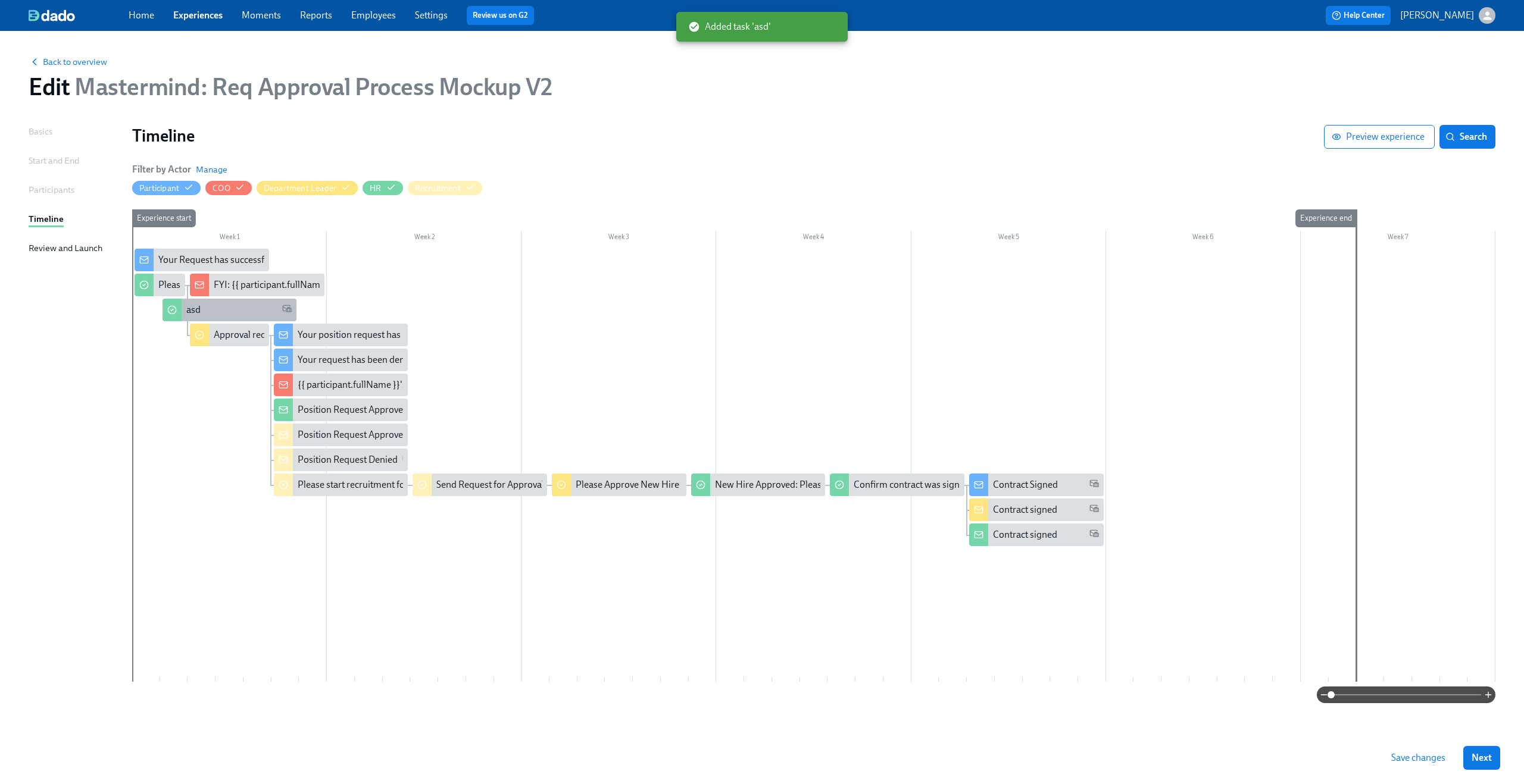
click at [175, 310] on icon at bounding box center [172, 310] width 9 height 9
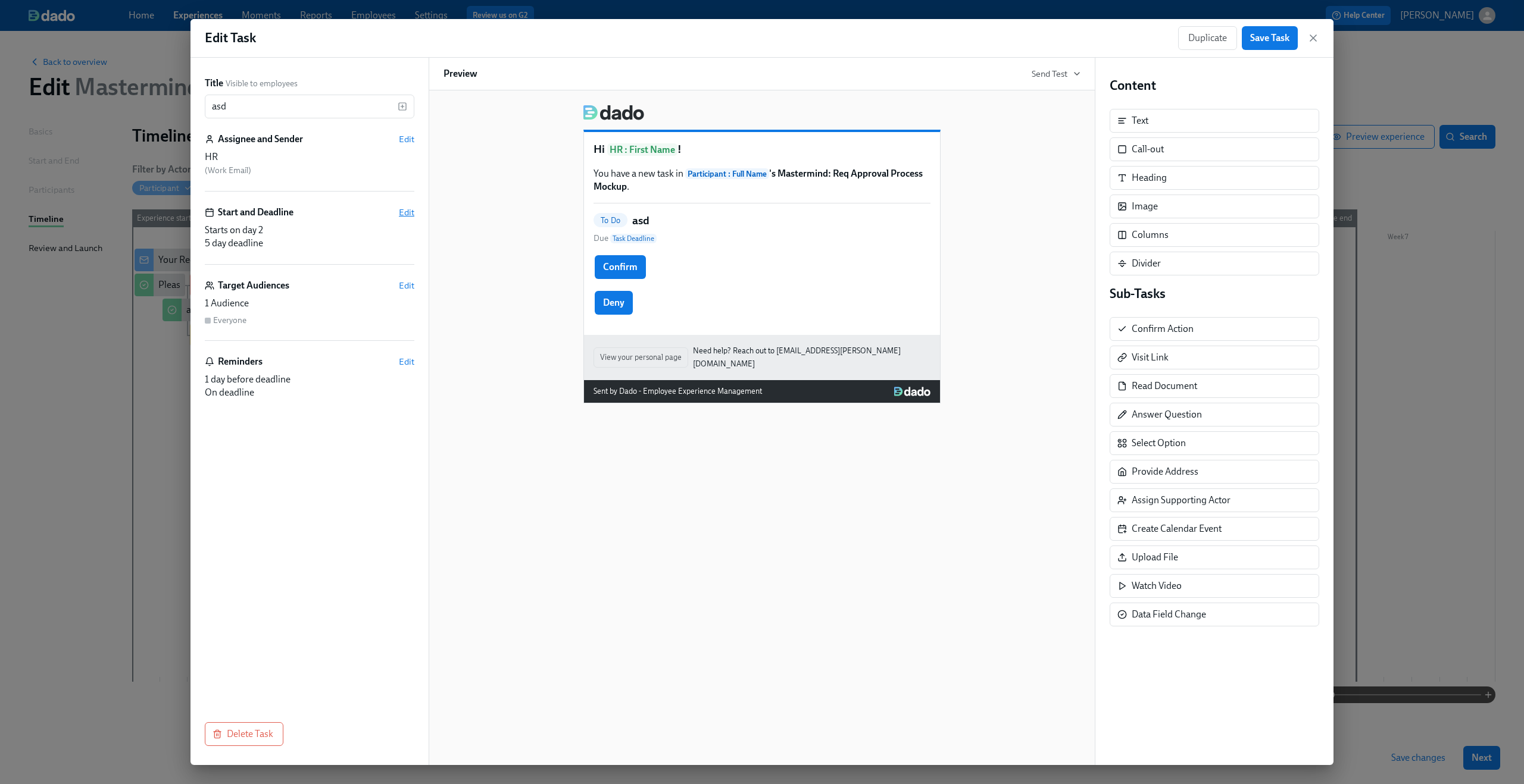
click at [404, 212] on span "Edit" at bounding box center [406, 212] width 16 height 12
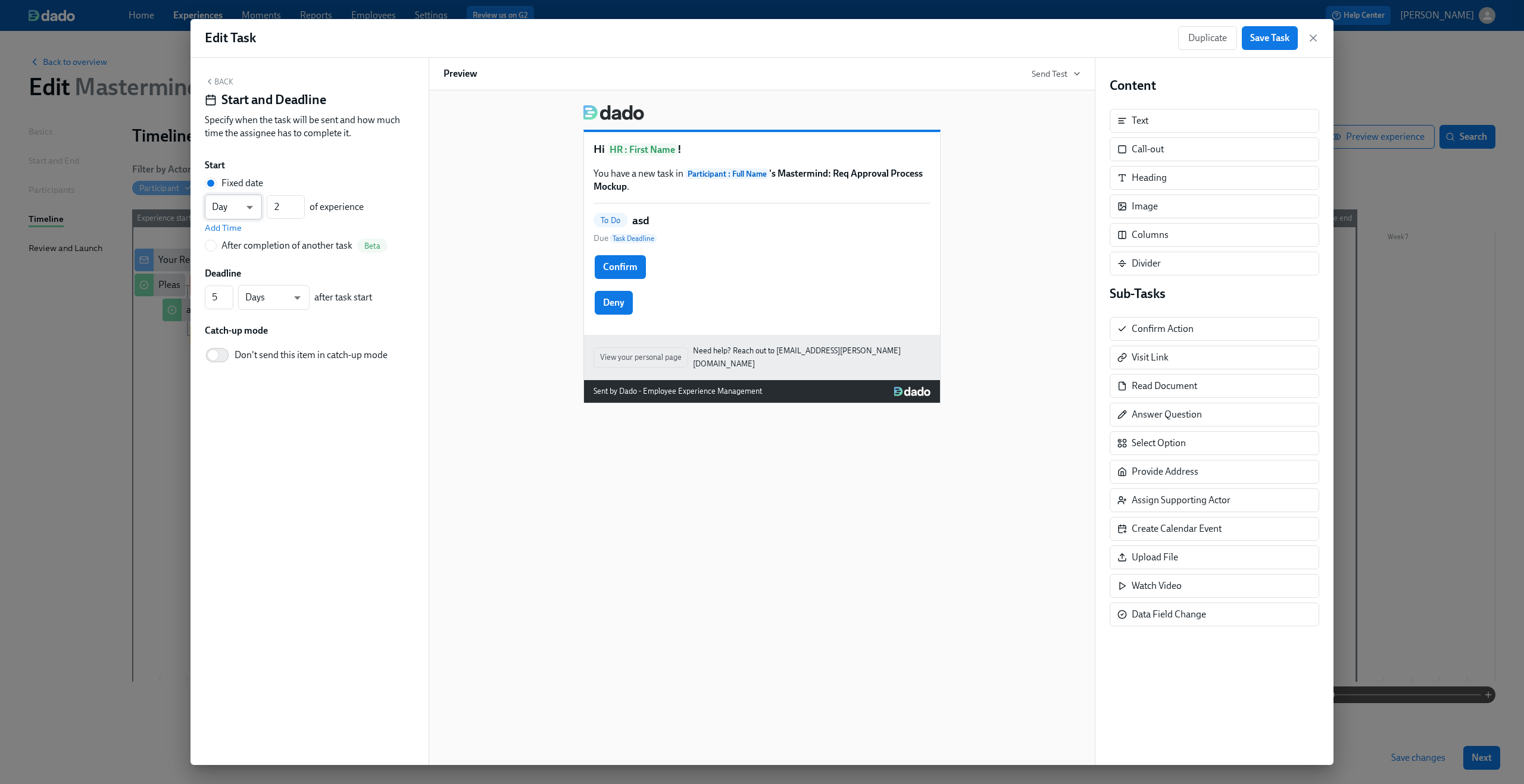
click at [251, 204] on body "Home Experiences Moments Reports Employees Settings Review us on G2 Help Center…" at bounding box center [762, 392] width 1524 height 784
click at [251, 204] on li "Day" at bounding box center [233, 208] width 57 height 20
type input "1"
click at [295, 210] on input "1" at bounding box center [285, 207] width 38 height 24
click at [347, 190] on div "Fixed date Day d ​ 1 ​ of experience Add Time" at bounding box center [310, 205] width 210 height 57
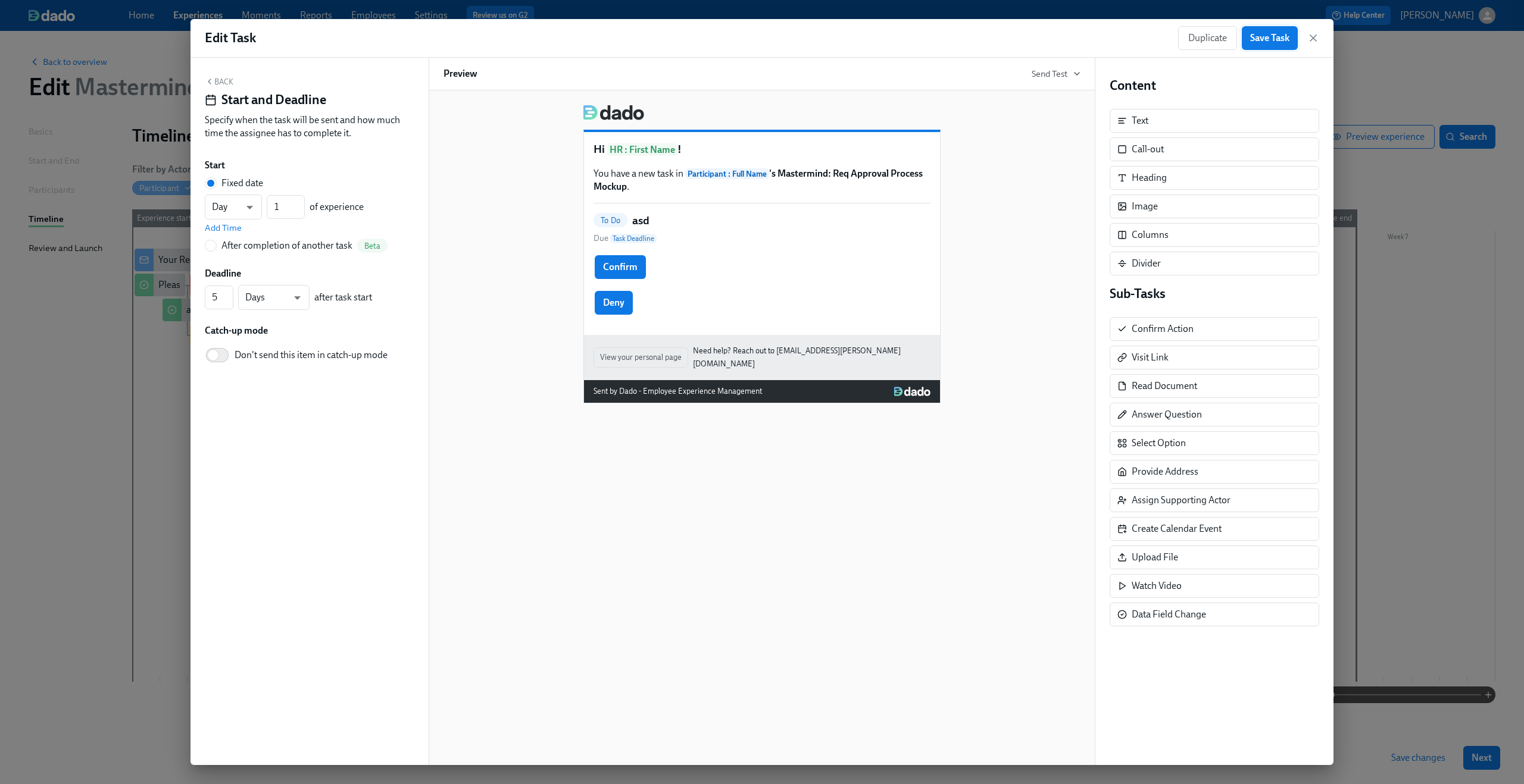
click at [1277, 39] on span "Save Task" at bounding box center [1269, 38] width 40 height 12
click at [1316, 41] on icon "button" at bounding box center [1313, 38] width 12 height 12
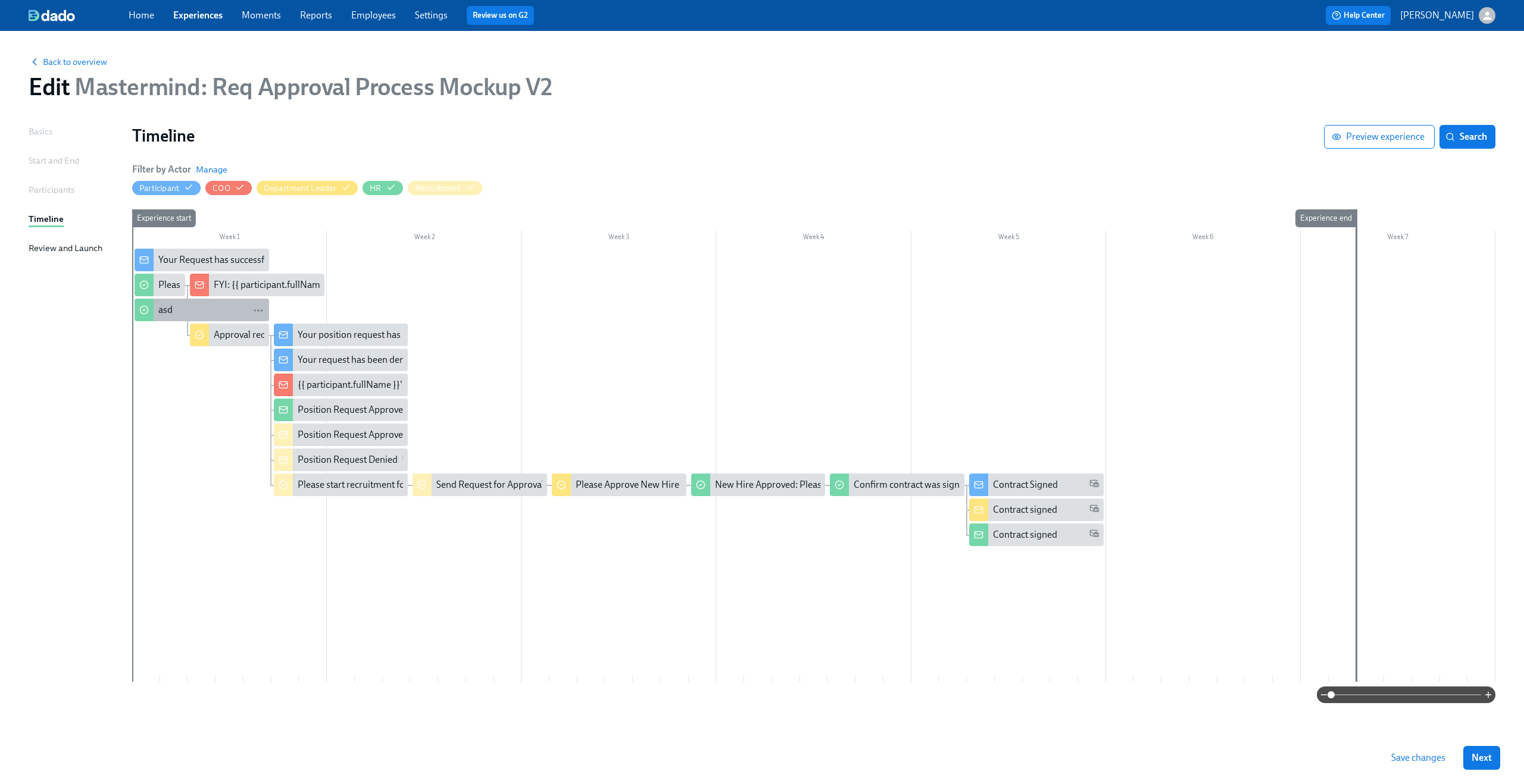
click at [199, 315] on div "asd" at bounding box center [210, 310] width 106 height 13
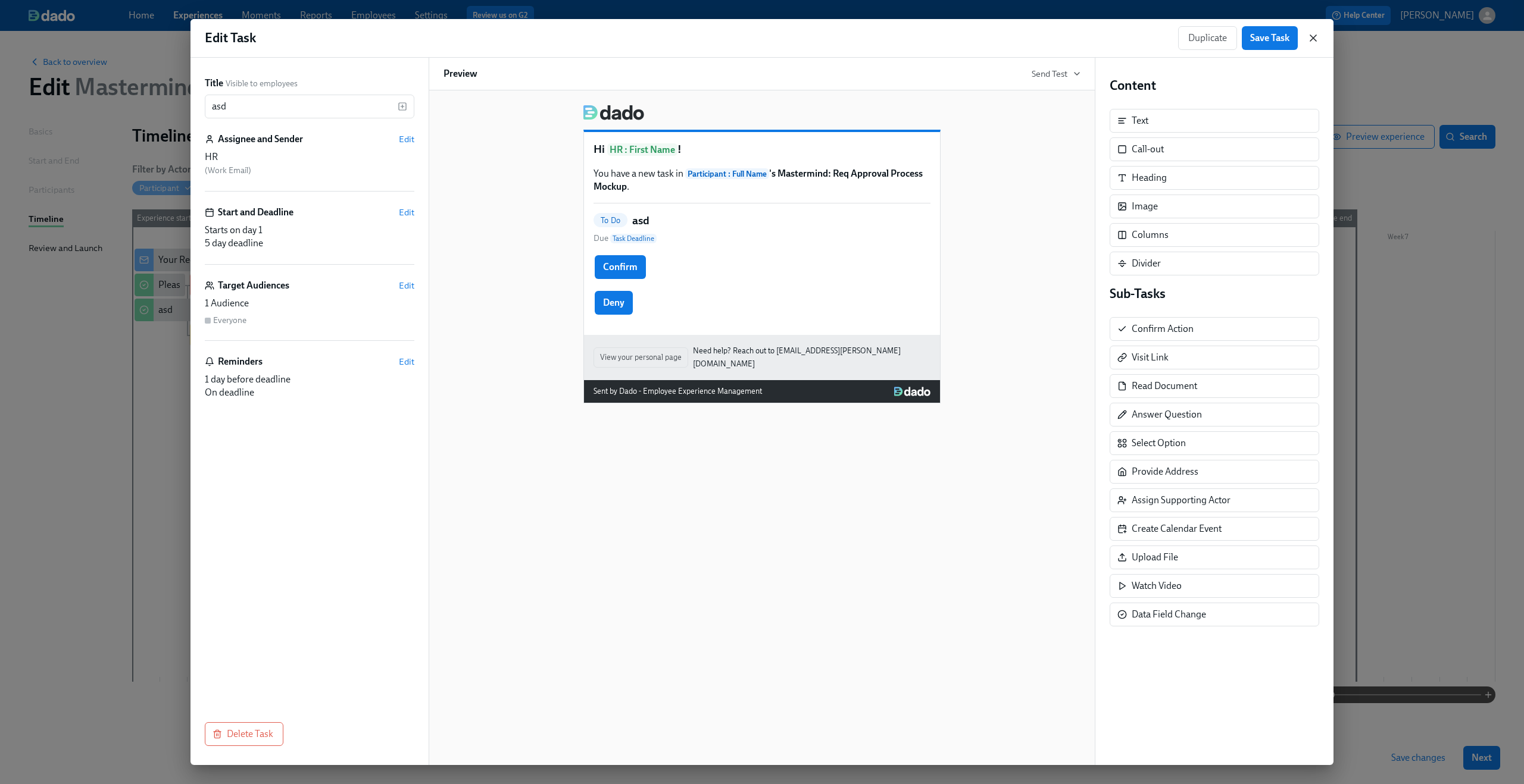
click at [1314, 40] on icon "button" at bounding box center [1313, 38] width 6 height 6
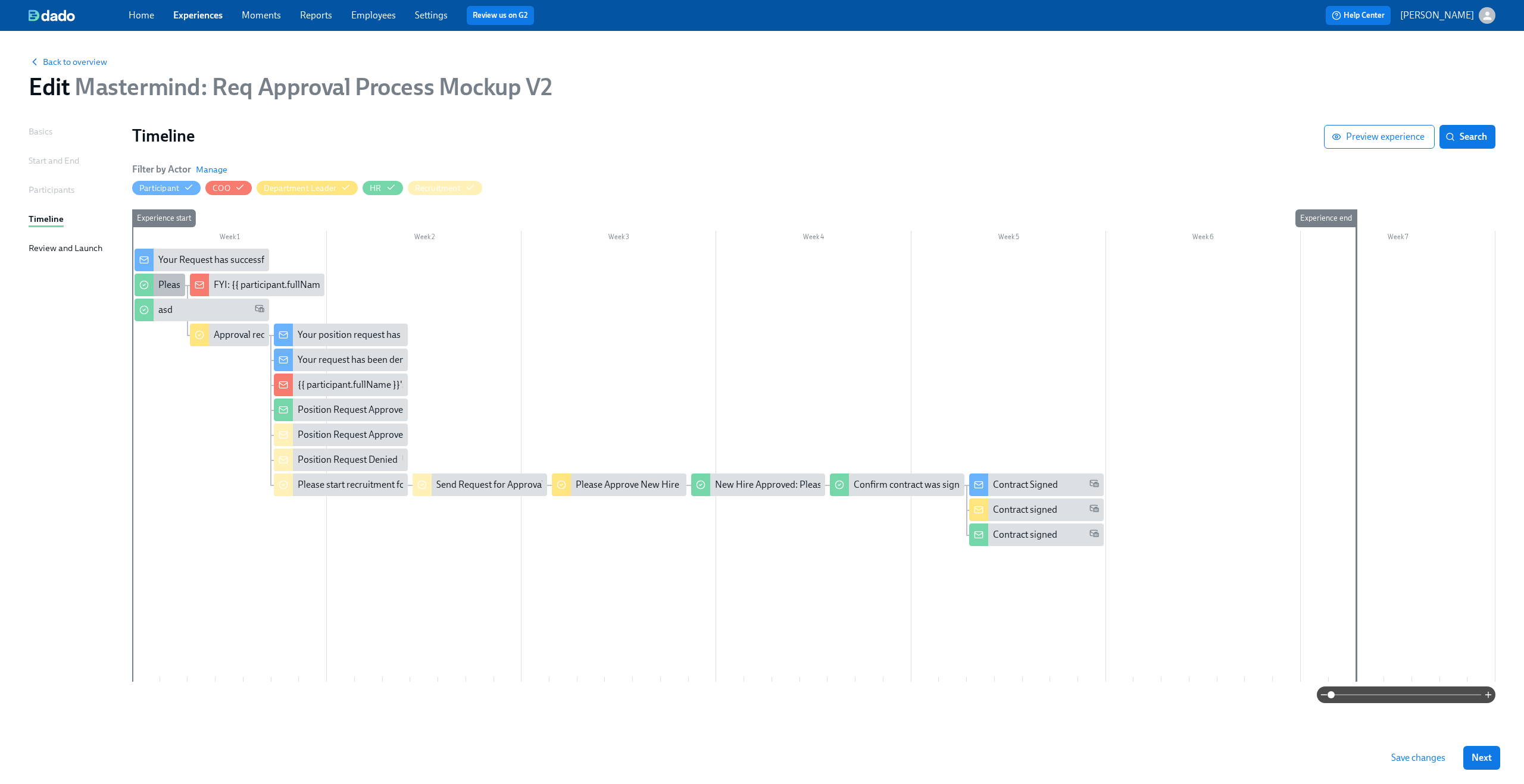
click at [161, 281] on div "Please confirm internal comp alignment" at bounding box center [239, 285] width 163 height 13
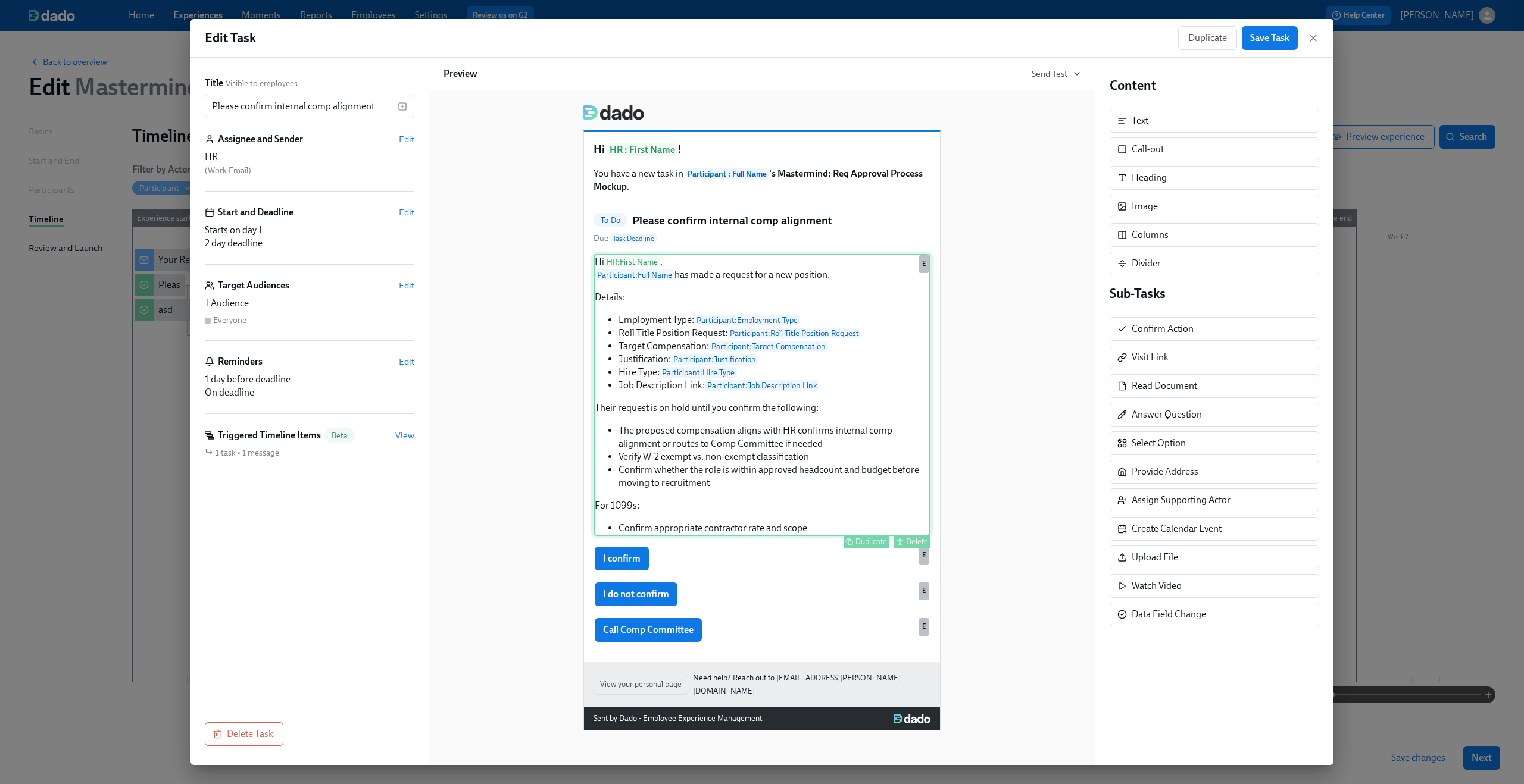
click at [658, 366] on div "Hi HR : First Name , Participant : Full Name has made a request for a new posit…" at bounding box center [762, 394] width 336 height 282
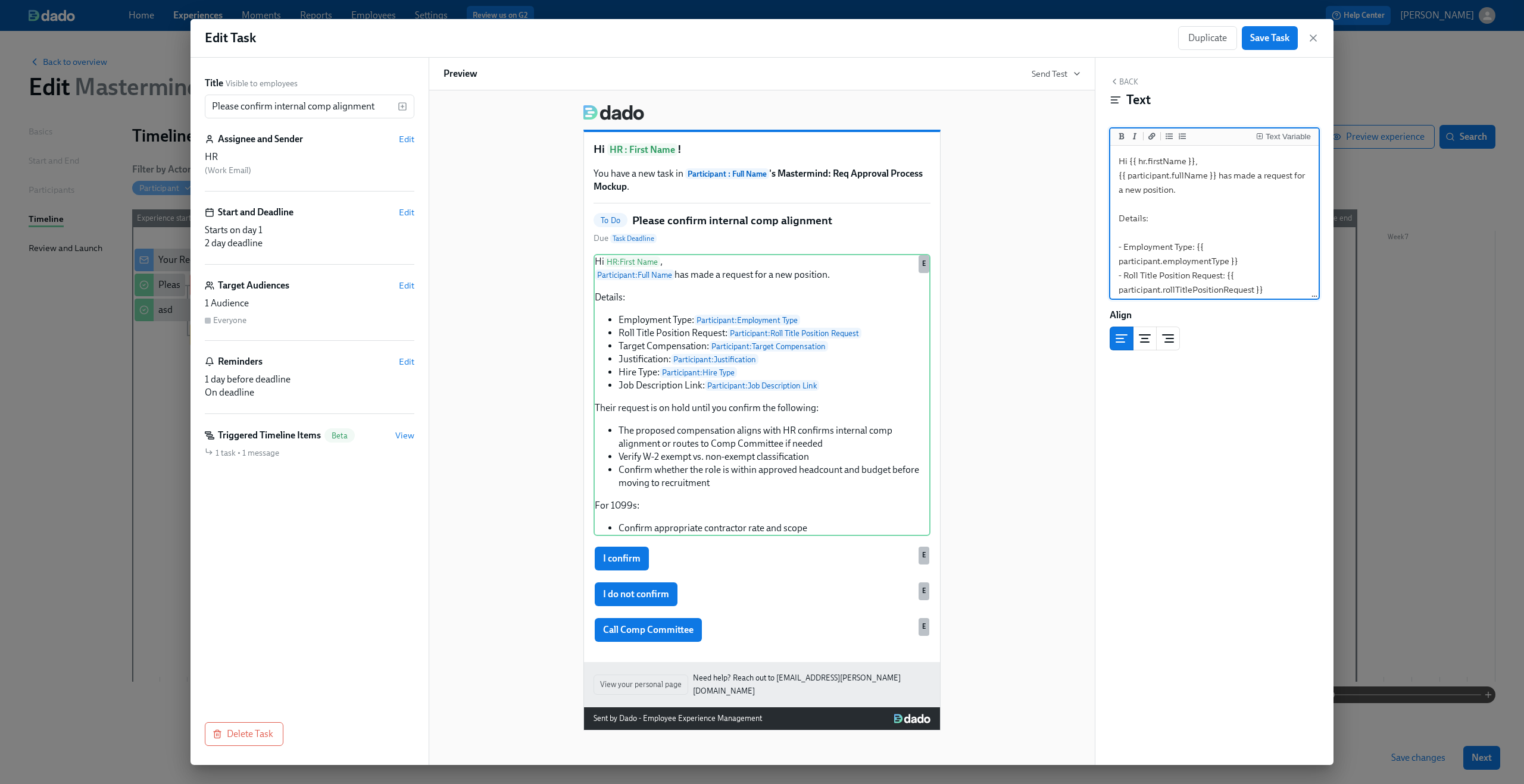
click at [1143, 196] on textarea "Hi {{ hr.firstName }}, {{ participant.fullName }} has made a request for a new …" at bounding box center [1213, 375] width 203 height 455
click at [1313, 36] on icon "button" at bounding box center [1313, 38] width 12 height 12
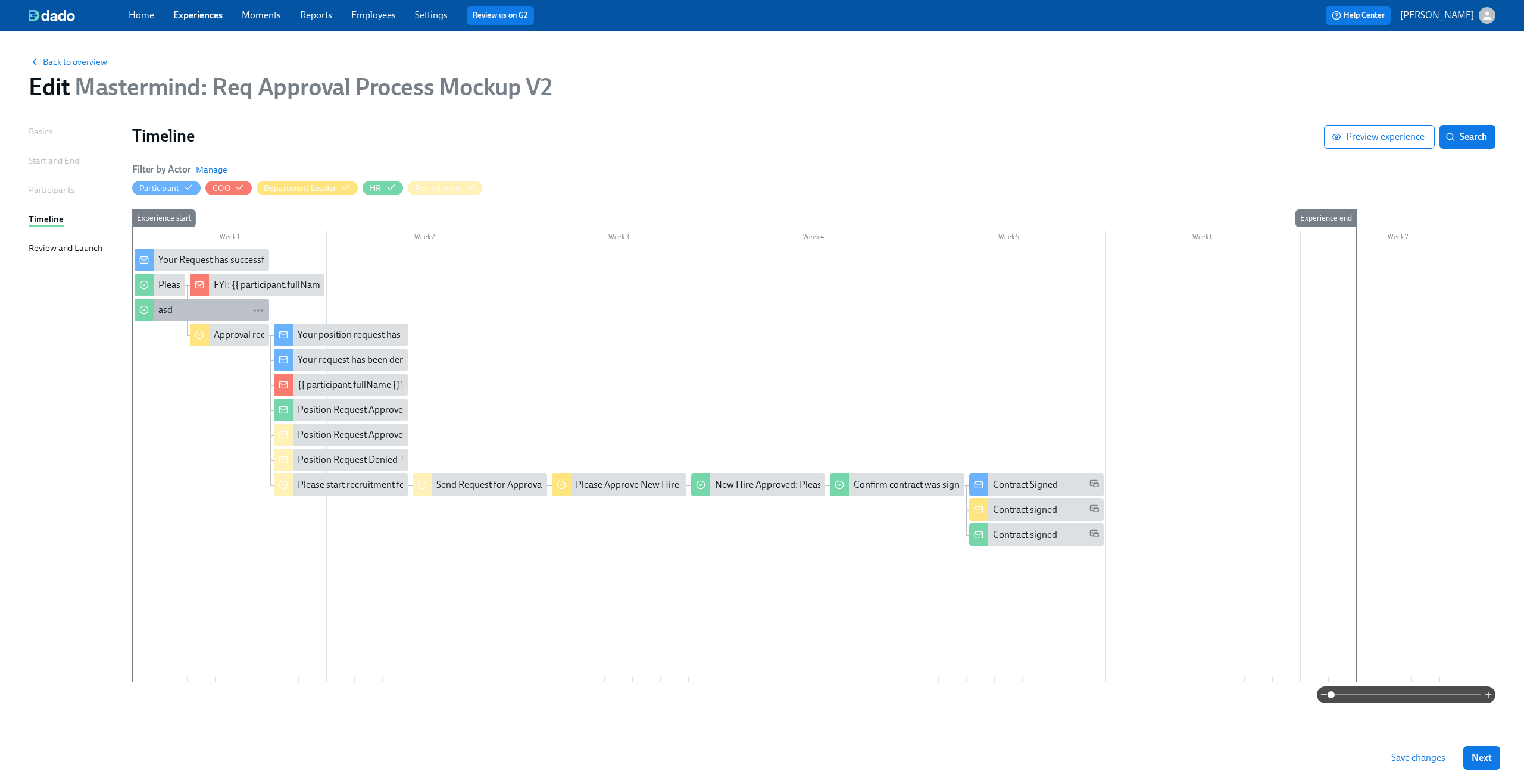
click at [166, 312] on div "asd" at bounding box center [165, 310] width 15 height 13
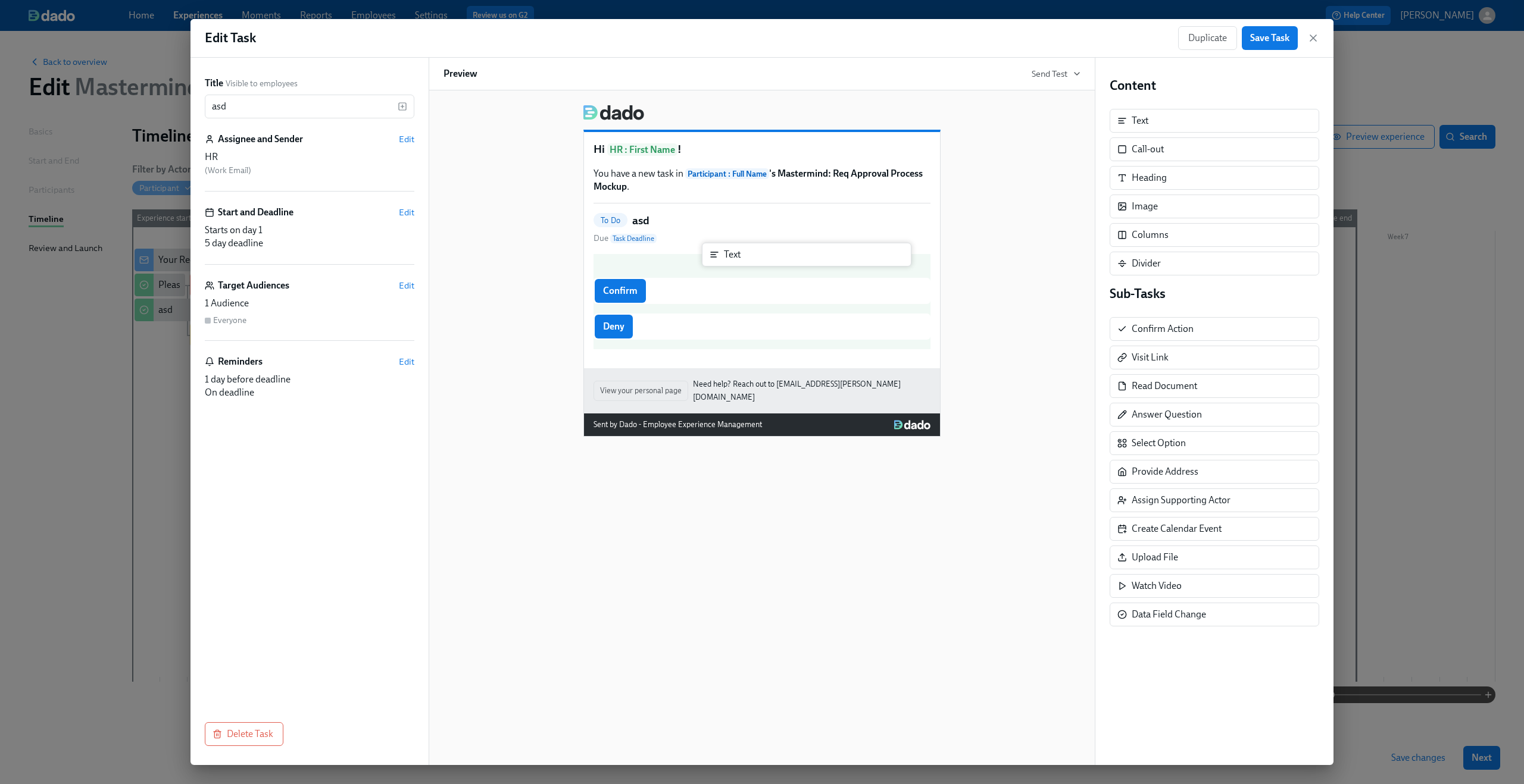
drag, startPoint x: 1169, startPoint y: 125, endPoint x: 750, endPoint y: 260, distance: 440.2
click at [750, 260] on div "Title Visible to employees asd ​ Assignee and Sender Edit HR ( Work Email ) Sta…" at bounding box center [761, 412] width 1143 height 708
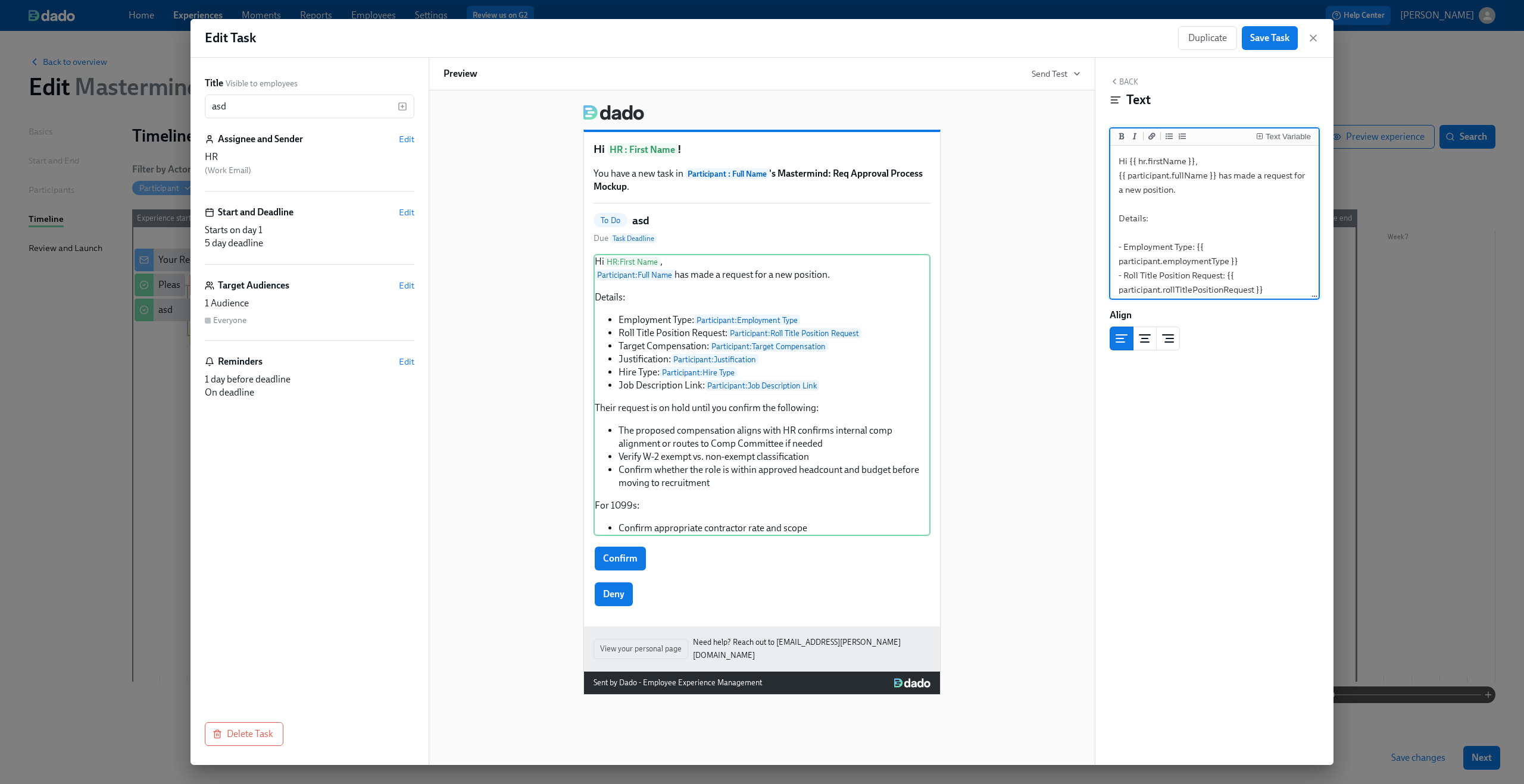
scroll to position [298, 0]
type textarea "Hi {{ hr.firstName }}, {{ participant.fullName }} has made a request for a new …"
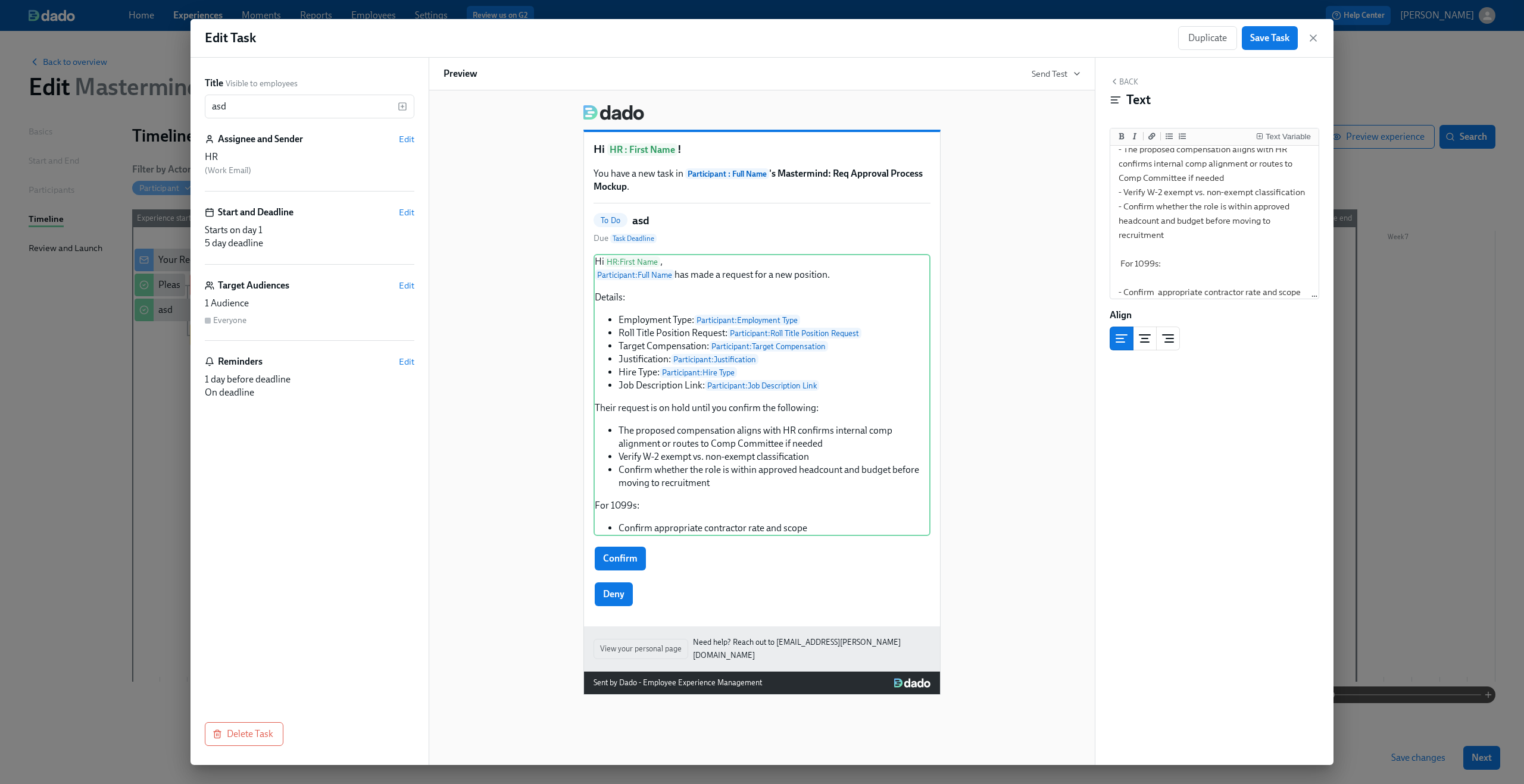
click at [1007, 327] on div "Hi HR : First Name ! You have a new task in Participant : Full Name 's Mastermi…" at bounding box center [761, 395] width 637 height 600
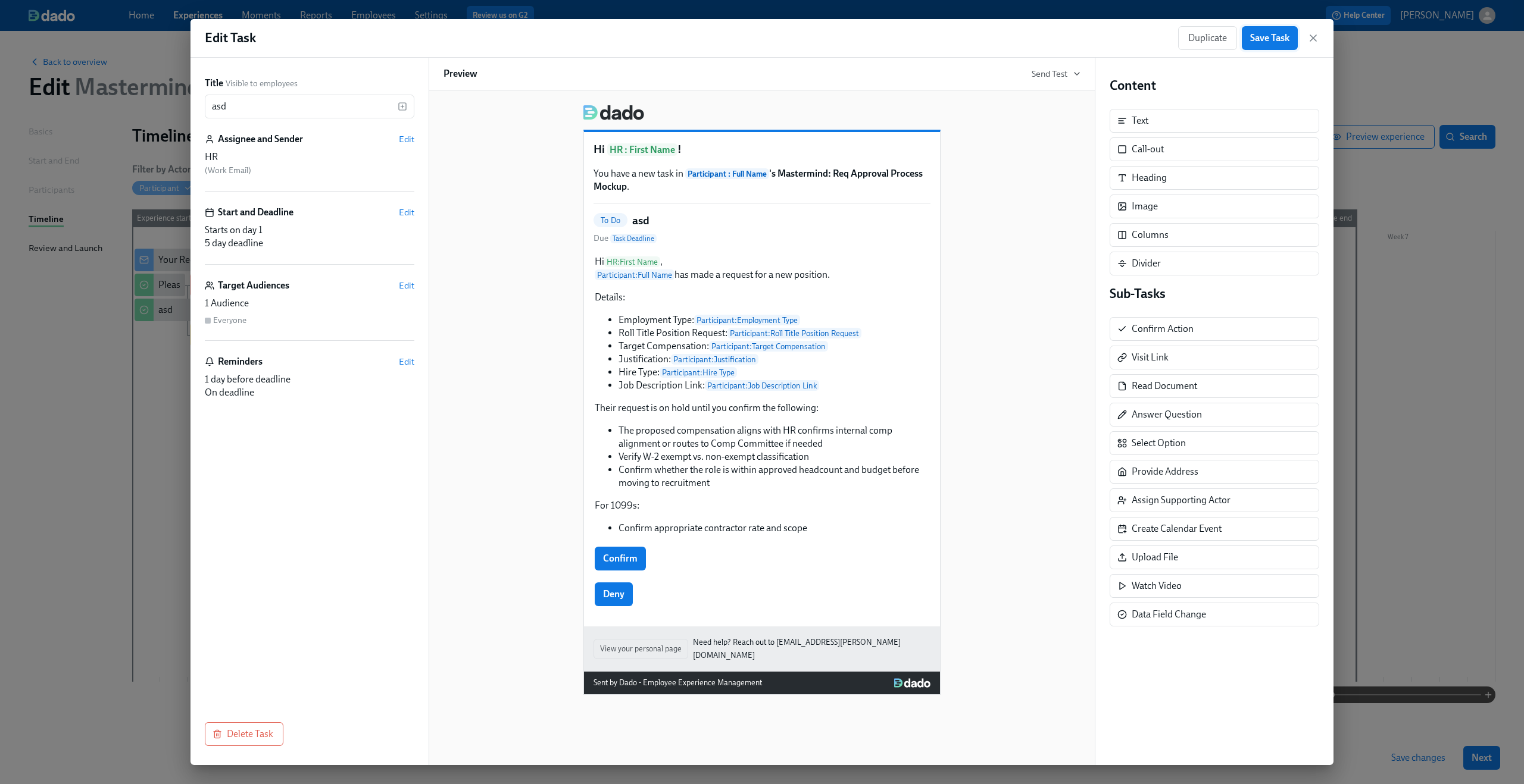
click at [1268, 40] on span "Save Task" at bounding box center [1269, 38] width 40 height 12
click at [199, 328] on div "Title Visible to employees asd ​ Assignee and Sender Edit HR ( Work Email ) Sta…" at bounding box center [309, 412] width 238 height 708
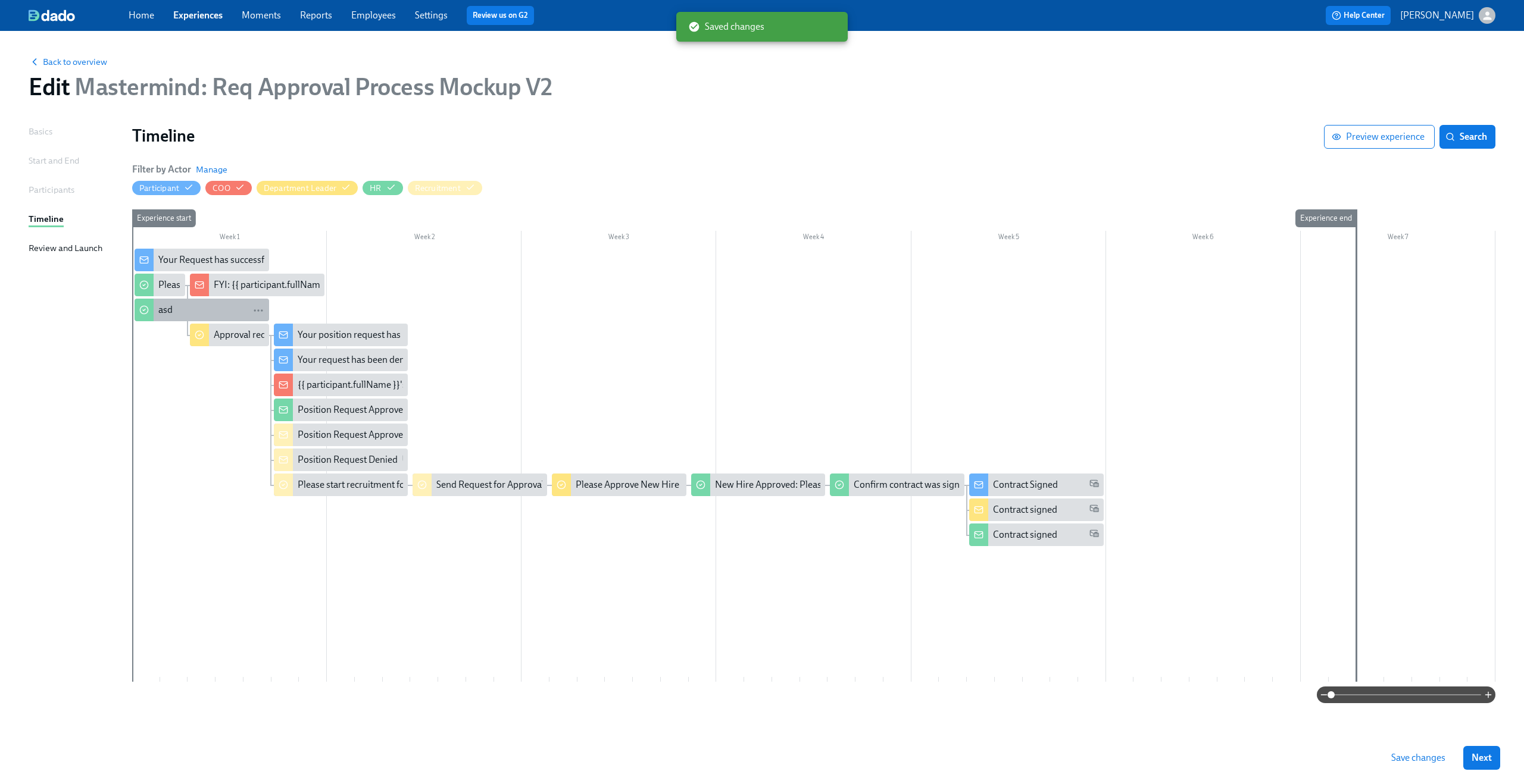
click at [167, 306] on div "asd" at bounding box center [165, 310] width 15 height 13
click at [159, 290] on div "Please confirm internal comp alignment" at bounding box center [239, 285] width 163 height 13
click at [163, 313] on div "asd" at bounding box center [165, 310] width 15 height 13
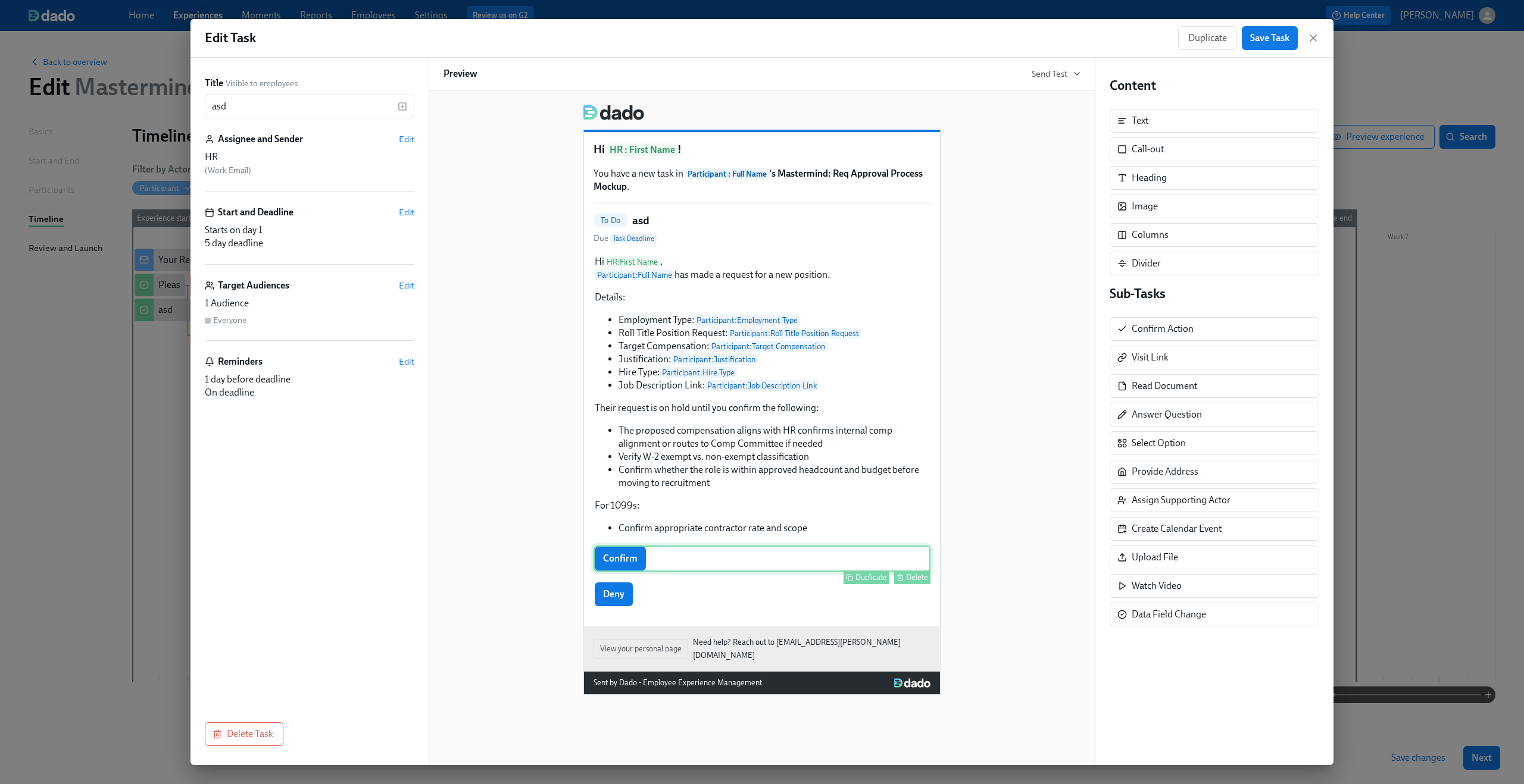
click at [656, 576] on div "Duplicate Delete" at bounding box center [763, 577] width 335 height 14
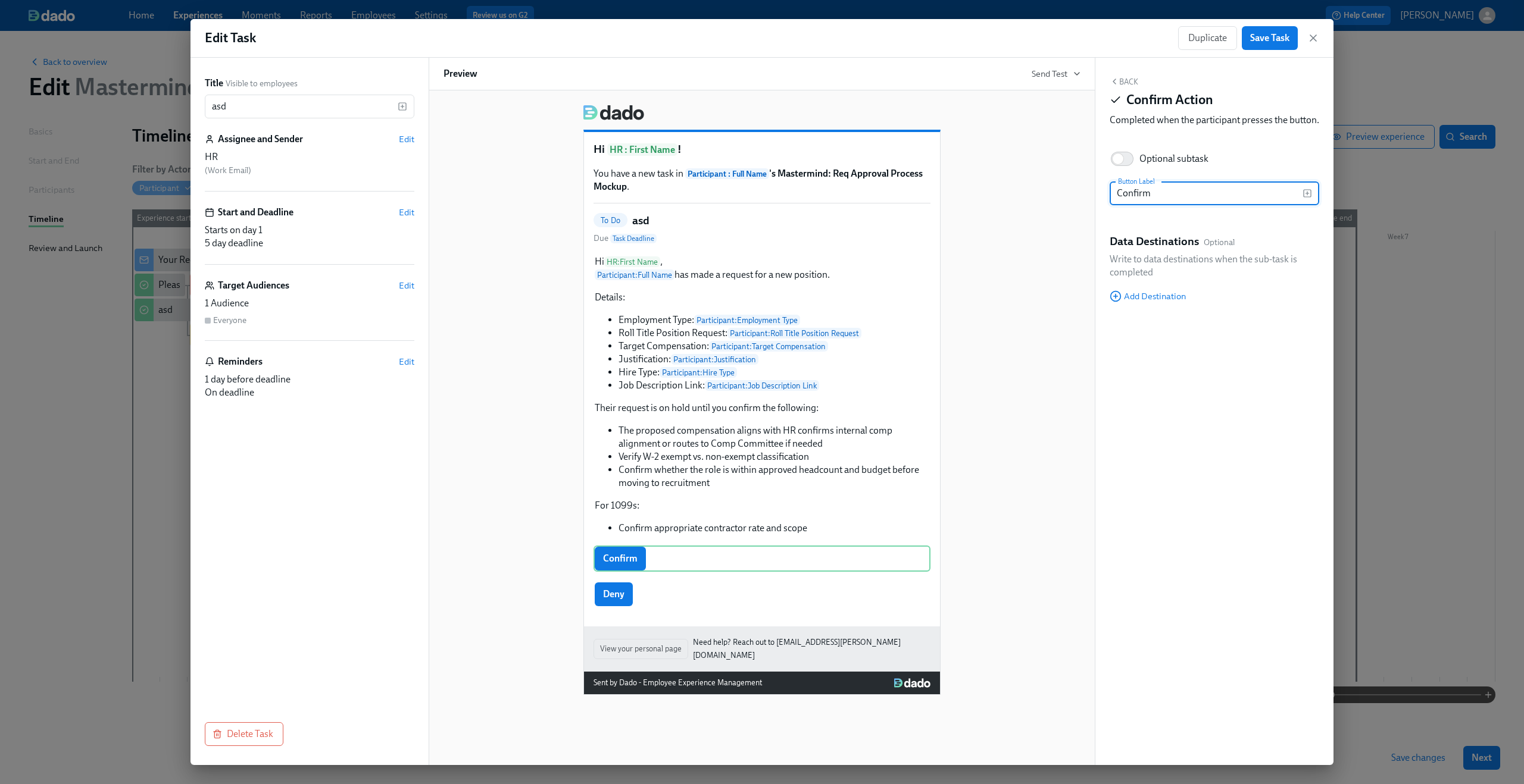
click at [1119, 203] on input "Confirm" at bounding box center [1206, 193] width 193 height 24
type input "I confirm"
click at [600, 605] on div "Deny Duplicate Delete" at bounding box center [762, 595] width 336 height 26
click at [1133, 204] on input "Deny" at bounding box center [1206, 193] width 193 height 24
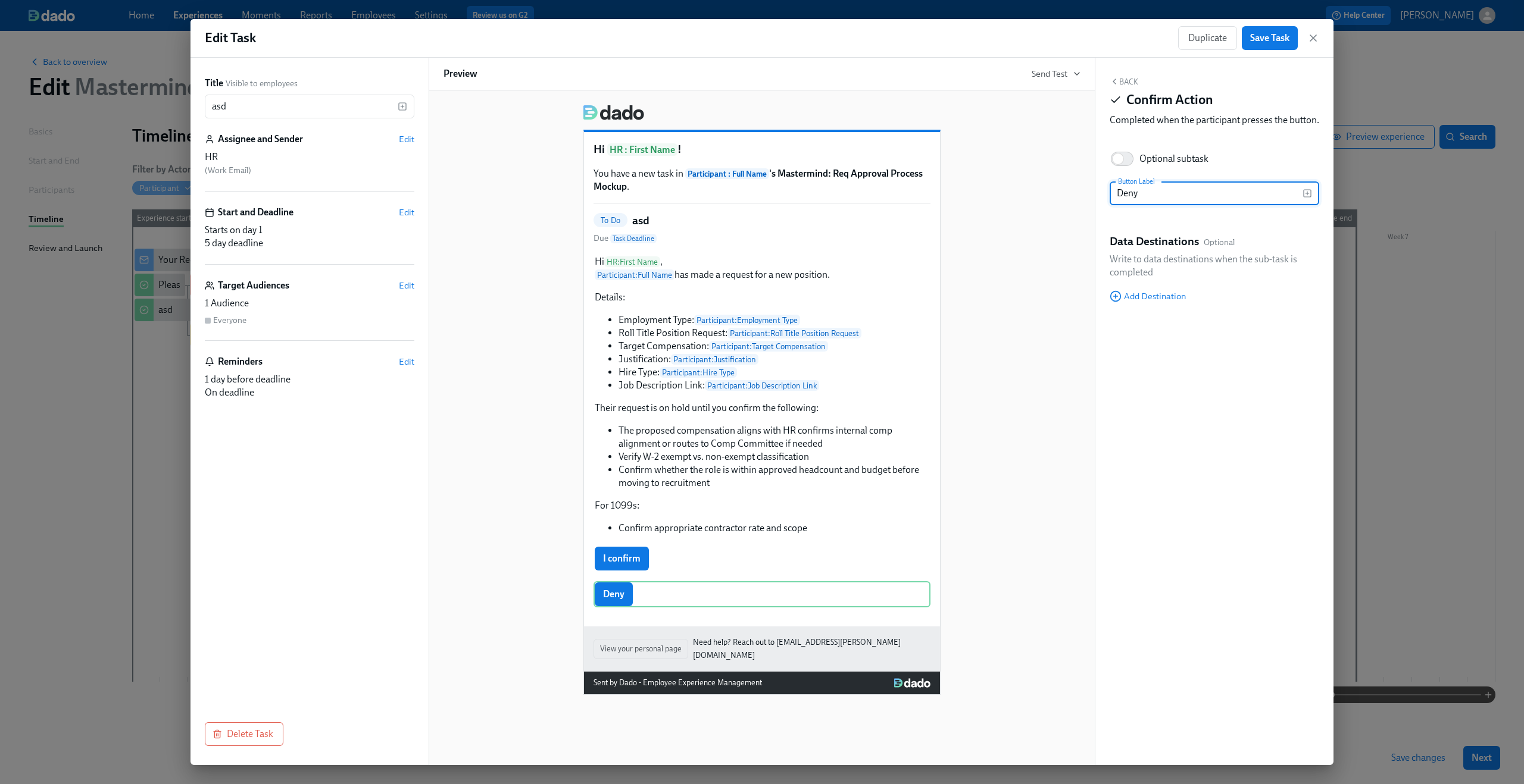
click at [1133, 204] on input "Deny" at bounding box center [1206, 193] width 193 height 24
type input "I do not confirm"
click at [1248, 396] on div "Back Confirm Action Completed when the participant presses the button. Optional…" at bounding box center [1213, 412] width 238 height 708
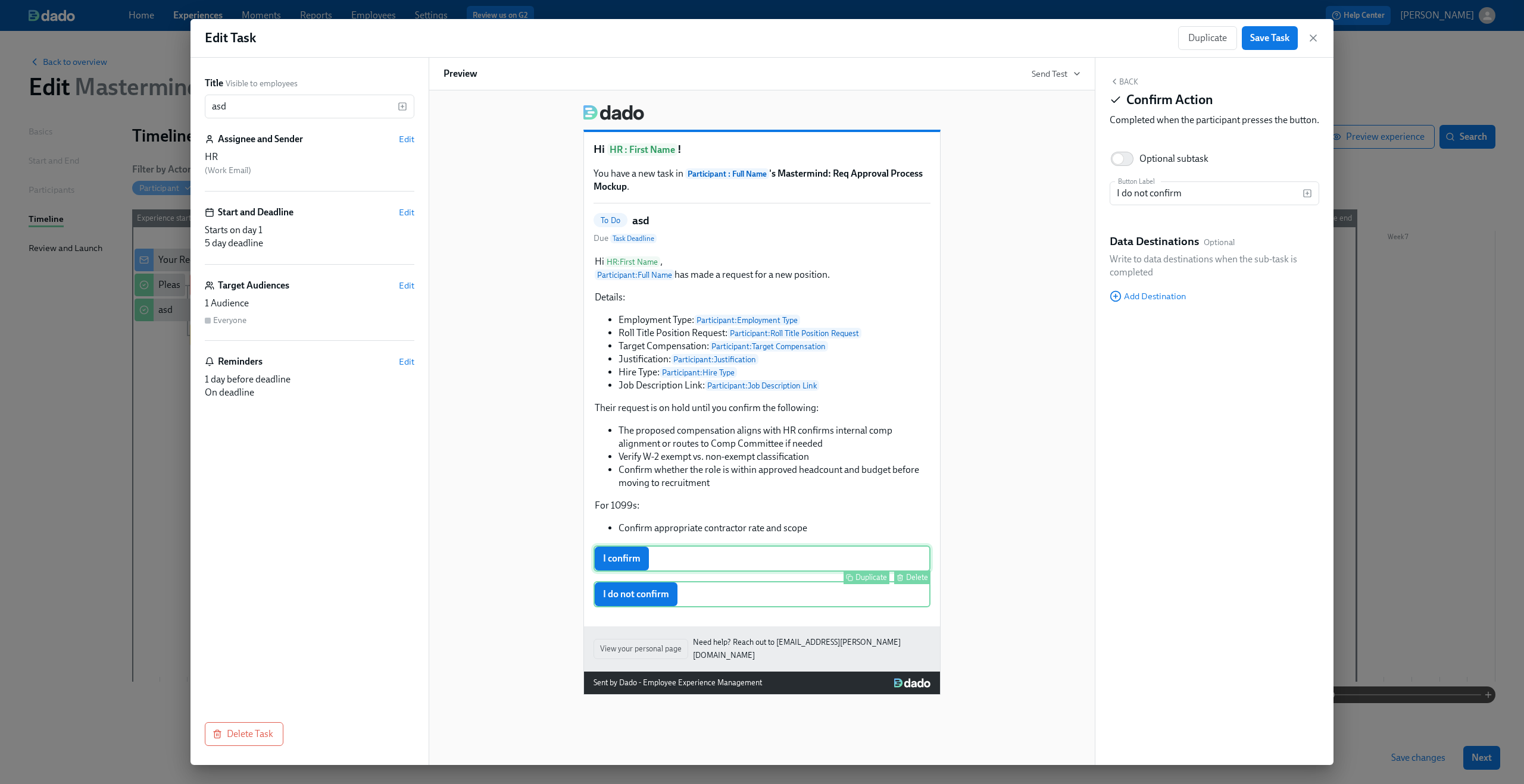
click at [720, 558] on div "I confirm Duplicate Delete" at bounding box center [762, 559] width 336 height 26
click at [1133, 302] on span "Add Destination" at bounding box center [1147, 296] width 76 height 12
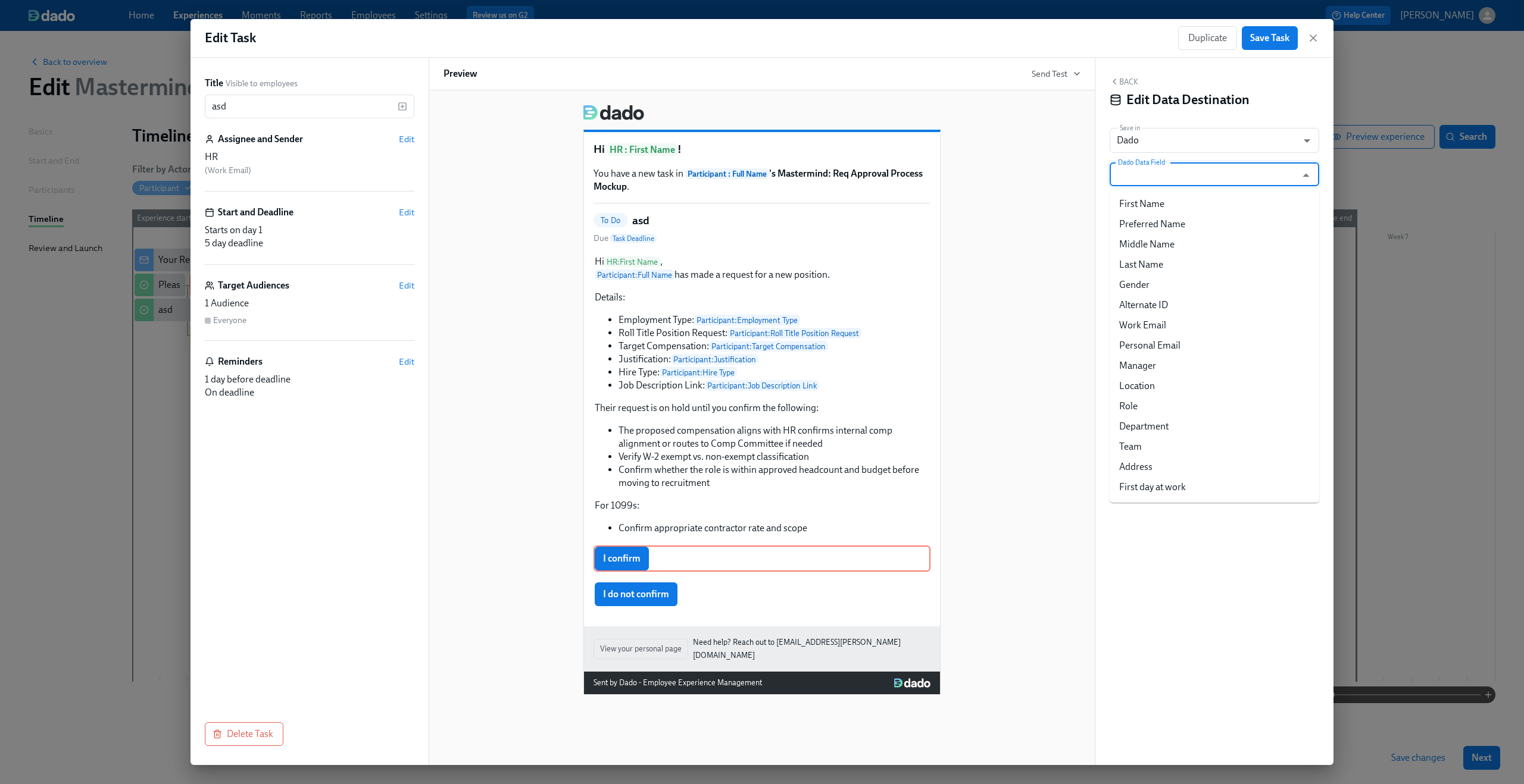
click at [1201, 176] on input "Dado Data Field" at bounding box center [1205, 175] width 180 height 24
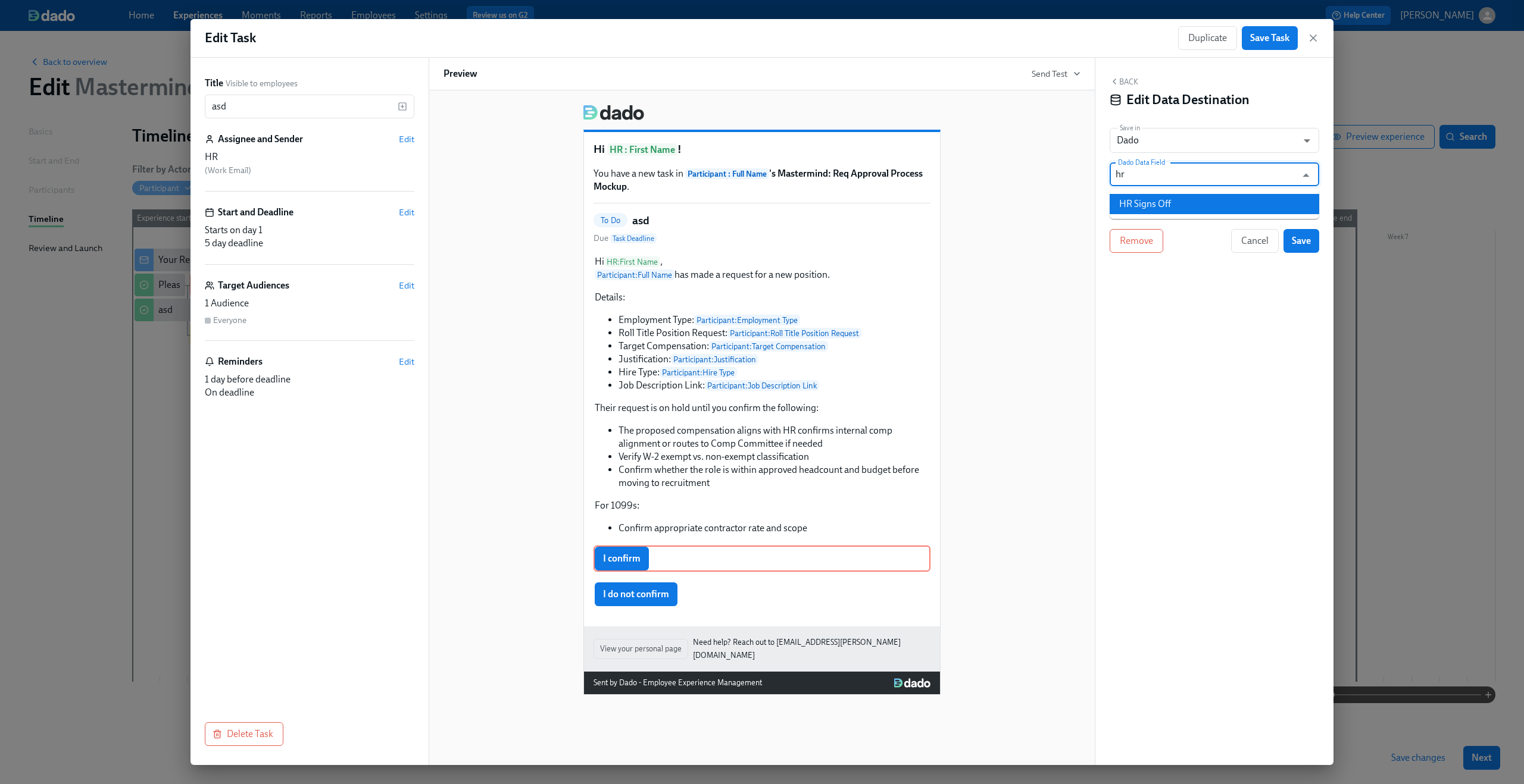
click at [1190, 205] on li "HR Signs Off" at bounding box center [1214, 204] width 210 height 20
type input "HR Signs Off"
click at [1174, 214] on input "Completed at {{ completionTime }}" at bounding box center [1206, 208] width 193 height 24
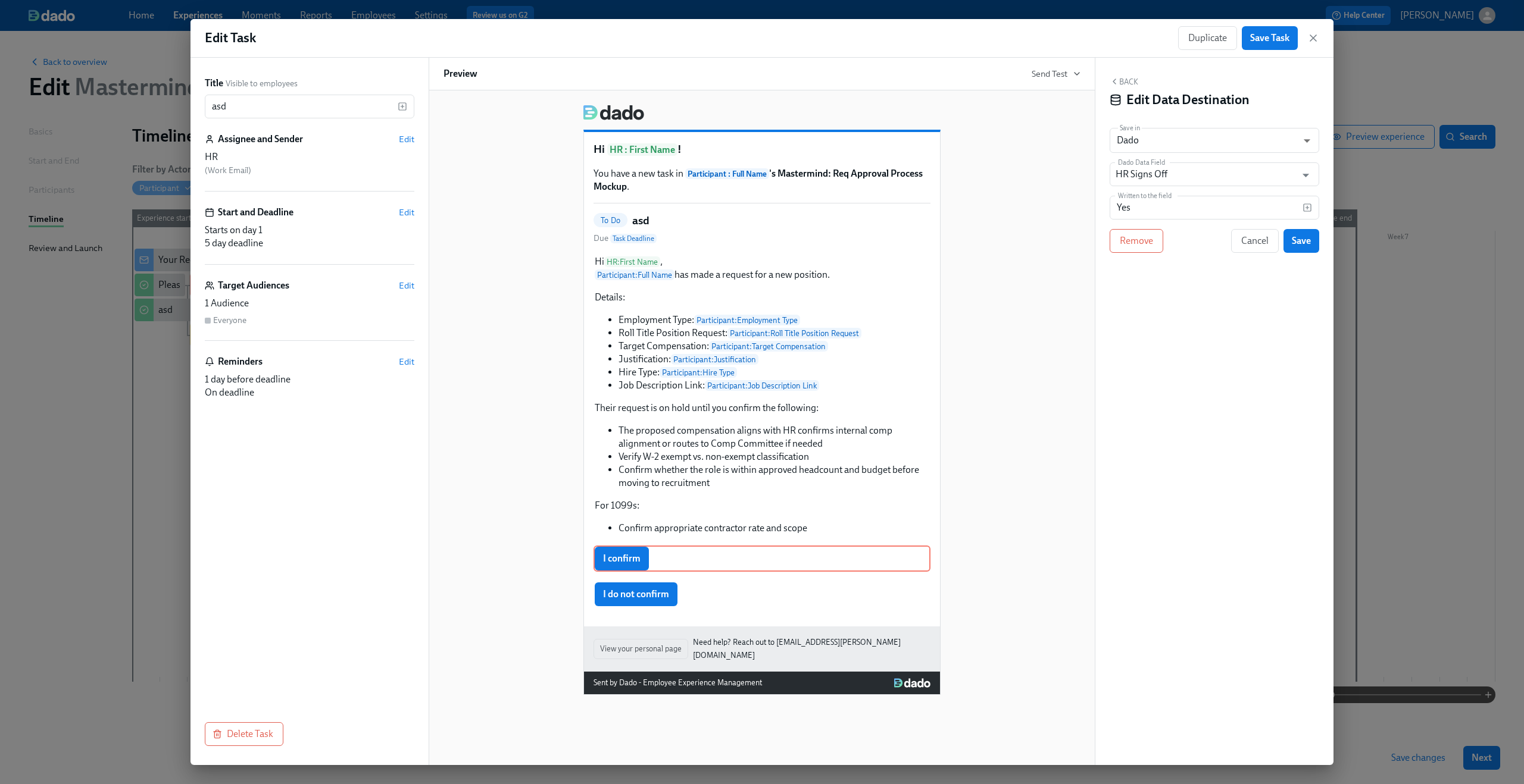
click at [1184, 279] on div "Back Edit Data Destination Save in Dado USER_PROFILE ​ Dado Data Field HR Signs…" at bounding box center [1213, 412] width 238 height 708
click at [612, 595] on div "I do not confirm Duplicate Delete" at bounding box center [762, 595] width 336 height 26
click at [1143, 203] on input "Yes" at bounding box center [1206, 208] width 193 height 24
type input "No"
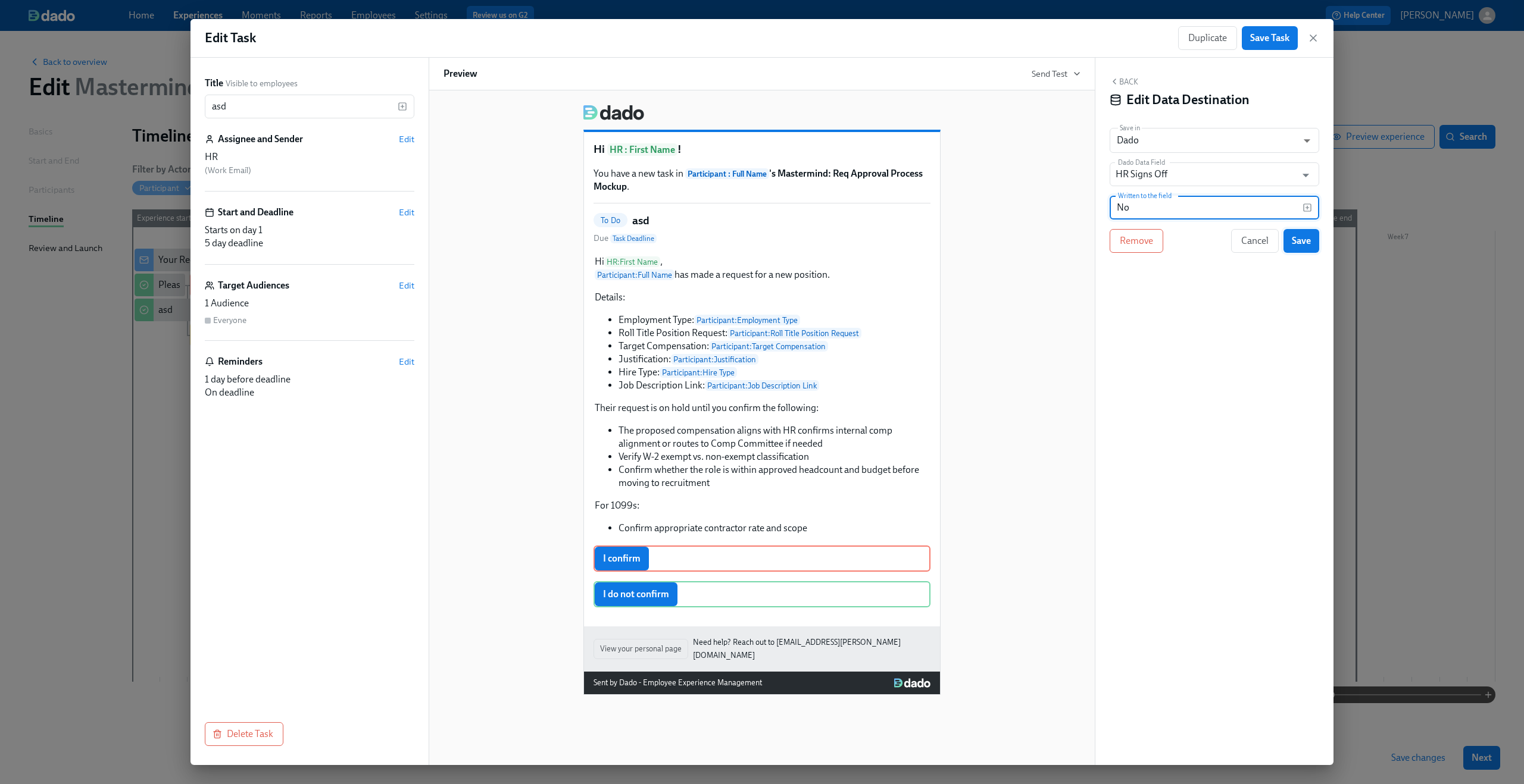
click at [1292, 237] on span "Save" at bounding box center [1301, 241] width 19 height 12
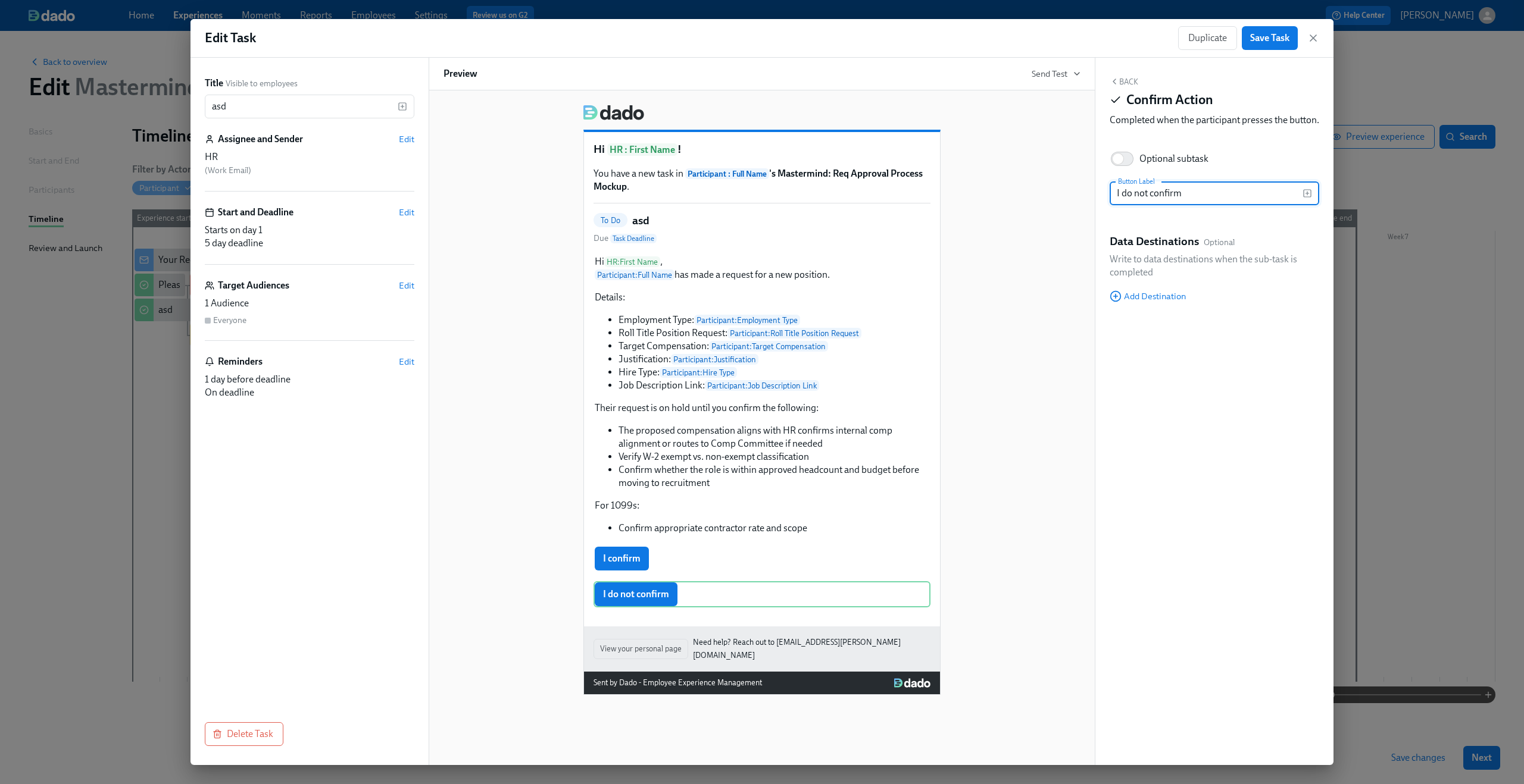
click at [1126, 80] on button "Back" at bounding box center [1123, 82] width 28 height 9
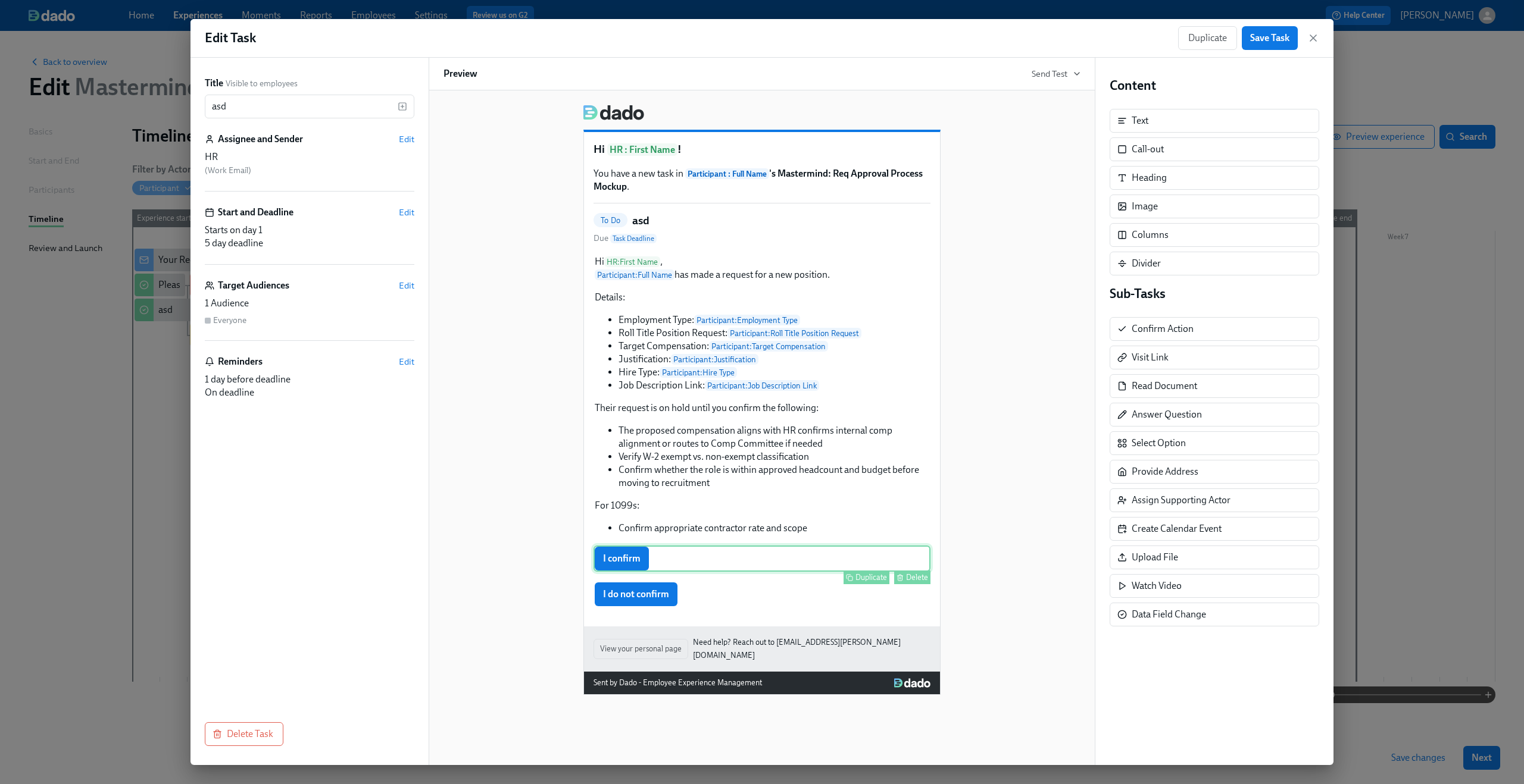
click at [717, 560] on div "I confirm Duplicate Delete" at bounding box center [762, 559] width 336 height 26
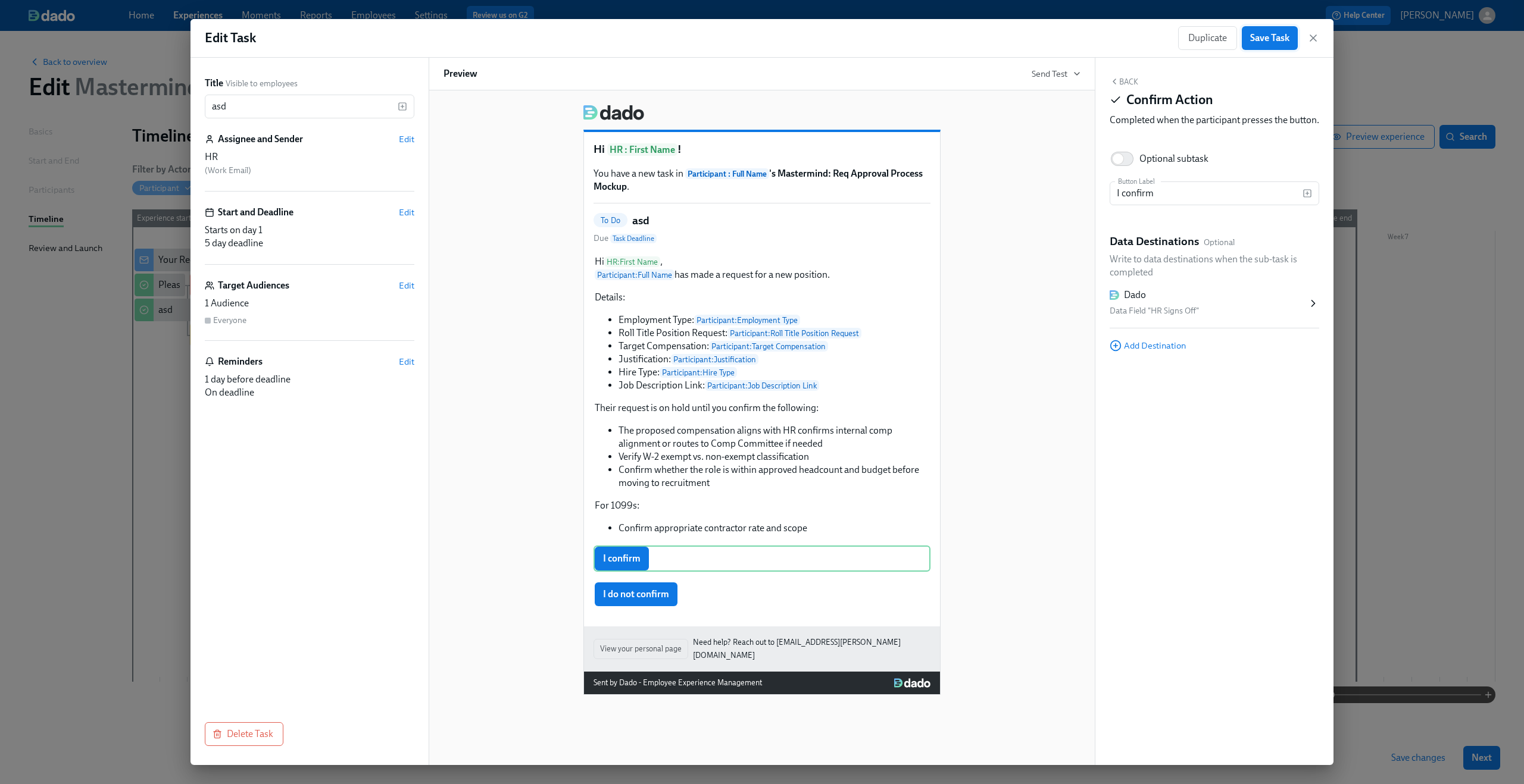
click at [1274, 45] on button "Save Task" at bounding box center [1269, 38] width 56 height 24
click at [1176, 301] on div "Dado" at bounding box center [1208, 295] width 198 height 13
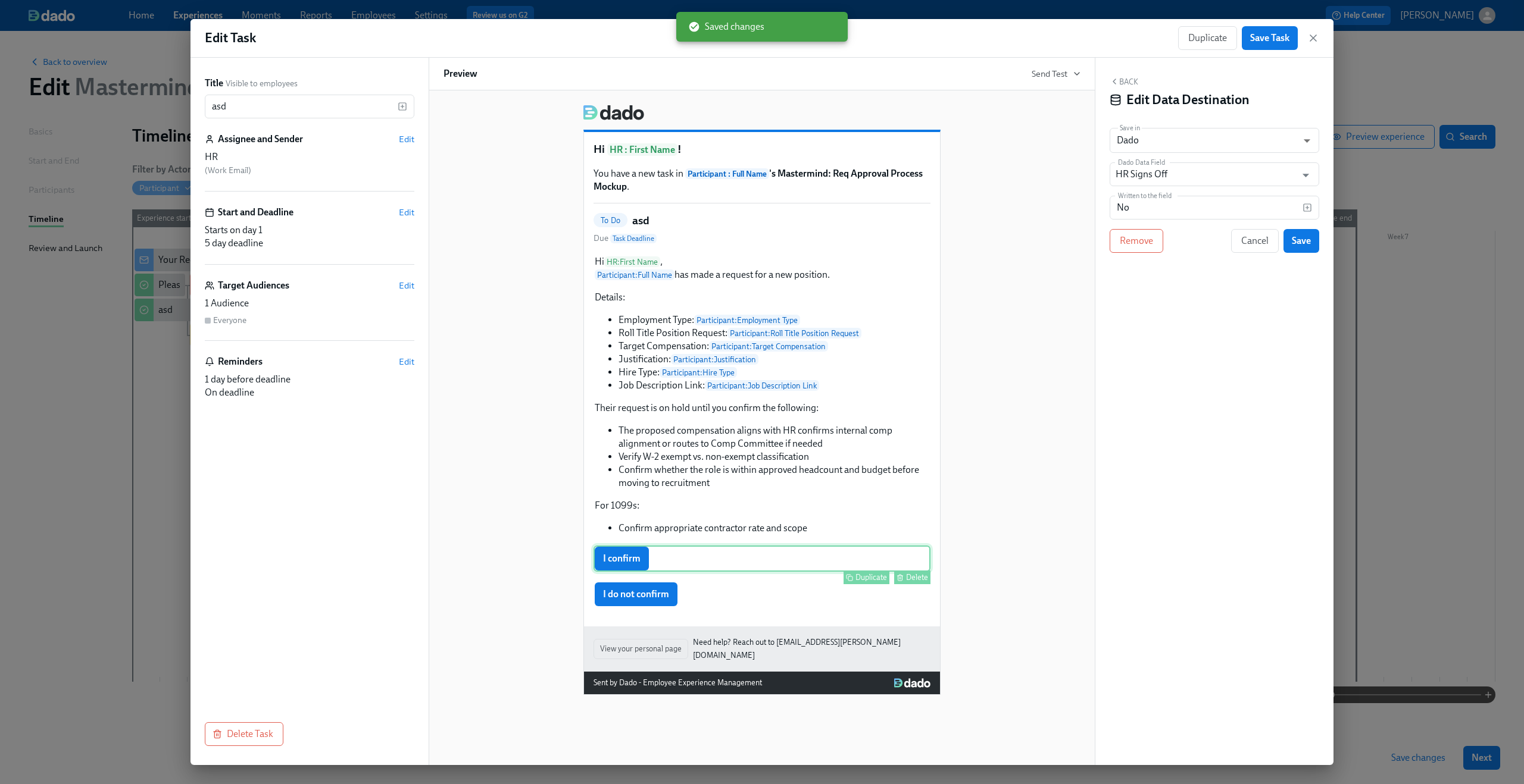
click at [725, 564] on div "I confirm Duplicate Delete" at bounding box center [762, 559] width 336 height 26
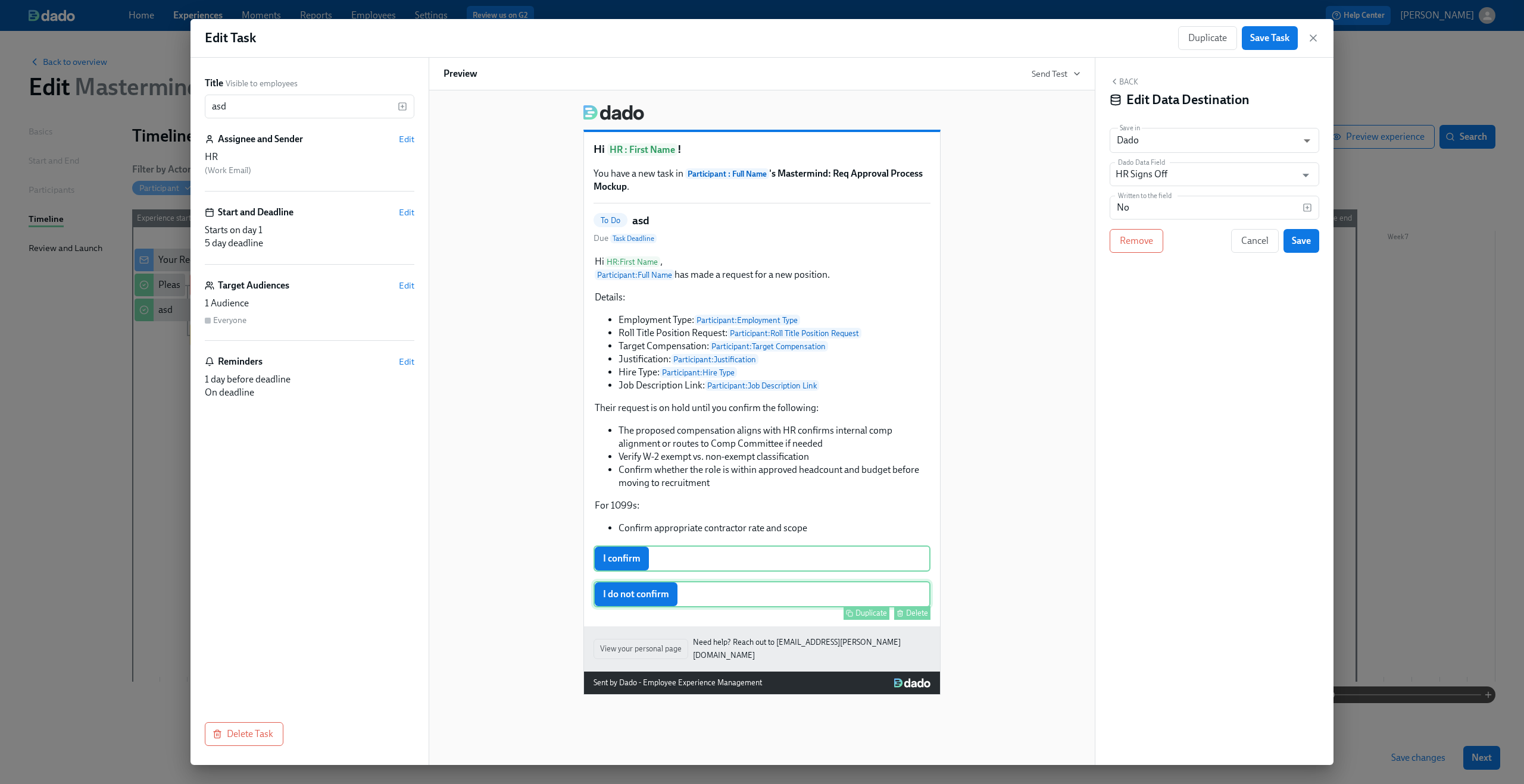
click at [715, 607] on div "I do not confirm Duplicate Delete" at bounding box center [762, 595] width 336 height 26
click at [717, 572] on div "I confirm Duplicate Delete" at bounding box center [762, 559] width 336 height 26
click at [1129, 207] on input "No" at bounding box center [1206, 208] width 193 height 24
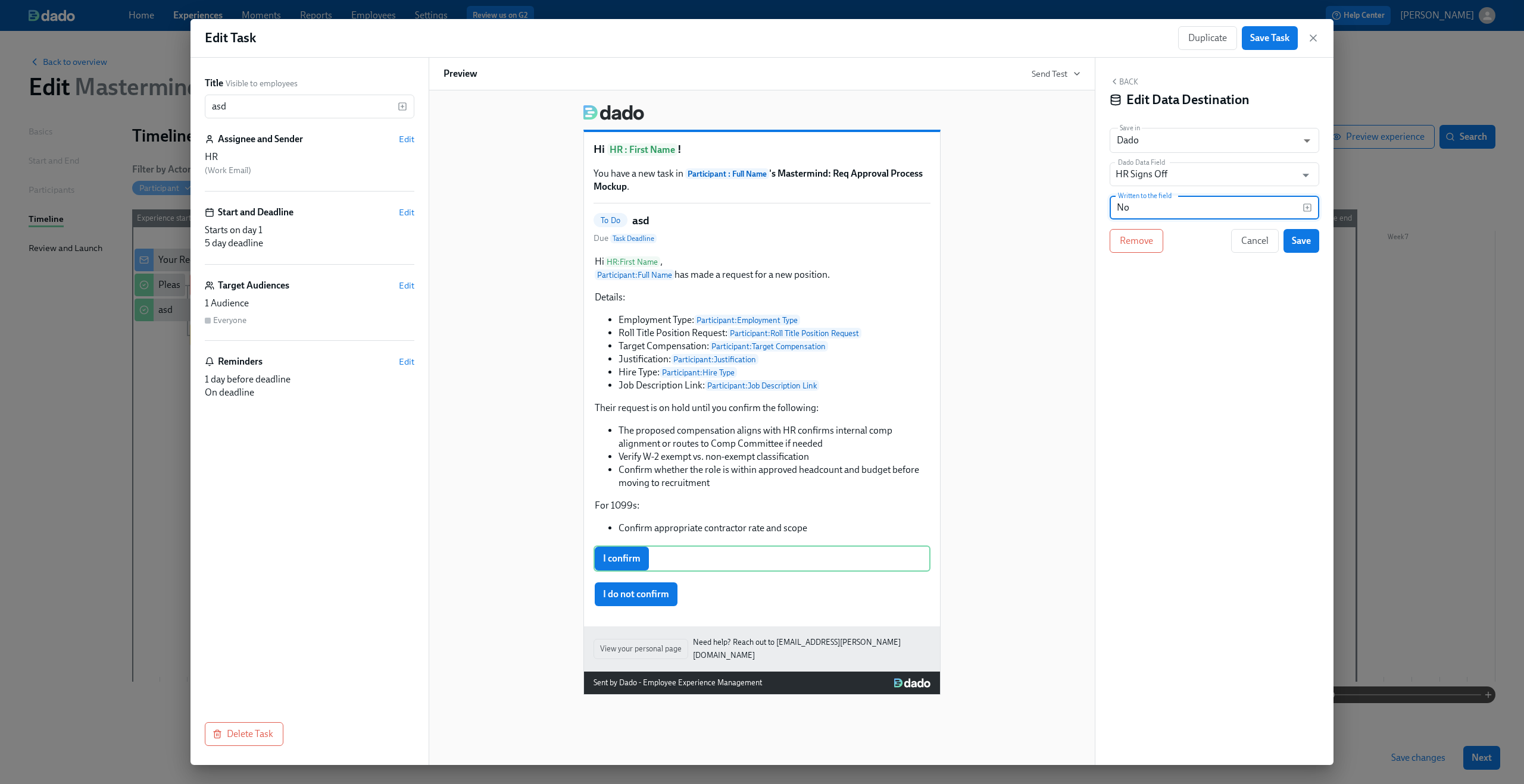
click at [1129, 207] on input "No" at bounding box center [1206, 208] width 193 height 24
type input "Yes"
click at [1297, 233] on button "Save" at bounding box center [1301, 241] width 36 height 24
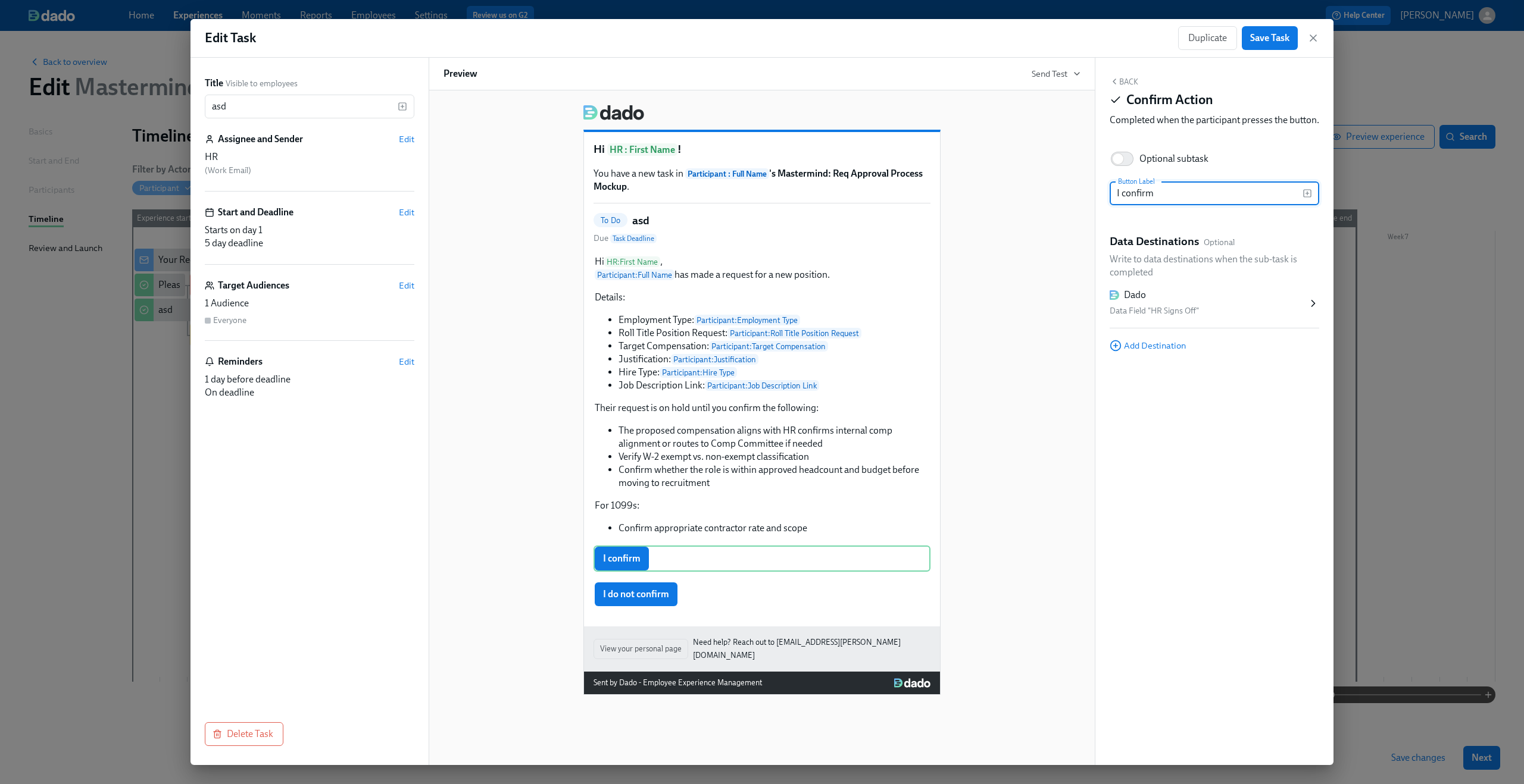
click at [1119, 83] on button "Back" at bounding box center [1123, 82] width 28 height 9
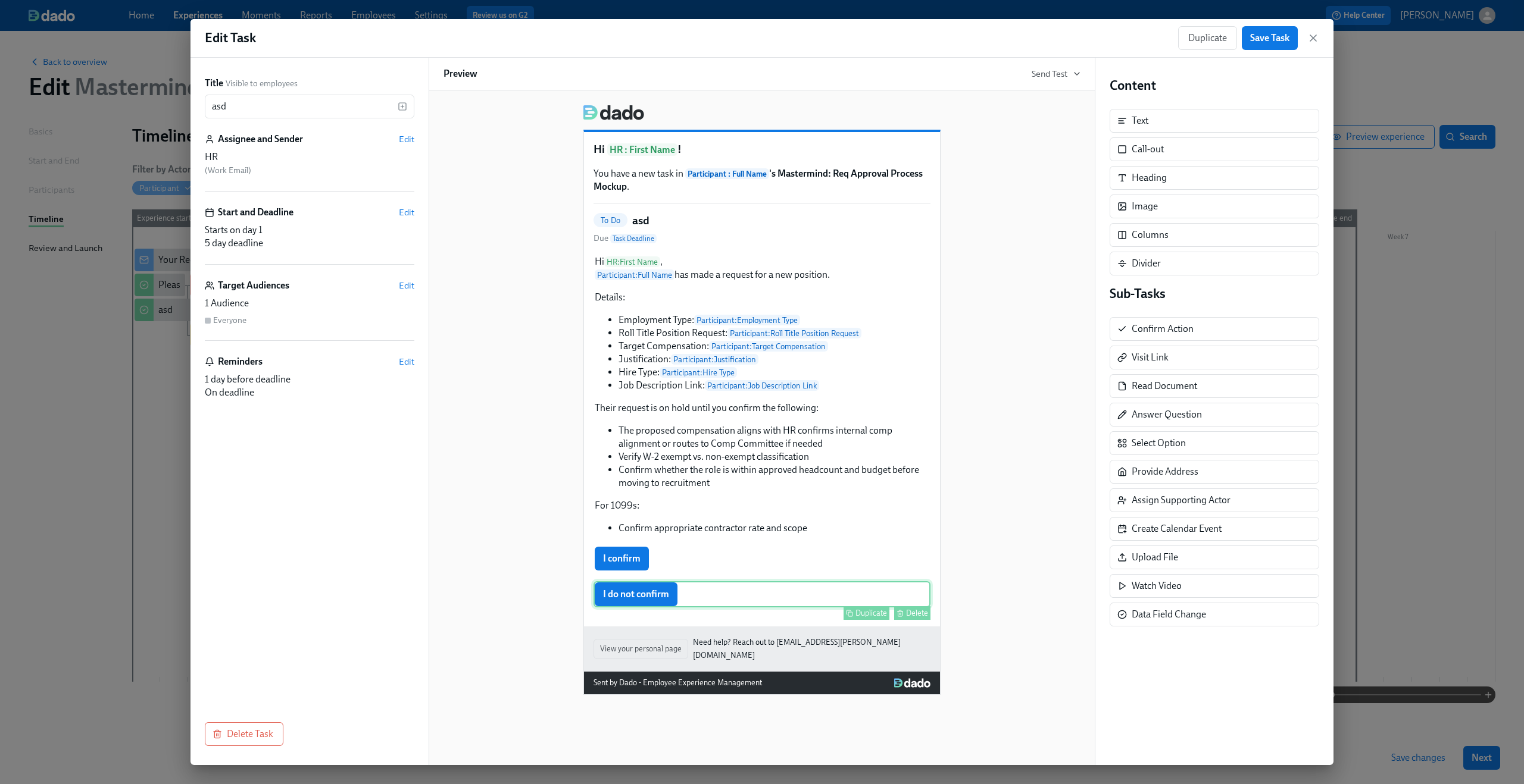
click at [710, 594] on div "I do not confirm Duplicate Delete" at bounding box center [762, 595] width 336 height 26
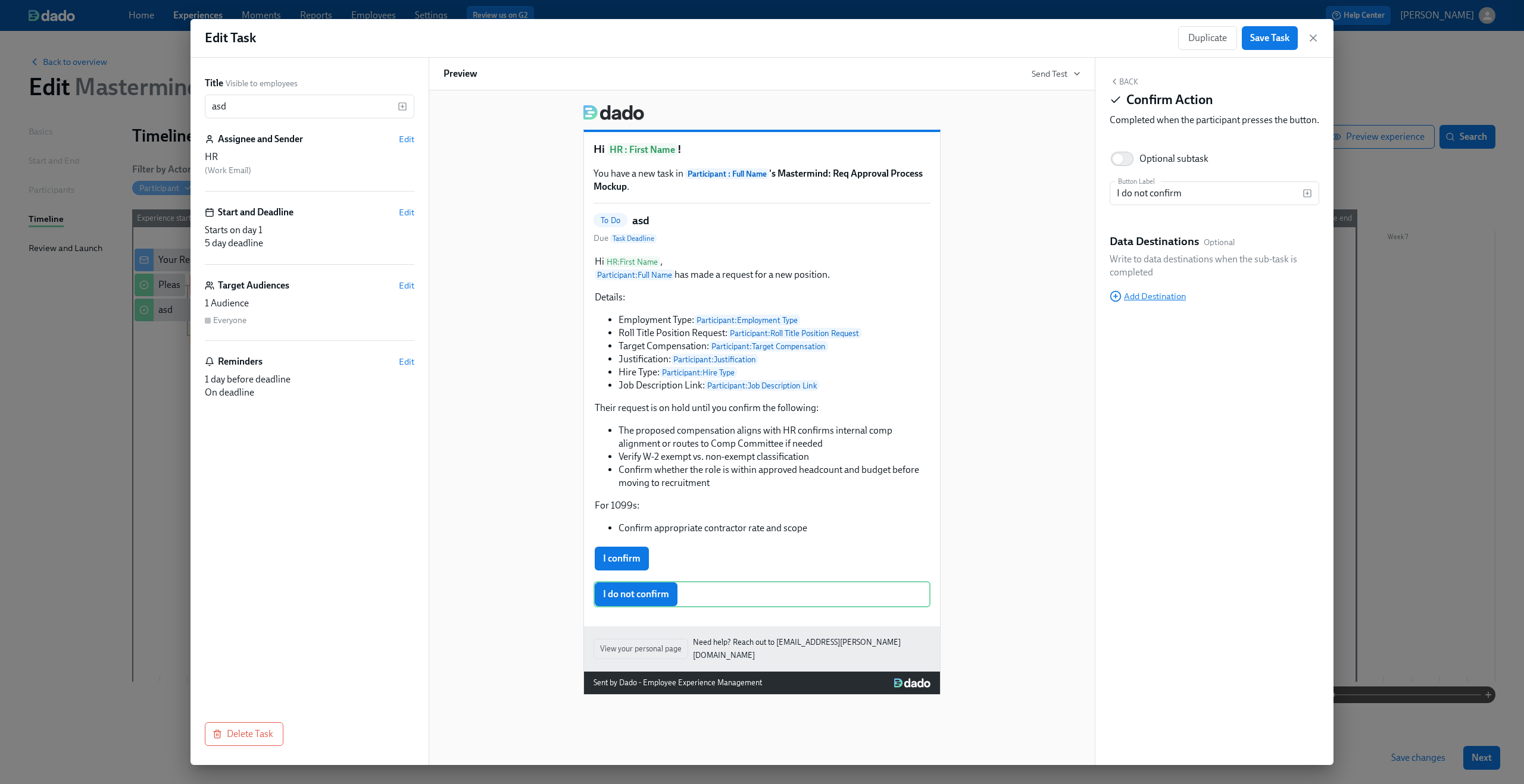
click at [1149, 302] on span "Add Destination" at bounding box center [1147, 296] width 76 height 12
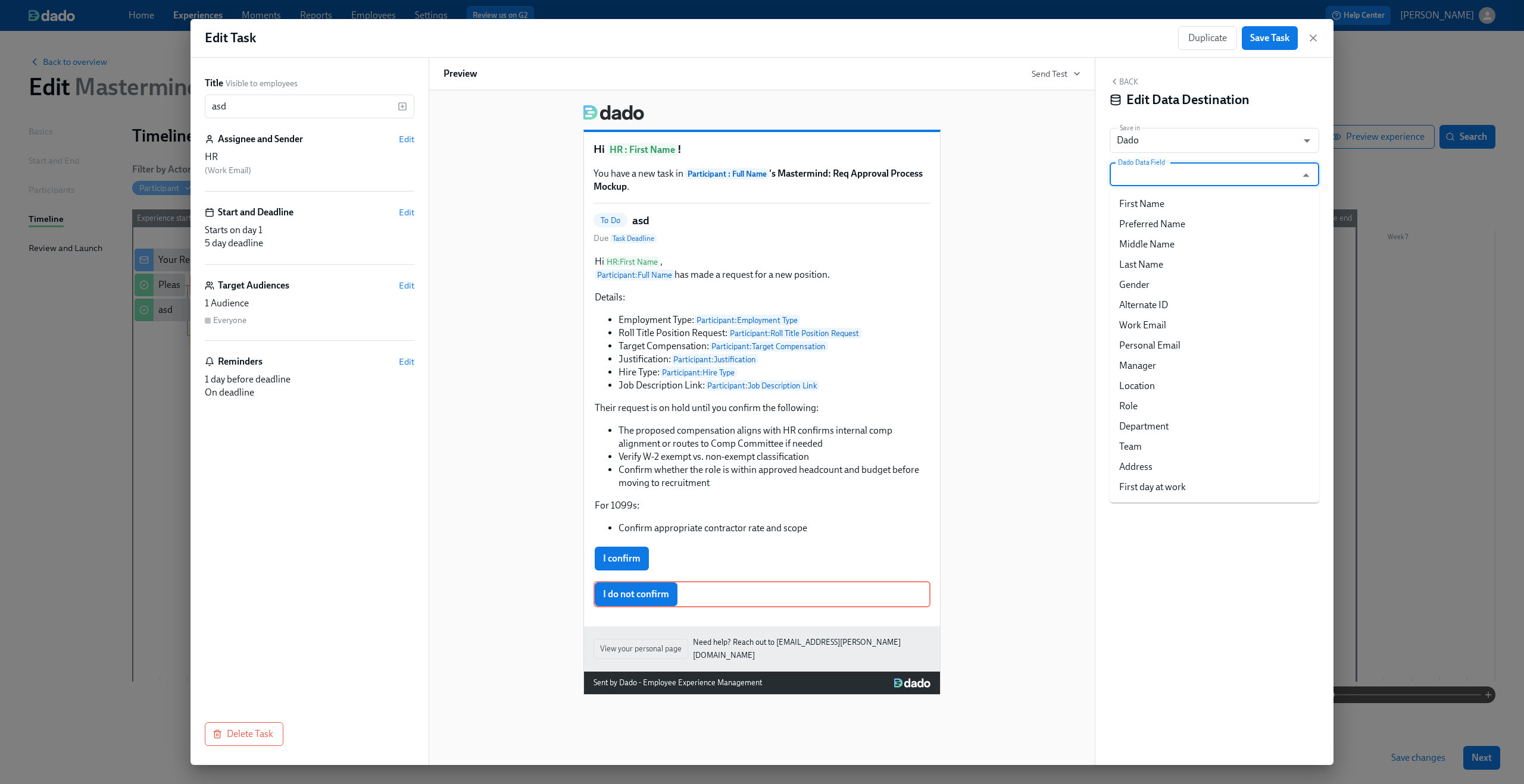
click at [1182, 165] on input "Dado Data Field" at bounding box center [1205, 175] width 180 height 24
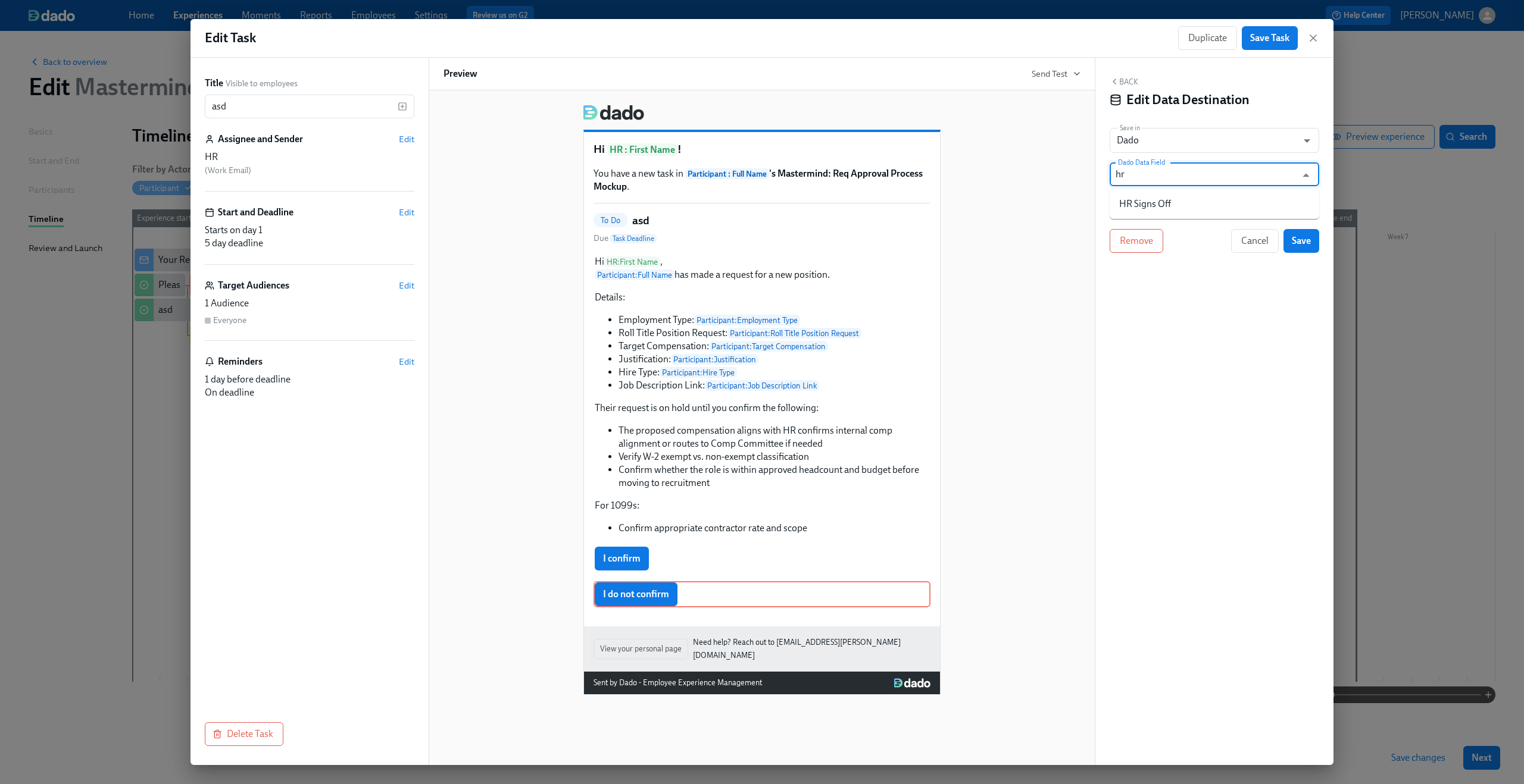
click at [1176, 213] on li "HR Signs Off" at bounding box center [1214, 204] width 210 height 20
type input "HR Signs Off"
click at [1176, 213] on input "Completed at {{ completionTime }}" at bounding box center [1206, 208] width 193 height 24
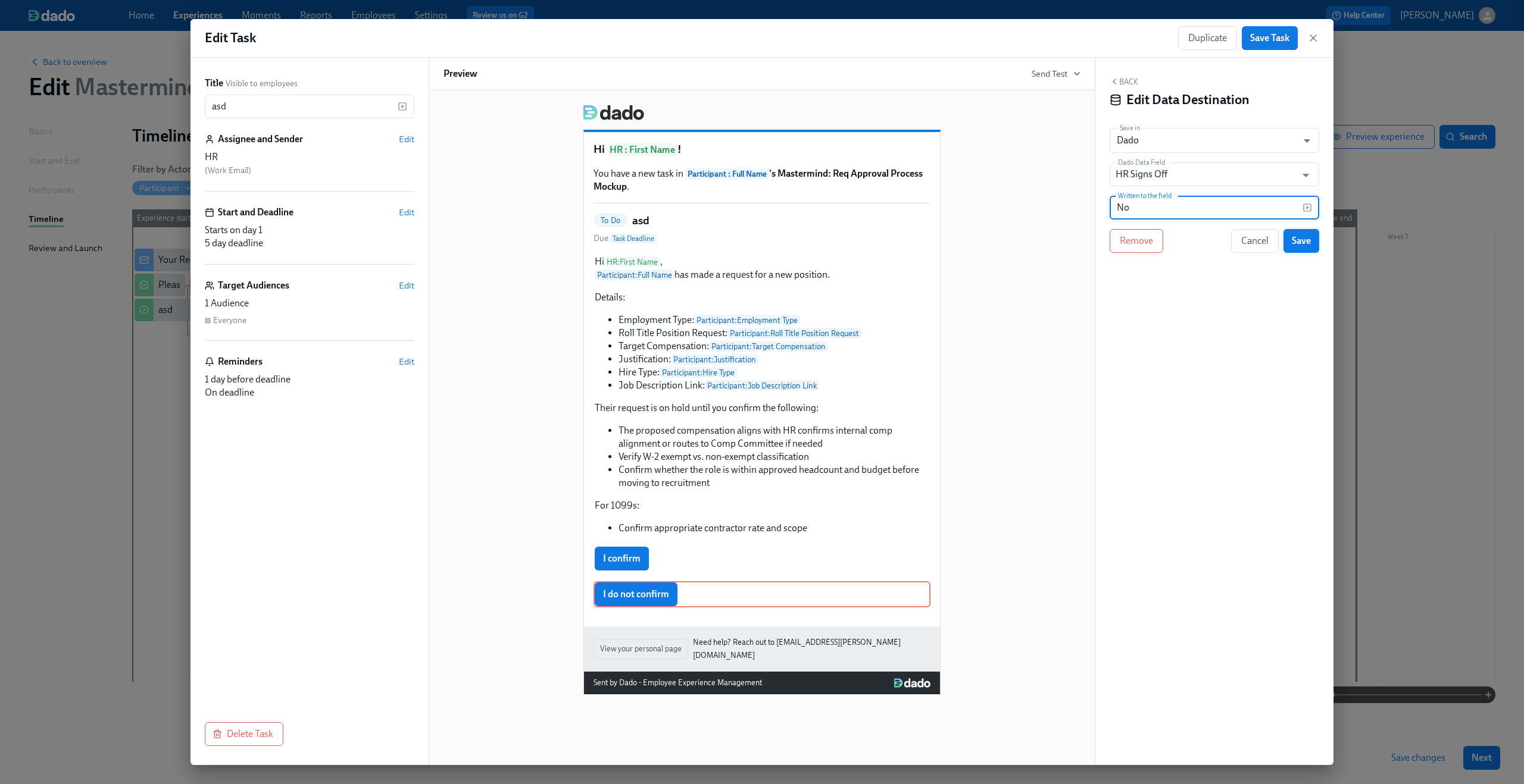
type input "No"
click at [1297, 235] on span "Save" at bounding box center [1301, 241] width 19 height 12
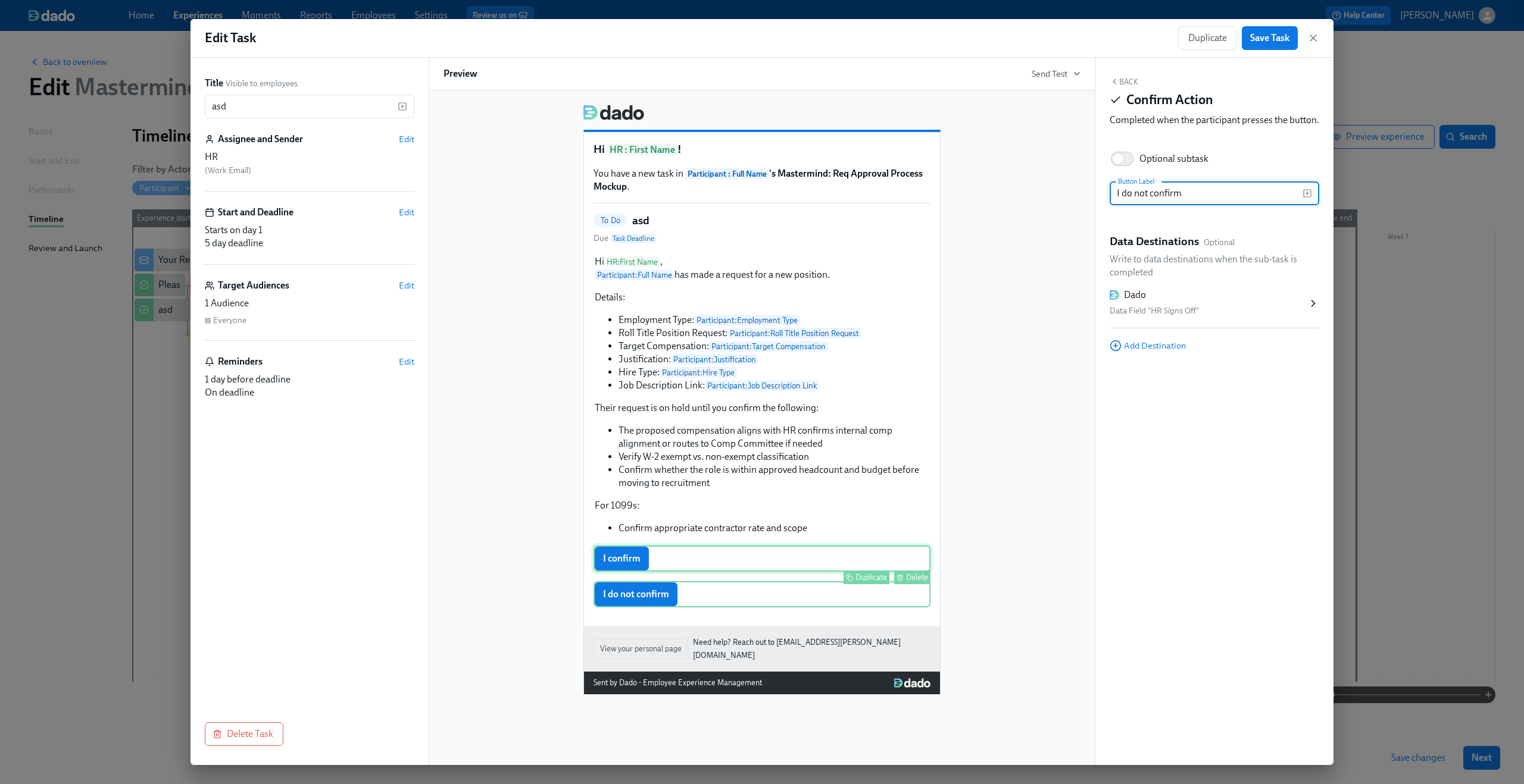
click at [719, 560] on div "I confirm Duplicate Delete" at bounding box center [762, 559] width 336 height 26
click at [1173, 301] on div "Dado" at bounding box center [1208, 295] width 198 height 13
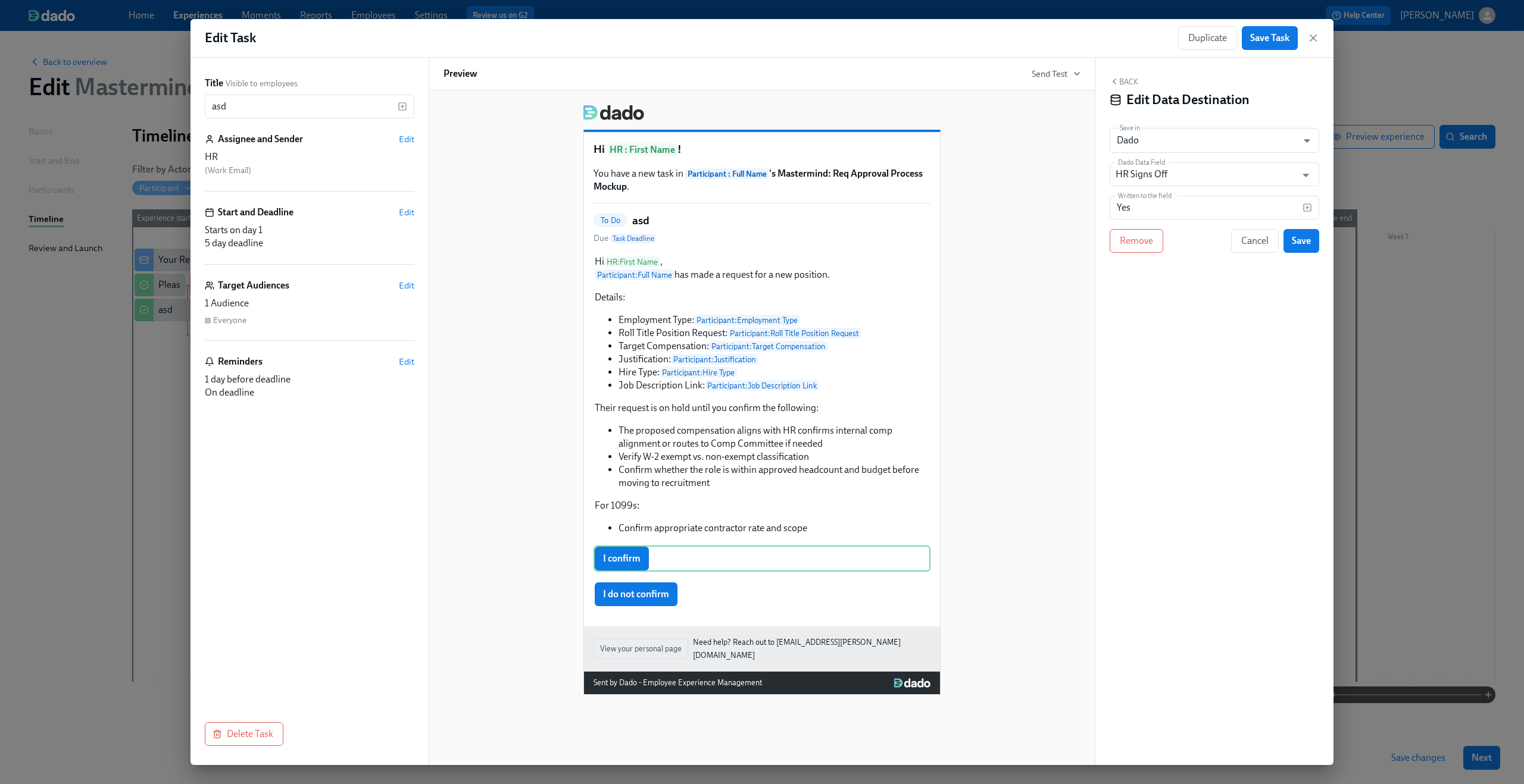
click at [1063, 315] on div "Hi HR : First Name ! You have a new task in Participant : Full Name 's Mastermi…" at bounding box center [761, 395] width 637 height 600
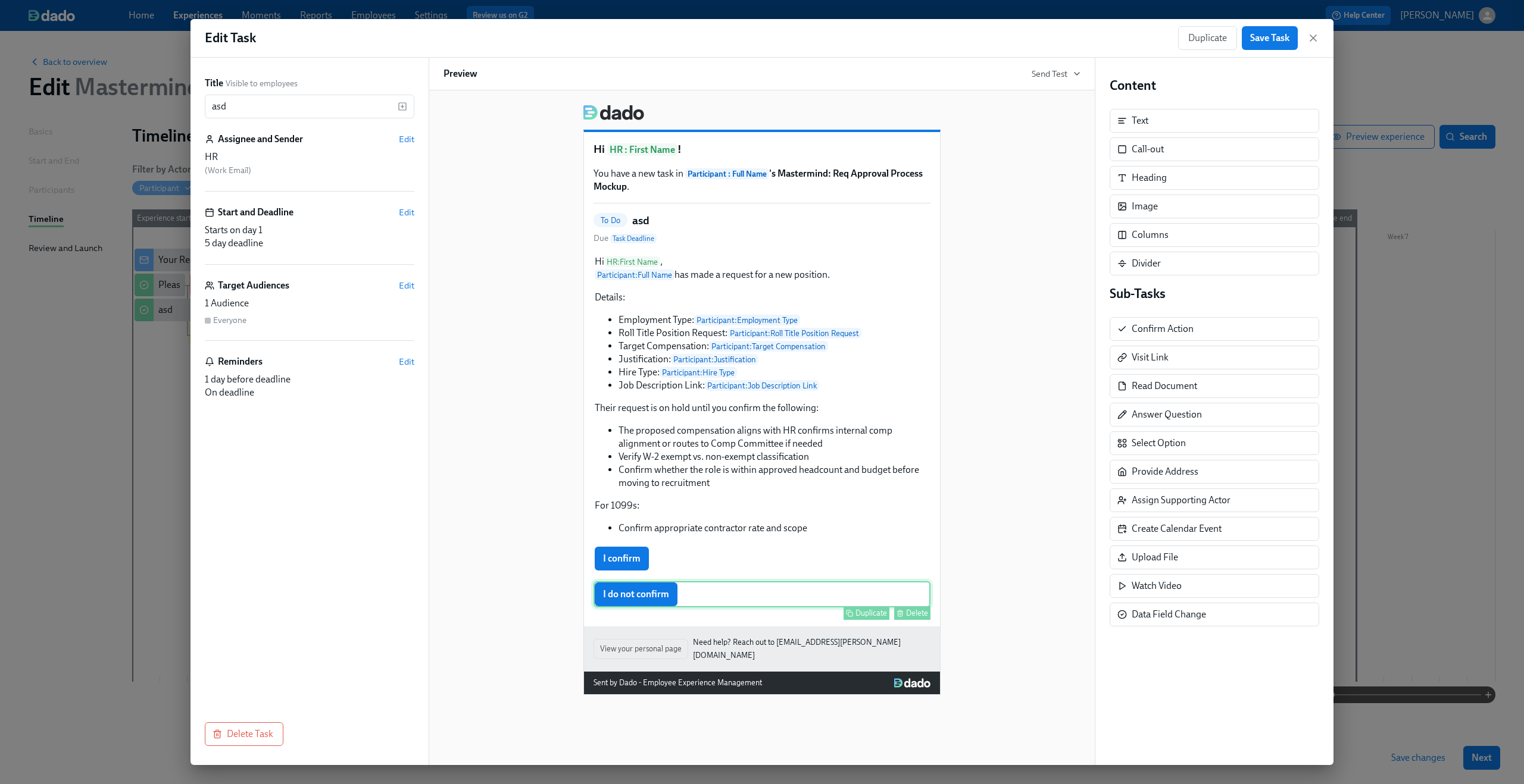
click at [707, 592] on div "I do not confirm Duplicate Delete" at bounding box center [762, 595] width 336 height 26
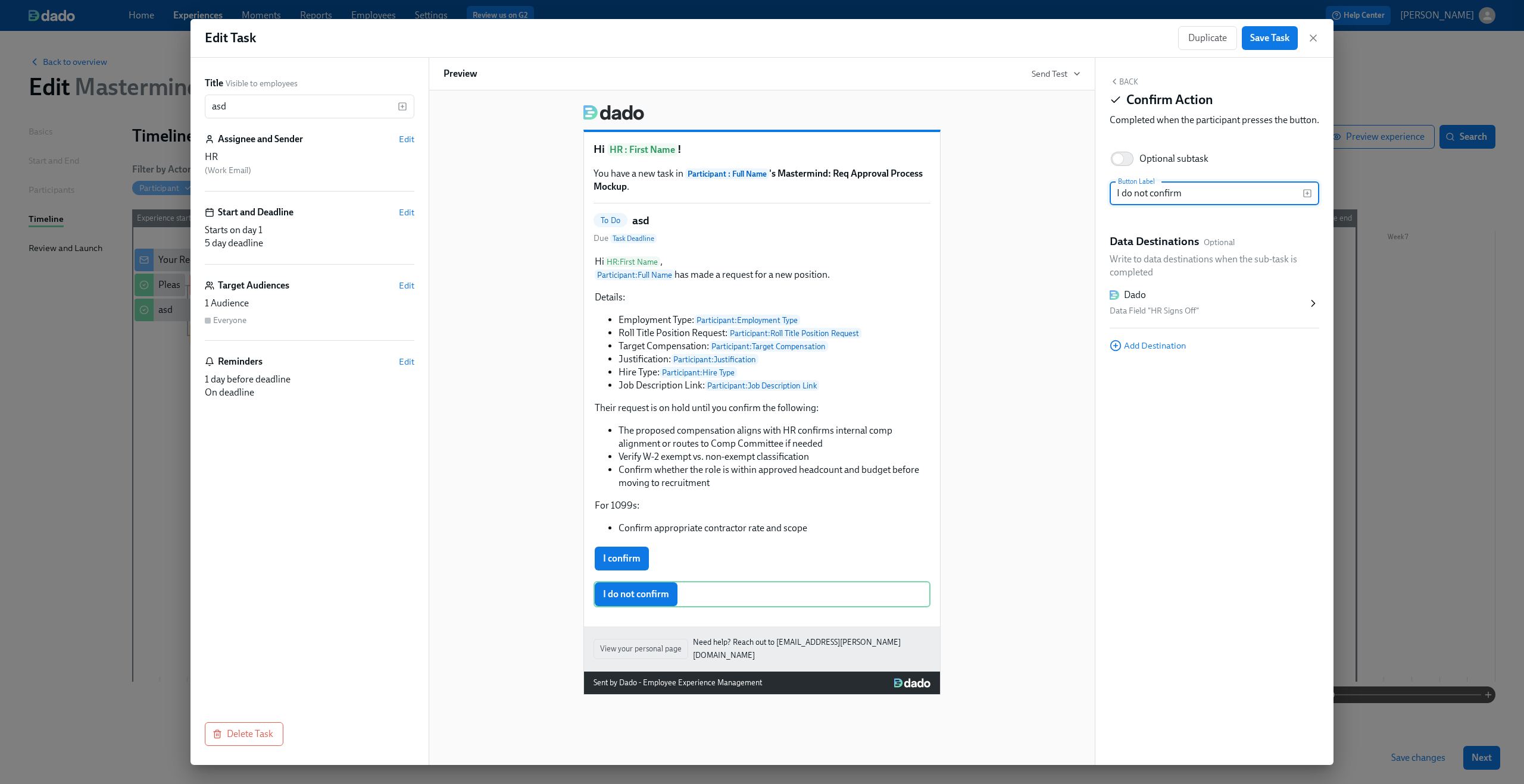
click at [1179, 301] on div "Dado" at bounding box center [1208, 295] width 198 height 13
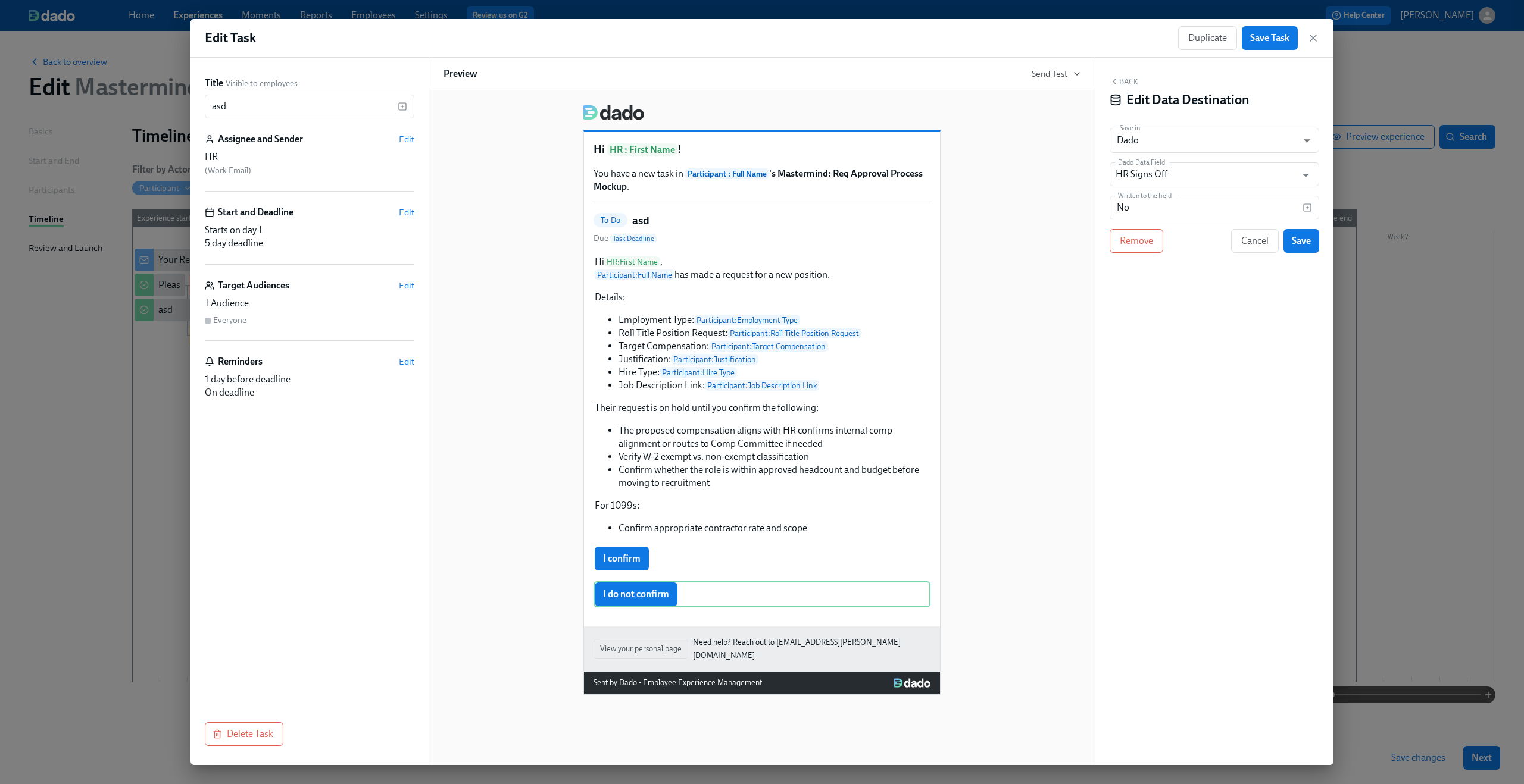
click at [1117, 79] on icon "button" at bounding box center [1114, 82] width 9 height 9
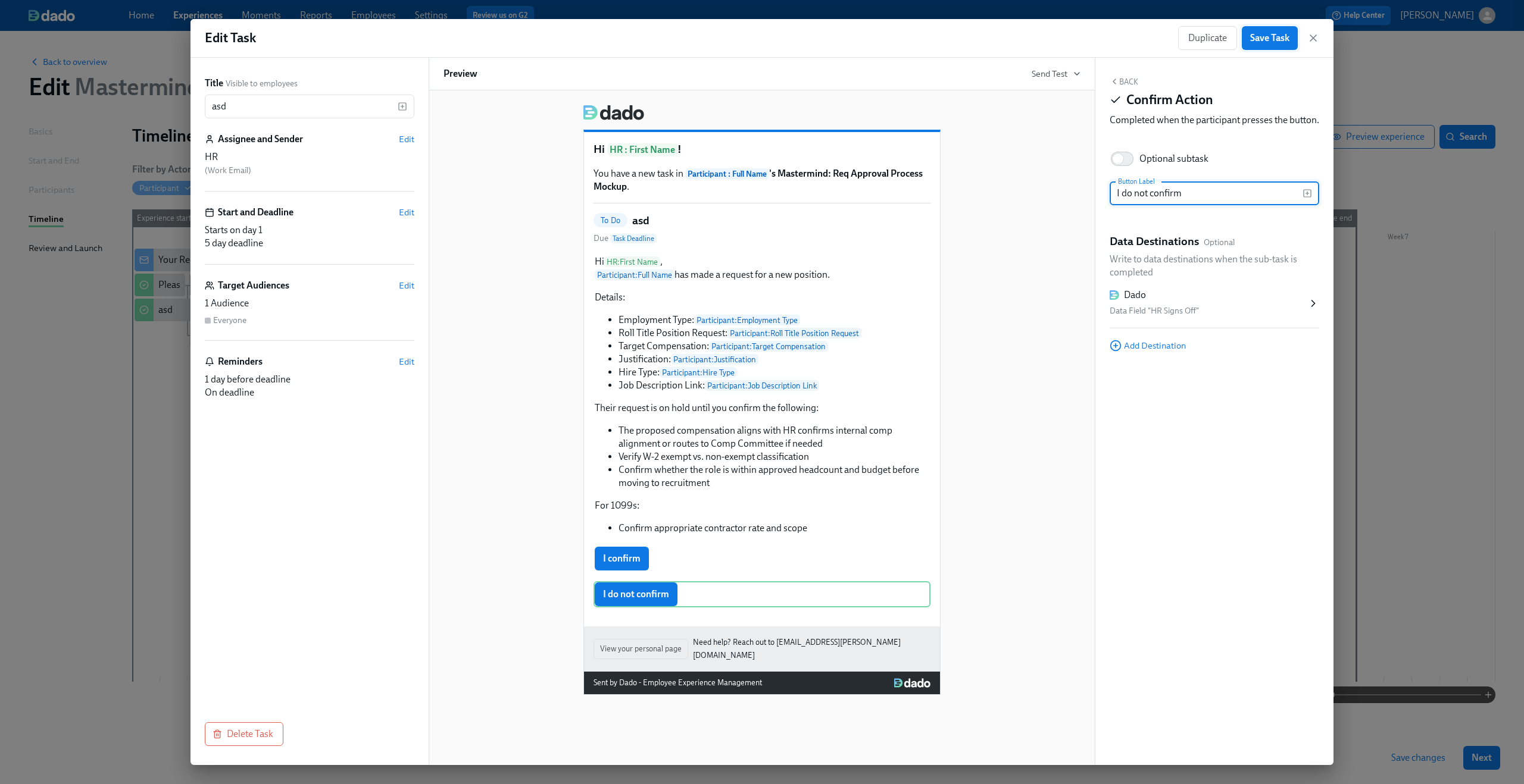
click at [1284, 40] on span "Save Task" at bounding box center [1269, 38] width 40 height 12
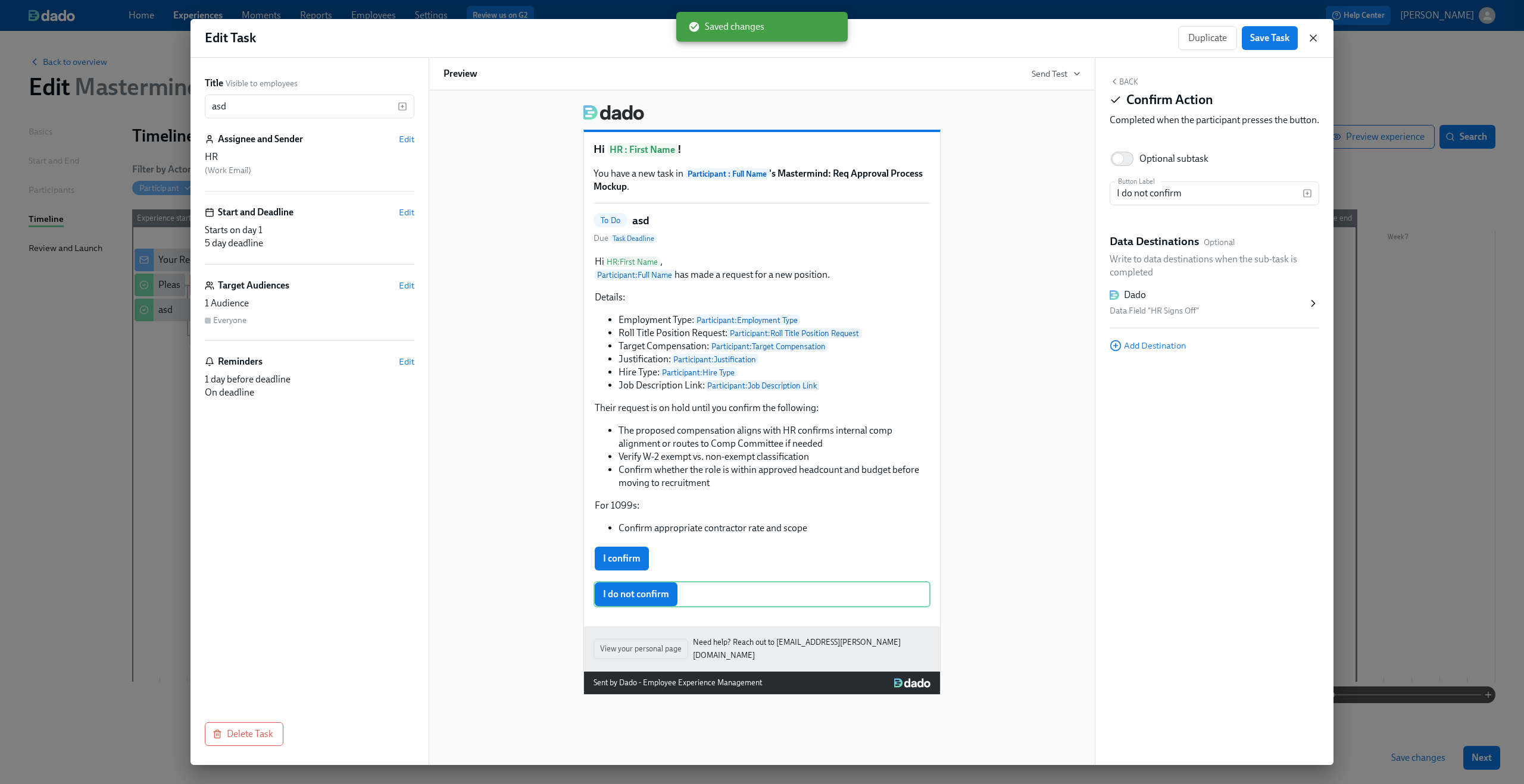
click at [1314, 41] on icon "button" at bounding box center [1313, 38] width 12 height 12
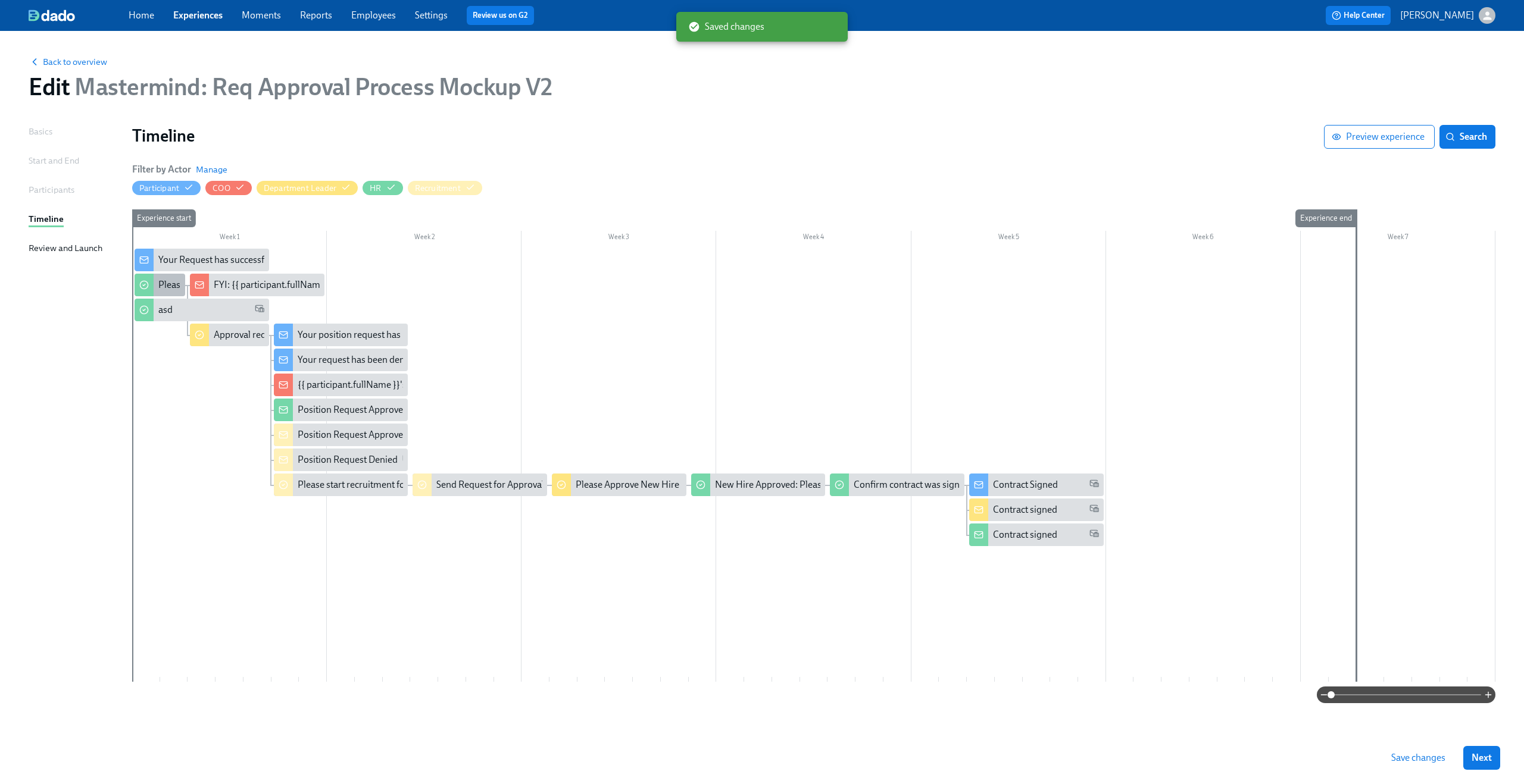
click at [165, 286] on div "Please confirm internal comp alignment" at bounding box center [239, 285] width 163 height 13
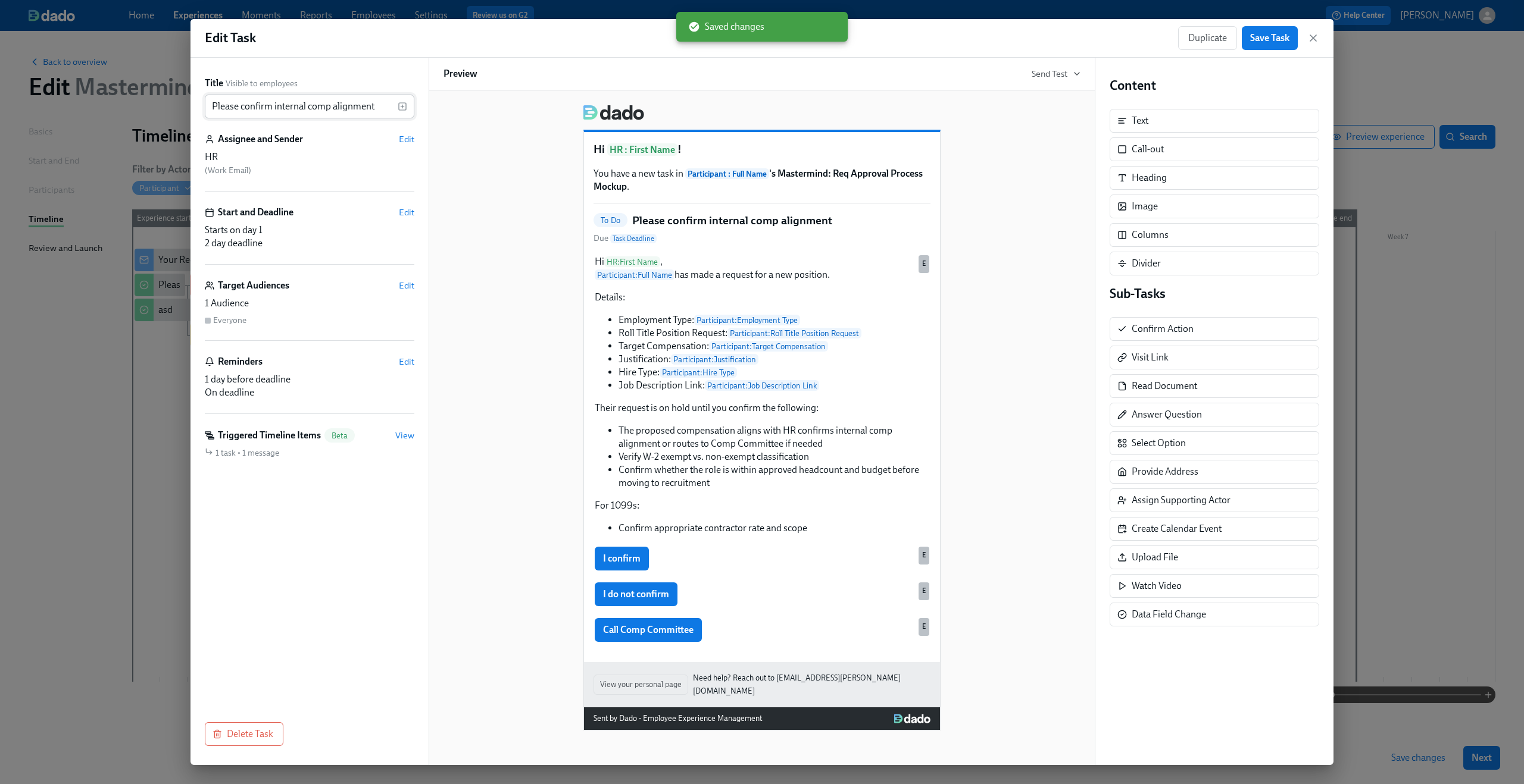
click at [273, 106] on input "Please confirm internal comp alignment" at bounding box center [301, 107] width 193 height 24
click at [1311, 40] on icon "button" at bounding box center [1313, 38] width 6 height 6
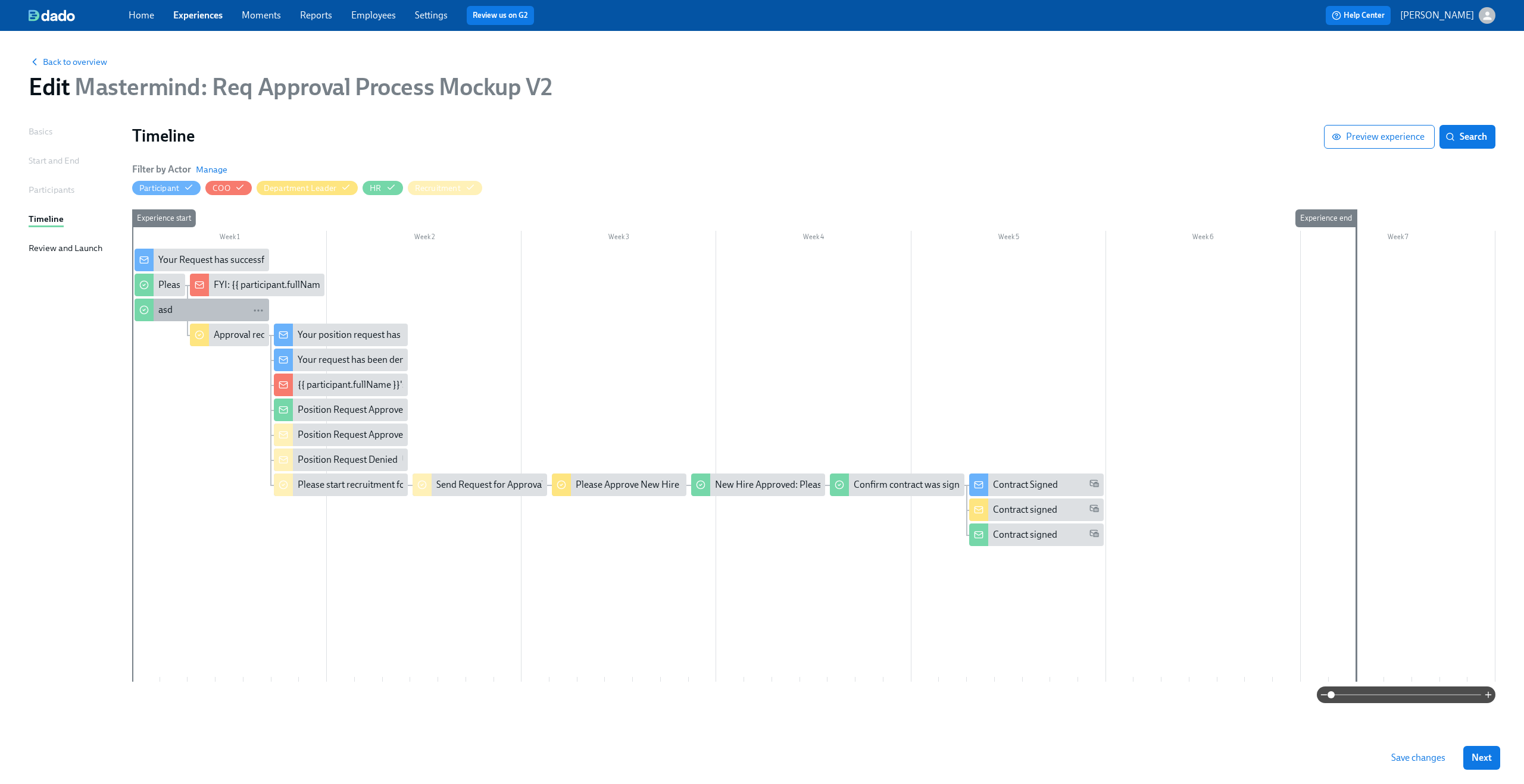
click at [170, 314] on div "asd" at bounding box center [165, 310] width 15 height 13
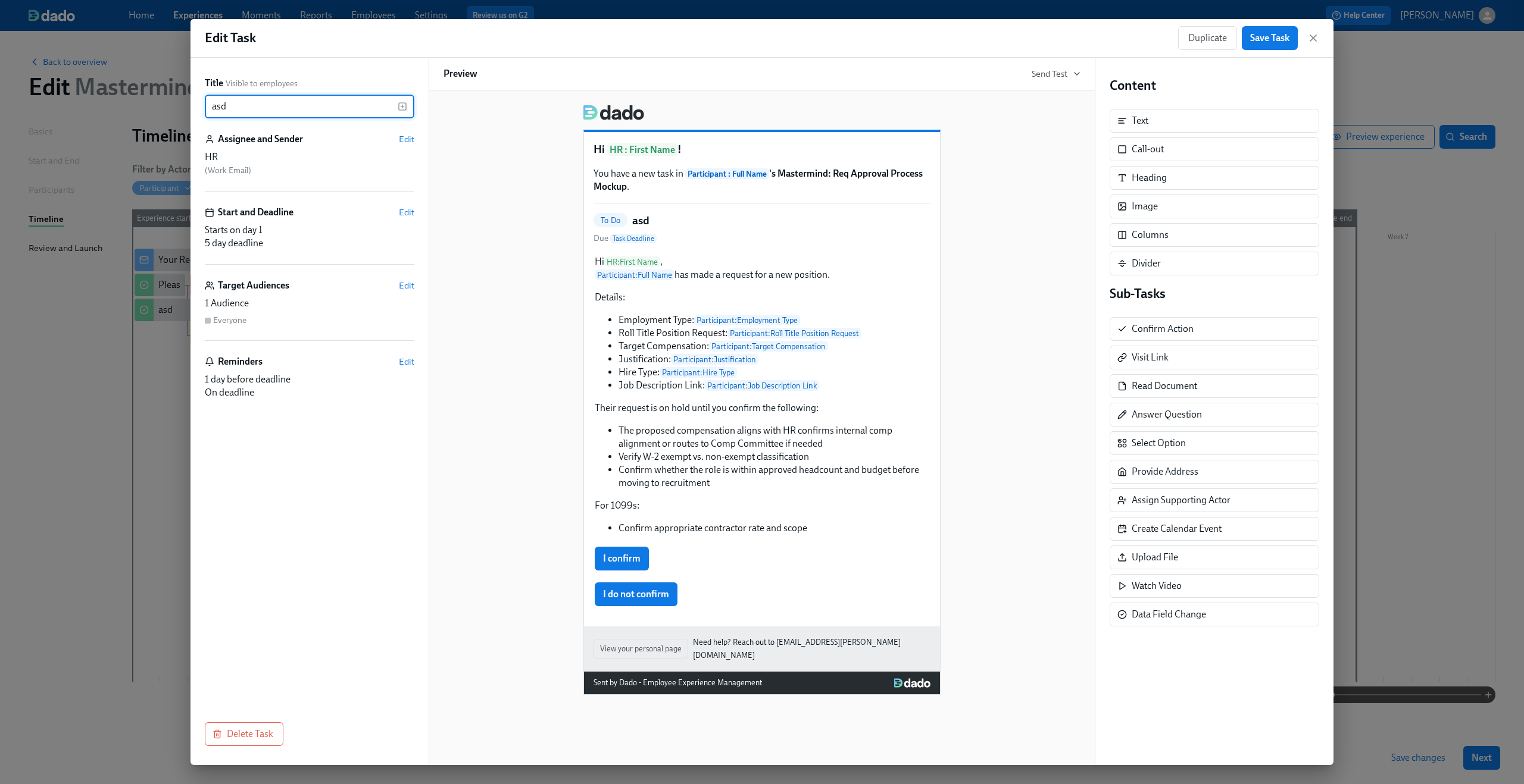
click at [275, 97] on input "asd" at bounding box center [301, 107] width 193 height 24
paste input "Please confirm internal comp alignment"
type input "Please confirm internal comp alignment"
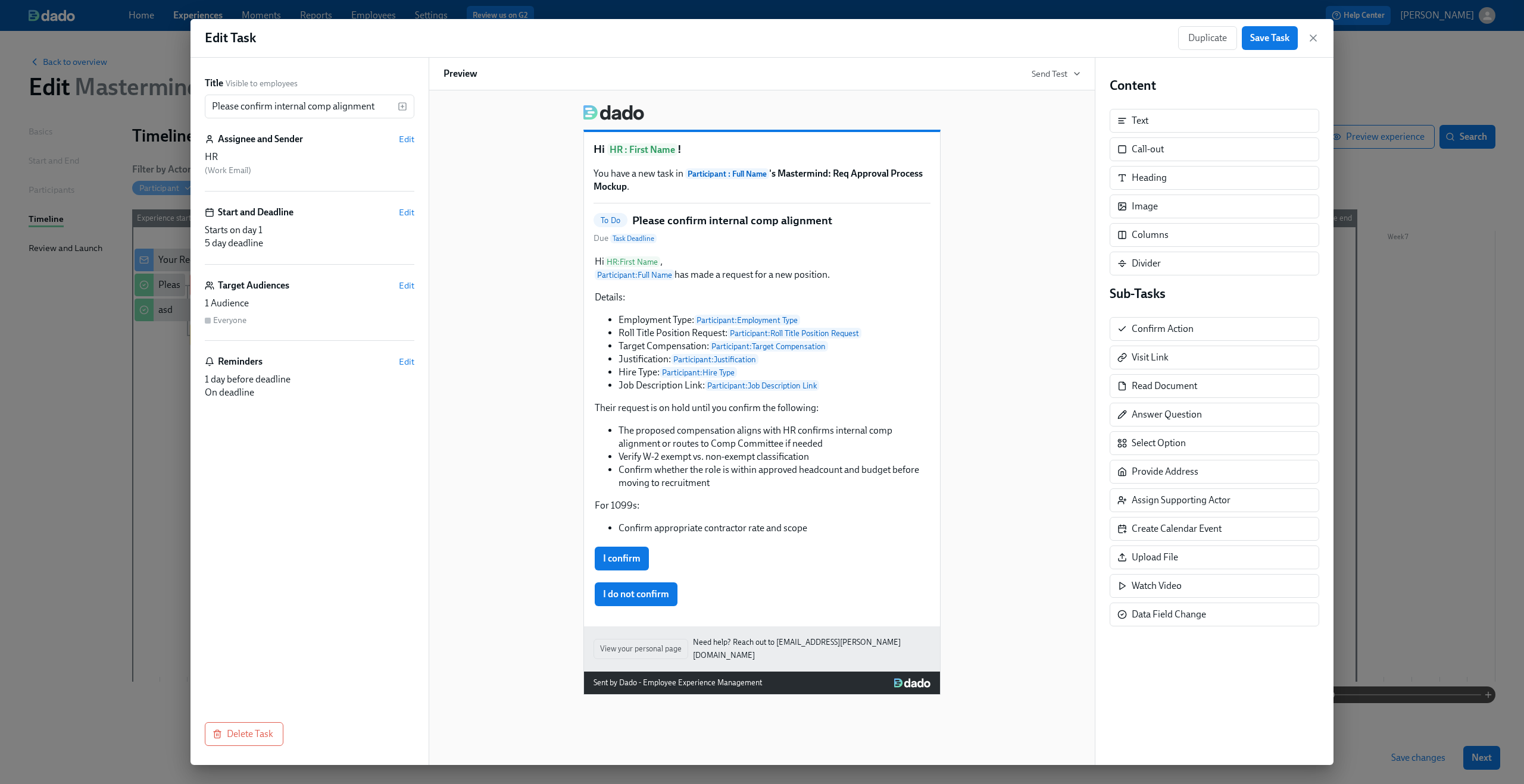
click at [1029, 110] on div "Hi HR : First Name ! You have a new task in Participant : Full Name 's Mastermi…" at bounding box center [761, 395] width 637 height 600
click at [1275, 36] on span "Save Task" at bounding box center [1269, 38] width 40 height 12
click at [1306, 41] on div "Duplicate Save Task" at bounding box center [1247, 38] width 141 height 24
click at [1313, 40] on icon "button" at bounding box center [1313, 38] width 12 height 12
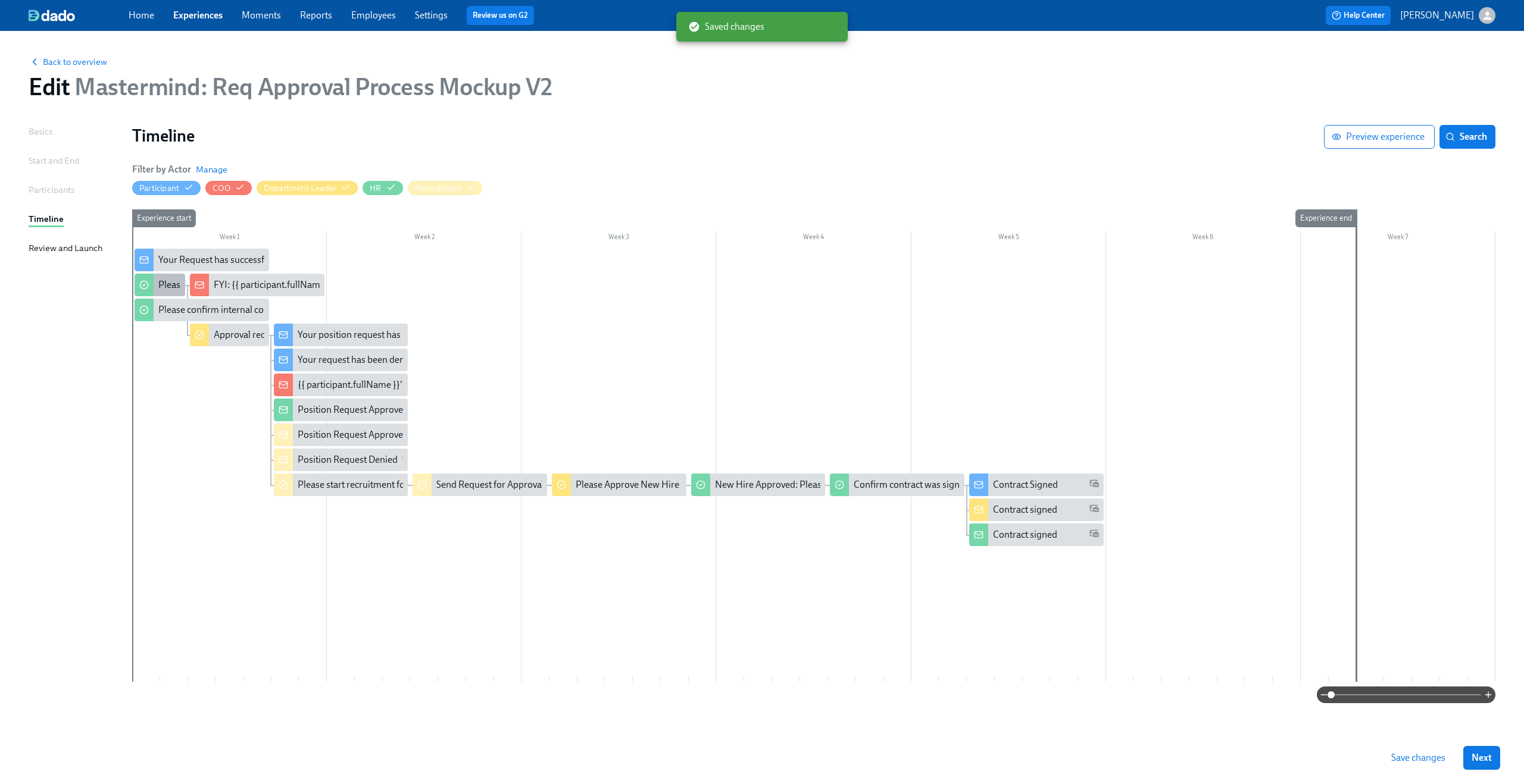
click at [163, 288] on div "Please confirm internal comp alignment" at bounding box center [239, 285] width 163 height 13
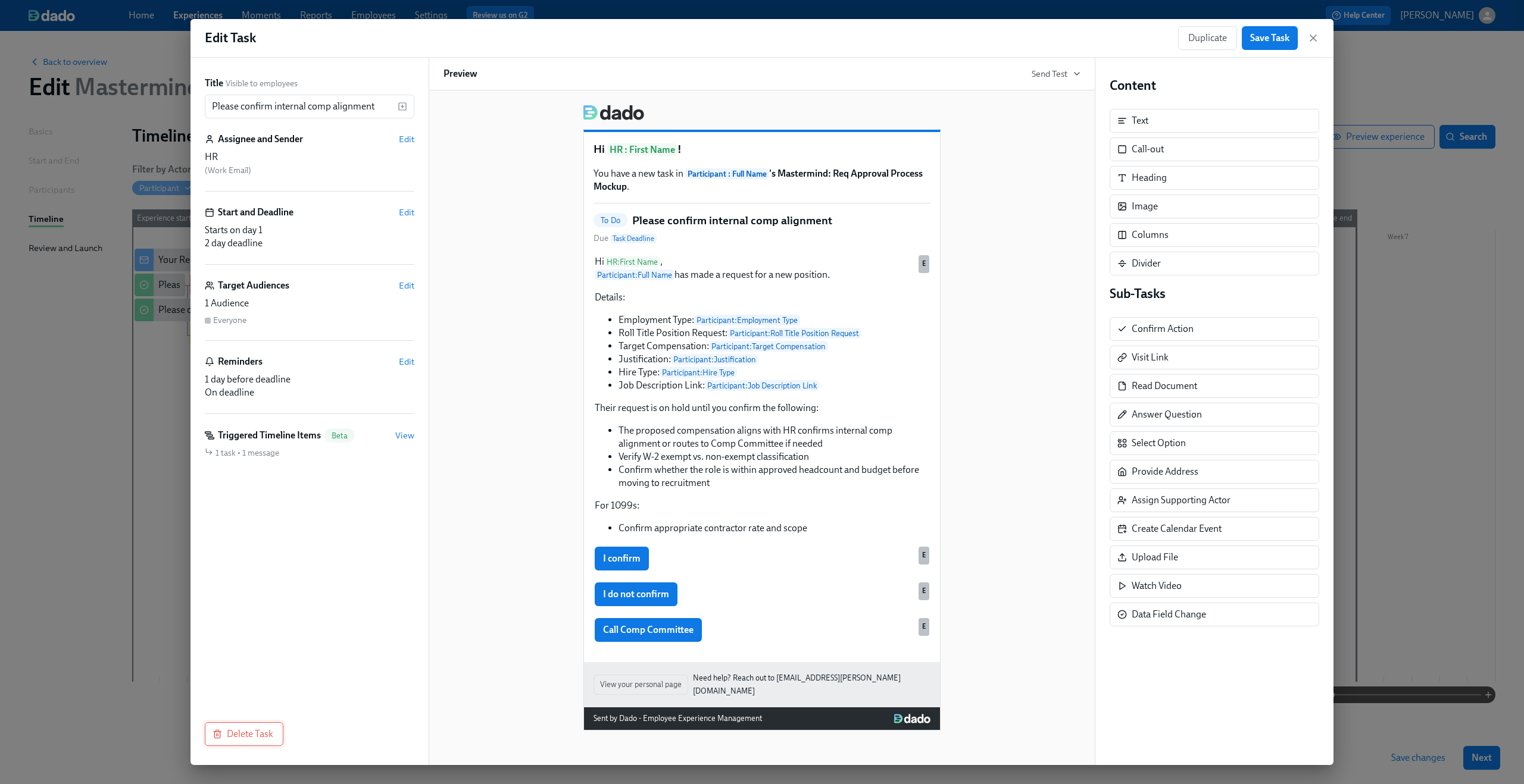
click at [245, 739] on span "Delete Task" at bounding box center [244, 734] width 58 height 12
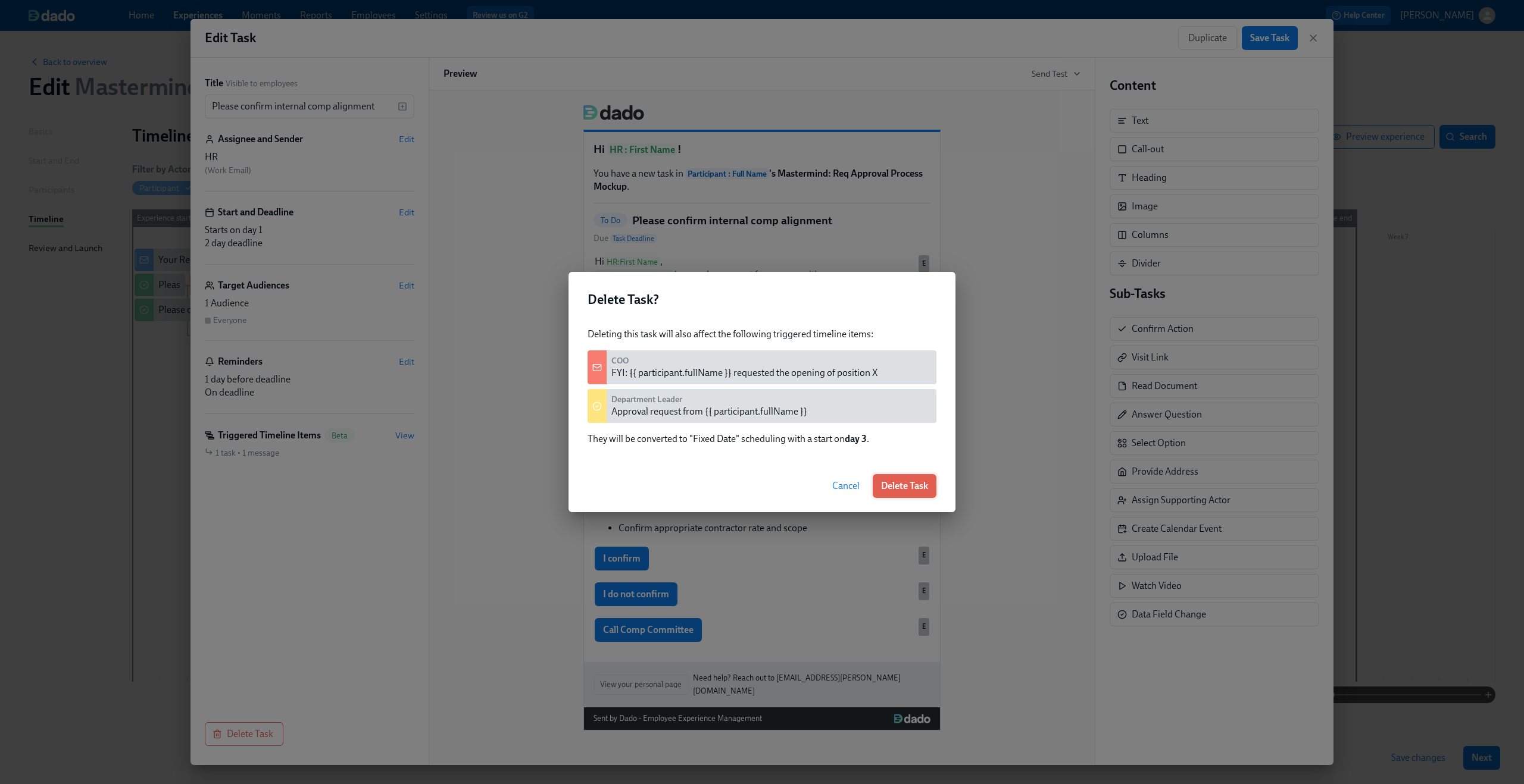
click at [913, 482] on span "Delete Task" at bounding box center [904, 486] width 47 height 12
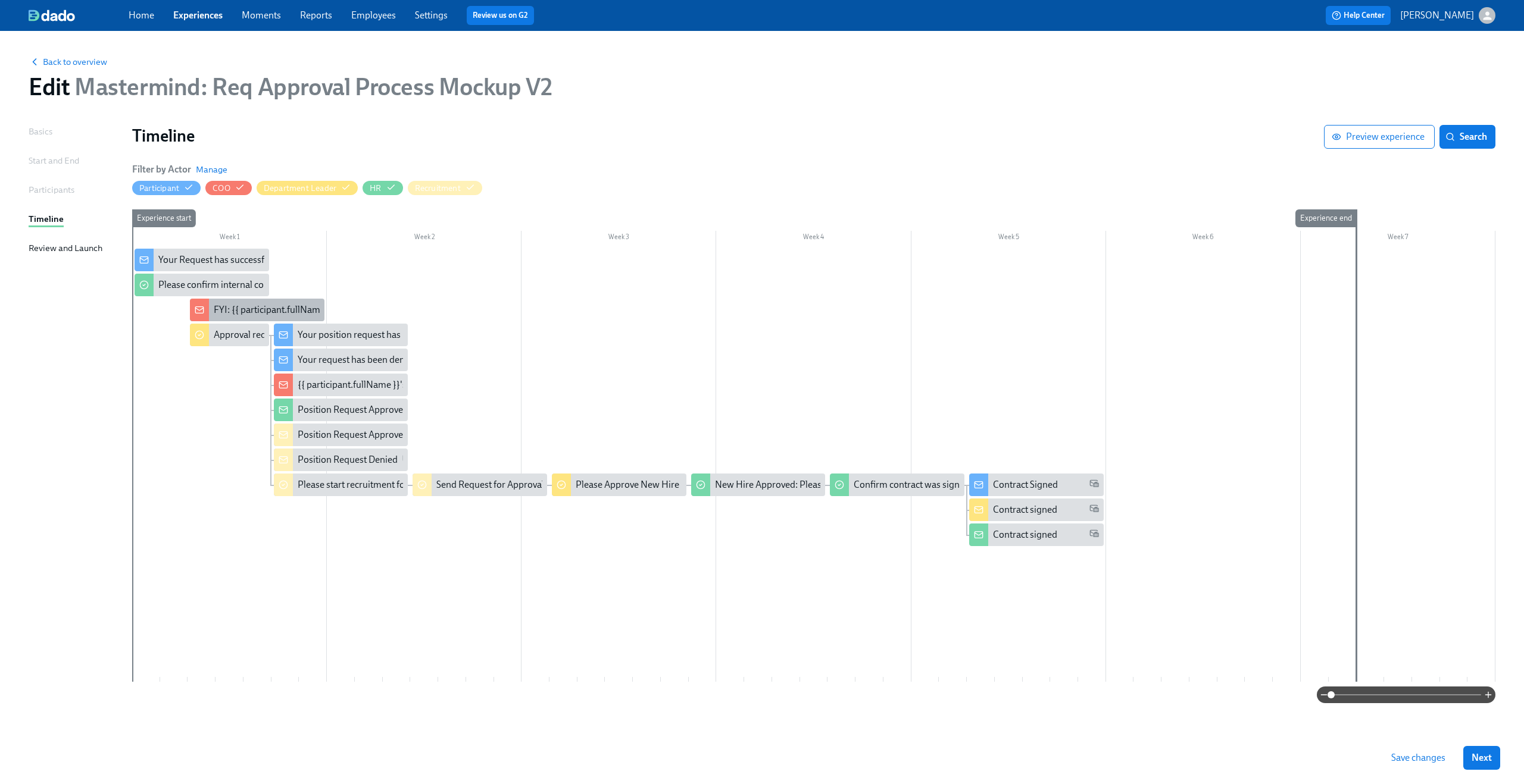
click at [211, 308] on div "FYI: {{ participant.fullName }} requested the opening of position X" at bounding box center [257, 310] width 134 height 23
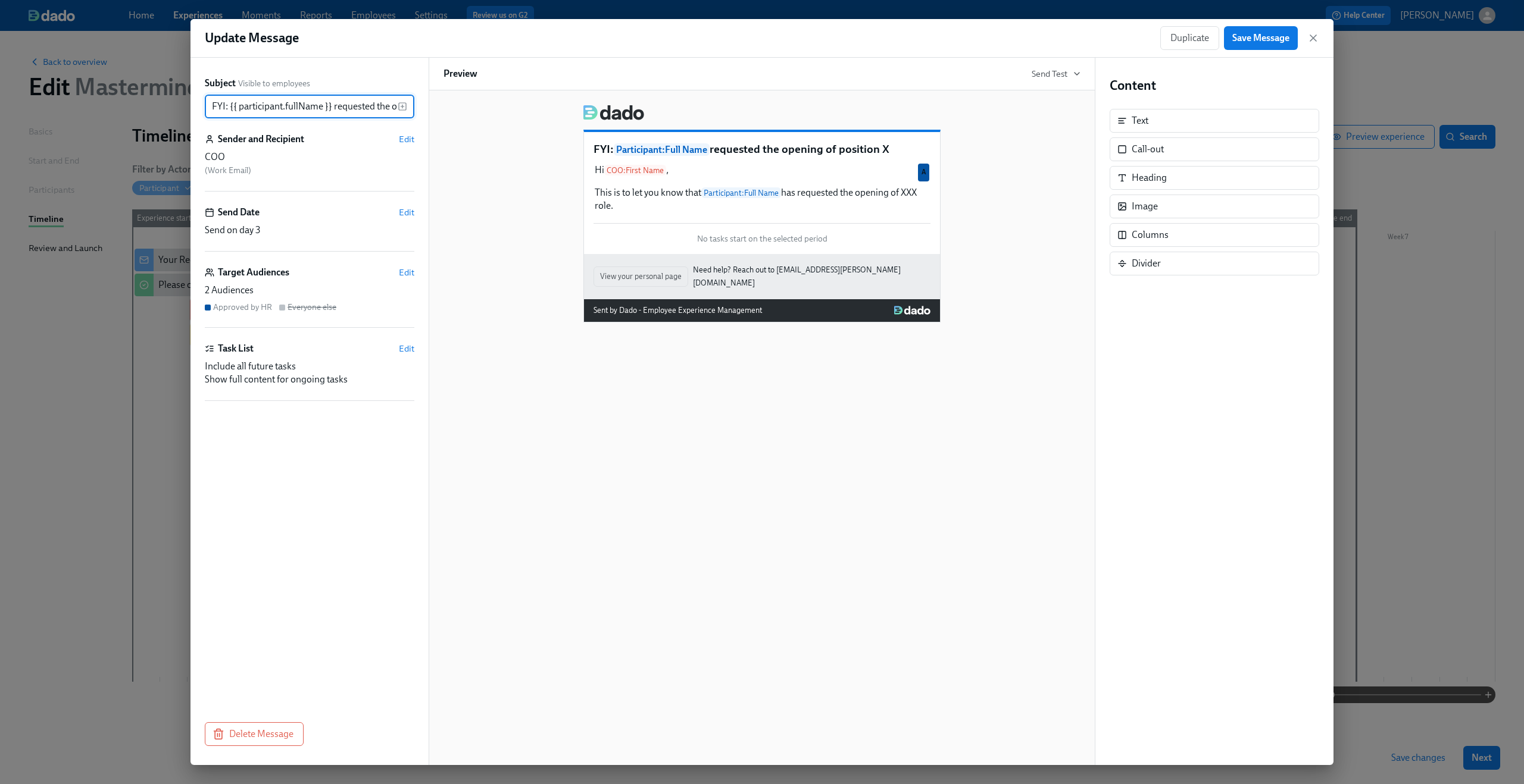
scroll to position [0, 80]
click at [397, 210] on div "Send Date Edit" at bounding box center [310, 212] width 210 height 13
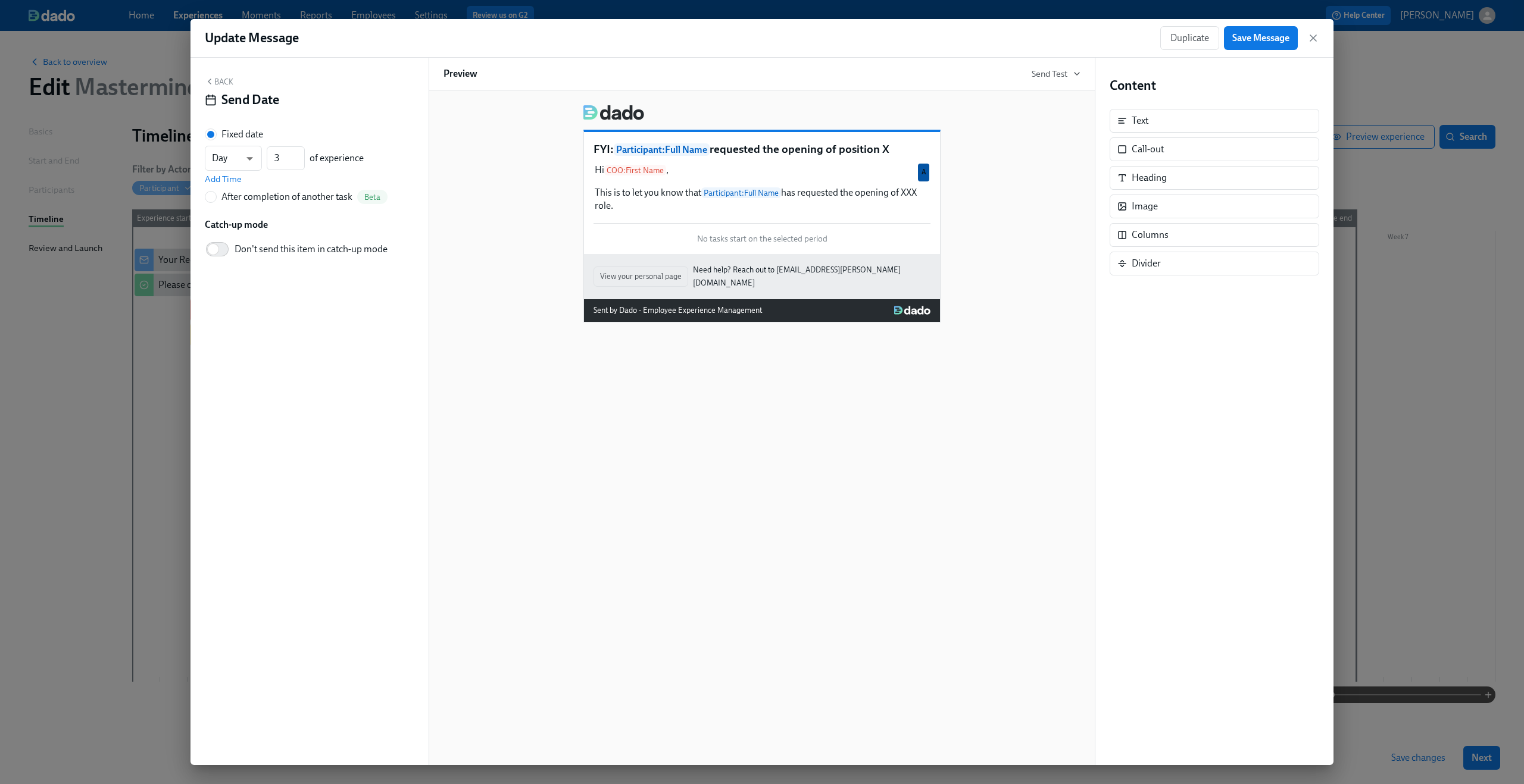
click at [252, 199] on div "After completion of another task" at bounding box center [287, 197] width 131 height 13
click at [216, 199] on input "After completion of another task Beta" at bounding box center [210, 197] width 11 height 11
radio input "true"
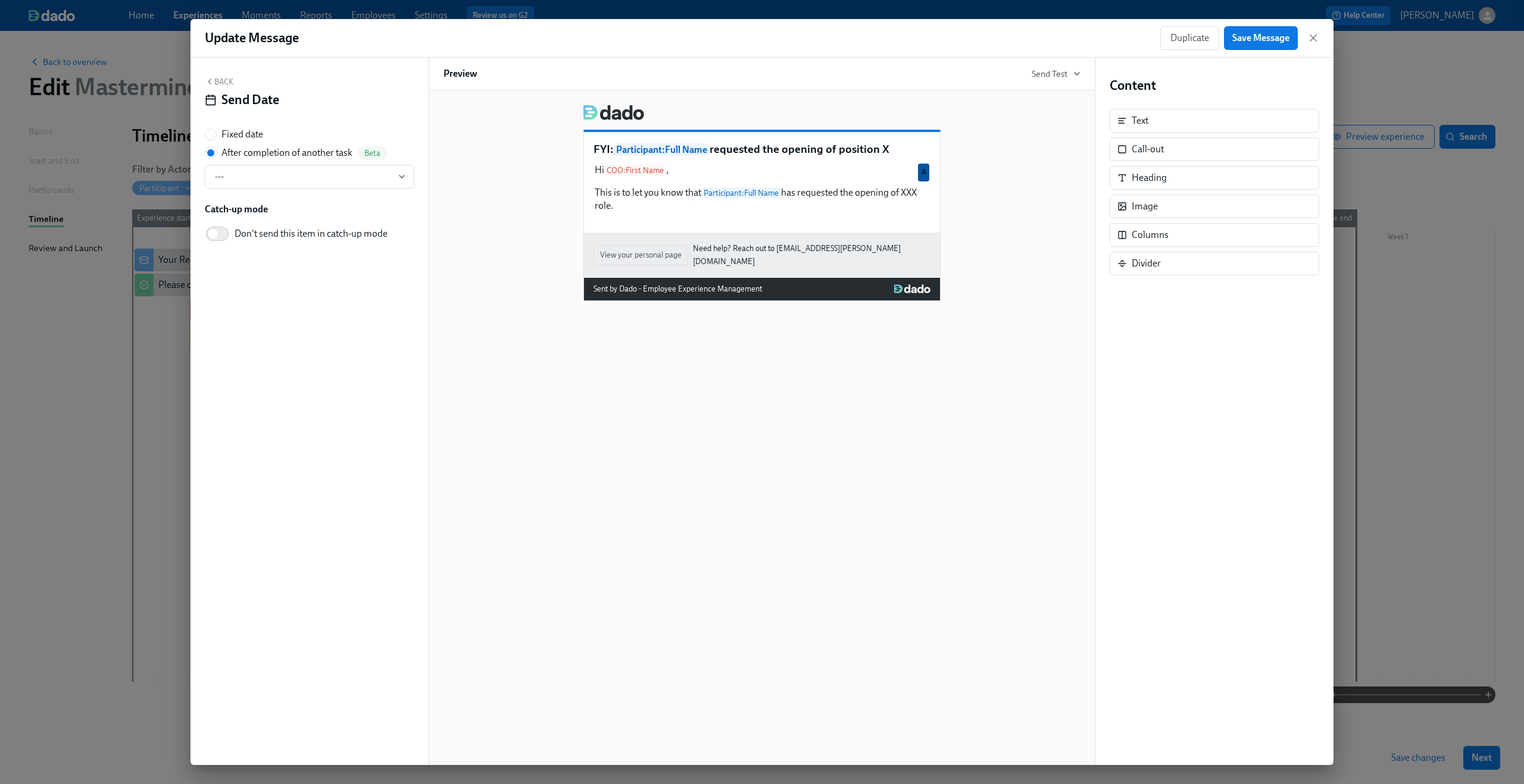
radio input "false"
click at [303, 181] on span "---" at bounding box center [310, 176] width 189 height 12
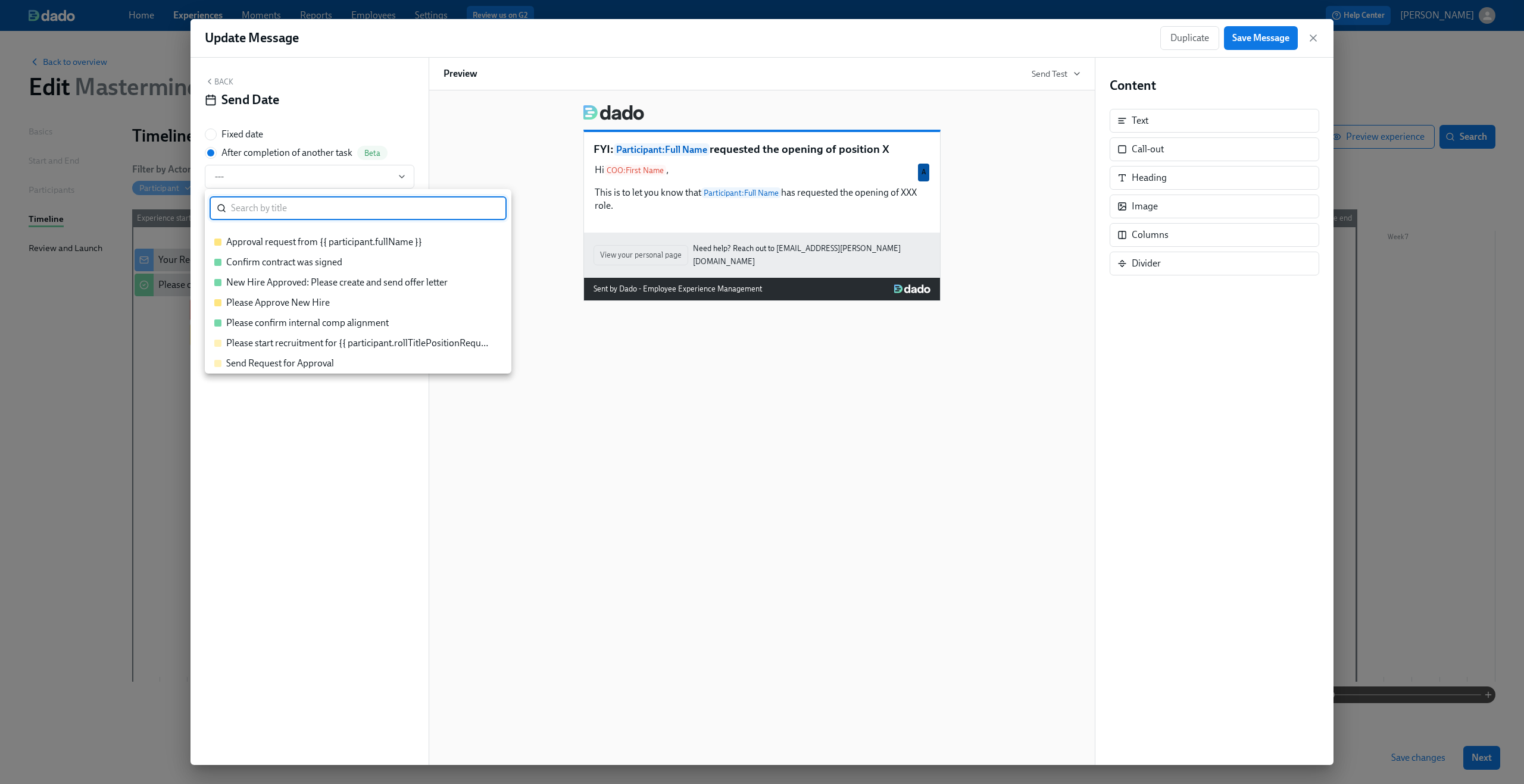
click at [276, 314] on li "Please confirm internal comp alignment" at bounding box center [358, 324] width 306 height 20
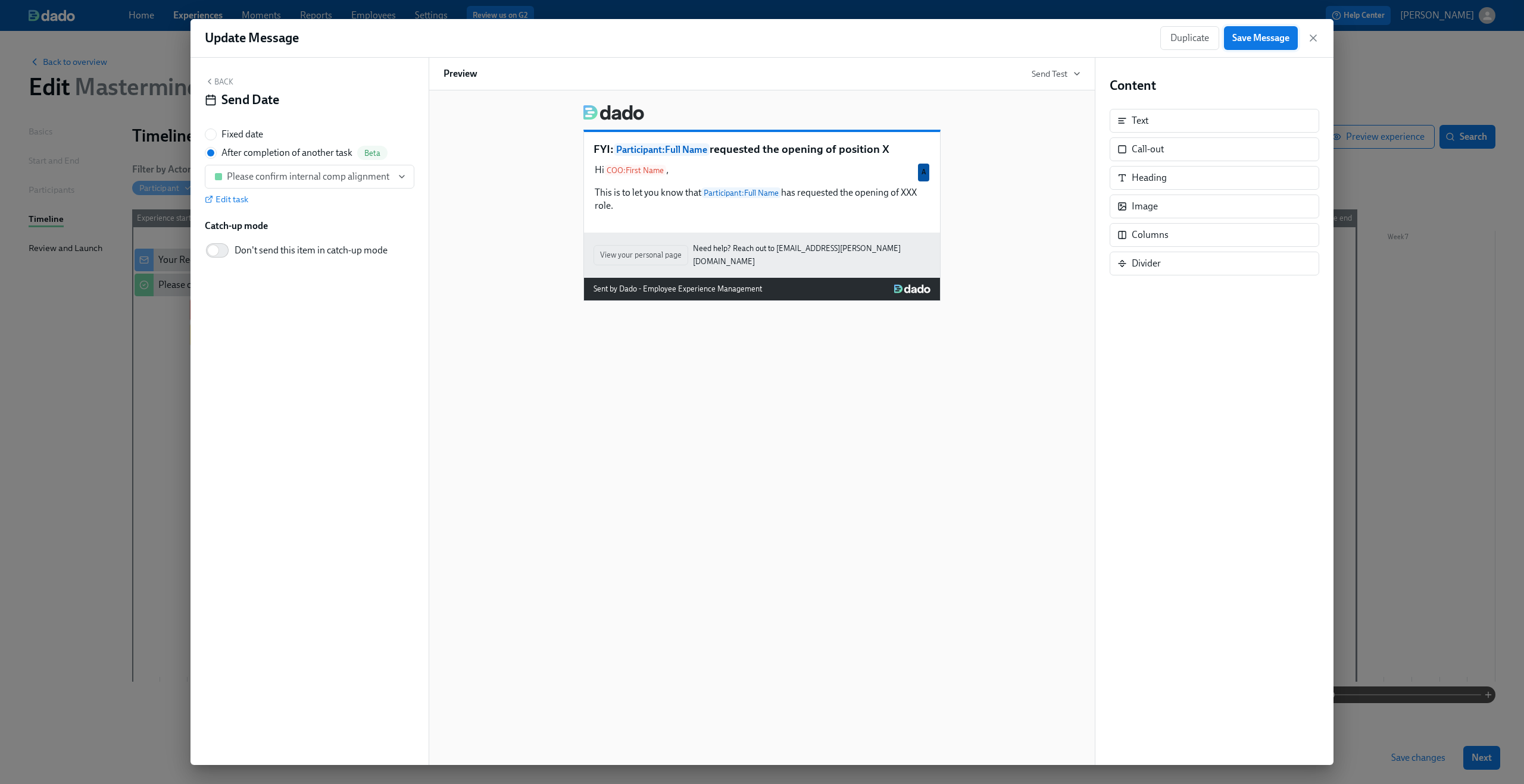
click at [1242, 41] on span "Save Message" at bounding box center [1260, 38] width 57 height 12
click at [1314, 40] on icon "button" at bounding box center [1313, 38] width 12 height 12
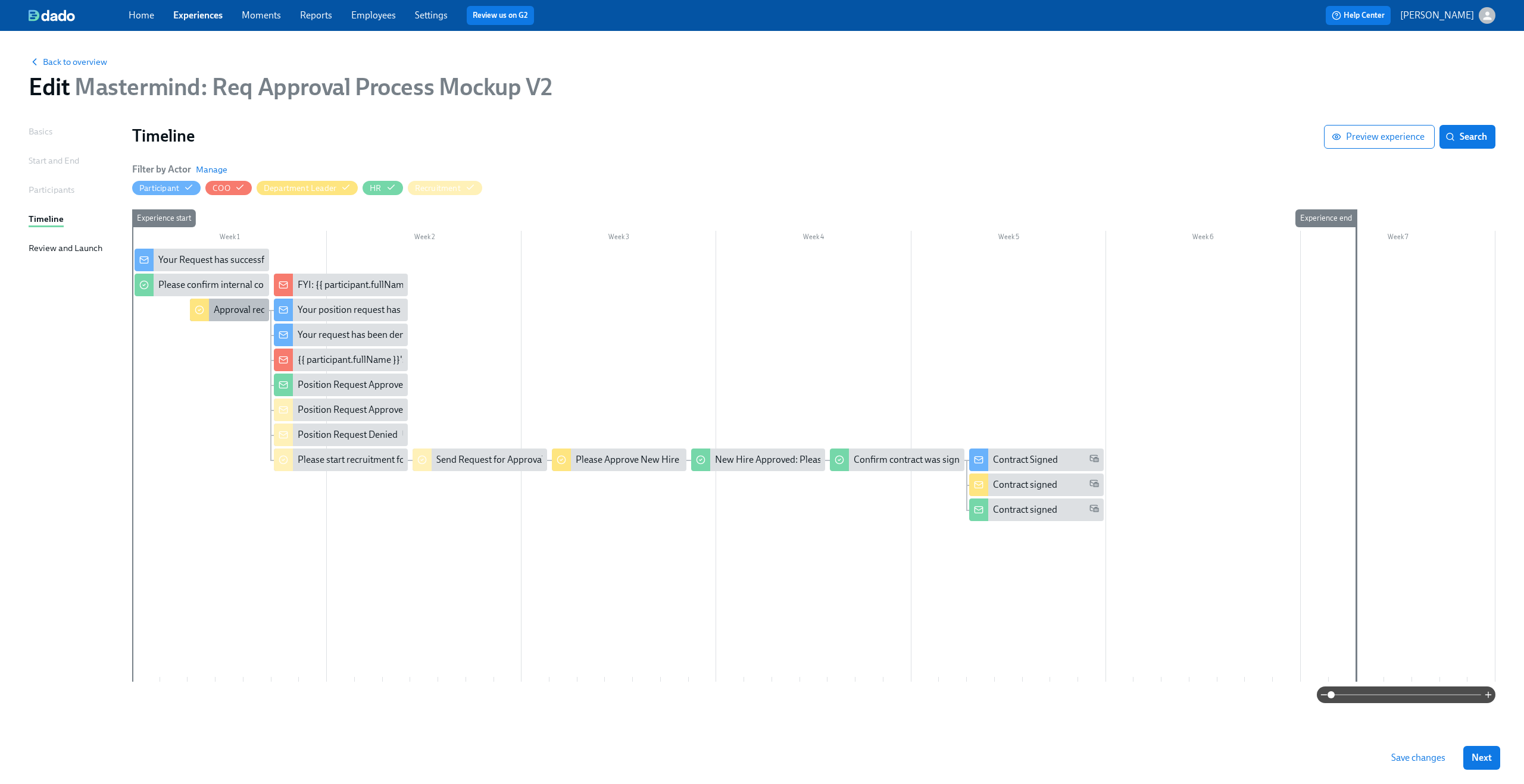
click at [240, 313] on div "Approval request from {{ participant.fullName }}" at bounding box center [311, 310] width 196 height 13
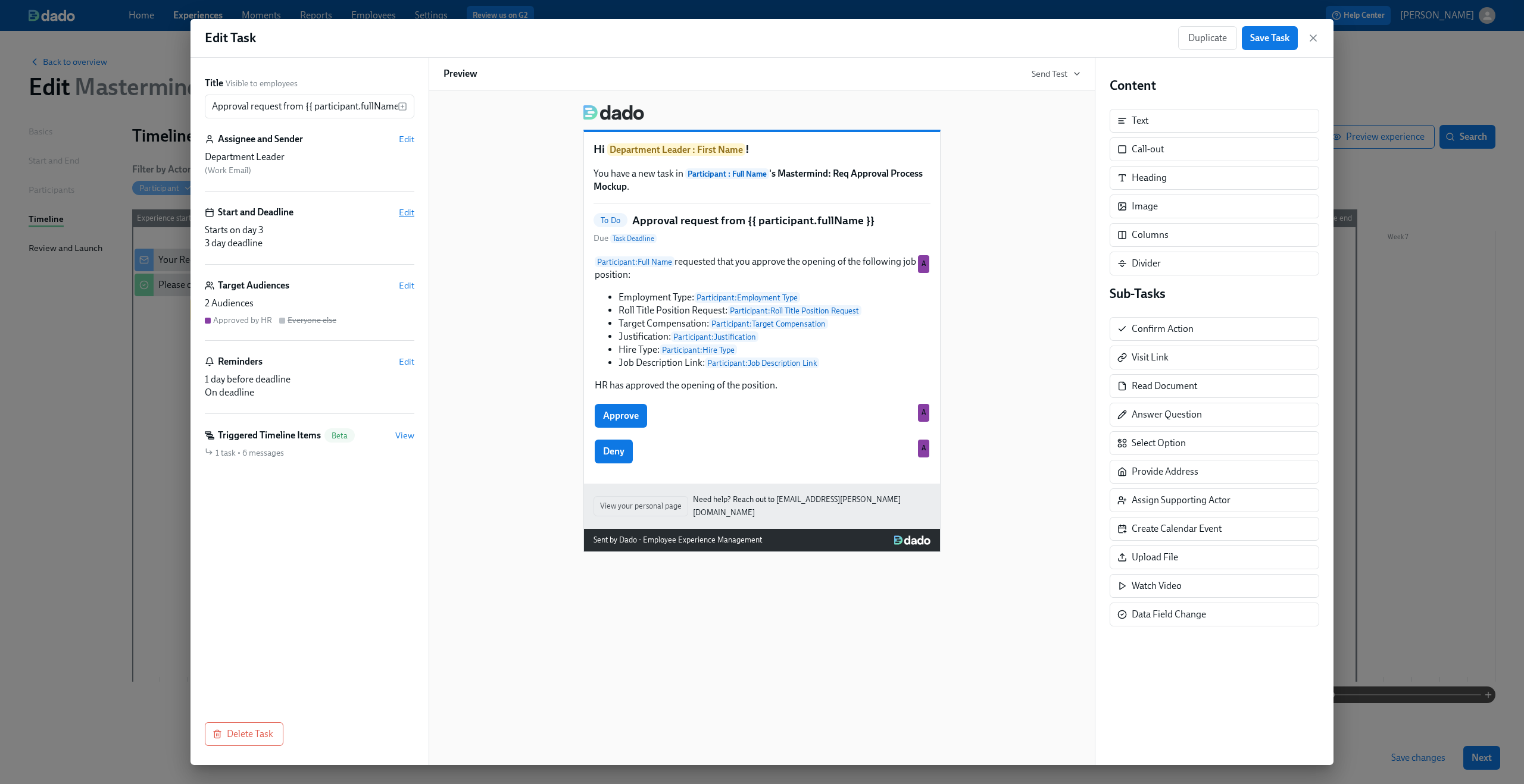
click at [414, 213] on span "Edit" at bounding box center [406, 212] width 16 height 12
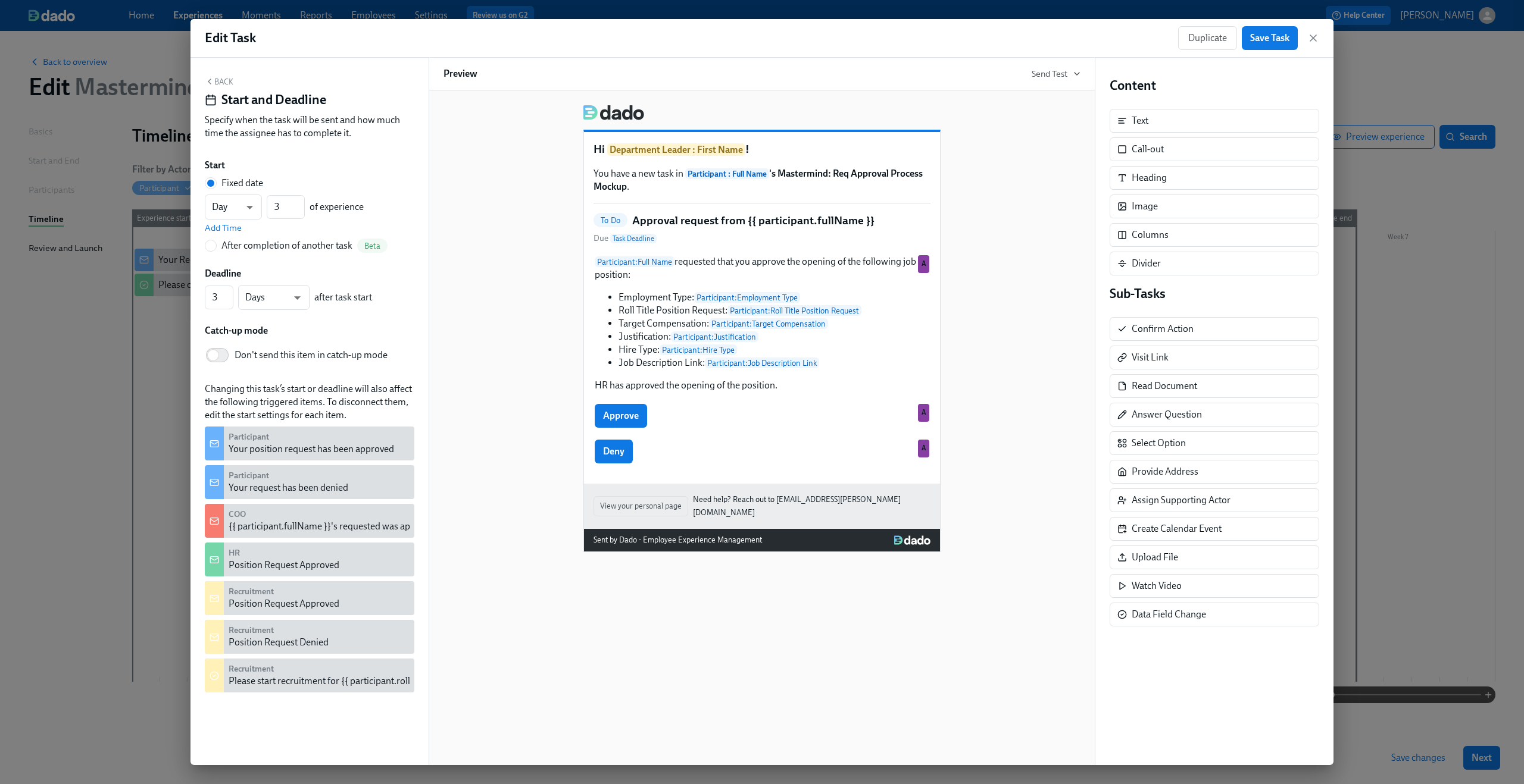
click at [244, 242] on div "After completion of another task" at bounding box center [287, 245] width 131 height 13
click at [216, 242] on input "After completion of another task Beta" at bounding box center [210, 246] width 11 height 11
radio input "true"
radio input "false"
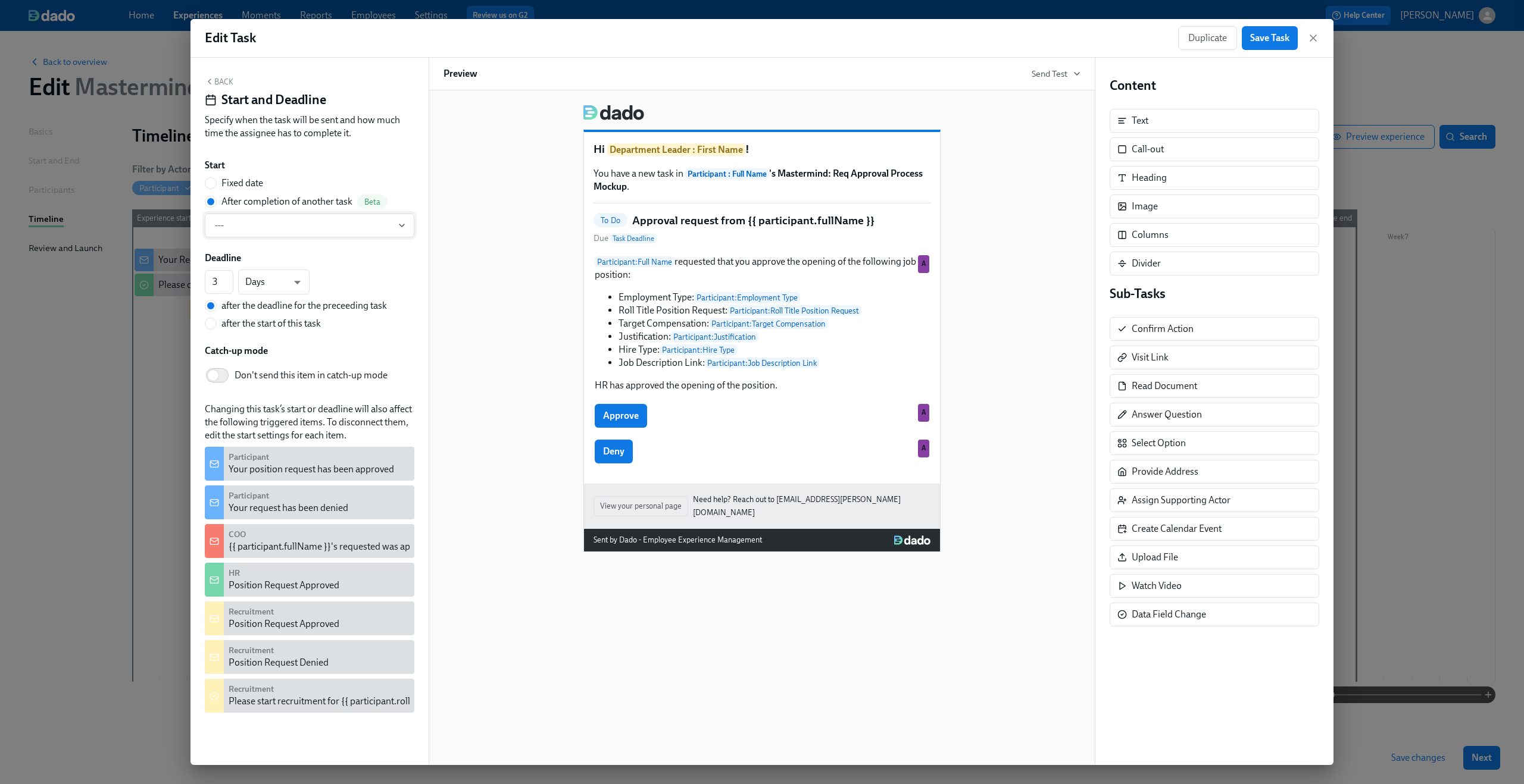
click at [274, 220] on span "---" at bounding box center [310, 225] width 189 height 12
click at [265, 356] on div "Please confirm internal comp alignment" at bounding box center [307, 352] width 163 height 13
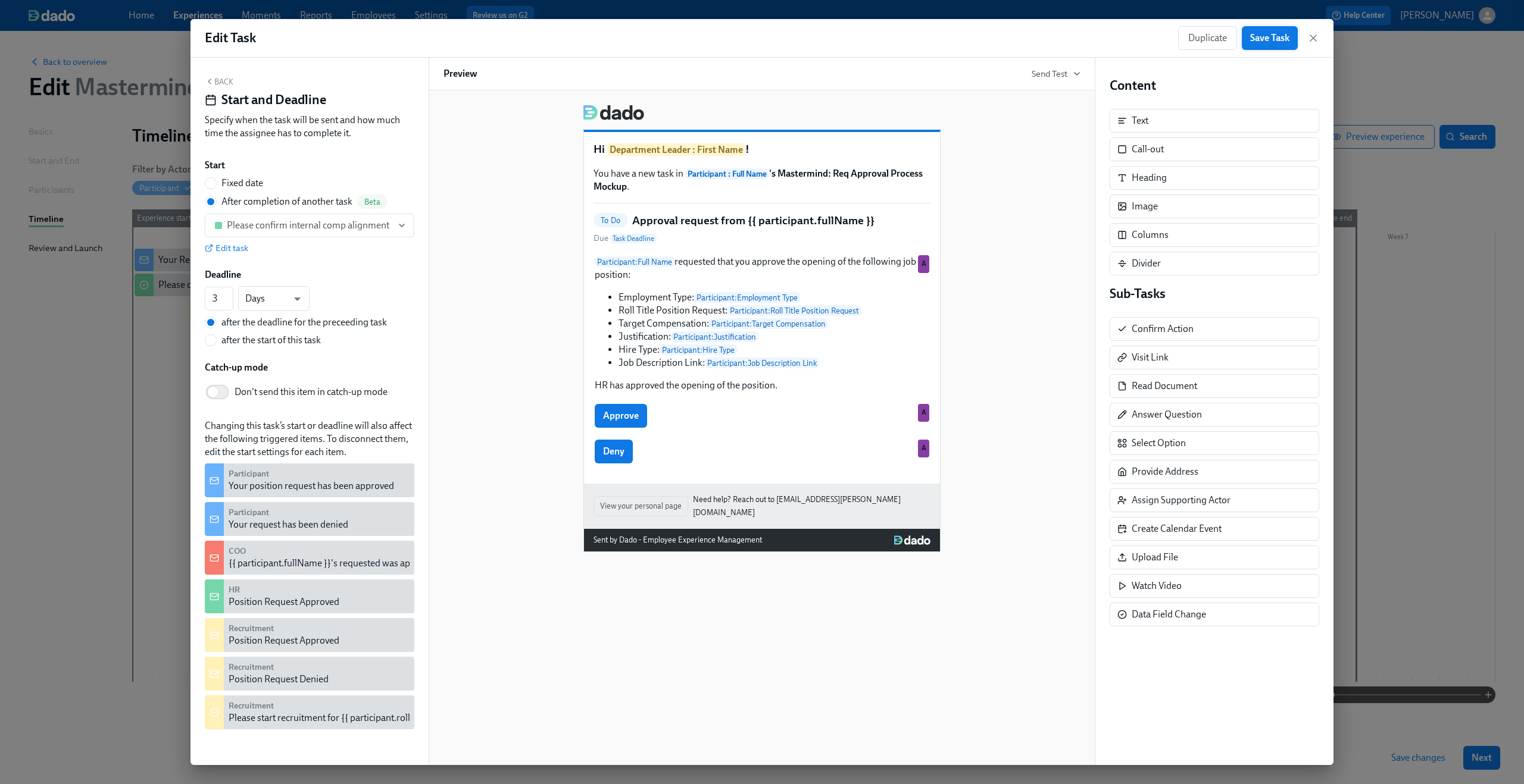
click at [1279, 40] on span "Save Task" at bounding box center [1269, 38] width 40 height 12
click at [1314, 40] on icon "button" at bounding box center [1313, 38] width 6 height 6
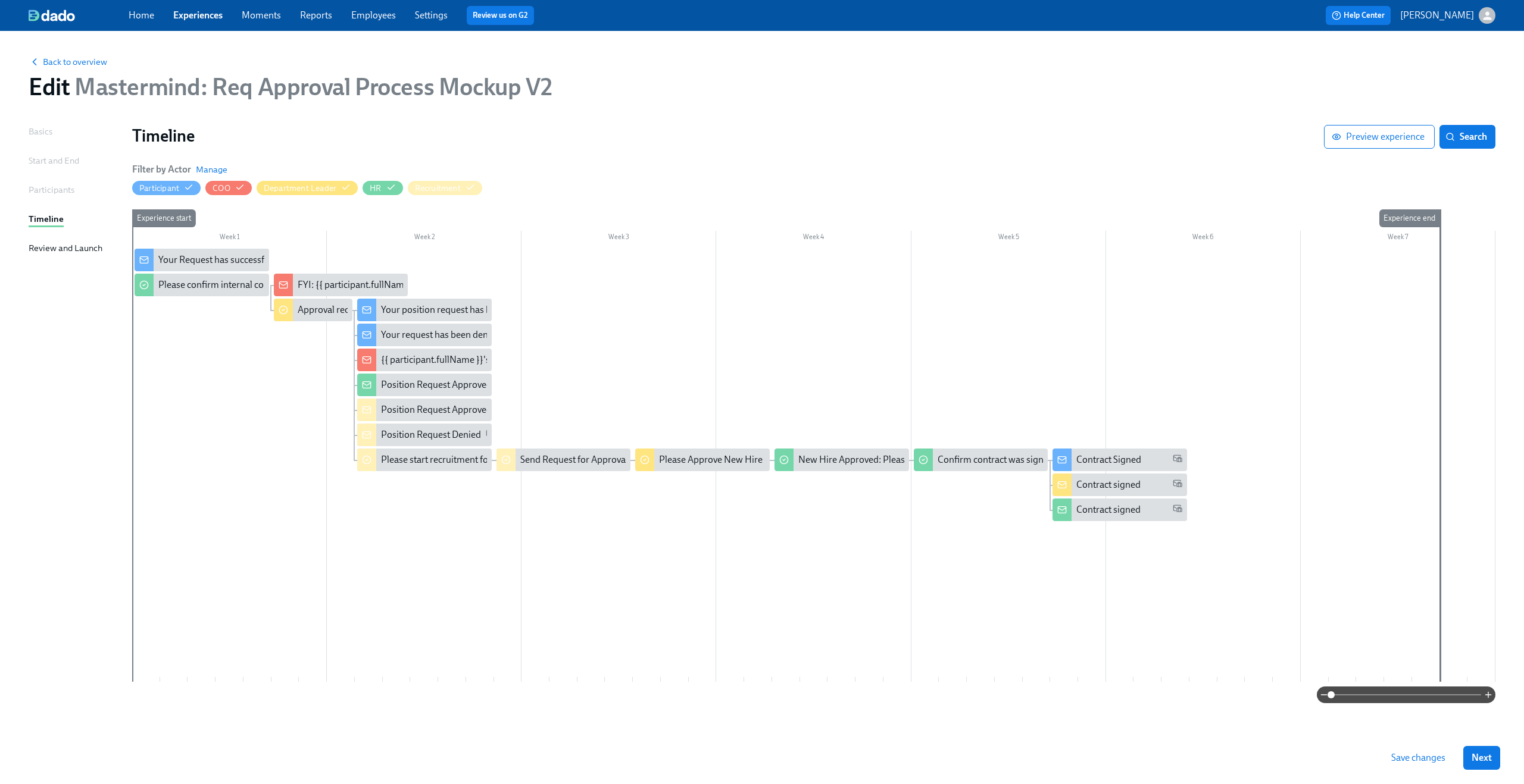
click at [1439, 756] on span "Save changes" at bounding box center [1417, 757] width 54 height 12
click at [199, 278] on div "Please confirm internal comp alignment" at bounding box center [201, 285] width 134 height 23
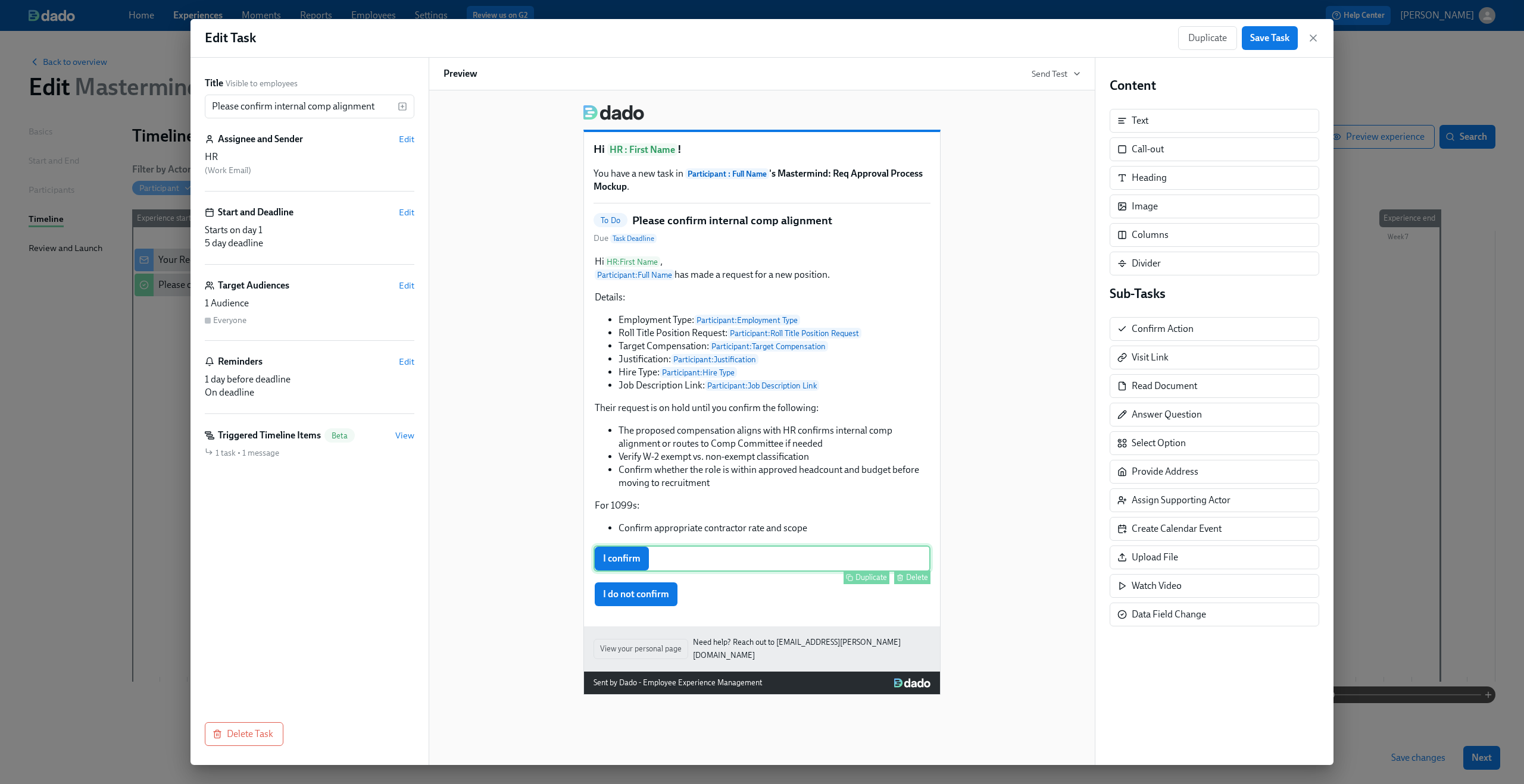
click at [792, 560] on div "I confirm Duplicate Delete" at bounding box center [762, 559] width 336 height 26
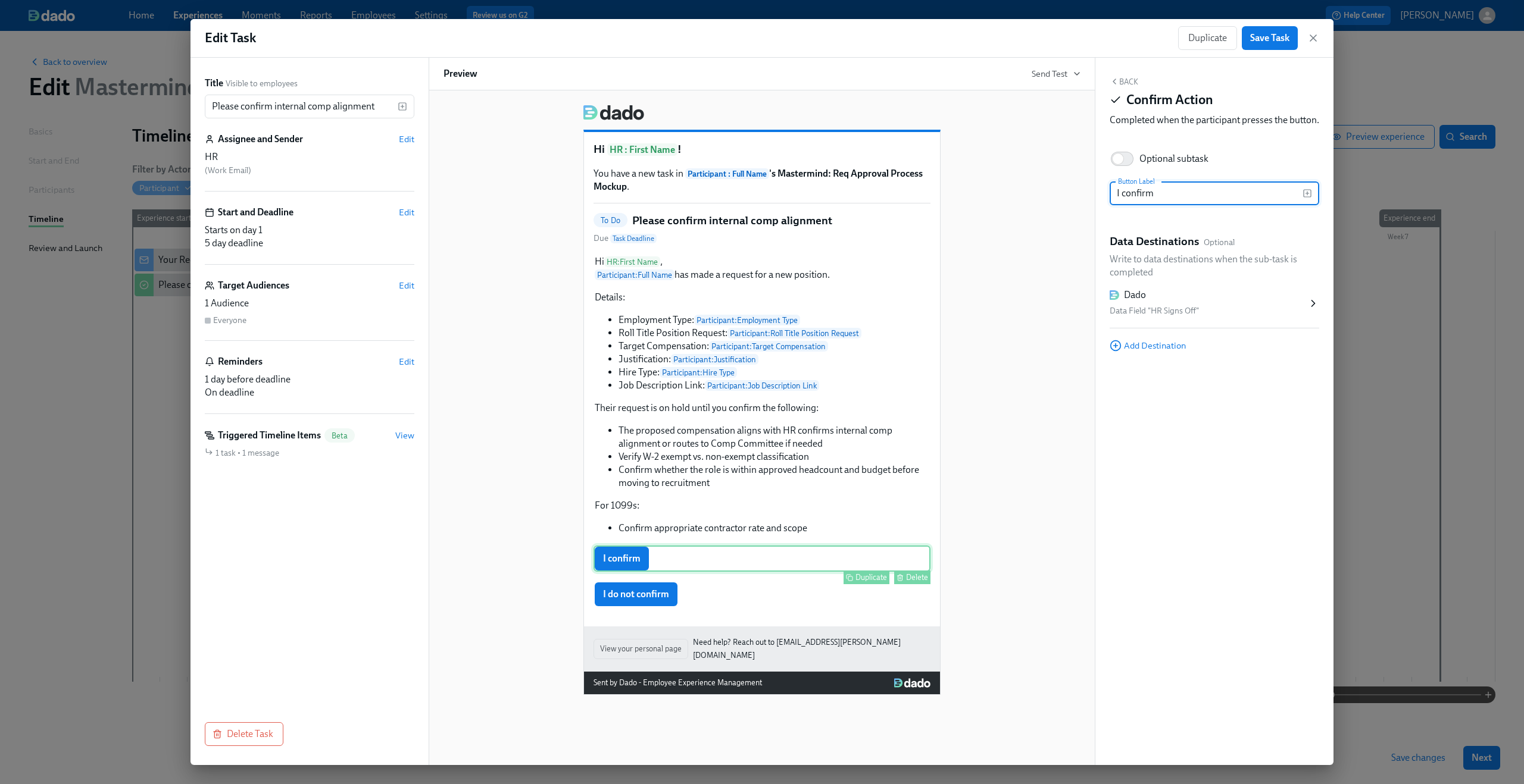
click at [786, 580] on div "Duplicate Delete" at bounding box center [763, 577] width 335 height 14
click at [784, 597] on div "I do not confirm Duplicate Delete" at bounding box center [762, 595] width 336 height 26
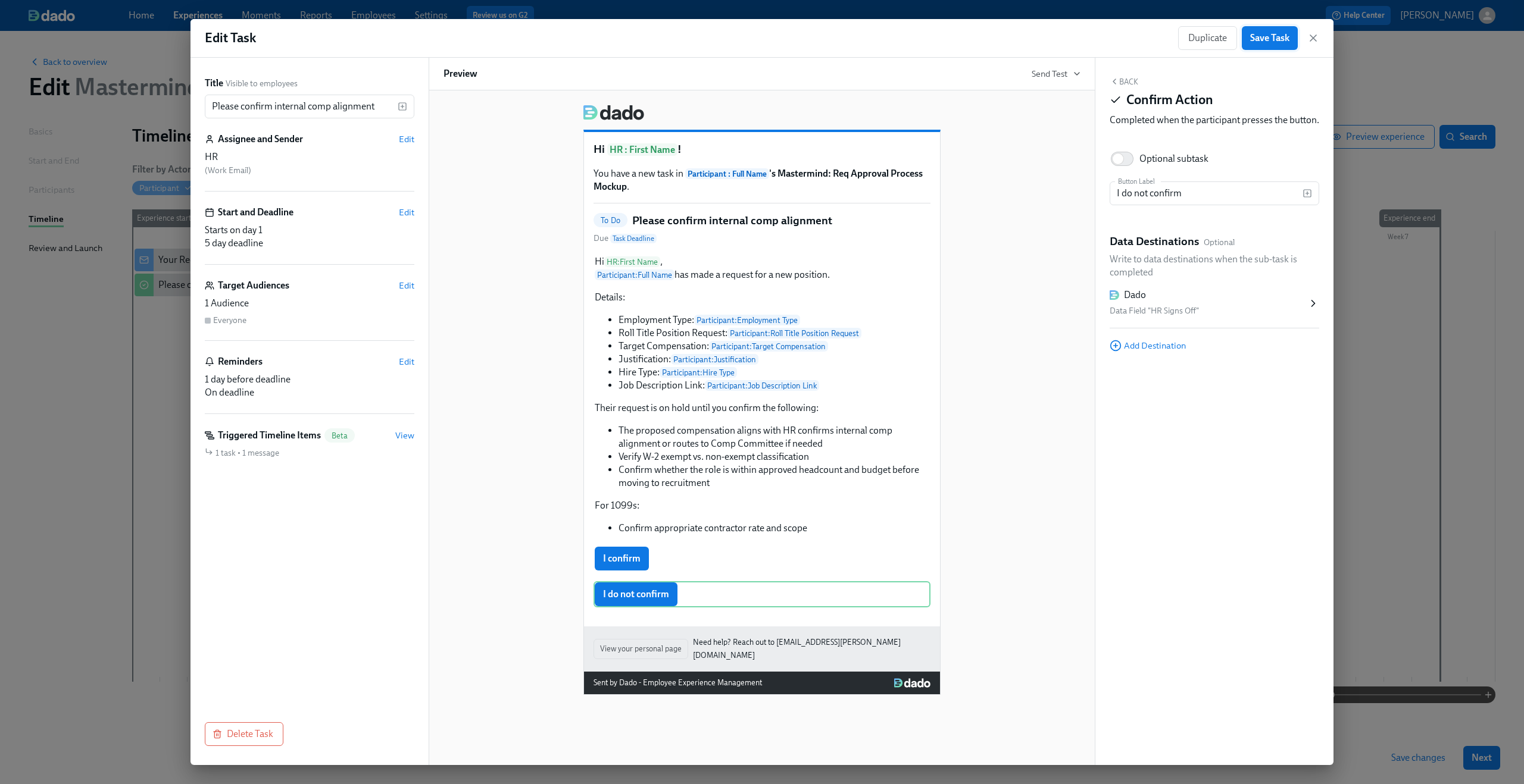
click at [1285, 38] on span "Save Task" at bounding box center [1269, 38] width 40 height 12
click at [1309, 33] on icon "button" at bounding box center [1313, 38] width 12 height 12
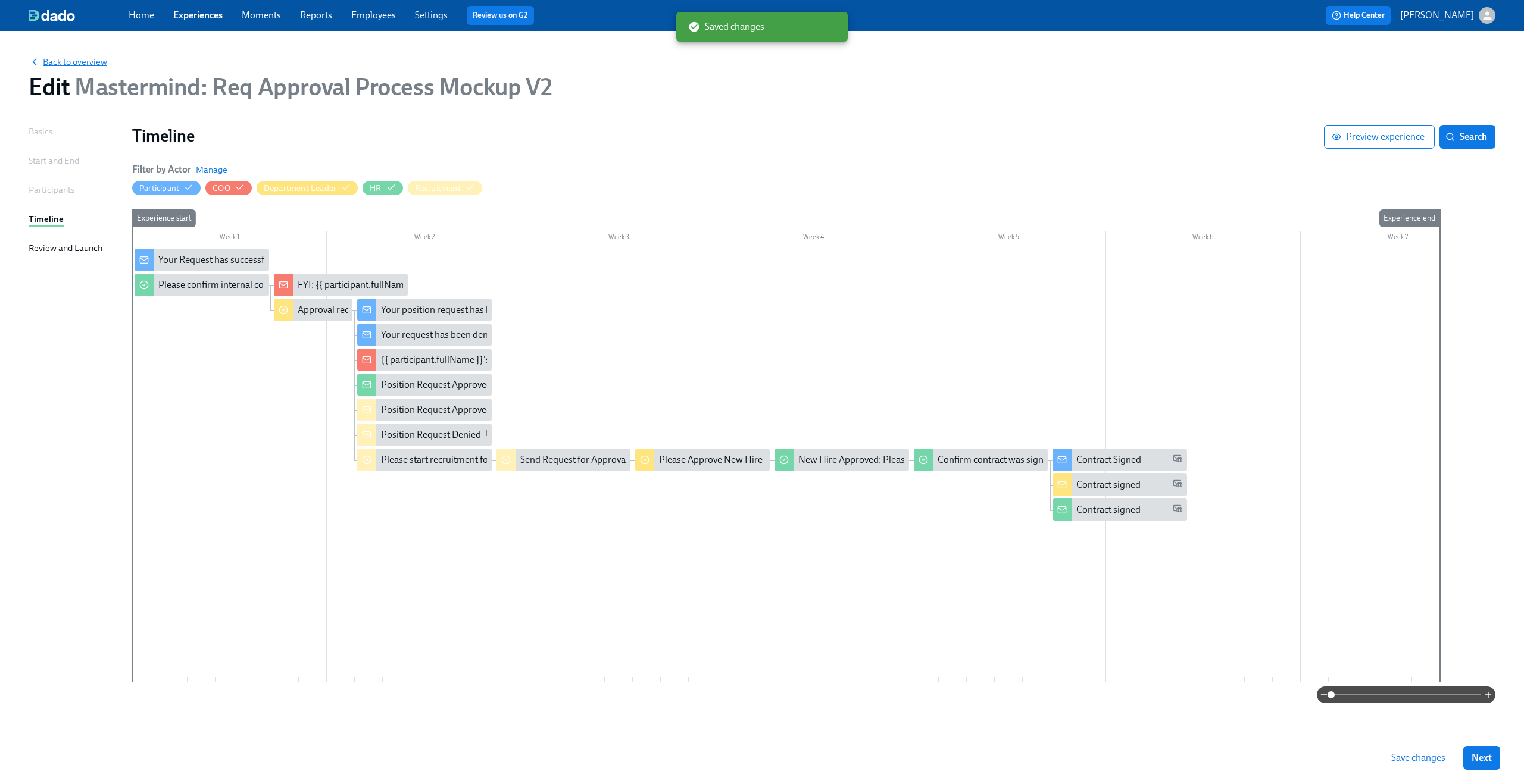
click at [76, 60] on span "Back to overview" at bounding box center [67, 62] width 78 height 12
click at [1401, 755] on span "Save changes" at bounding box center [1417, 757] width 54 height 12
click at [87, 58] on span "Back to overview" at bounding box center [67, 62] width 78 height 12
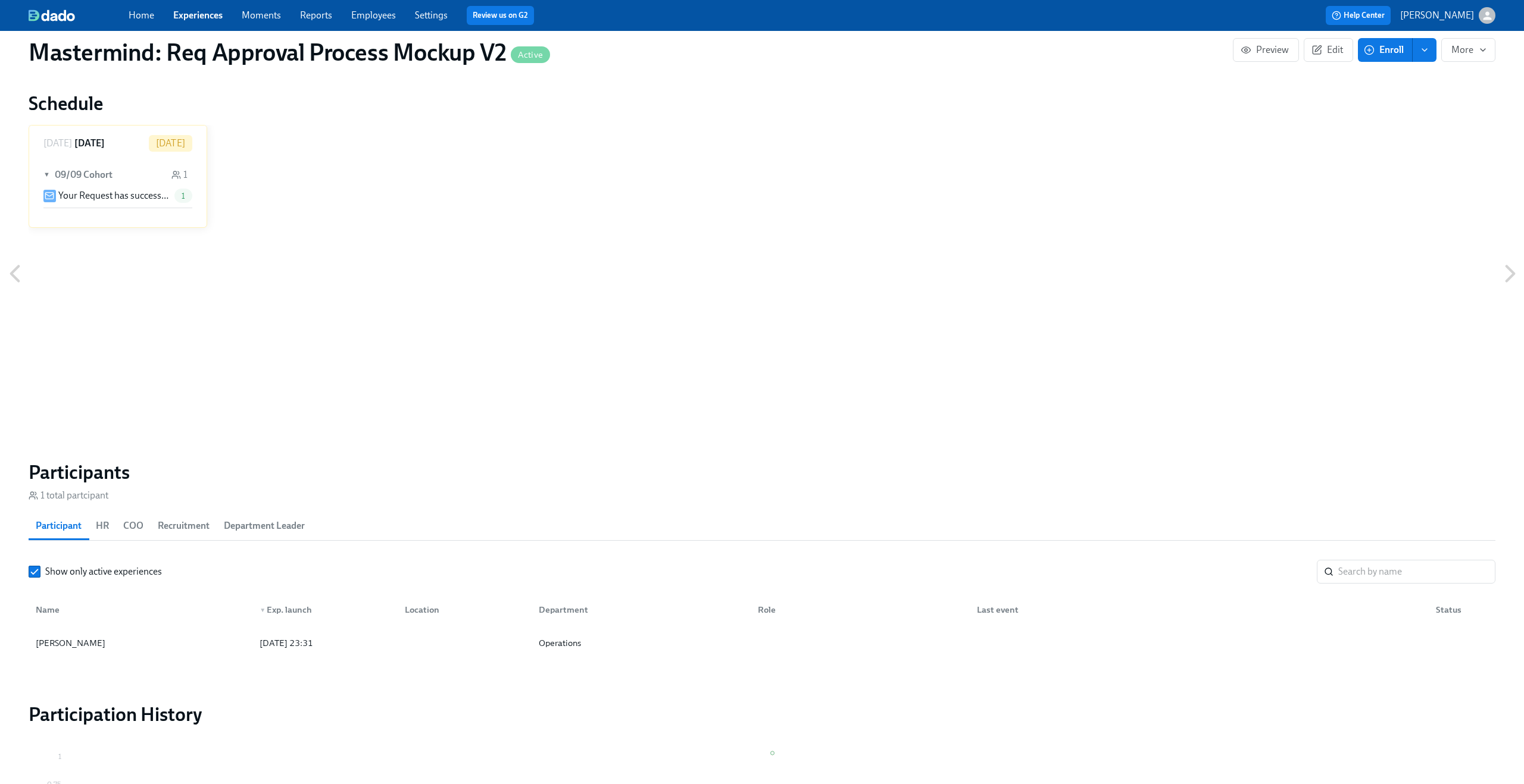
scroll to position [794, 0]
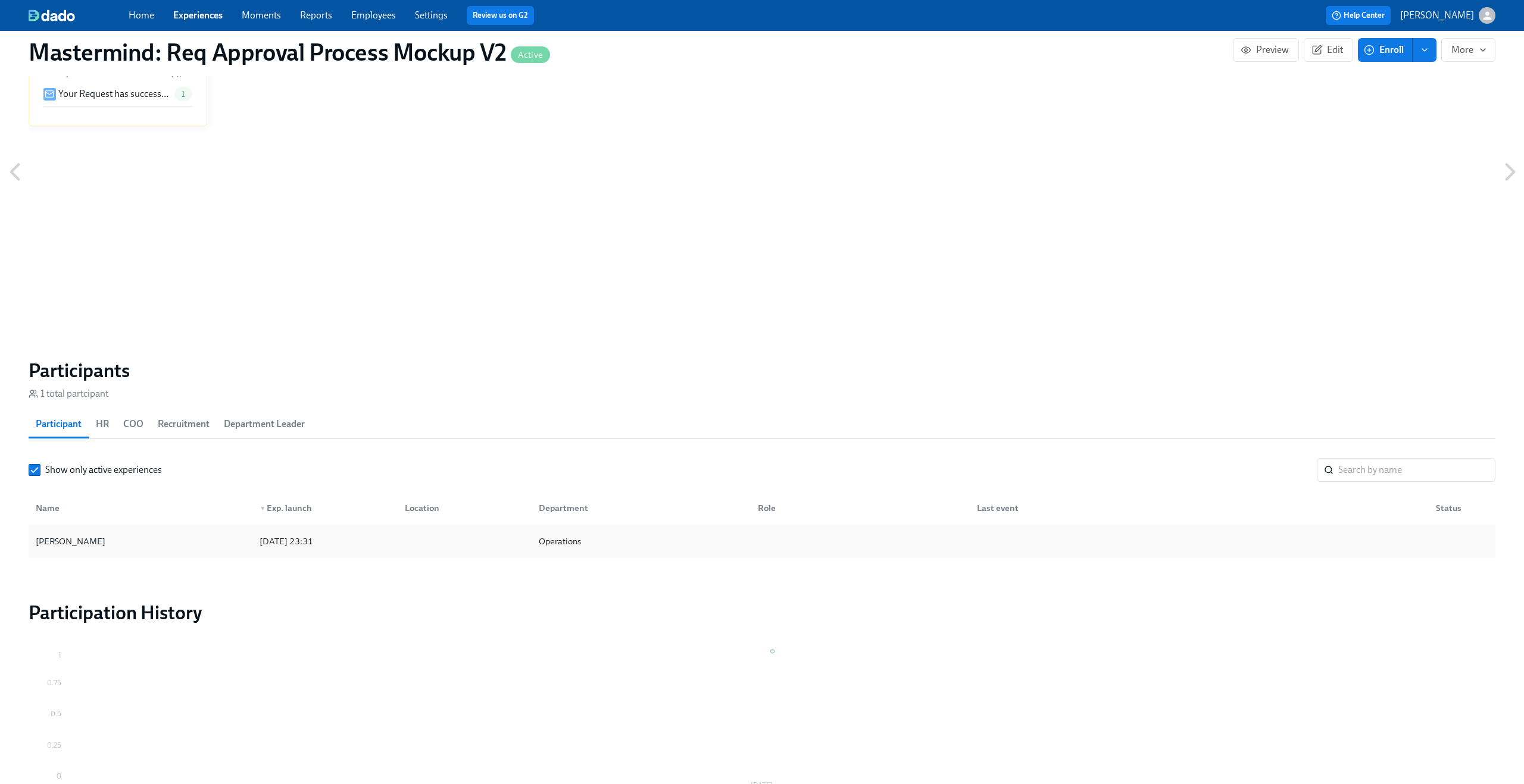
click at [179, 550] on div "[PERSON_NAME]" at bounding box center [141, 541] width 219 height 24
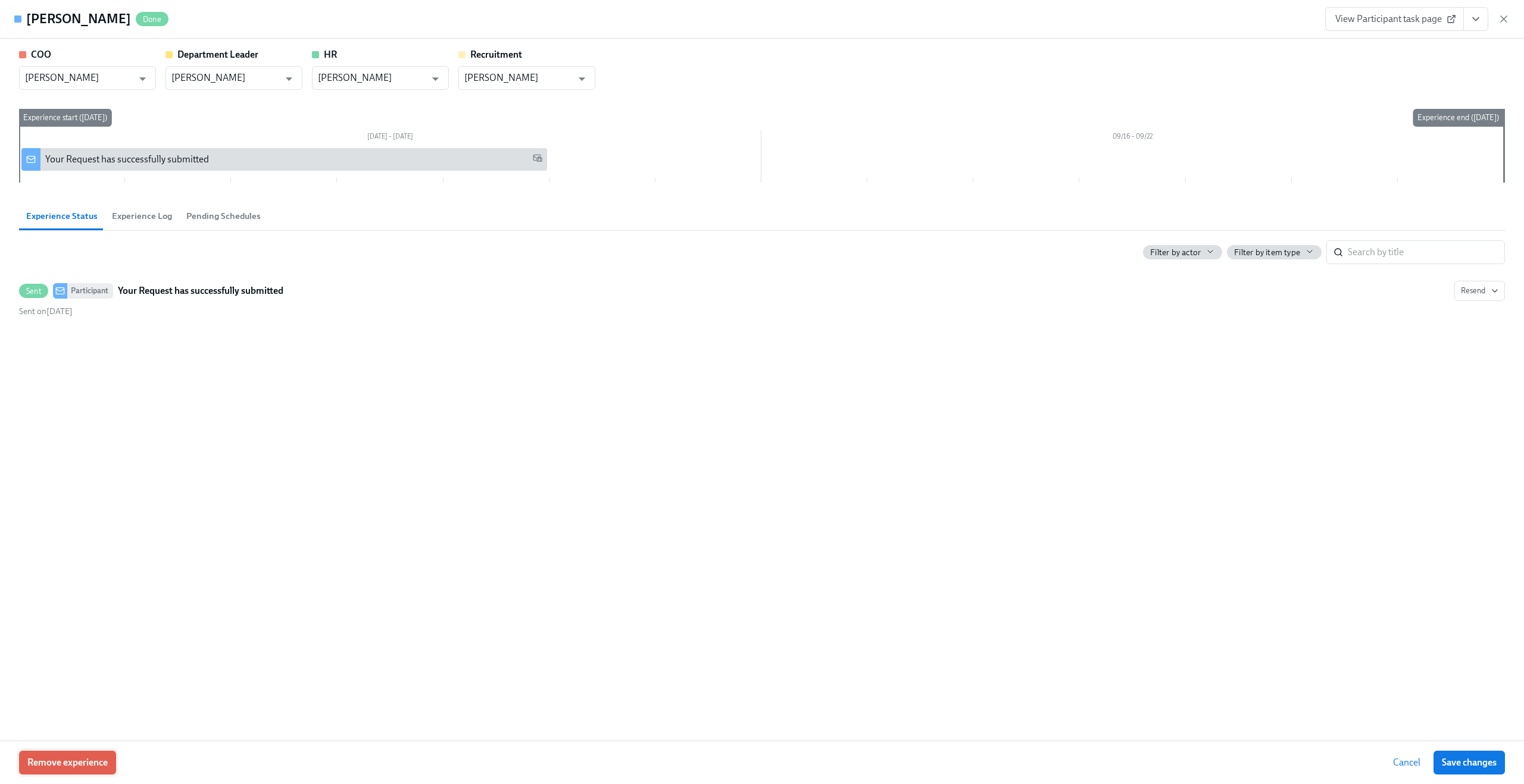
click at [81, 767] on span "Remove experience" at bounding box center [67, 763] width 80 height 12
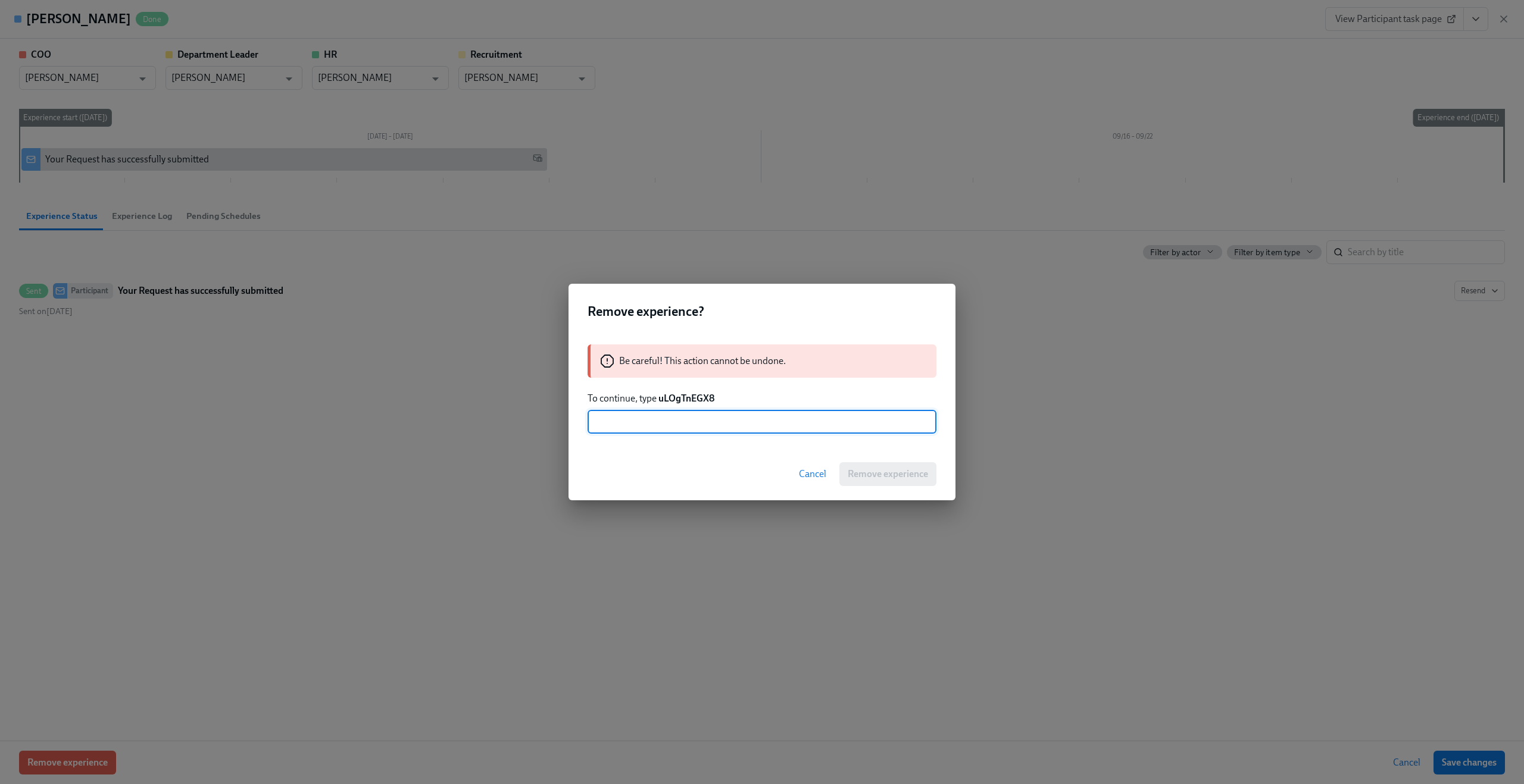
click at [681, 400] on strong "uLOgTnEGX8" at bounding box center [686, 398] width 56 height 11
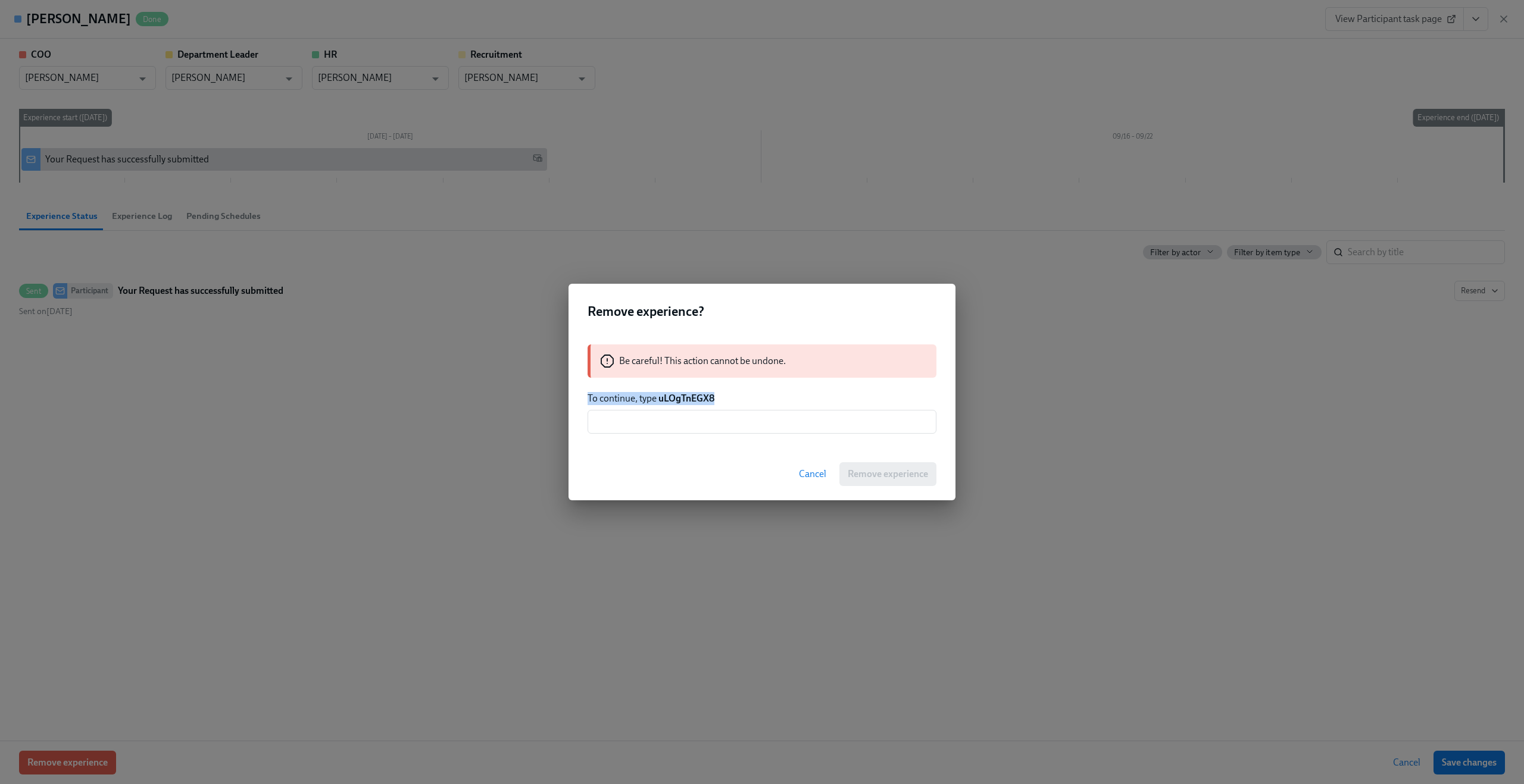
click at [661, 399] on strong "uLOgTnEGX8" at bounding box center [686, 398] width 56 height 11
drag, startPoint x: 659, startPoint y: 399, endPoint x: 725, endPoint y: 398, distance: 66.0
click at [725, 398] on p "To continue, type uLOgTnEGX8" at bounding box center [761, 399] width 348 height 13
copy strong "uLOgTnEGX8"
click at [665, 429] on input "text" at bounding box center [761, 422] width 348 height 24
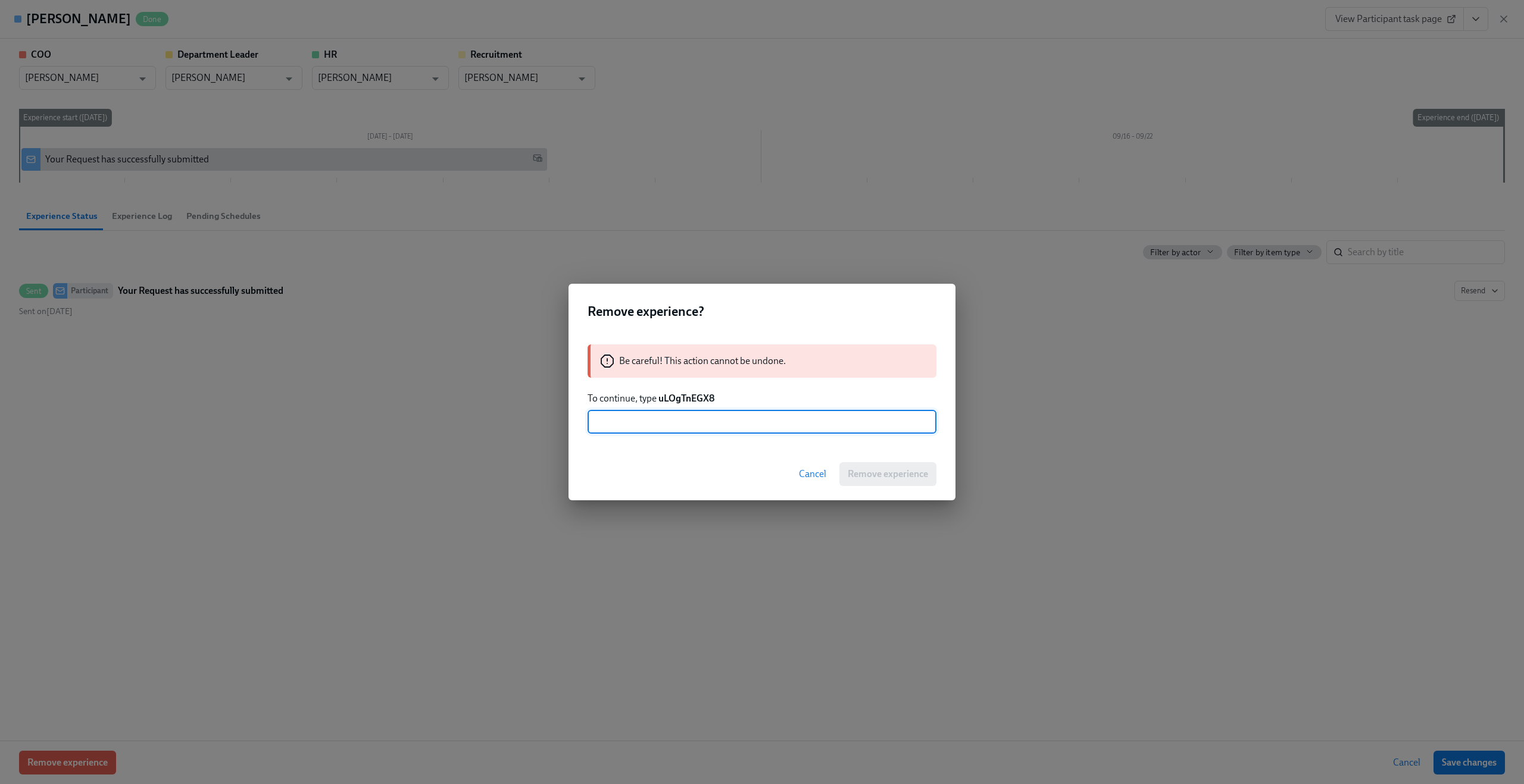
paste input "uLOgTnEGX8"
type input "uLOgTnEGX8"
click at [915, 473] on span "Remove experience" at bounding box center [887, 474] width 80 height 12
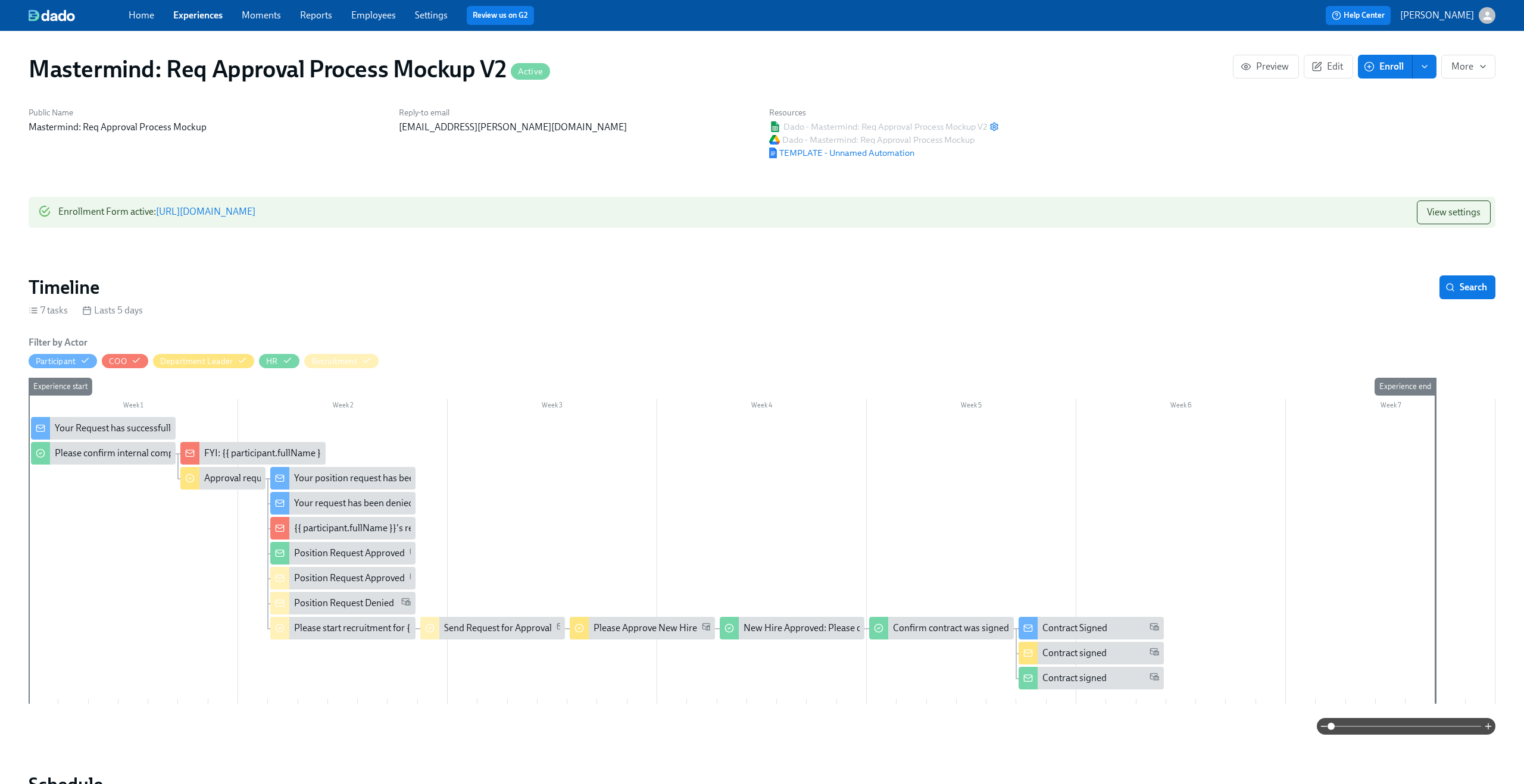
click at [256, 212] on link "[URL][DOMAIN_NAME]" at bounding box center [206, 211] width 99 height 11
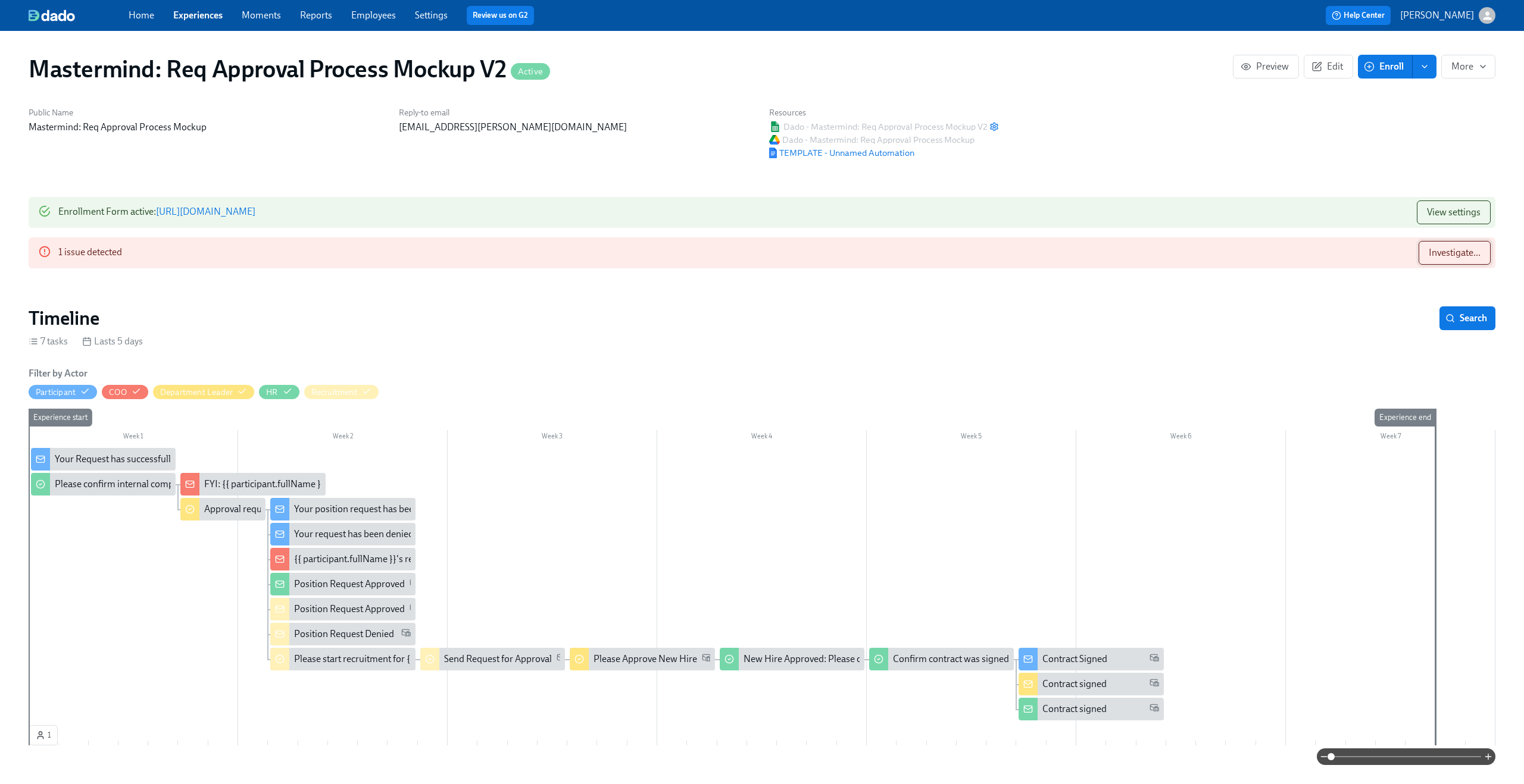
click at [1445, 257] on span "Investigate..." at bounding box center [1454, 253] width 51 height 12
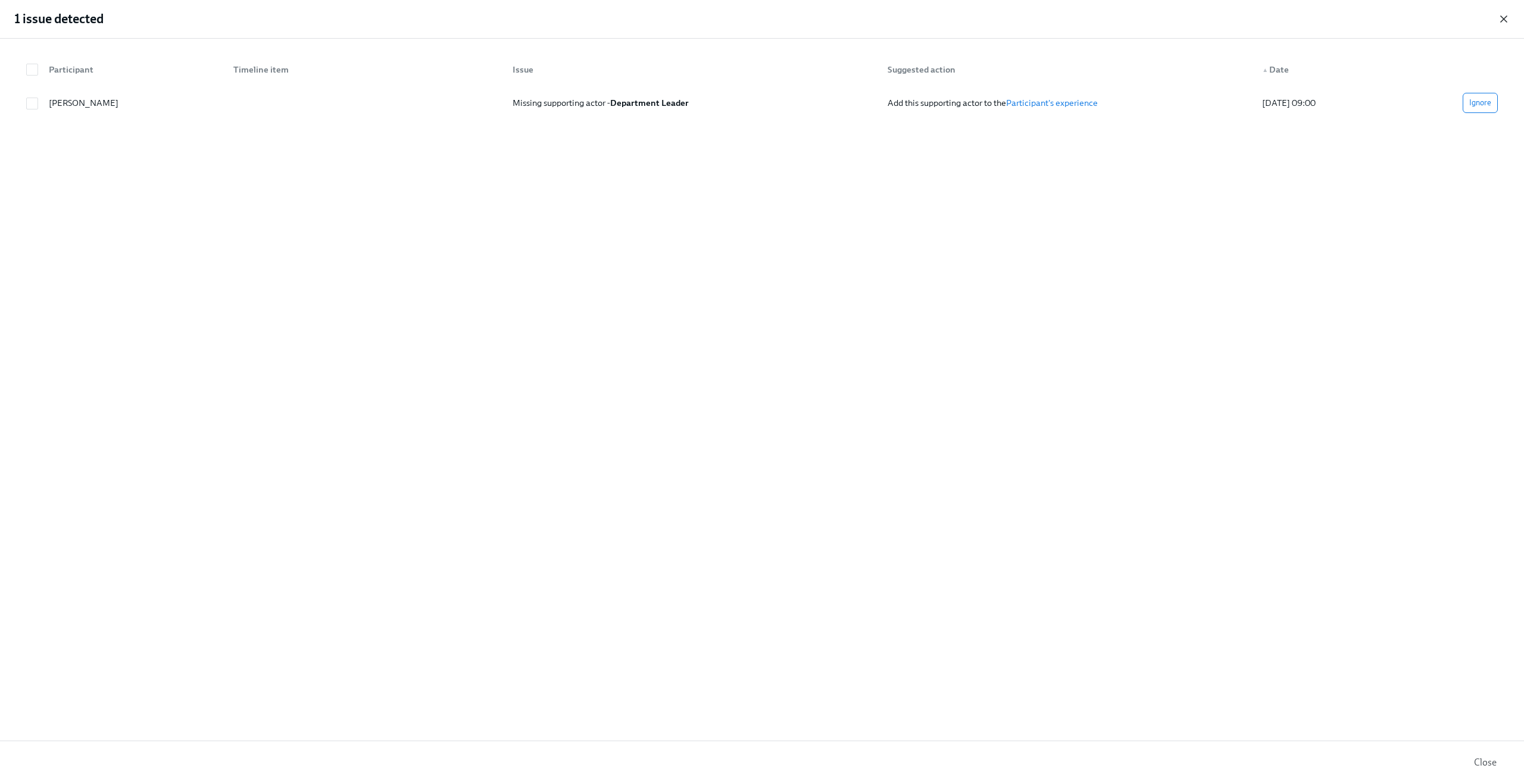
click at [1502, 17] on icon "button" at bounding box center [1503, 18] width 6 height 6
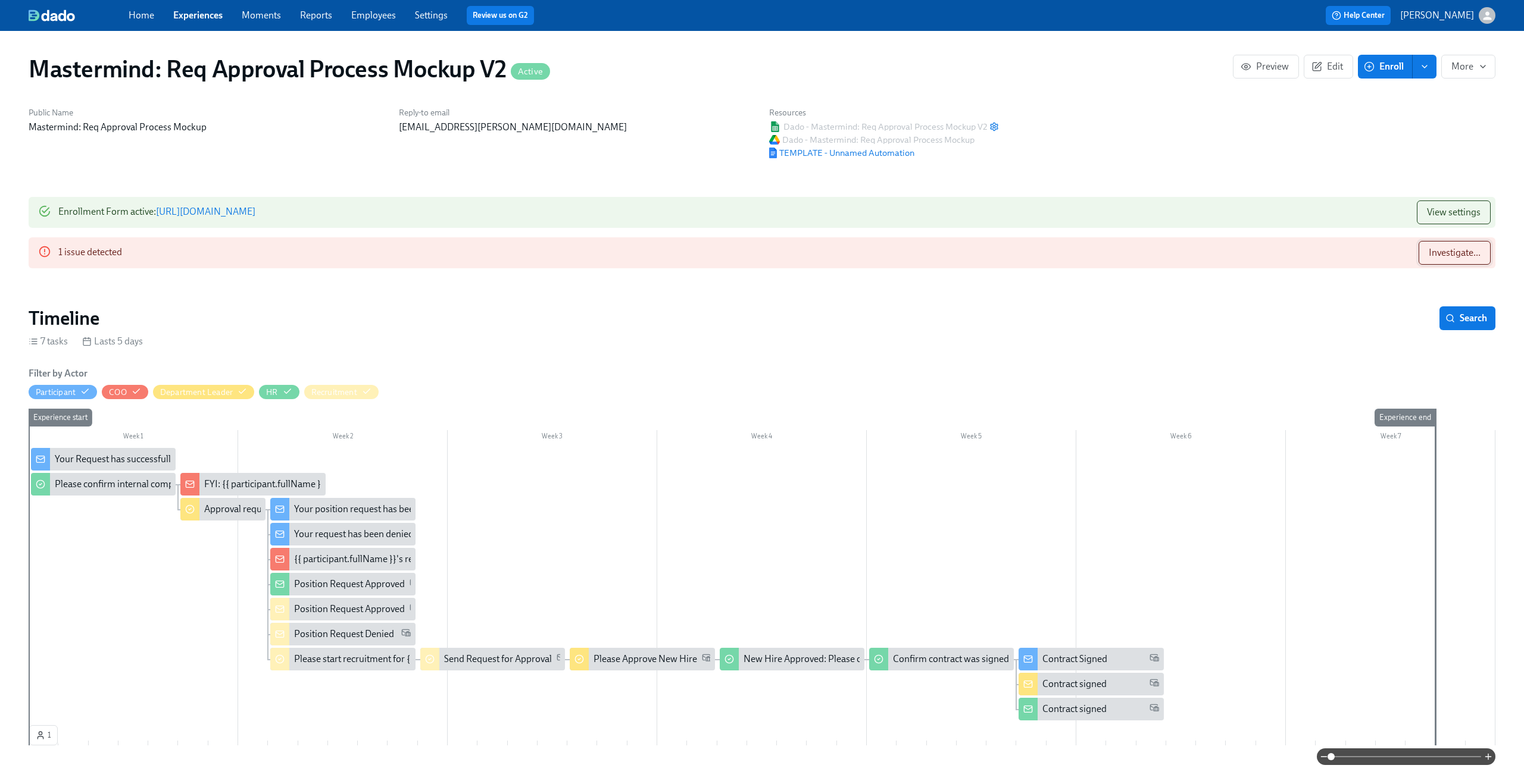
click at [1432, 261] on button "Investigate..." at bounding box center [1454, 253] width 72 height 24
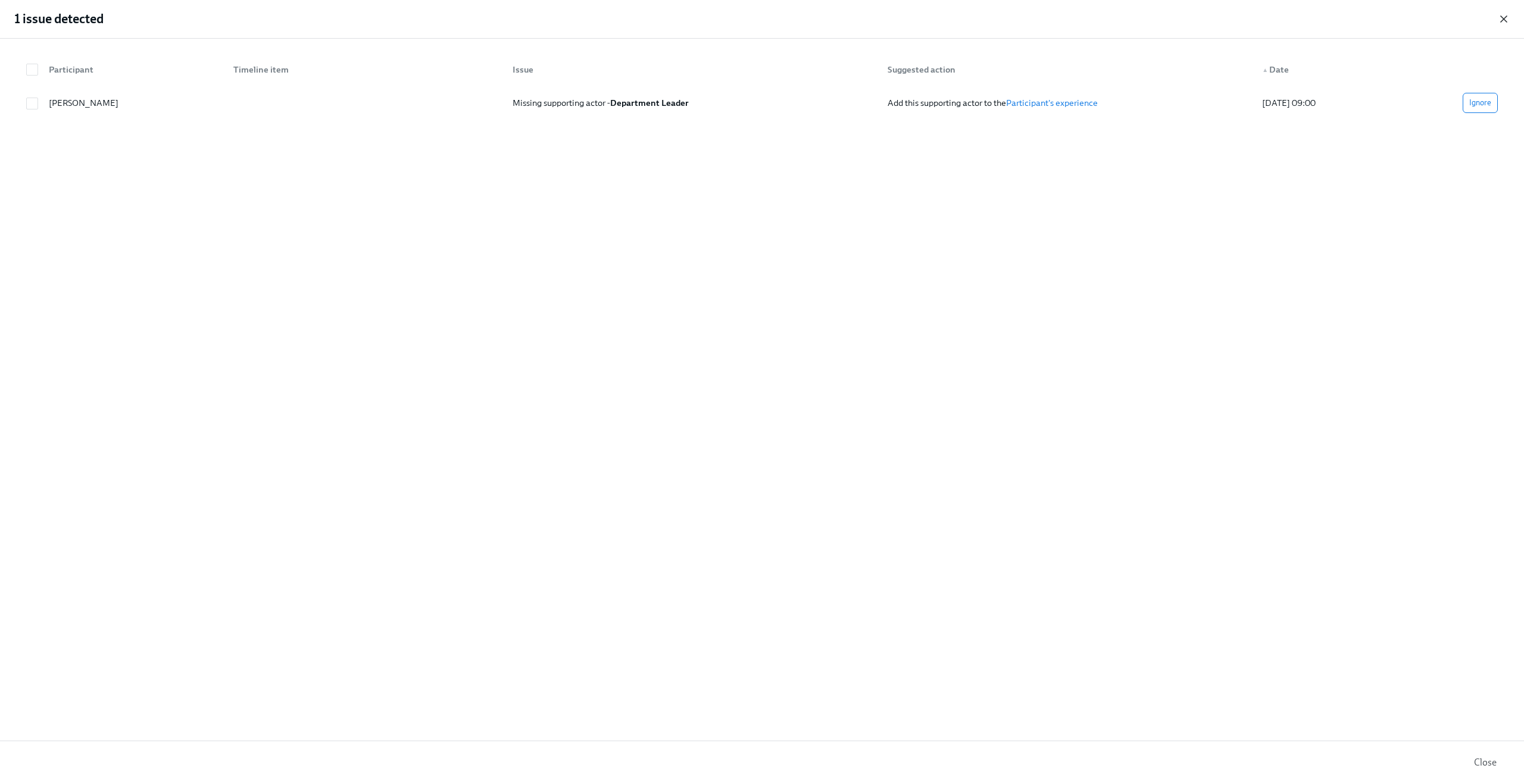
click at [1504, 17] on icon "button" at bounding box center [1503, 18] width 12 height 12
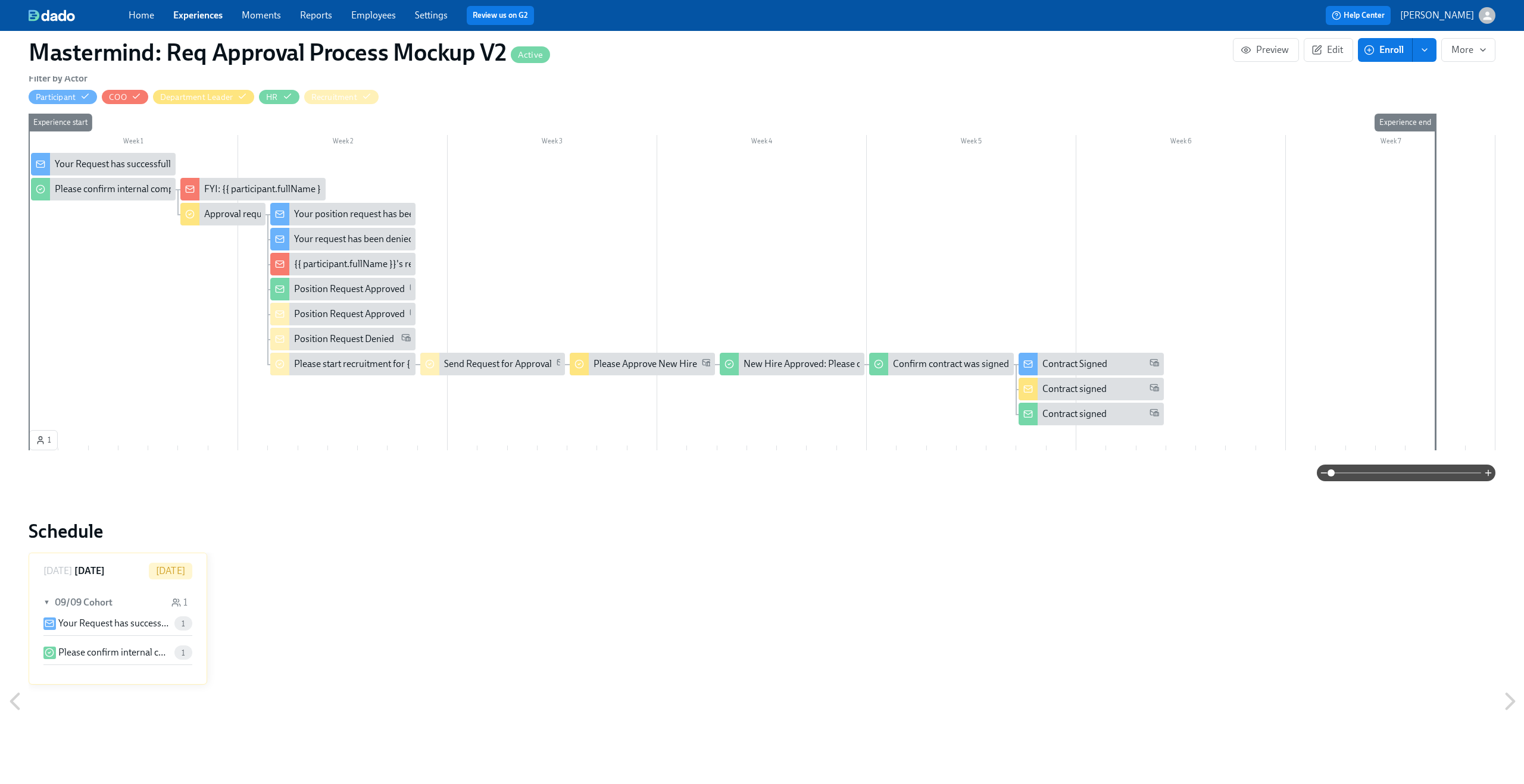
scroll to position [346, 0]
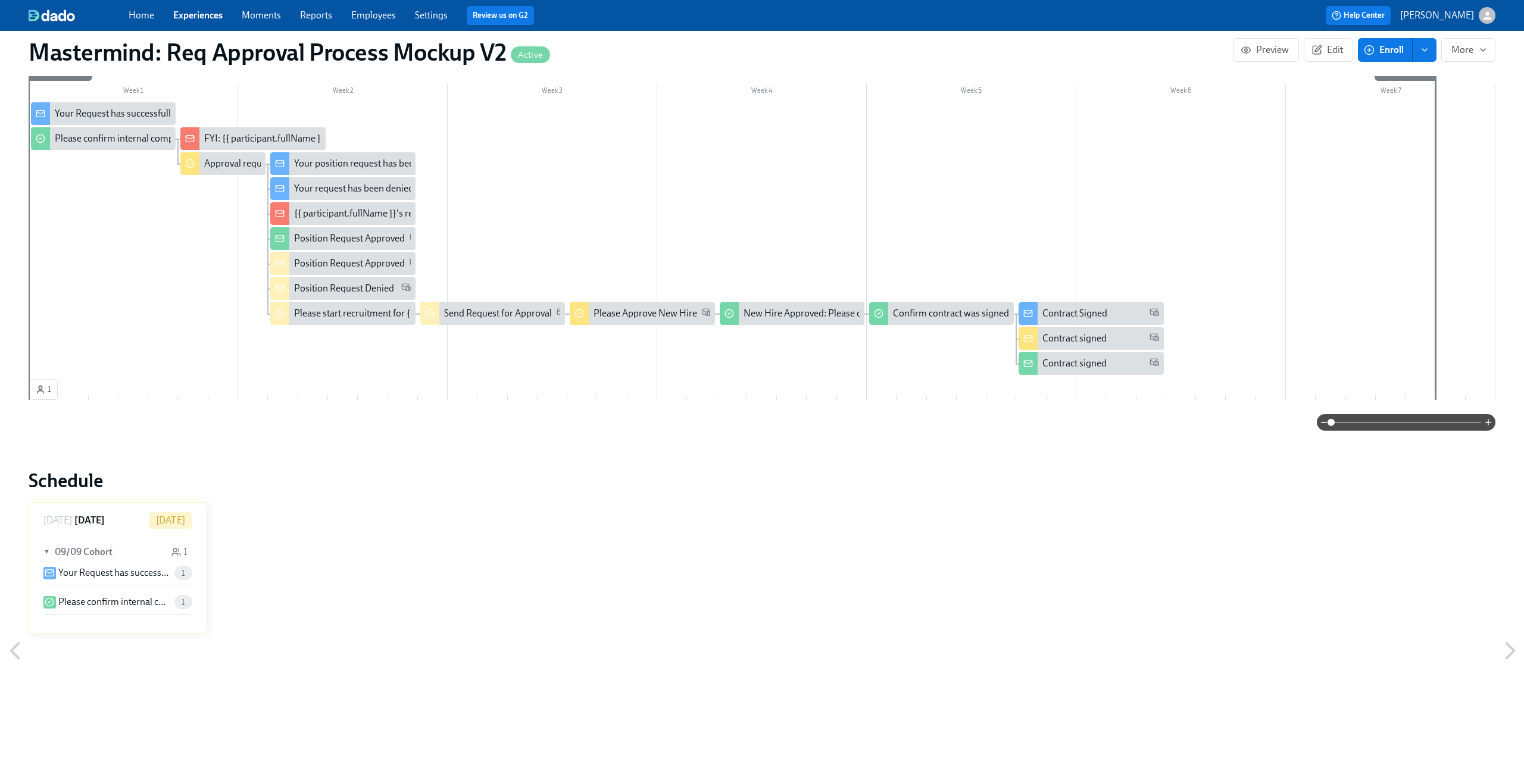
click at [136, 573] on p "Your Request has successfully submitted" at bounding box center [113, 573] width 111 height 13
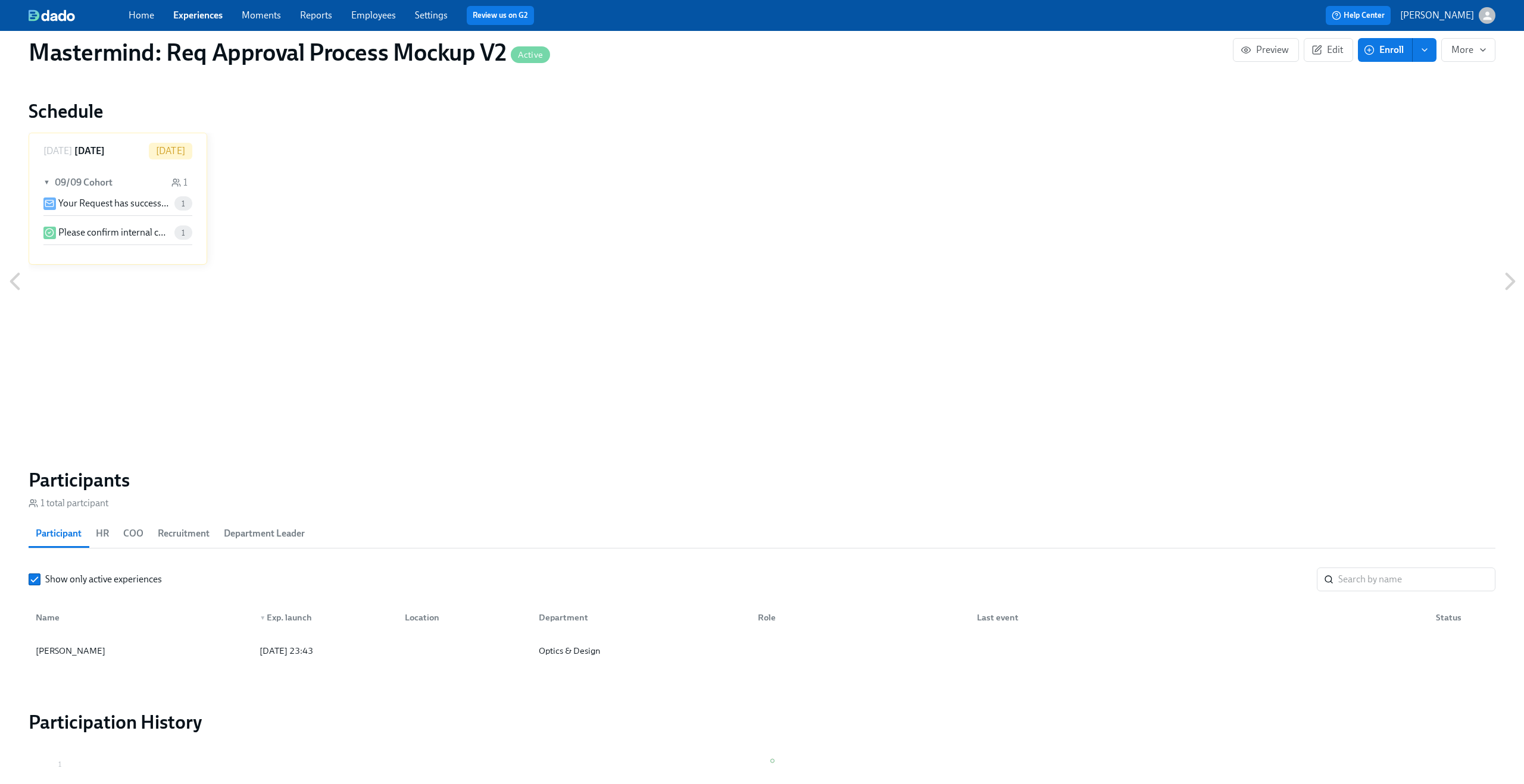
scroll to position [817, 0]
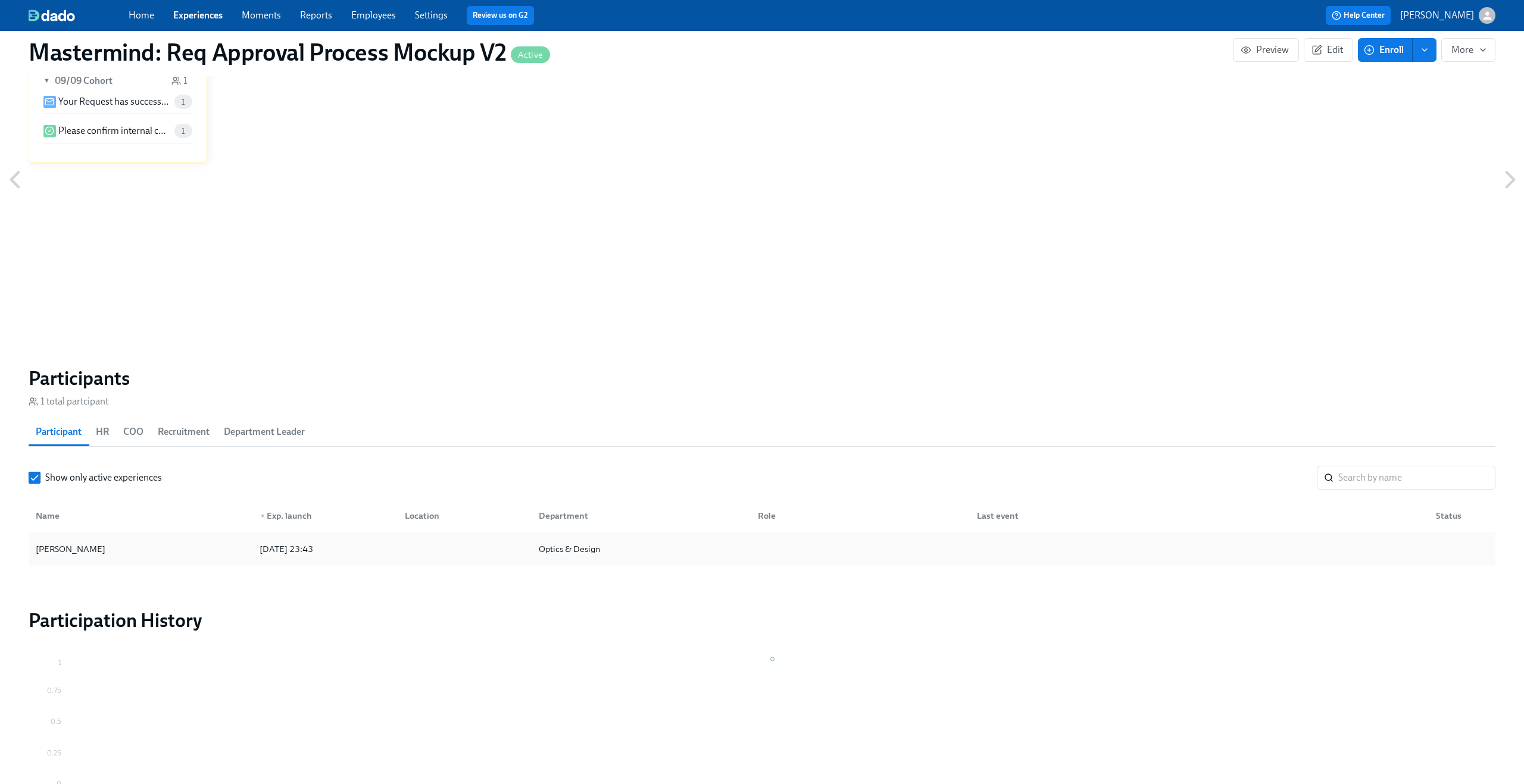
click at [170, 546] on div "[PERSON_NAME]" at bounding box center [141, 550] width 219 height 24
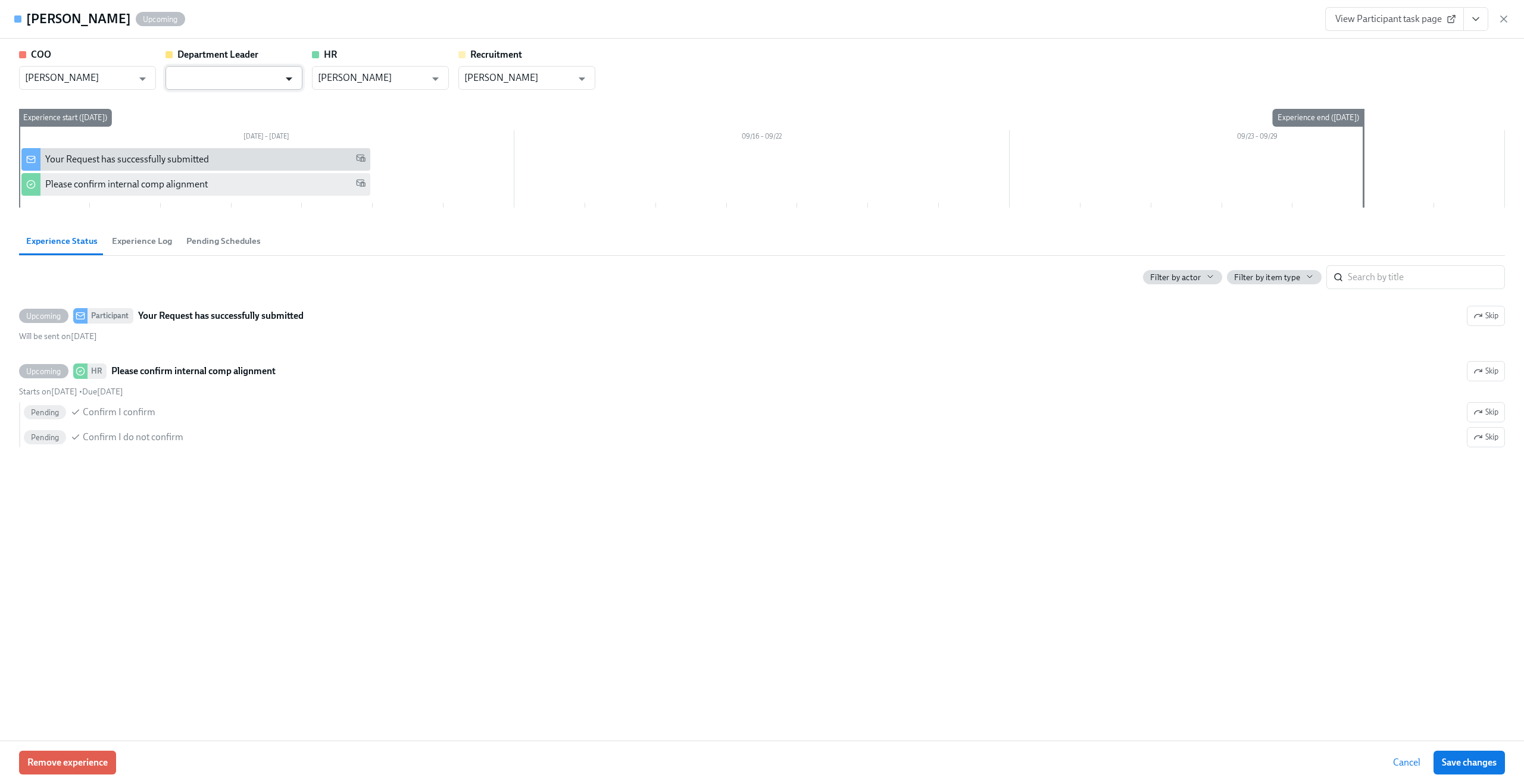
click at [287, 73] on icon "Open" at bounding box center [289, 78] width 16 height 16
click at [253, 165] on li "[PERSON_NAME]" at bounding box center [233, 168] width 137 height 20
type input "[PERSON_NAME]"
click at [119, 73] on input "[PERSON_NAME]" at bounding box center [78, 78] width 108 height 24
click at [101, 176] on li "[PERSON_NAME]" at bounding box center [87, 168] width 137 height 20
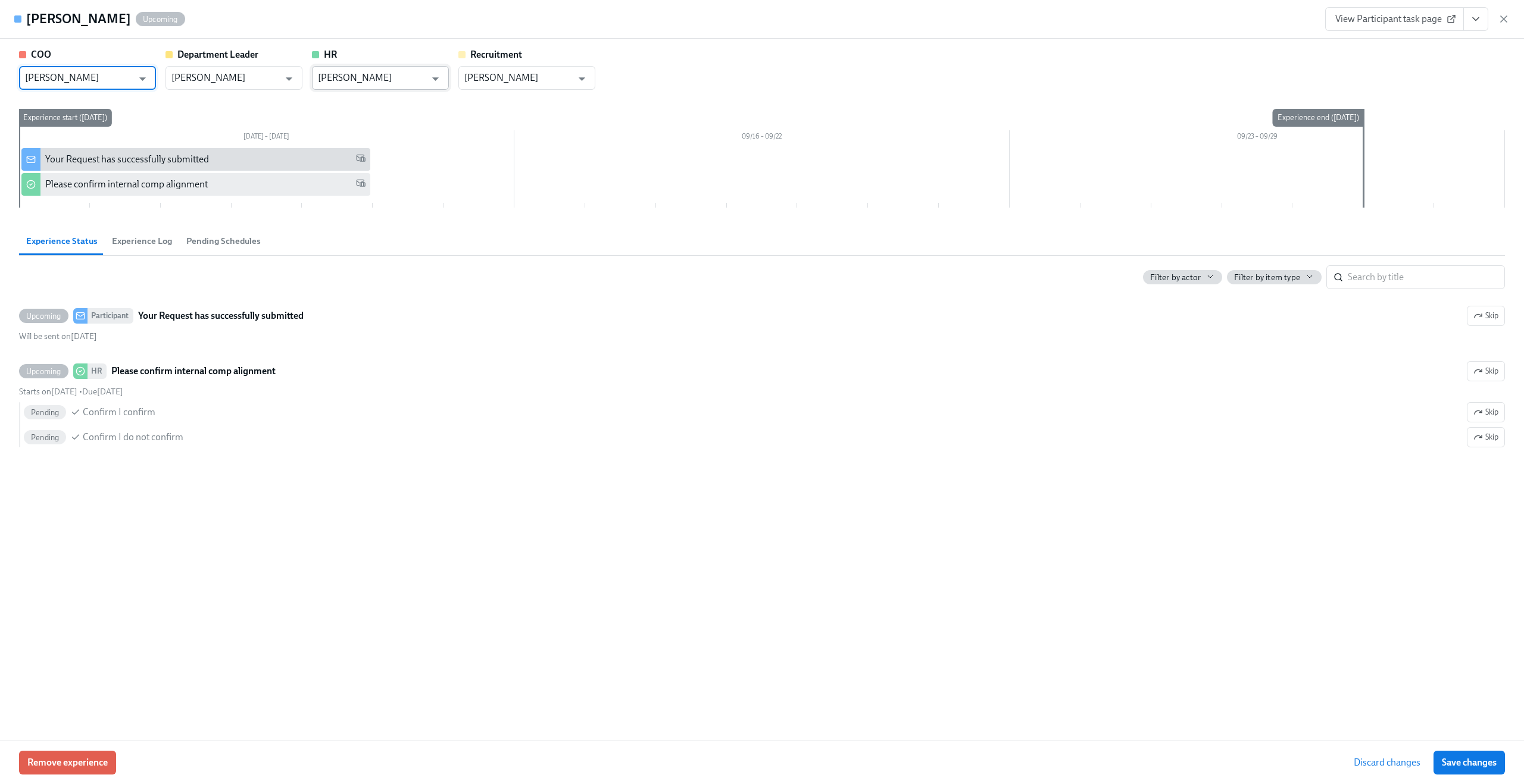
type input "[PERSON_NAME]"
click at [347, 71] on input "[PERSON_NAME]" at bounding box center [371, 78] width 108 height 24
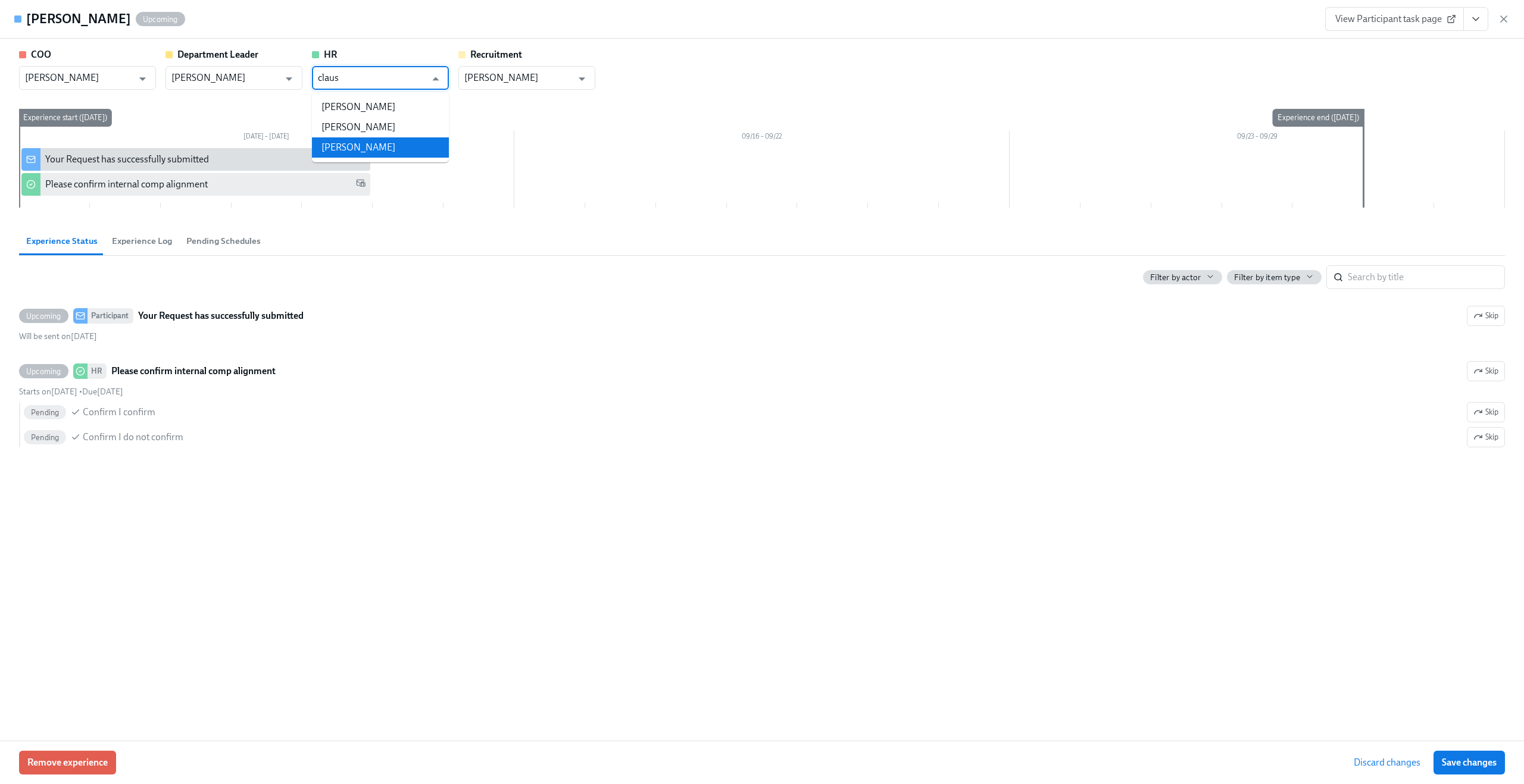
click at [330, 142] on li "[PERSON_NAME]" at bounding box center [380, 148] width 137 height 20
type input "[PERSON_NAME]"
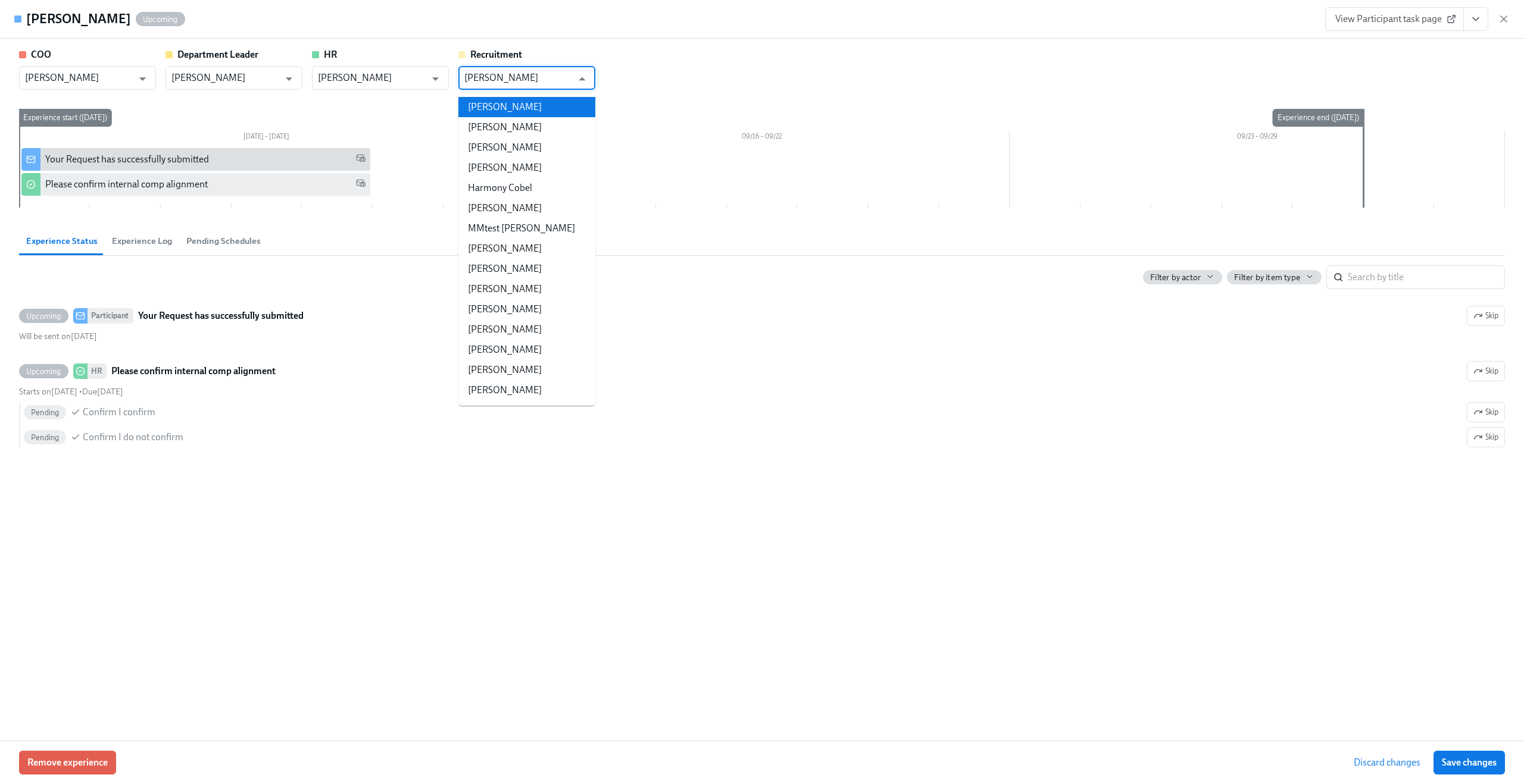
click at [493, 74] on input "[PERSON_NAME]" at bounding box center [517, 78] width 108 height 24
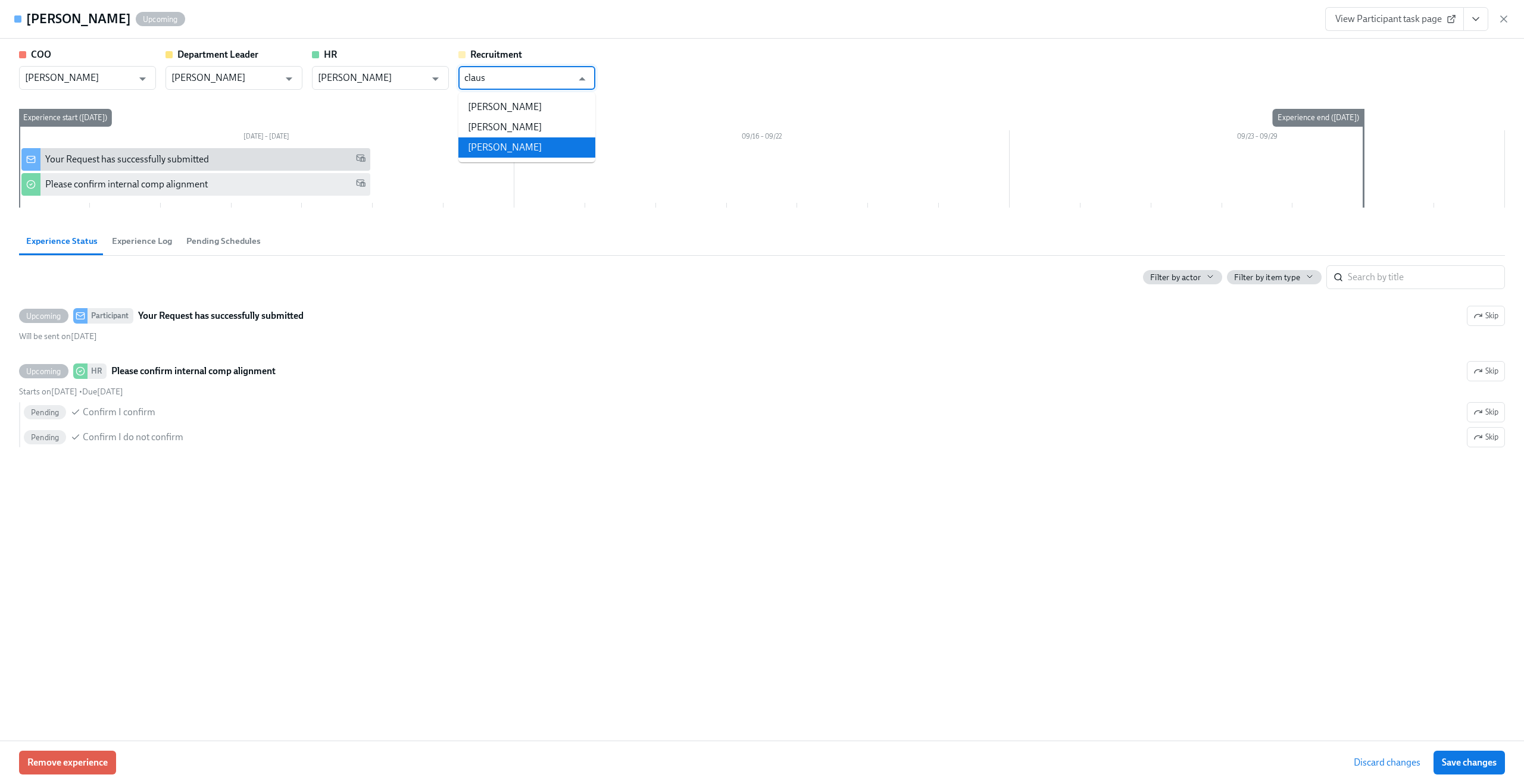
click at [507, 143] on li "[PERSON_NAME]" at bounding box center [527, 148] width 137 height 20
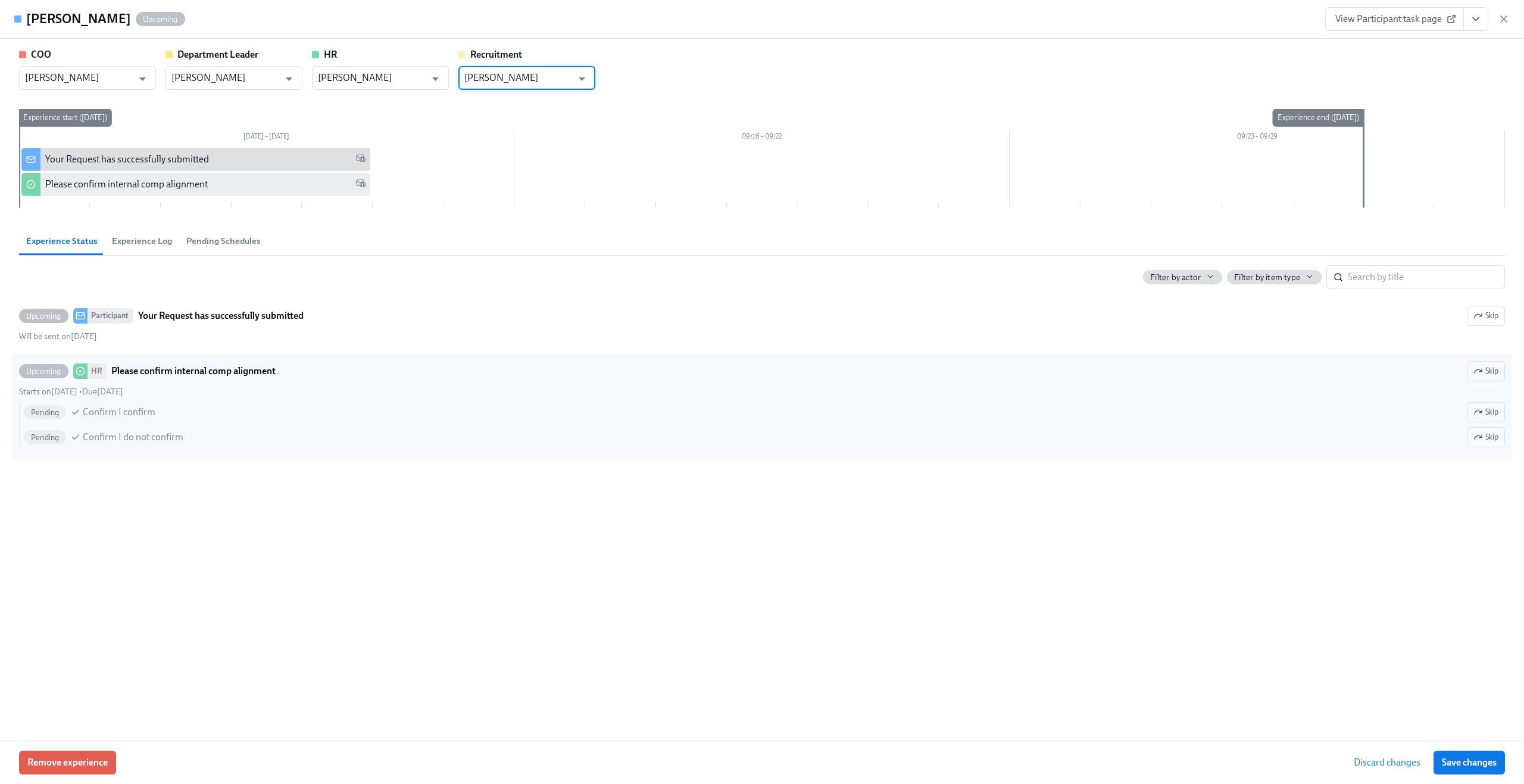
type input "[PERSON_NAME]"
click at [978, 408] on div "Pending Confirm I confirm Skip" at bounding box center [764, 413] width 1481 height 20
click at [30, 377] on input "Upcoming HR Please confirm internal comp alignment Skip Starts on [DATE] • Due …" at bounding box center [25, 371] width 11 height 11
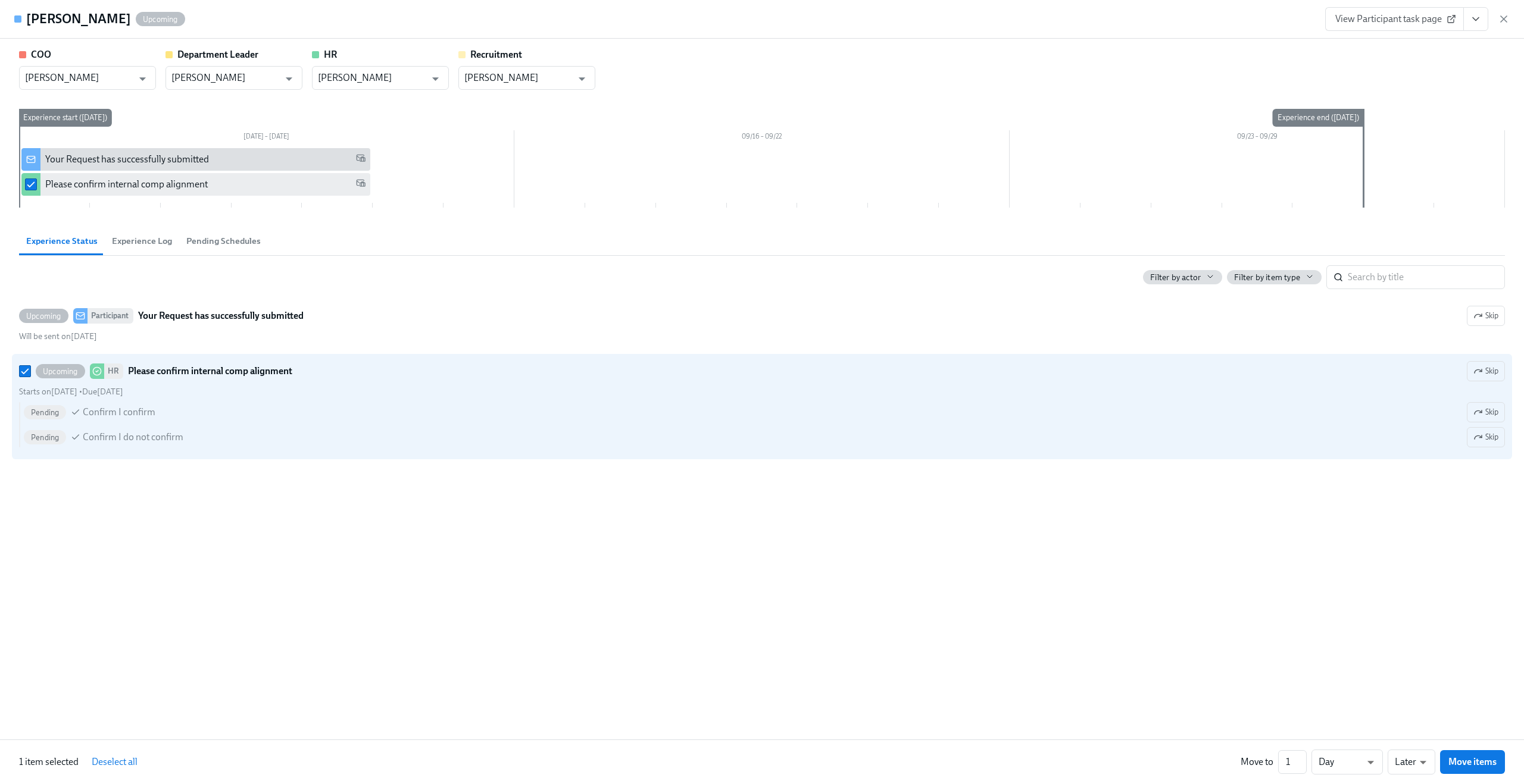
click at [957, 499] on div "COO [PERSON_NAME] ​ Department Leader [PERSON_NAME] ​ HR [PERSON_NAME] ​ Recrui…" at bounding box center [762, 389] width 1524 height 701
click at [551, 264] on div "Filter by actor Filter by item type ​" at bounding box center [762, 272] width 1485 height 33
click at [26, 369] on input "Upcoming HR Please confirm internal comp alignment Skip Starts on [DATE] • Due …" at bounding box center [25, 371] width 11 height 11
checkbox input "false"
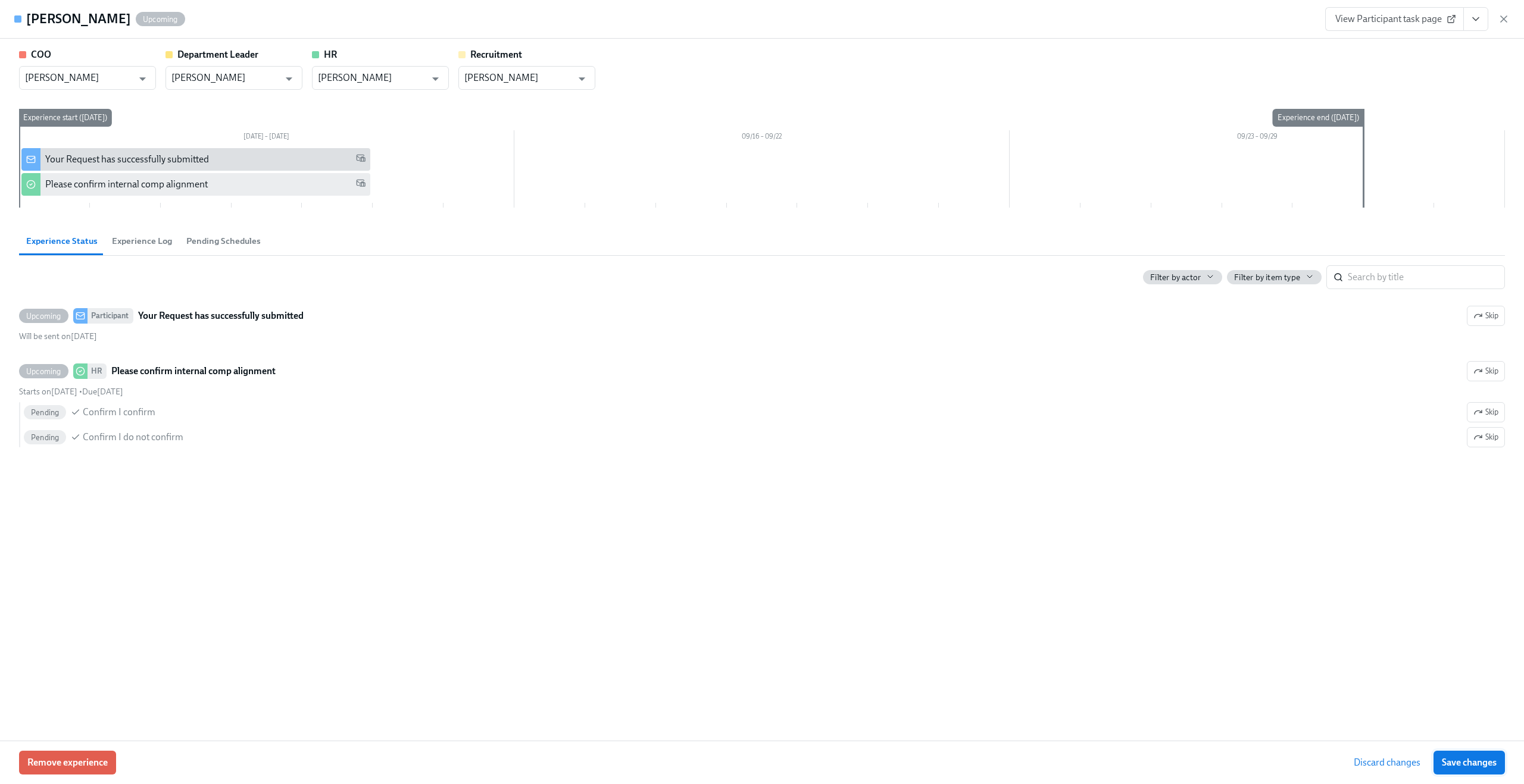
click at [1464, 763] on span "Save changes" at bounding box center [1469, 763] width 55 height 12
type input "[PERSON_NAME]"
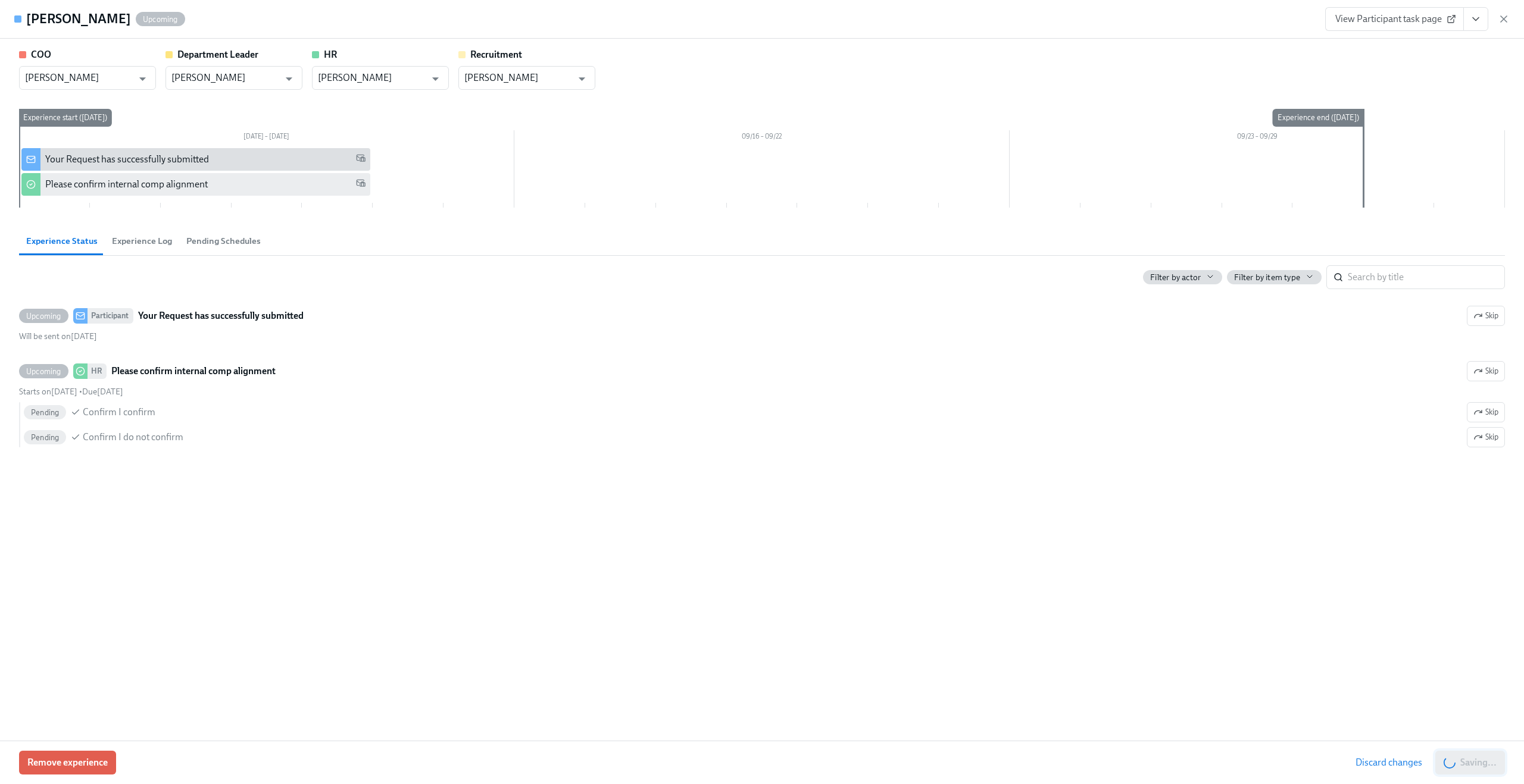
scroll to position [786, 0]
click at [1502, 21] on icon "button" at bounding box center [1503, 18] width 12 height 12
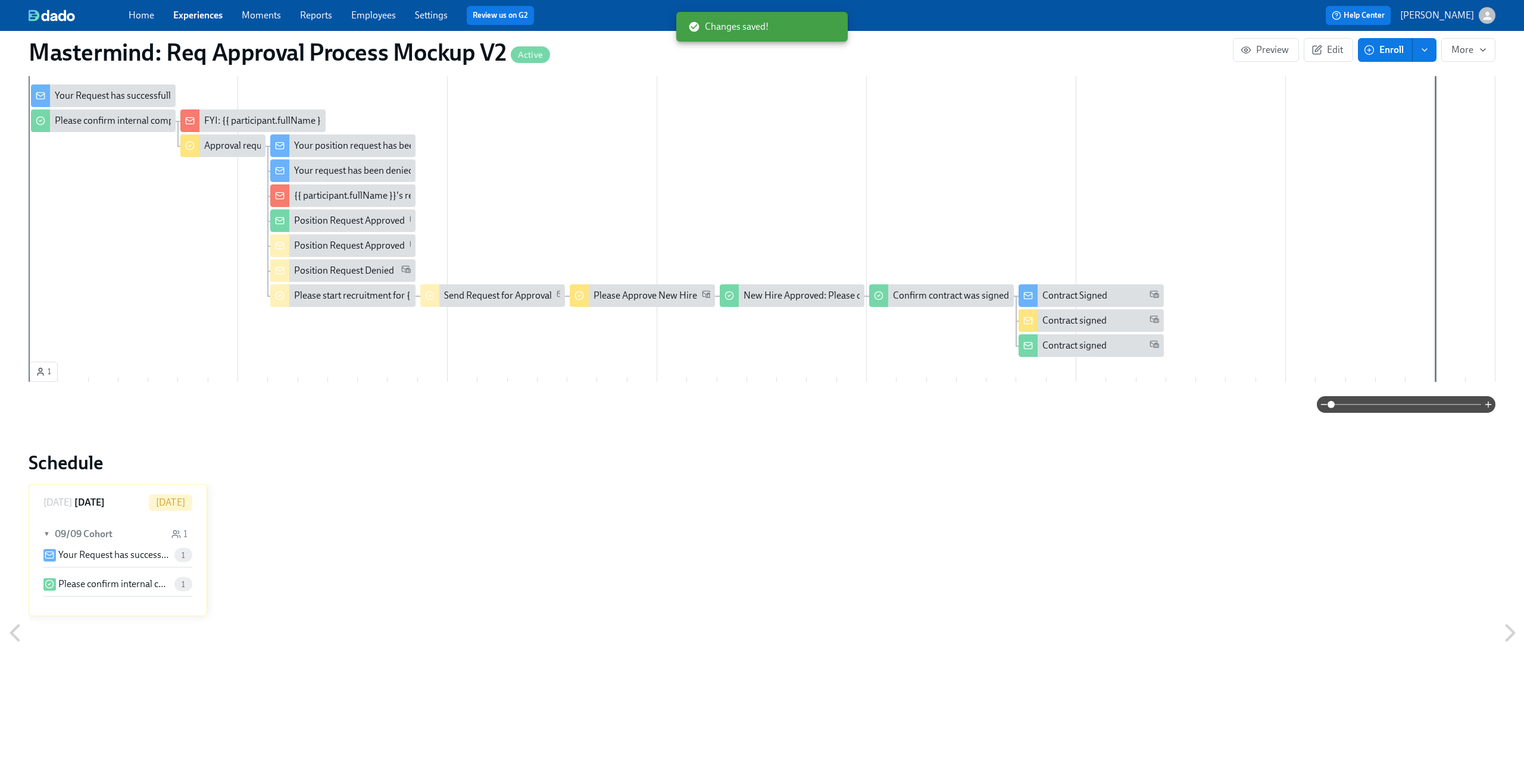
scroll to position [369, 0]
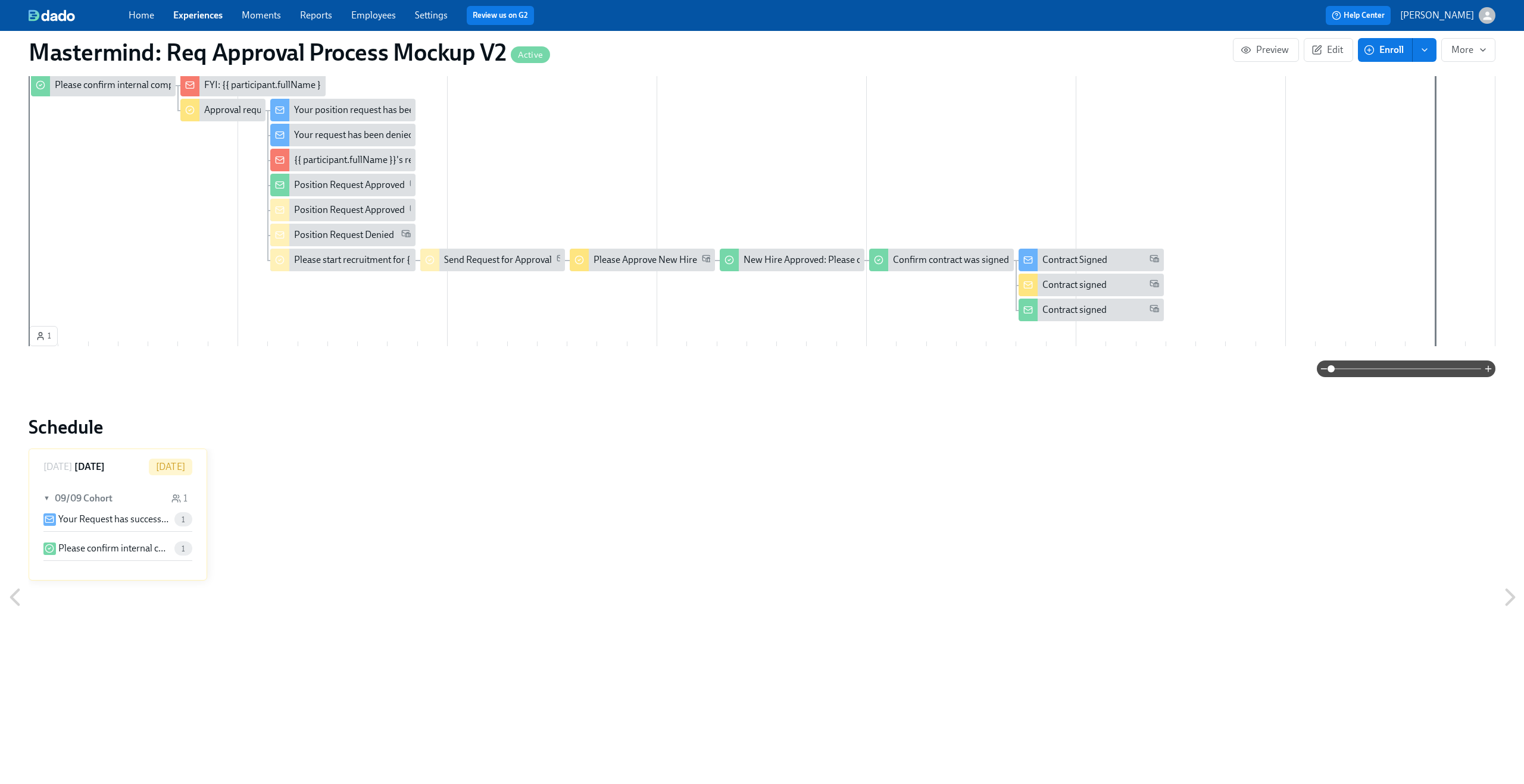
click at [131, 515] on p "Your Request has successfully submitted" at bounding box center [113, 519] width 111 height 13
click at [112, 548] on p "Please confirm internal comp alignment" at bounding box center [113, 549] width 111 height 13
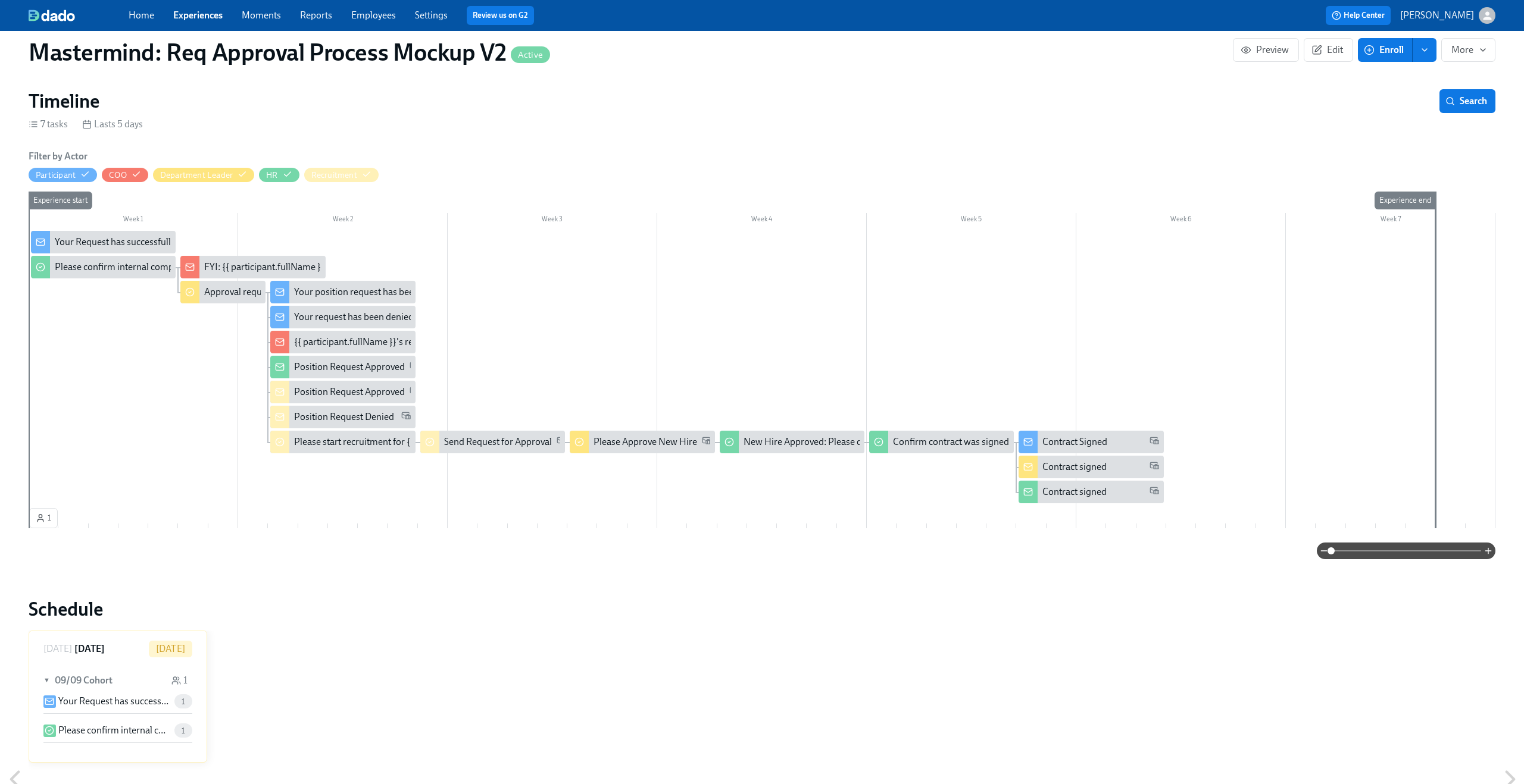
scroll to position [163, 0]
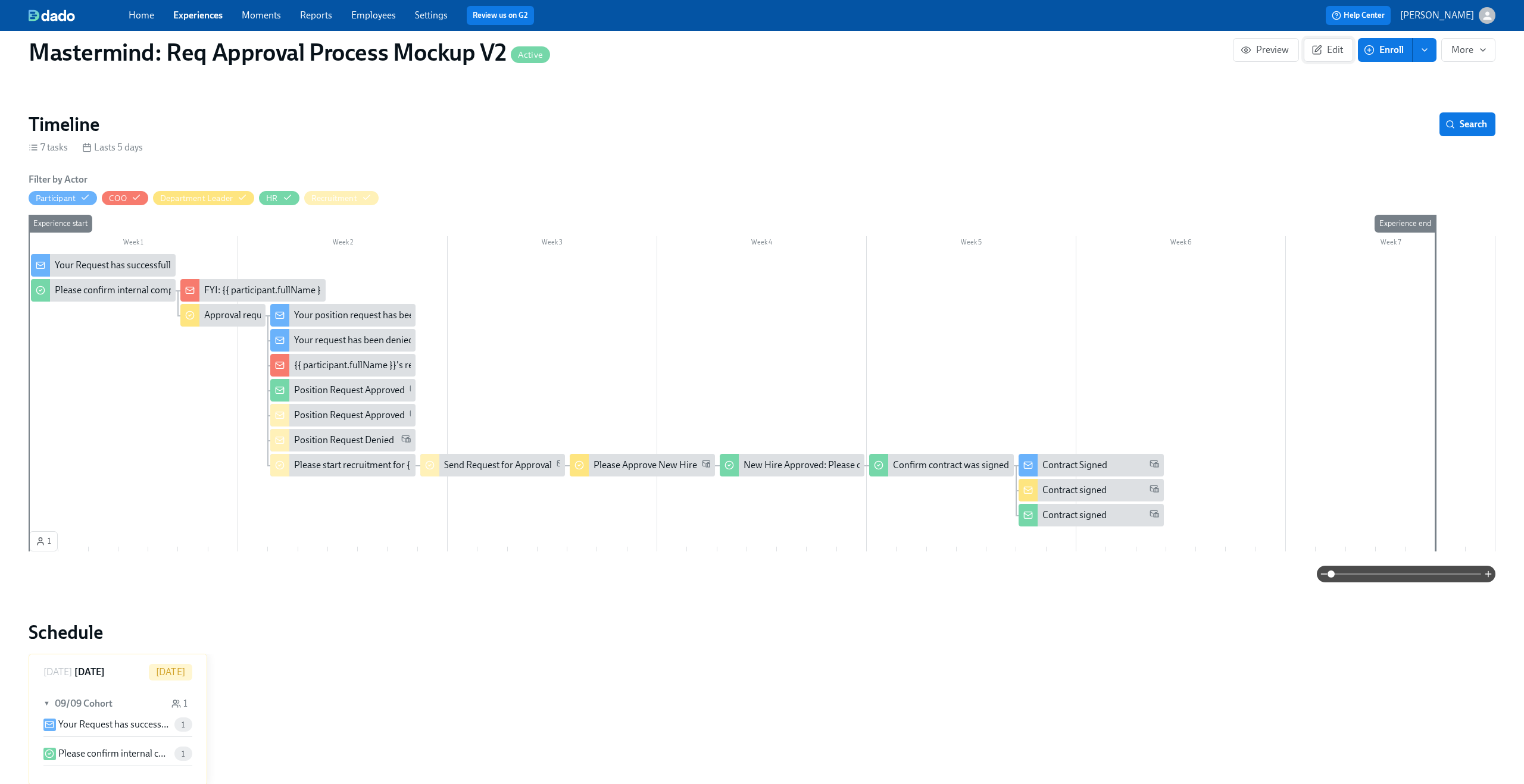
click at [1319, 50] on icon "button" at bounding box center [1317, 49] width 6 height 6
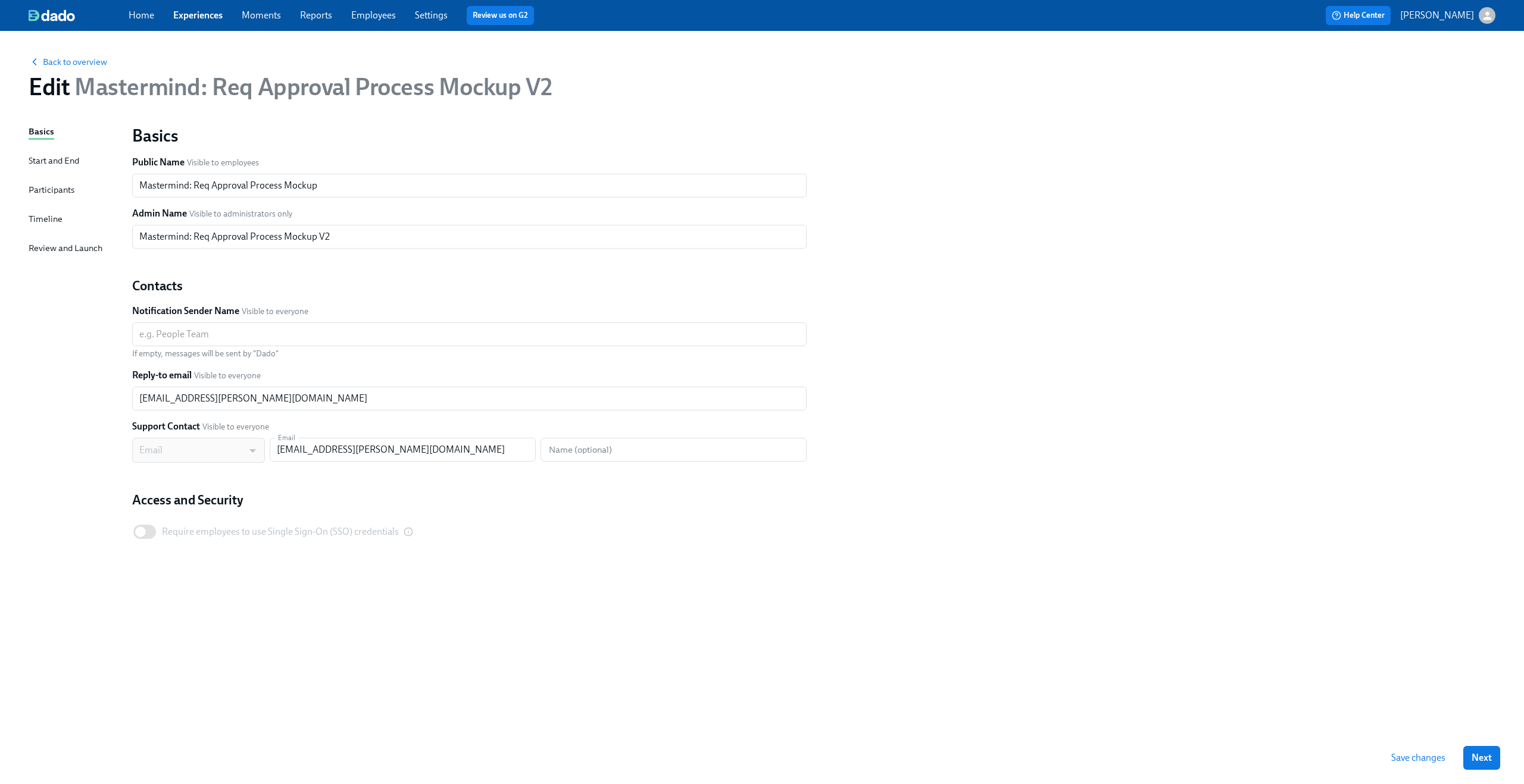
click at [1399, 760] on span "Save changes" at bounding box center [1417, 757] width 54 height 12
click at [97, 60] on span "Back to overview" at bounding box center [67, 62] width 78 height 12
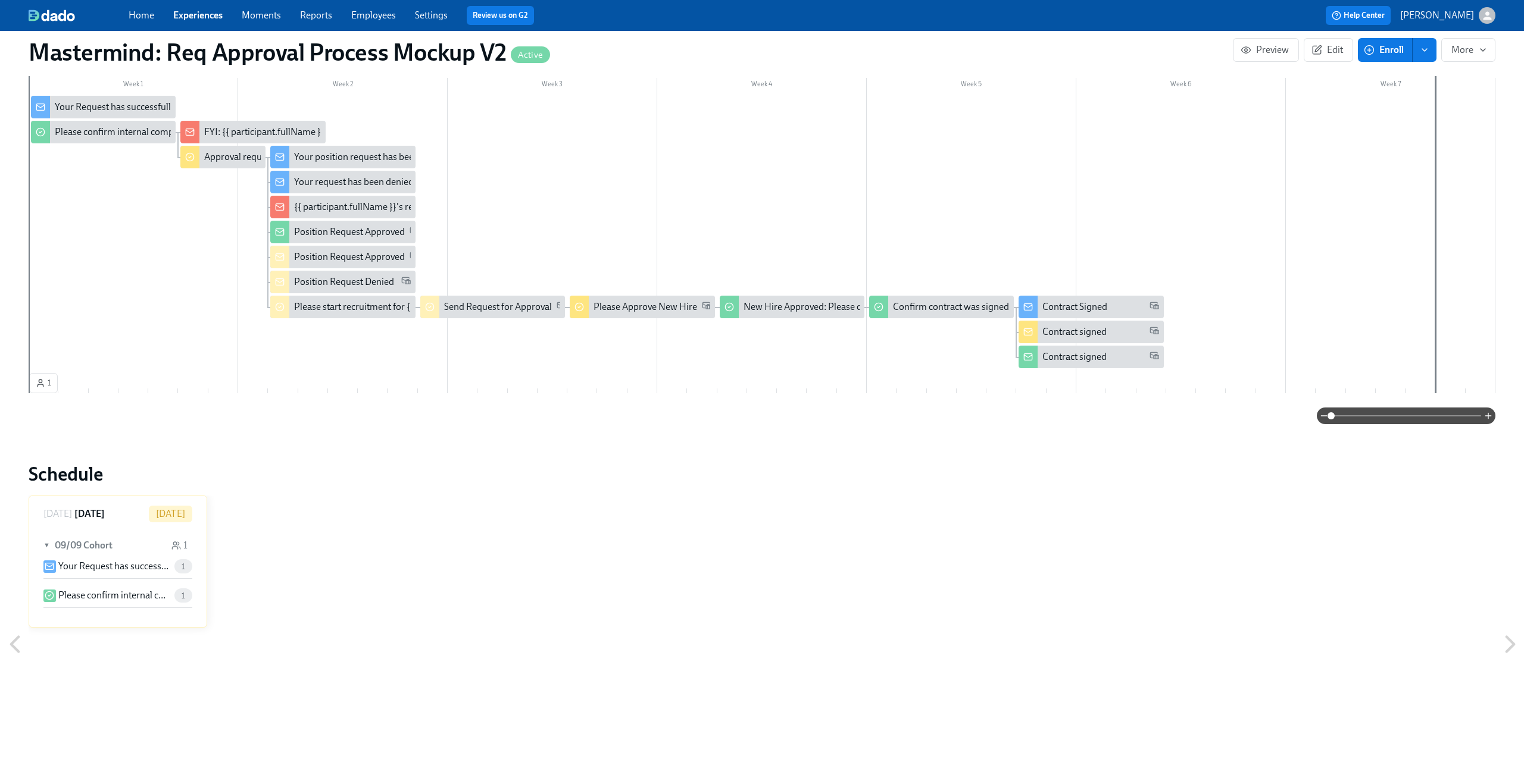
scroll to position [325, 0]
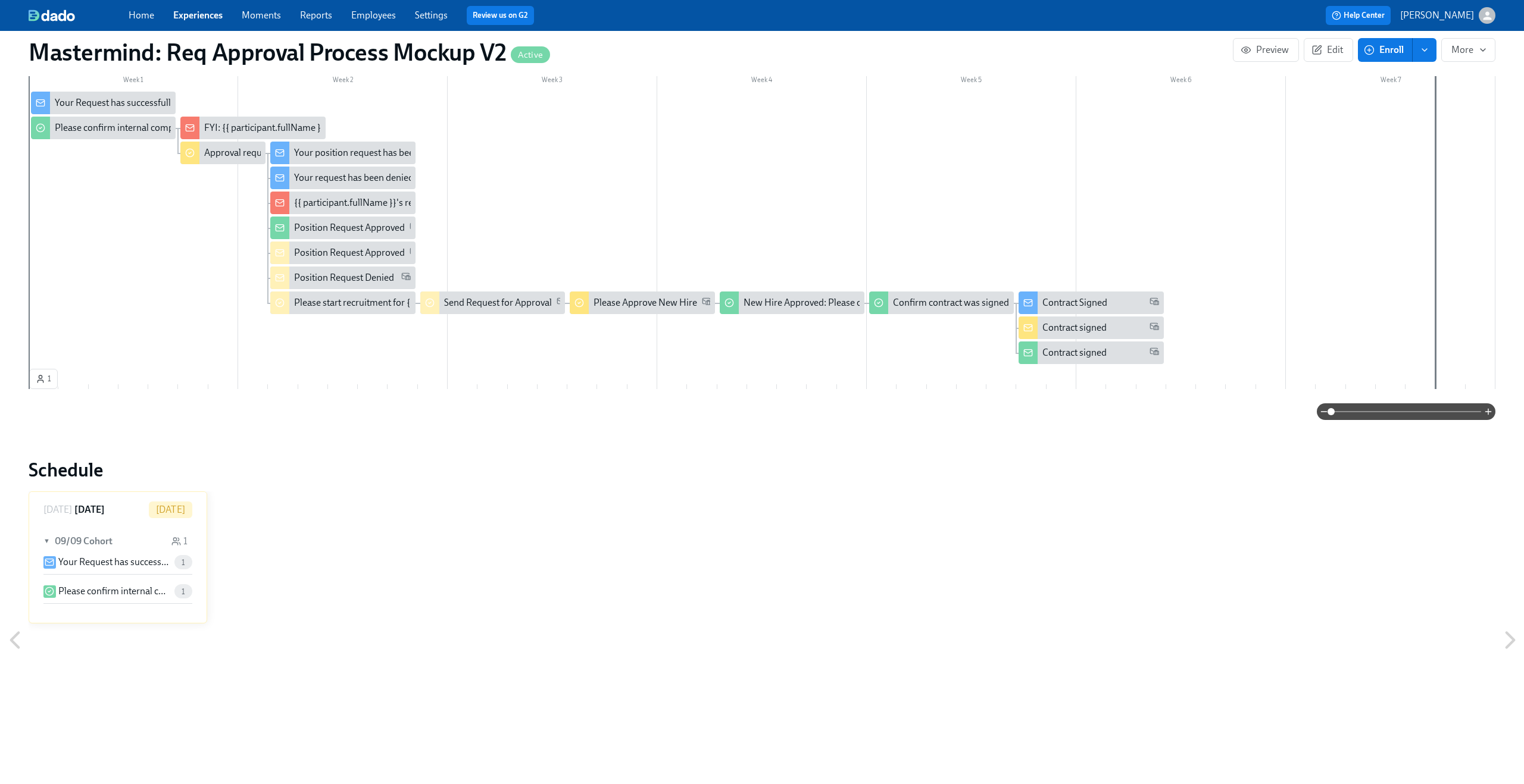
click at [137, 557] on p "Your Request has successfully submitted" at bounding box center [113, 562] width 111 height 13
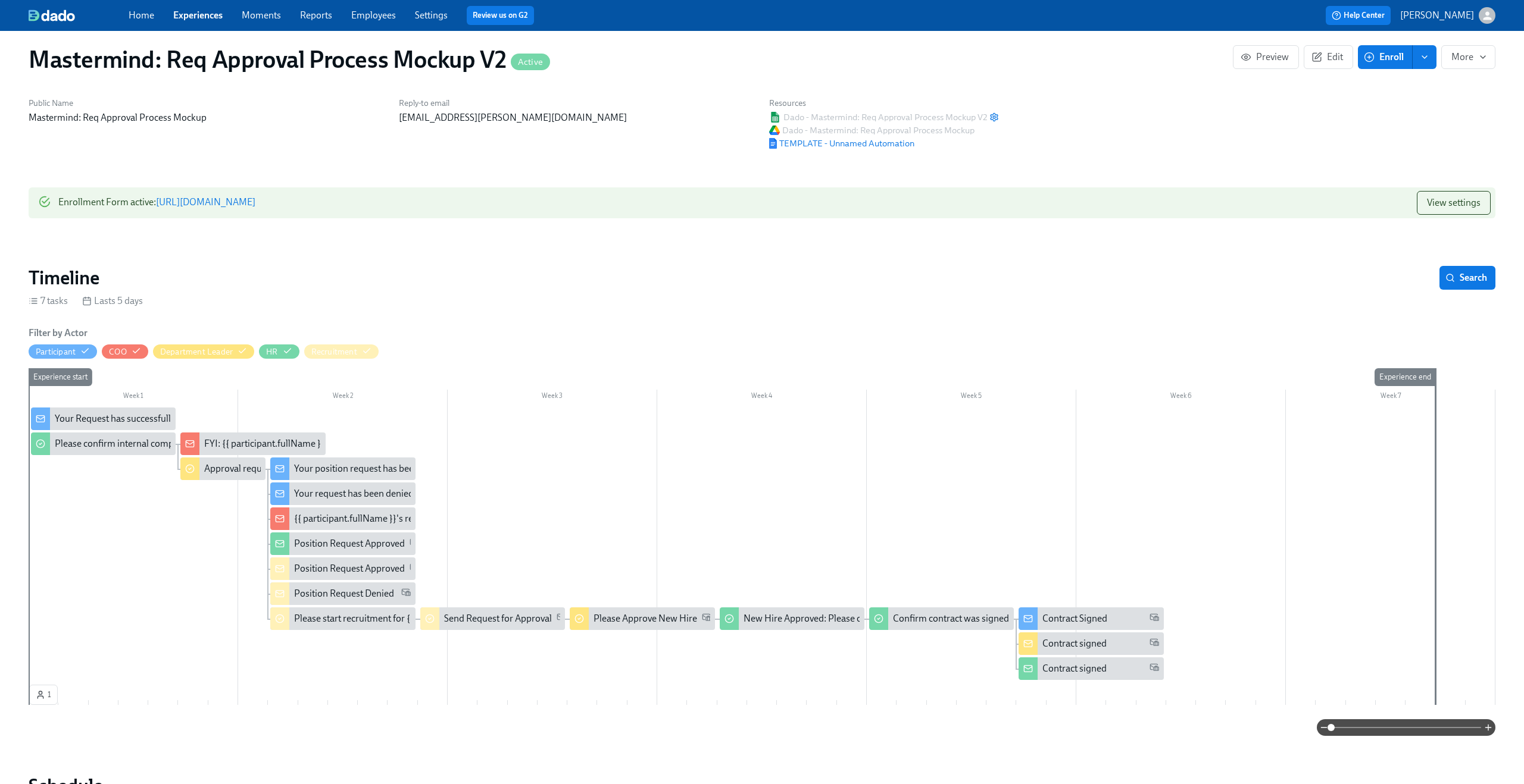
scroll to position [0, 0]
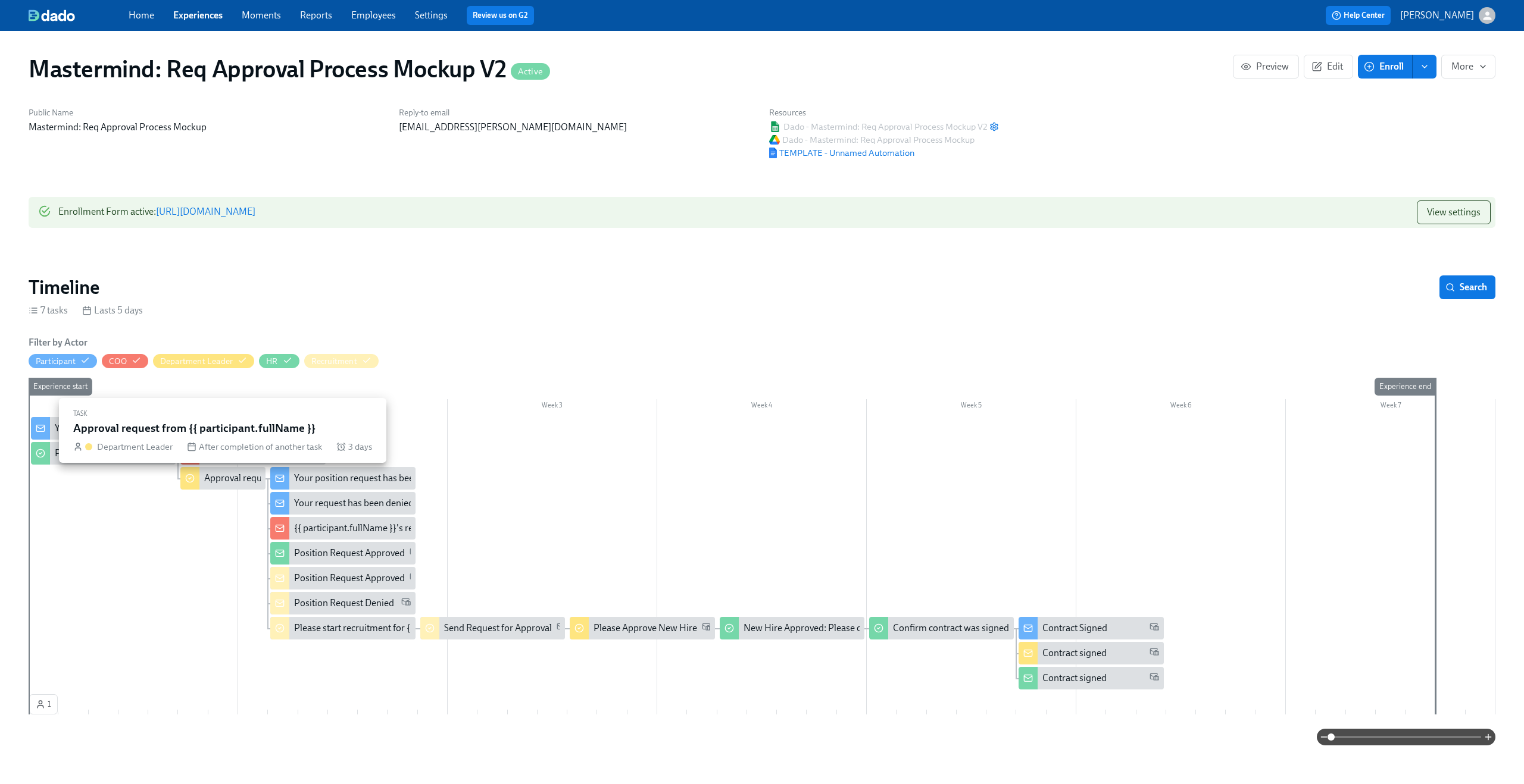
click at [231, 483] on div "Approval request from {{ participant.fullName }}" at bounding box center [301, 478] width 196 height 13
click at [40, 707] on div "Experience start" at bounding box center [42, 546] width 30 height 336
click at [48, 703] on div "Experience start" at bounding box center [42, 546] width 30 height 336
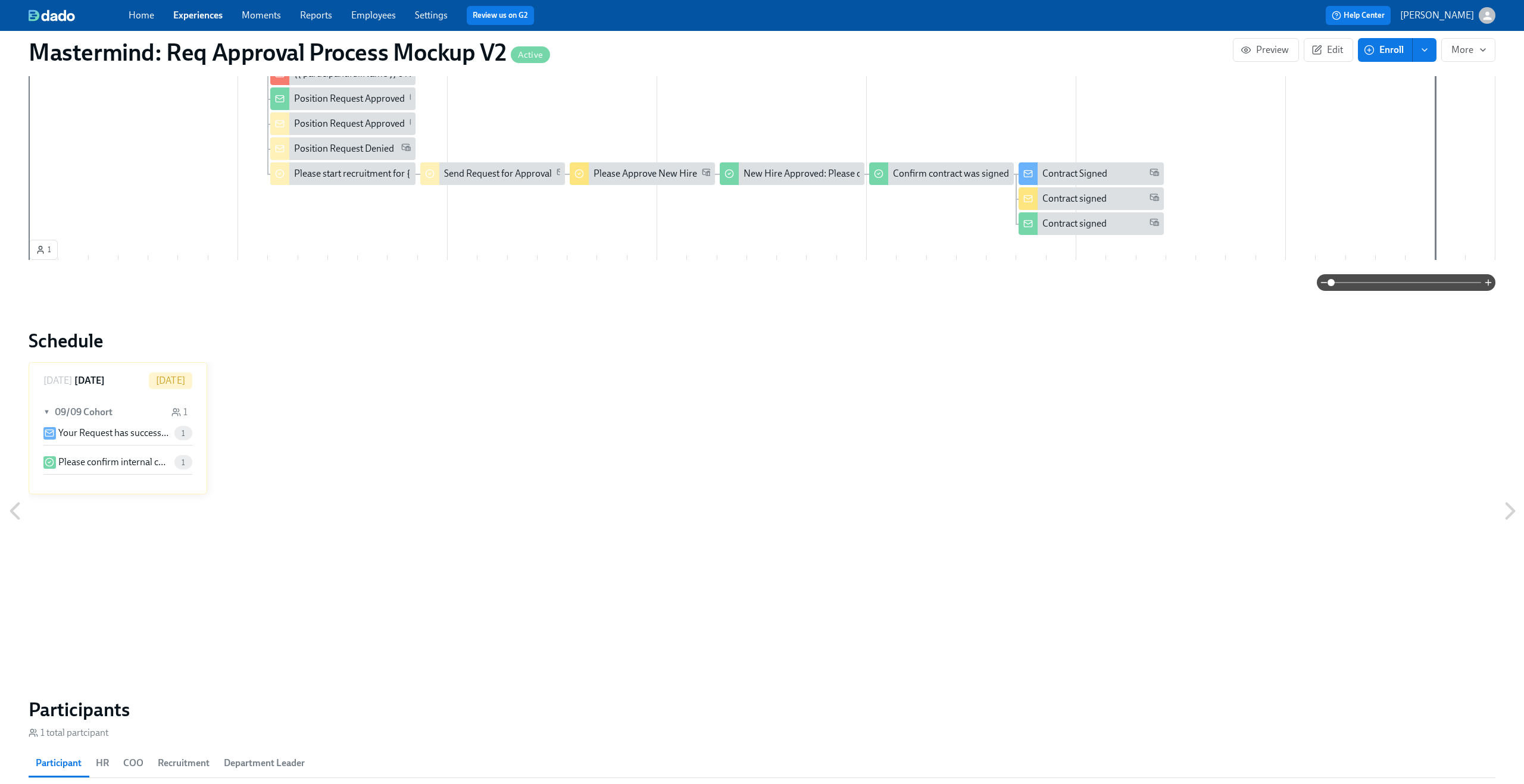
scroll to position [478, 0]
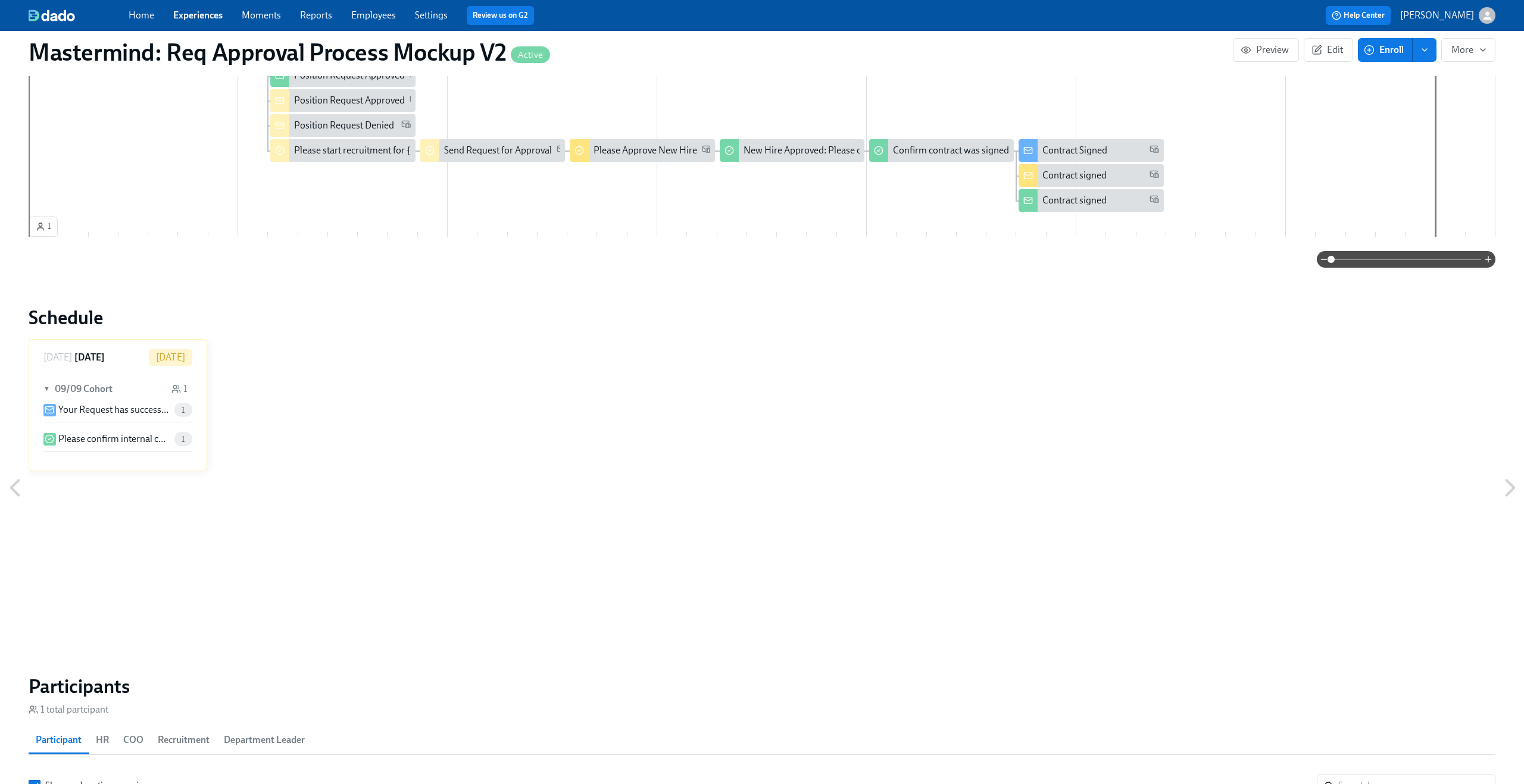
click at [143, 395] on div "▼ 09/09 Cohort 1" at bounding box center [118, 390] width 149 height 28
click at [143, 395] on div "► 09/09 Cohort 1" at bounding box center [118, 390] width 149 height 28
click at [158, 408] on p "Your Request has successfully submitted" at bounding box center [113, 410] width 111 height 13
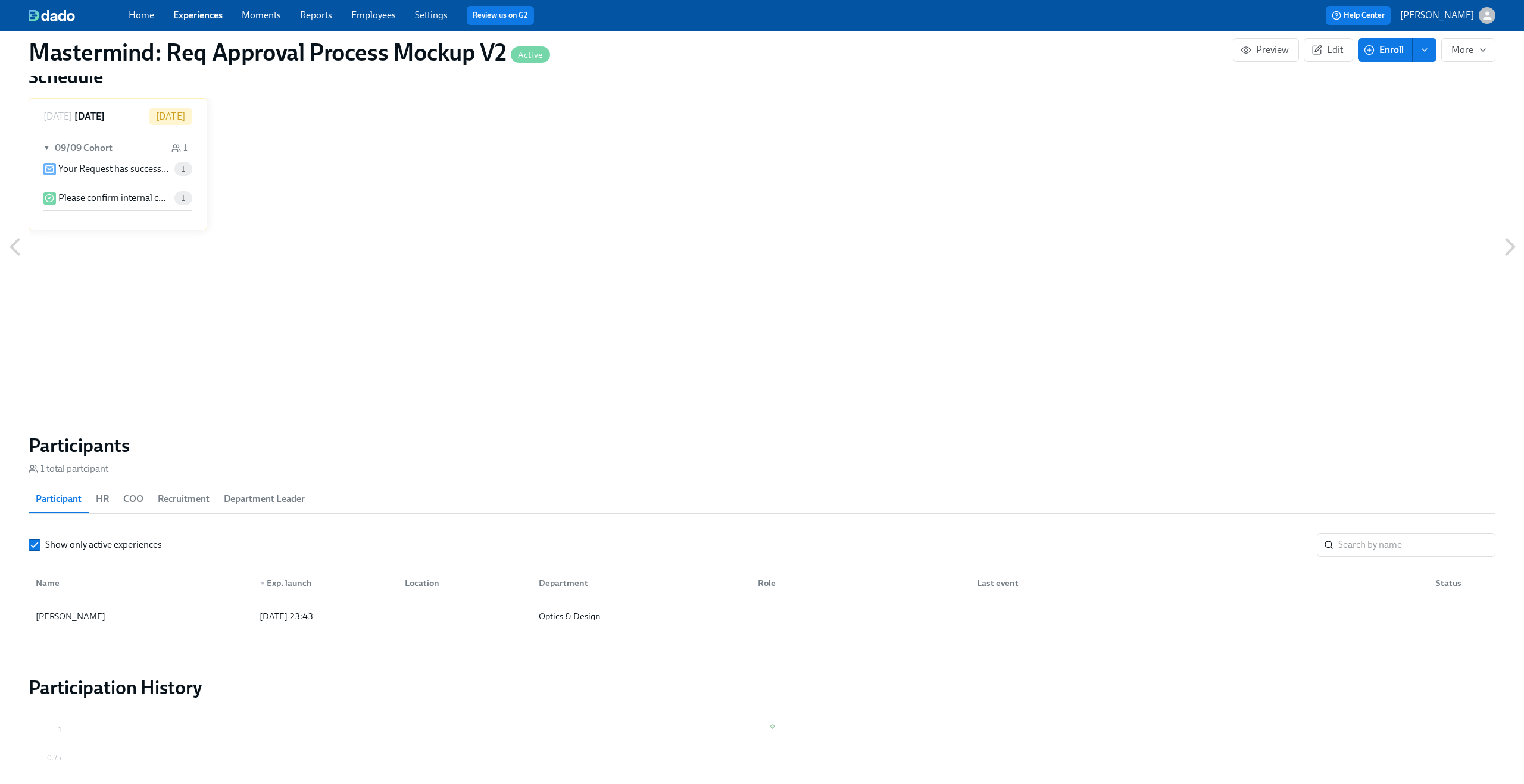
scroll to position [819, 0]
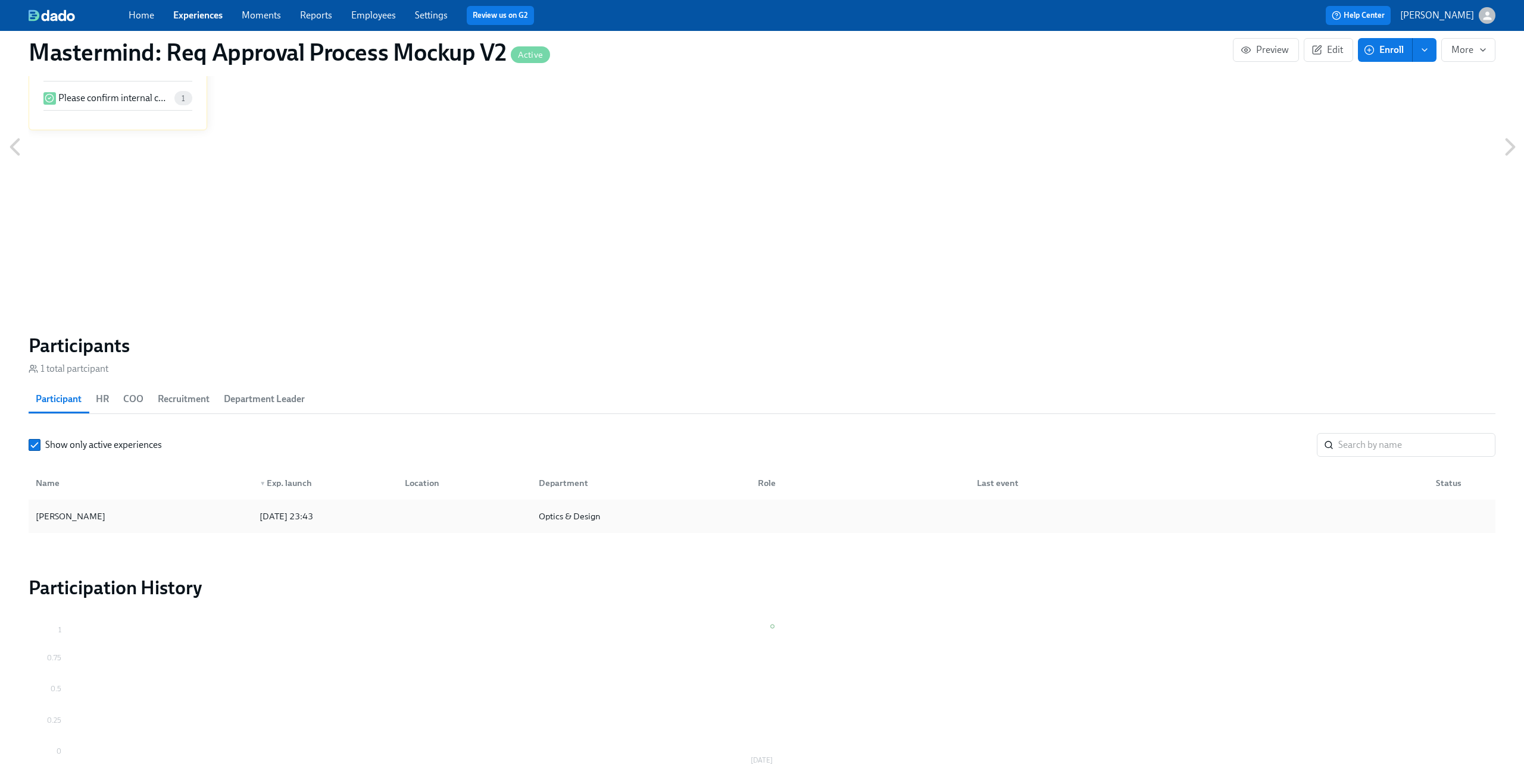
click at [175, 509] on div "[PERSON_NAME]" at bounding box center [141, 517] width 219 height 24
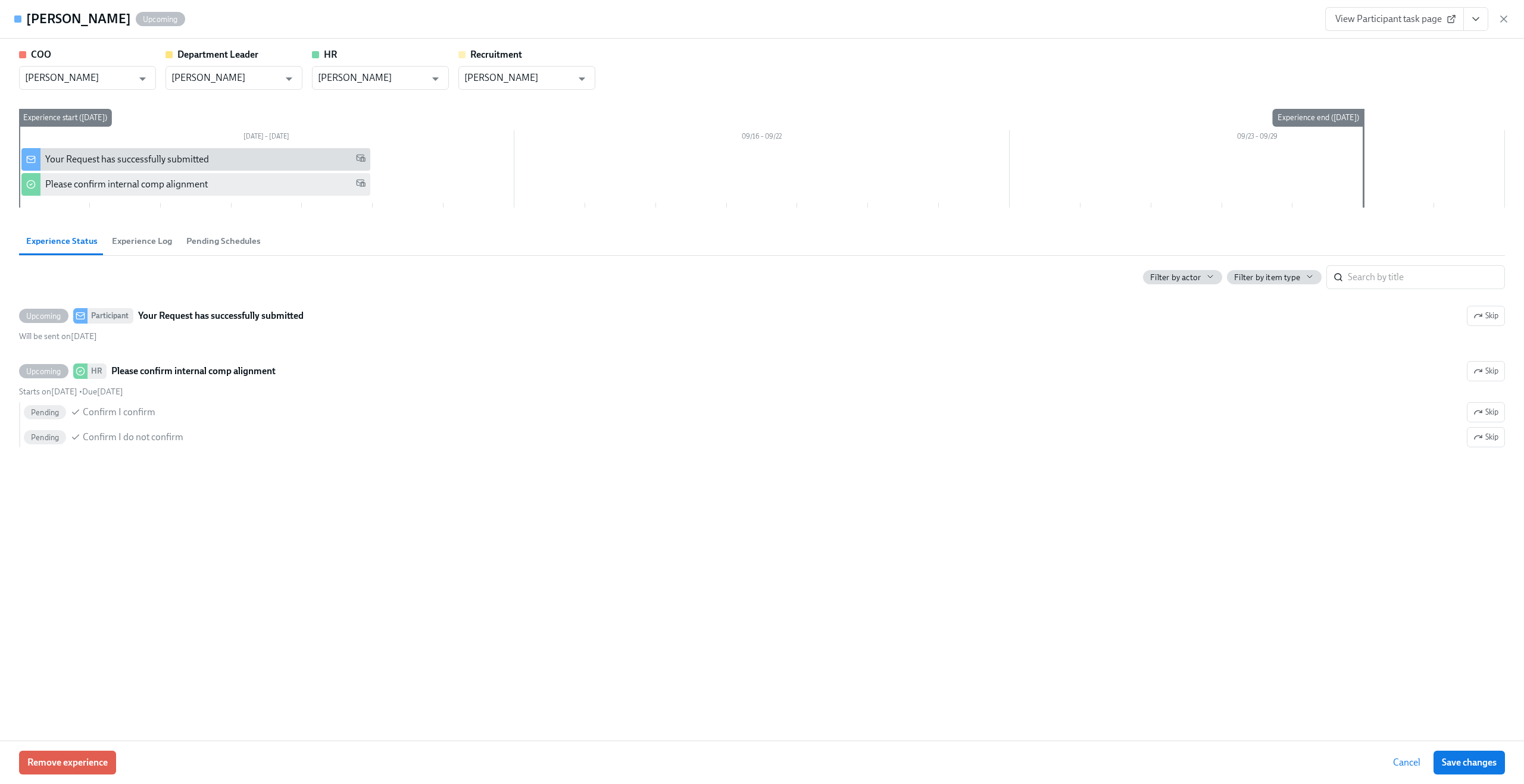
click at [142, 247] on span "Experience Log" at bounding box center [142, 241] width 60 height 14
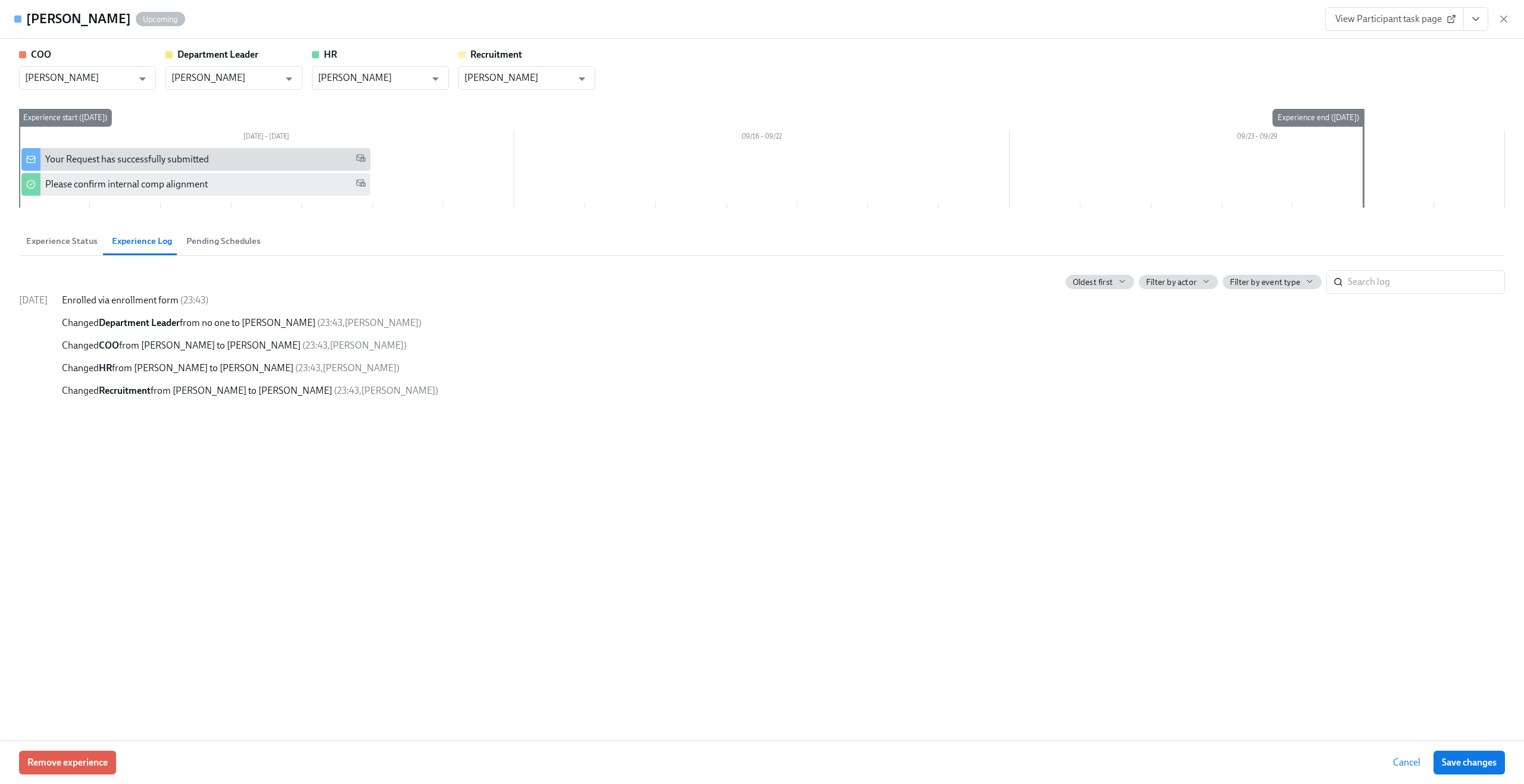
click at [194, 240] on span "Pending Schedules" at bounding box center [223, 241] width 74 height 14
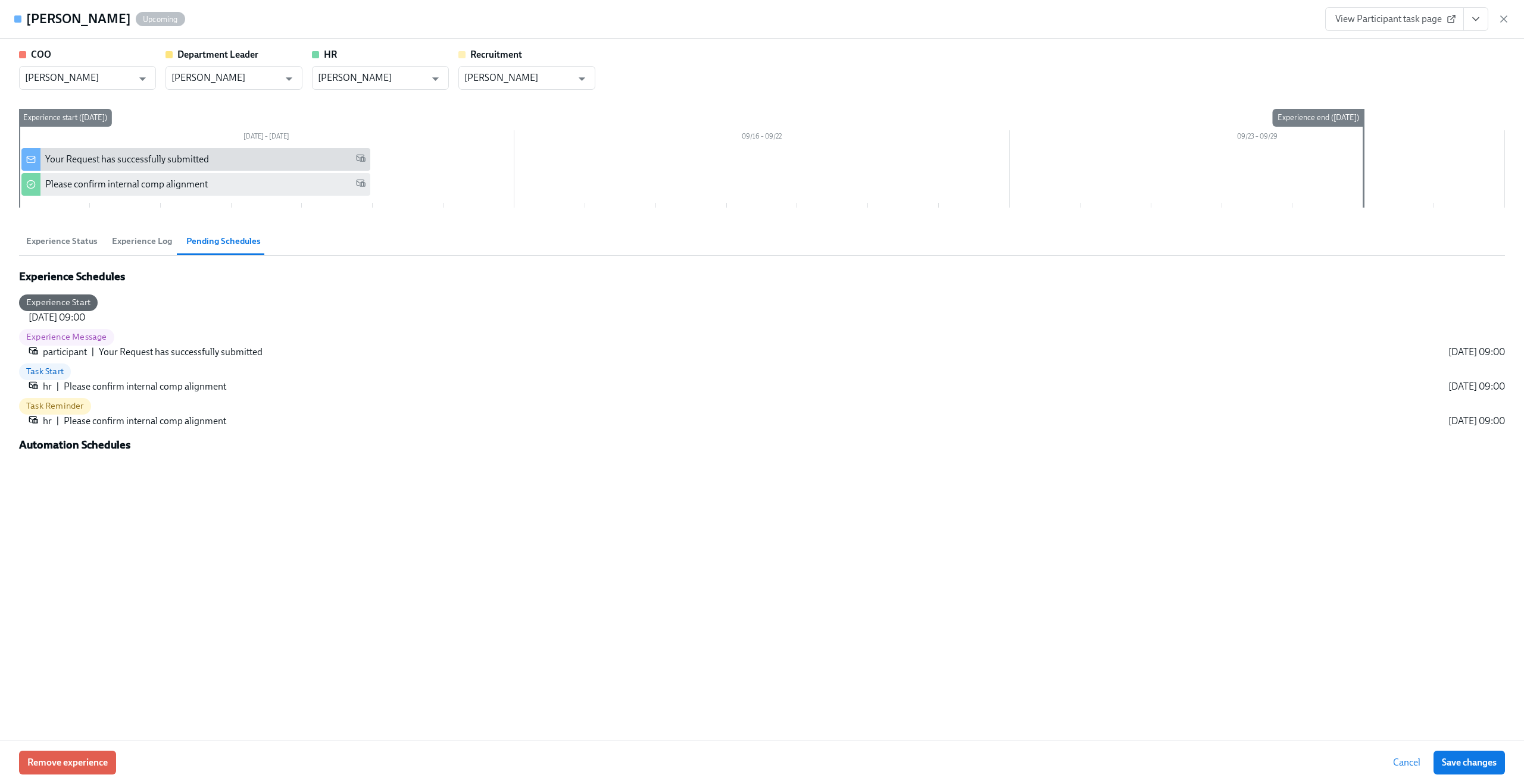
scroll to position [685, 0]
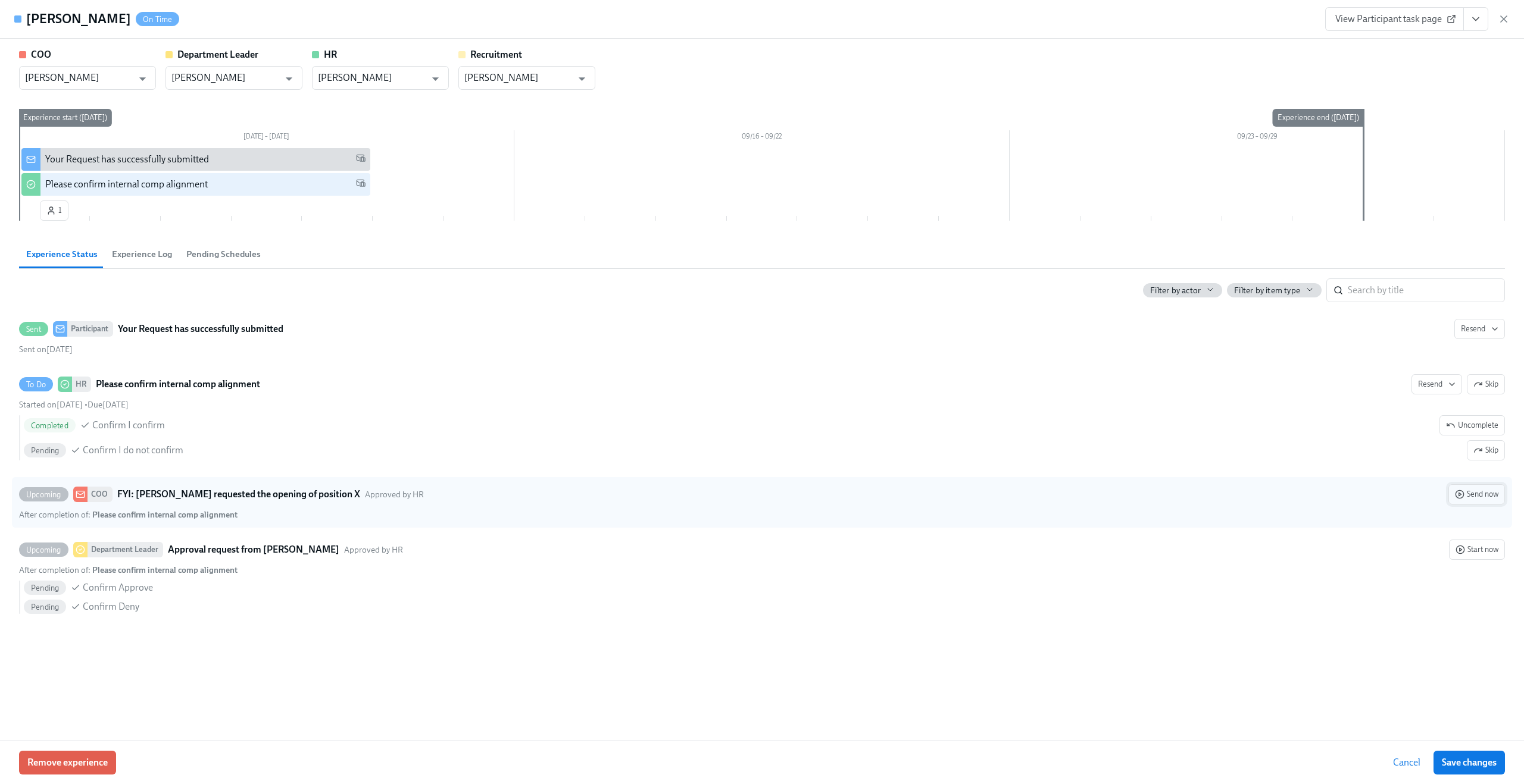
click at [1489, 503] on button "Send now" at bounding box center [1476, 494] width 57 height 20
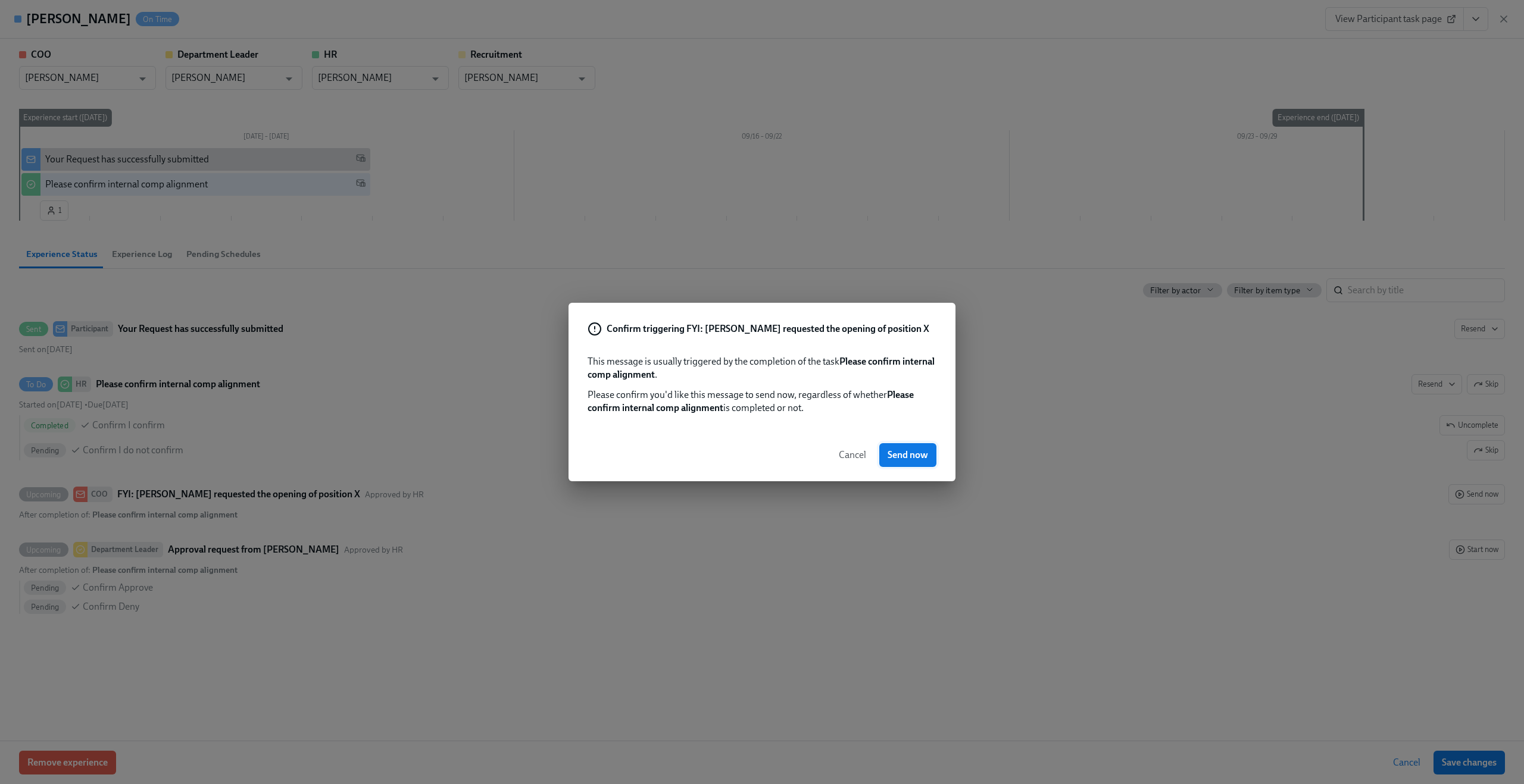
click at [913, 457] on span "Send now" at bounding box center [907, 455] width 40 height 12
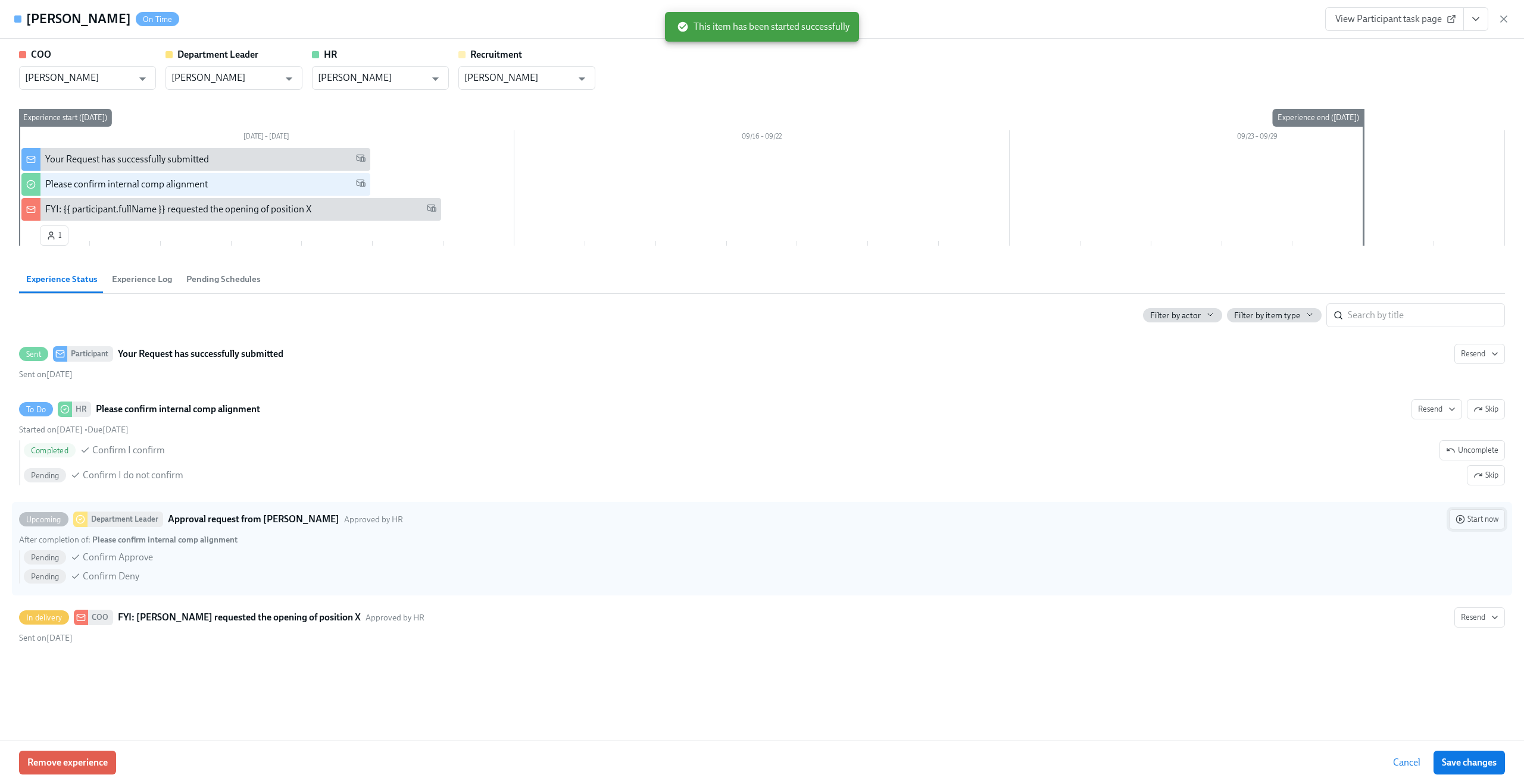
click at [1481, 518] on span "Start now" at bounding box center [1476, 519] width 43 height 12
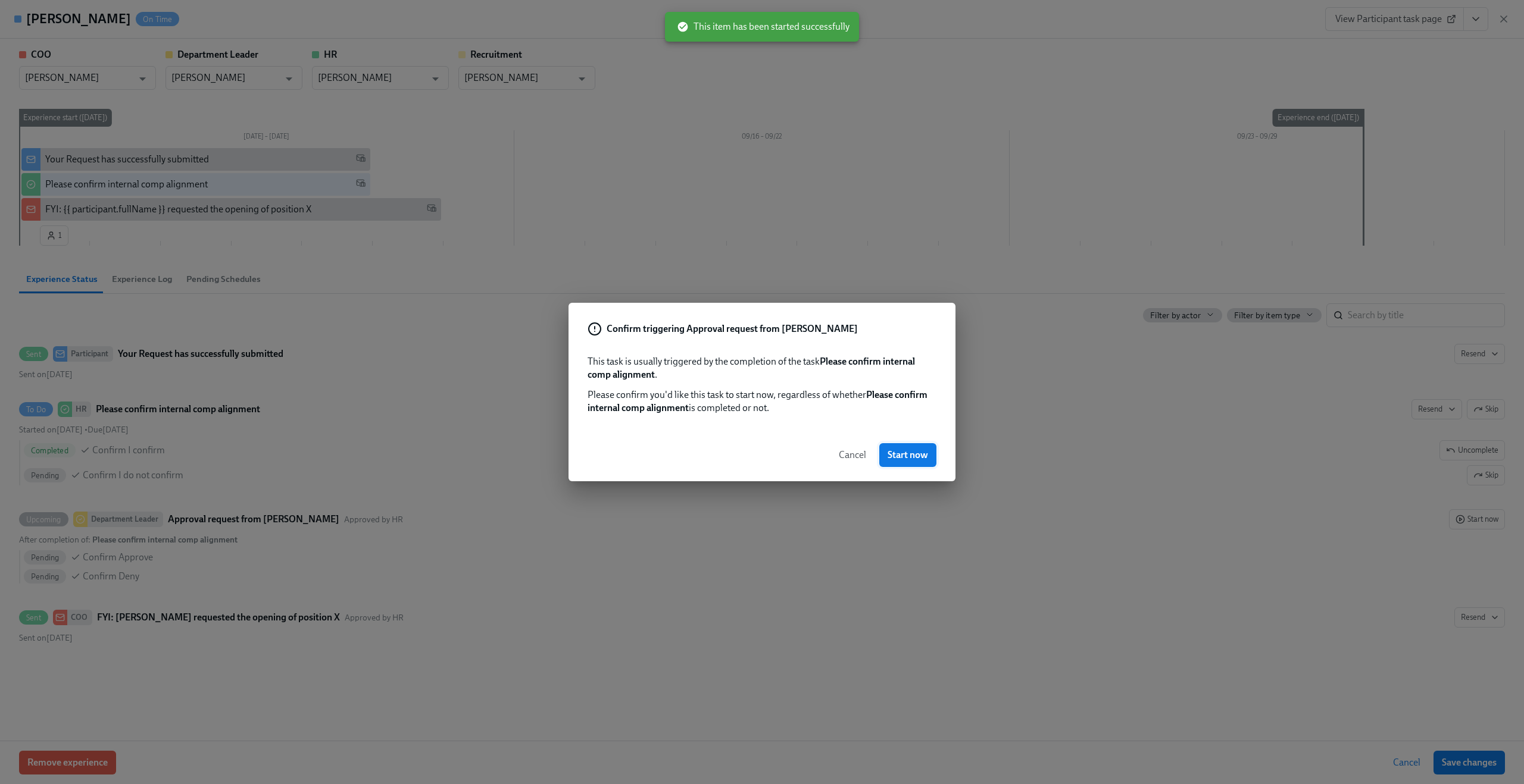
click at [916, 457] on span "Start now" at bounding box center [907, 455] width 40 height 12
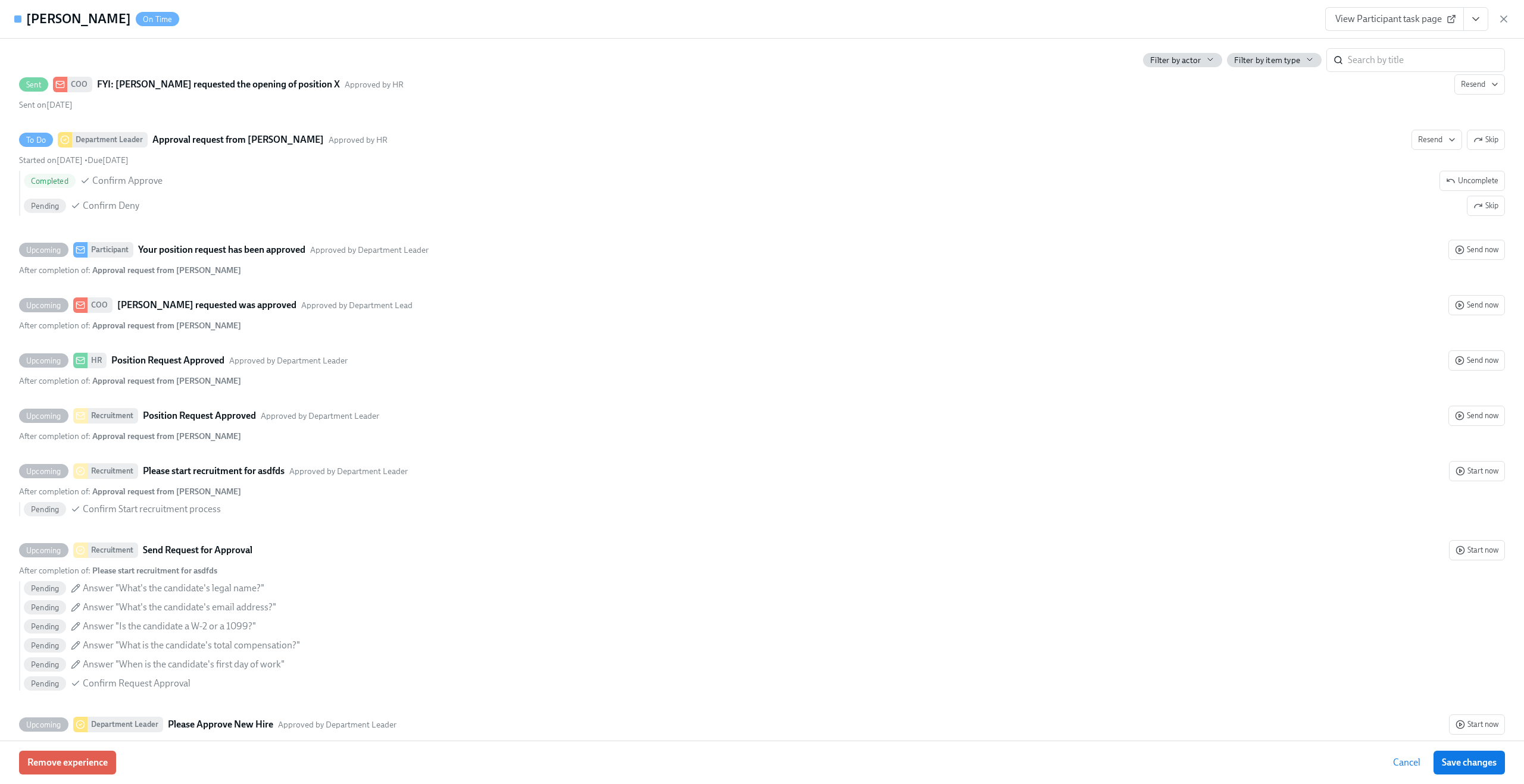
scroll to position [516, 0]
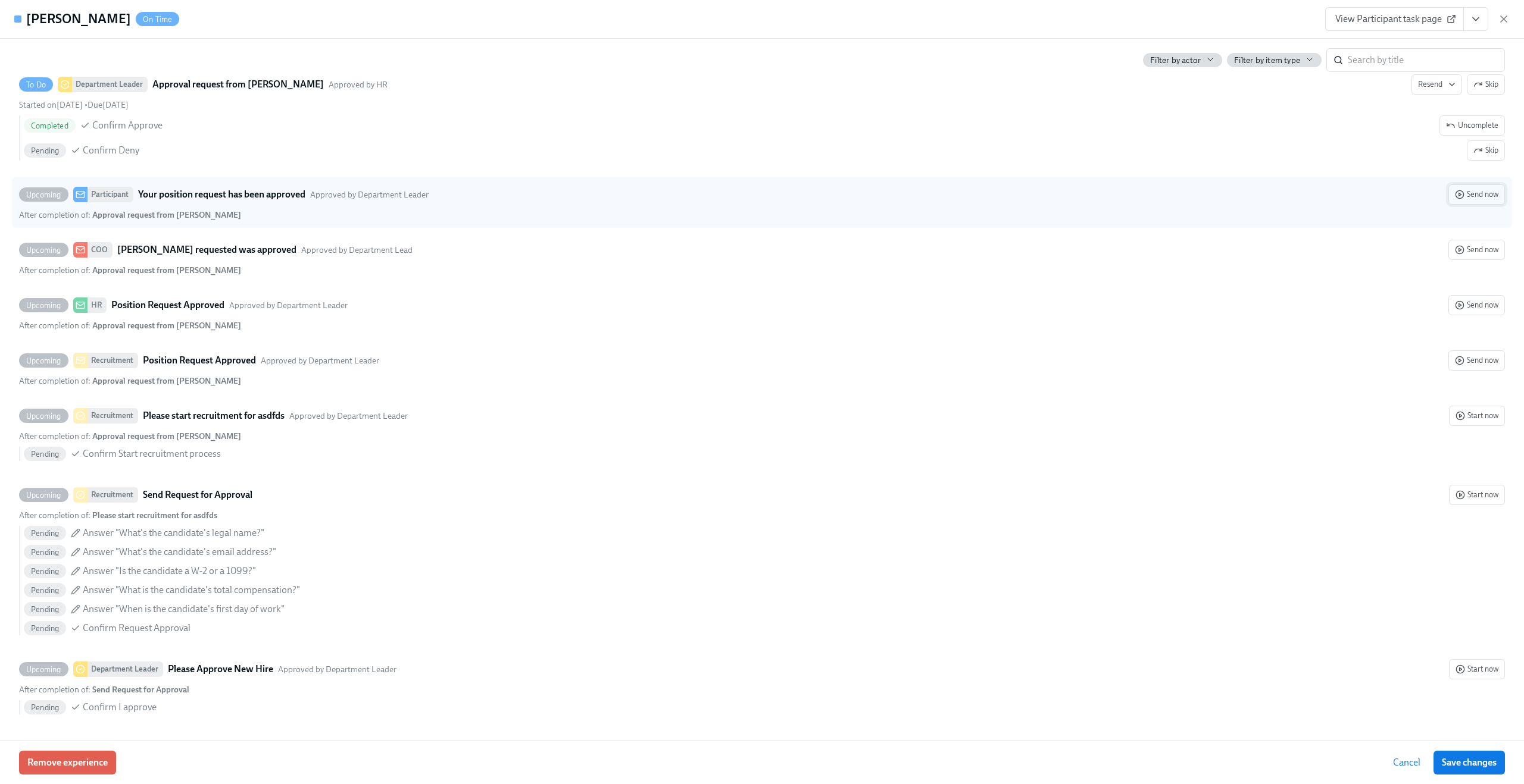
click at [1482, 203] on button "Send now" at bounding box center [1476, 195] width 57 height 20
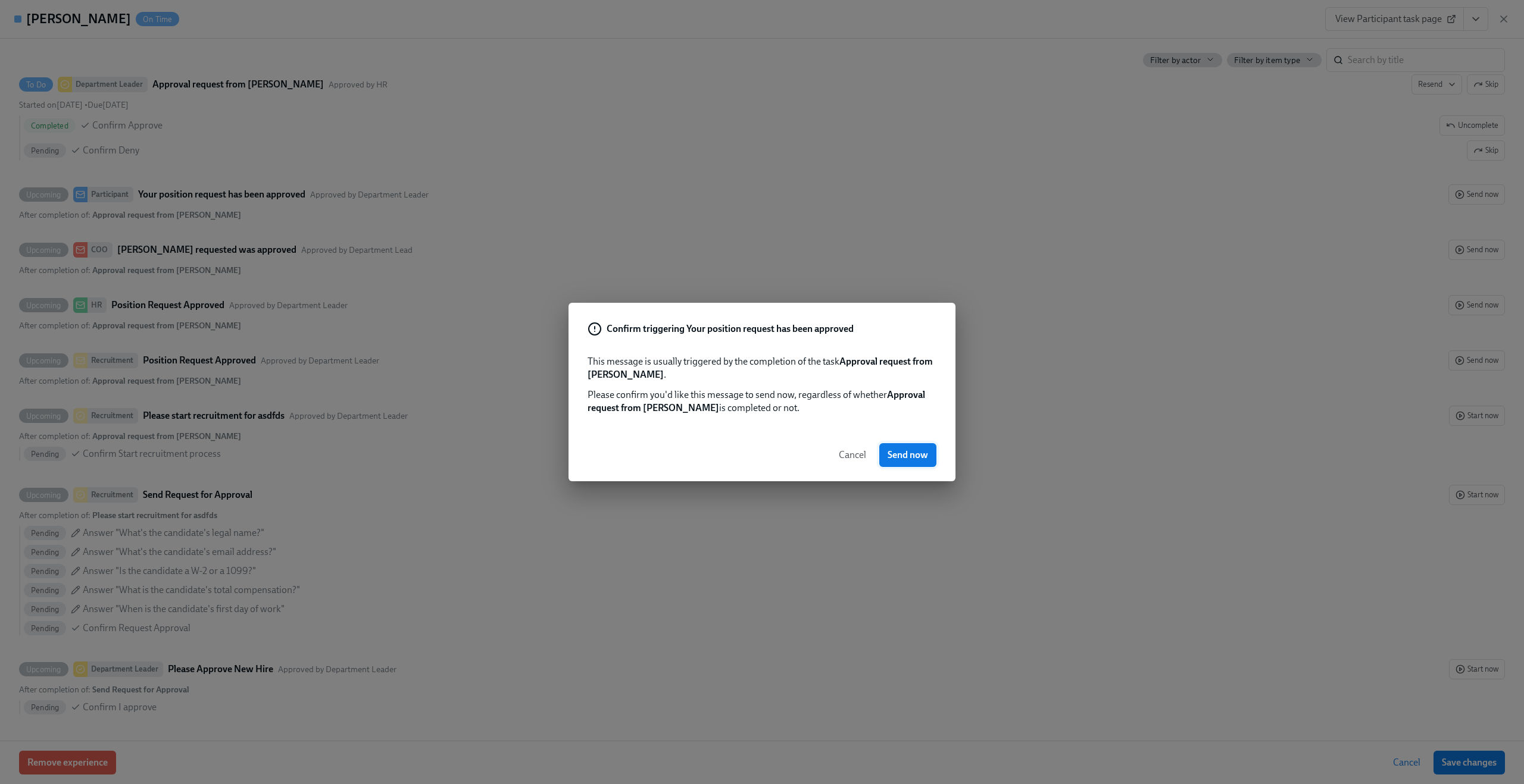
click at [924, 457] on span "Send now" at bounding box center [907, 455] width 40 height 12
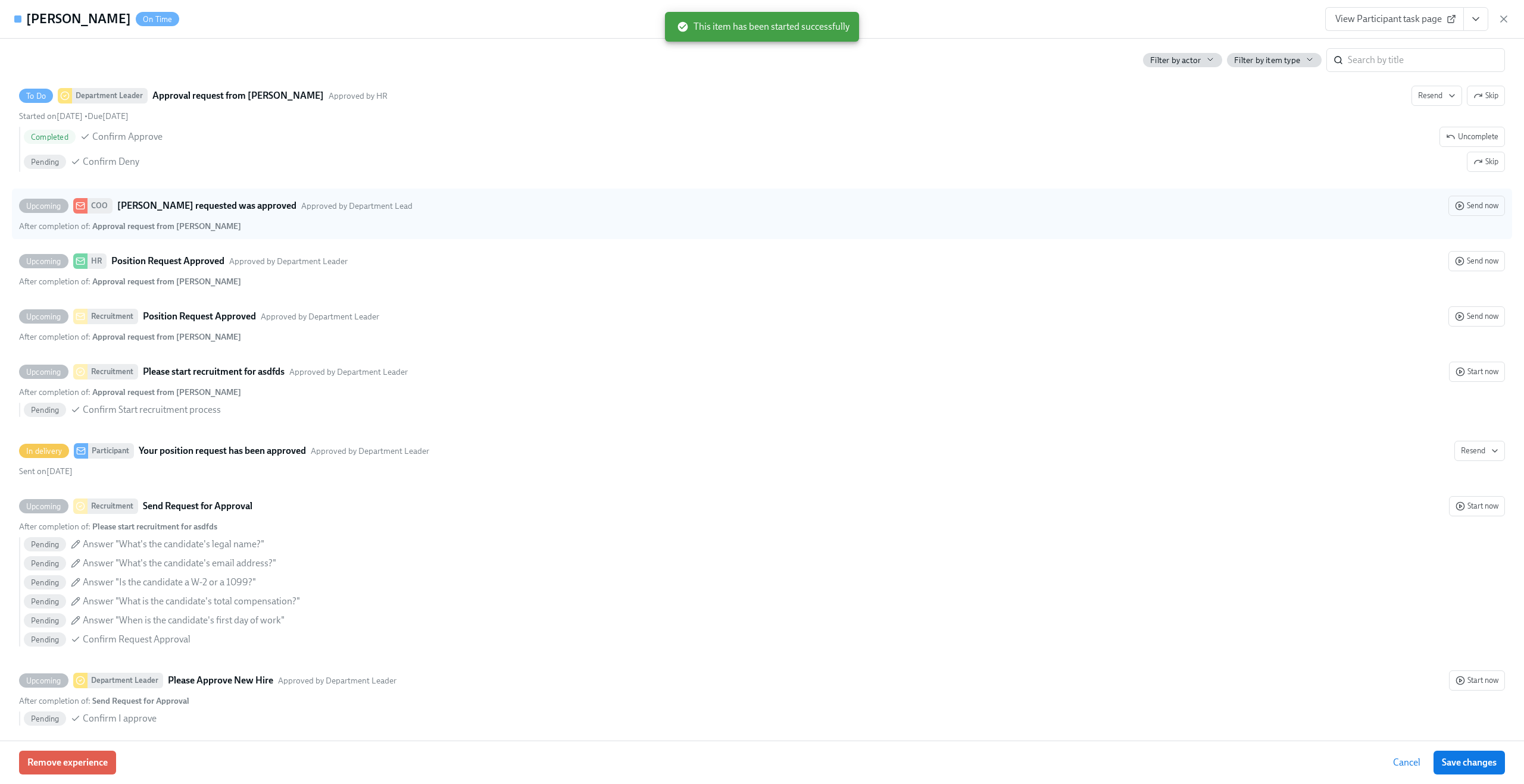
scroll to position [540, 0]
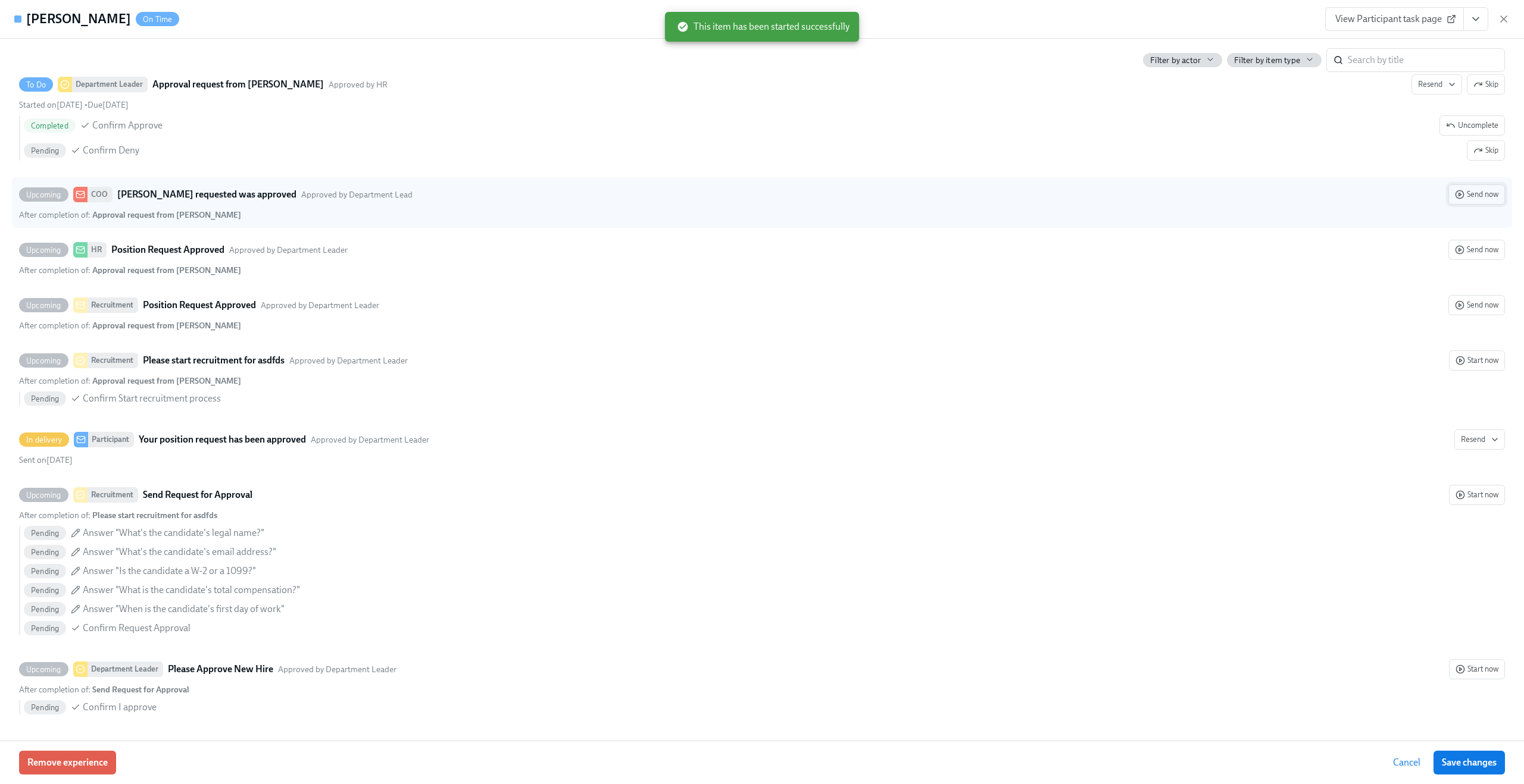
click at [1475, 203] on button "Send now" at bounding box center [1476, 195] width 57 height 20
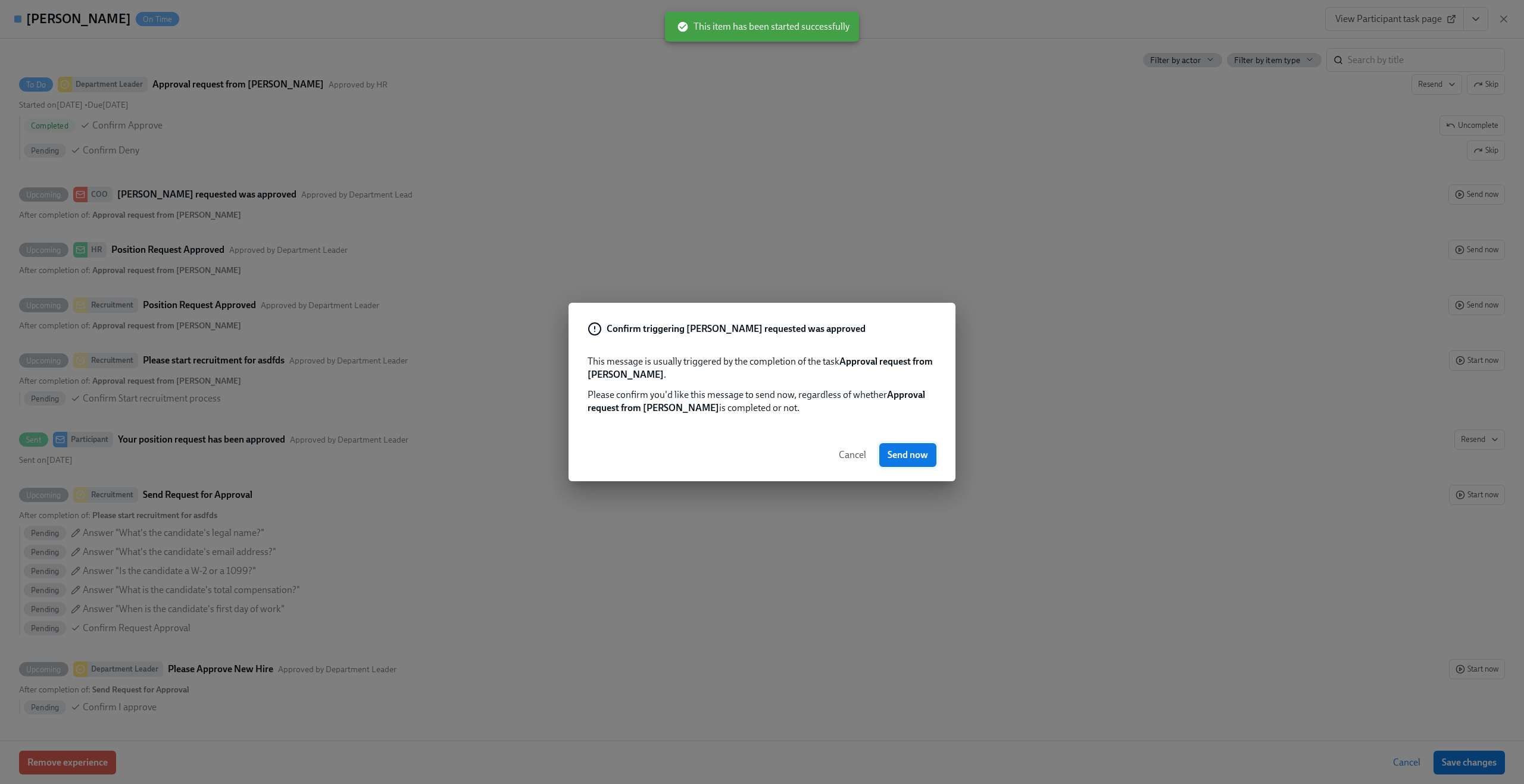
click at [918, 457] on span "Send now" at bounding box center [907, 455] width 40 height 12
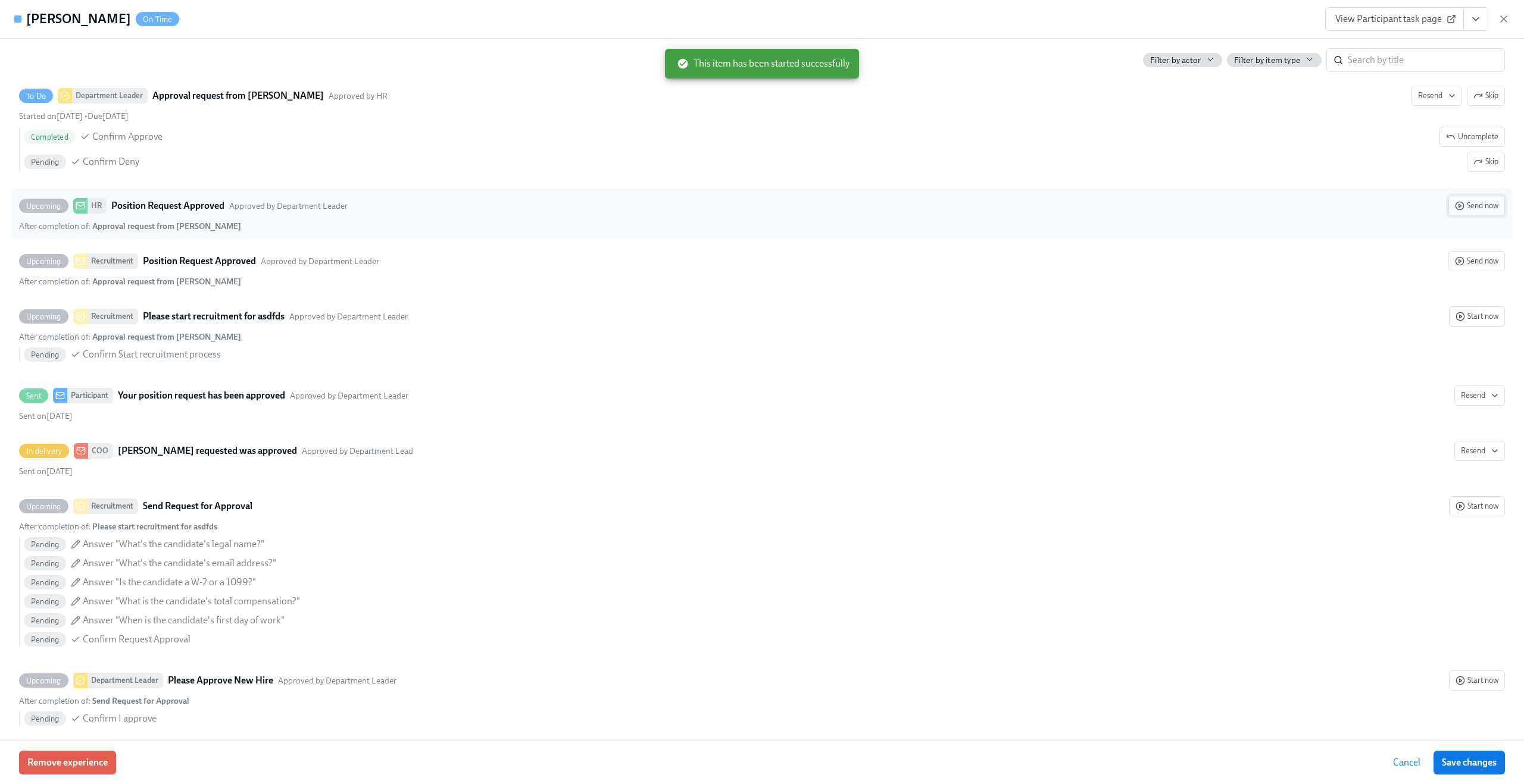
scroll to position [565, 0]
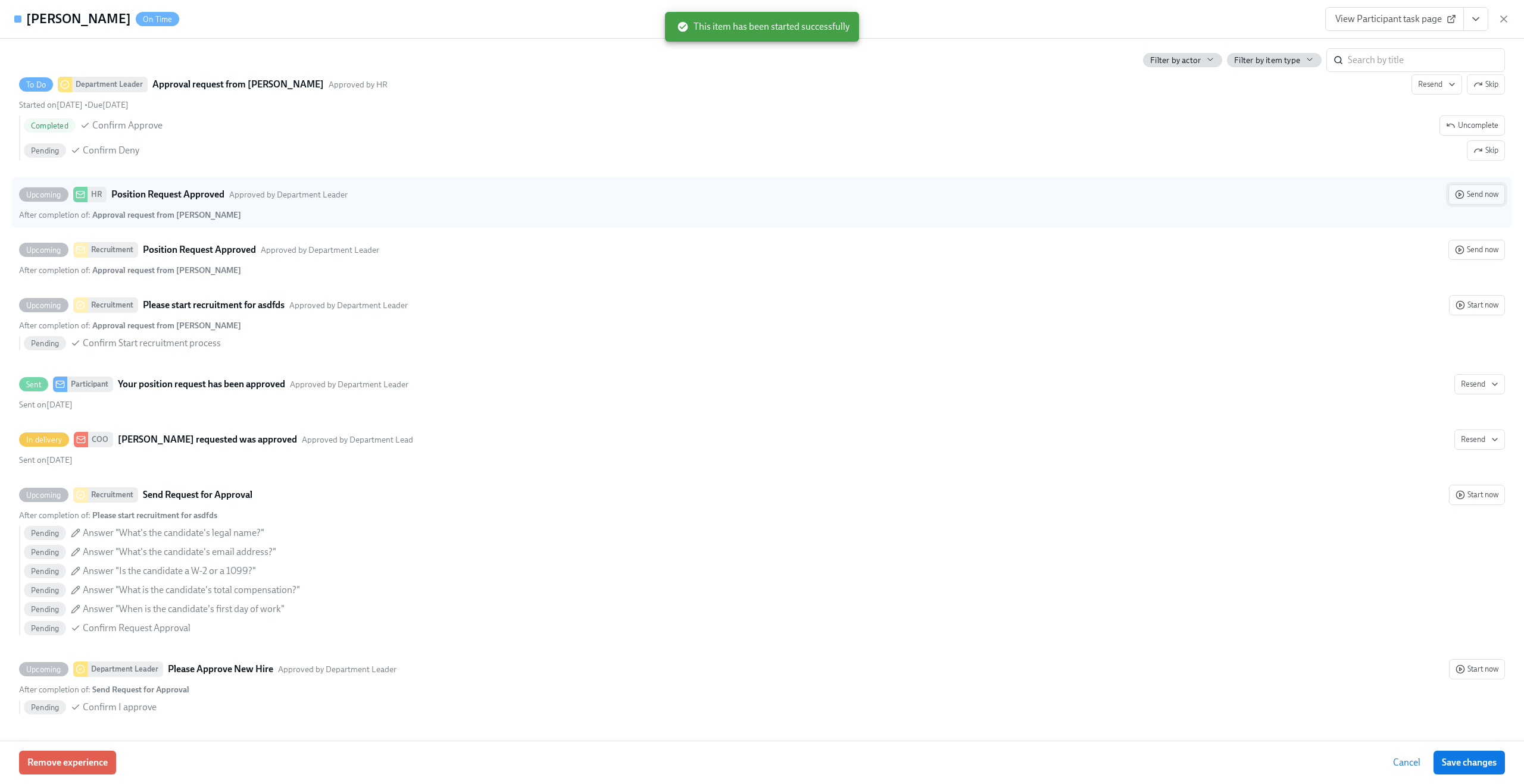
click at [1484, 195] on span "Send now" at bounding box center [1475, 194] width 43 height 12
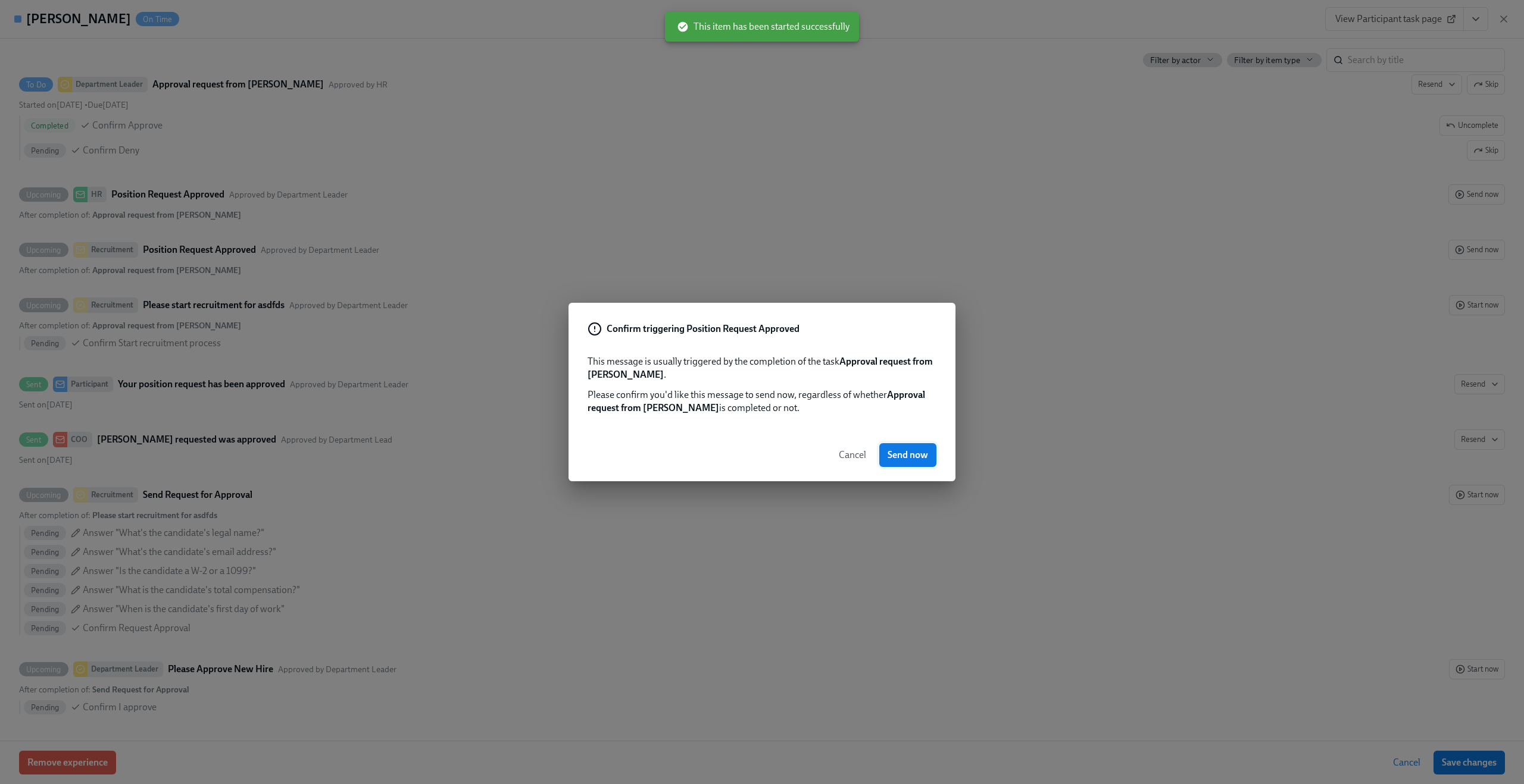
click at [929, 459] on button "Send now" at bounding box center [907, 455] width 57 height 24
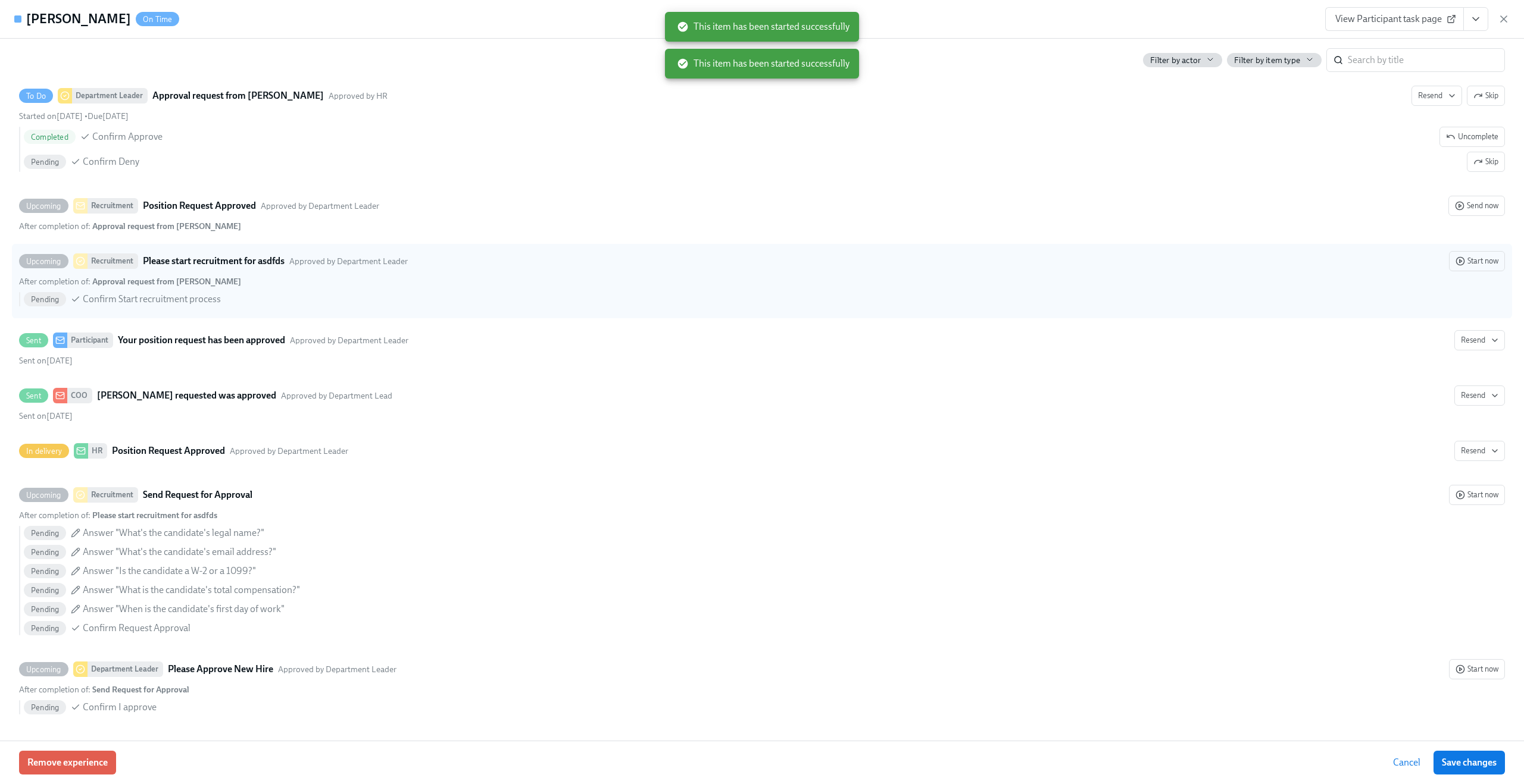
scroll to position [590, 0]
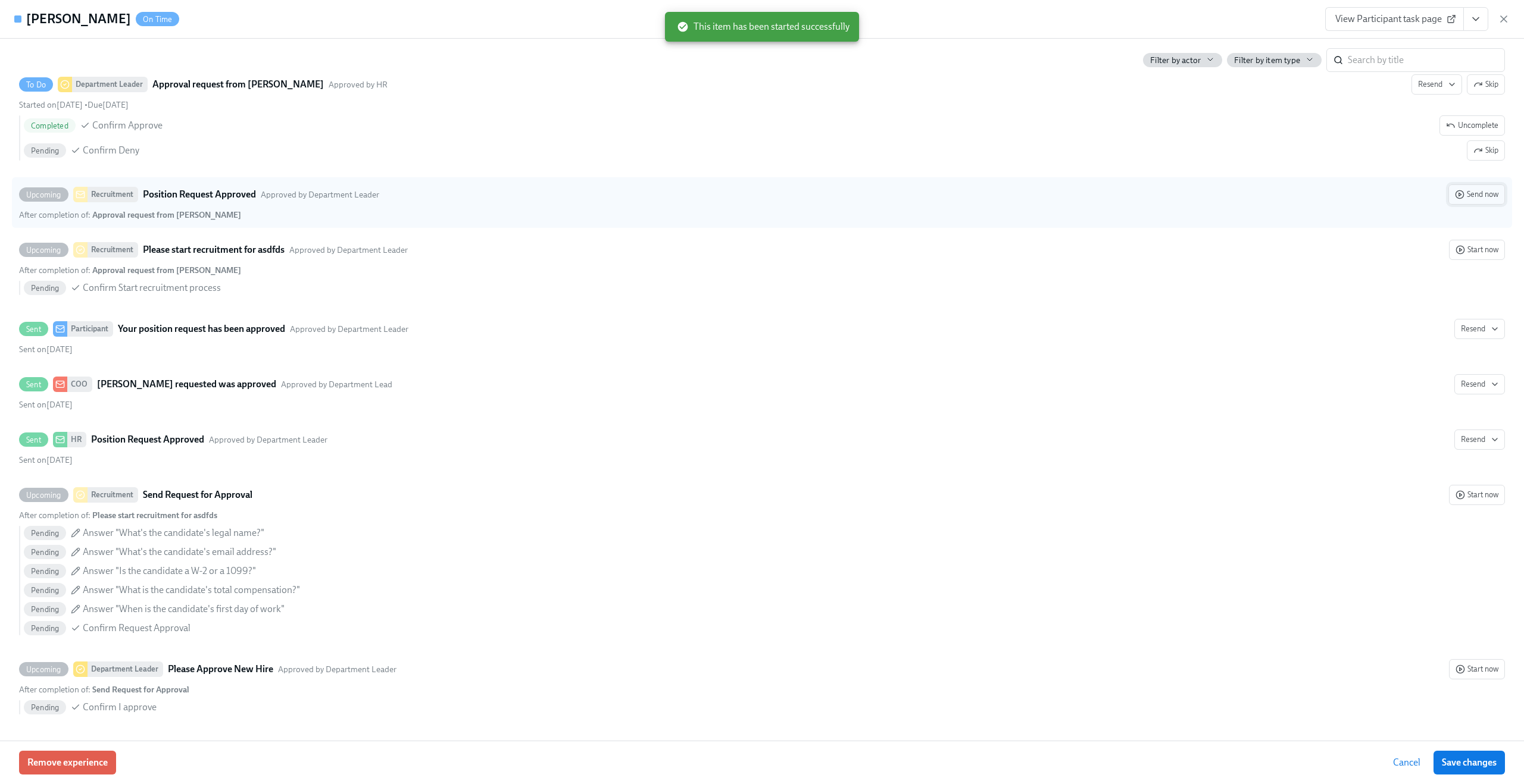
click at [1470, 201] on button "Send now" at bounding box center [1476, 195] width 57 height 20
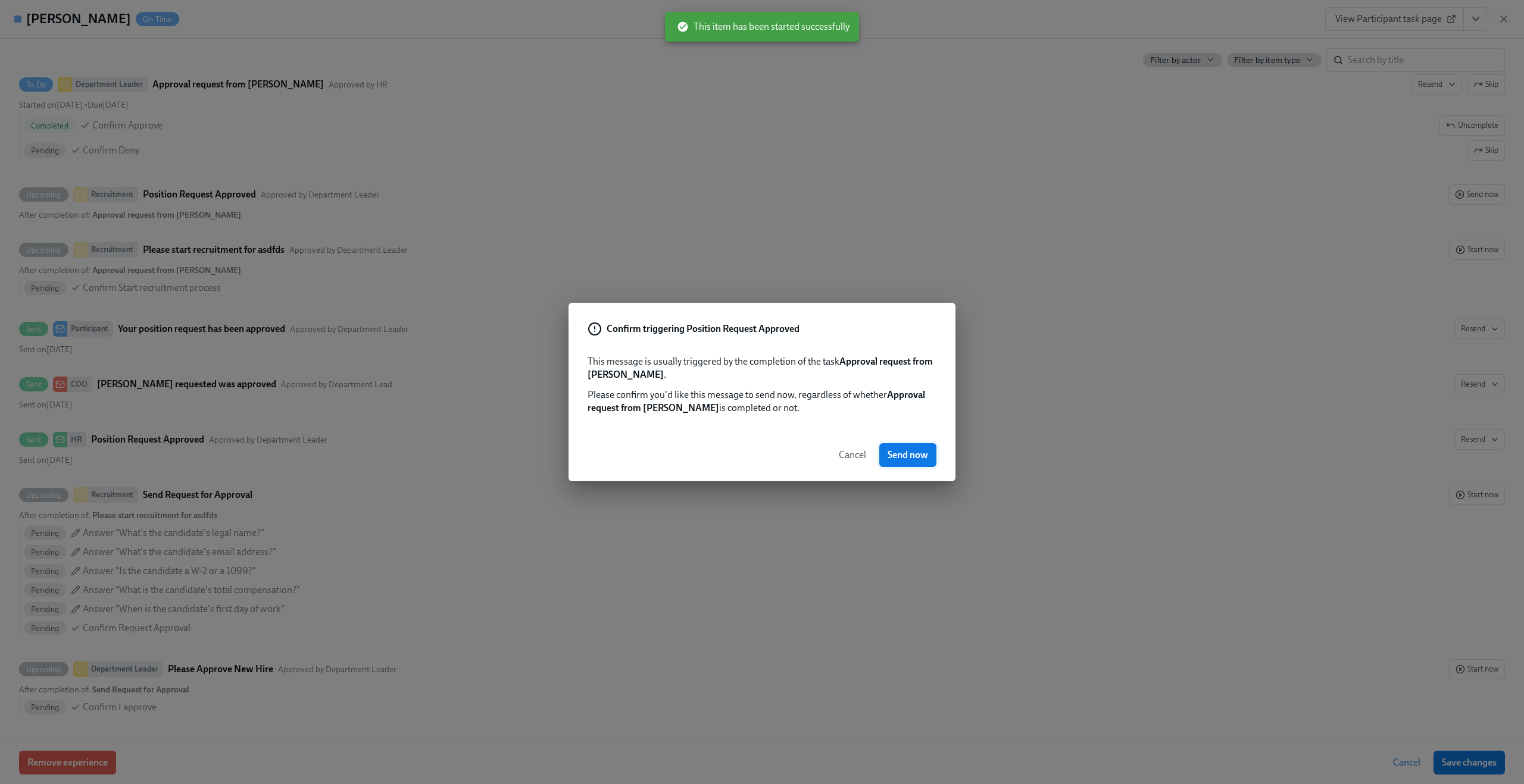
click at [925, 453] on span "Send now" at bounding box center [907, 455] width 40 height 12
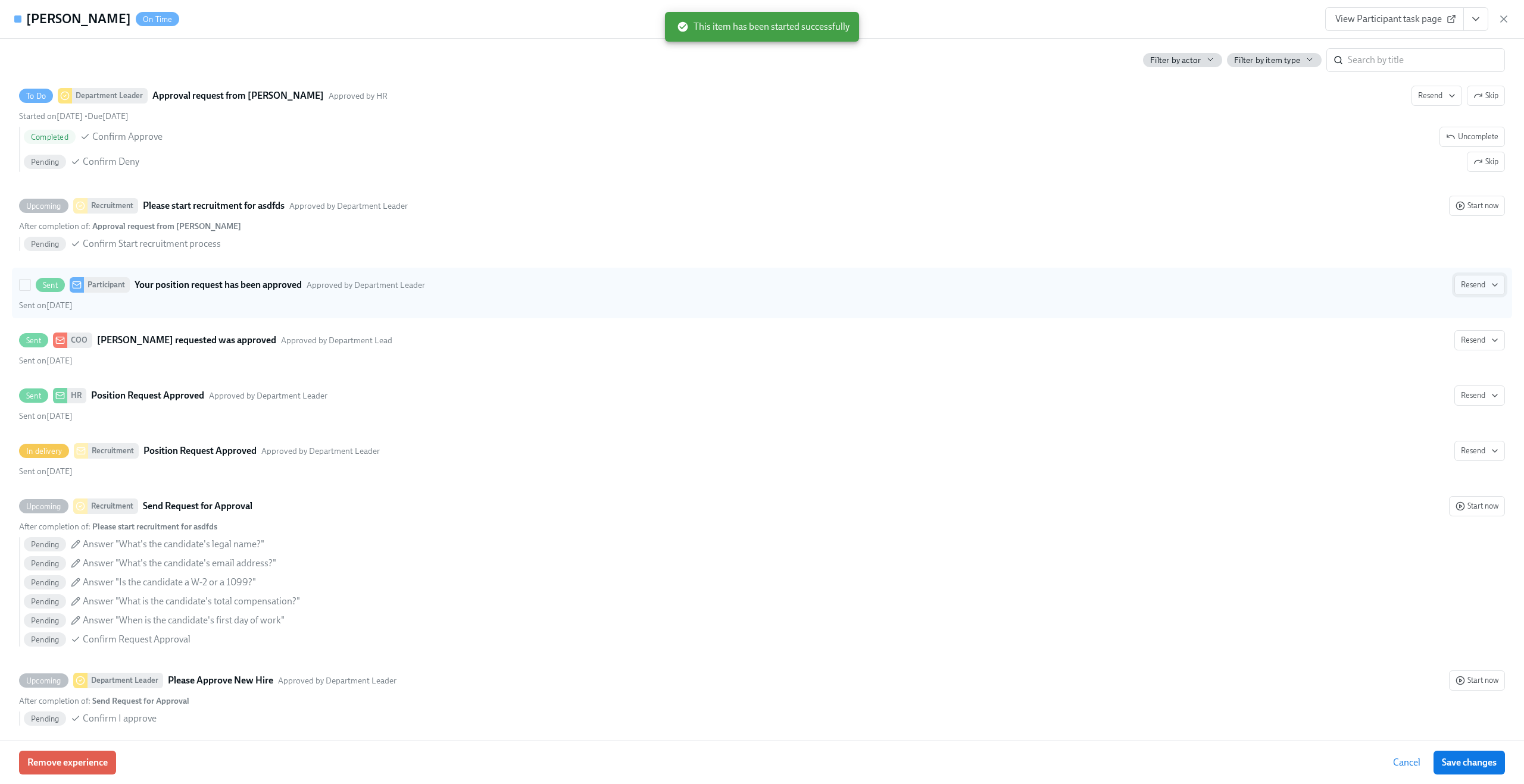
scroll to position [615, 0]
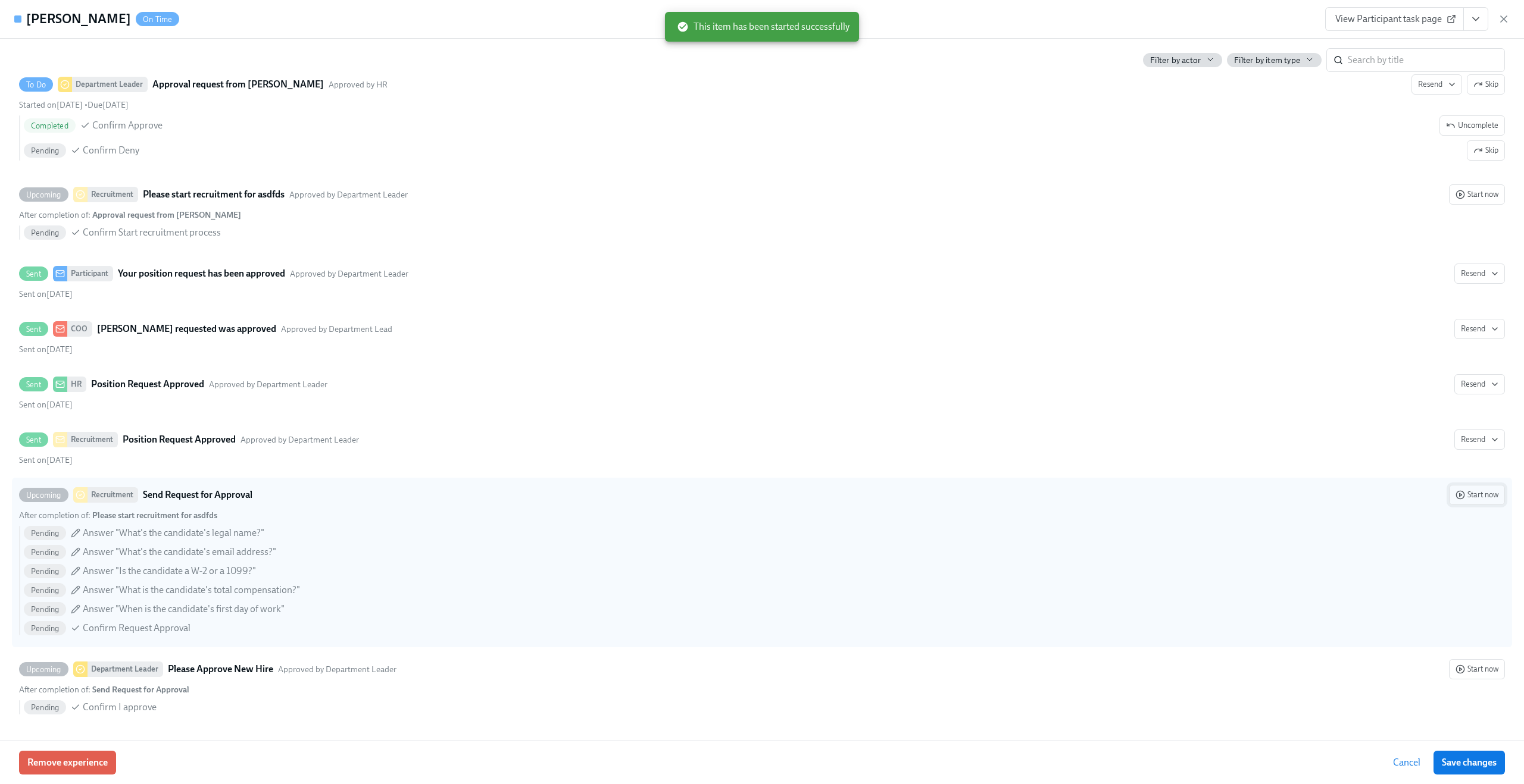
click at [1463, 494] on span "Start now" at bounding box center [1476, 494] width 43 height 12
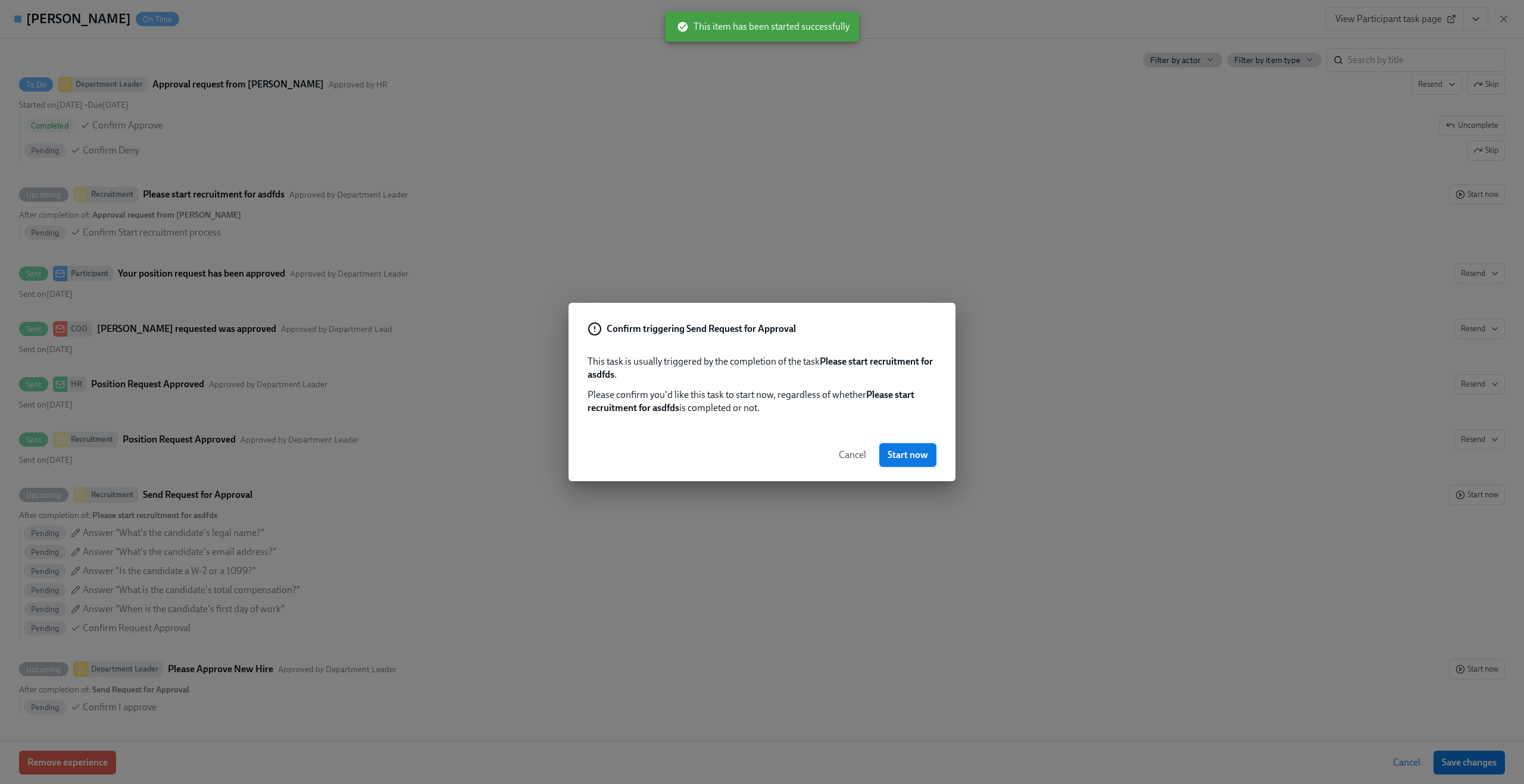
click at [898, 450] on span "Start now" at bounding box center [907, 455] width 40 height 12
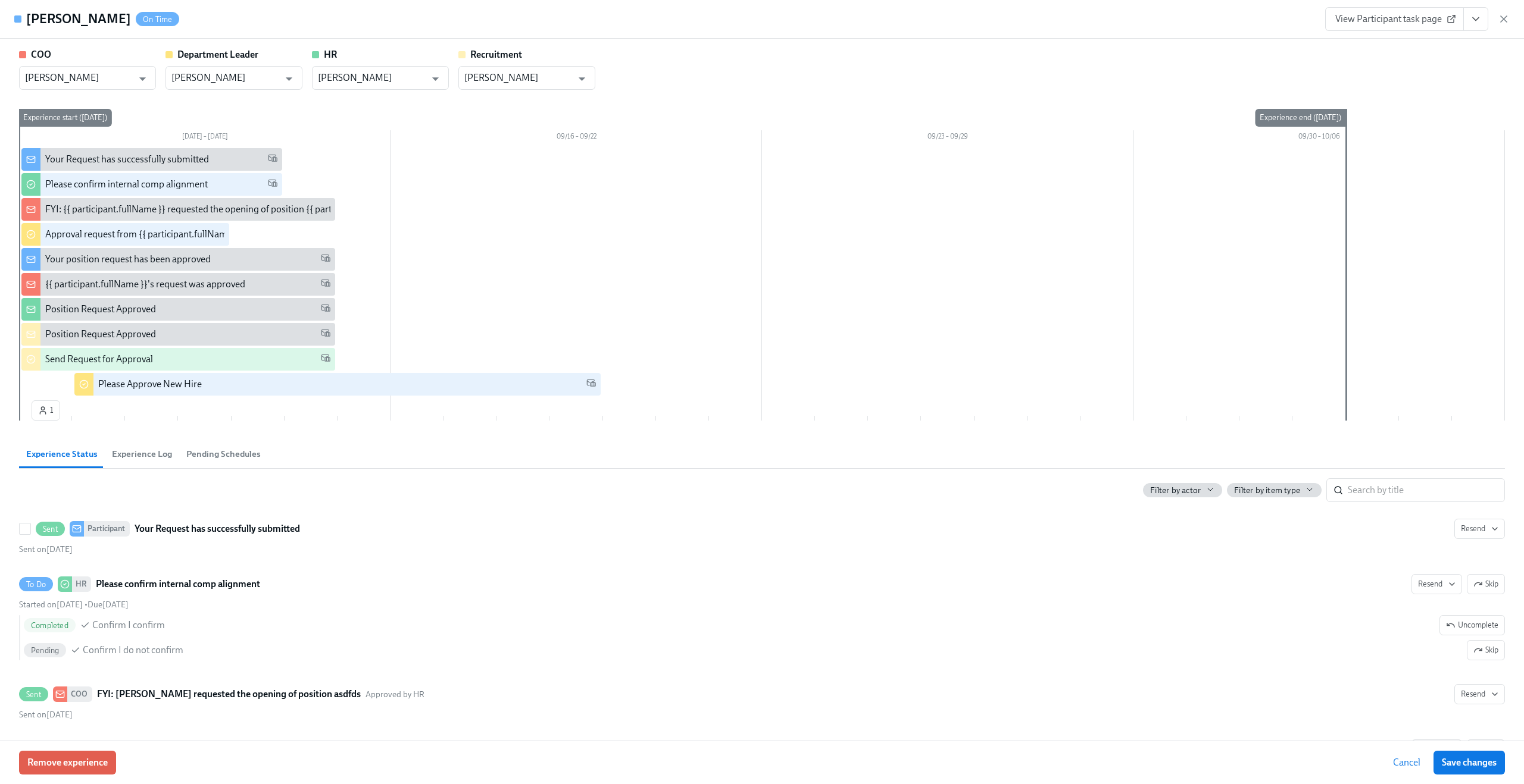
scroll to position [707, 0]
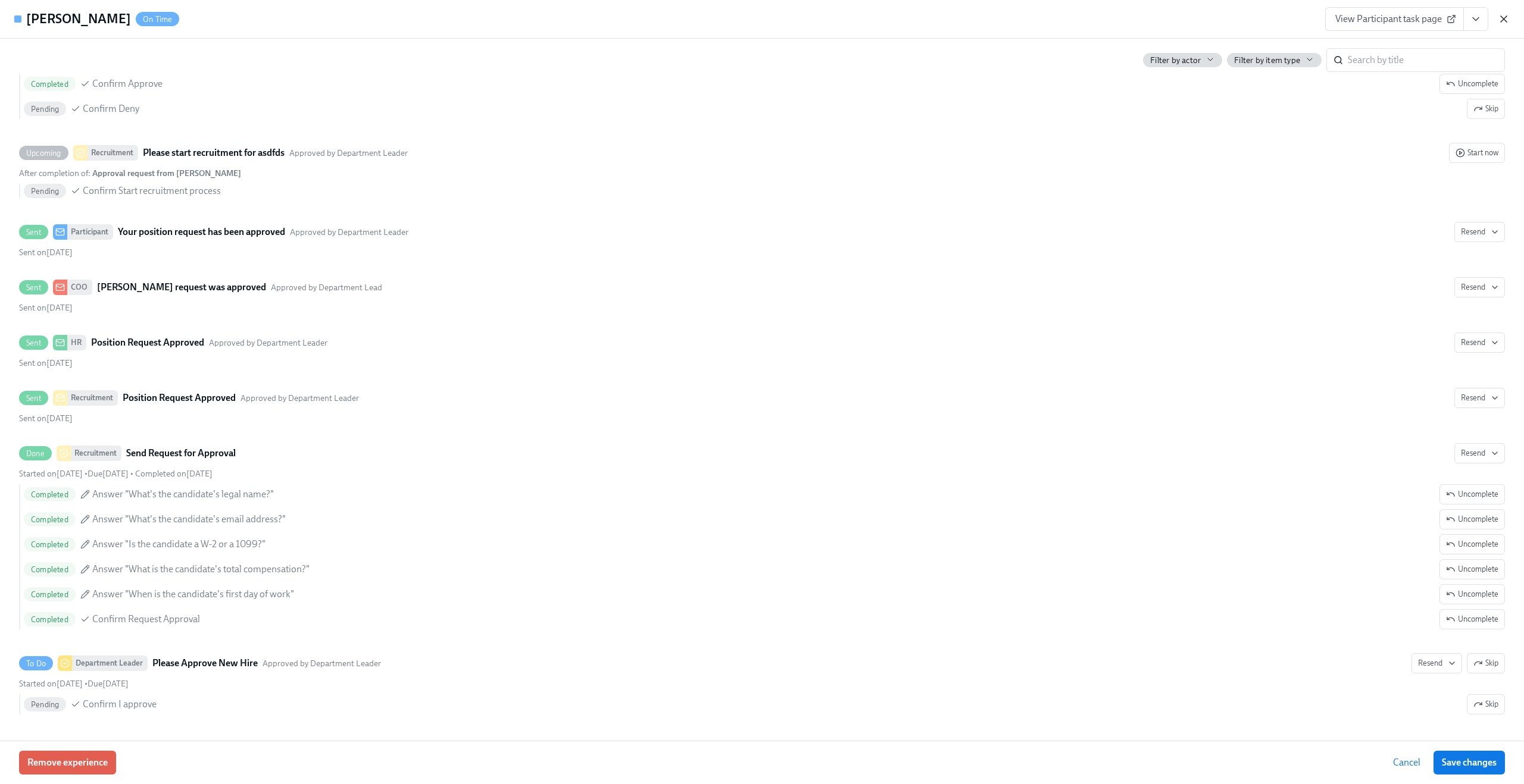
click at [1502, 19] on icon "button" at bounding box center [1503, 18] width 6 height 6
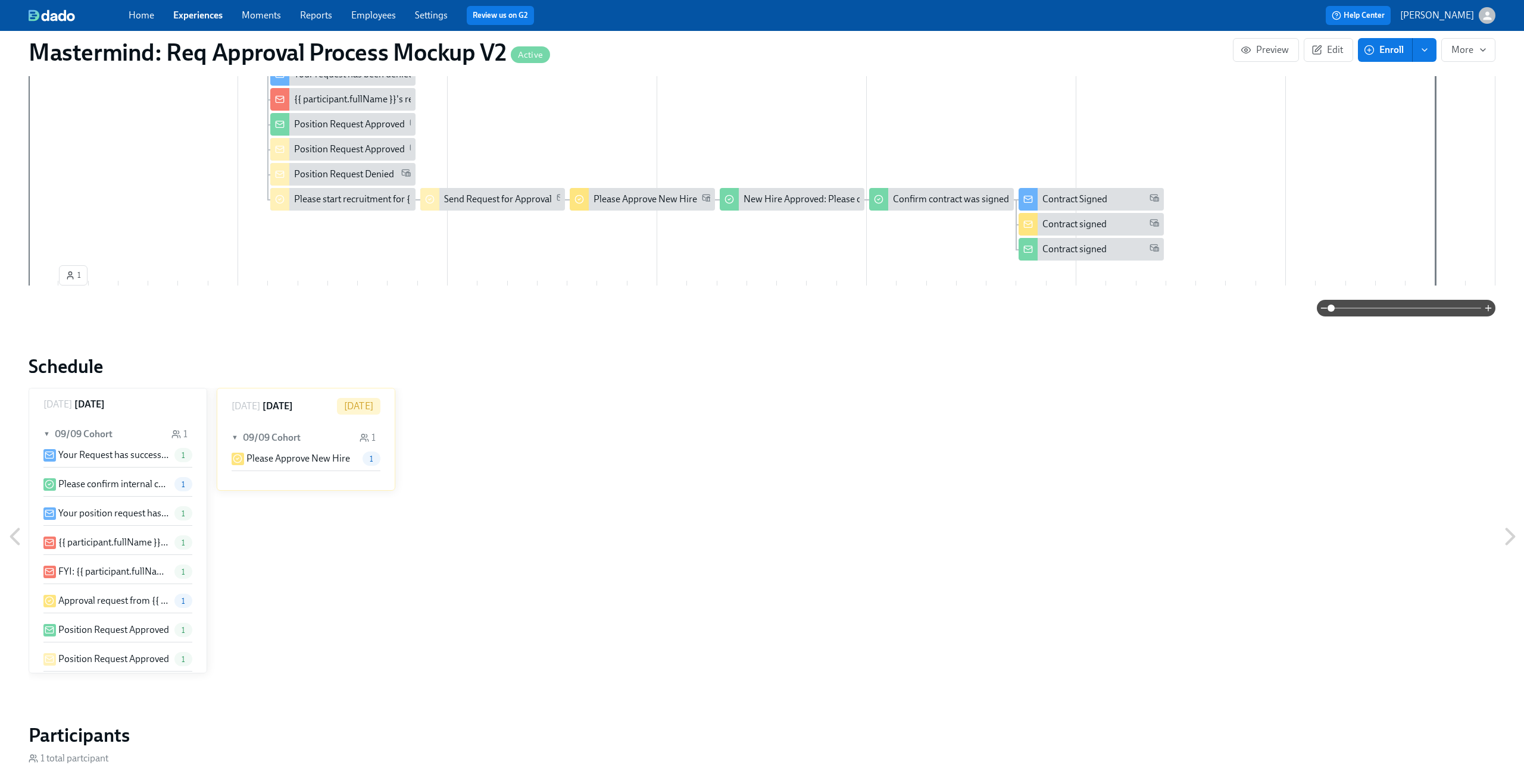
scroll to position [486, 0]
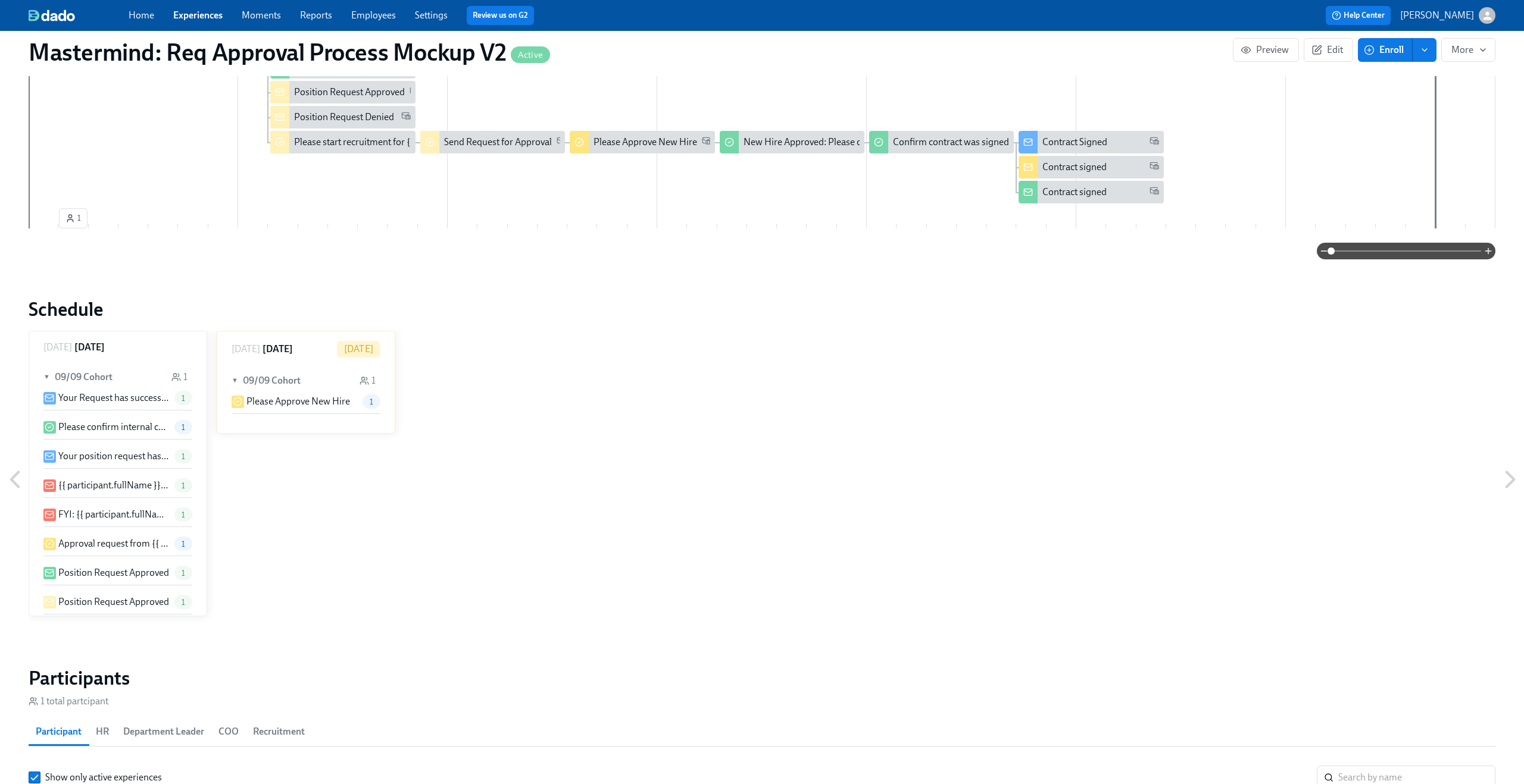
click at [310, 392] on div "▼ 09/09 Cohort 1" at bounding box center [306, 381] width 149 height 28
click at [310, 392] on div "► 09/09 Cohort 1" at bounding box center [306, 381] width 149 height 28
click at [308, 378] on div "▼ 09/09 Cohort 1" at bounding box center [306, 381] width 149 height 28
click at [308, 378] on div "► 09/09 Cohort 1" at bounding box center [306, 381] width 149 height 28
click at [293, 345] on h6 "[DATE]" at bounding box center [278, 349] width 30 height 13
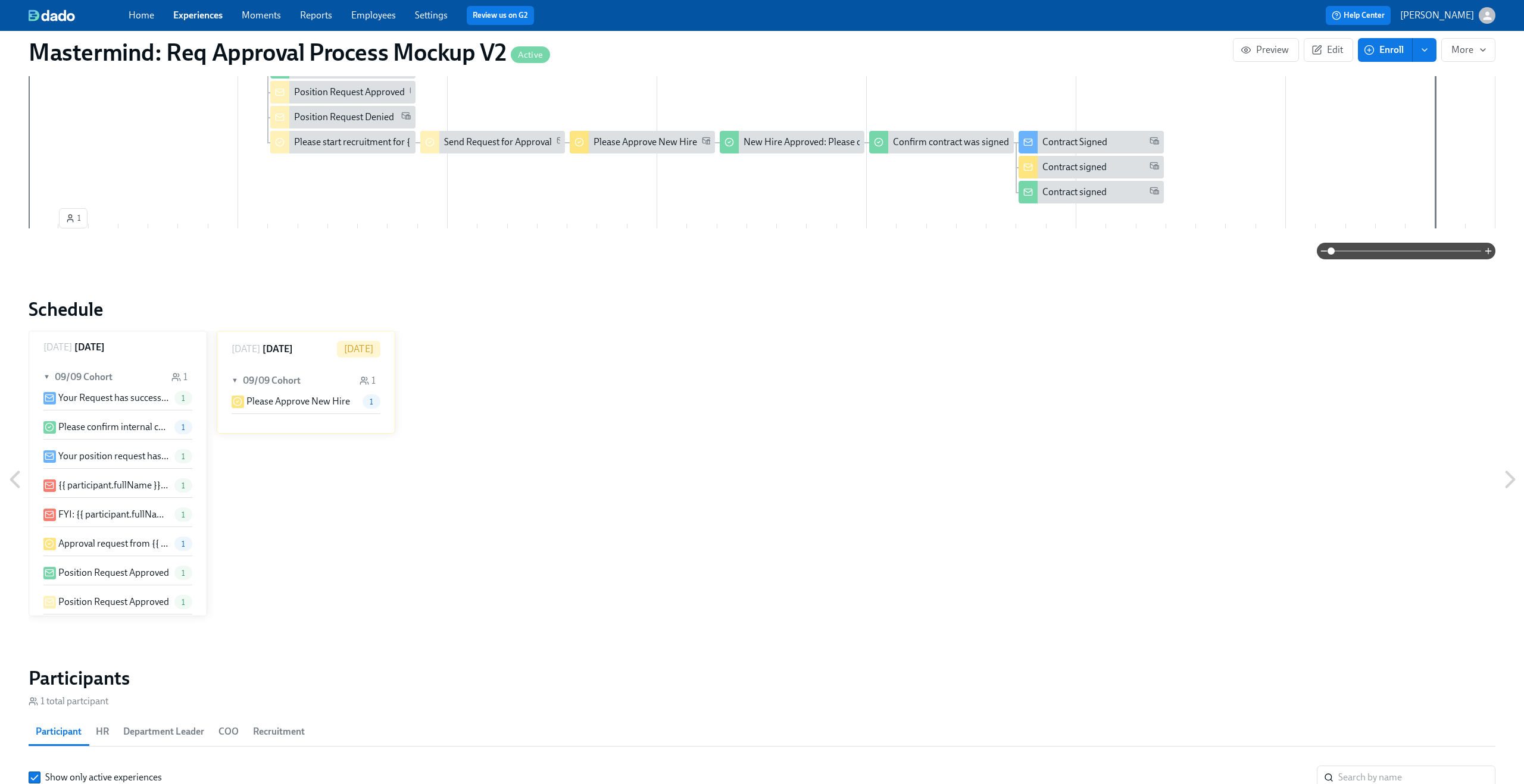
click at [351, 379] on div "▼ 09/09 Cohort 1" at bounding box center [306, 381] width 149 height 28
click at [351, 379] on div "► 09/09 Cohort 1" at bounding box center [306, 381] width 149 height 28
click at [316, 402] on p "Please Approve New Hire" at bounding box center [298, 402] width 104 height 13
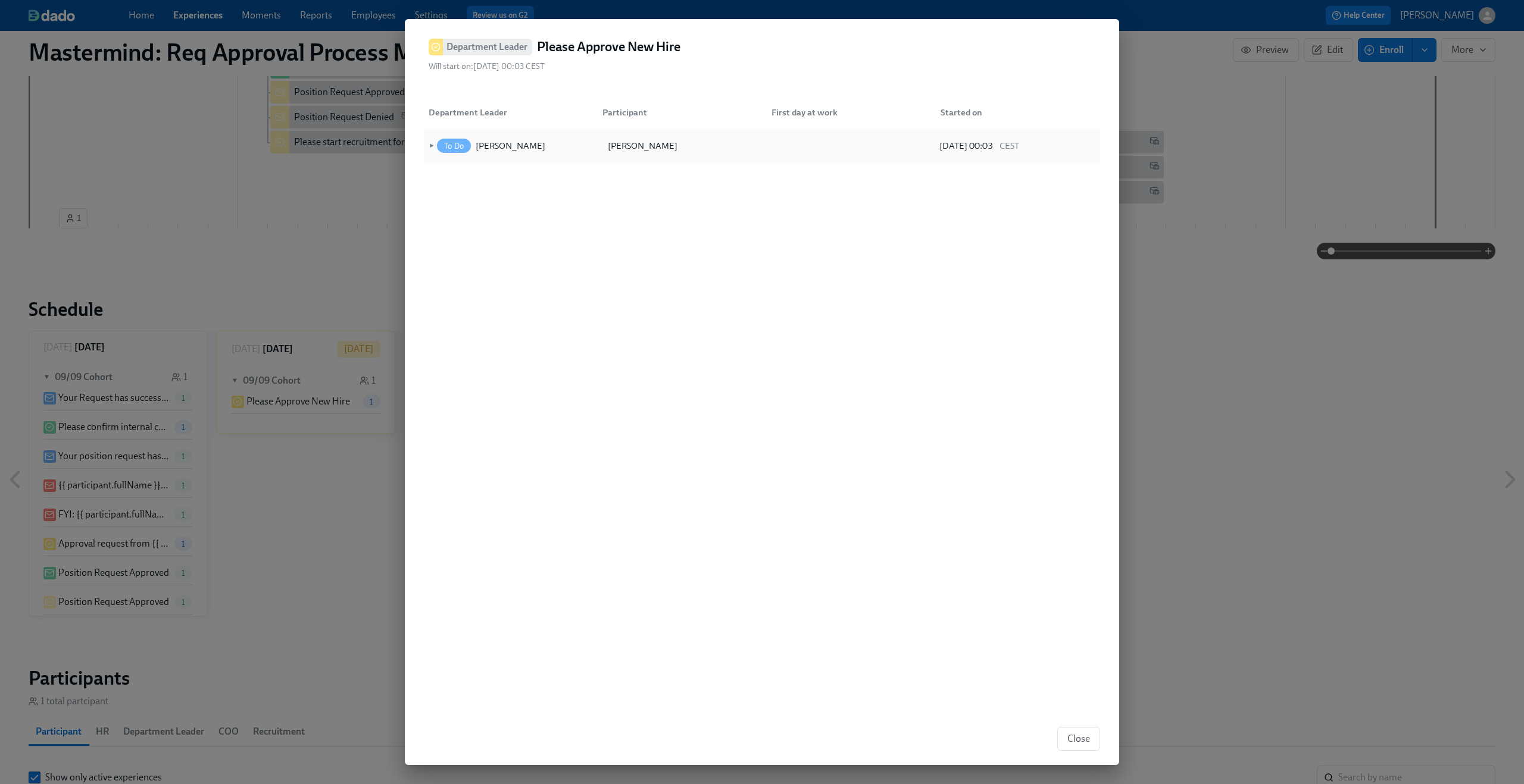
click at [438, 148] on span "To Do" at bounding box center [453, 146] width 34 height 9
click at [431, 142] on span "►" at bounding box center [430, 146] width 8 height 13
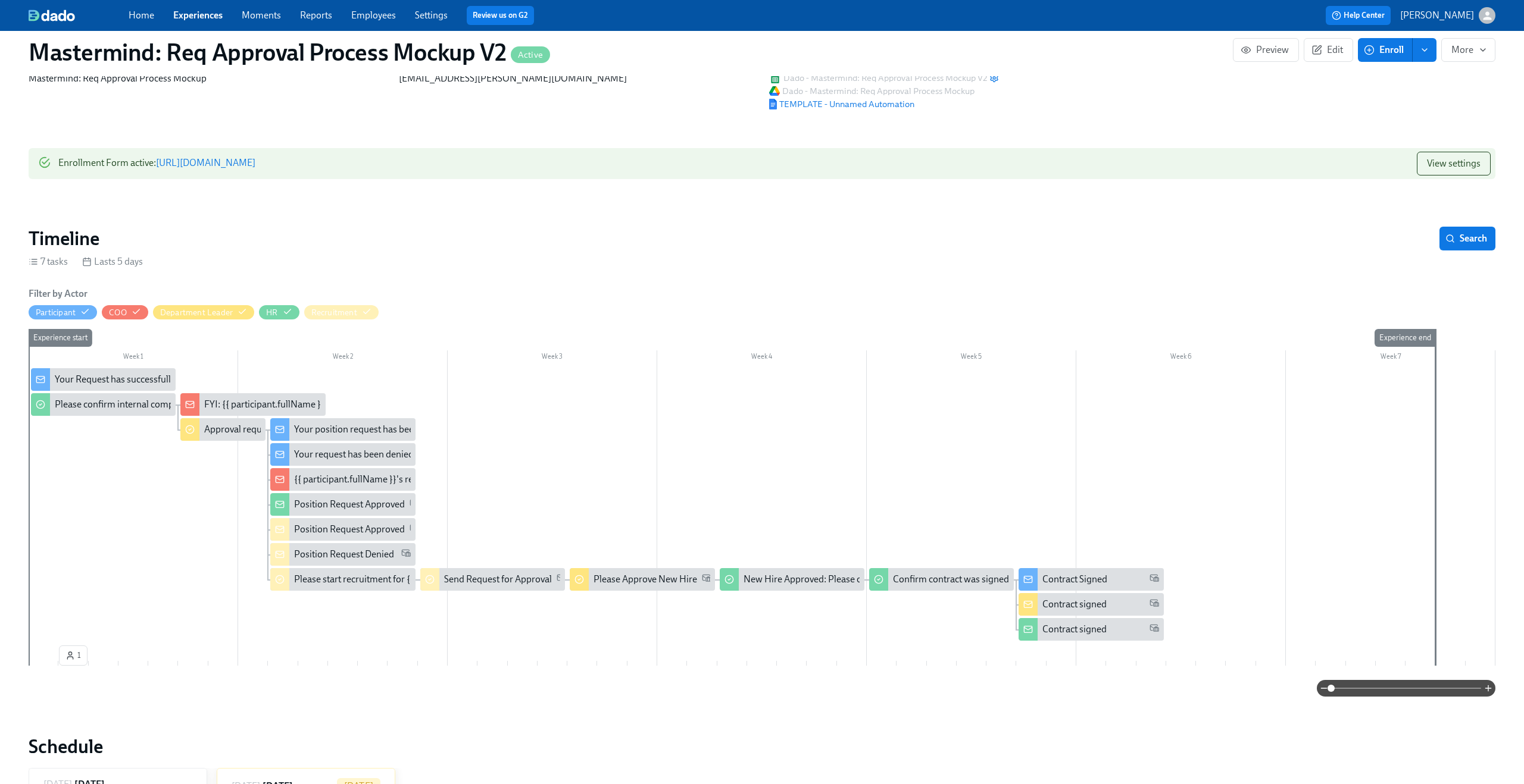
scroll to position [0, 0]
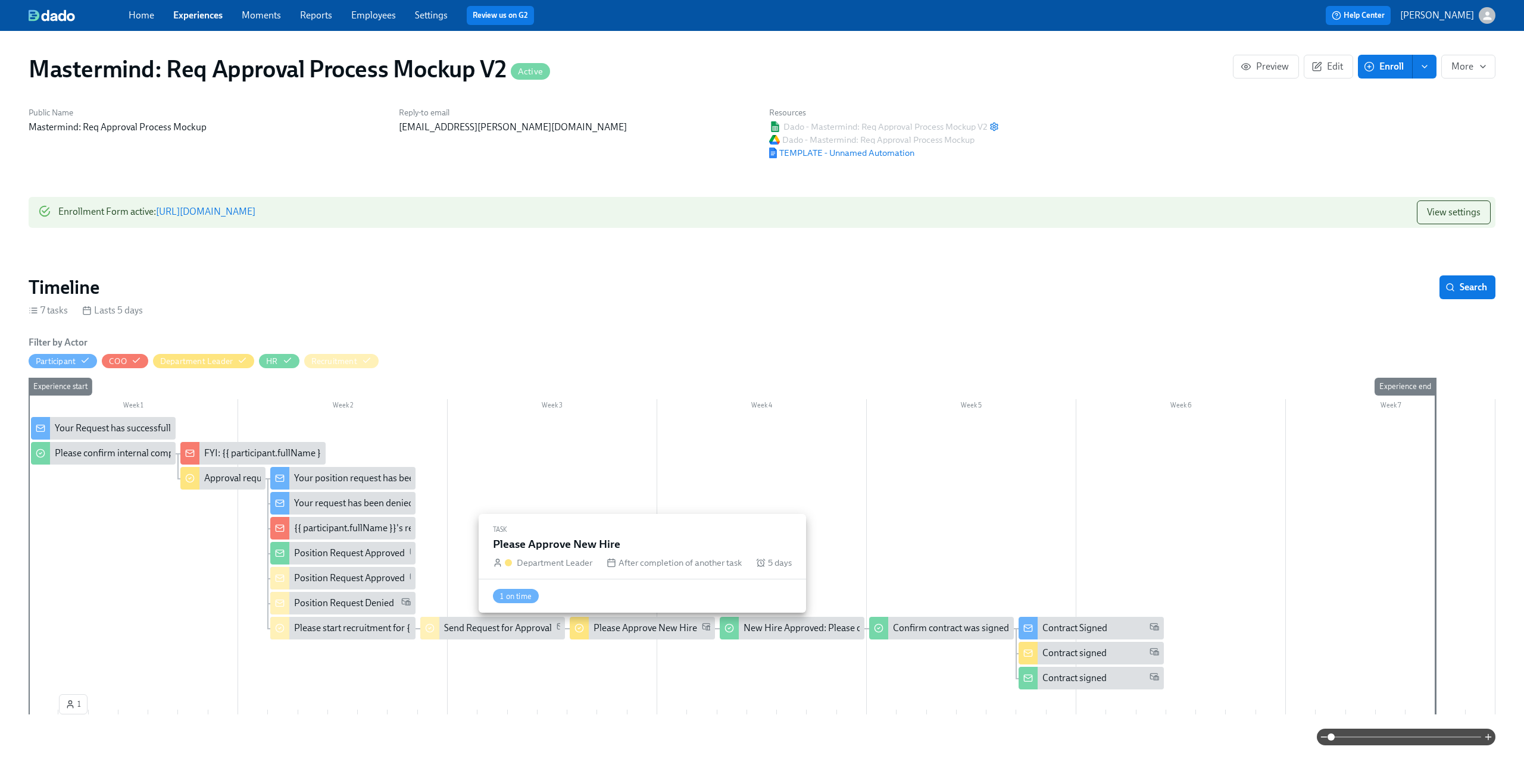
click at [658, 627] on div "Please Approve New Hire" at bounding box center [645, 629] width 104 height 13
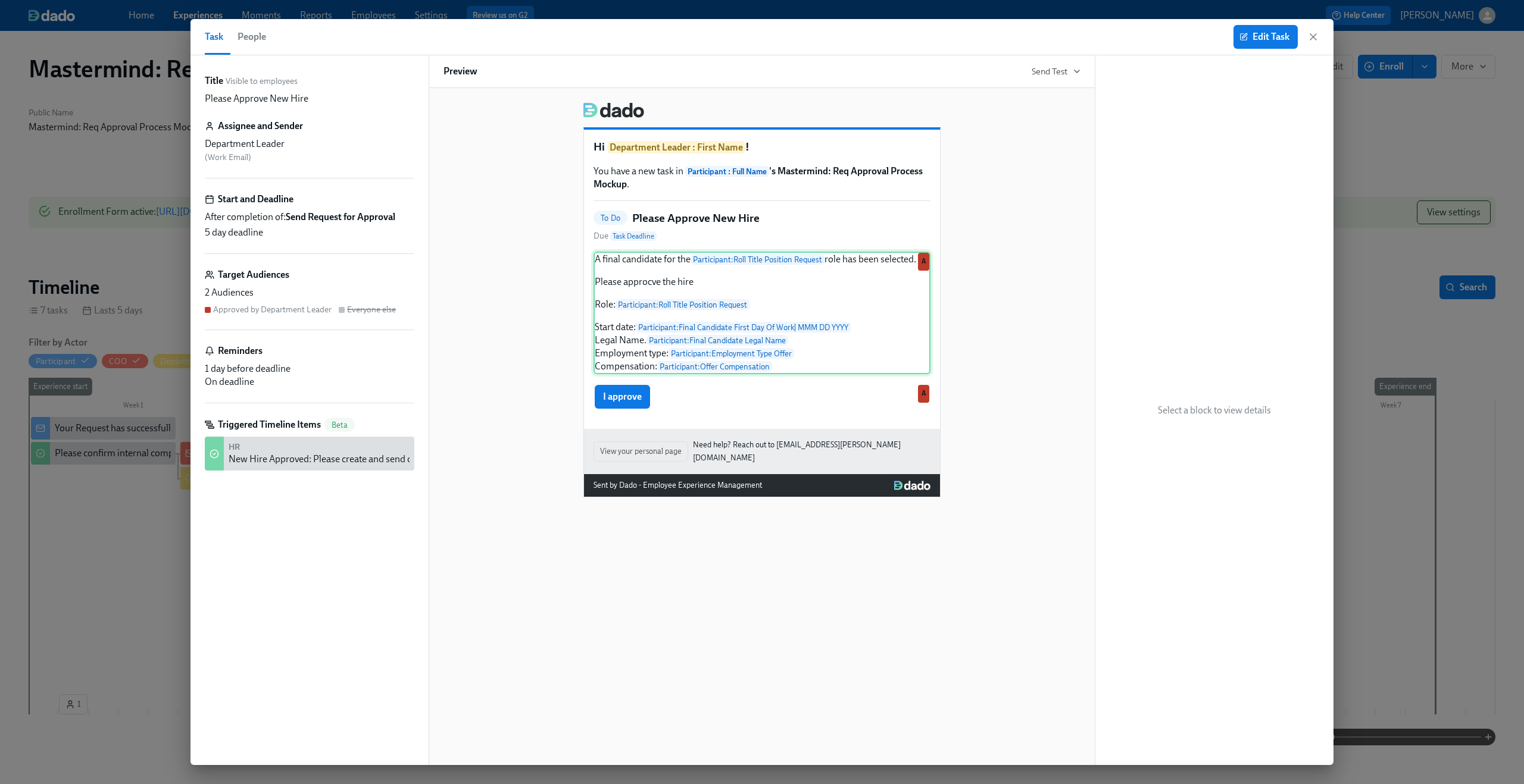
click at [654, 285] on div "A final candidate for the Participant : Roll Title Position Request role has be…" at bounding box center [762, 312] width 336 height 122
click at [711, 283] on div "A final candidate for the Participant : Roll Title Position Request role has be…" at bounding box center [762, 312] width 336 height 122
click at [1261, 35] on span "Edit Task" at bounding box center [1266, 37] width 48 height 12
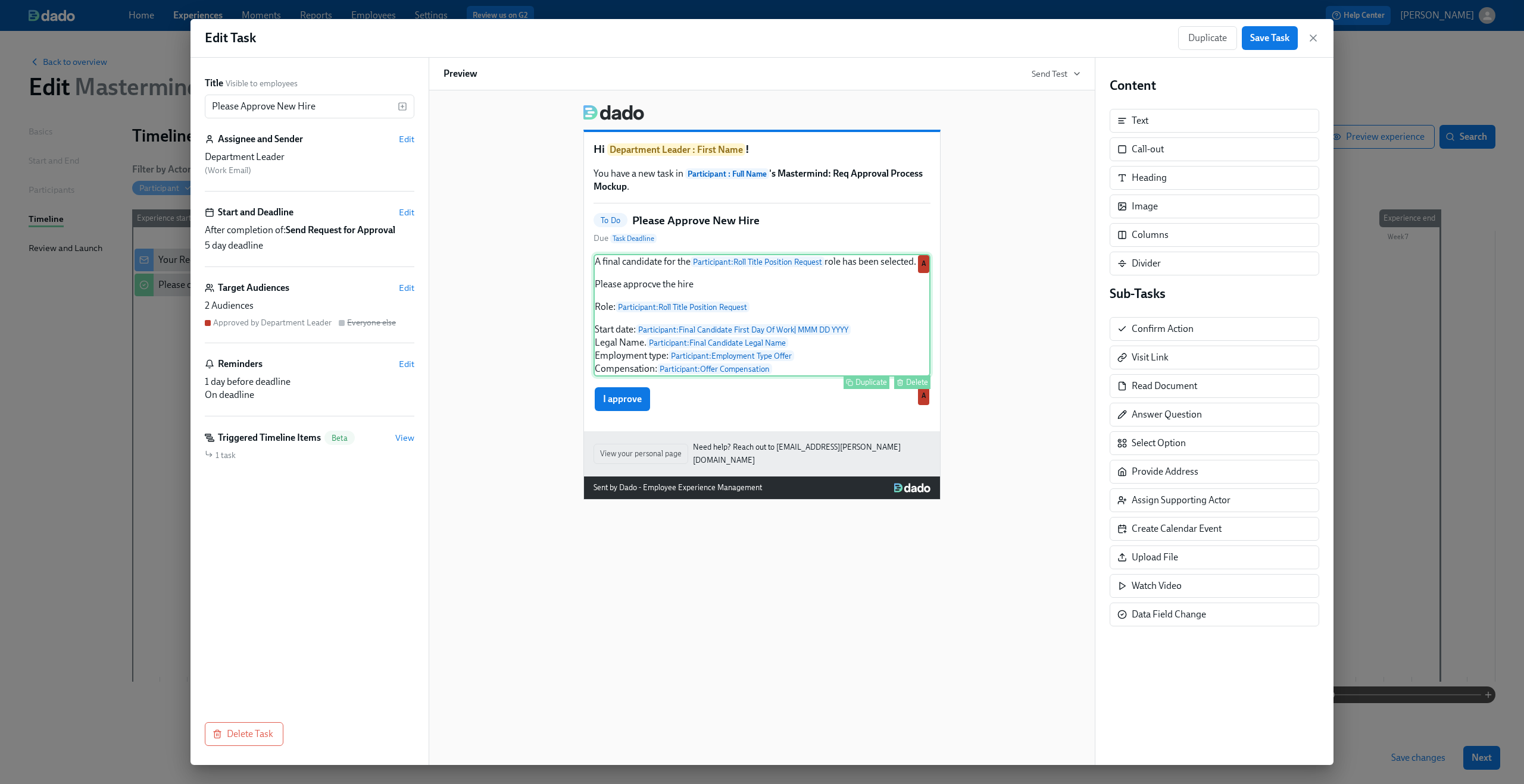
click at [782, 336] on div "A final candidate for the Participant : Roll Title Position Request role has be…" at bounding box center [762, 314] width 336 height 122
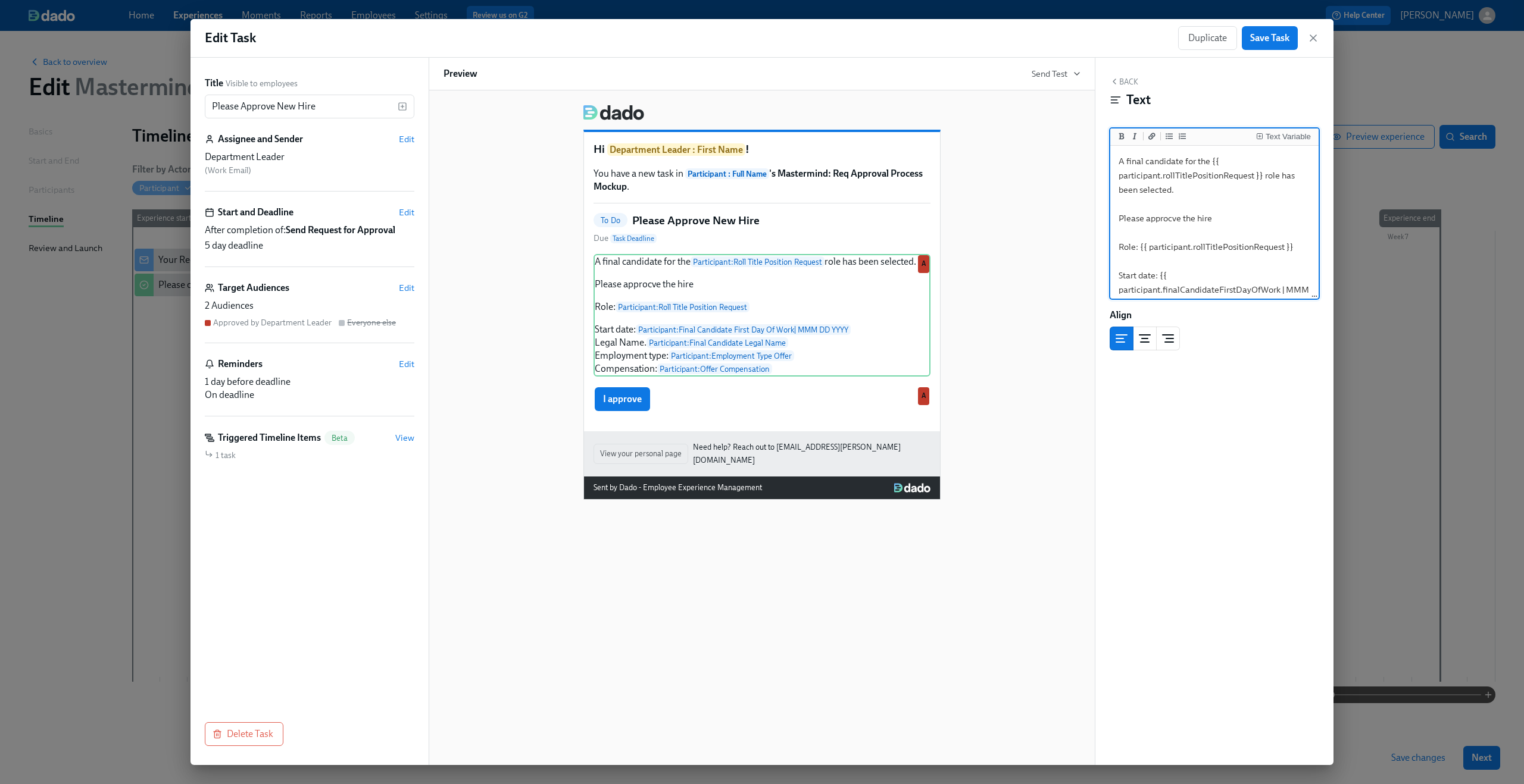
click at [1172, 217] on textarea "A final candidate for the {{ participant.rollTitlePositionRequest }} role has b…" at bounding box center [1213, 275] width 203 height 255
type textarea "A final candidate for the {{ participant.rollTitlePositionRequest }} role has b…"
click at [1270, 41] on span "Save Task" at bounding box center [1269, 38] width 40 height 12
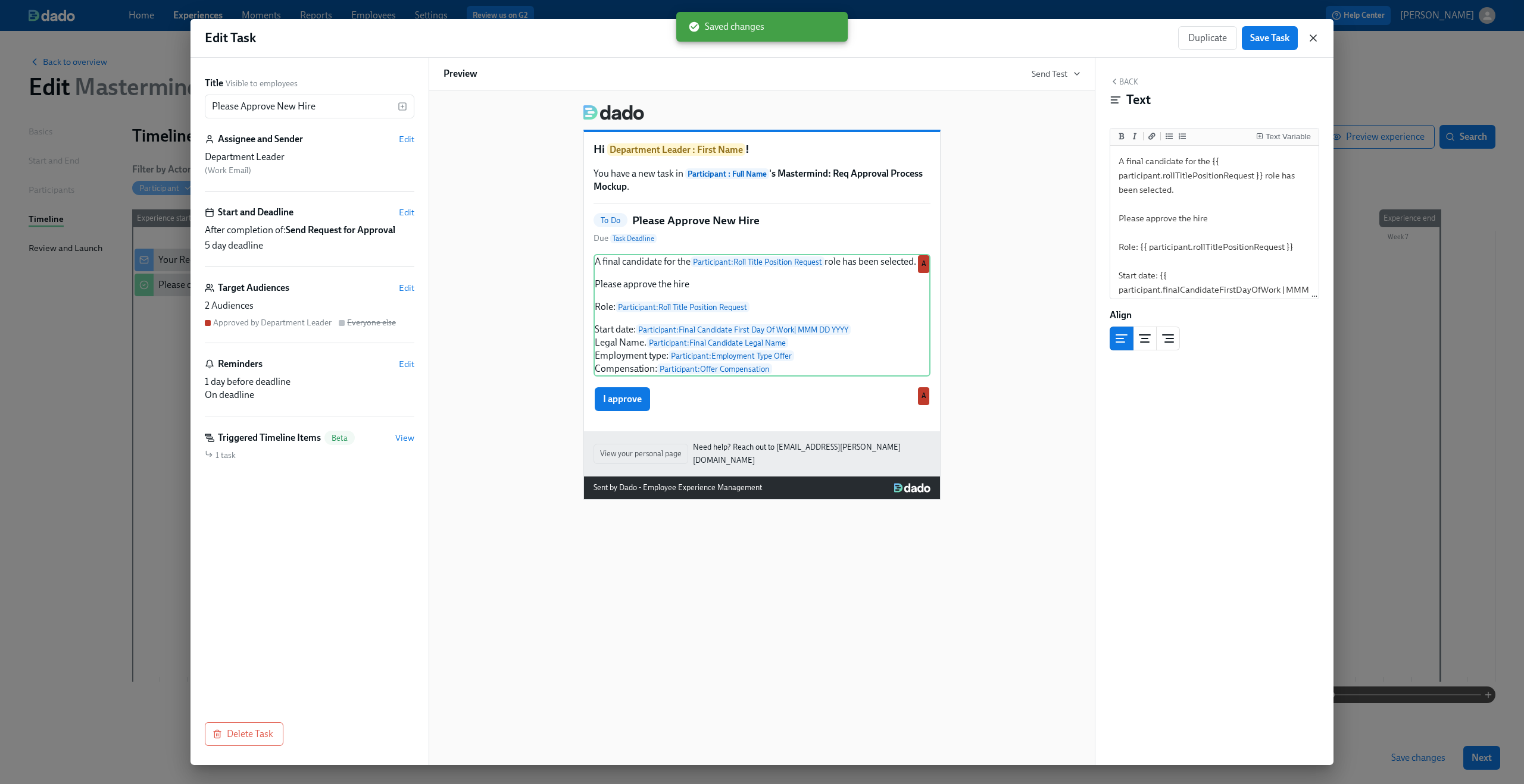
click at [1315, 38] on icon "button" at bounding box center [1313, 38] width 12 height 12
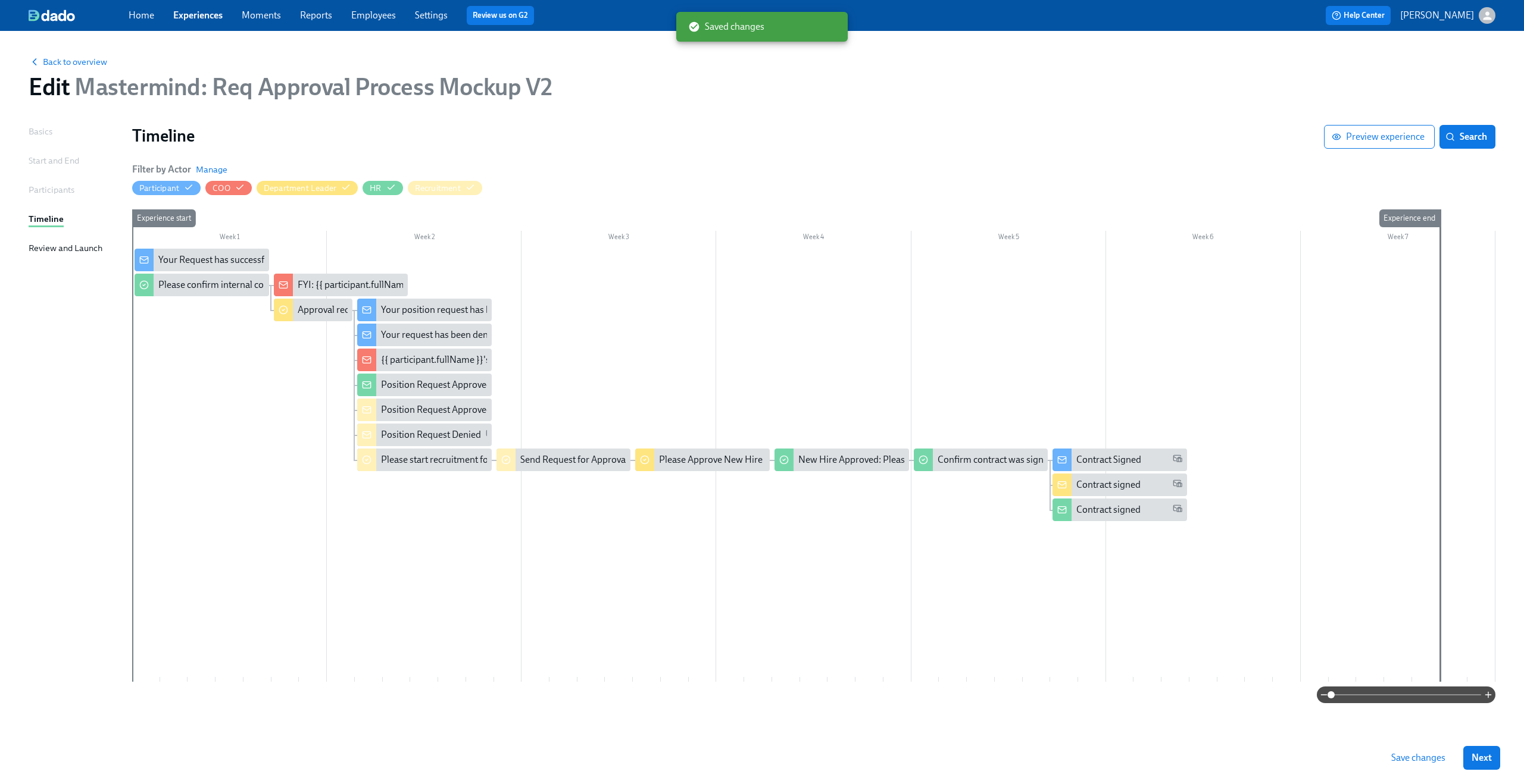
click at [1395, 752] on button "Save changes" at bounding box center [1417, 758] width 71 height 24
click at [77, 58] on span "Back to overview" at bounding box center [67, 62] width 78 height 12
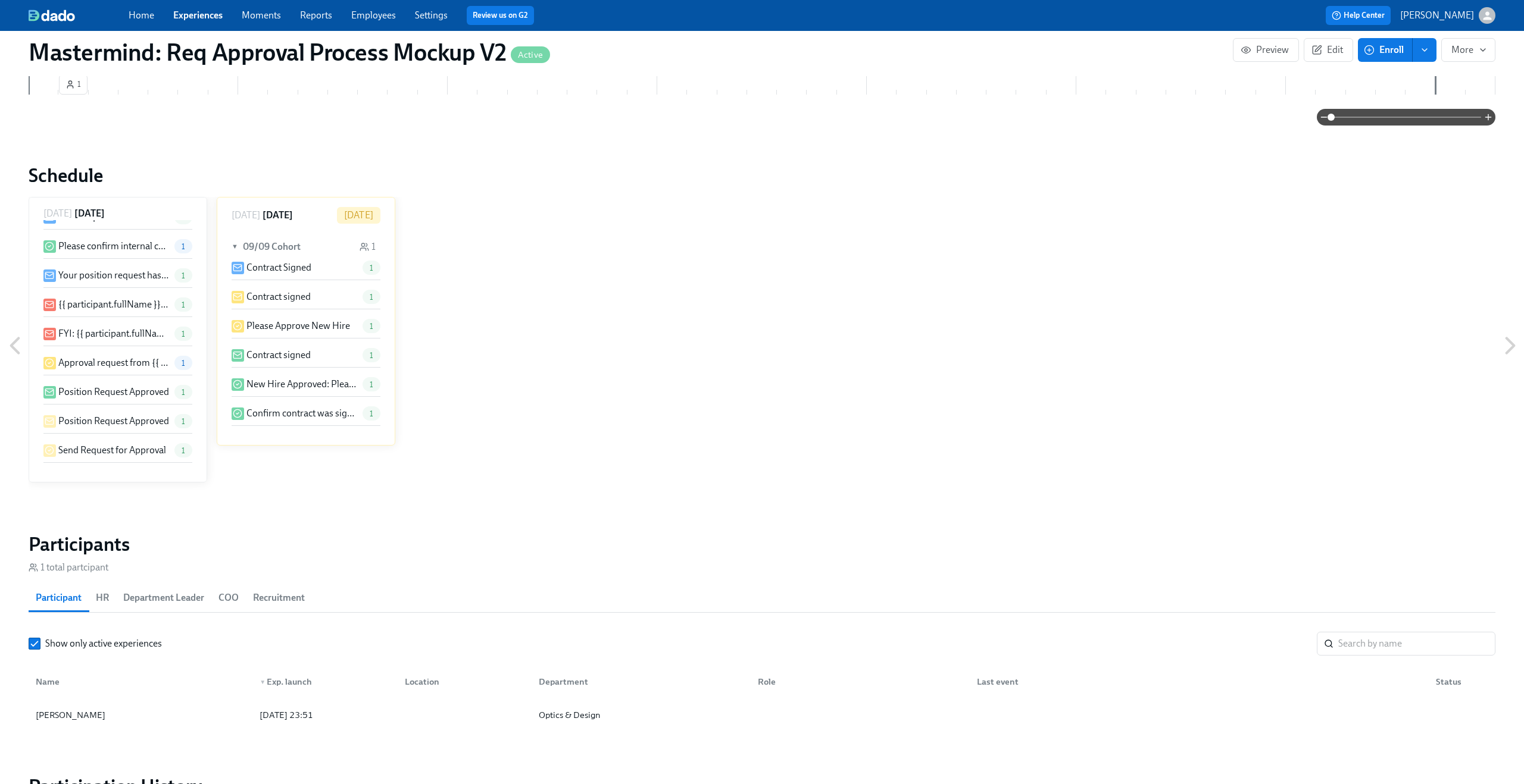
scroll to position [644, 0]
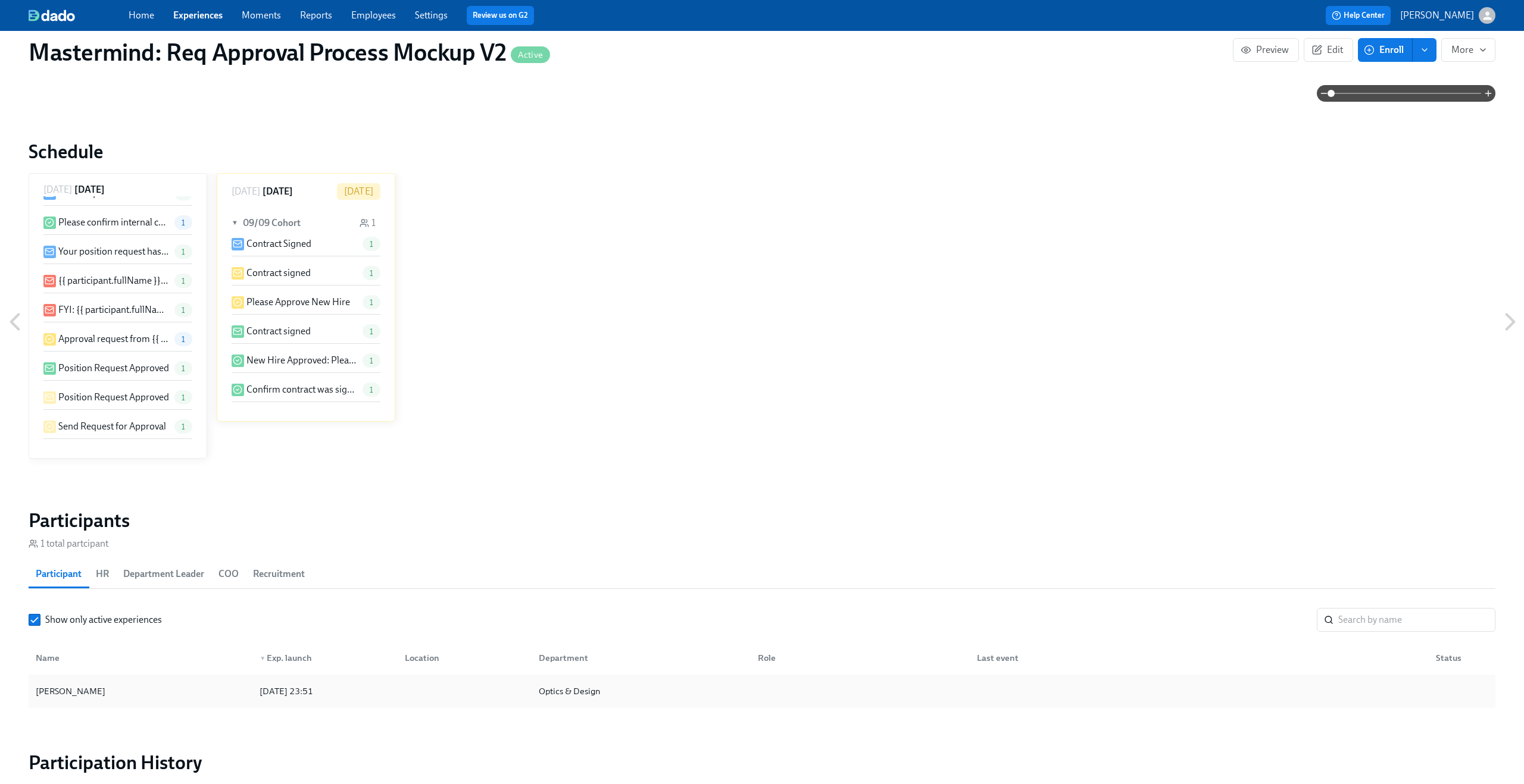
click at [144, 699] on div "[PERSON_NAME]" at bounding box center [141, 691] width 219 height 24
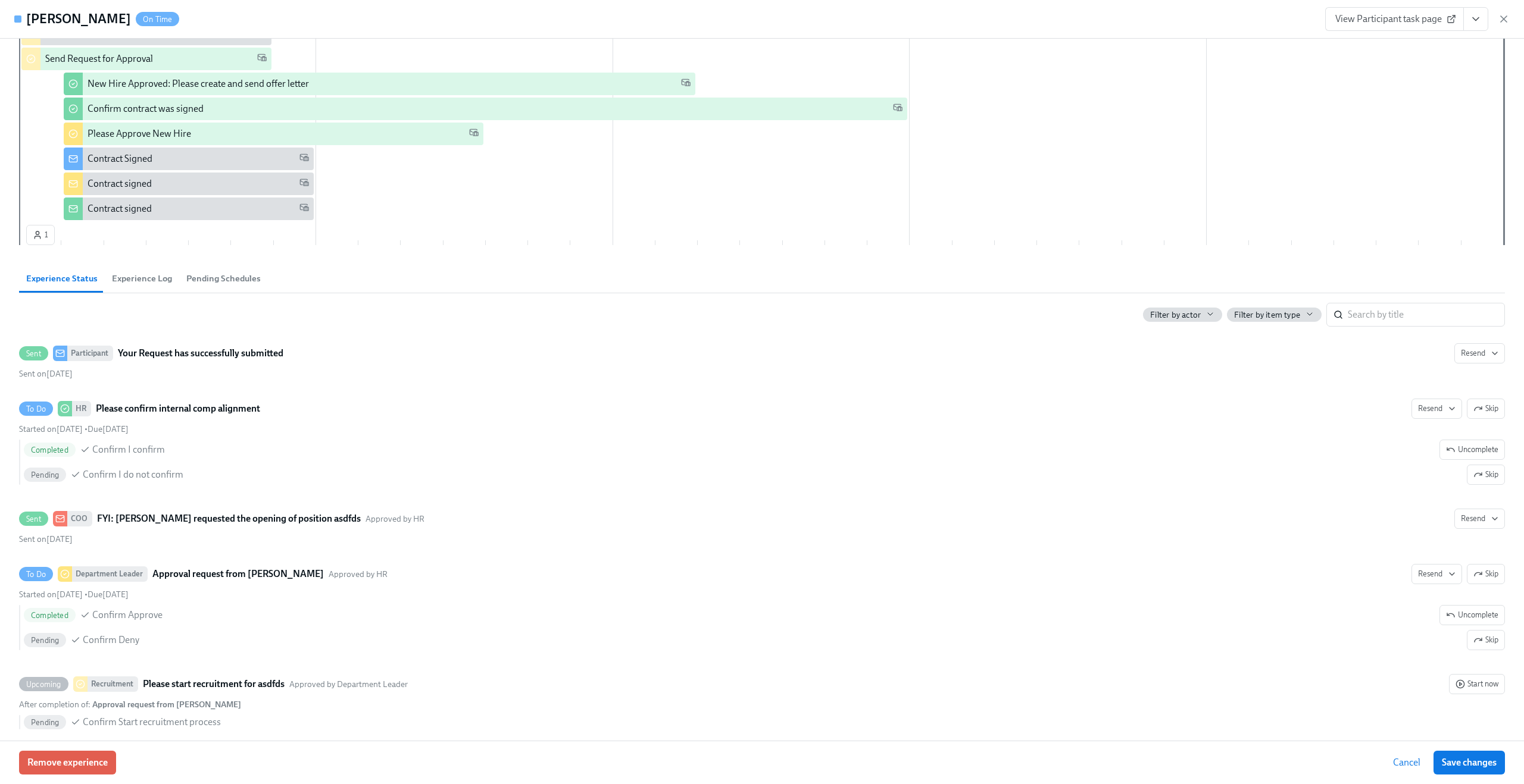
scroll to position [344, 0]
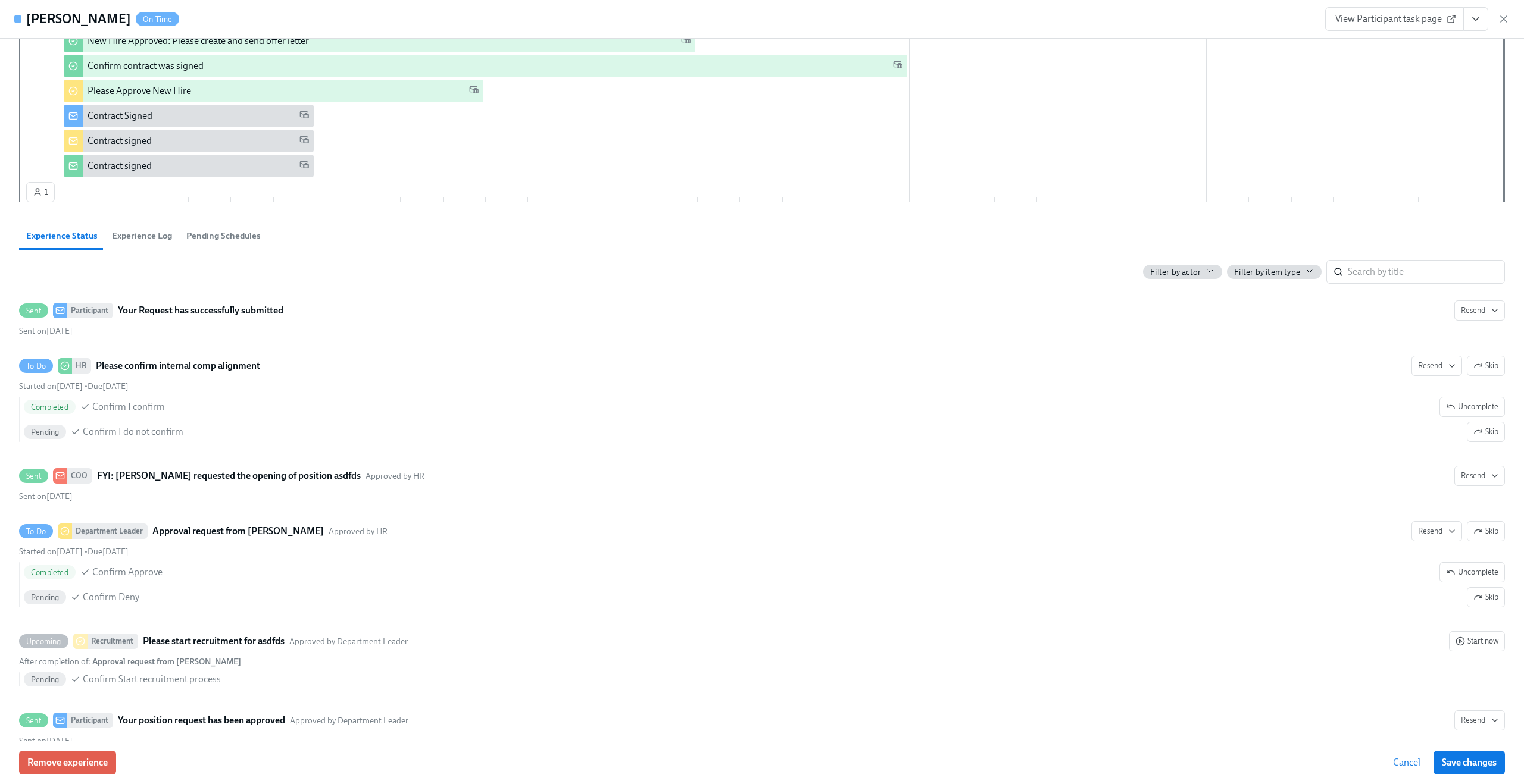
click at [142, 239] on span "Experience Log" at bounding box center [142, 235] width 60 height 14
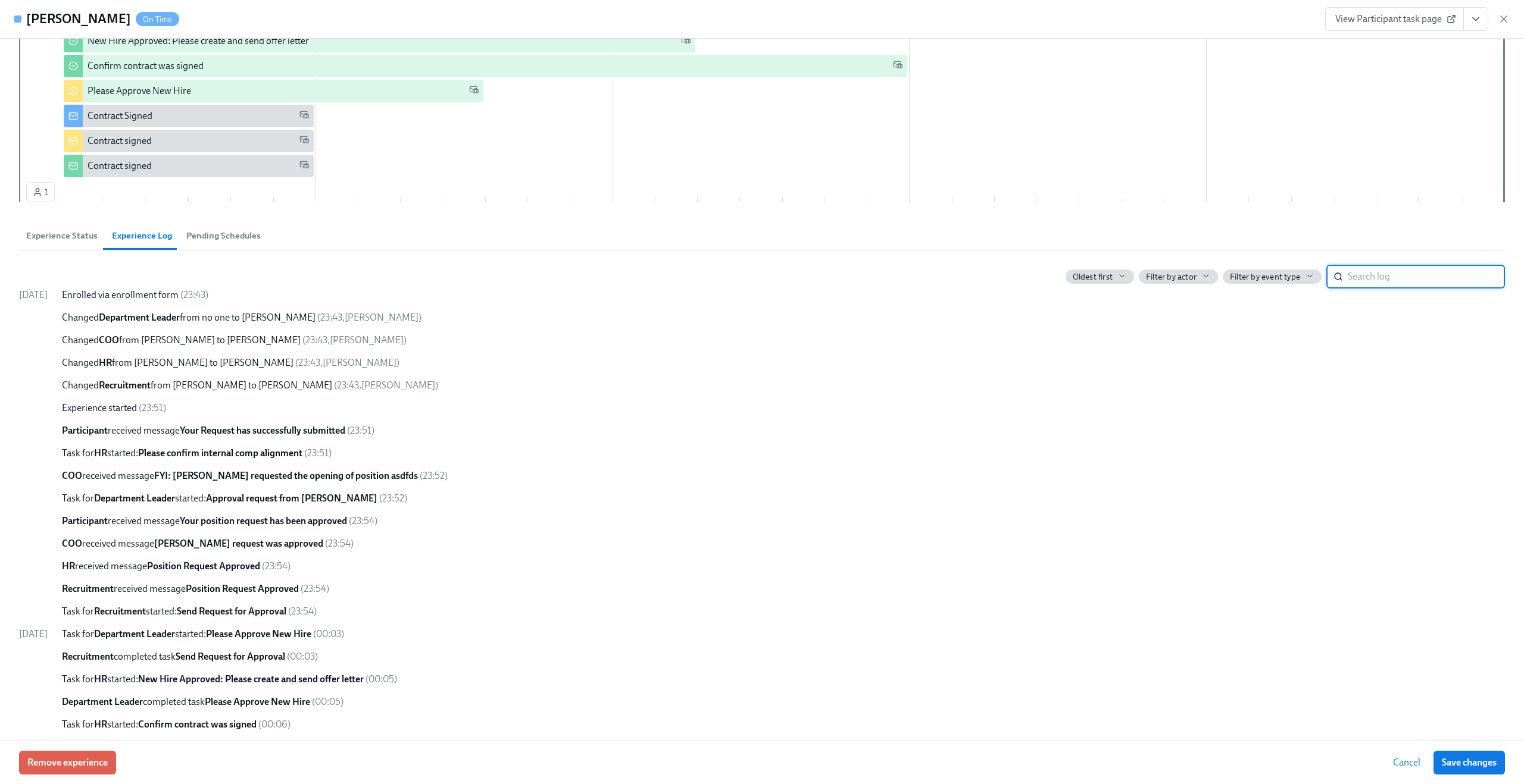
scroll to position [461, 0]
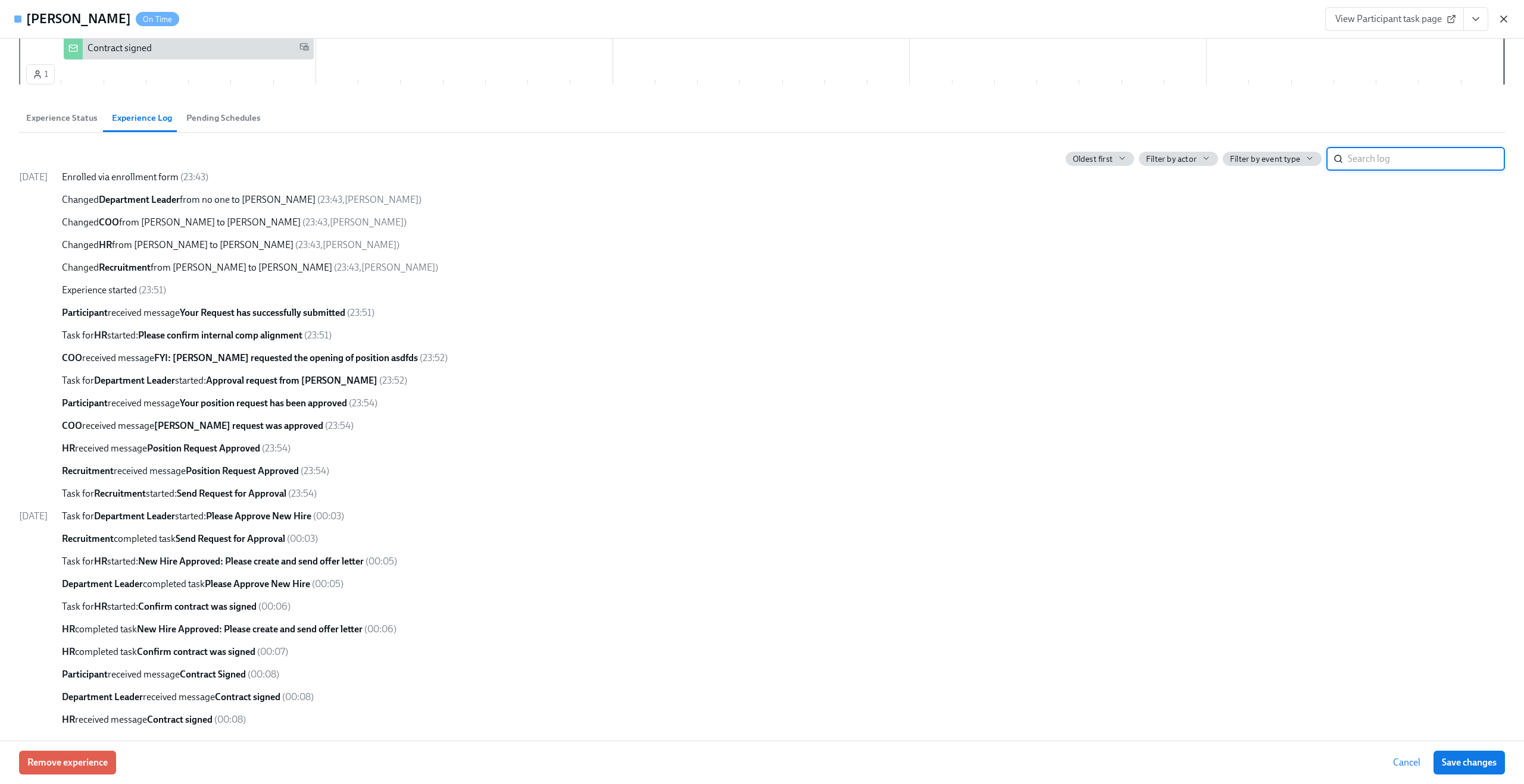
click at [1502, 17] on icon "button" at bounding box center [1503, 18] width 6 height 6
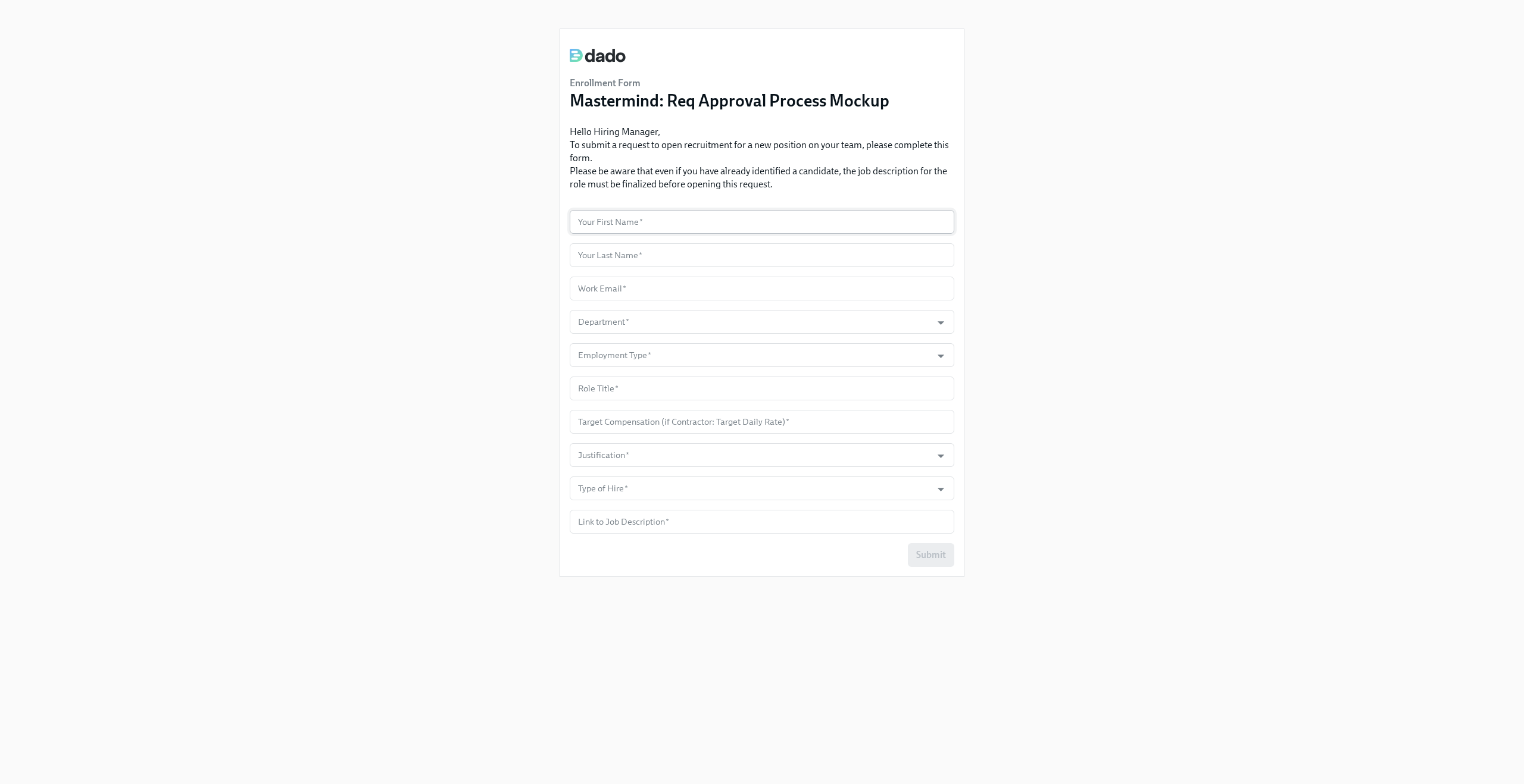
click at [656, 219] on input "text" at bounding box center [762, 222] width 384 height 24
type input "Claus"
type input "Meyer"
paste input "claus.meyer+mastermind@dadohr.com"
type input "claus.meyer+mastermind@dadohr.com"
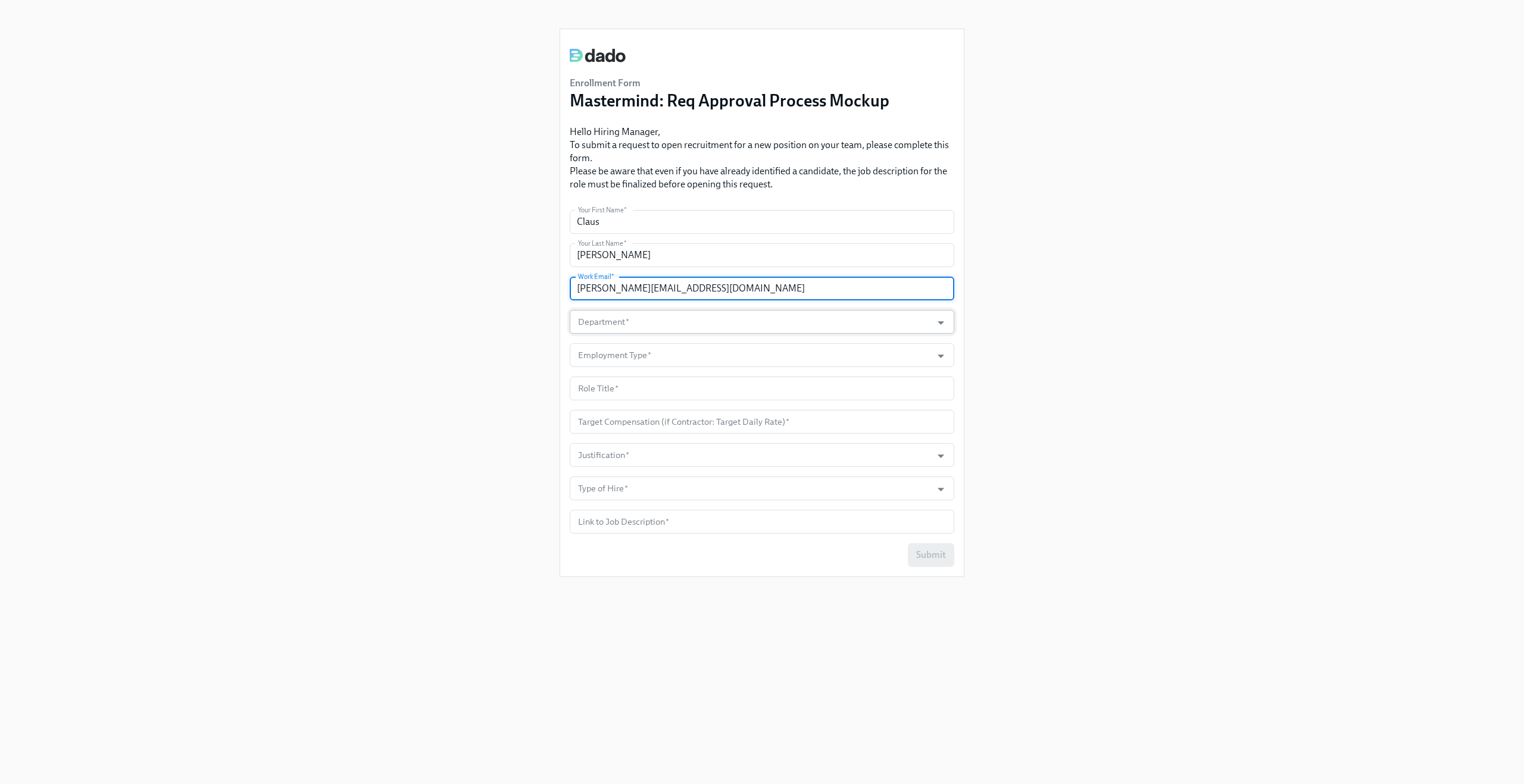
click at [654, 321] on input "Department   *" at bounding box center [750, 322] width 350 height 24
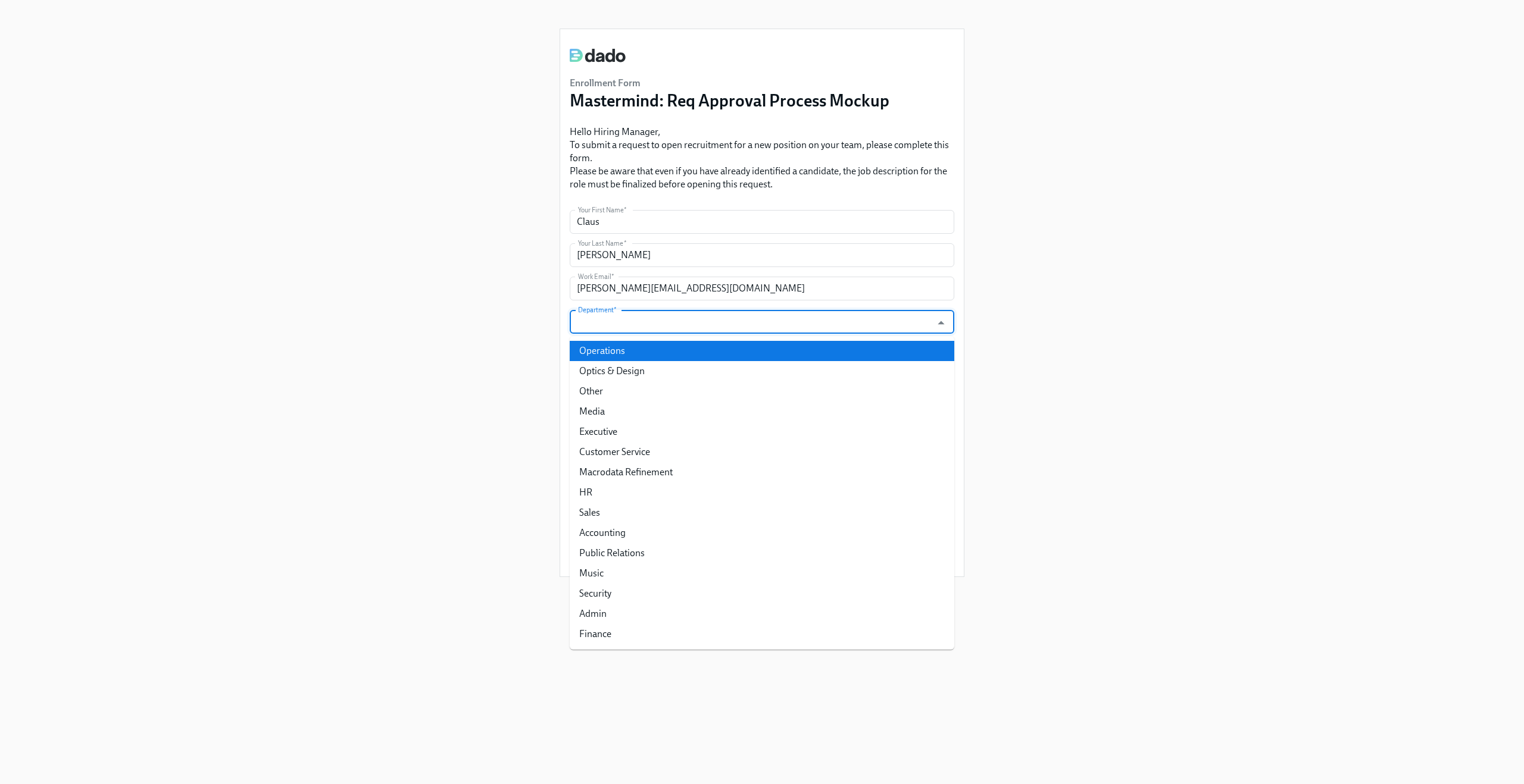
click at [647, 343] on li "Operations" at bounding box center [762, 351] width 384 height 20
type input "Operations"
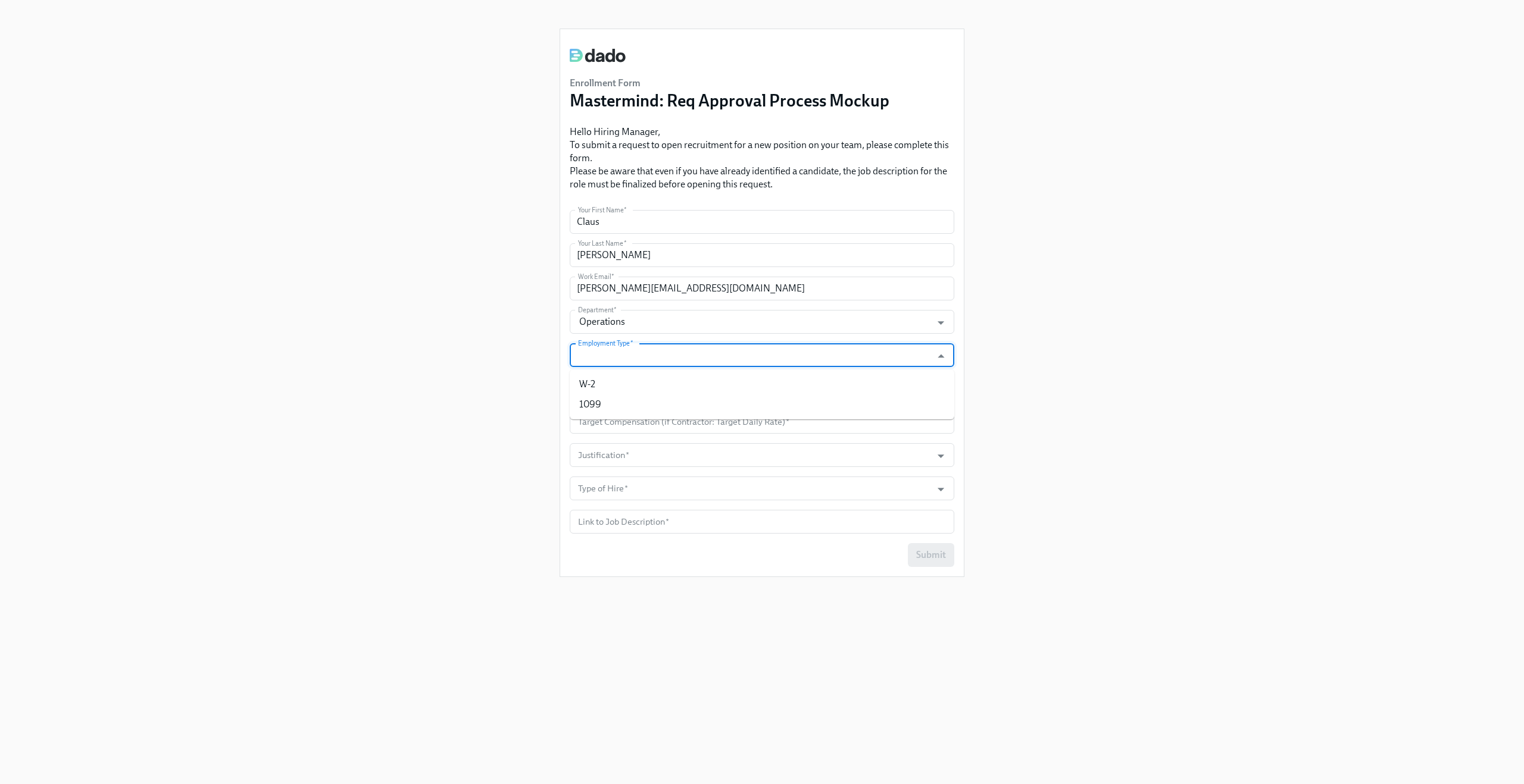
click at [641, 356] on input "Employment Type   *" at bounding box center [750, 356] width 350 height 24
click at [639, 365] on input "Employment Type   *" at bounding box center [750, 356] width 350 height 24
click at [626, 396] on li "1099" at bounding box center [762, 404] width 384 height 20
type input "1099"
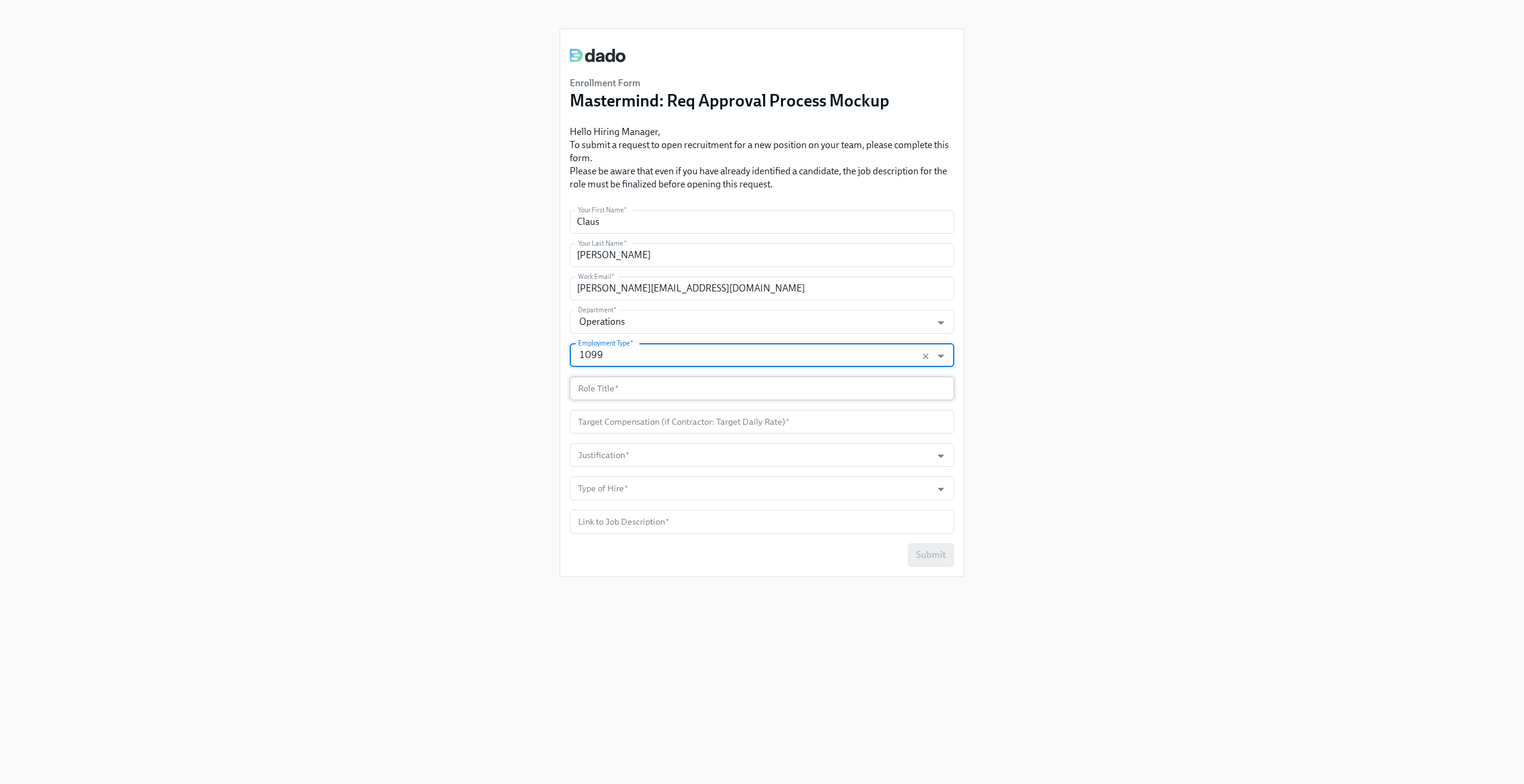
click at [621, 391] on input "text" at bounding box center [762, 389] width 384 height 24
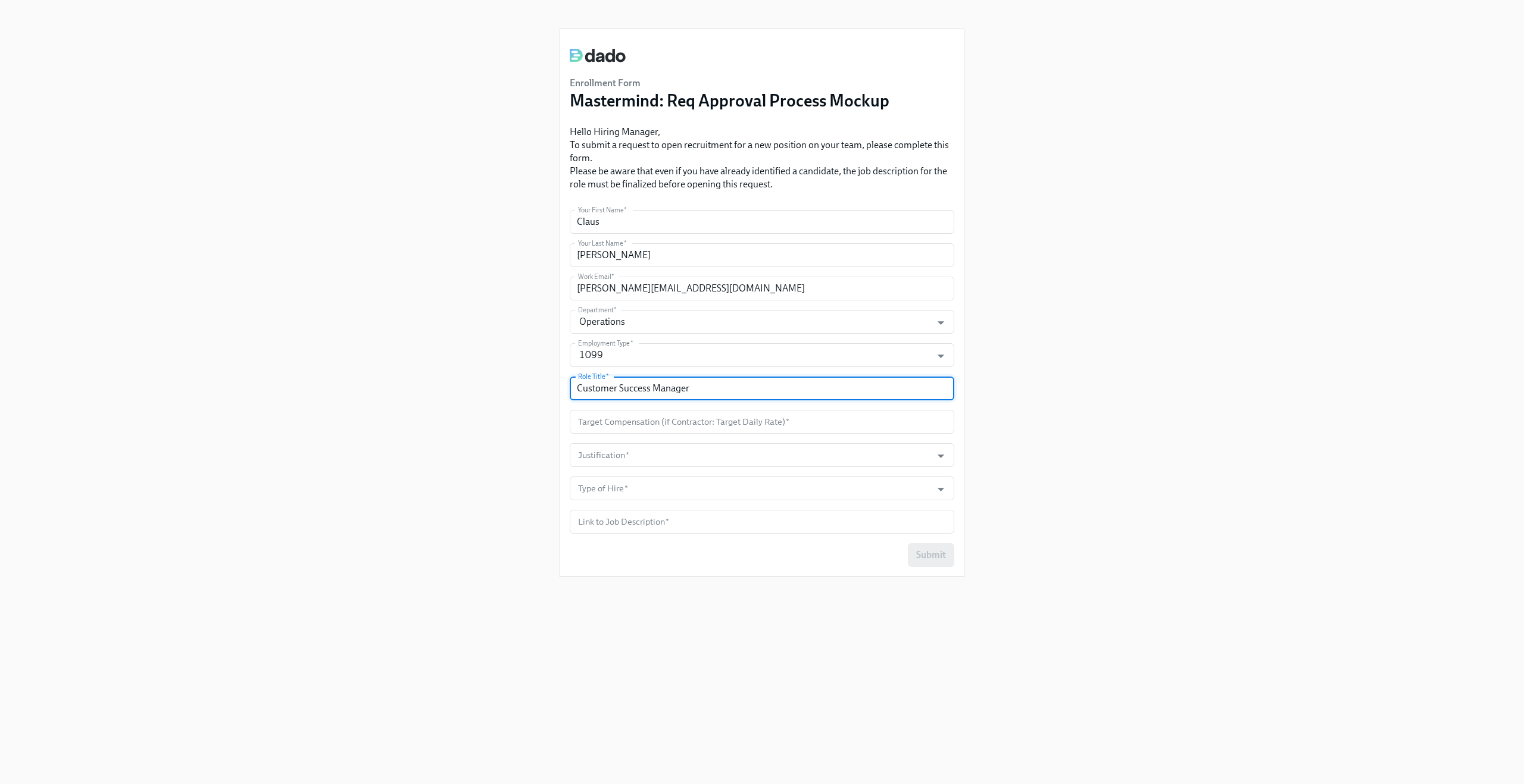
type input "Customer Success Manager"
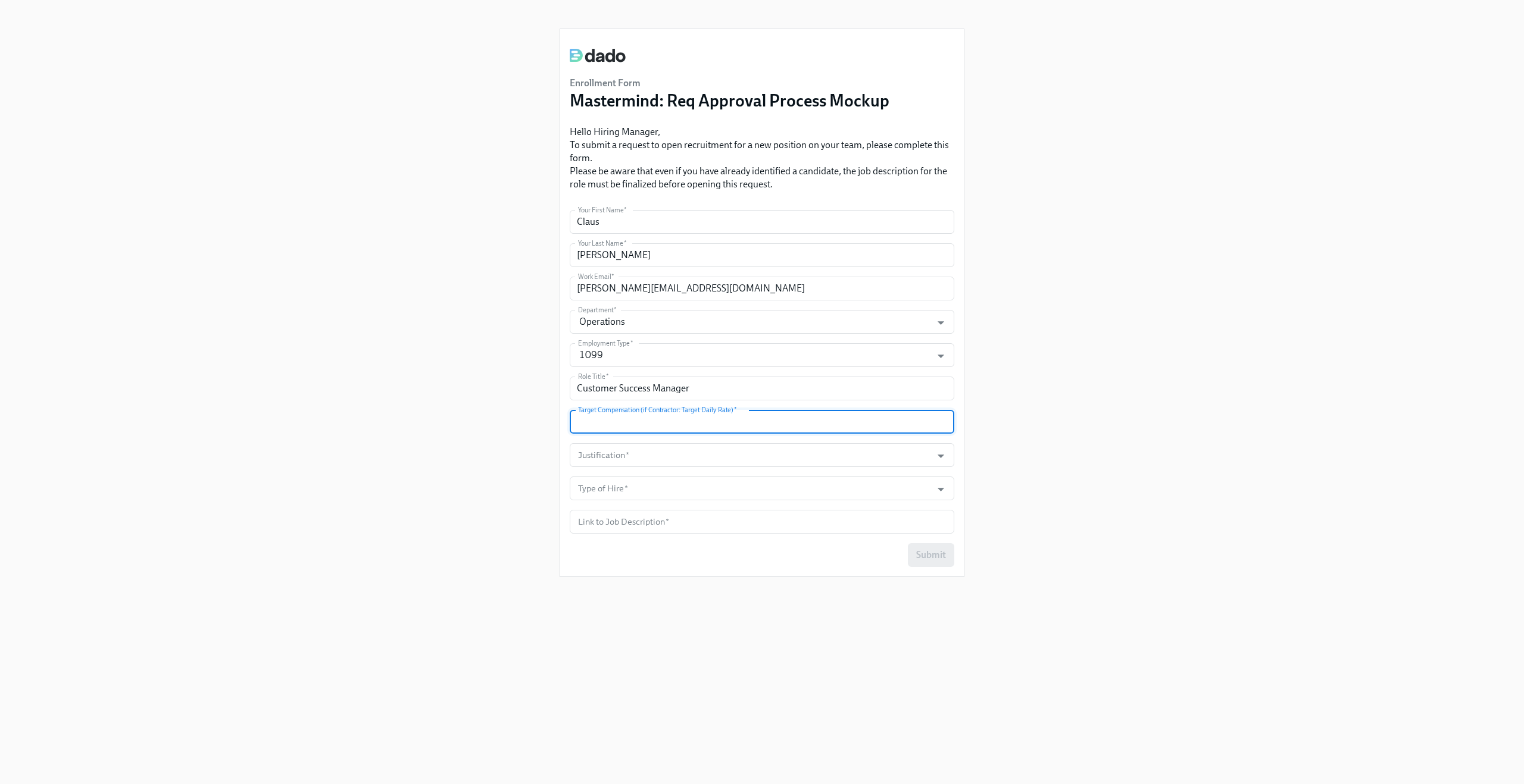
click at [635, 429] on input "number" at bounding box center [762, 422] width 384 height 24
type input "100000"
click at [643, 463] on input "Justification   *" at bounding box center [750, 455] width 350 height 24
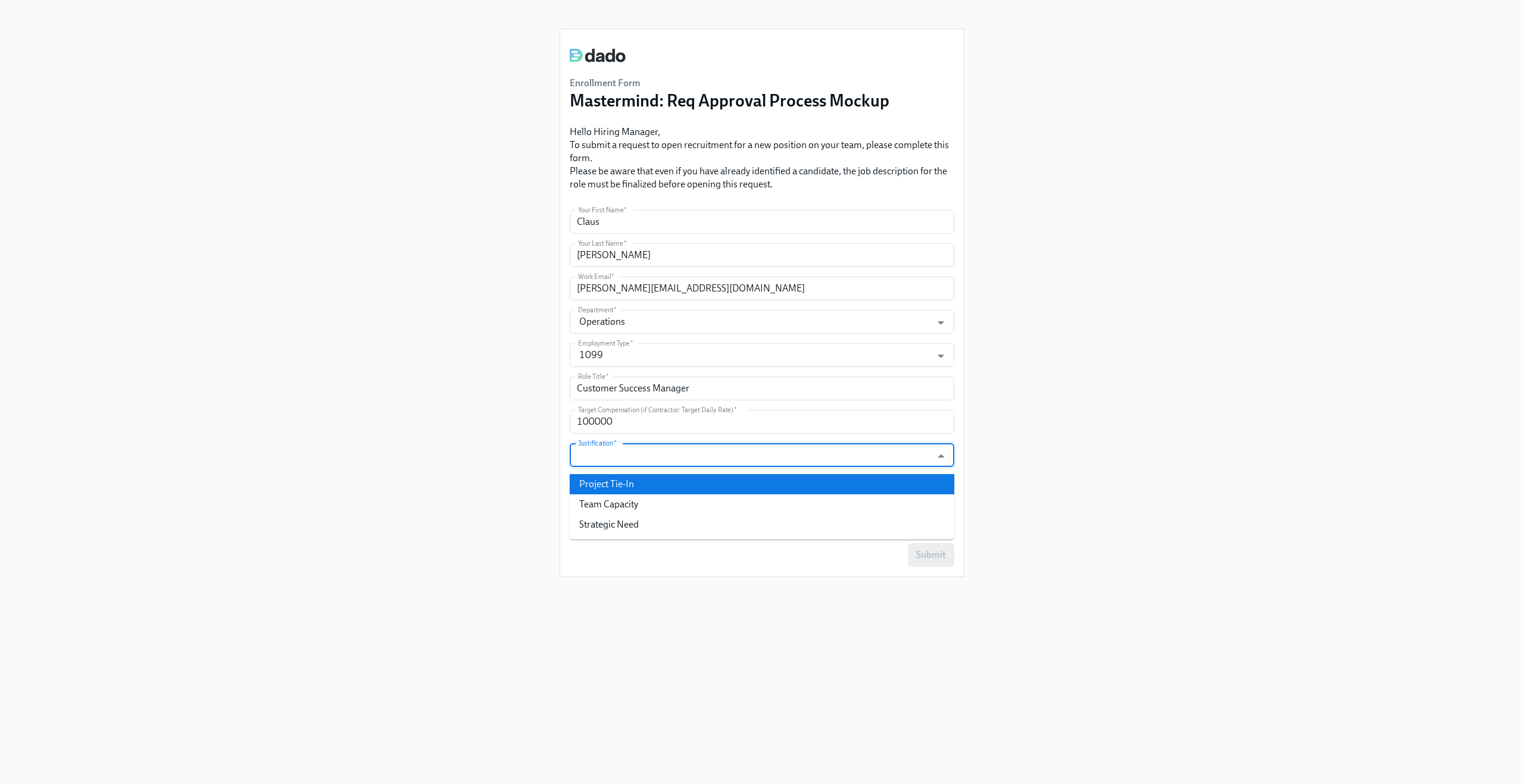
click at [642, 488] on li "Project Tie-In" at bounding box center [762, 484] width 384 height 20
type input "Project Tie-In"
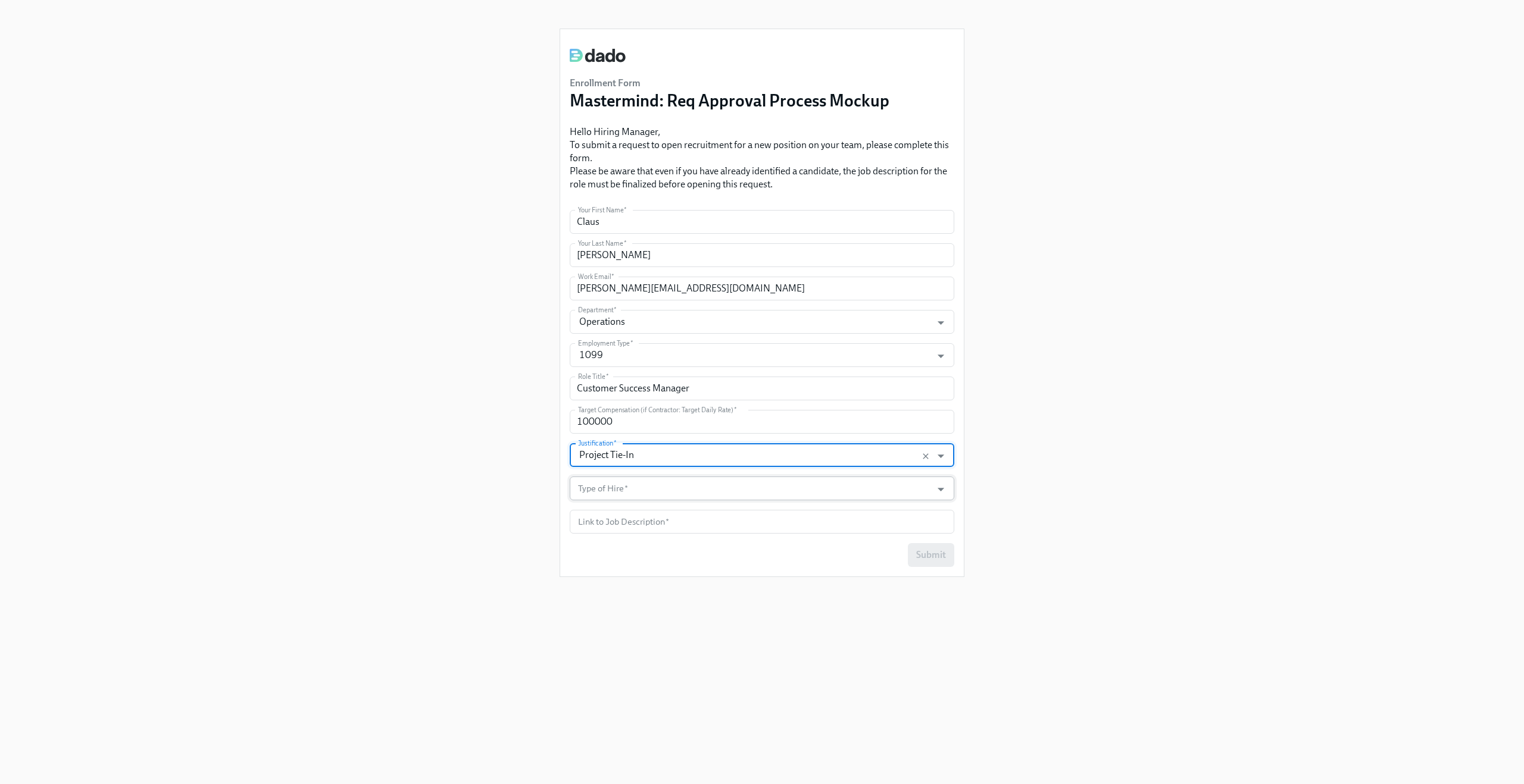
click at [635, 495] on input "Type of Hire   *" at bounding box center [750, 489] width 350 height 24
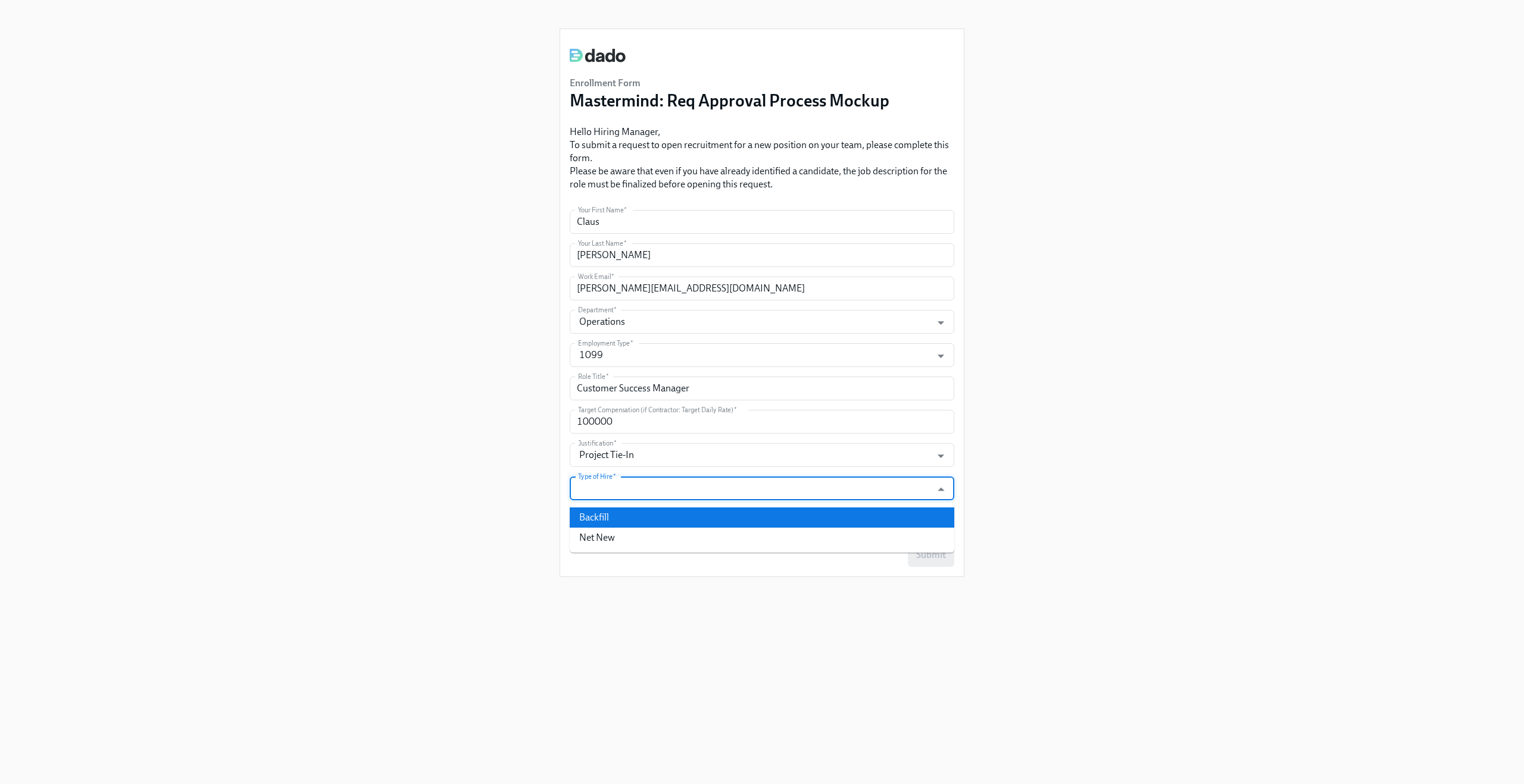
click at [631, 512] on li "Backfill" at bounding box center [762, 517] width 384 height 20
type input "Backfill"
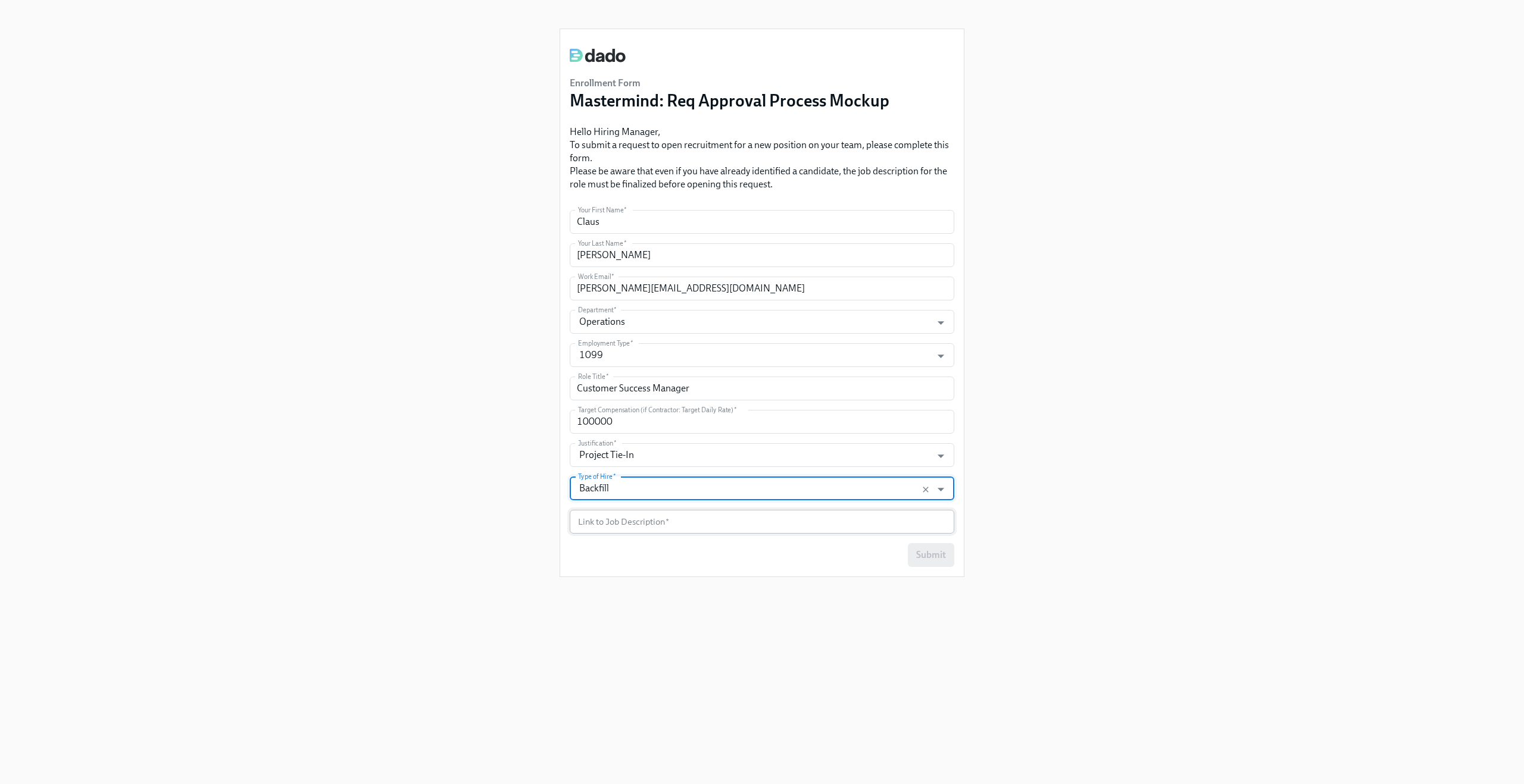
click at [625, 523] on input "text" at bounding box center [762, 522] width 384 height 24
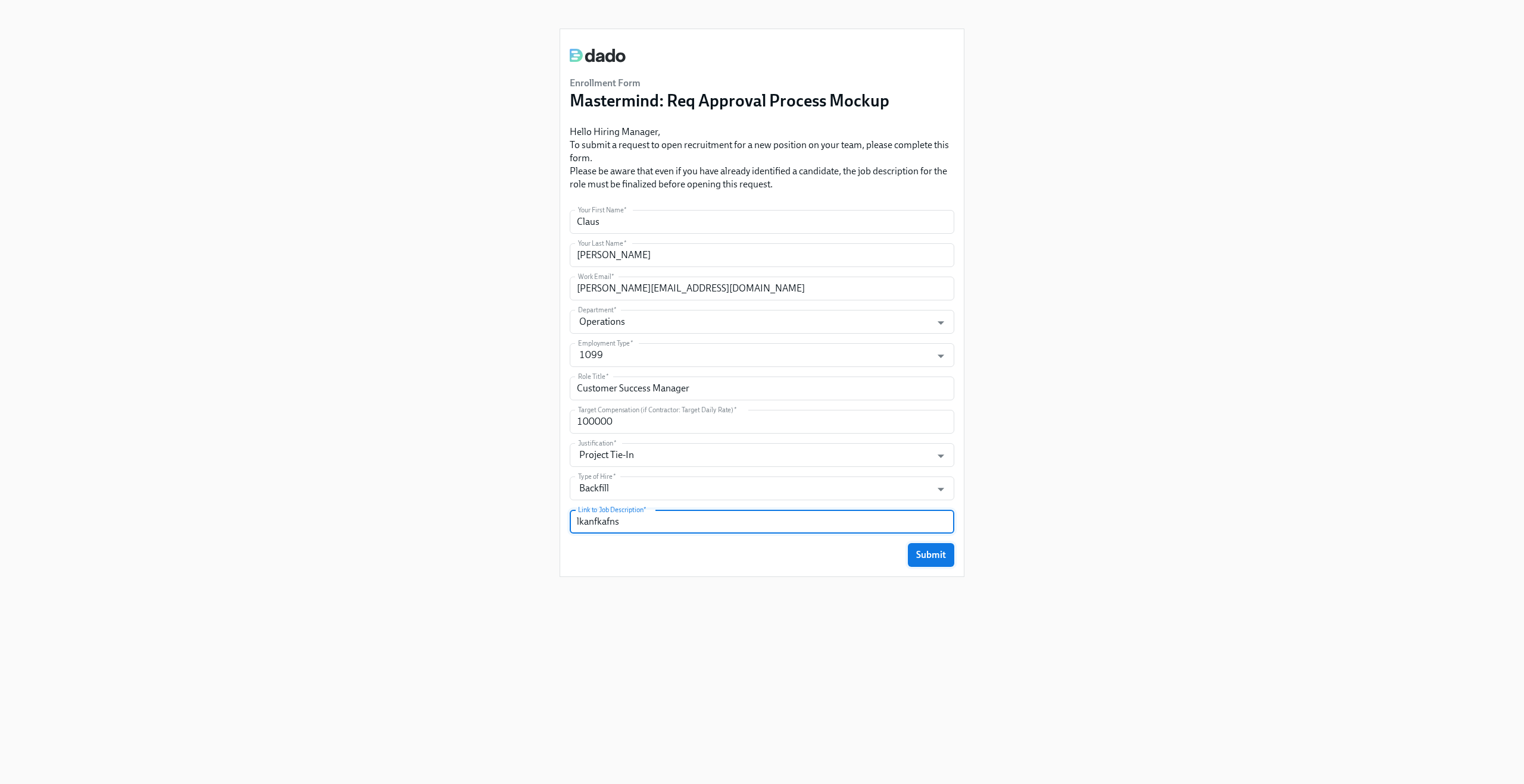
type input "lkanfkafns"
click at [938, 552] on span "Submit" at bounding box center [930, 555] width 29 height 12
